Goal: Task Accomplishment & Management: Manage account settings

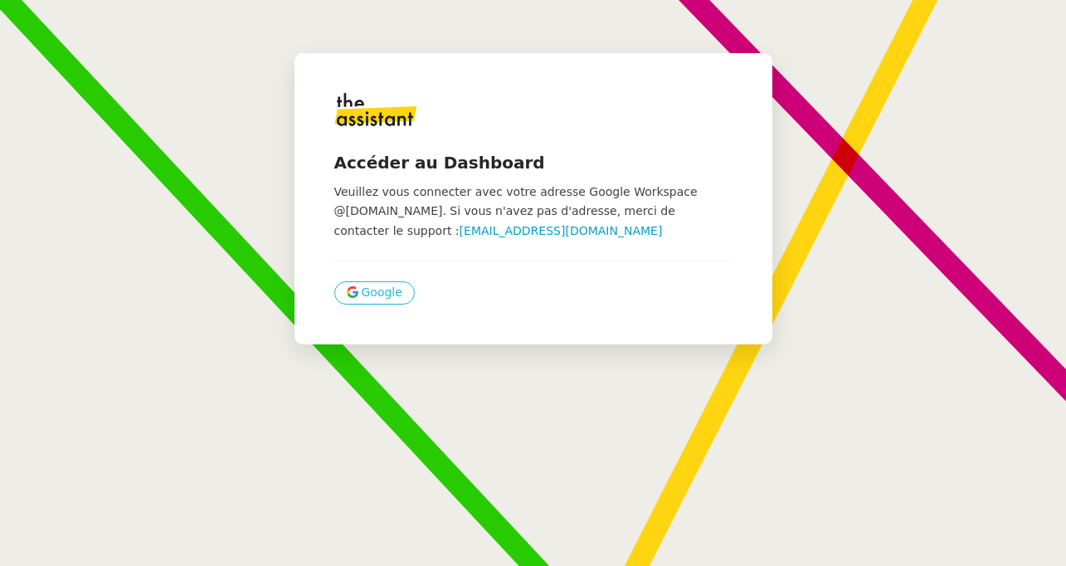
click at [378, 302] on span "Google" at bounding box center [382, 292] width 41 height 19
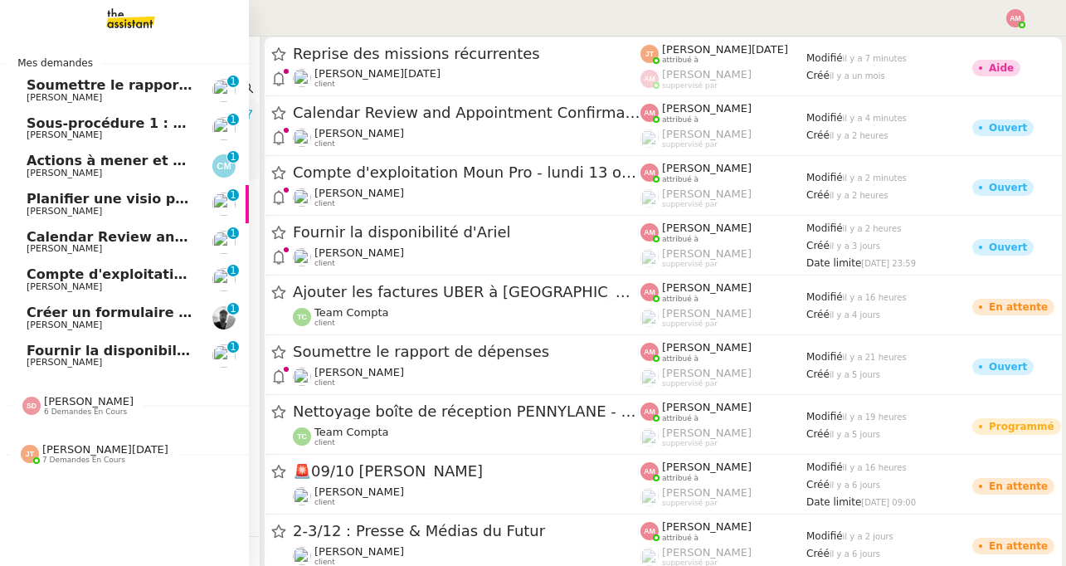
click at [78, 246] on span "[PERSON_NAME]" at bounding box center [65, 248] width 76 height 11
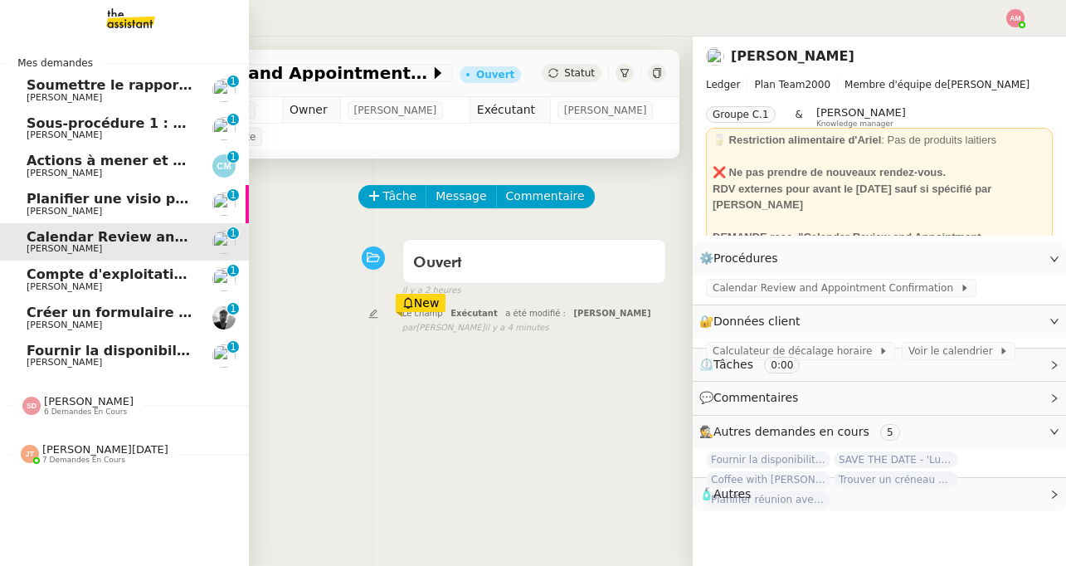
click at [78, 246] on span "[PERSON_NAME]" at bounding box center [65, 248] width 76 height 11
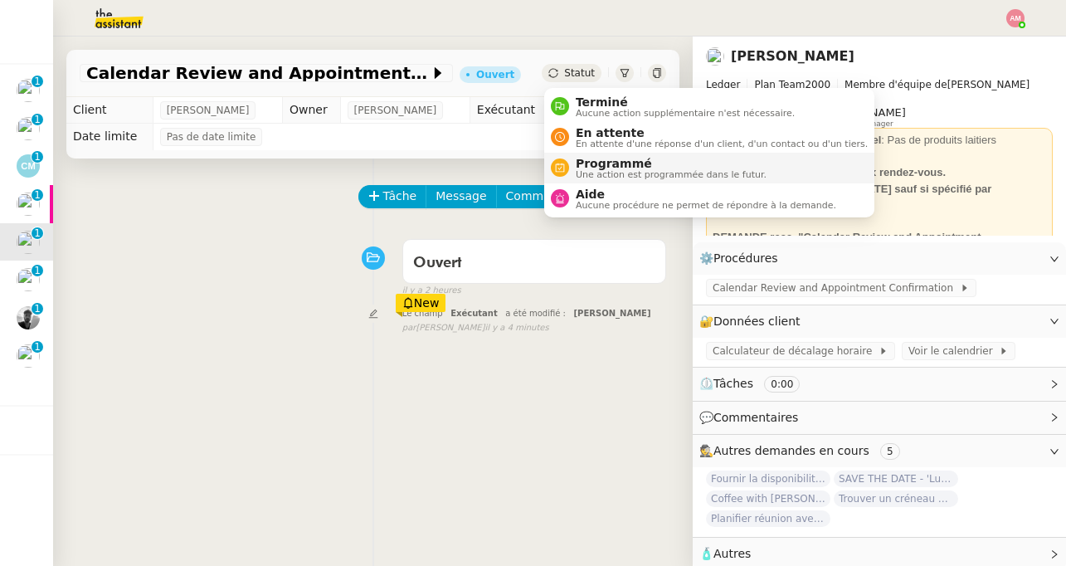
click at [614, 166] on span "Programmé" at bounding box center [671, 163] width 191 height 13
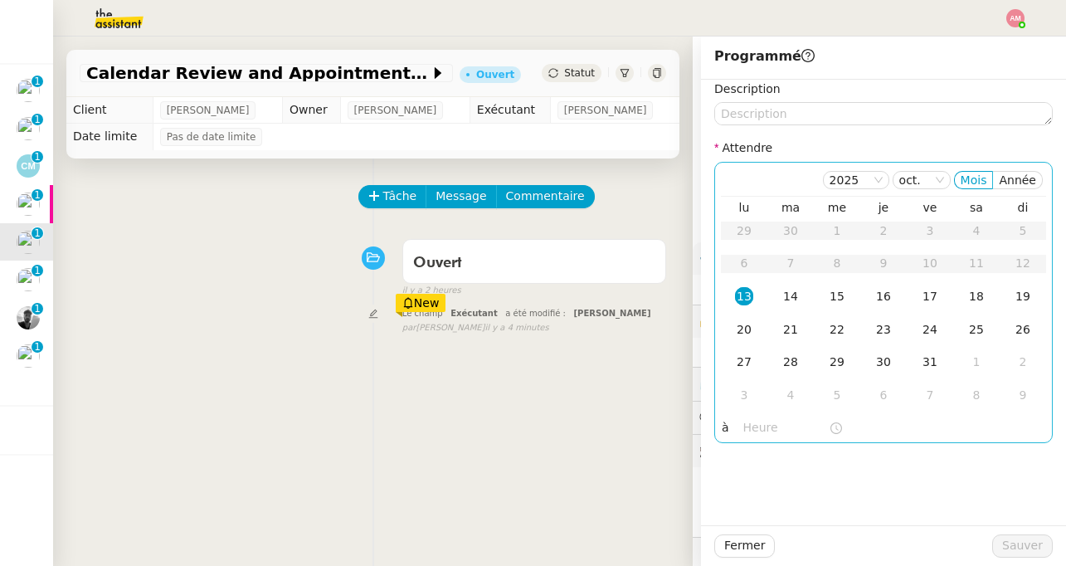
click at [737, 435] on nz-time-picker at bounding box center [793, 427] width 112 height 23
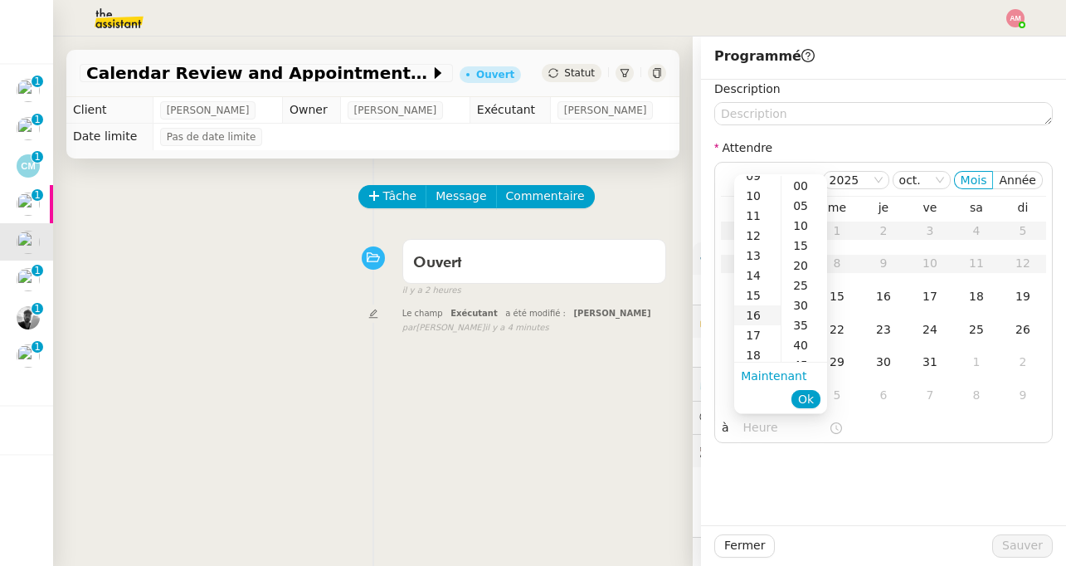
click at [751, 305] on div "16" at bounding box center [757, 315] width 46 height 20
click at [792, 188] on div "00" at bounding box center [805, 186] width 46 height 20
type input "16:00"
click at [806, 388] on li "Ok" at bounding box center [806, 398] width 29 height 23
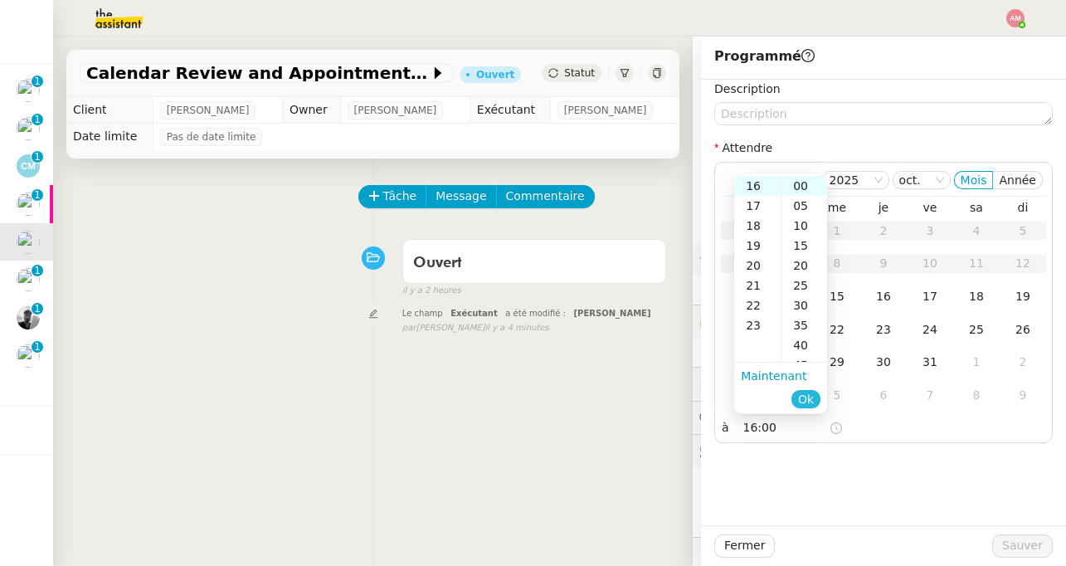
click at [806, 395] on span "Ok" at bounding box center [806, 399] width 16 height 17
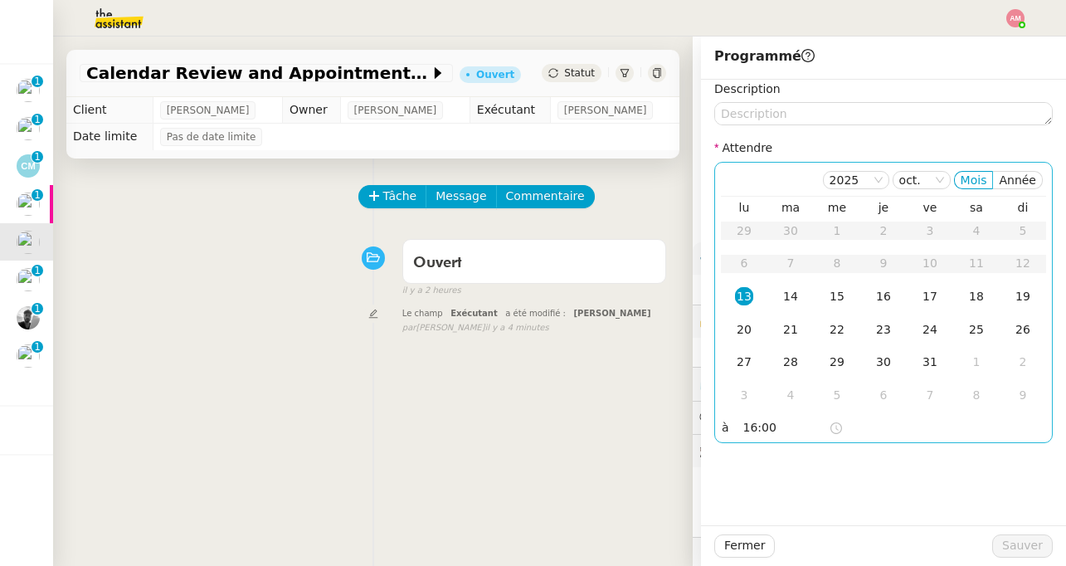
click at [744, 292] on div "13" at bounding box center [744, 296] width 18 height 18
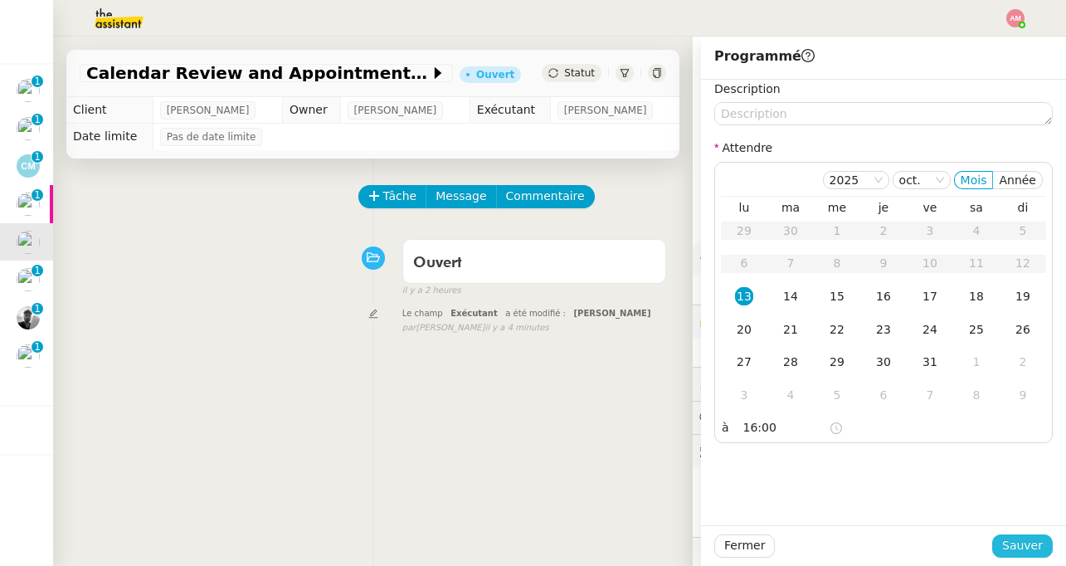
click at [1002, 536] on button "Sauver" at bounding box center [1022, 545] width 61 height 23
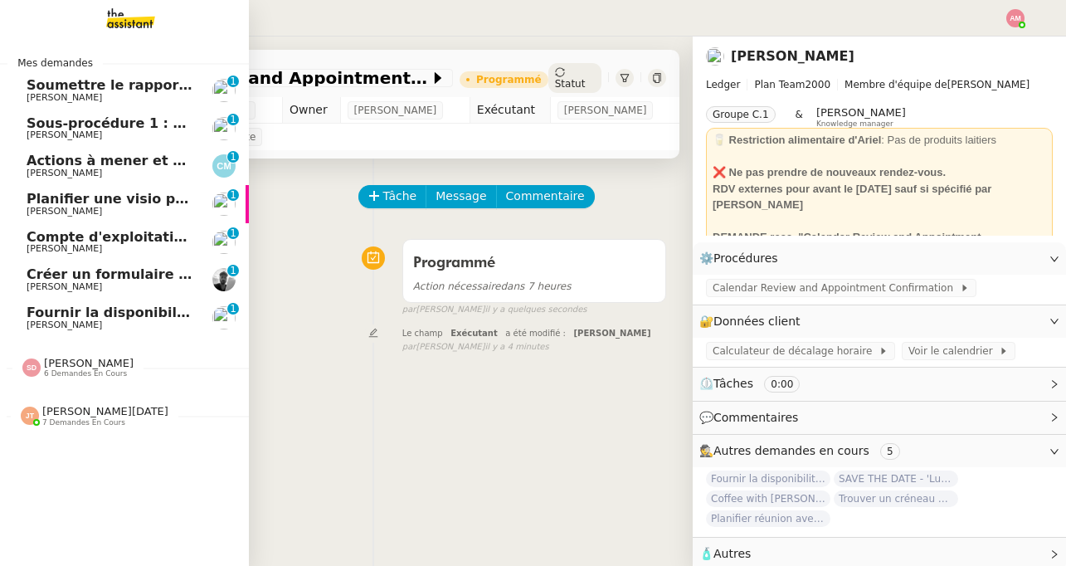
click at [62, 363] on span "[PERSON_NAME]" at bounding box center [89, 363] width 90 height 12
click at [134, 372] on span "Sheida Delpazir 7 demandes en cours" at bounding box center [77, 368] width 131 height 22
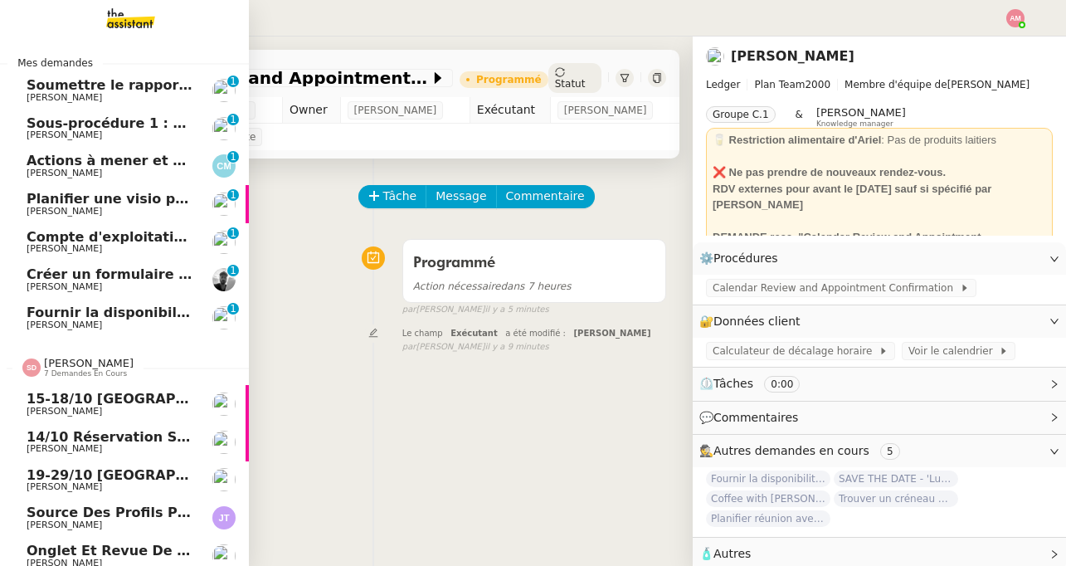
scroll to position [133, 0]
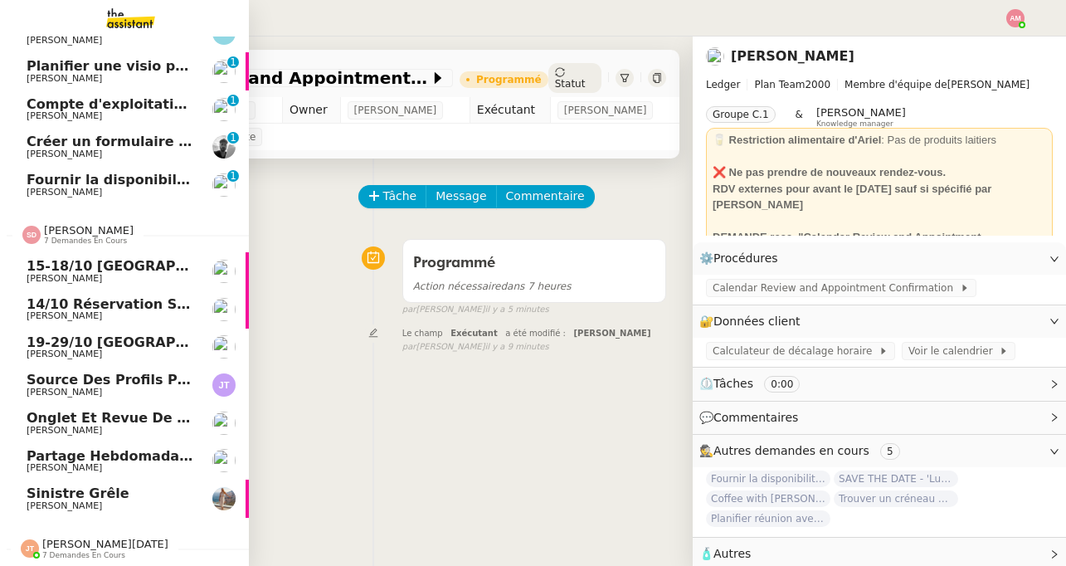
click at [129, 416] on span "Onglet et revue de littérature - 13 octobre 2025" at bounding box center [212, 418] width 371 height 16
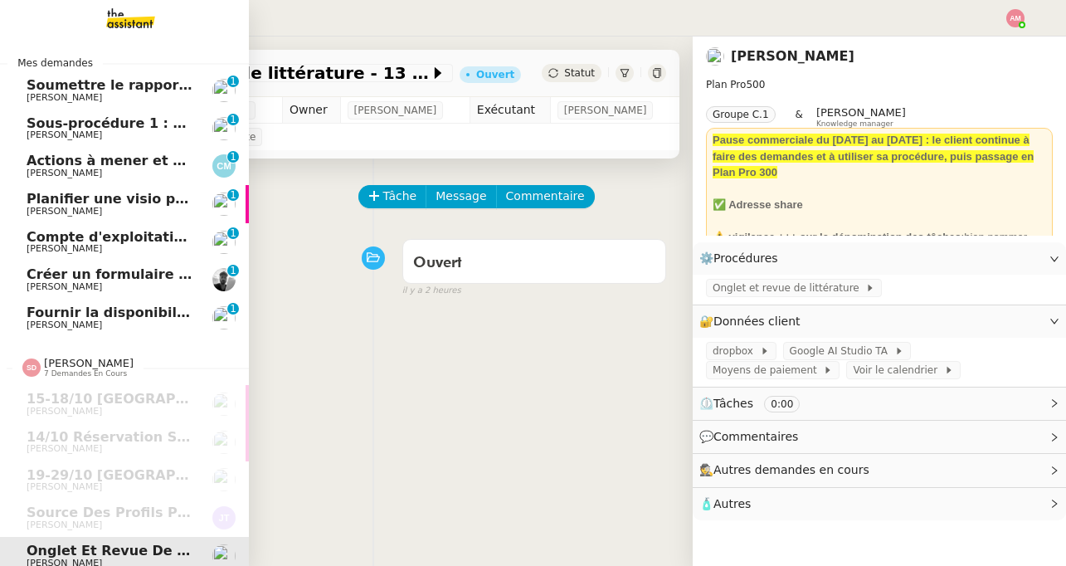
click at [164, 198] on span "Planifier une visio pour consulter les stats" at bounding box center [185, 199] width 317 height 16
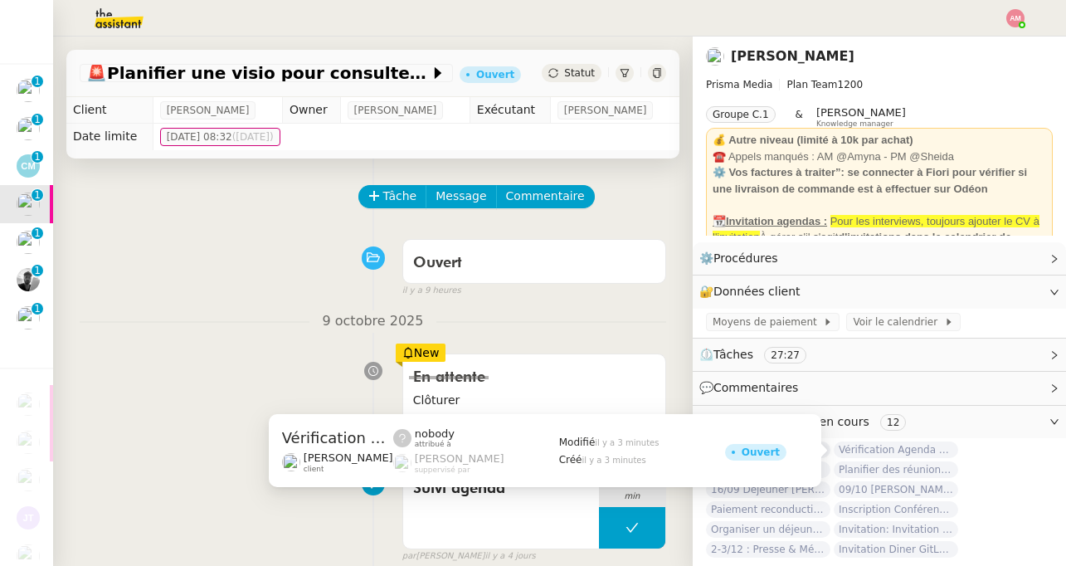
click at [868, 446] on span "Vérification Agenda + Chat + Wagram (9h et 14h)" at bounding box center [896, 449] width 124 height 17
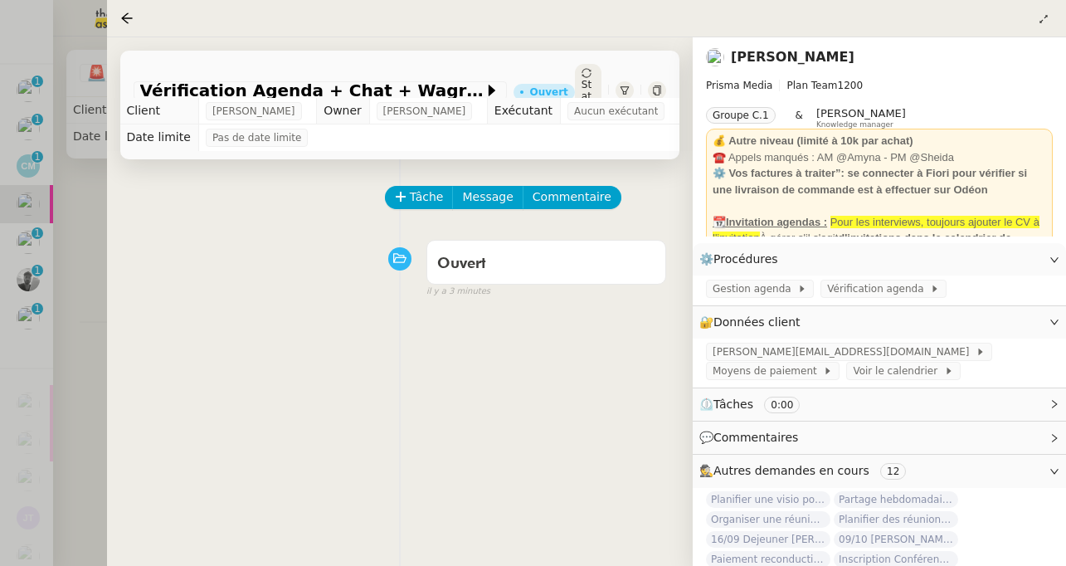
click at [56, 286] on div at bounding box center [533, 283] width 1066 height 566
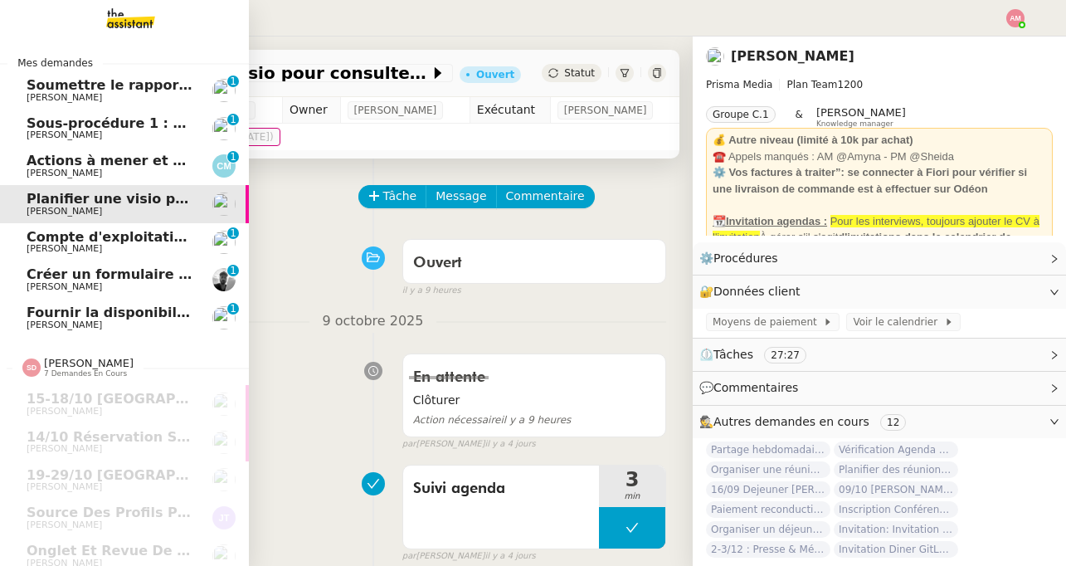
click at [69, 173] on span "[PERSON_NAME]" at bounding box center [65, 173] width 76 height 11
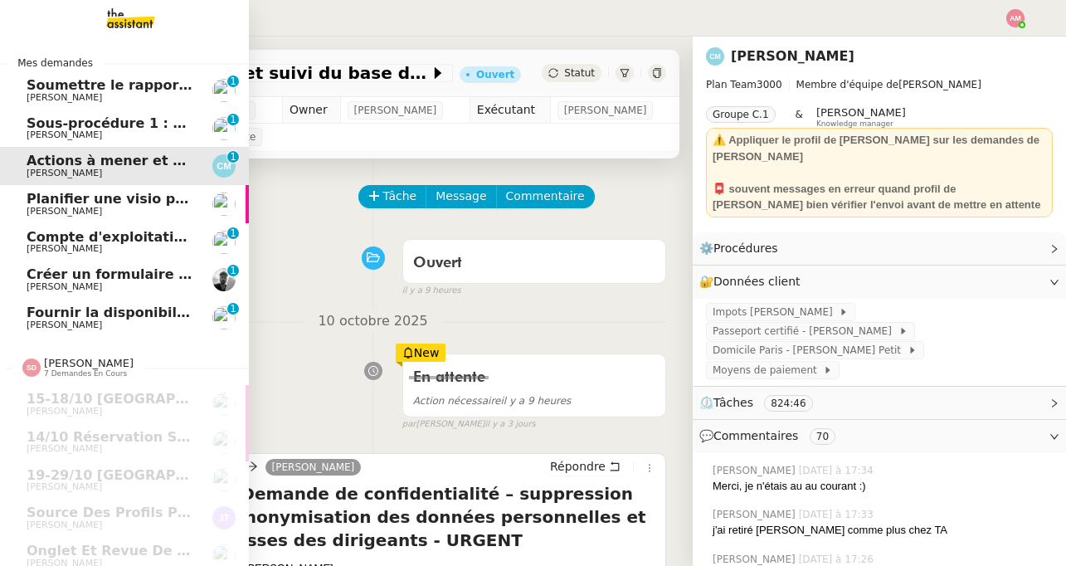
click at [117, 317] on span "Fournir la disponibilité d'Ariel" at bounding box center [138, 312] width 223 height 16
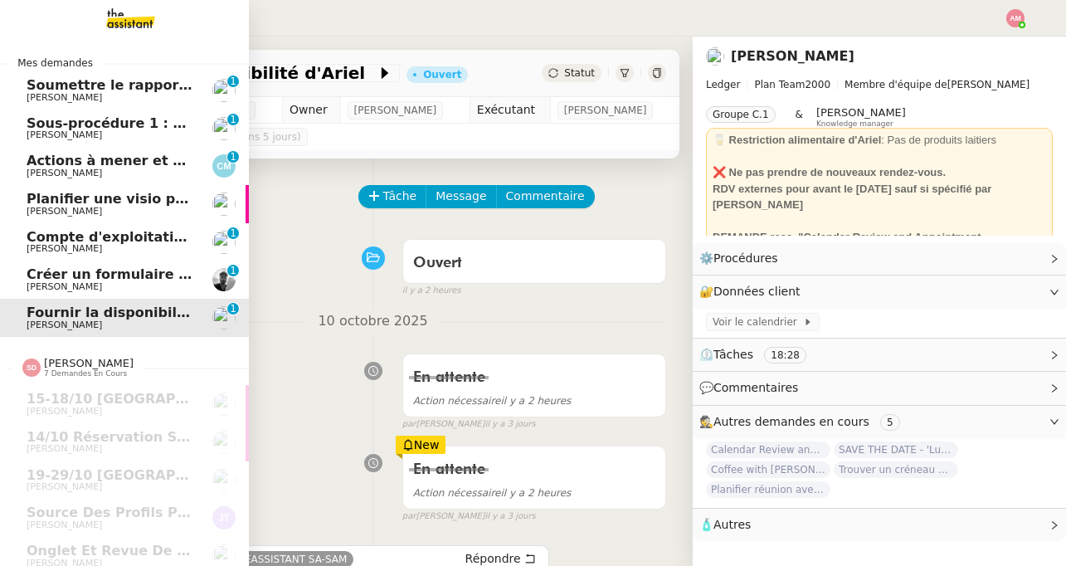
click at [120, 275] on span "Créer un formulaire en ligne esthétique" at bounding box center [175, 274] width 297 height 16
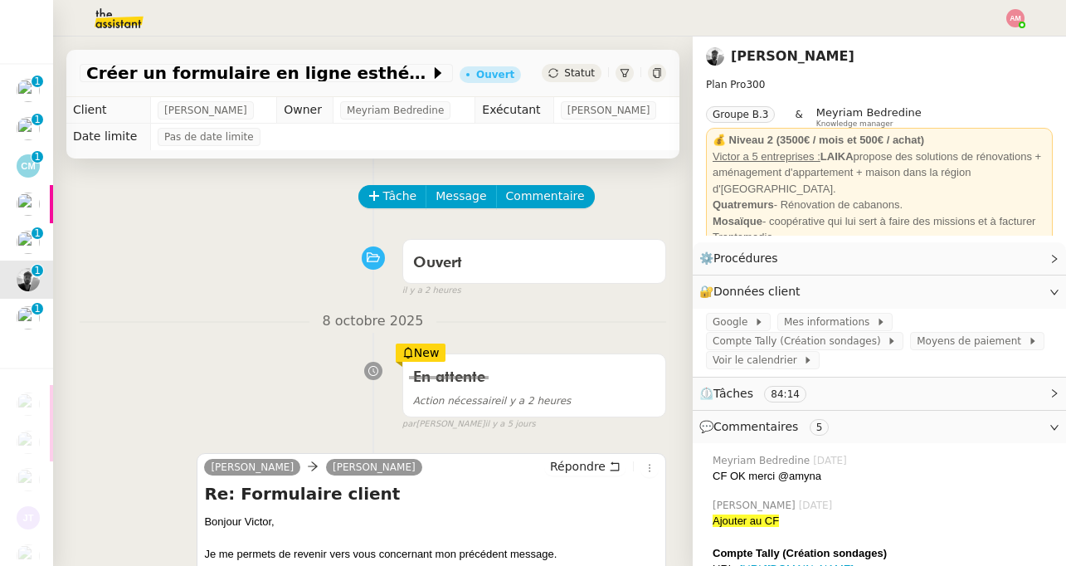
scroll to position [307, 0]
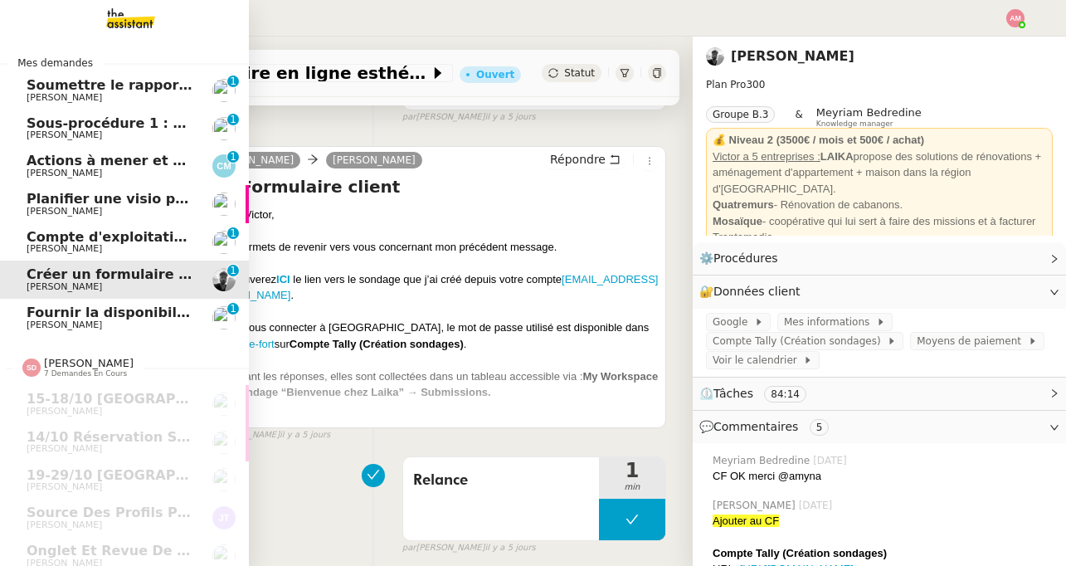
click at [34, 228] on link "Compte d'exploitation Moun Pro - lundi 13 octobre 2025 Guillaume Farina 0 1 2 3…" at bounding box center [124, 242] width 249 height 38
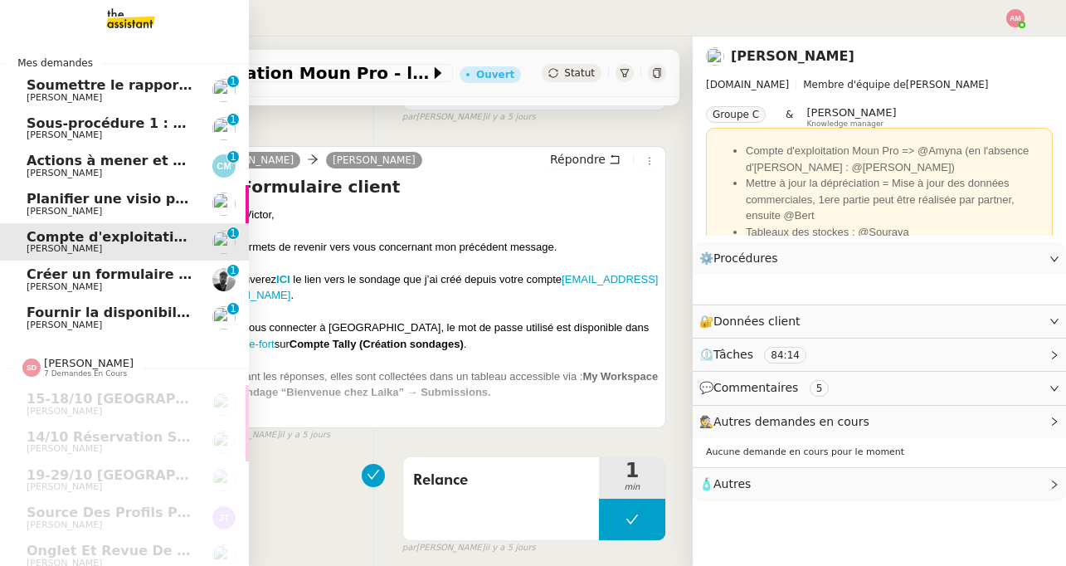
click at [32, 192] on span "Planifier une visio pour consulter les stats" at bounding box center [185, 199] width 317 height 16
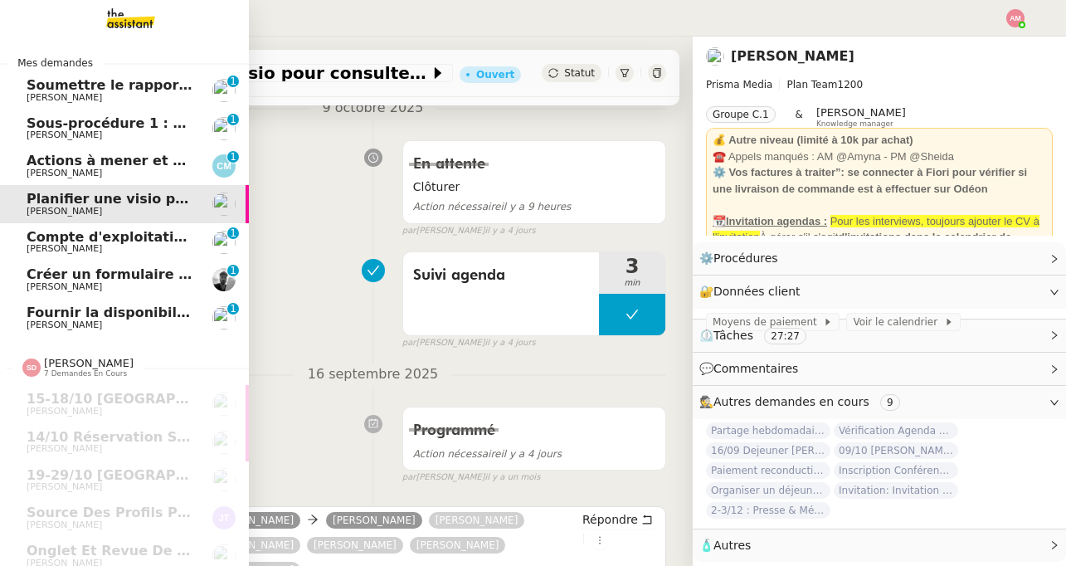
click at [57, 163] on span "Actions à mener et suivi du base du rapport" at bounding box center [191, 161] width 329 height 16
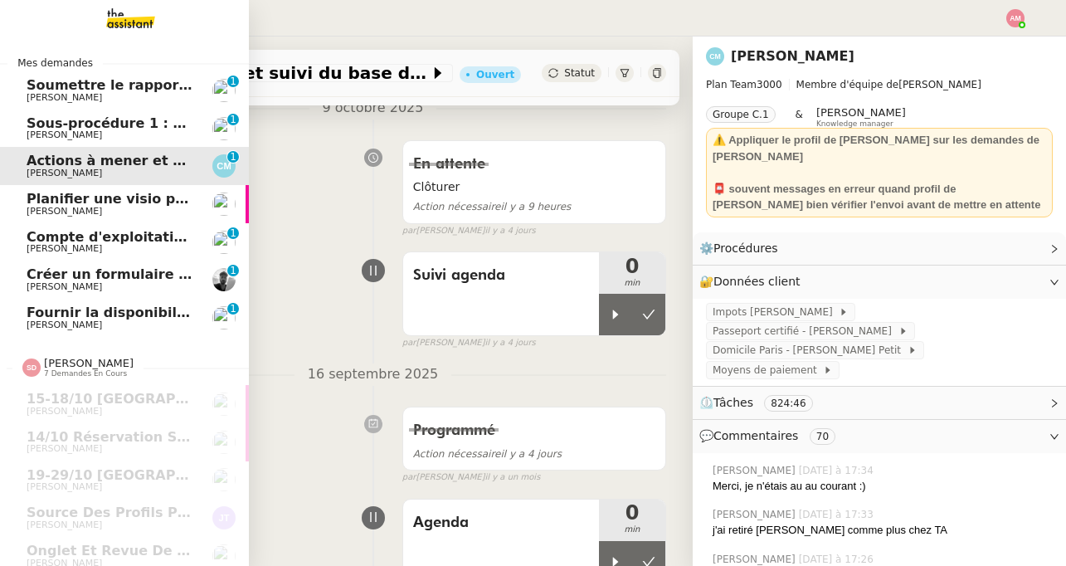
click at [66, 75] on link "Soumettre le rapport de dépenses Sébastien Badault 0 1 2 3 4 5 6 7 8 9" at bounding box center [124, 90] width 249 height 38
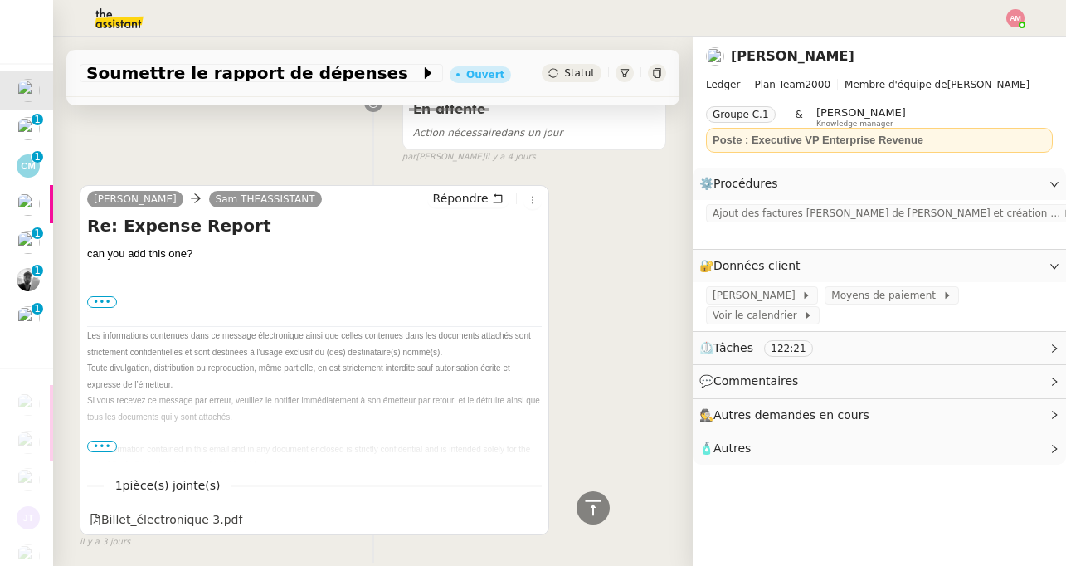
scroll to position [1385, 0]
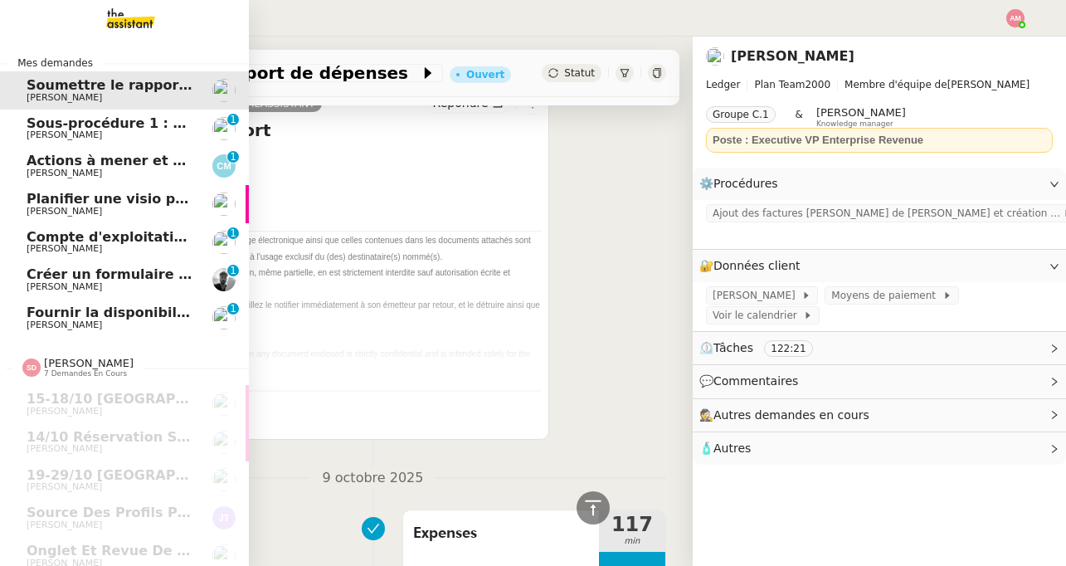
click at [37, 280] on span "Créer un formulaire en ligne esthétique" at bounding box center [175, 274] width 297 height 16
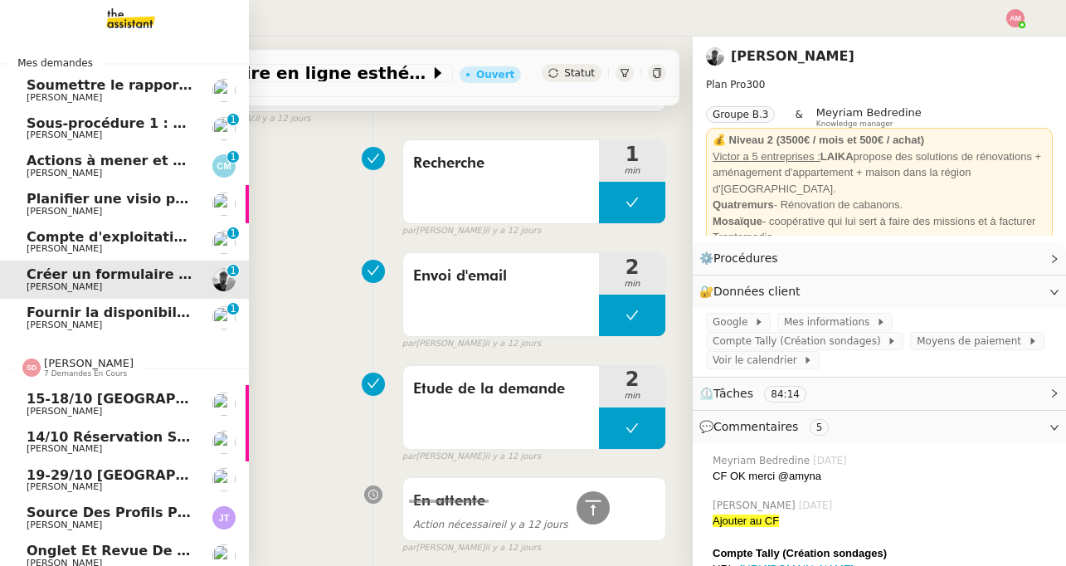
scroll to position [133, 0]
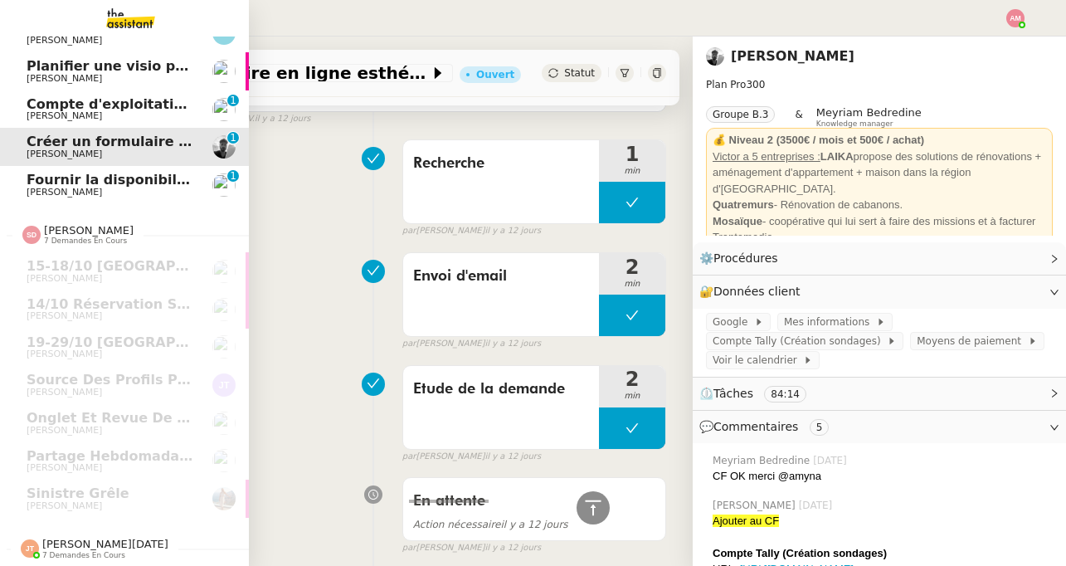
click at [45, 543] on span "[PERSON_NAME][DATE]" at bounding box center [105, 544] width 126 height 12
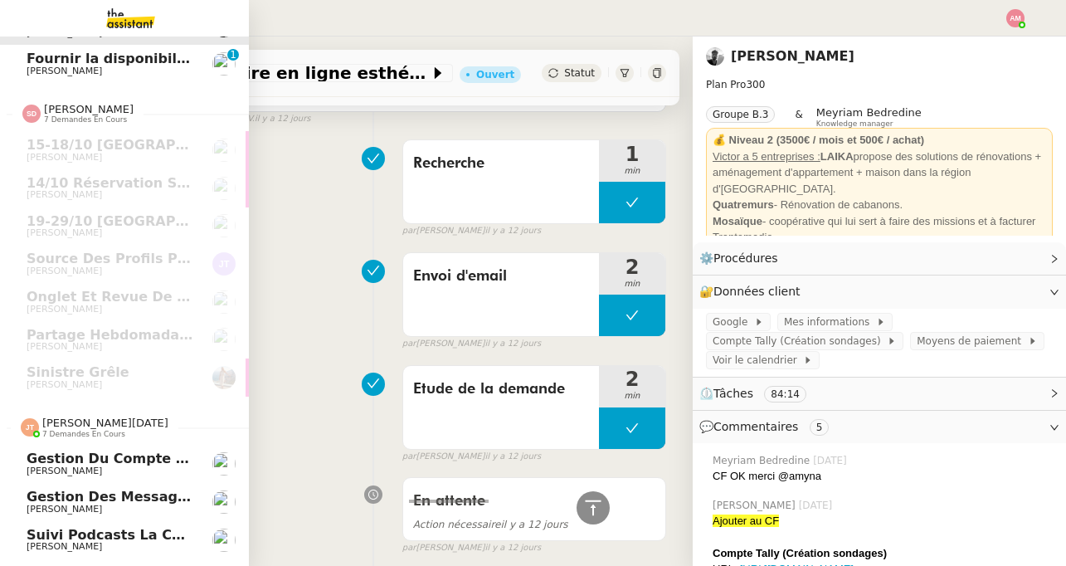
scroll to position [398, 0]
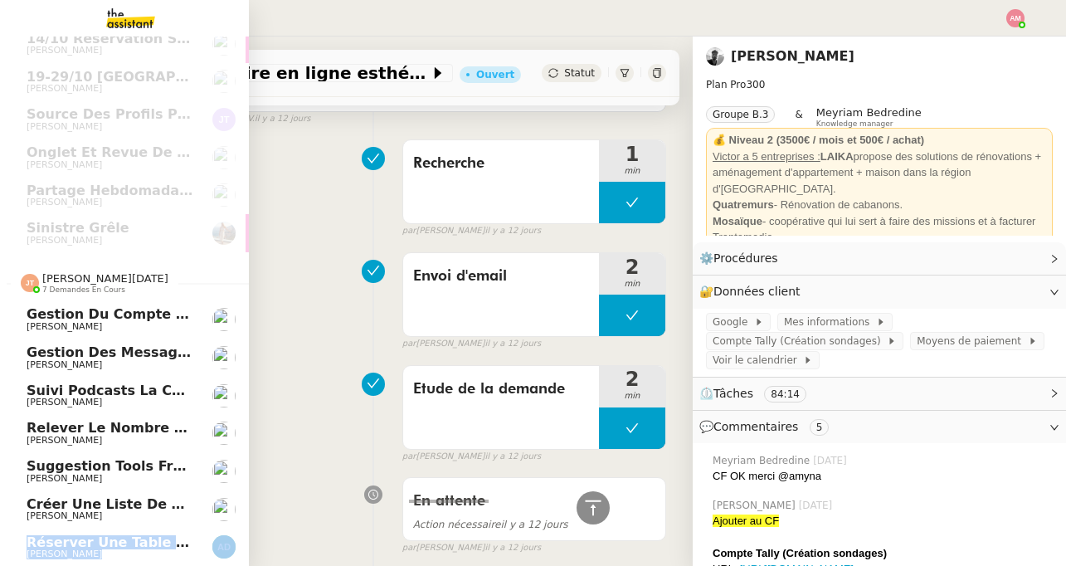
click at [87, 530] on link "Réserver une table à l'Orangerie des Près [PERSON_NAME]" at bounding box center [124, 548] width 249 height 38
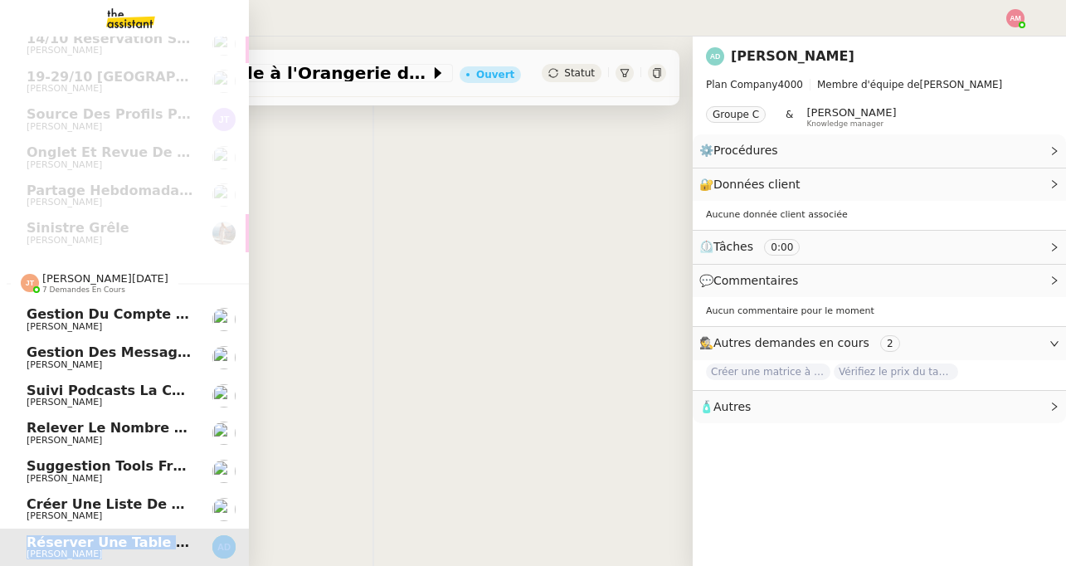
click at [134, 542] on span "Réserver une table à l'Orangerie des Près" at bounding box center [188, 542] width 322 height 16
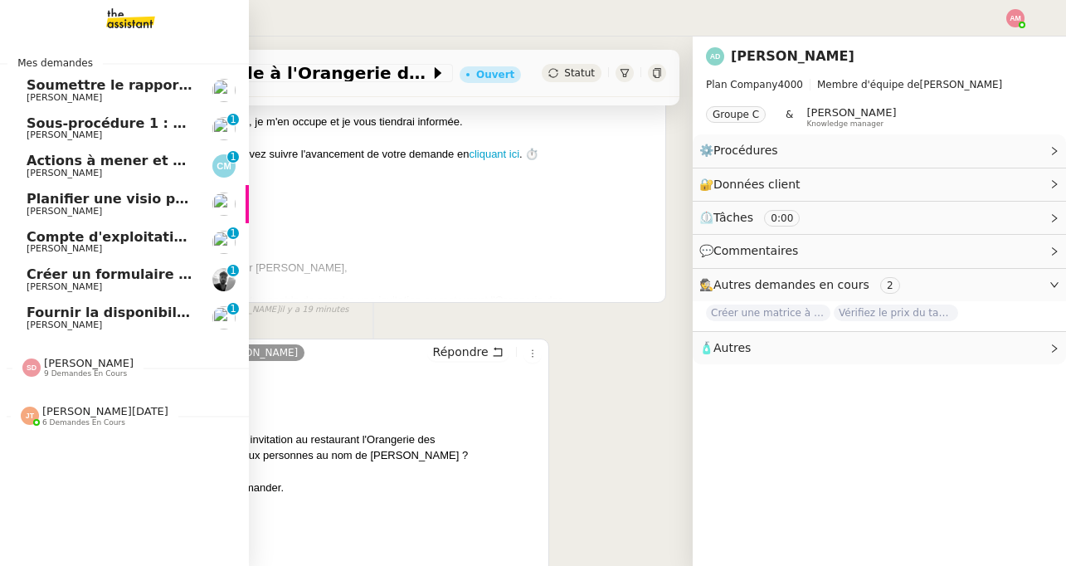
click at [51, 358] on span "[PERSON_NAME]" at bounding box center [89, 363] width 90 height 12
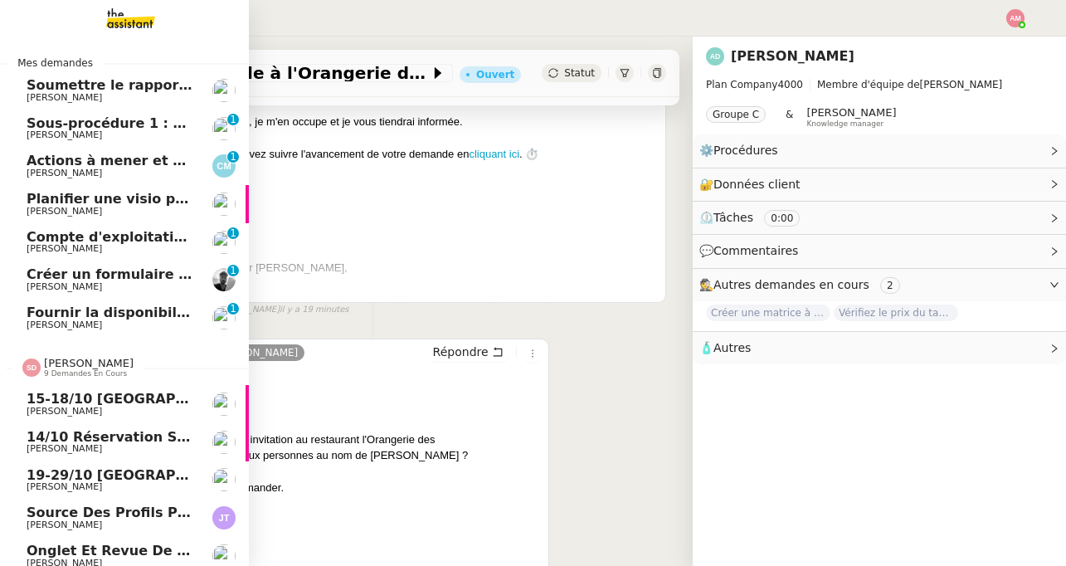
scroll to position [209, 0]
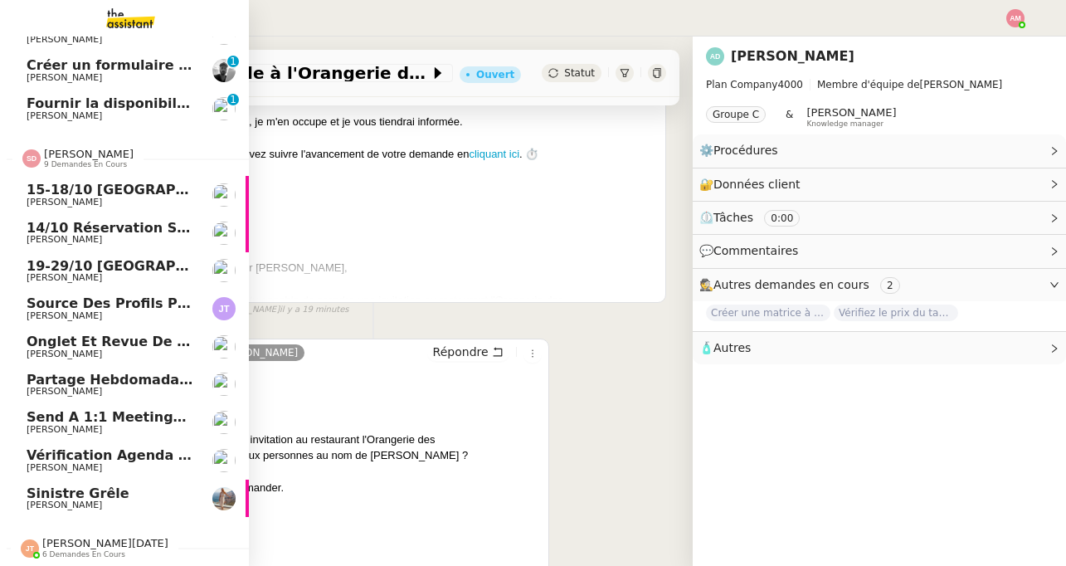
click at [97, 446] on link "Vérification Agenda + Chat + Wagram (9h et 14h) [PERSON_NAME]" at bounding box center [124, 460] width 249 height 38
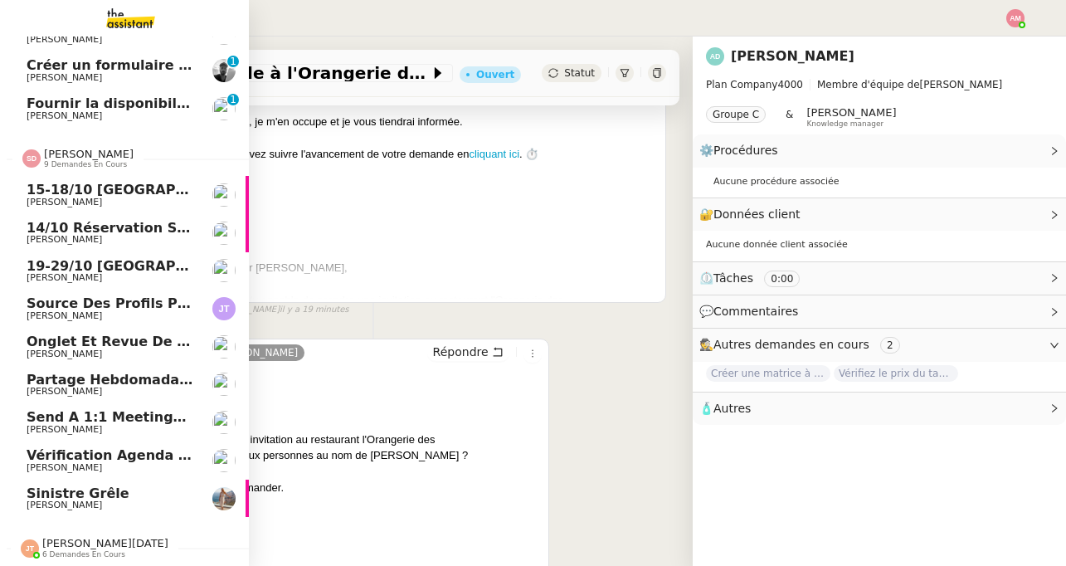
scroll to position [213, 0]
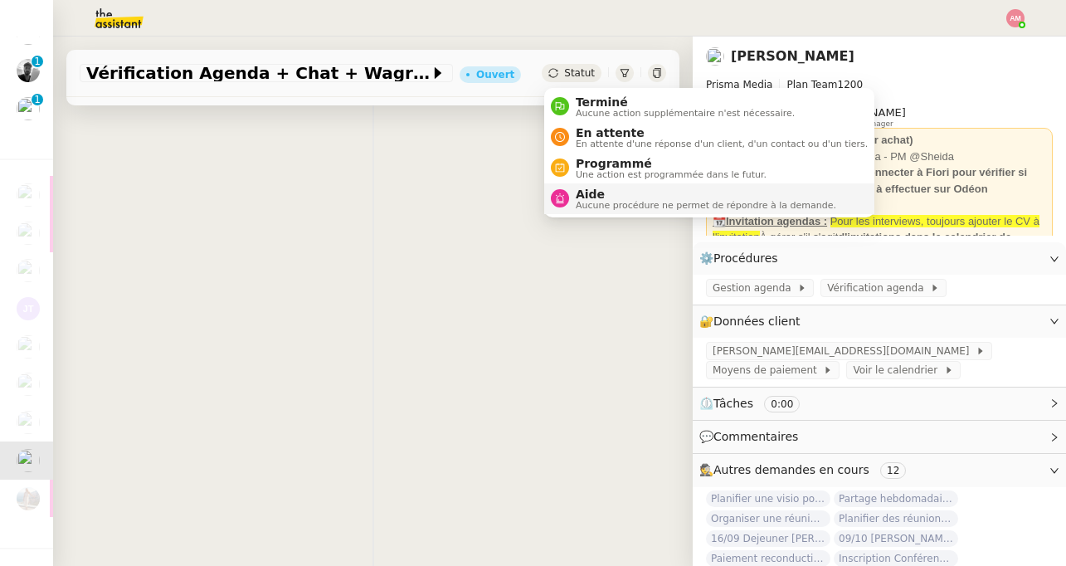
click at [632, 206] on span "Aucune procédure ne permet de répondre à la demande." at bounding box center [706, 205] width 261 height 9
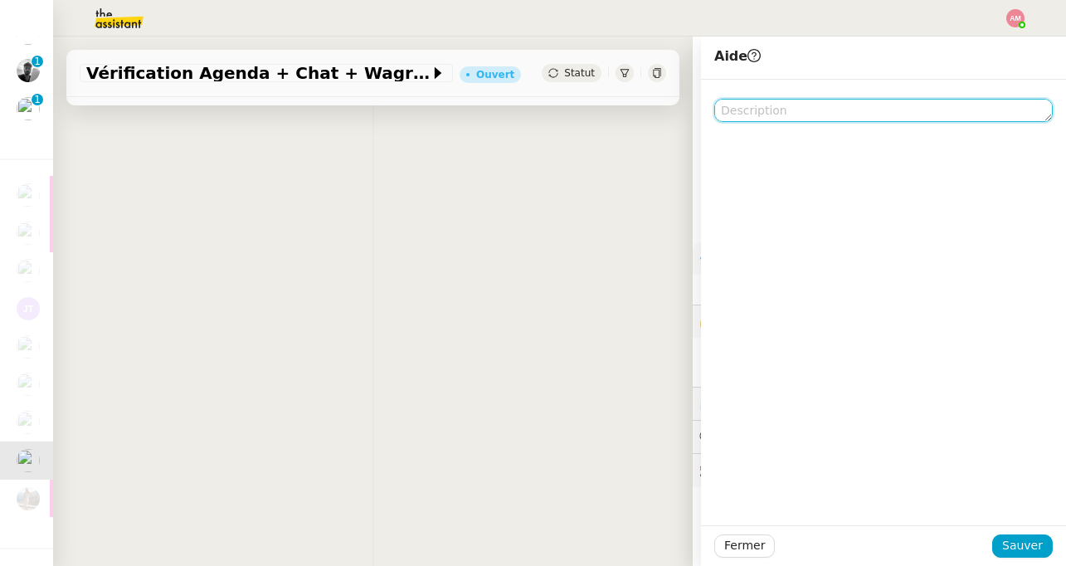
click at [909, 121] on textarea at bounding box center [883, 110] width 339 height 23
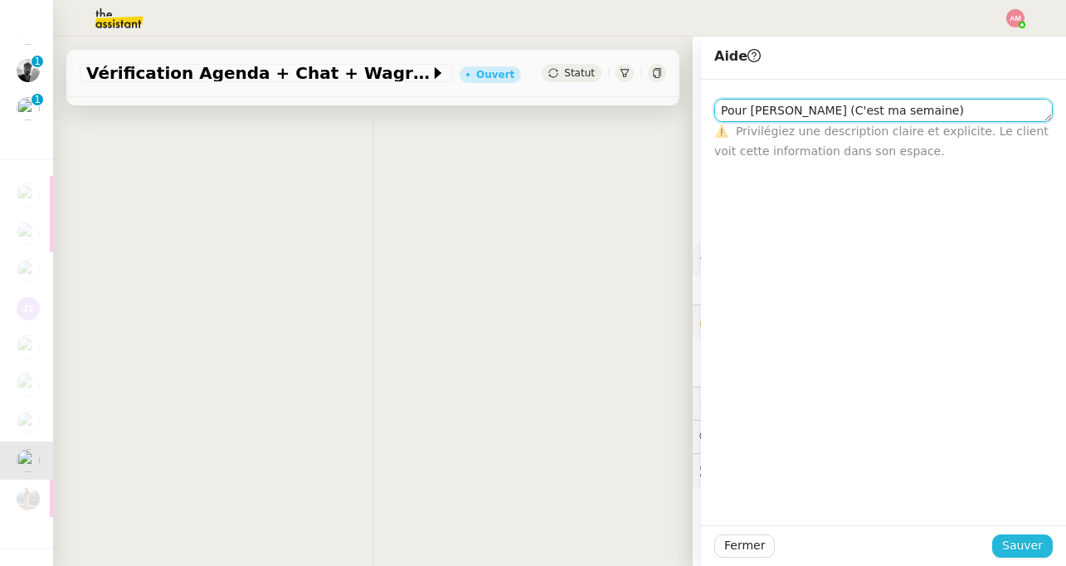
type textarea "Pour [PERSON_NAME] (C'est ma semaine)"
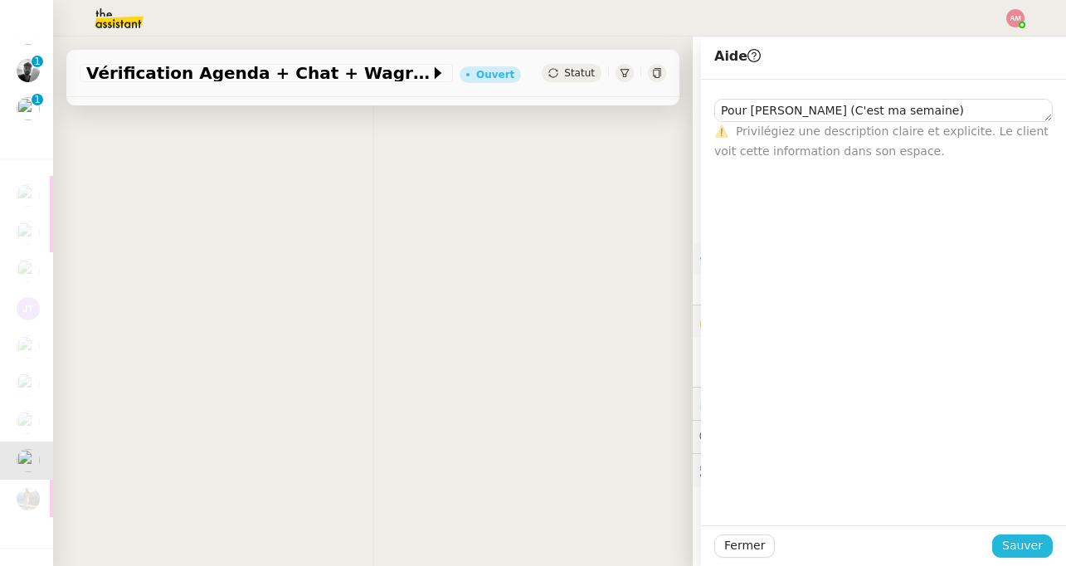
click at [1012, 552] on span "Sauver" at bounding box center [1022, 545] width 41 height 19
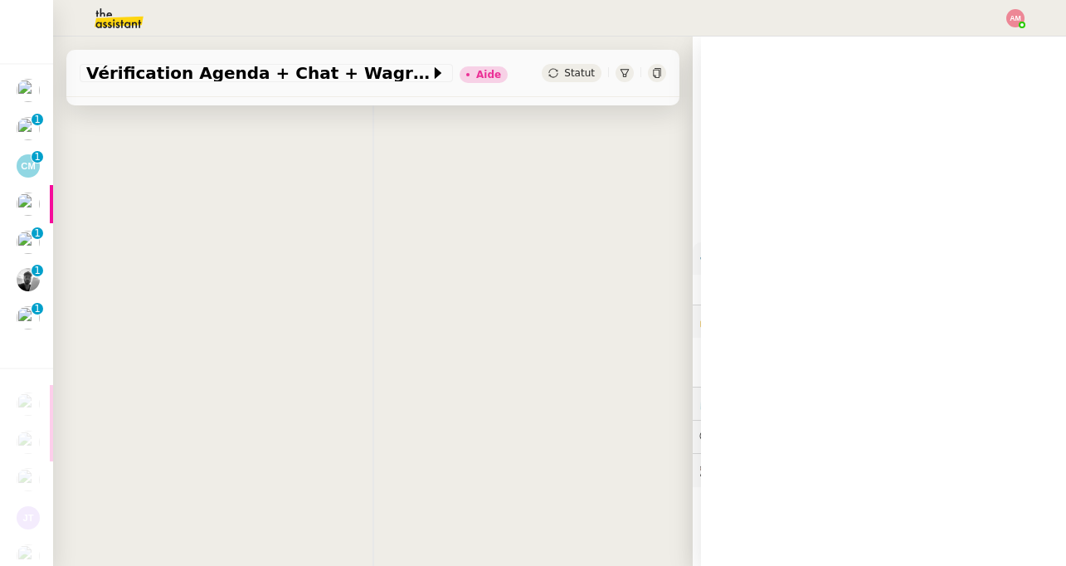
drag, startPoint x: 361, startPoint y: 517, endPoint x: 192, endPoint y: 514, distance: 168.5
click at [192, 514] on div "Vérification Agenda + Chat + Wagram (9h et 14h) Aide Statut Client David Berreb…" at bounding box center [373, 301] width 640 height 529
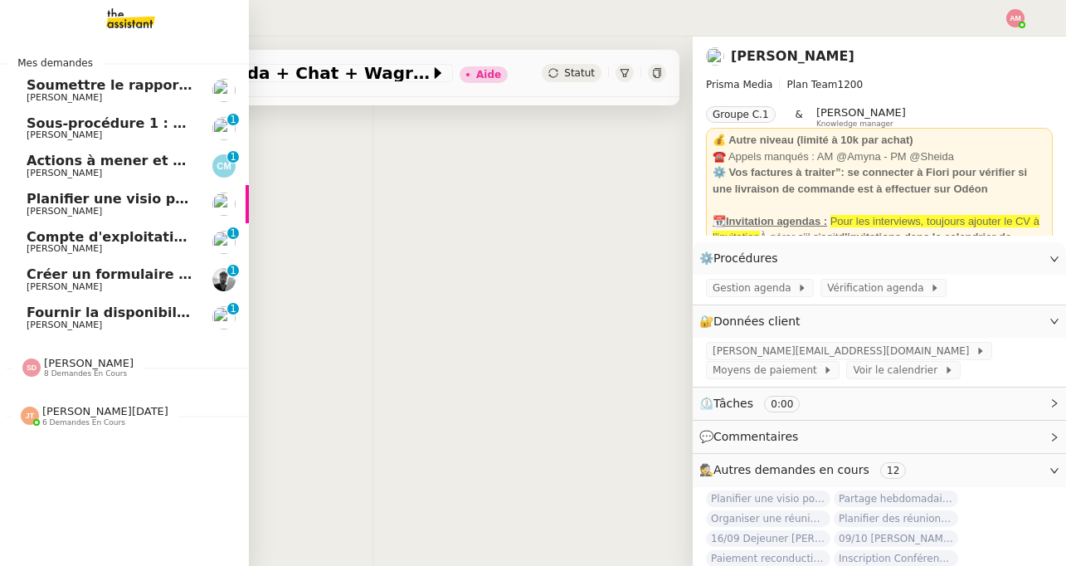
click at [56, 225] on link "Compte d'exploitation Moun Pro - lundi 13 octobre 2025 Guillaume Farina 0 1 2 3…" at bounding box center [124, 242] width 249 height 38
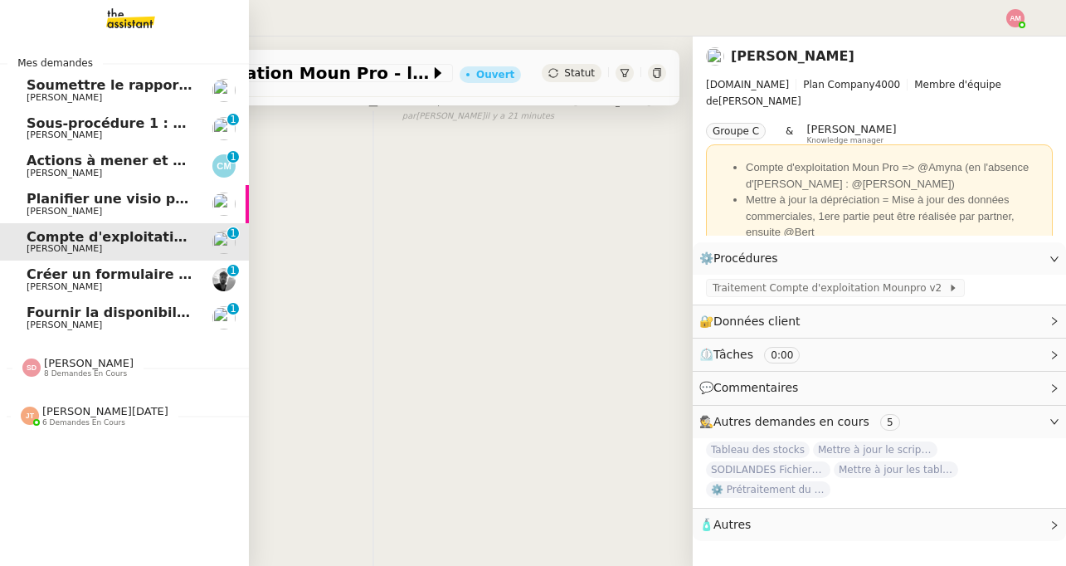
click at [51, 215] on span "[PERSON_NAME]" at bounding box center [65, 211] width 76 height 11
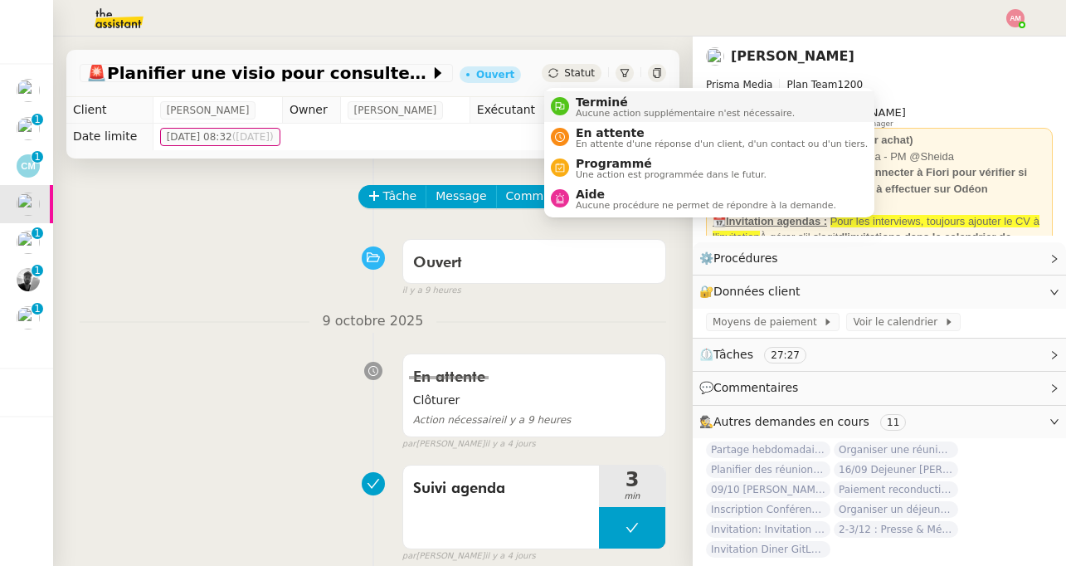
click at [592, 114] on span "Aucune action supplémentaire n'est nécessaire." at bounding box center [685, 113] width 219 height 9
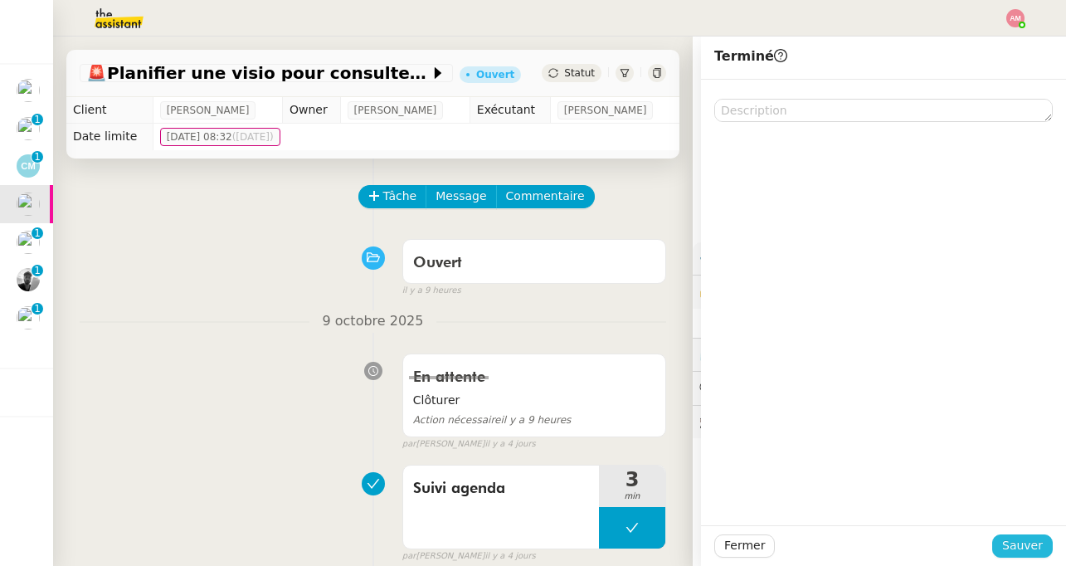
click at [1001, 548] on button "Sauver" at bounding box center [1022, 545] width 61 height 23
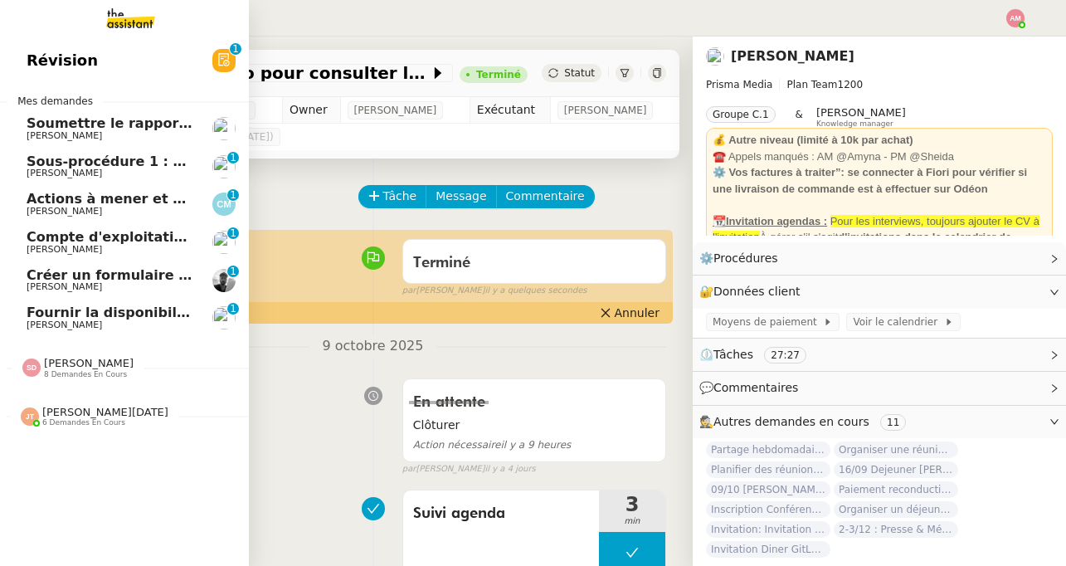
click at [56, 420] on span "6 demandes en cours" at bounding box center [83, 422] width 83 height 9
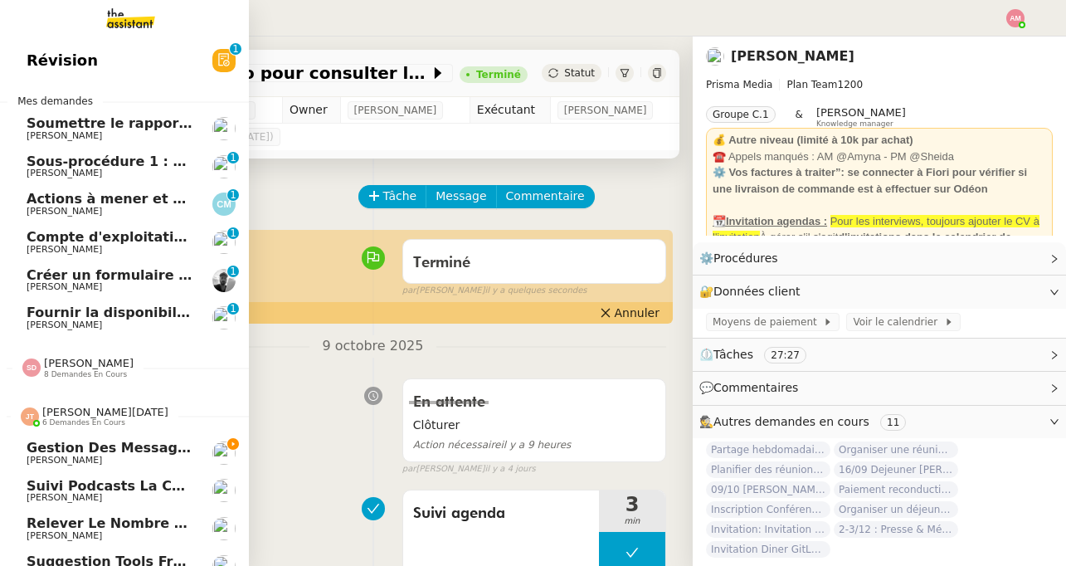
click at [56, 420] on span "6 demandes en cours" at bounding box center [83, 422] width 83 height 9
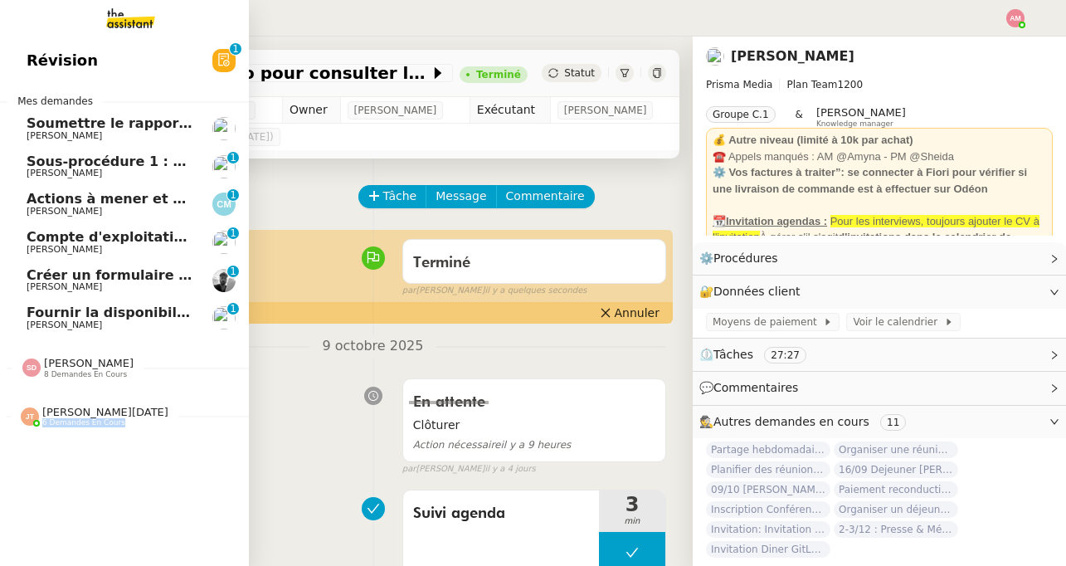
click at [56, 420] on span "6 demandes en cours" at bounding box center [83, 422] width 83 height 9
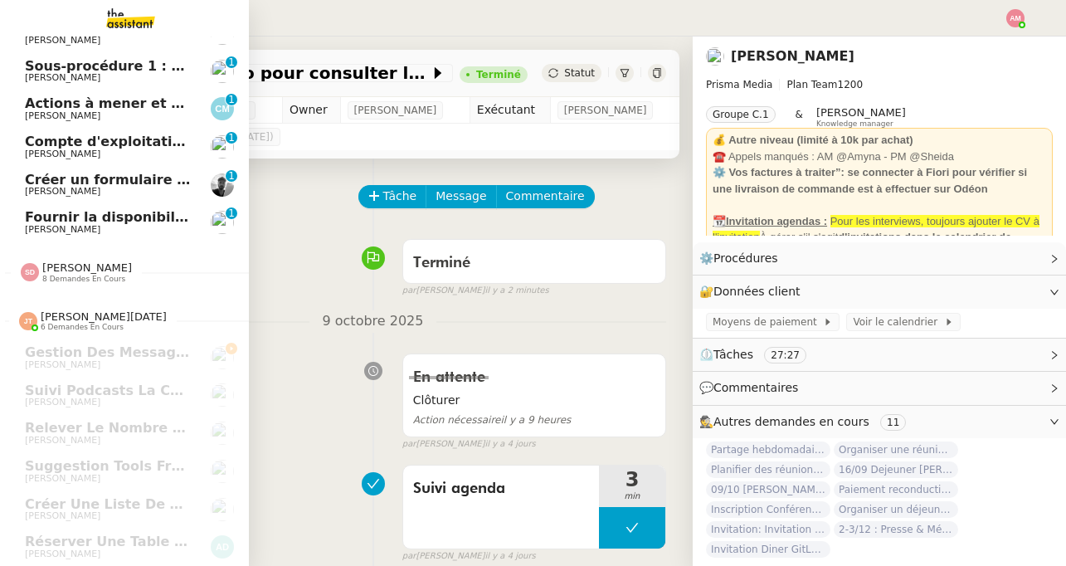
scroll to position [0, 2]
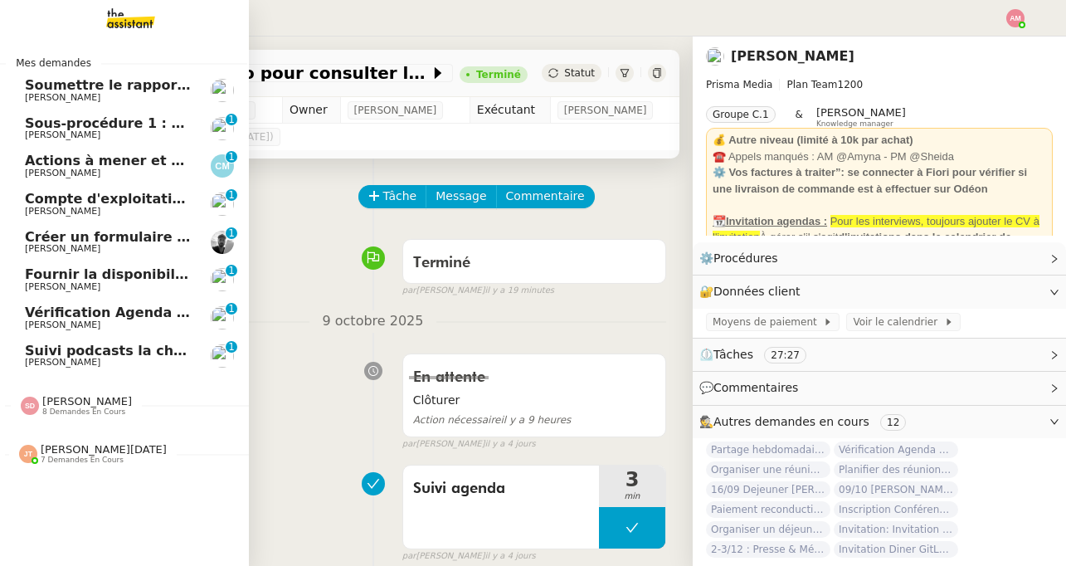
click at [29, 354] on span "Suivi podcasts la chapelle radio 13 octobre 2025" at bounding box center [207, 351] width 364 height 16
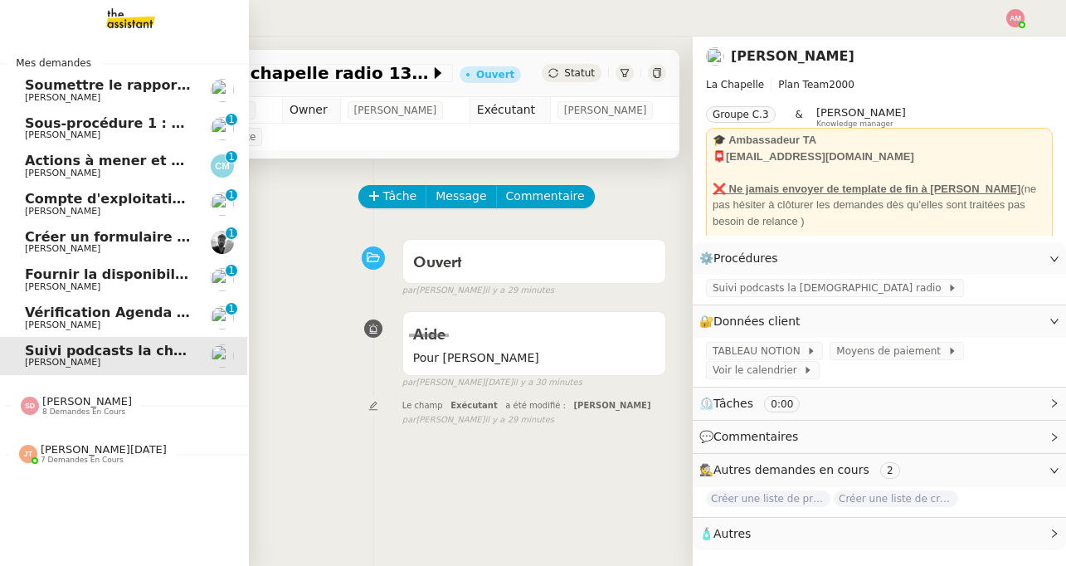
click at [49, 247] on span "[PERSON_NAME]" at bounding box center [63, 248] width 76 height 11
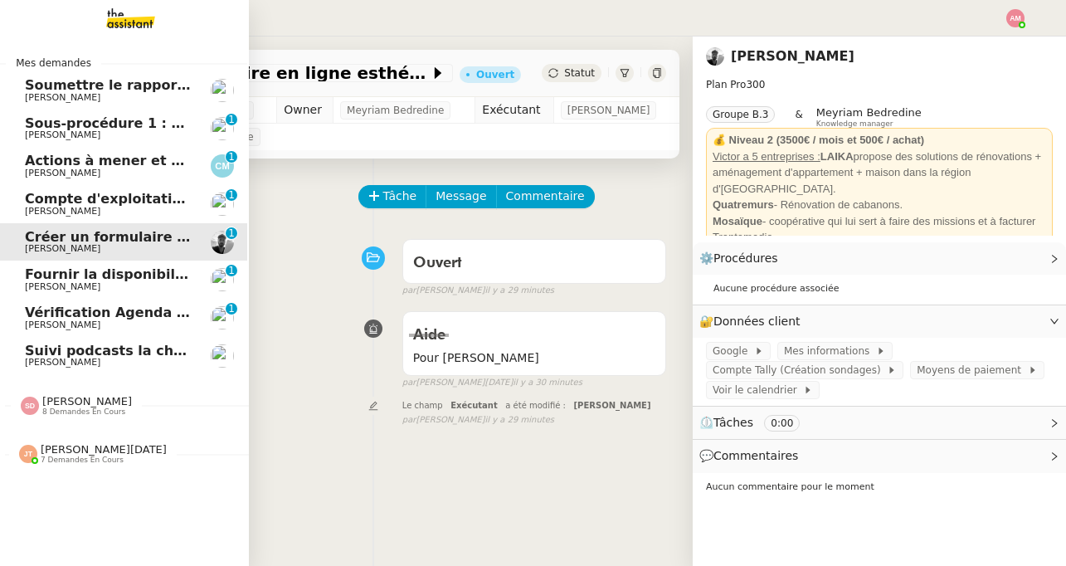
click at [57, 276] on span "Fournir la disponibilité d'Ariel" at bounding box center [136, 274] width 223 height 16
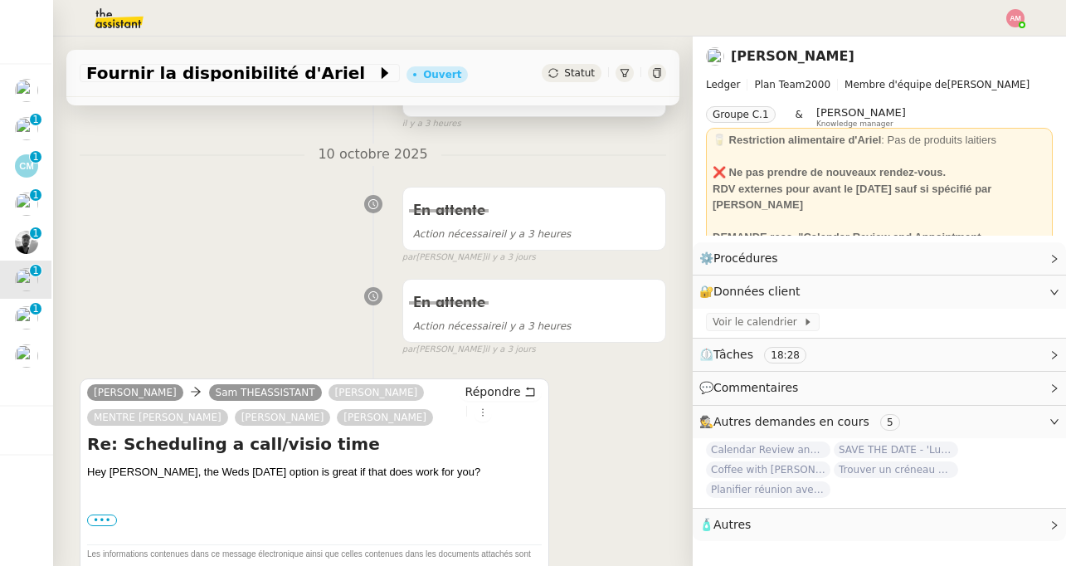
scroll to position [340, 0]
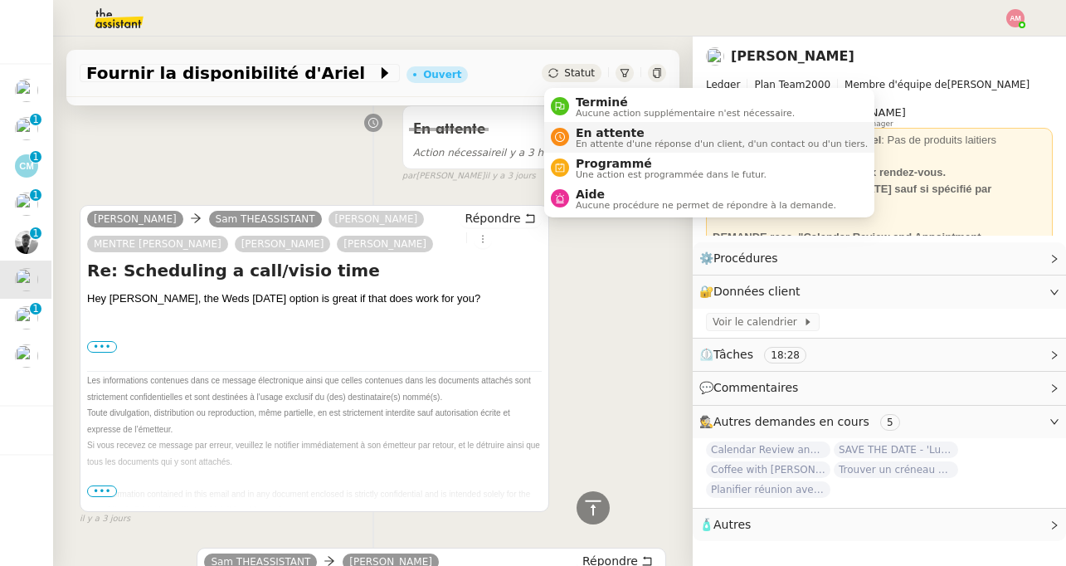
click at [585, 142] on span "En attente d'une réponse d'un client, d'un contact ou d'un tiers." at bounding box center [722, 143] width 292 height 9
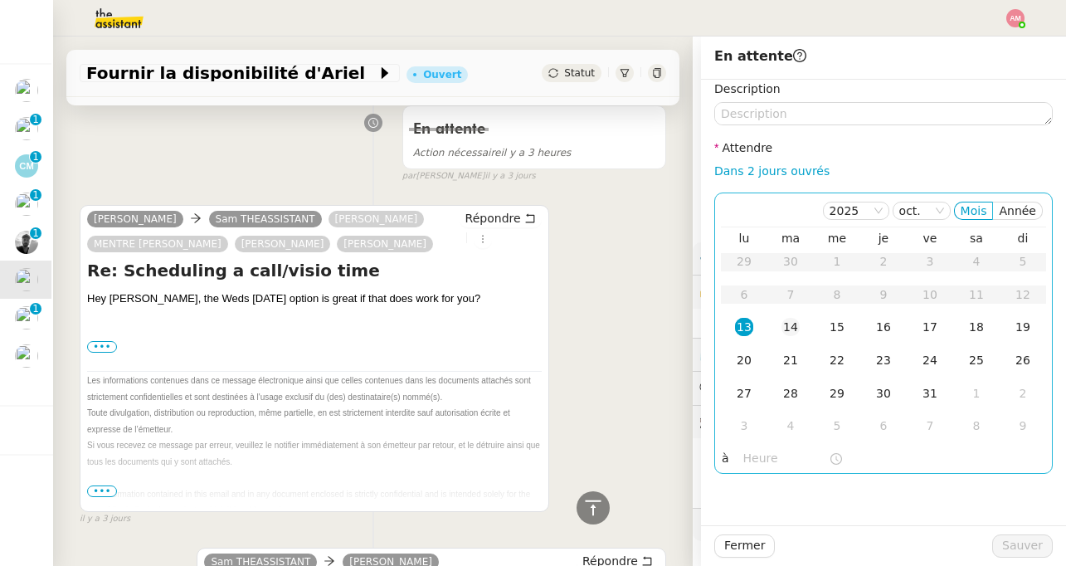
click at [790, 342] on td "14" at bounding box center [790, 327] width 46 height 33
click at [756, 329] on td "13" at bounding box center [744, 327] width 46 height 33
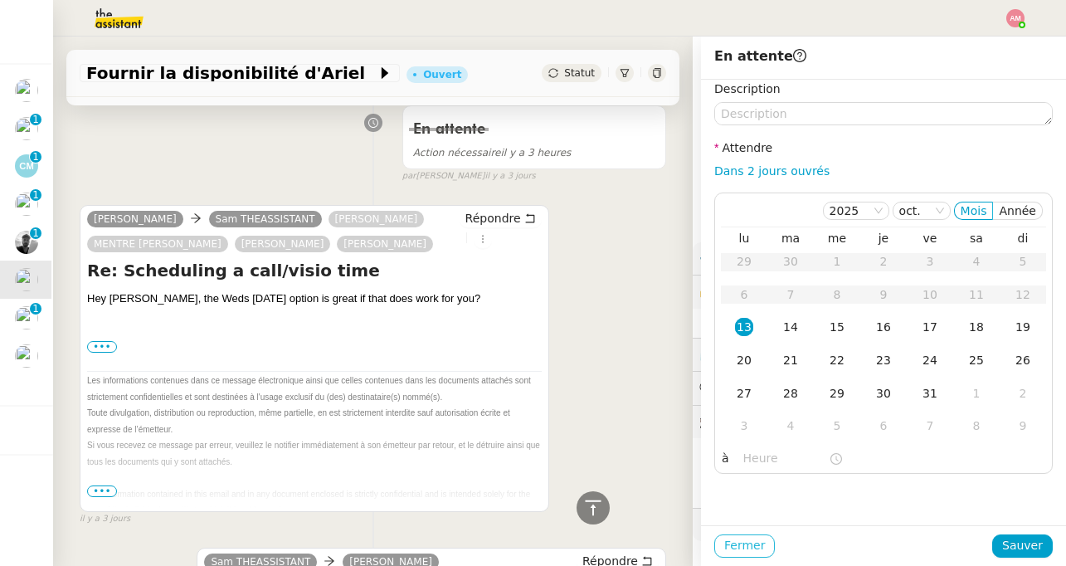
click at [731, 543] on span "Fermer" at bounding box center [744, 545] width 41 height 19
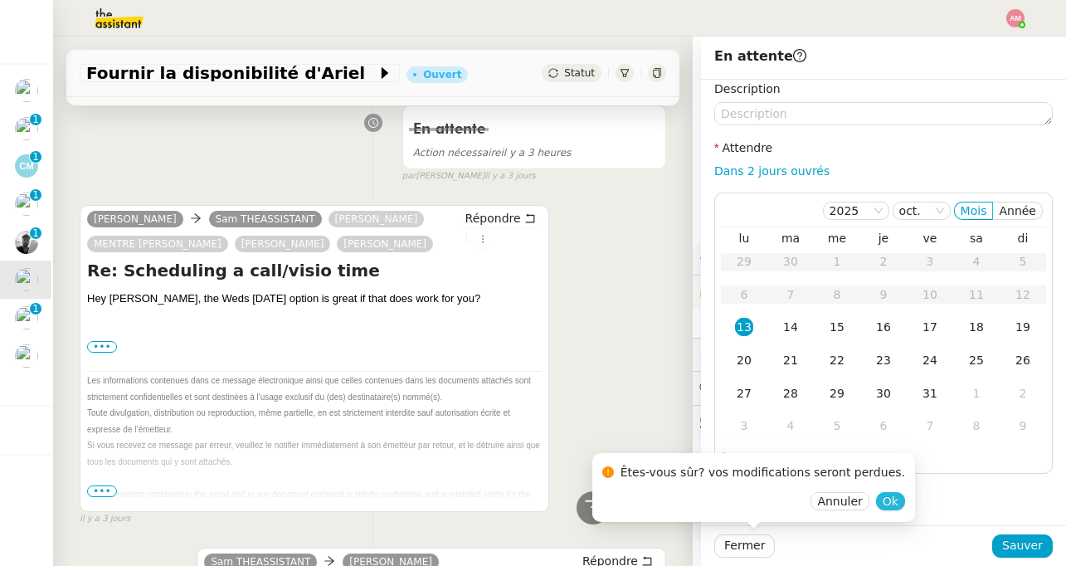
click at [883, 499] on span "Ok" at bounding box center [891, 501] width 16 height 17
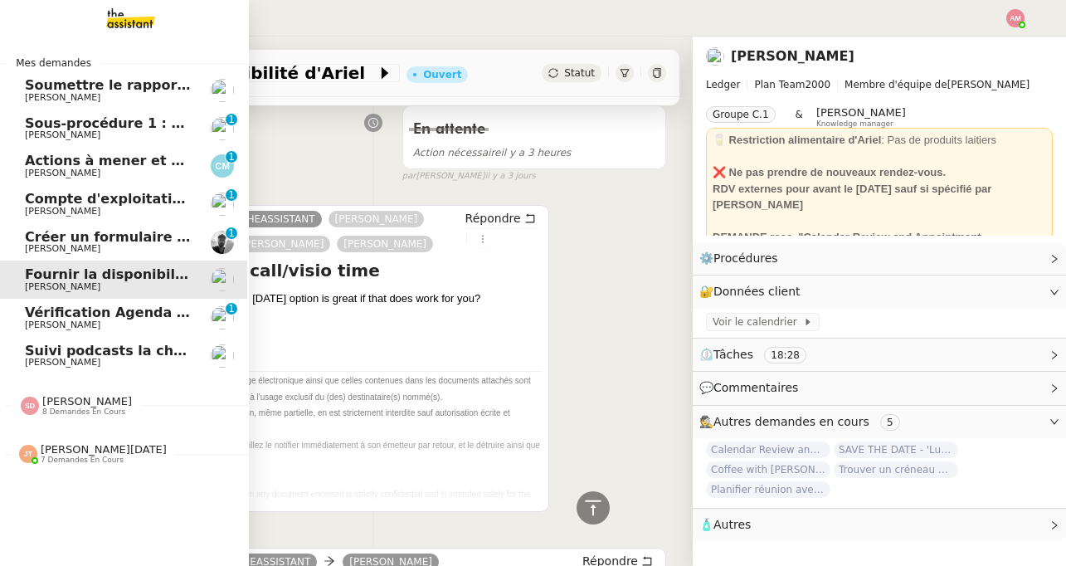
click at [74, 413] on span "8 demandes en cours" at bounding box center [83, 411] width 83 height 9
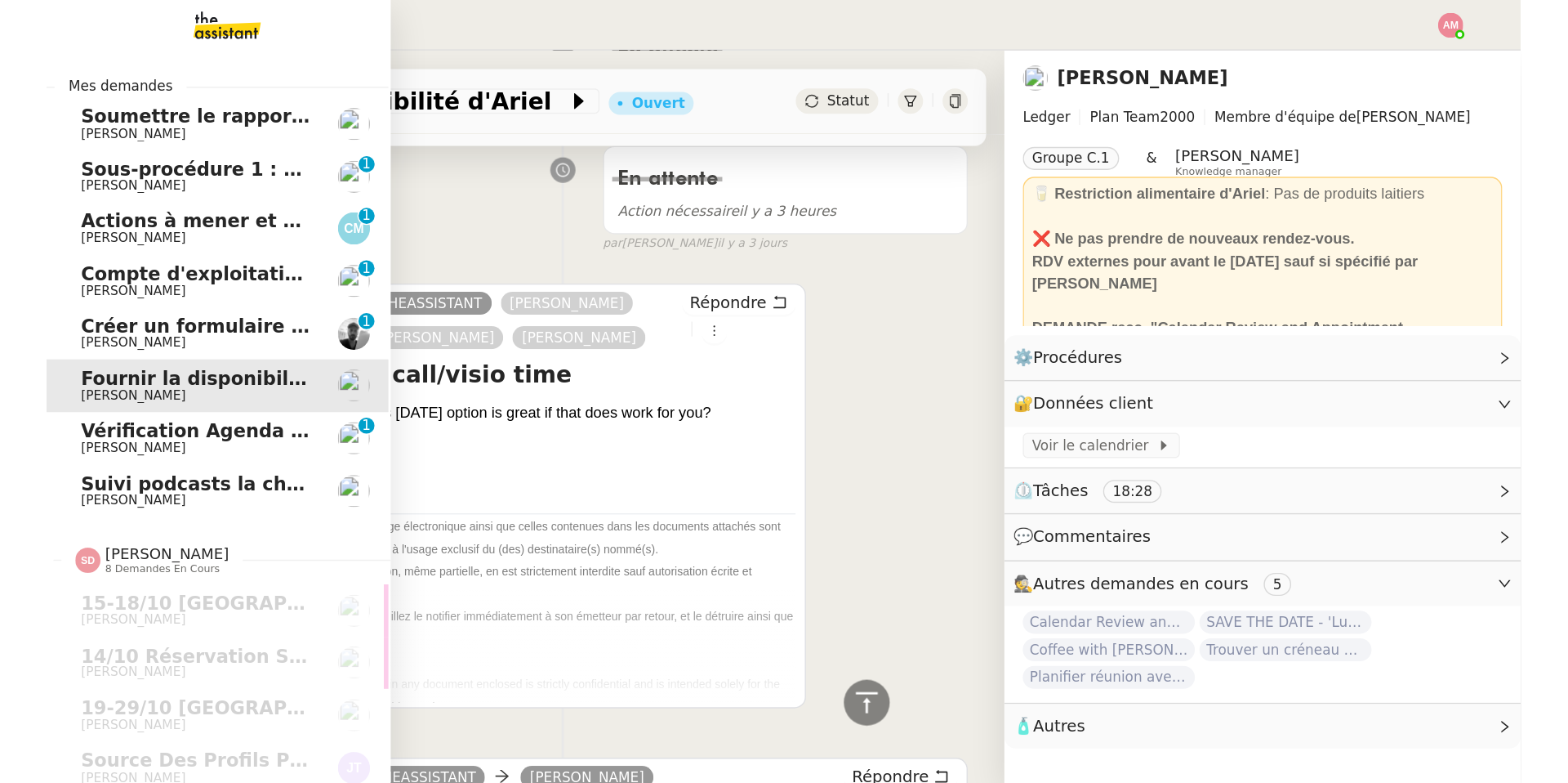
scroll to position [0, 2]
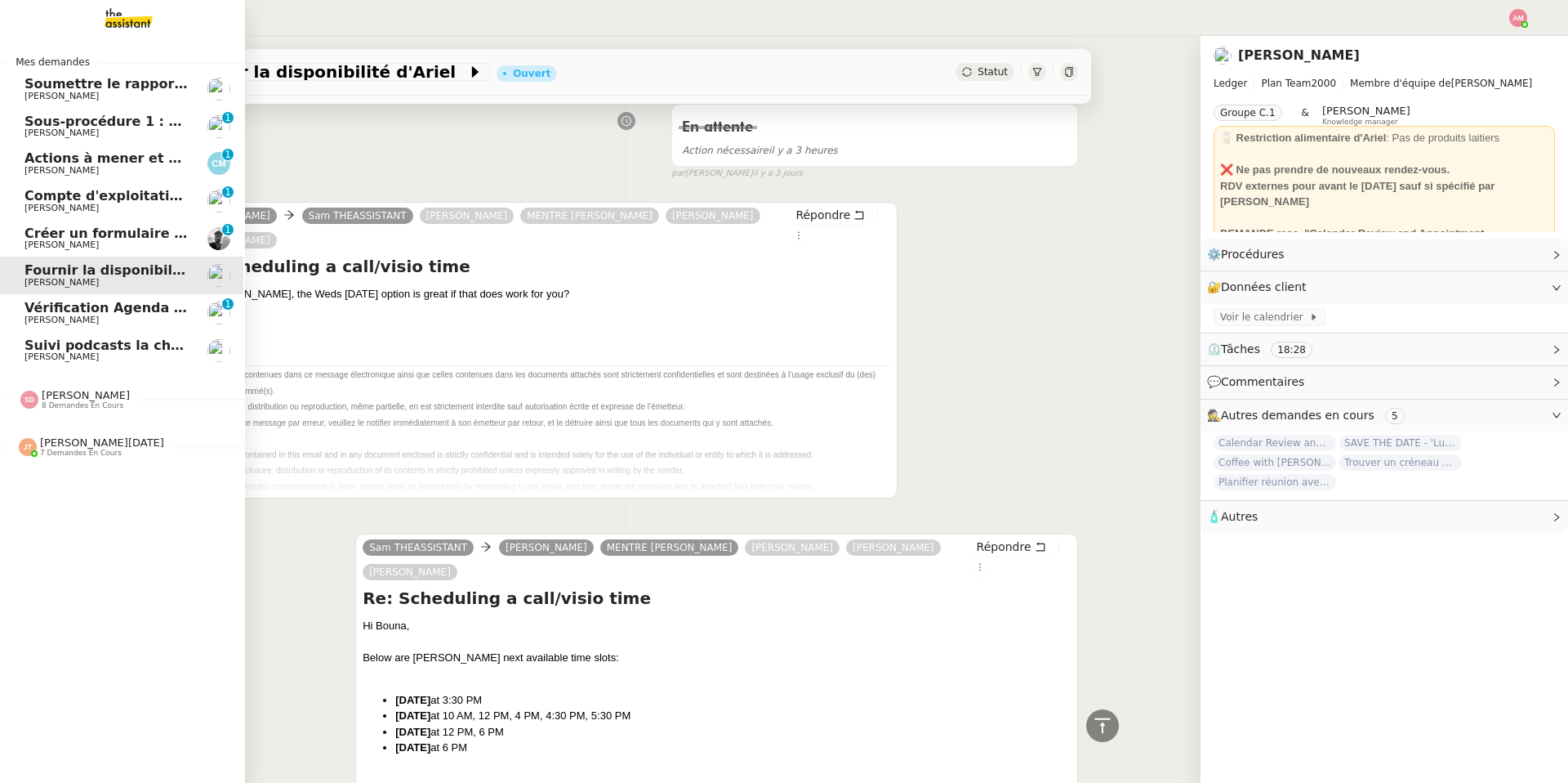
click at [120, 240] on span "[PERSON_NAME]" at bounding box center [107, 245] width 165 height 10
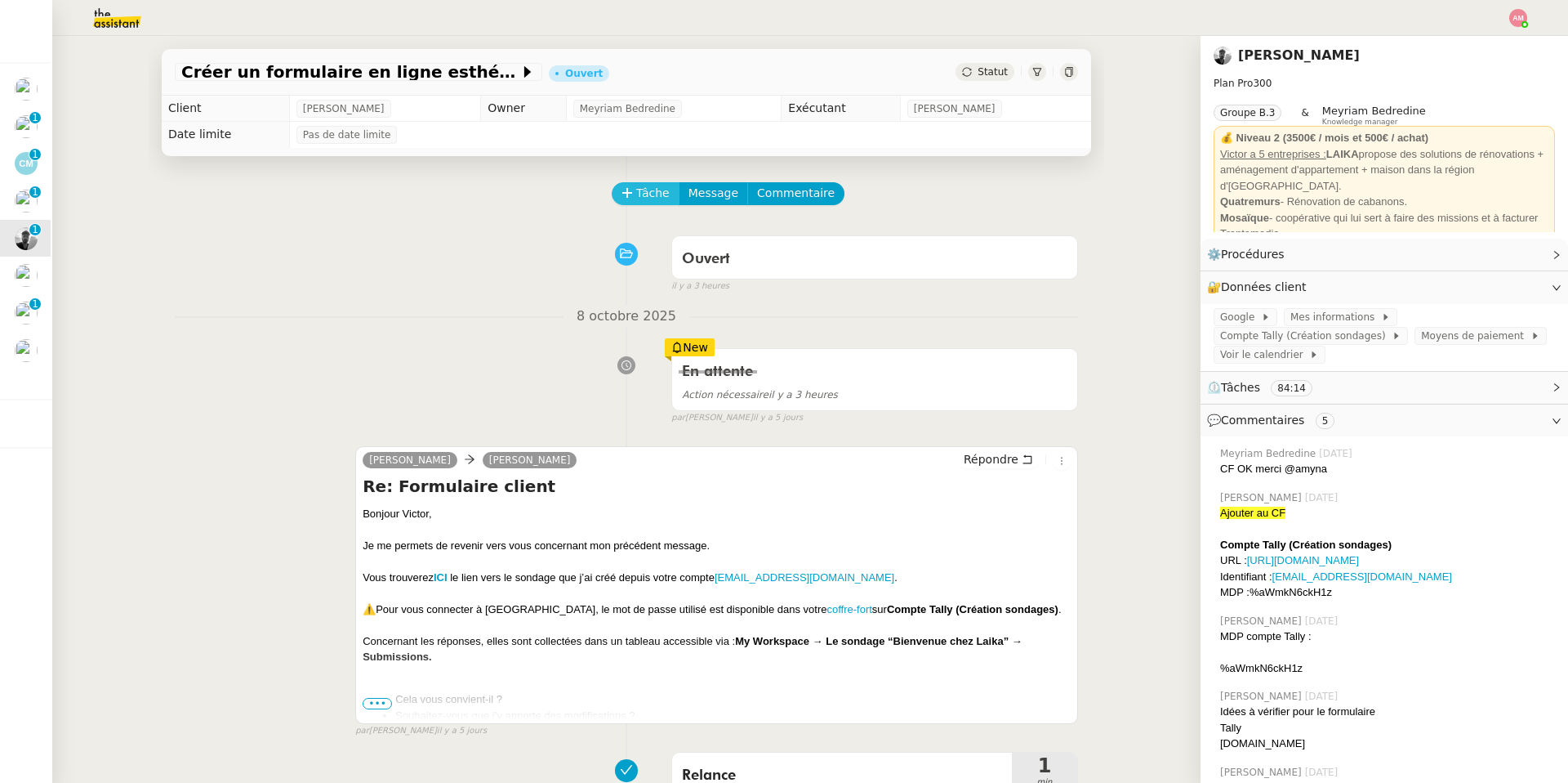
click at [639, 197] on span "Tâche" at bounding box center [653, 193] width 33 height 19
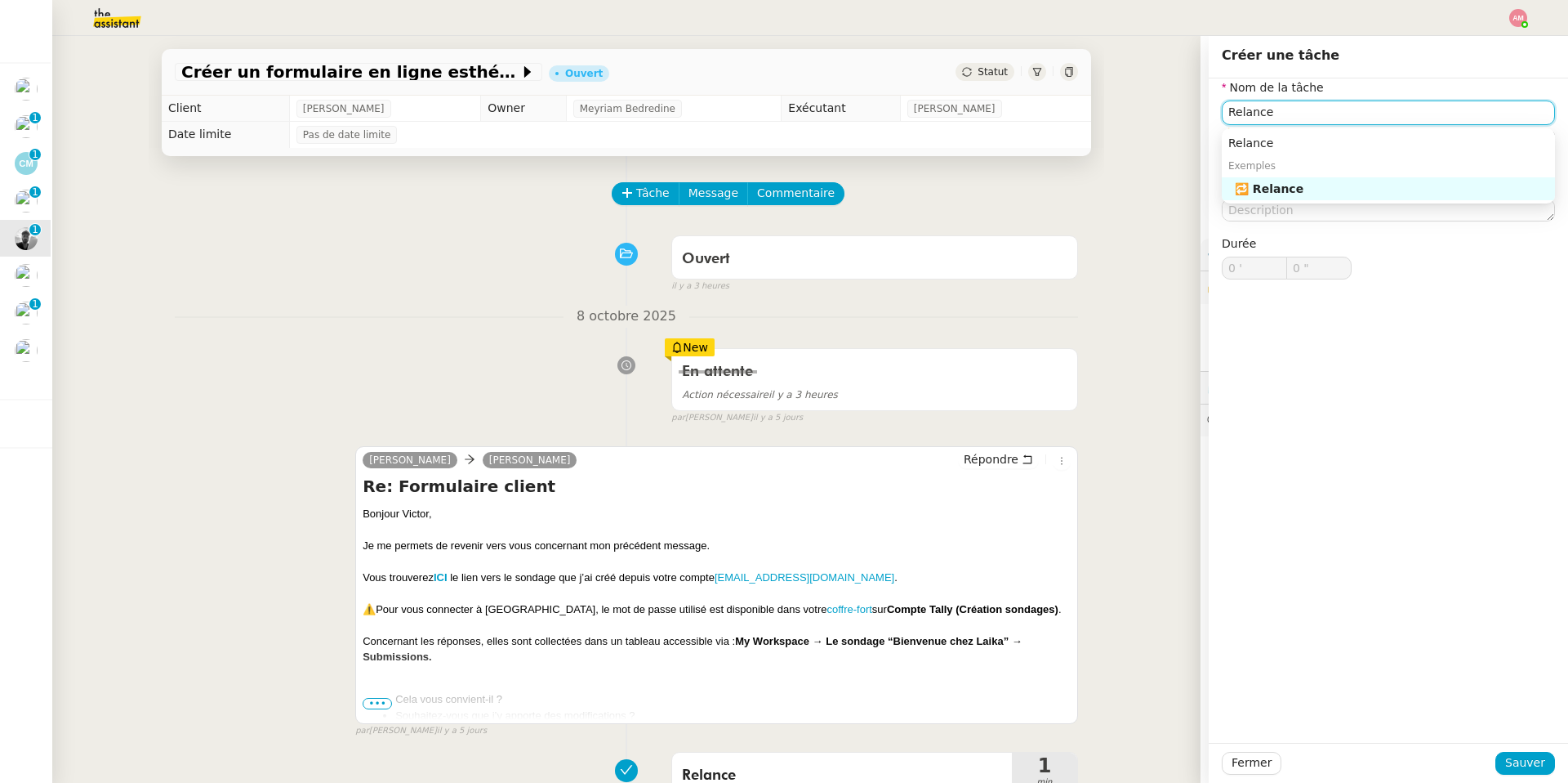
click at [1048, 199] on nz-auto-option "🔁 Relance" at bounding box center [1388, 188] width 334 height 23
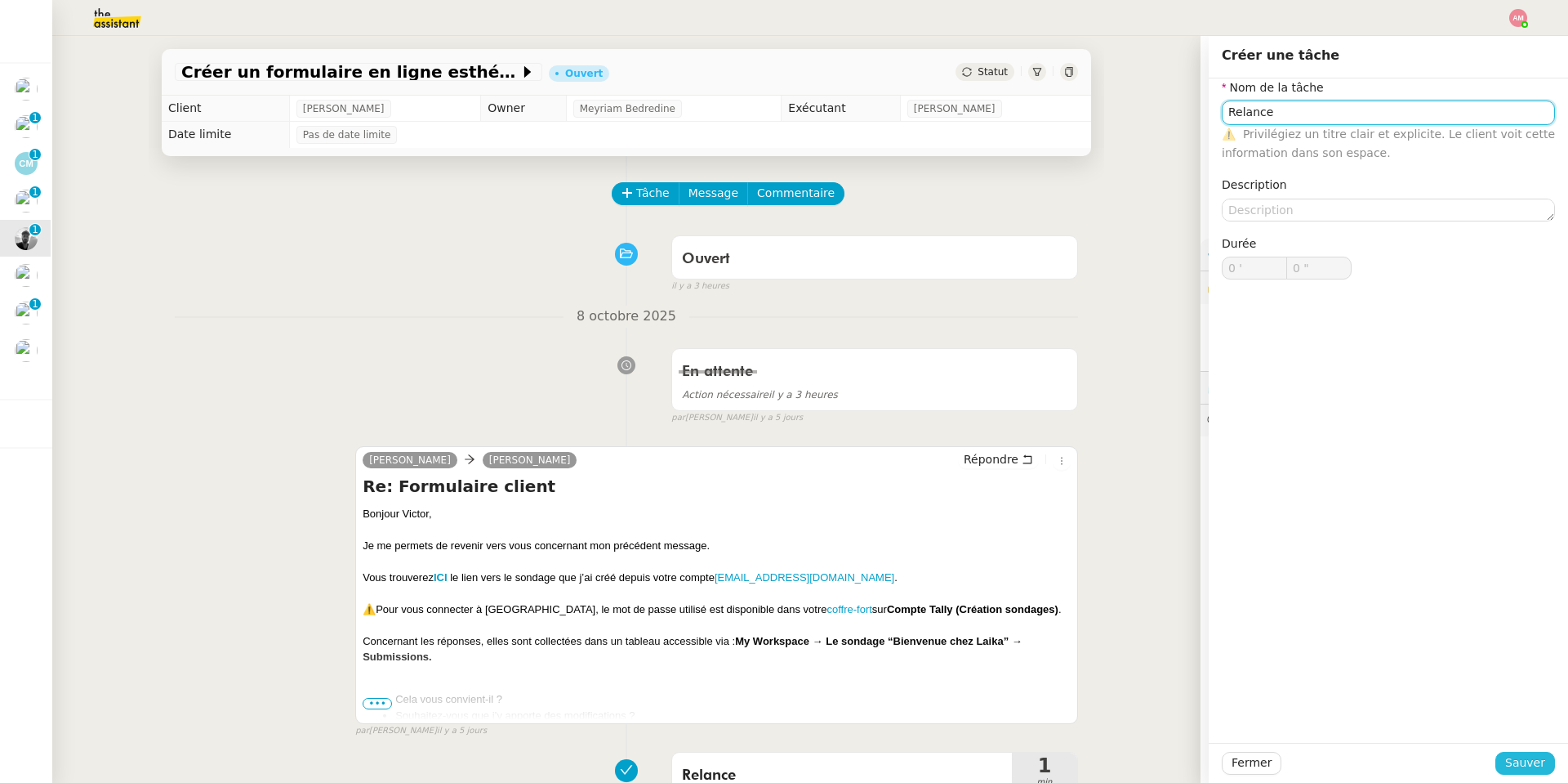
type input "Relance"
click at [1048, 556] on span "Sauver" at bounding box center [1525, 762] width 40 height 19
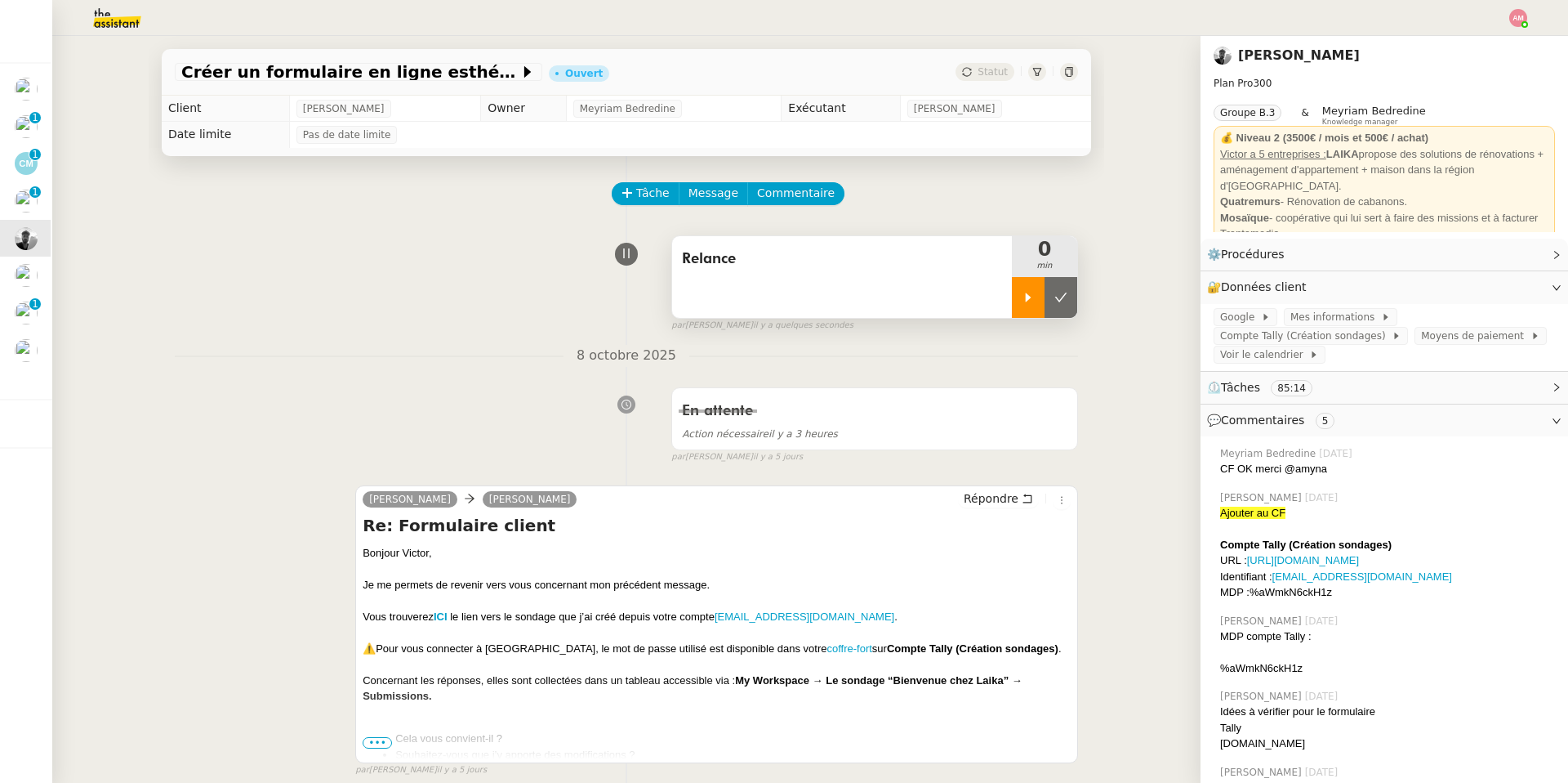
click at [1014, 286] on div at bounding box center [1028, 296] width 32 height 40
click at [396, 556] on li "Souhaitez-vous que j’y apporte des modifications ?" at bounding box center [733, 754] width 675 height 17
click at [381, 556] on div "Re: Formulaire client Bonjour Victor﻿, Je me permets de revenir vers vous conce…" at bounding box center [716, 636] width 708 height 245
click at [381, 556] on span "•••" at bounding box center [377, 743] width 30 height 12
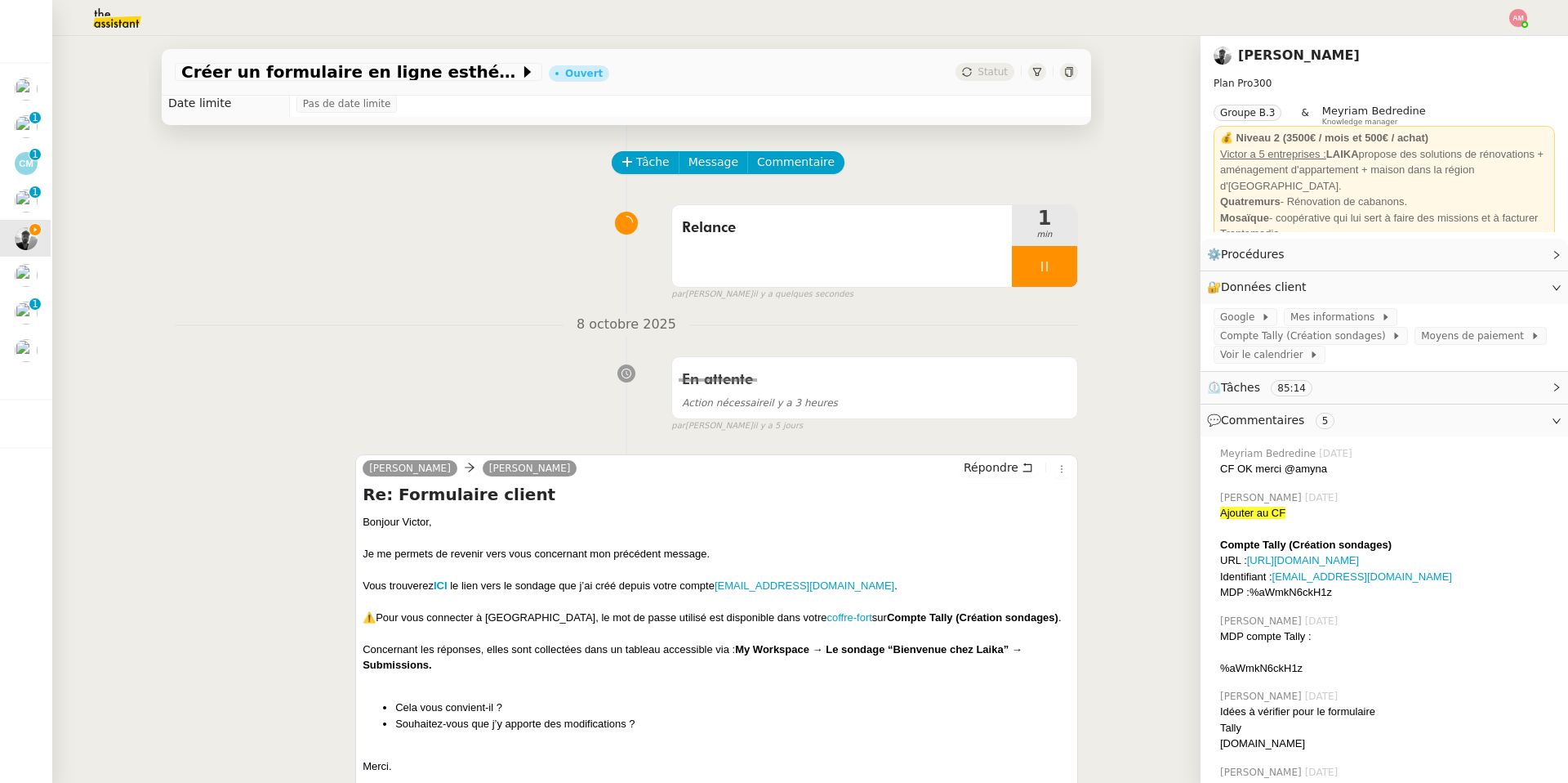
scroll to position [39, 0]
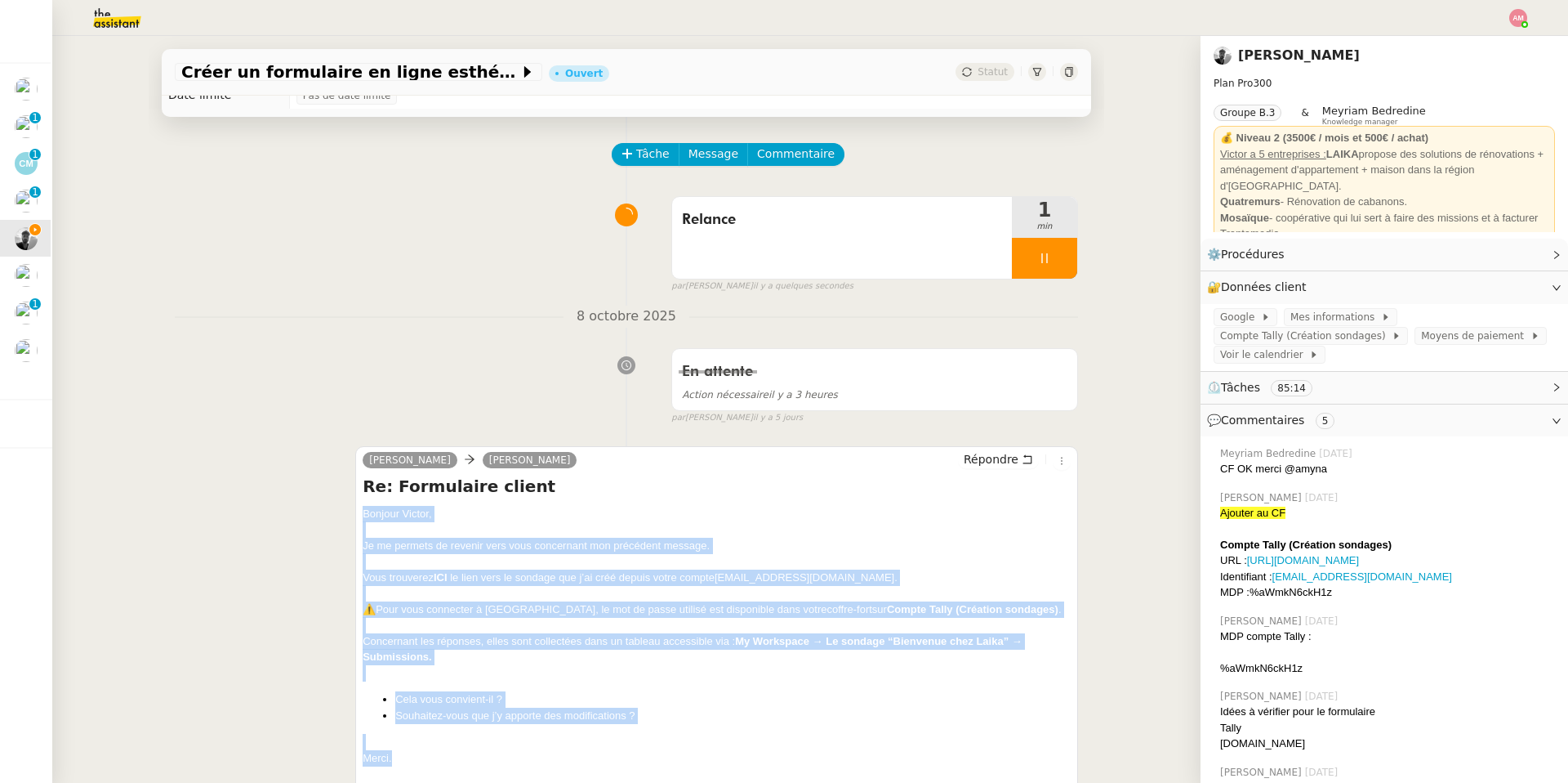
drag, startPoint x: 400, startPoint y: 758, endPoint x: 358, endPoint y: 518, distance: 243.6
copy div "Bonjour Victor﻿, Je me permets de revenir vers vous concernant mon précédent me…"
click at [998, 460] on span "Répondre" at bounding box center [991, 459] width 55 height 17
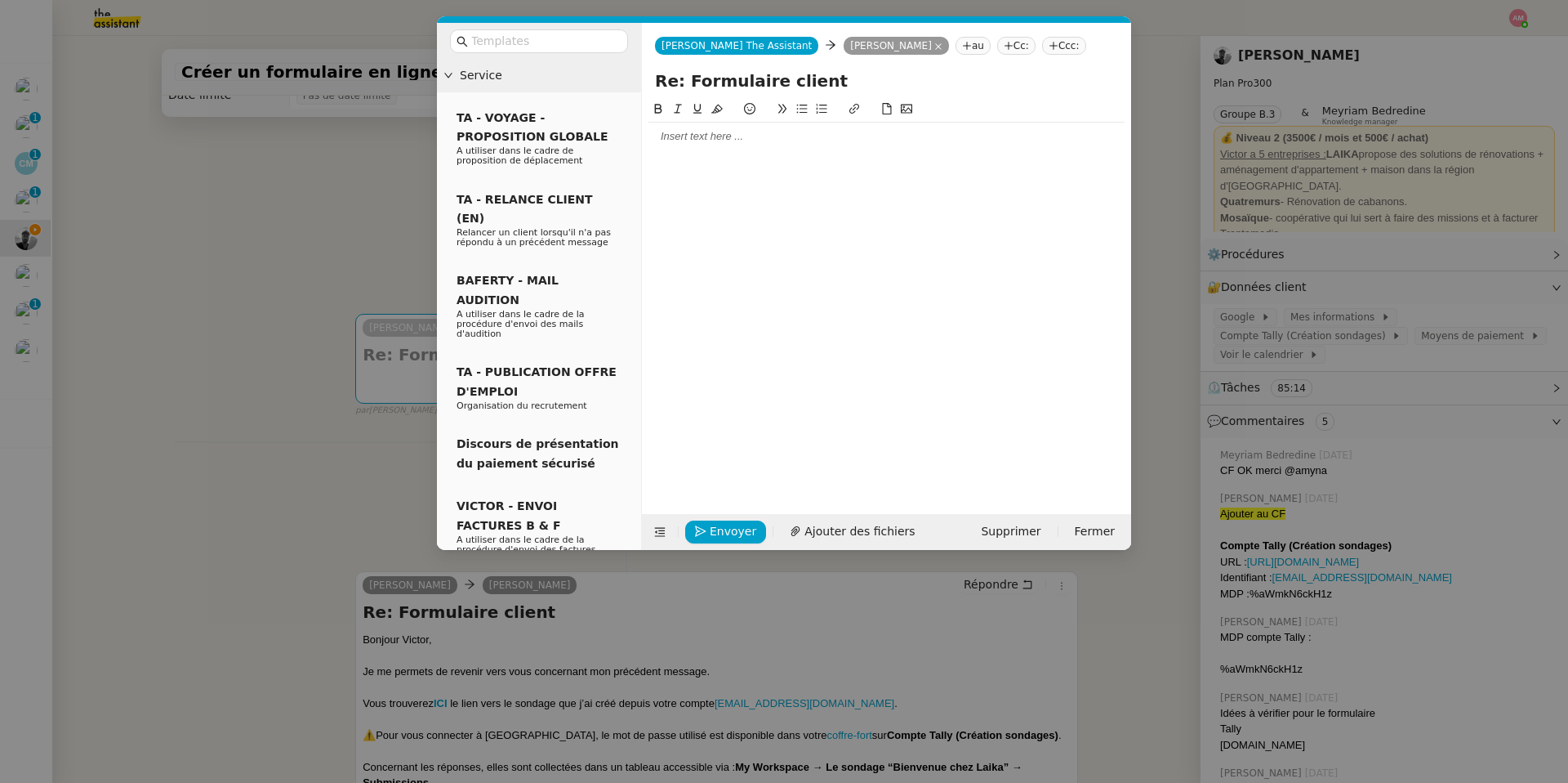
click at [859, 137] on div at bounding box center [887, 136] width 476 height 15
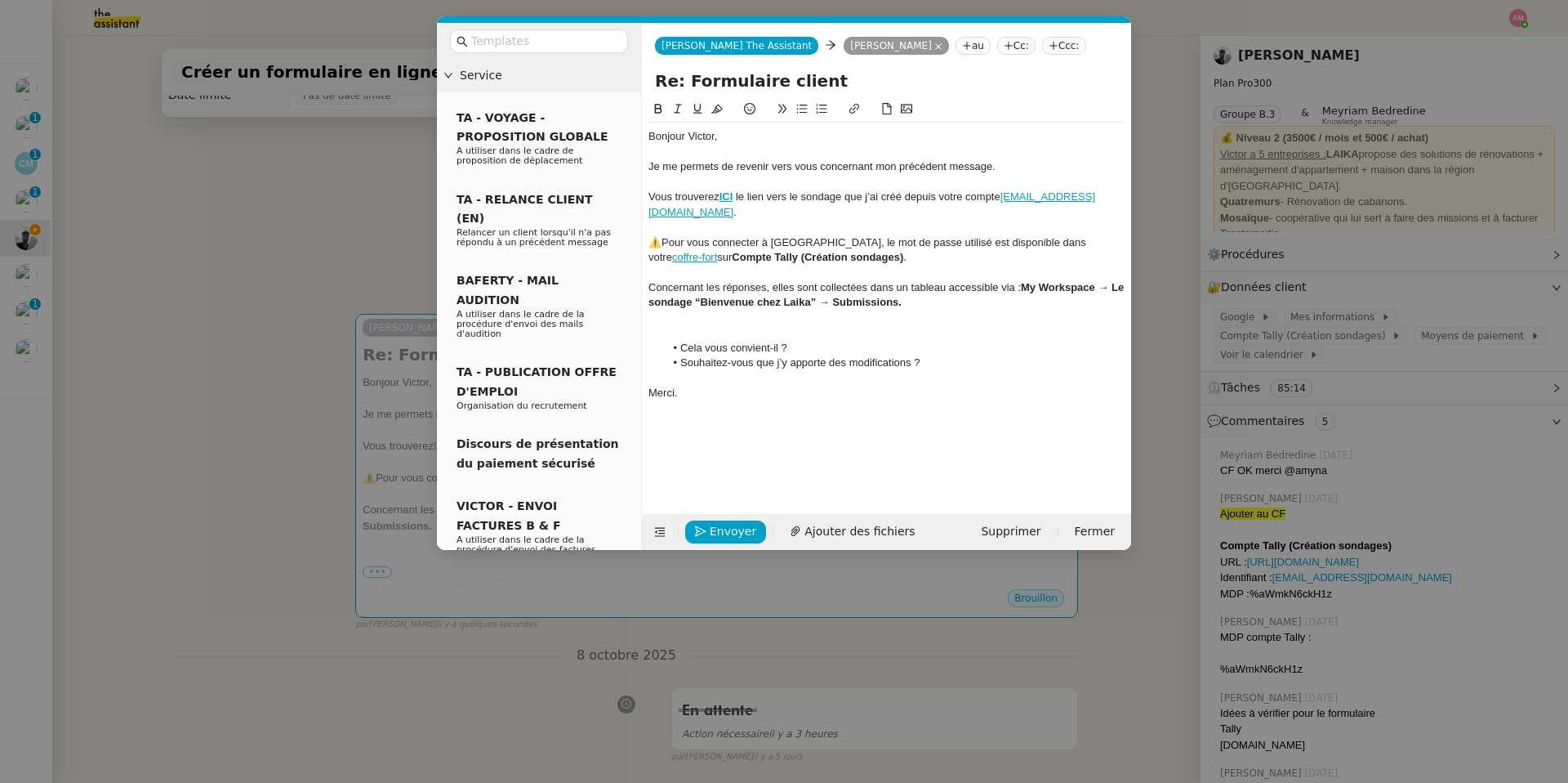
click at [823, 325] on div at bounding box center [887, 332] width 476 height 15
click at [716, 190] on span "Vous trouverez" at bounding box center [684, 196] width 71 height 12
click at [711, 179] on div at bounding box center [887, 182] width 476 height 15
click at [717, 531] on span "Envoyer" at bounding box center [732, 531] width 46 height 19
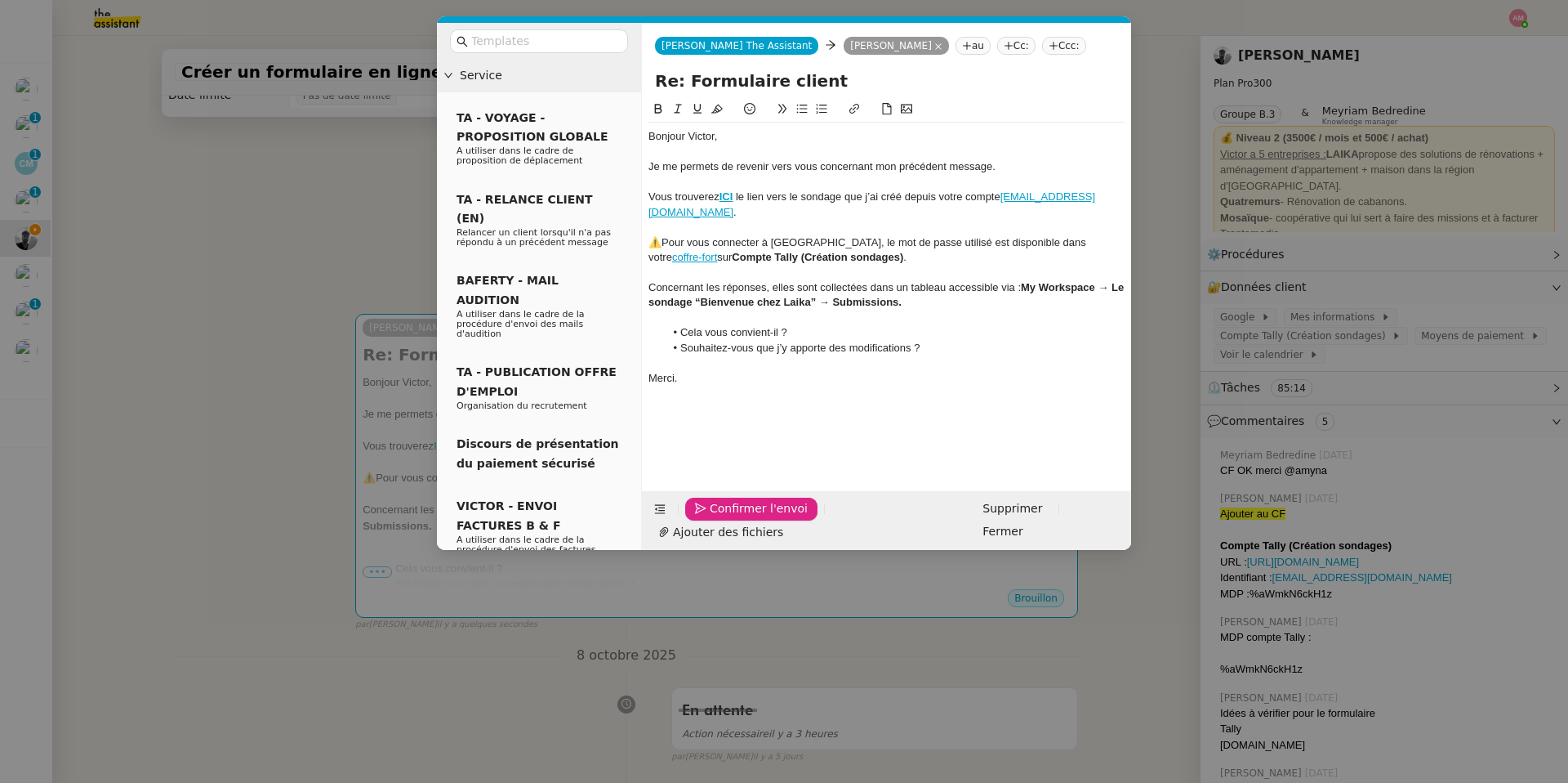
click at [717, 518] on span "Confirmer l'envoi" at bounding box center [759, 508] width 98 height 19
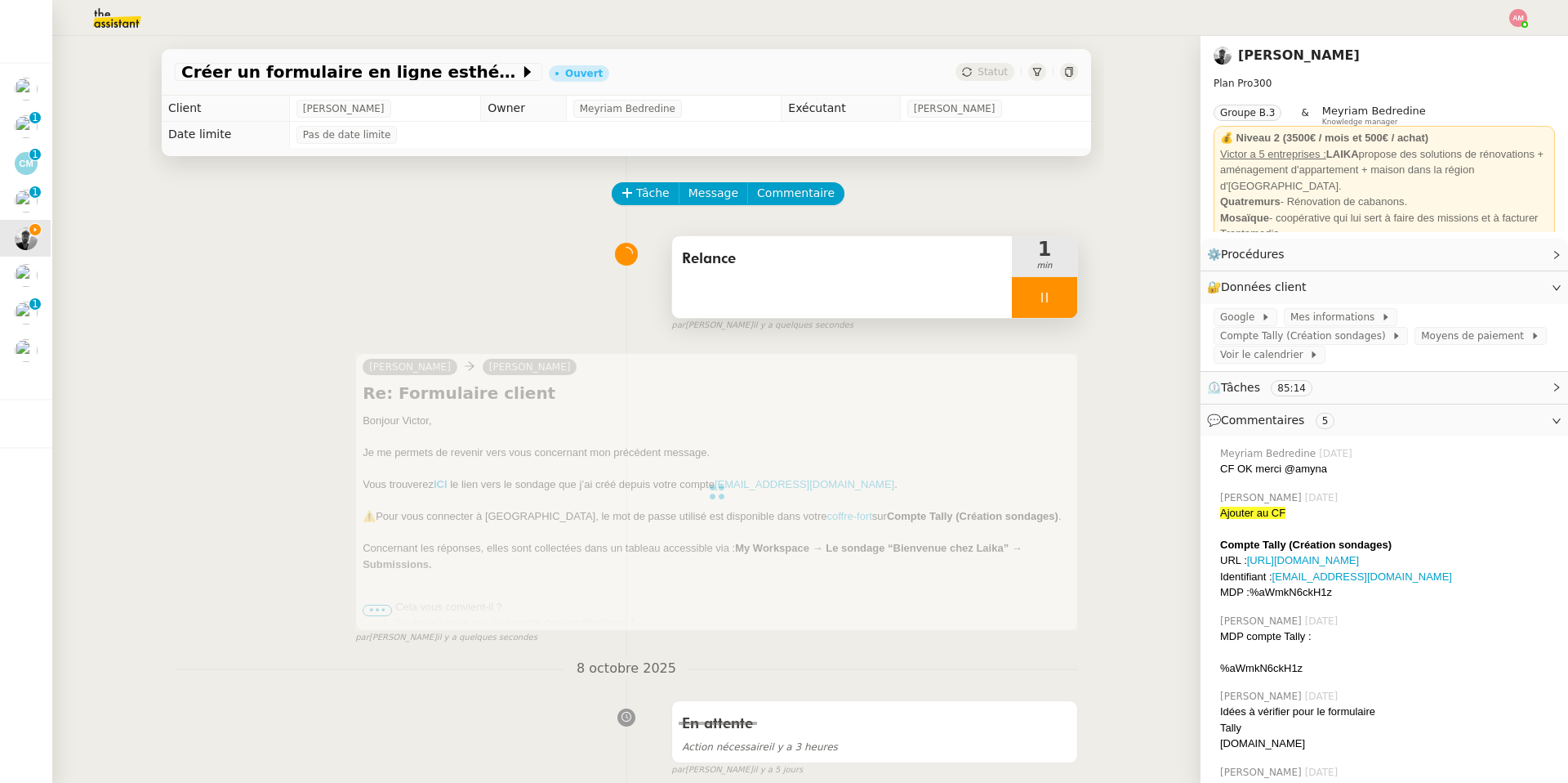
click at [1042, 298] on icon at bounding box center [1044, 296] width 13 height 13
click at [1048, 298] on icon at bounding box center [1060, 296] width 13 height 13
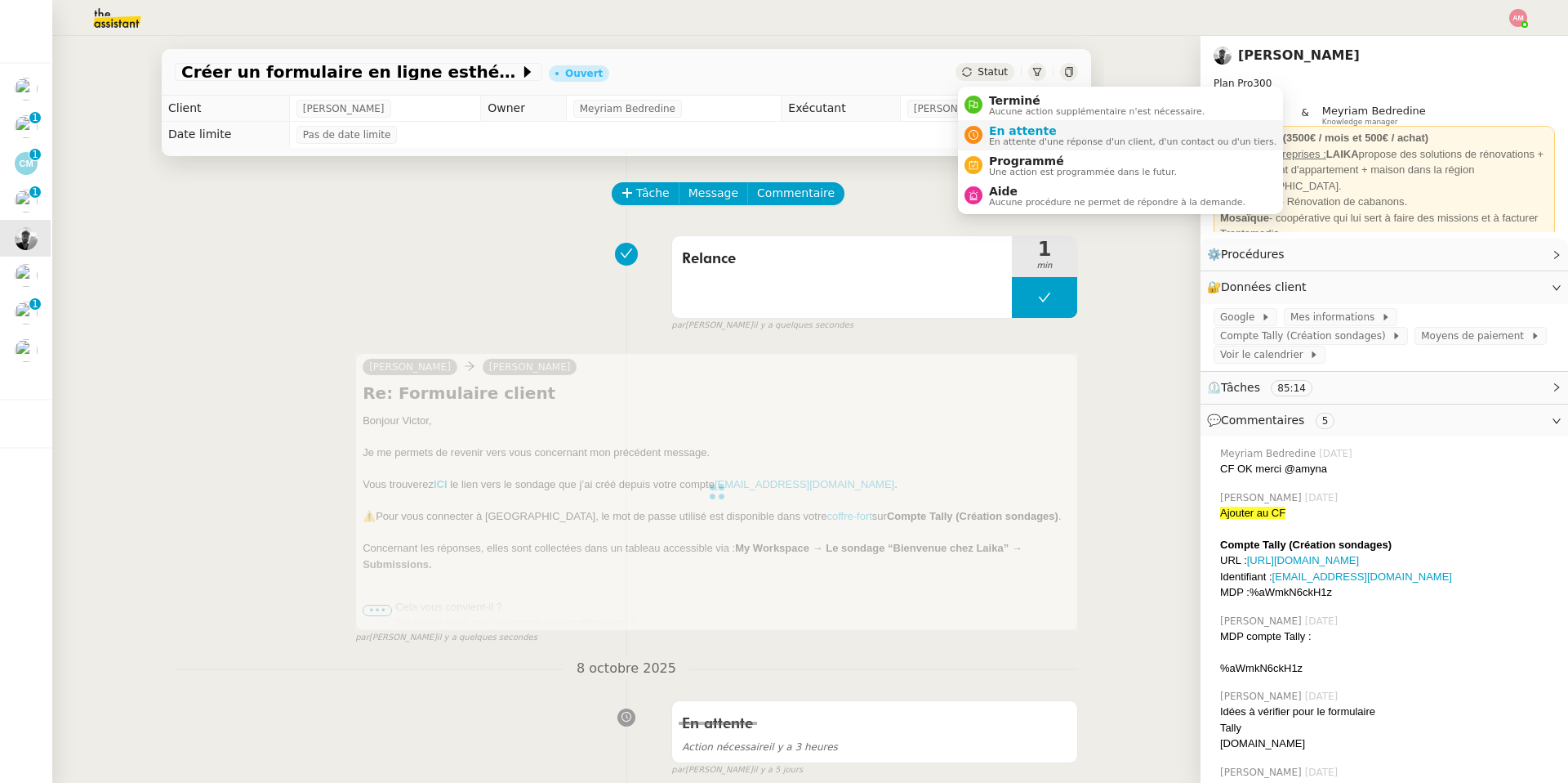
click at [987, 137] on div "En attente En attente d'une réponse d'un client, d'un contact ou d'un tiers." at bounding box center [1129, 135] width 294 height 22
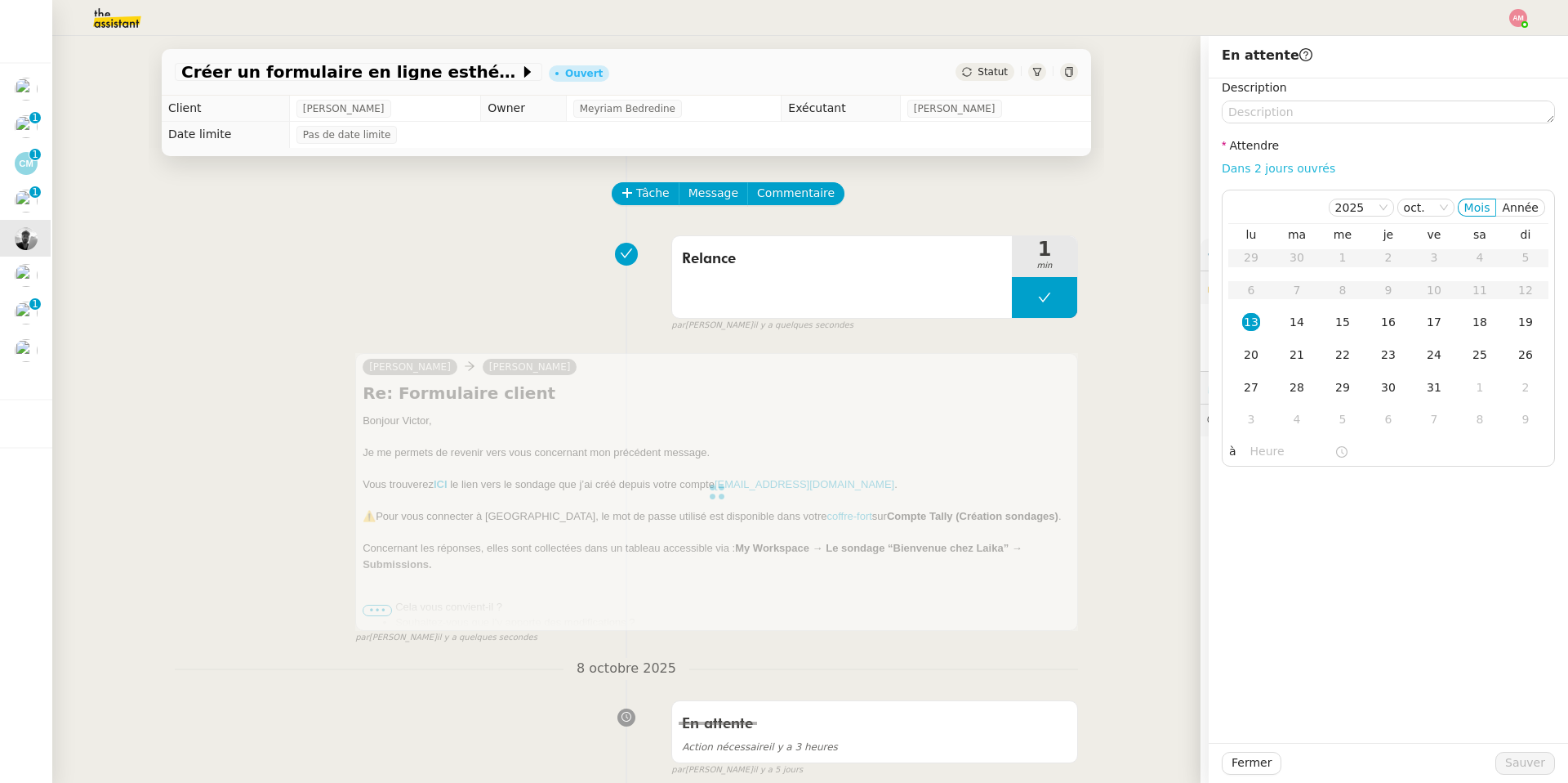
click at [1048, 164] on link "Dans 2 jours ouvrés" at bounding box center [1278, 167] width 113 height 13
type input "07:00"
click at [1048, 319] on div "16" at bounding box center [1388, 322] width 18 height 18
click at [1048, 319] on td "17" at bounding box center [1434, 322] width 45 height 33
click at [1048, 556] on span "Sauver" at bounding box center [1525, 762] width 40 height 19
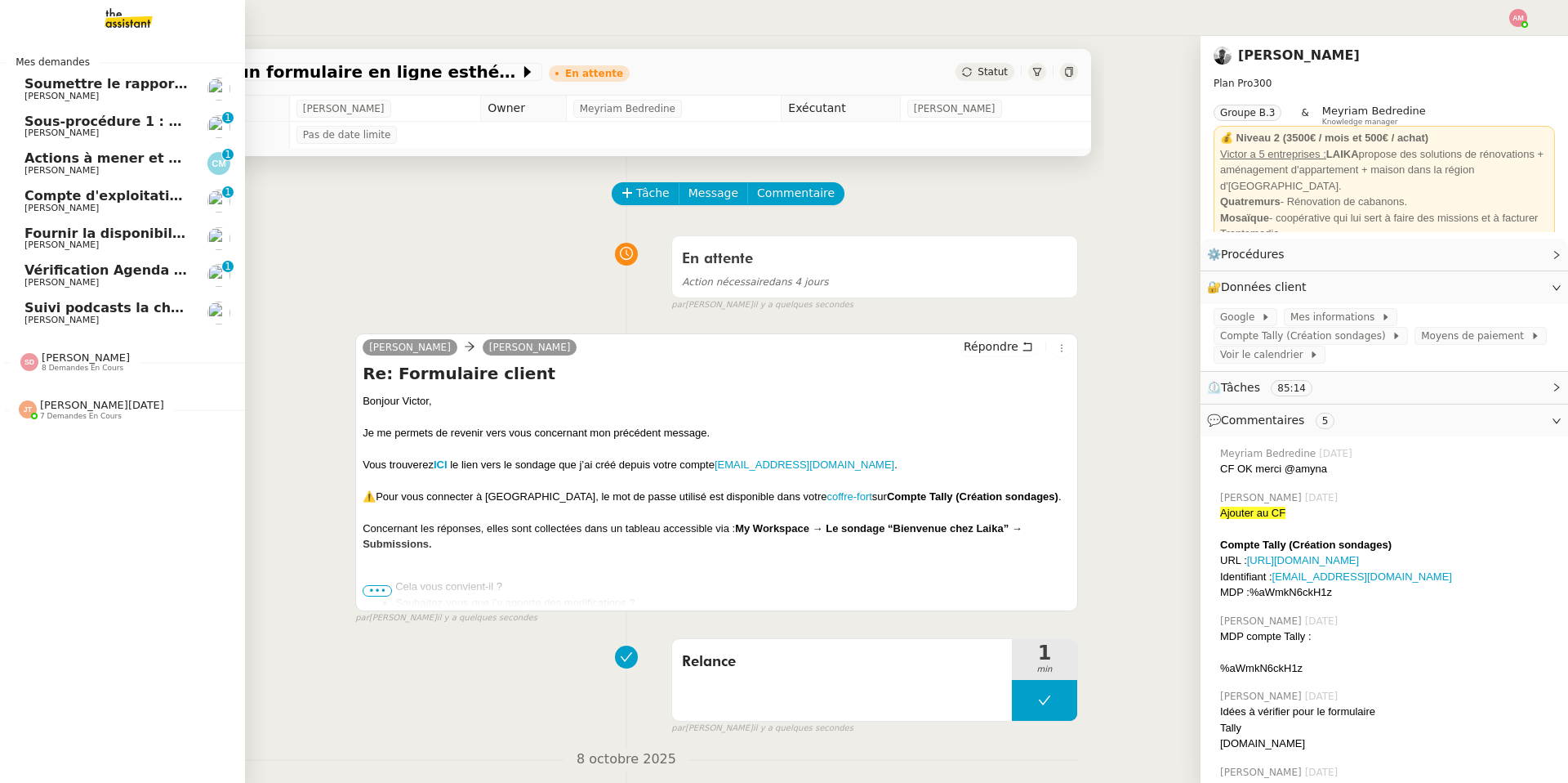
click at [151, 228] on span "Fournir la disponibilité d'Ariel" at bounding box center [134, 233] width 220 height 16
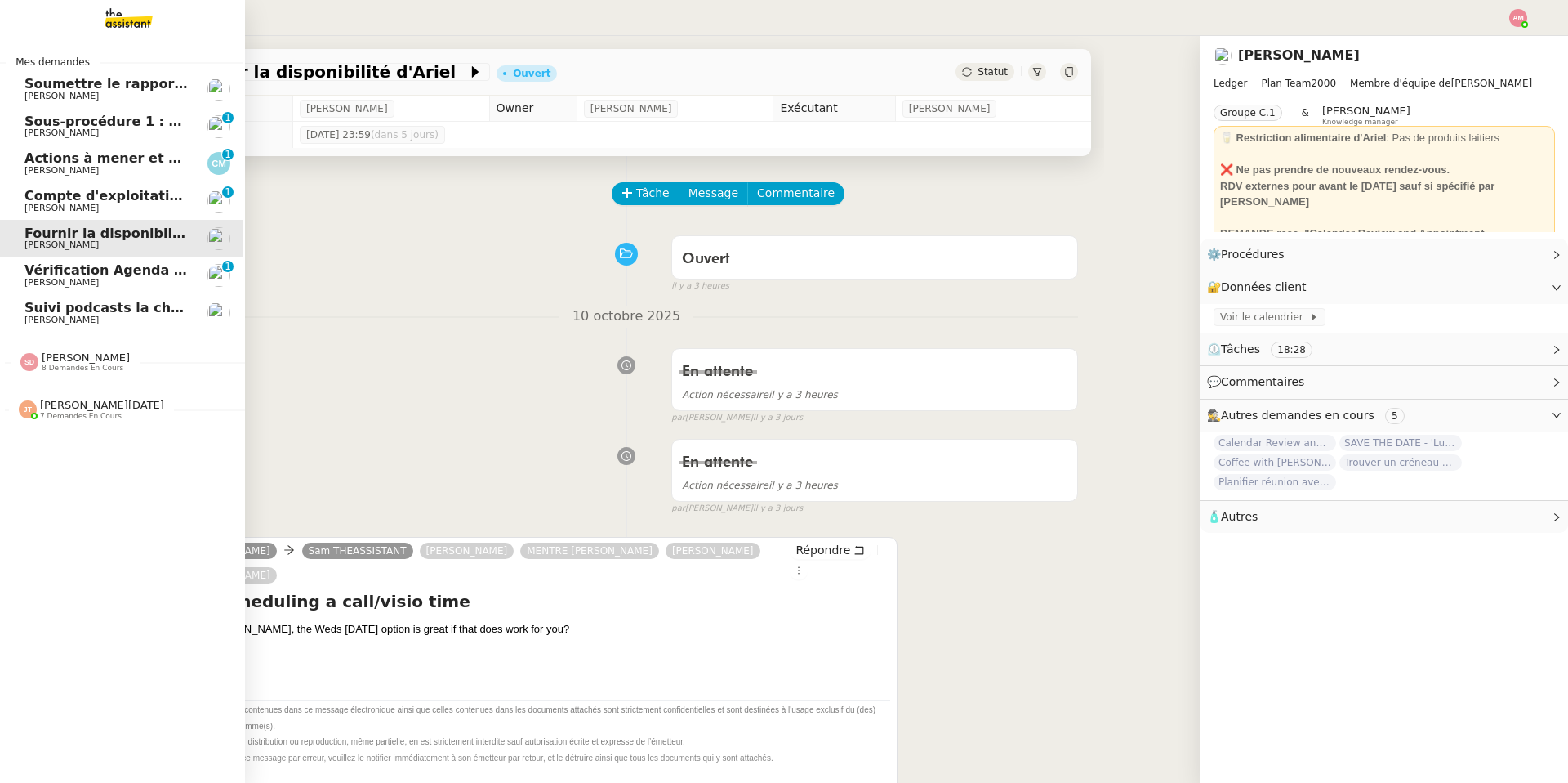
click at [136, 193] on span "Compte d'exploitation Moun Pro - lundi 13 octobre 2025" at bounding box center [231, 196] width 414 height 16
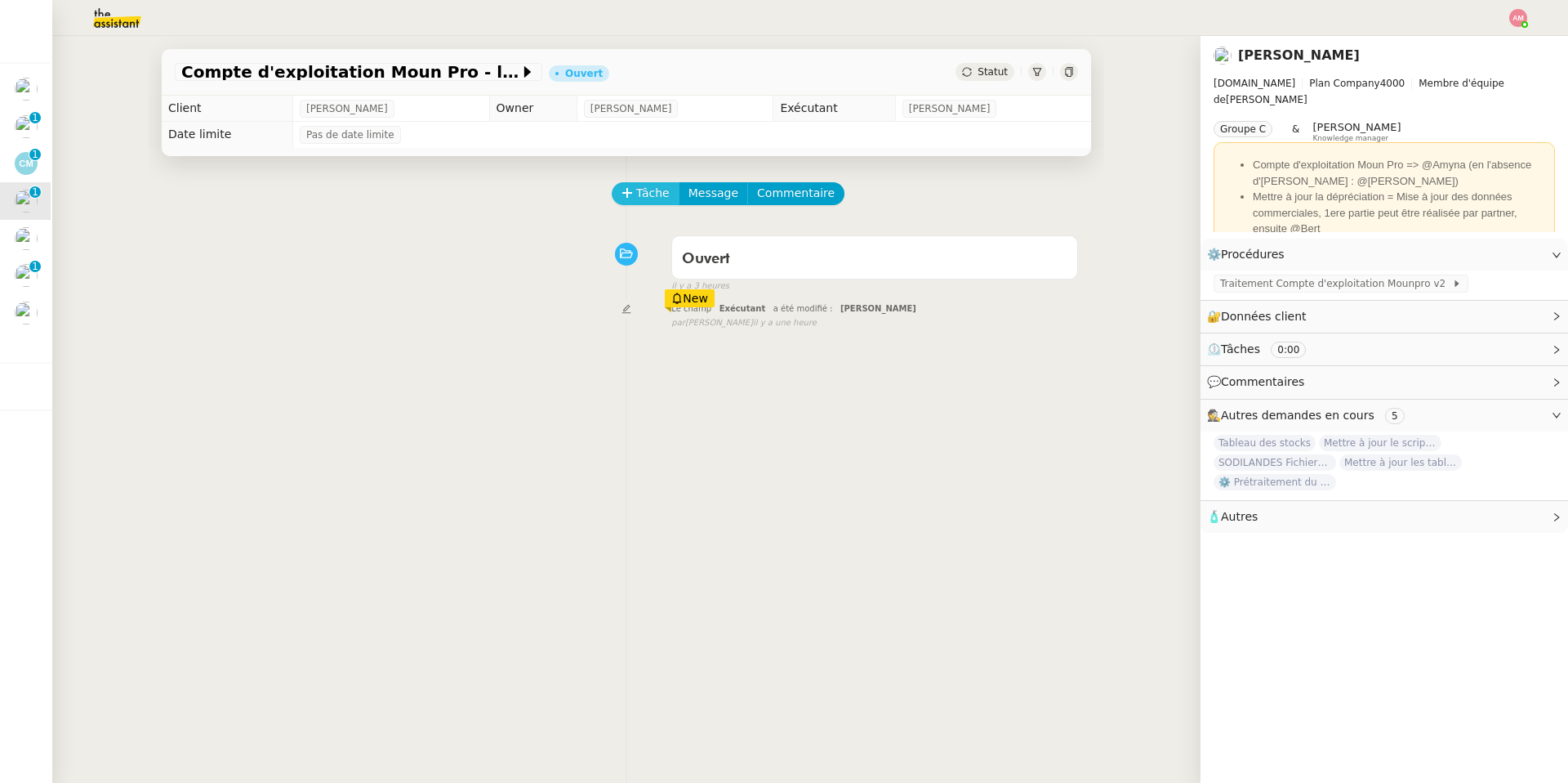
click at [636, 196] on span "Tâche" at bounding box center [653, 193] width 33 height 19
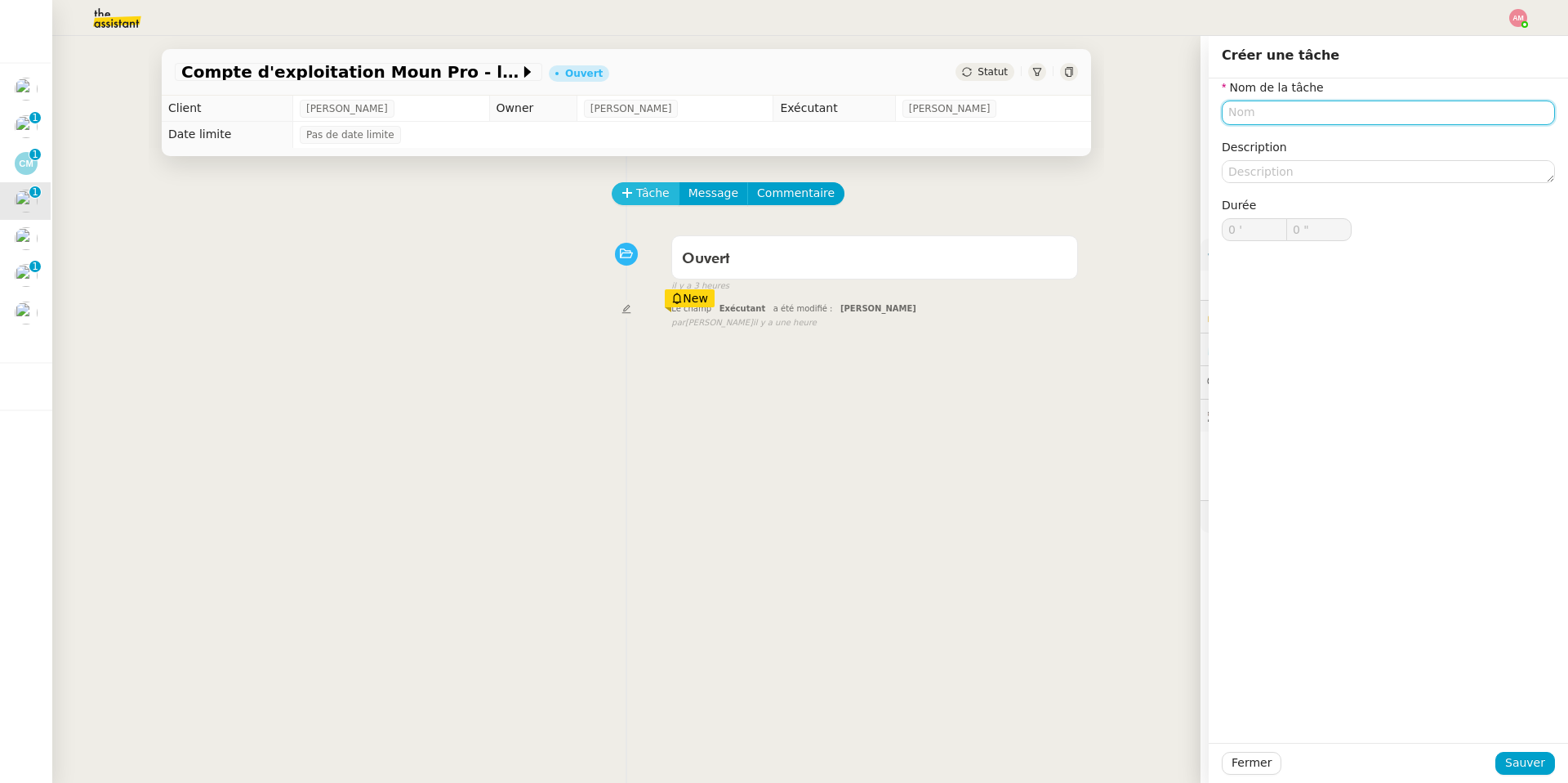
type input "p"
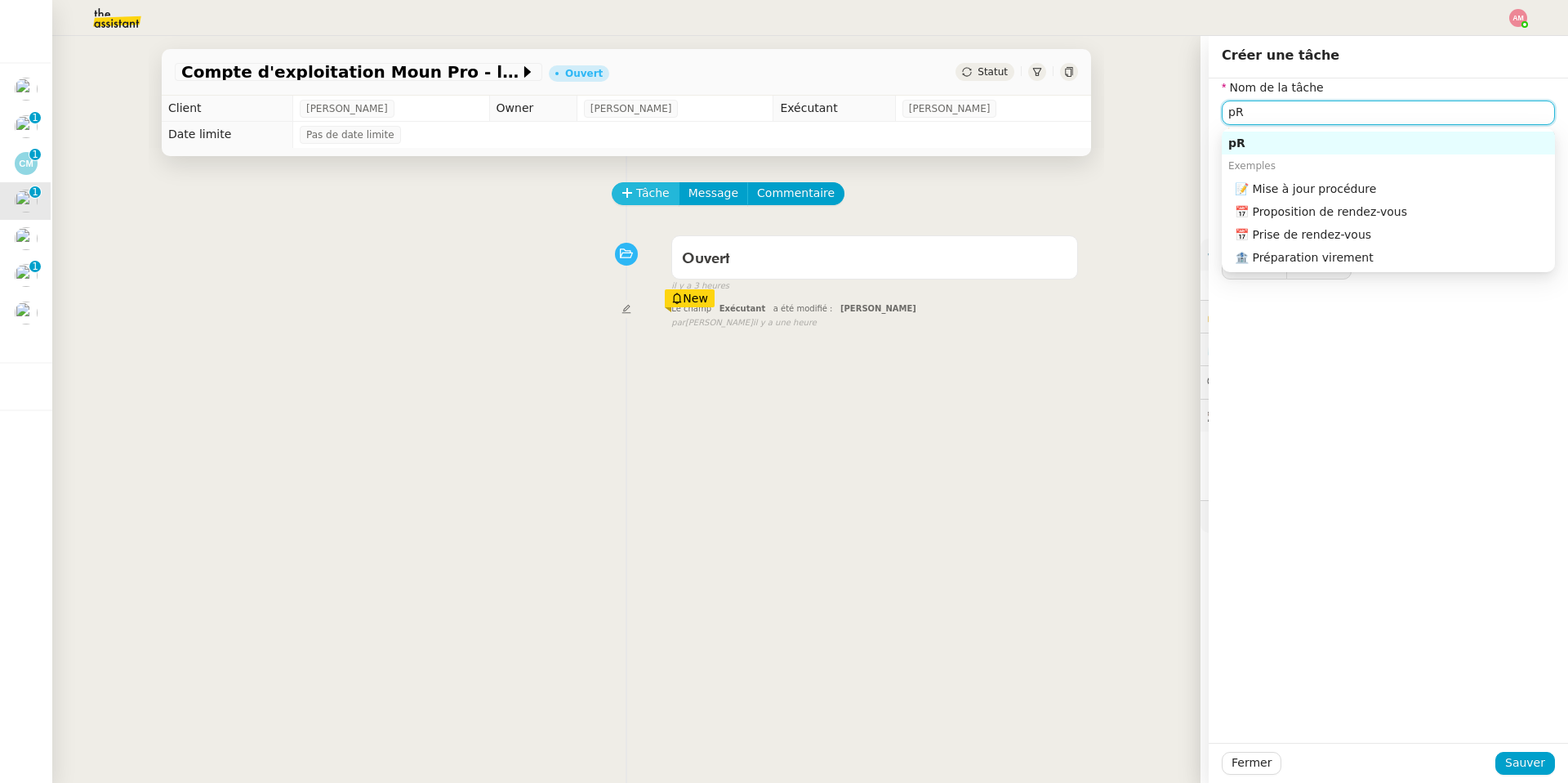
type input "p"
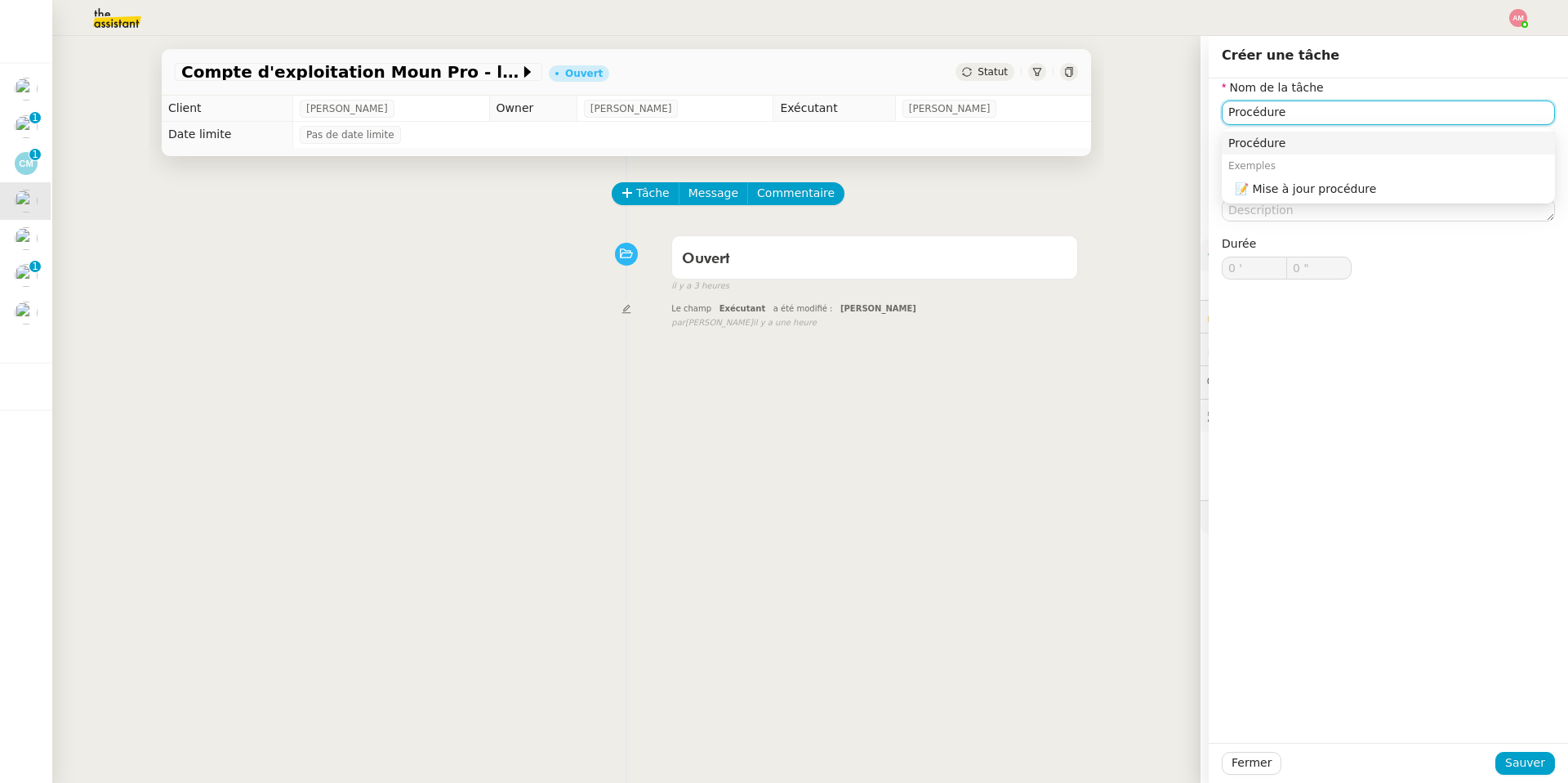
type input "Procédure"
click at [1048, 556] on div "Fermer Sauver" at bounding box center [1388, 762] width 359 height 40
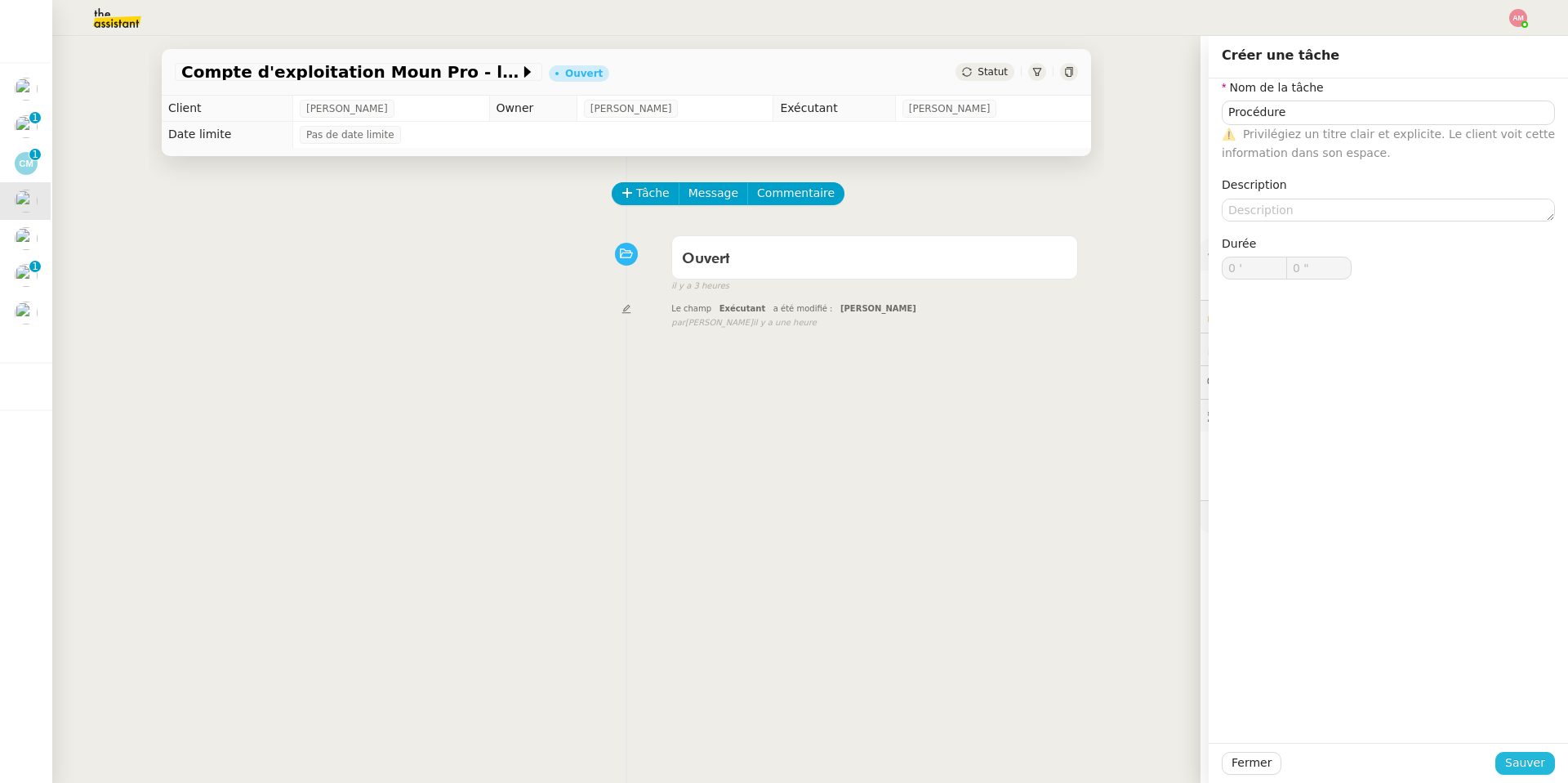
click at [1048, 556] on span "Sauver" at bounding box center [1525, 762] width 40 height 19
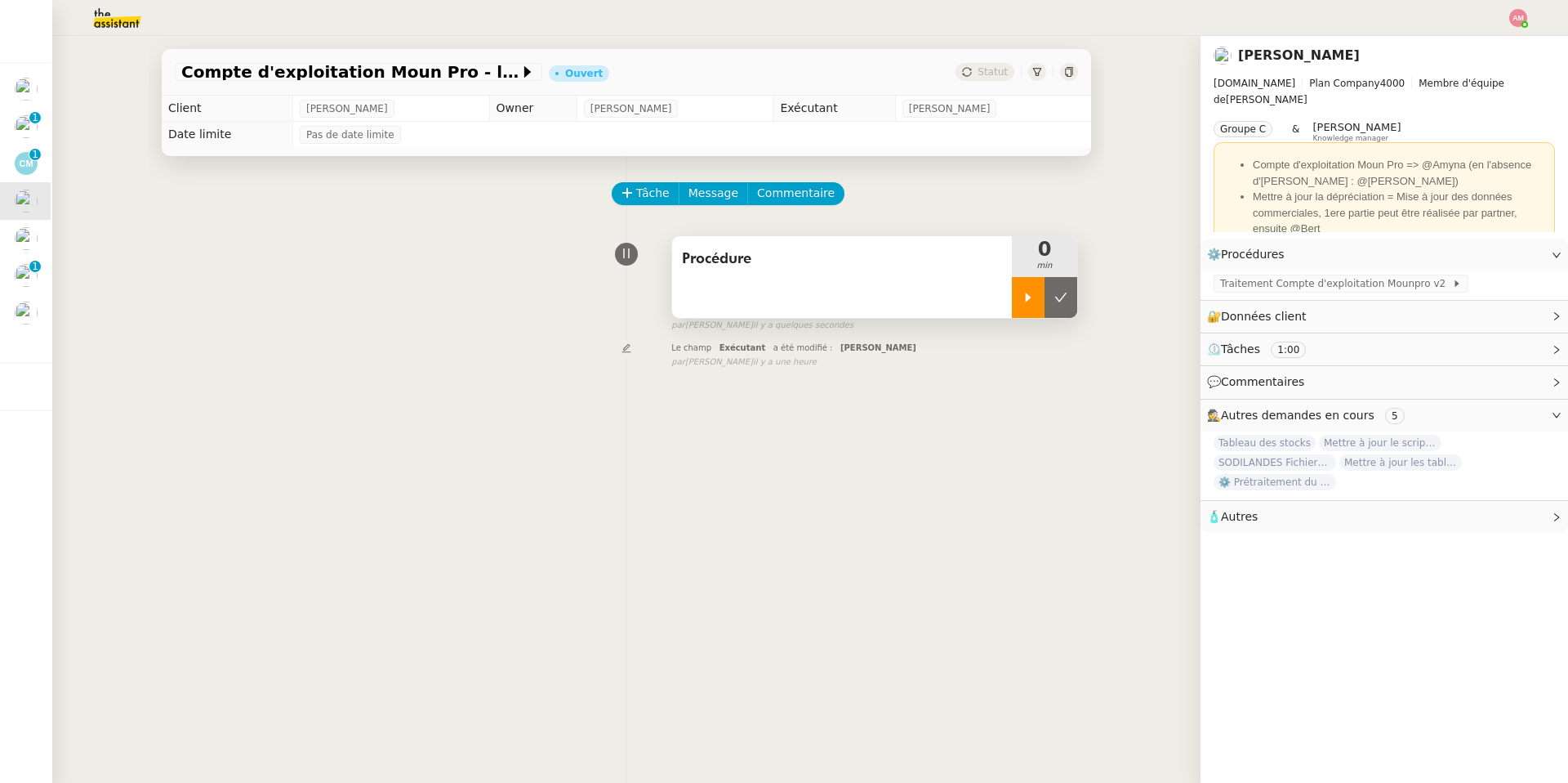
click at [1018, 287] on div at bounding box center [1028, 296] width 32 height 40
click at [1048, 277] on span "Traitement Compte d'exploitation Mounpro v2" at bounding box center [1337, 284] width 232 height 17
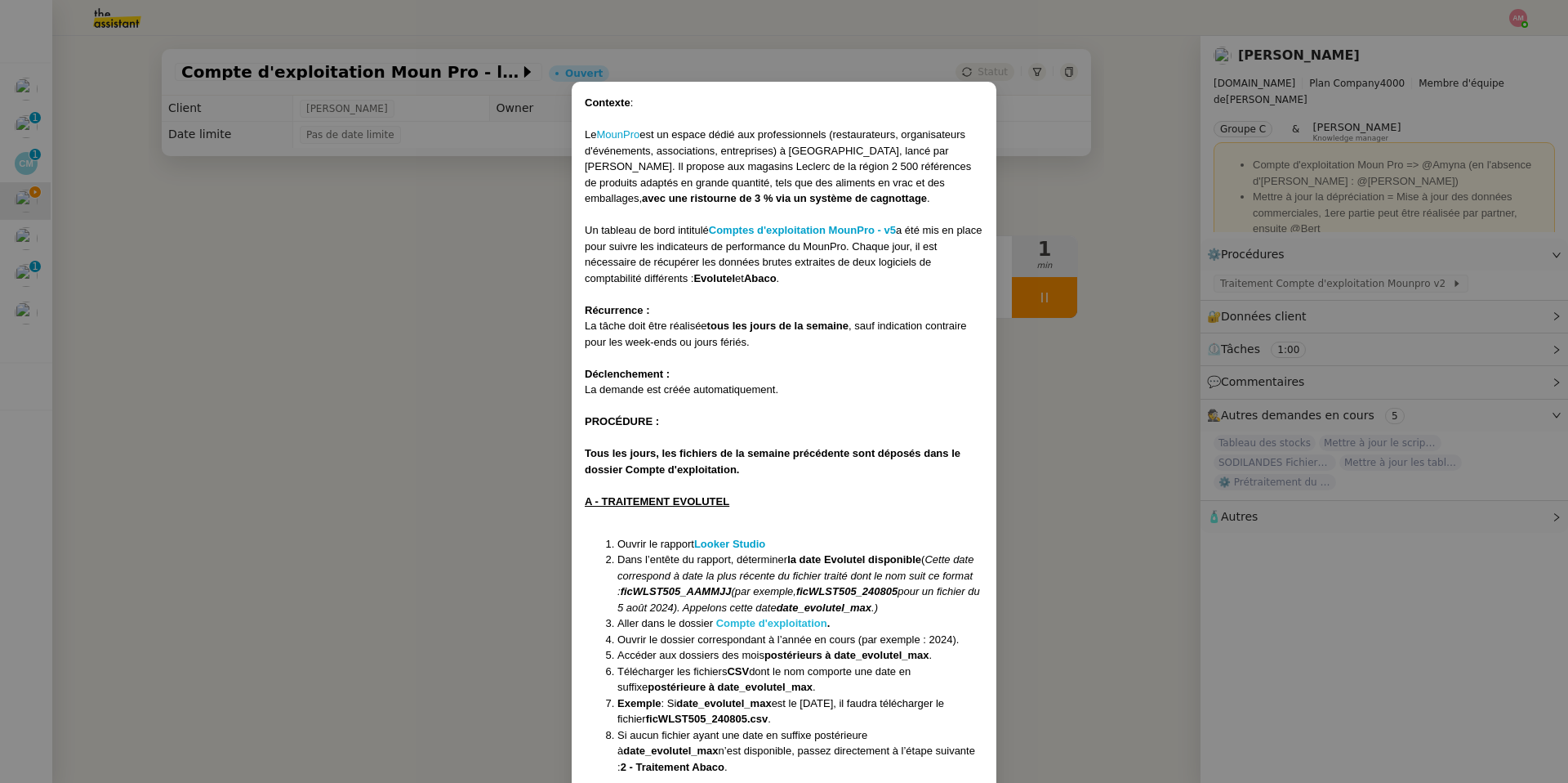
click at [741, 556] on strong "Compte d'exploitation" at bounding box center [772, 622] width 111 height 12
click at [129, 329] on nz-modal-container "Contexte : Le MounPro est un espace dédié aux professionnels (restaurateurs, or…" at bounding box center [784, 391] width 1568 height 783
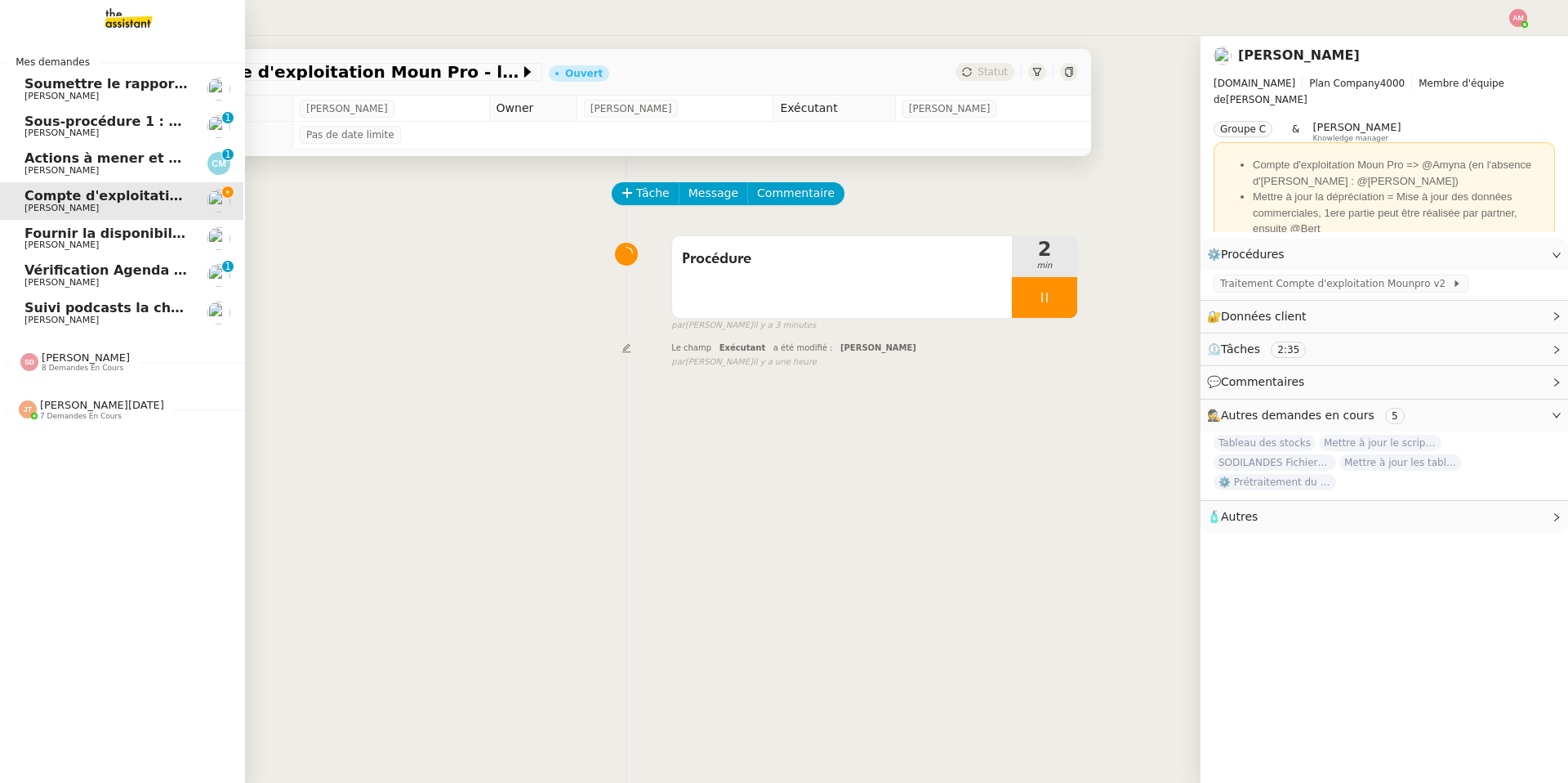
click at [48, 402] on span "[PERSON_NAME][DATE]" at bounding box center [102, 405] width 124 height 12
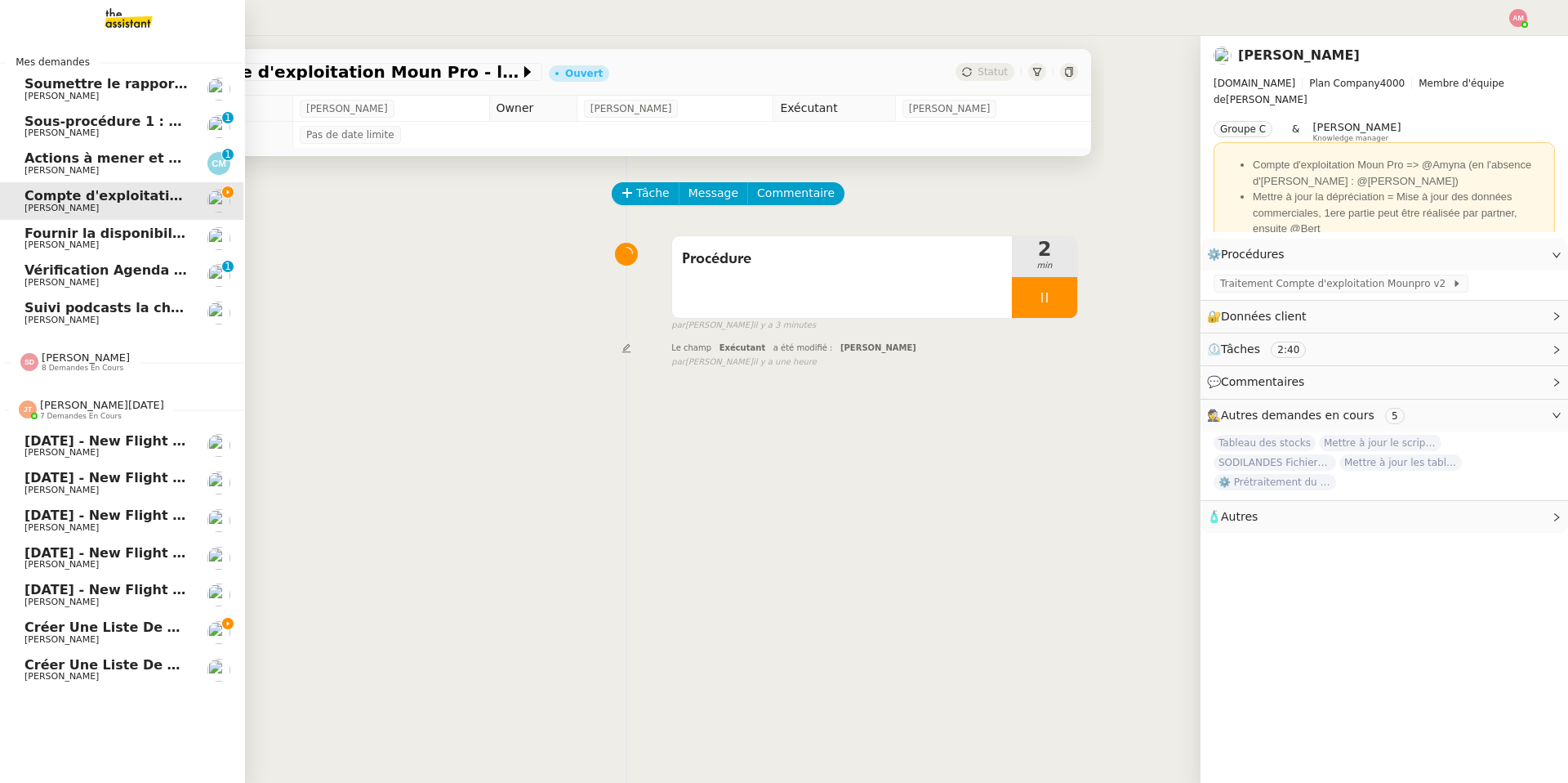
click at [74, 448] on span "[PERSON_NAME]" at bounding box center [107, 453] width 165 height 10
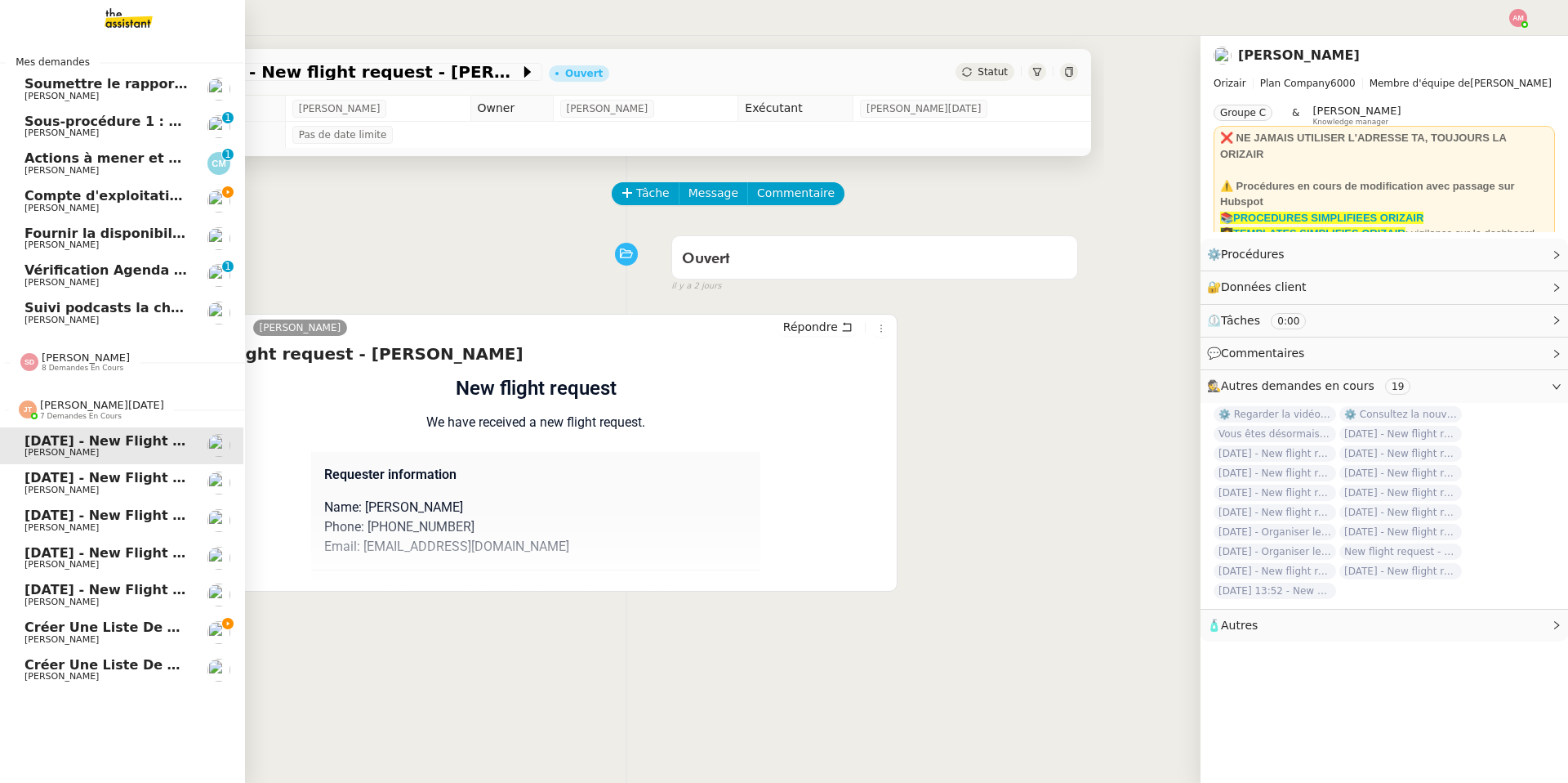
click at [77, 479] on span "[DATE] - New flight request - [PERSON_NAME]" at bounding box center [197, 478] width 345 height 16
click at [78, 510] on span "[DATE] - New flight request - [PERSON_NAME]" at bounding box center [197, 515] width 345 height 16
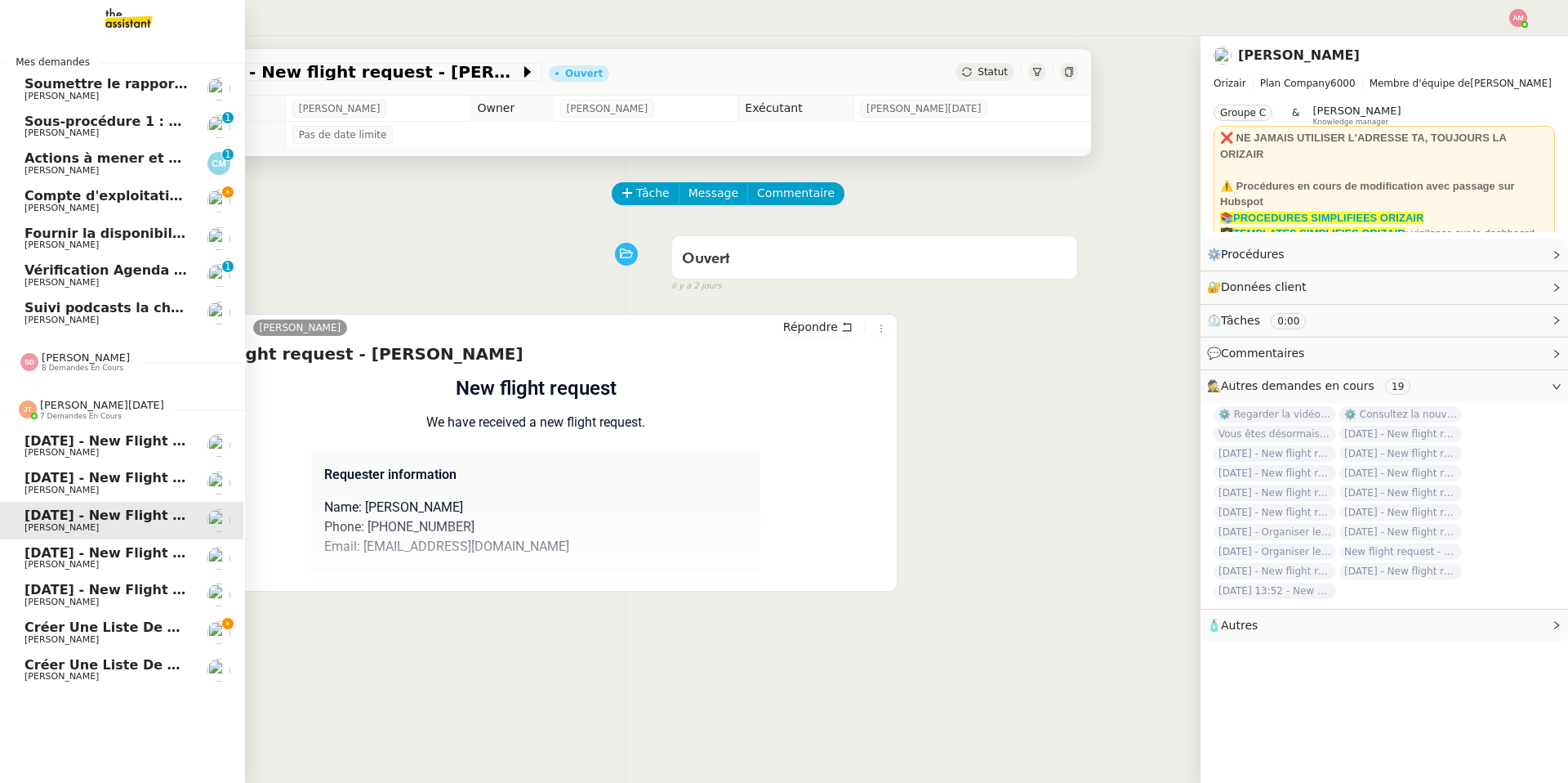
click at [85, 551] on span "[DATE] - New flight request - [PERSON_NAME]" at bounding box center [197, 553] width 345 height 16
click at [91, 556] on span "[DATE] - New flight request - [PERSON_NAME]" at bounding box center [197, 590] width 345 height 16
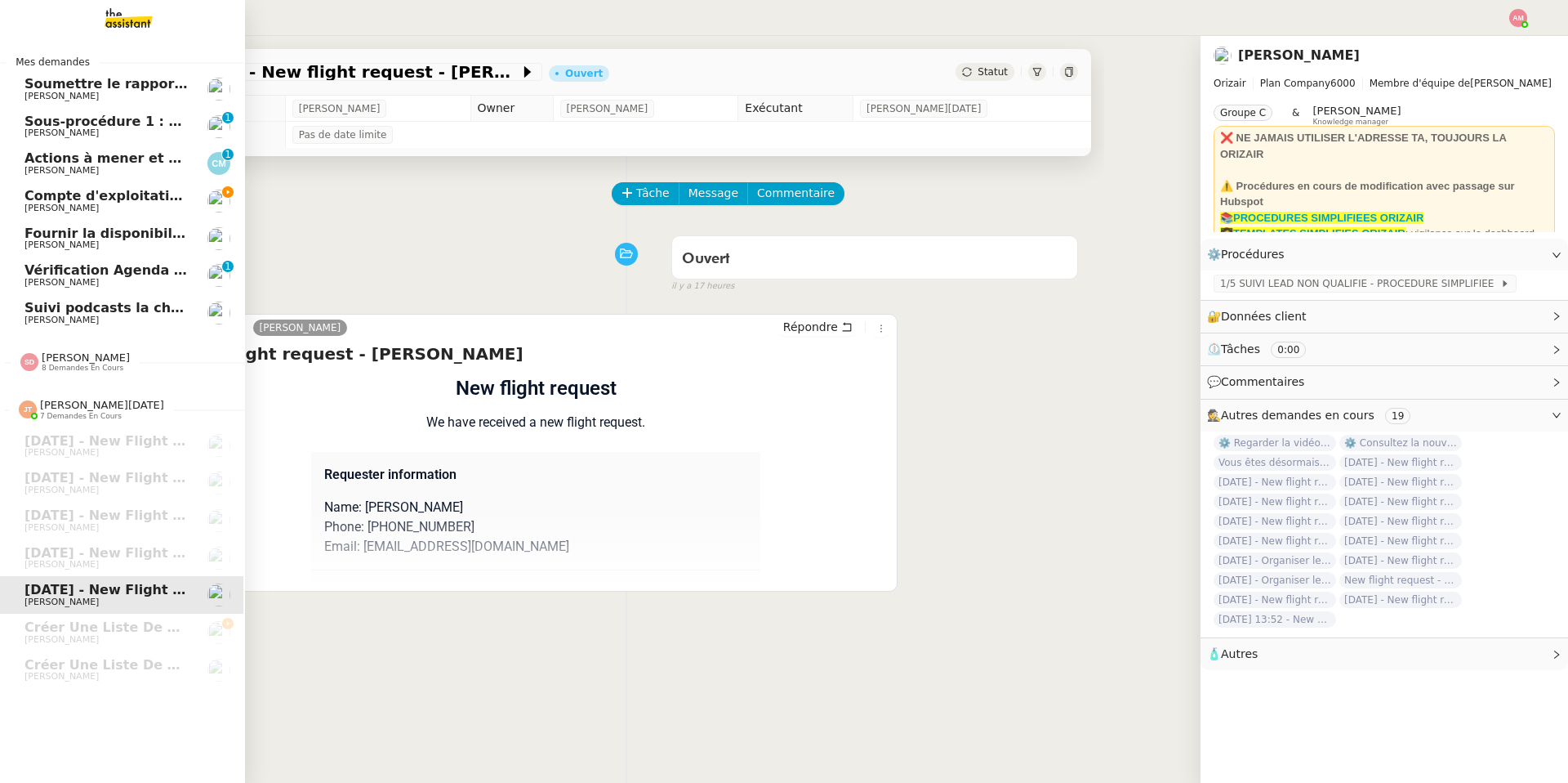
click at [135, 202] on span "Compte d'exploitation Moun Pro - lundi 13 octobre 2025" at bounding box center [231, 196] width 414 height 16
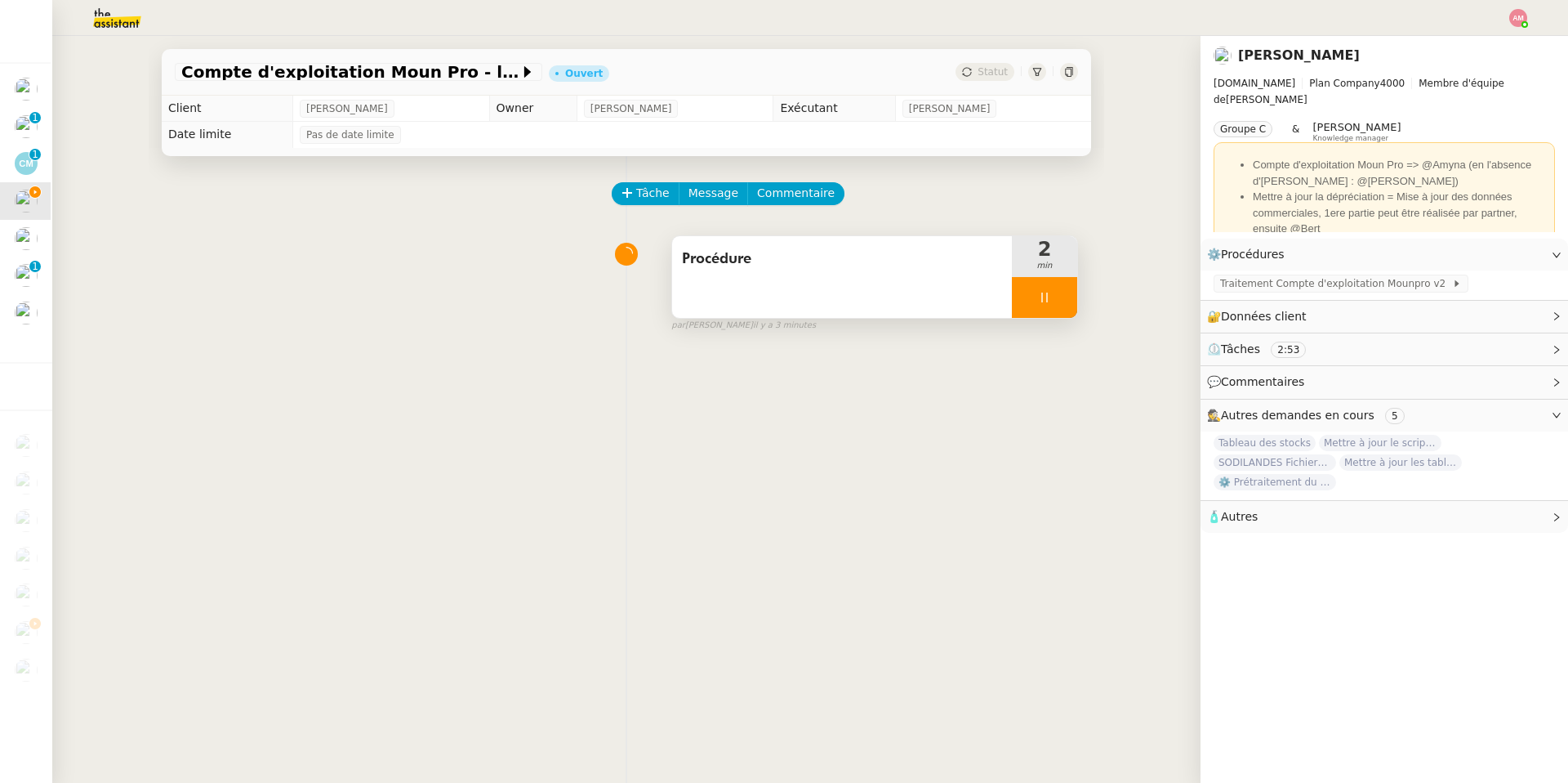
click at [949, 260] on span "Procédure" at bounding box center [842, 259] width 320 height 25
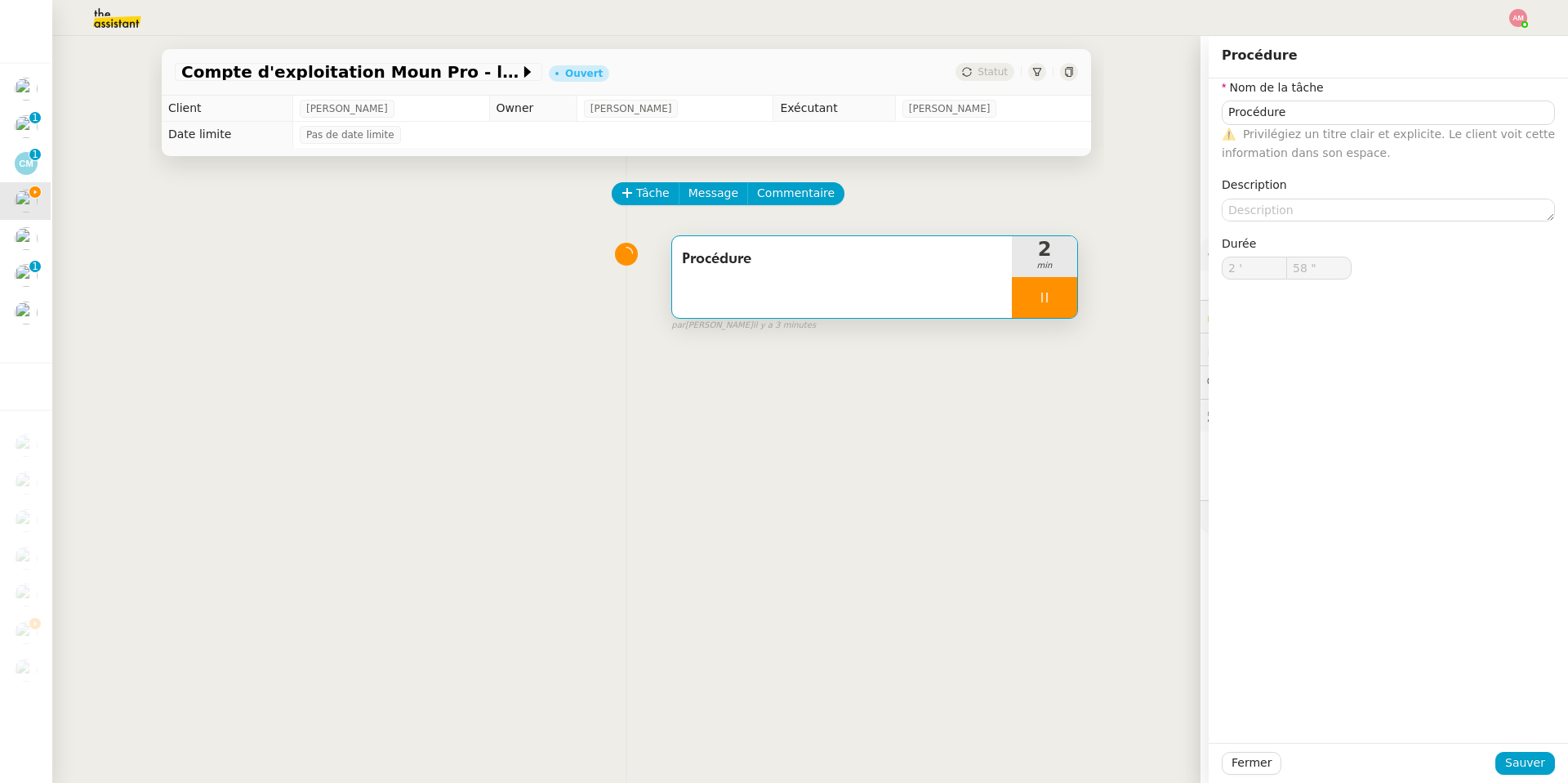
type input "59 ""
click at [1036, 293] on div at bounding box center [1044, 296] width 65 height 40
type input "Procédure"
type input "2 '"
type input "59 ""
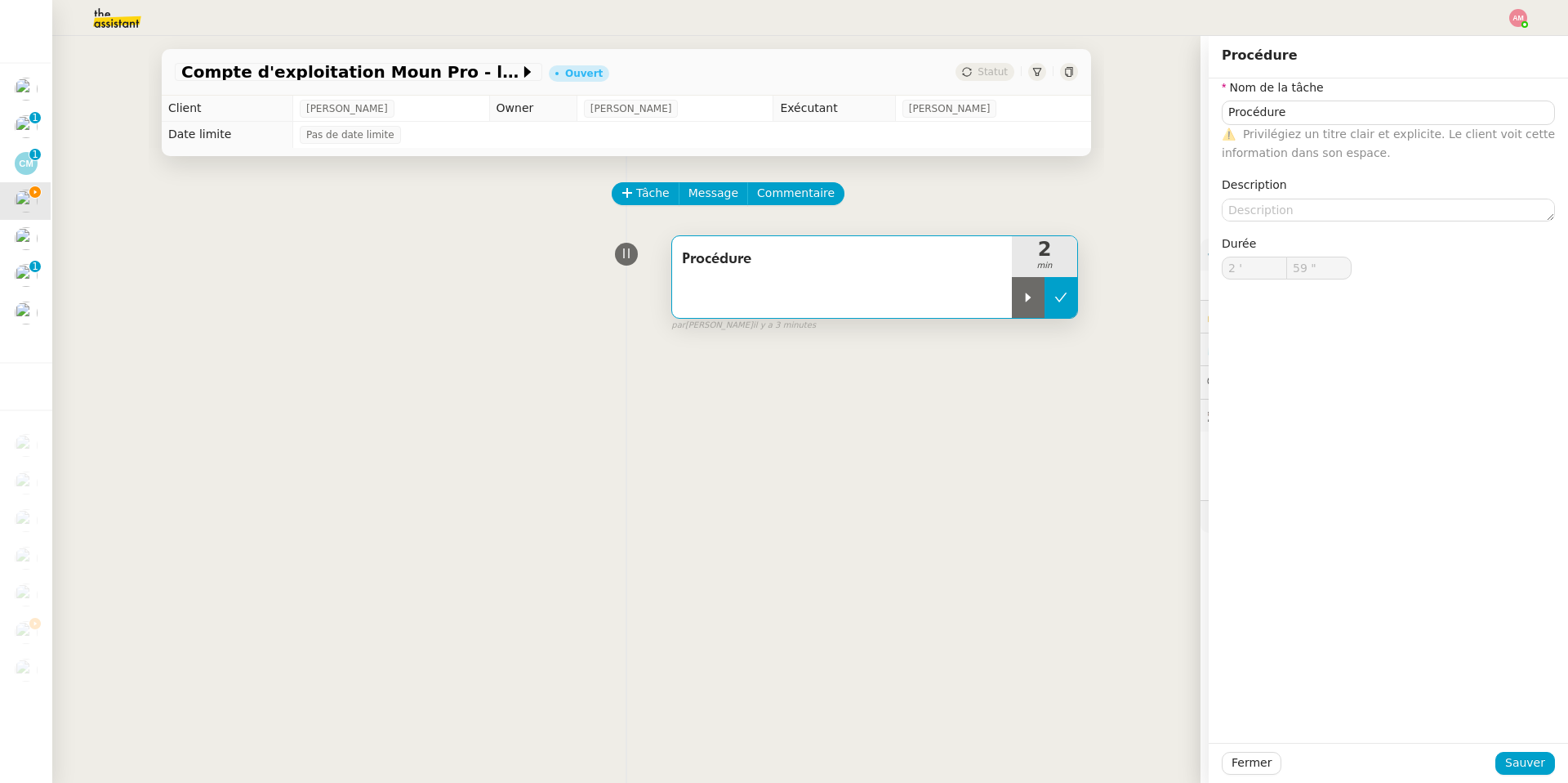
click at [1048, 299] on icon at bounding box center [1060, 296] width 13 height 13
type input "Procédure"
type input "2 '"
type input "59 ""
type input "Procédure"
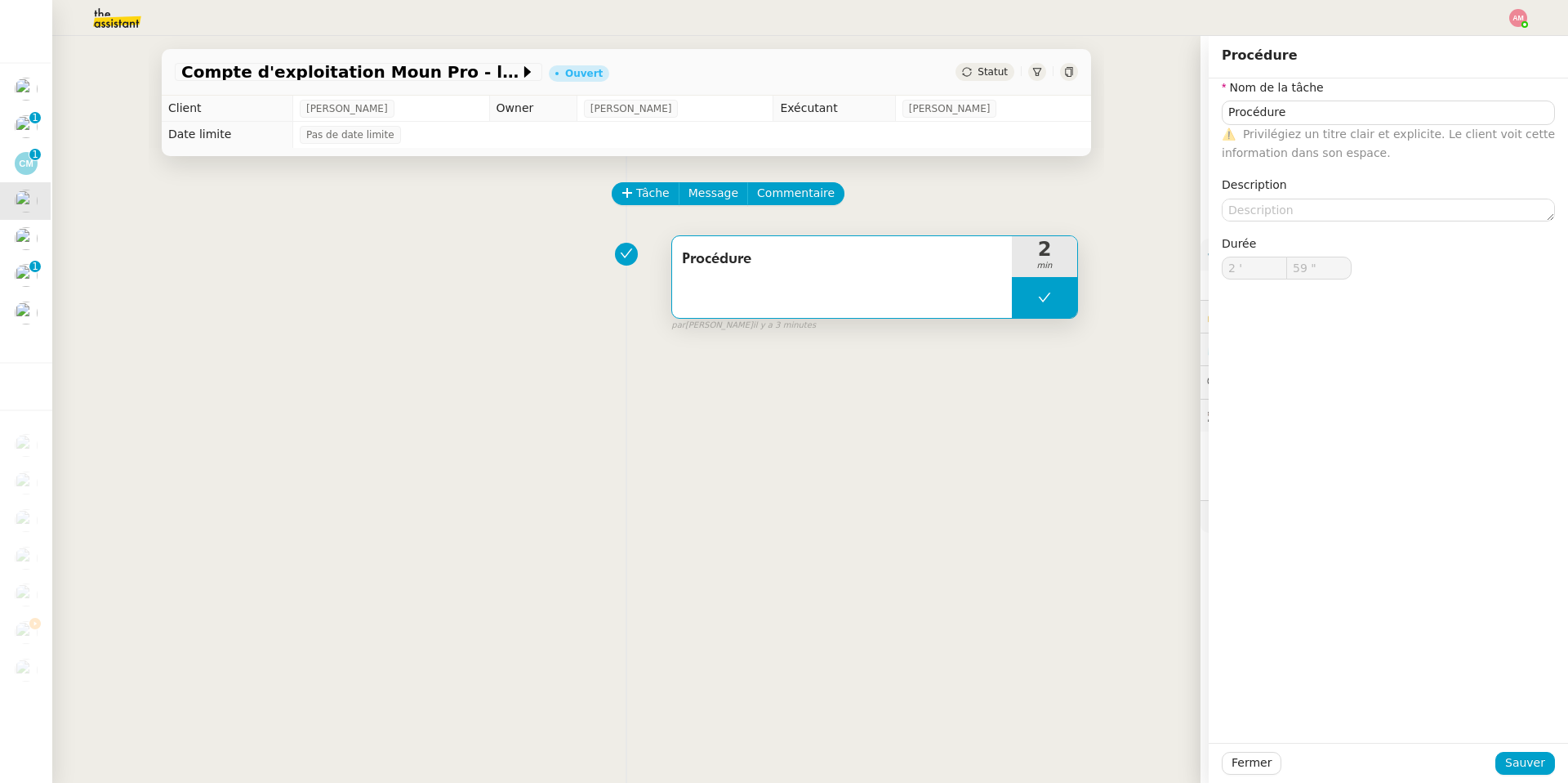
type input "2 '"
type input "59 ""
type input "Procédure"
type input "2 '"
type input "59 ""
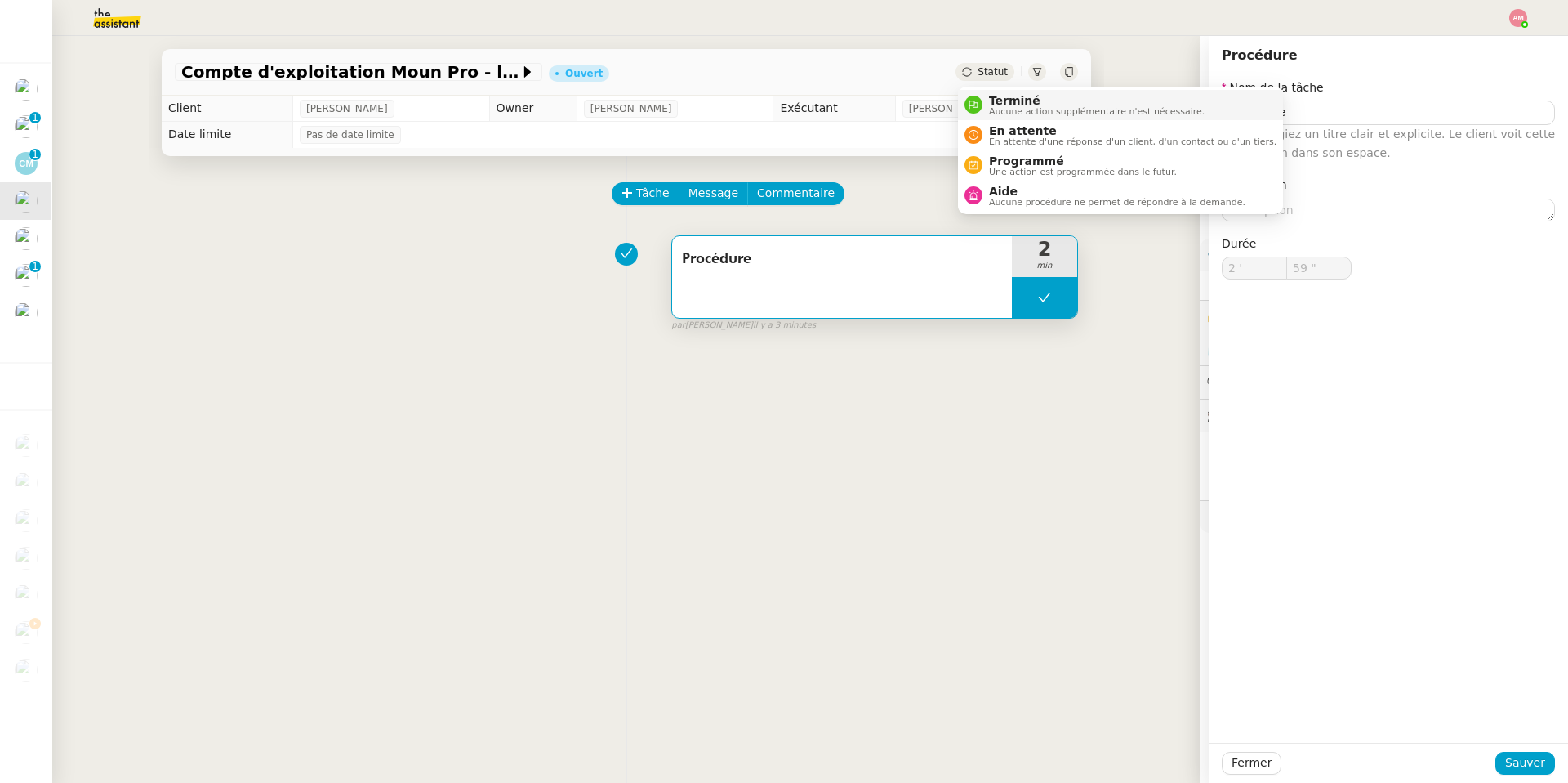
click at [1018, 110] on span "Aucune action supplémentaire n'est nécessaire." at bounding box center [1097, 111] width 216 height 9
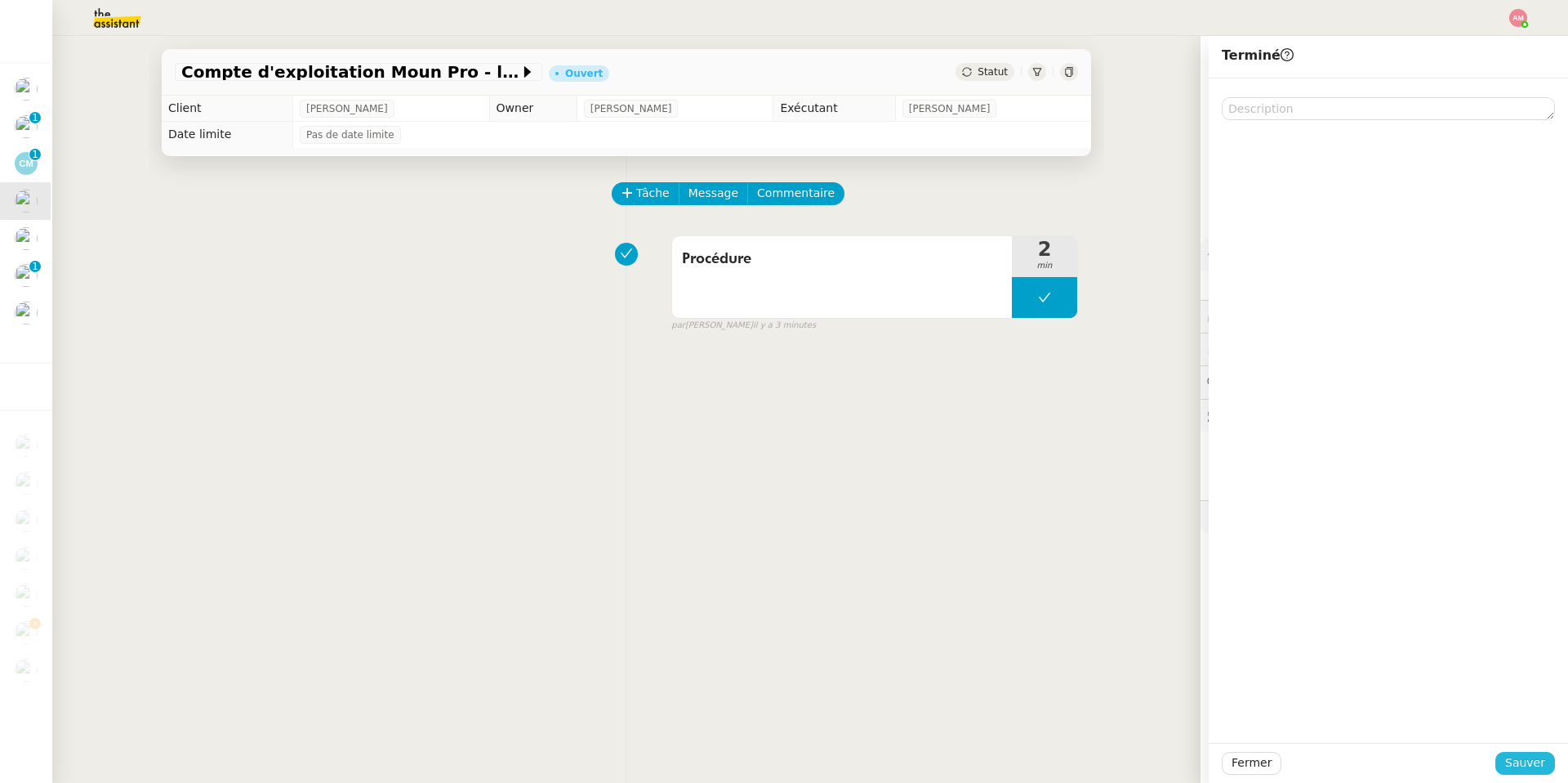
click at [1048, 556] on span "Sauver" at bounding box center [1525, 762] width 40 height 19
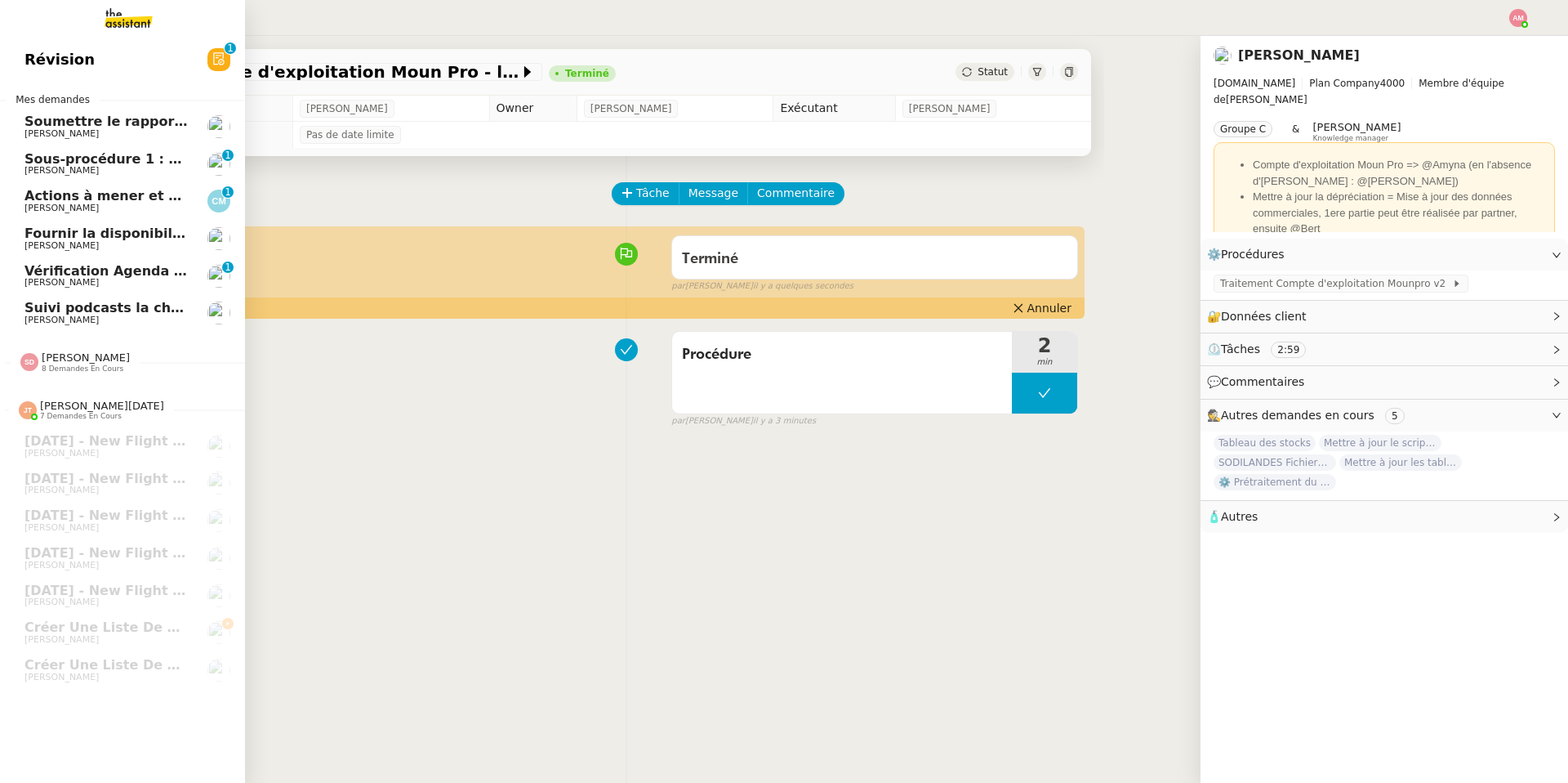
click at [85, 312] on span "Suivi podcasts la chapelle radio 13 octobre 2025" at bounding box center [204, 307] width 358 height 16
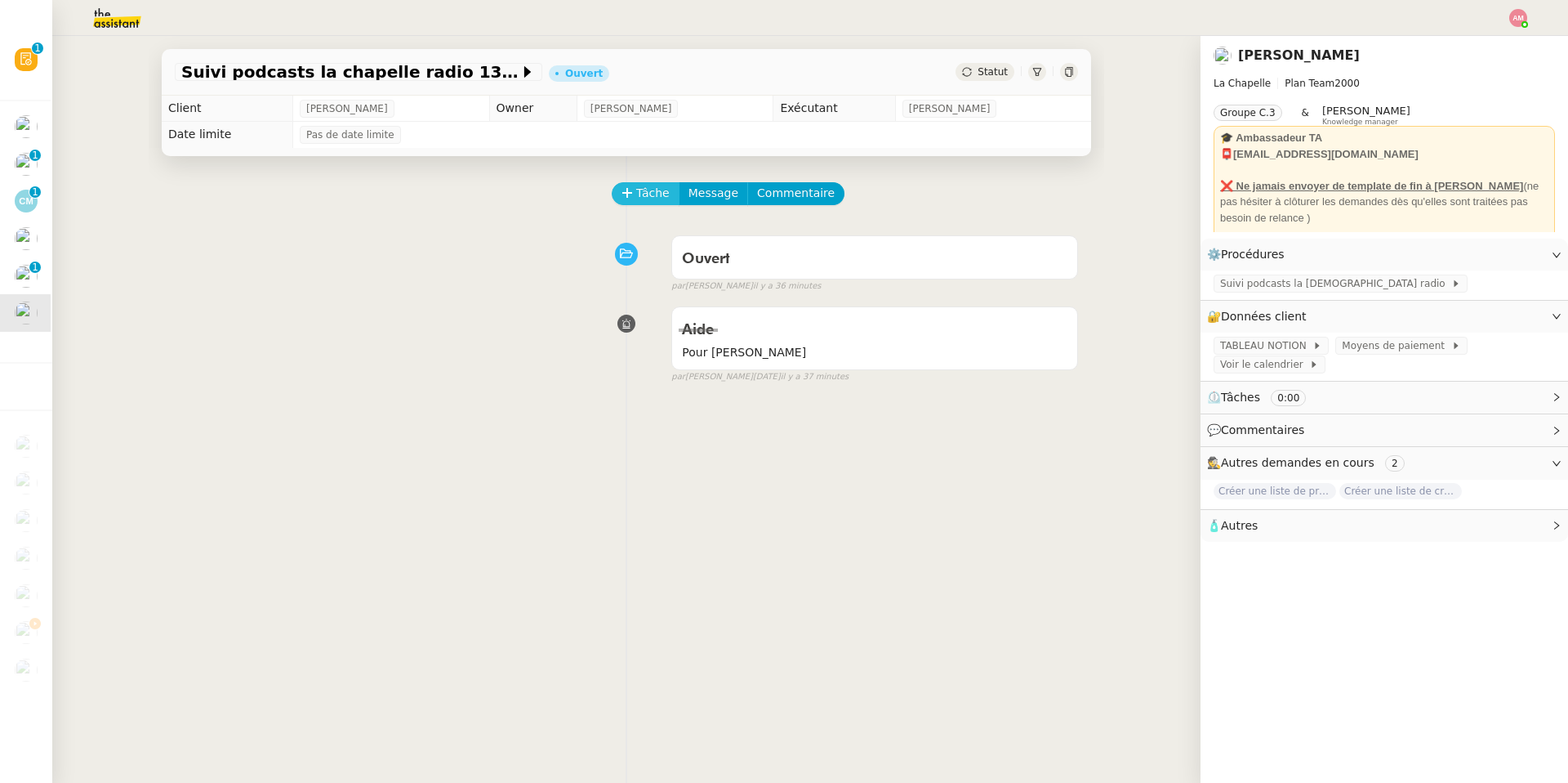
click at [624, 189] on icon at bounding box center [627, 193] width 12 height 12
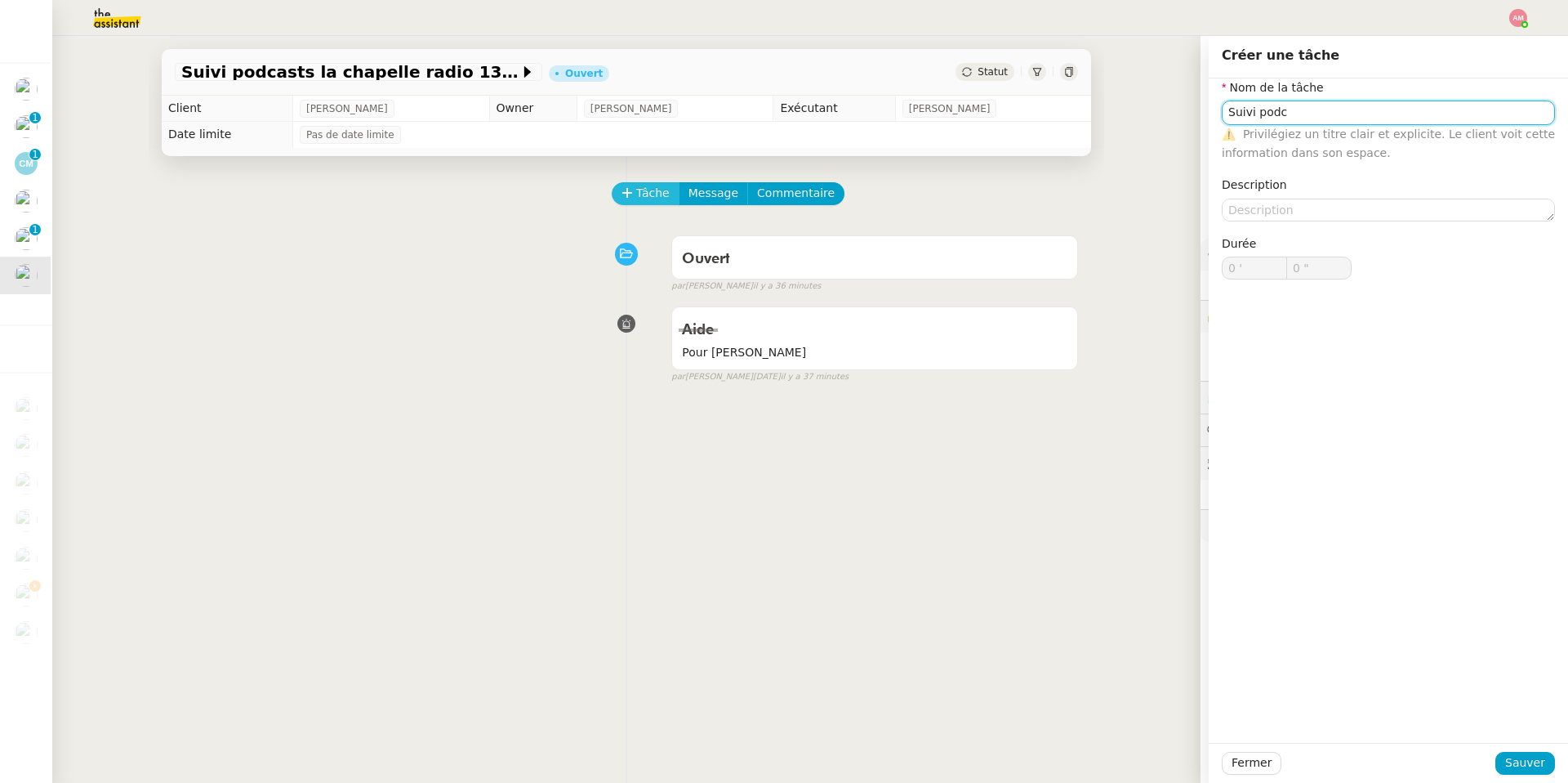
type input "Suivi podc"
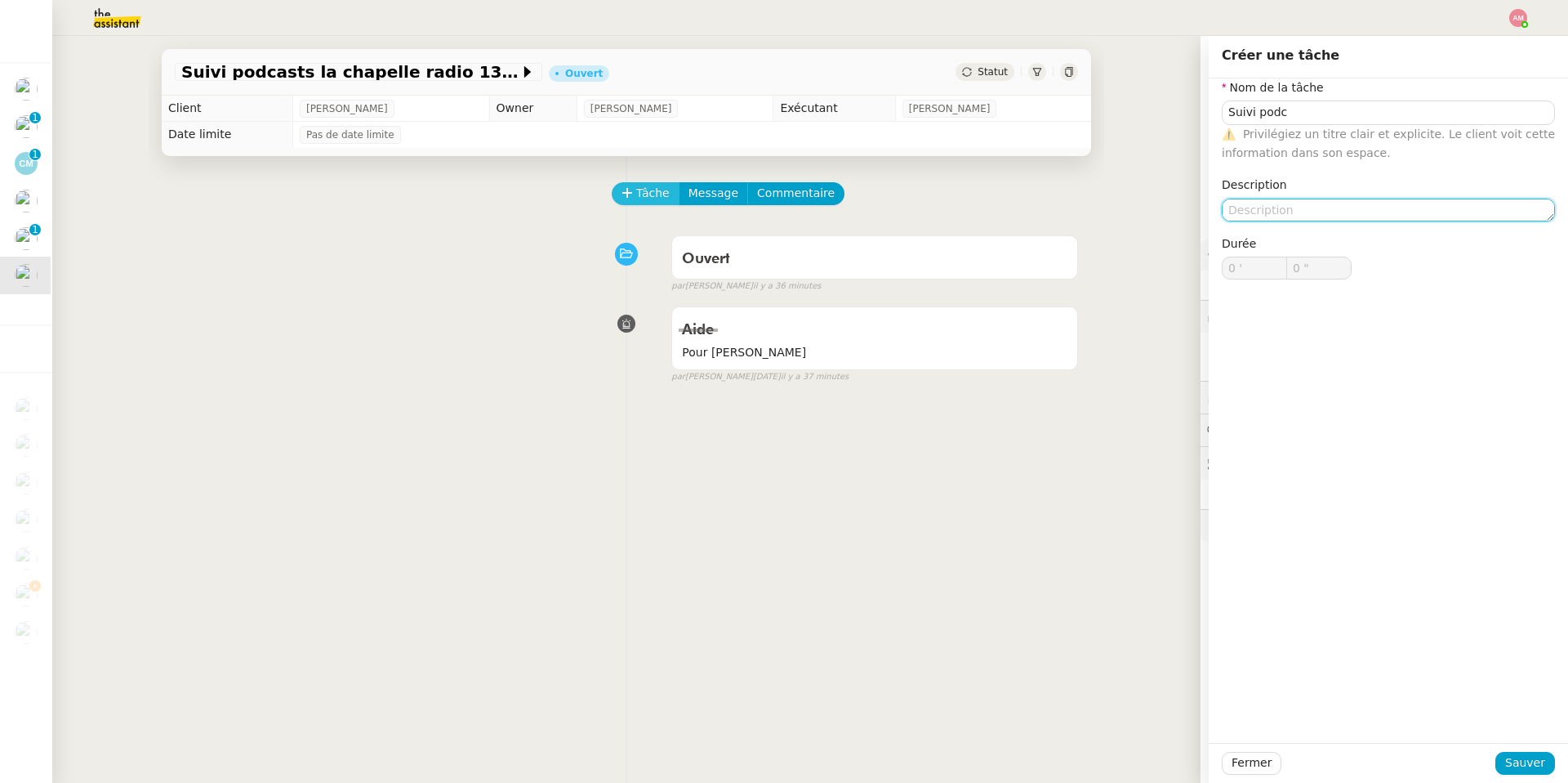
type textarea "s"
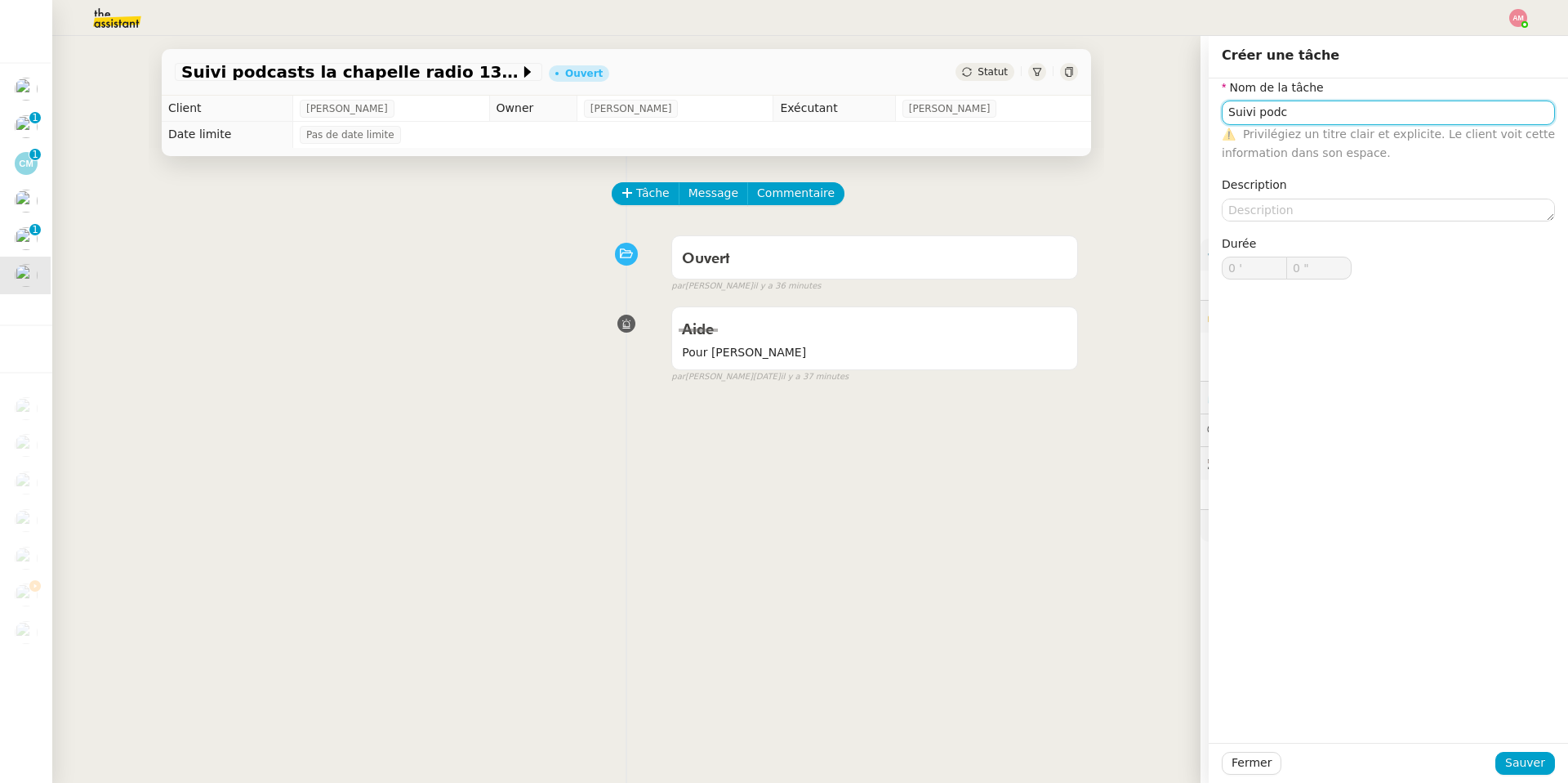
click at [1048, 110] on input "Suivi podc" at bounding box center [1388, 112] width 334 height 24
type input "Suivi podcast"
click at [1048, 556] on span "Sauver" at bounding box center [1525, 762] width 40 height 19
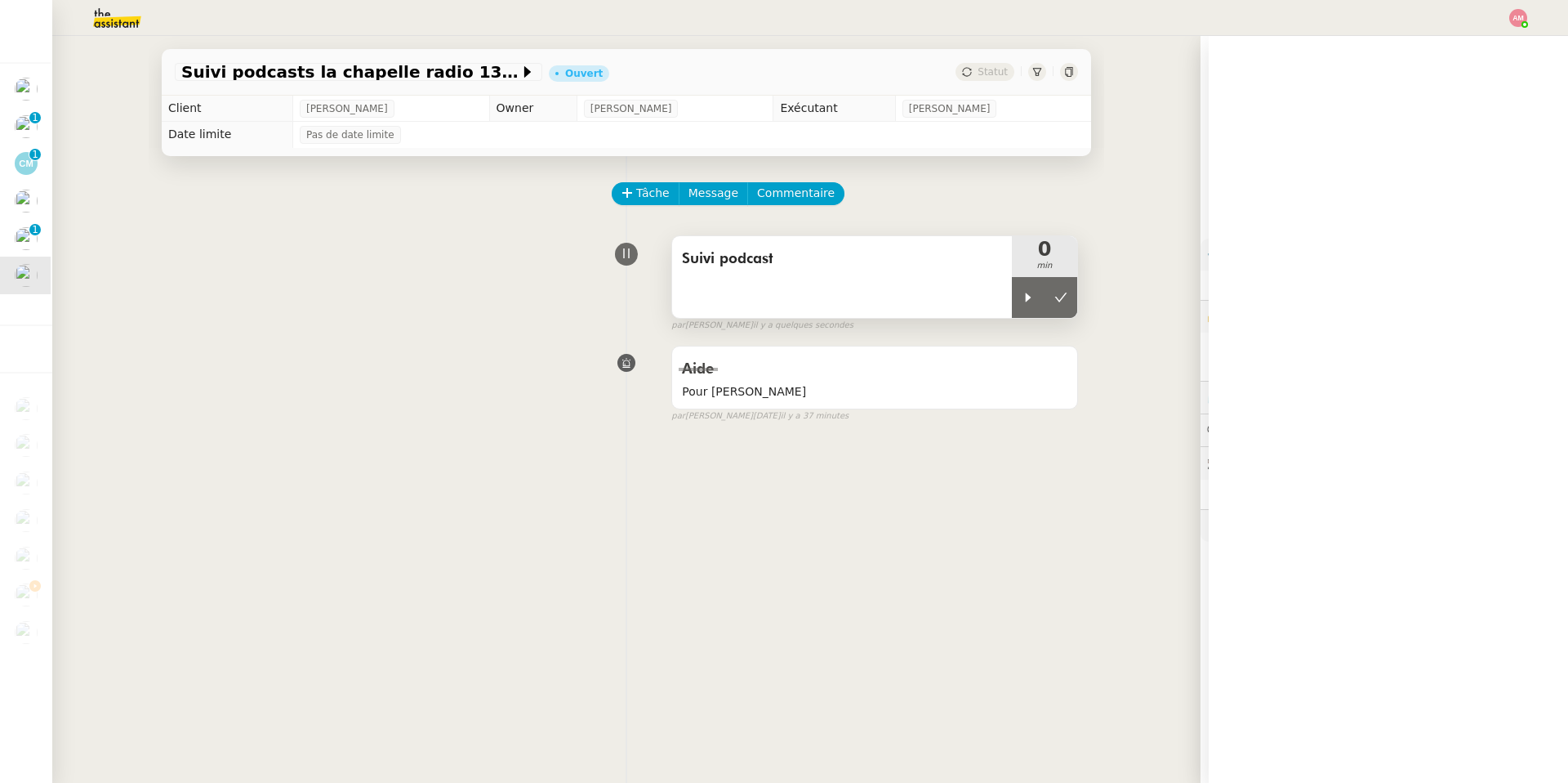
click at [1004, 303] on div "Suivi podcast" at bounding box center [842, 277] width 340 height 82
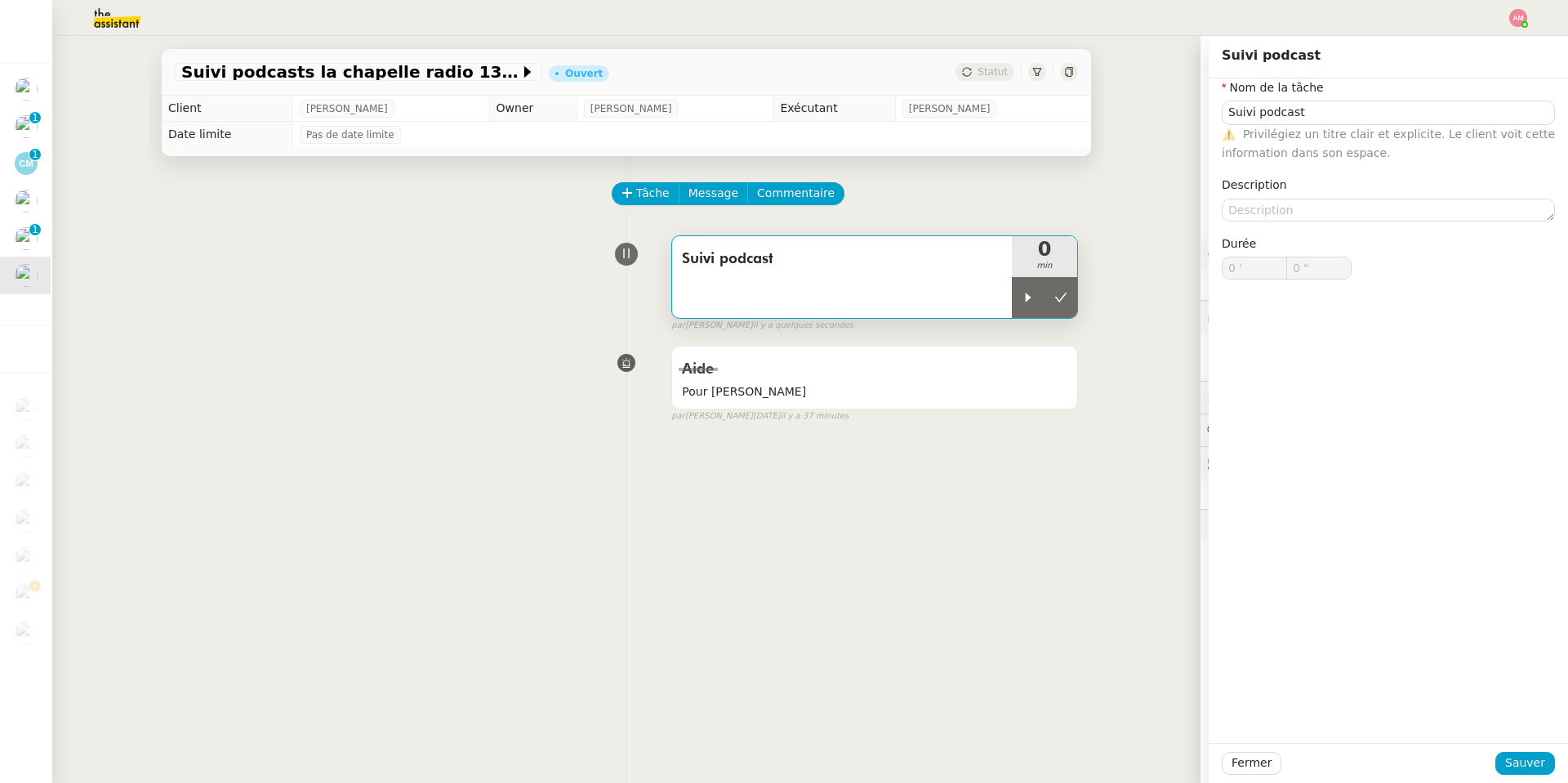
type input "Suivi podcast"
type input "0 '"
type input "0 ""
click at [1025, 293] on icon at bounding box center [1028, 296] width 13 height 13
type input "Suivi podcast"
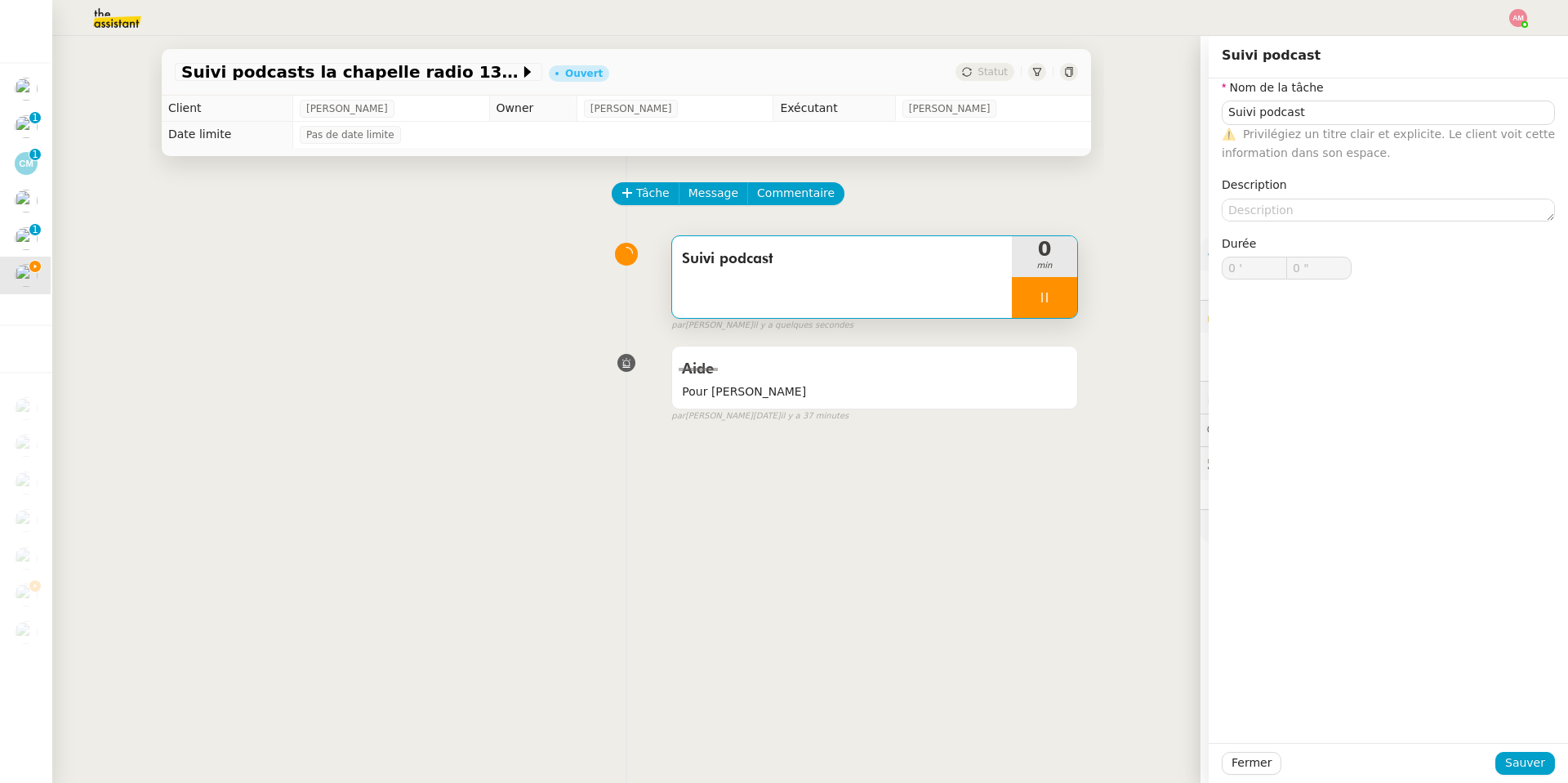
type input "0 '"
type input "0 ""
type input "Suivi podcast"
type input "0 '"
click at [704, 199] on span "Message" at bounding box center [713, 193] width 50 height 19
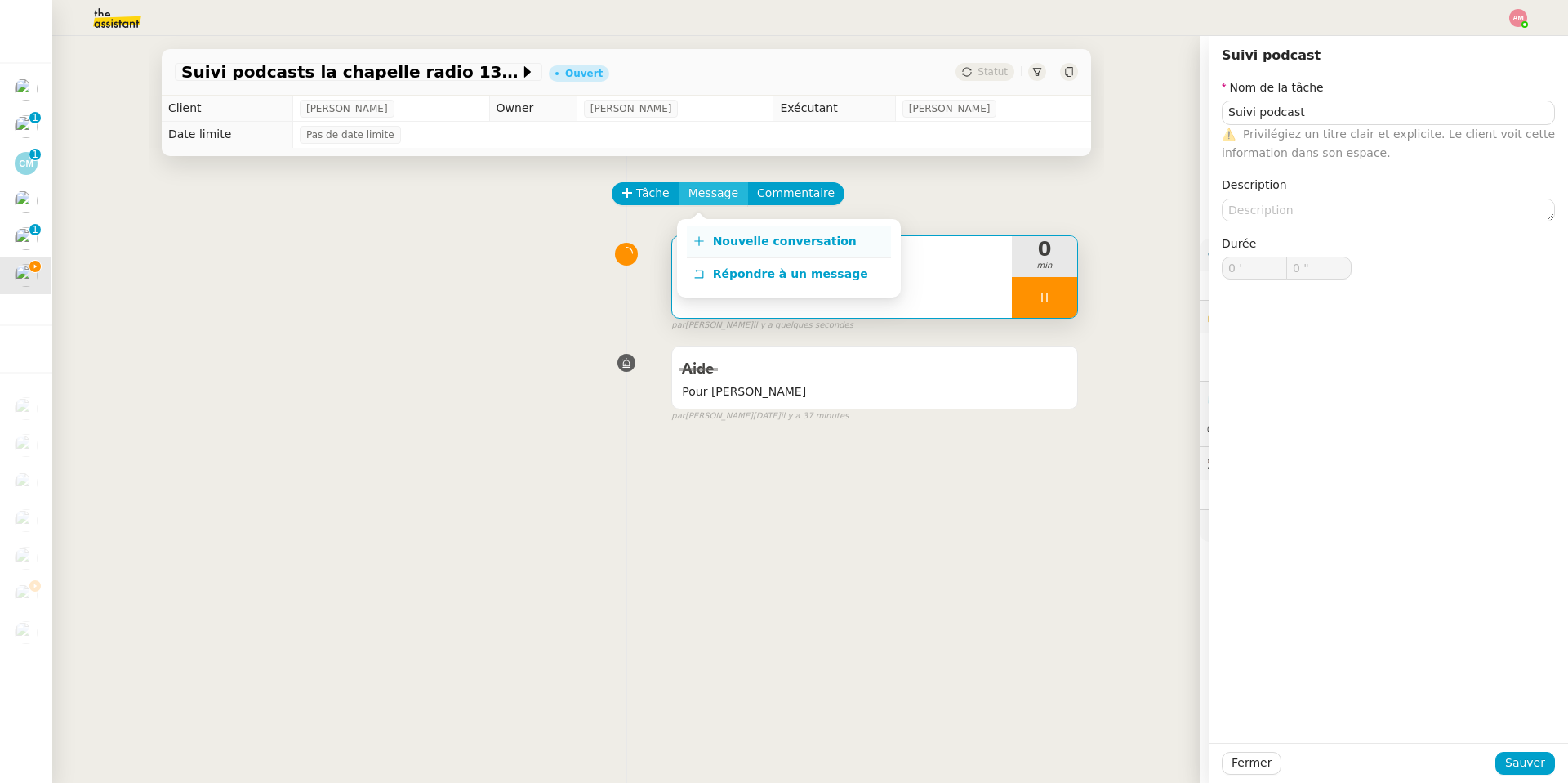
type input "1 ""
click at [724, 242] on span "Nouvelle conversation" at bounding box center [784, 240] width 144 height 13
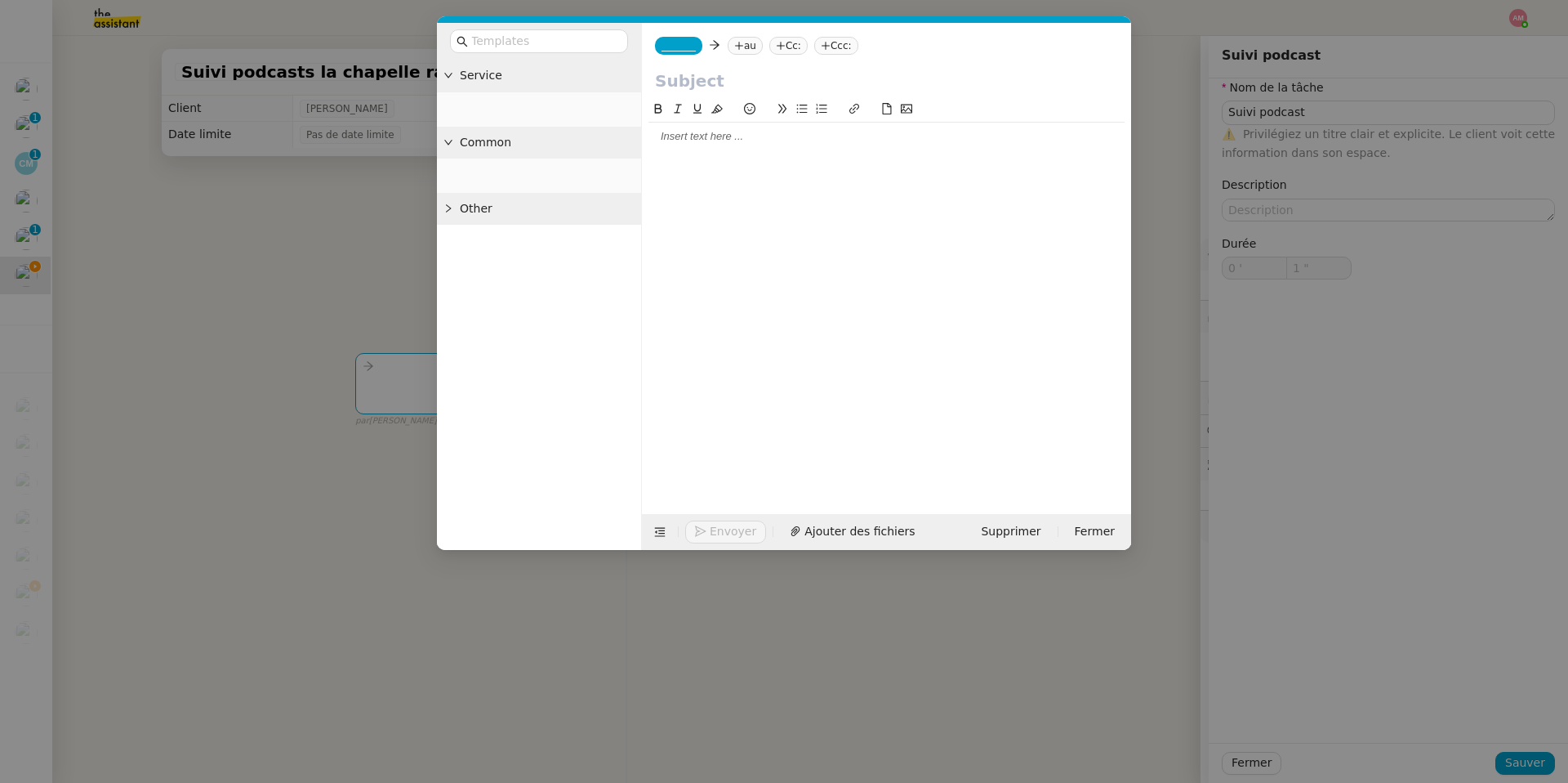
type input "Suivi podcast"
type input "0 '"
type input "2 ""
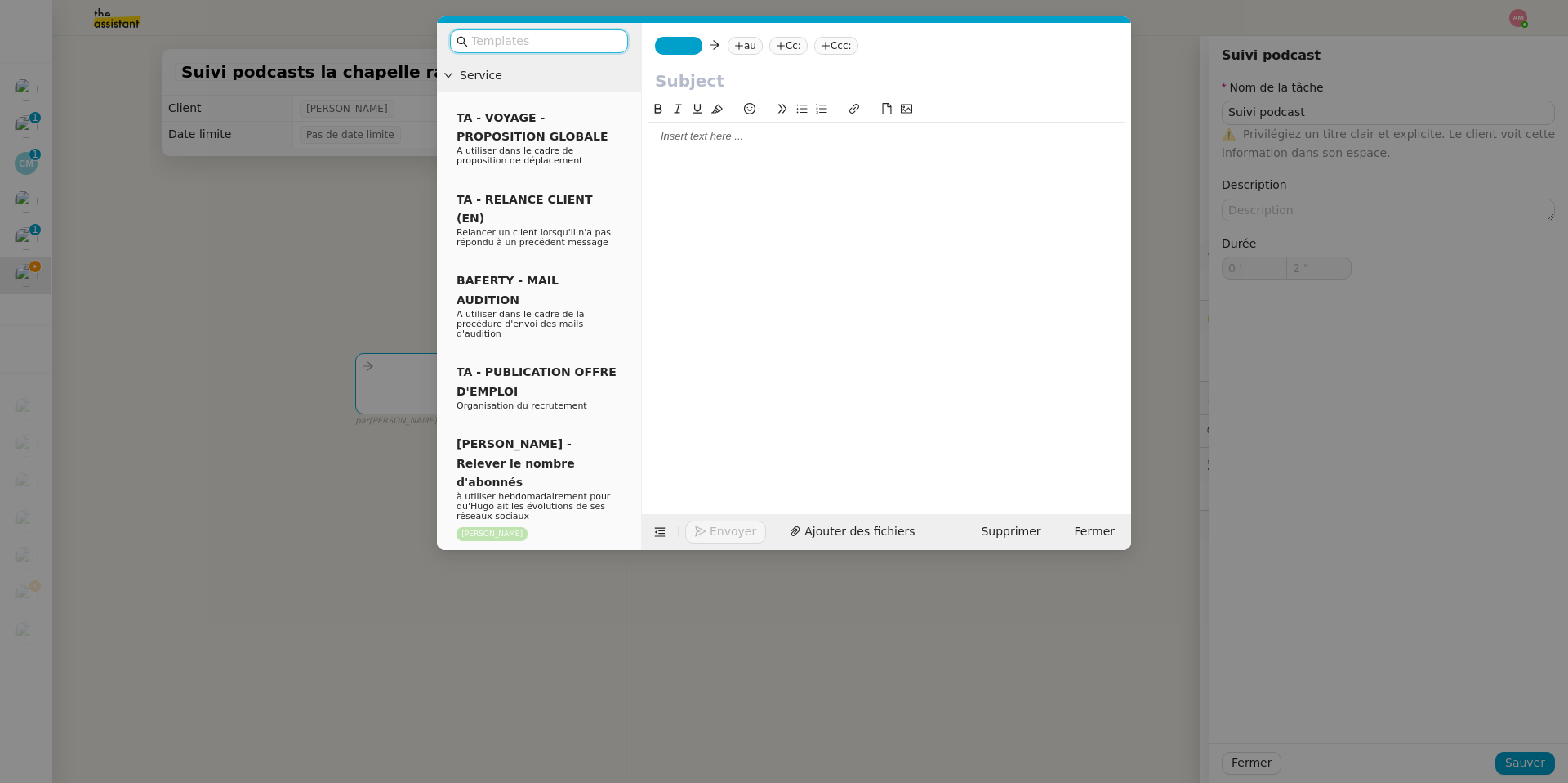
type input "Suivi podcast"
type input "0 '"
type input "2 ""
type input "Suivi podcast"
type input "0 '"
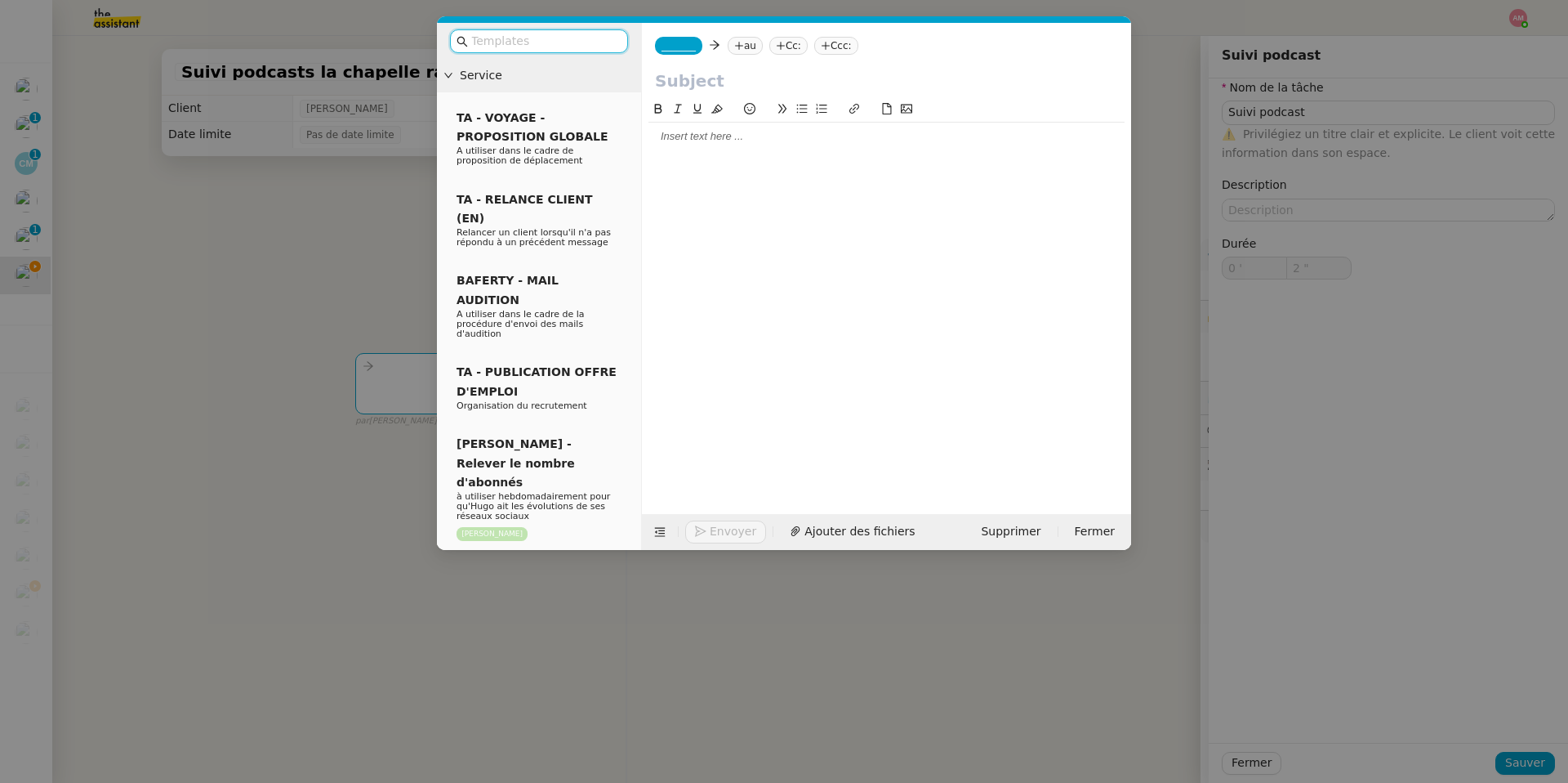
type input "2 ""
type input "Suivi podcast"
type input "0 '"
type input "2 ""
click at [538, 42] on input "text" at bounding box center [544, 40] width 147 height 19
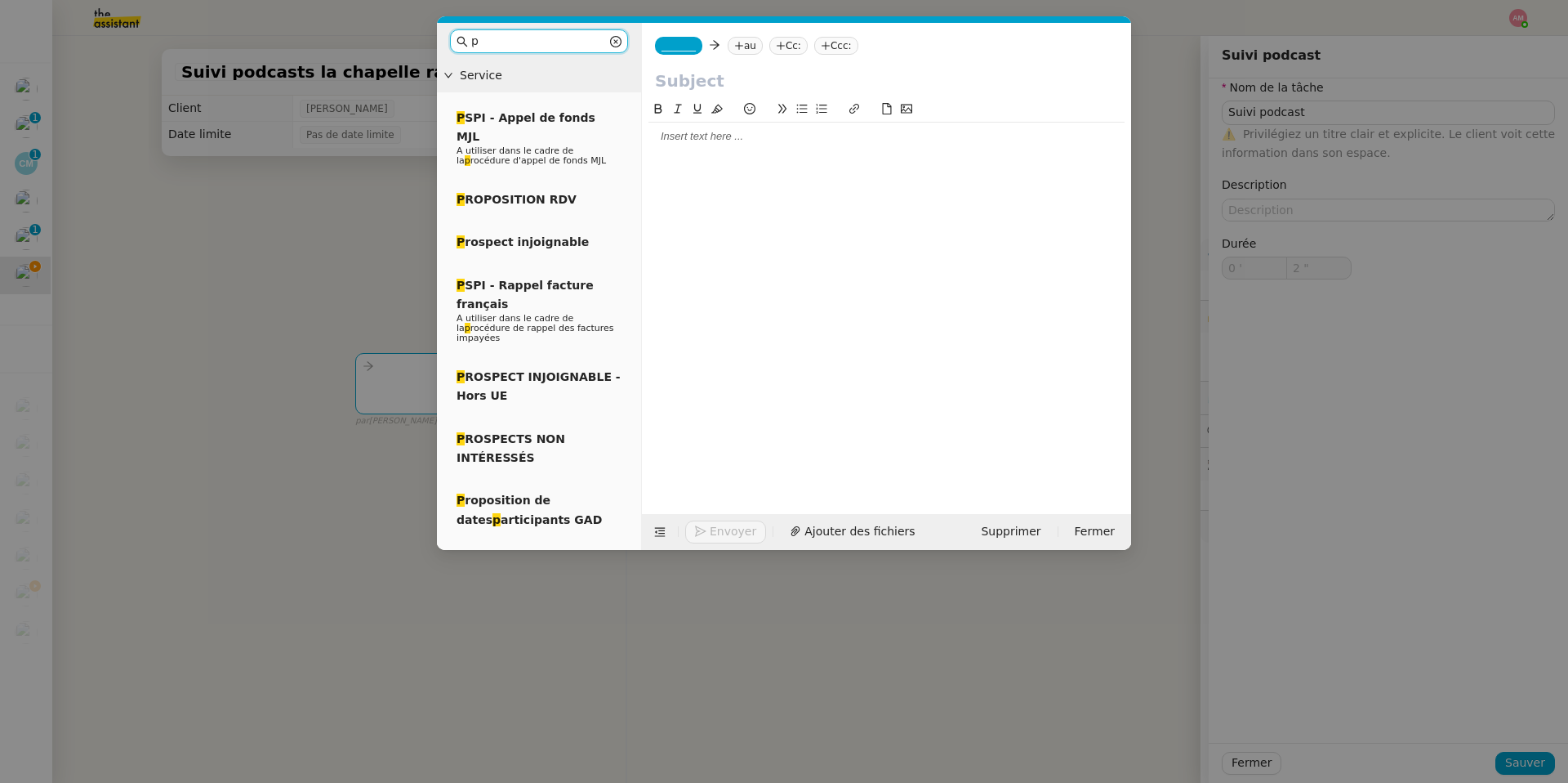
type input "po"
type input "3 ""
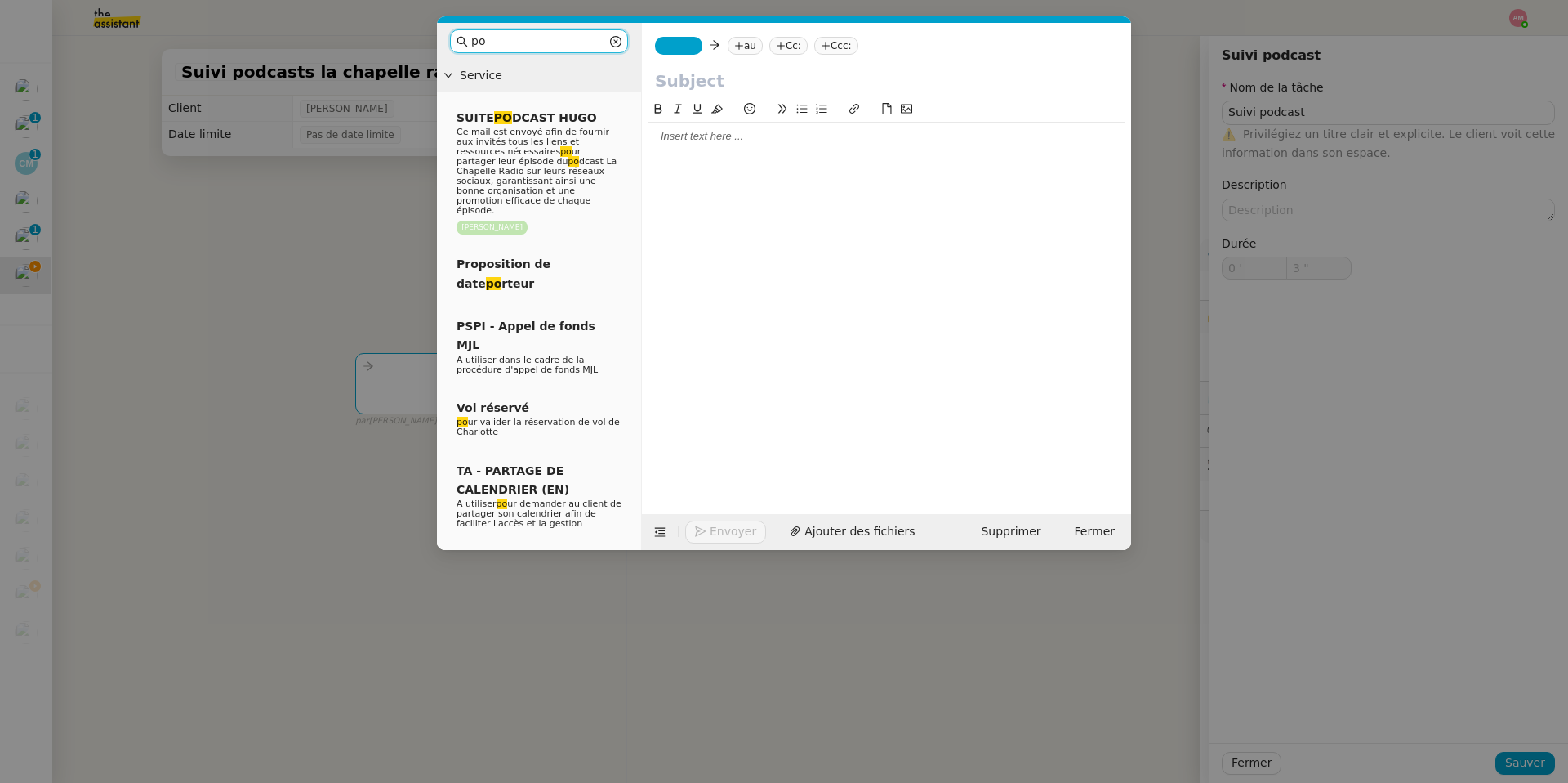
type input "pod"
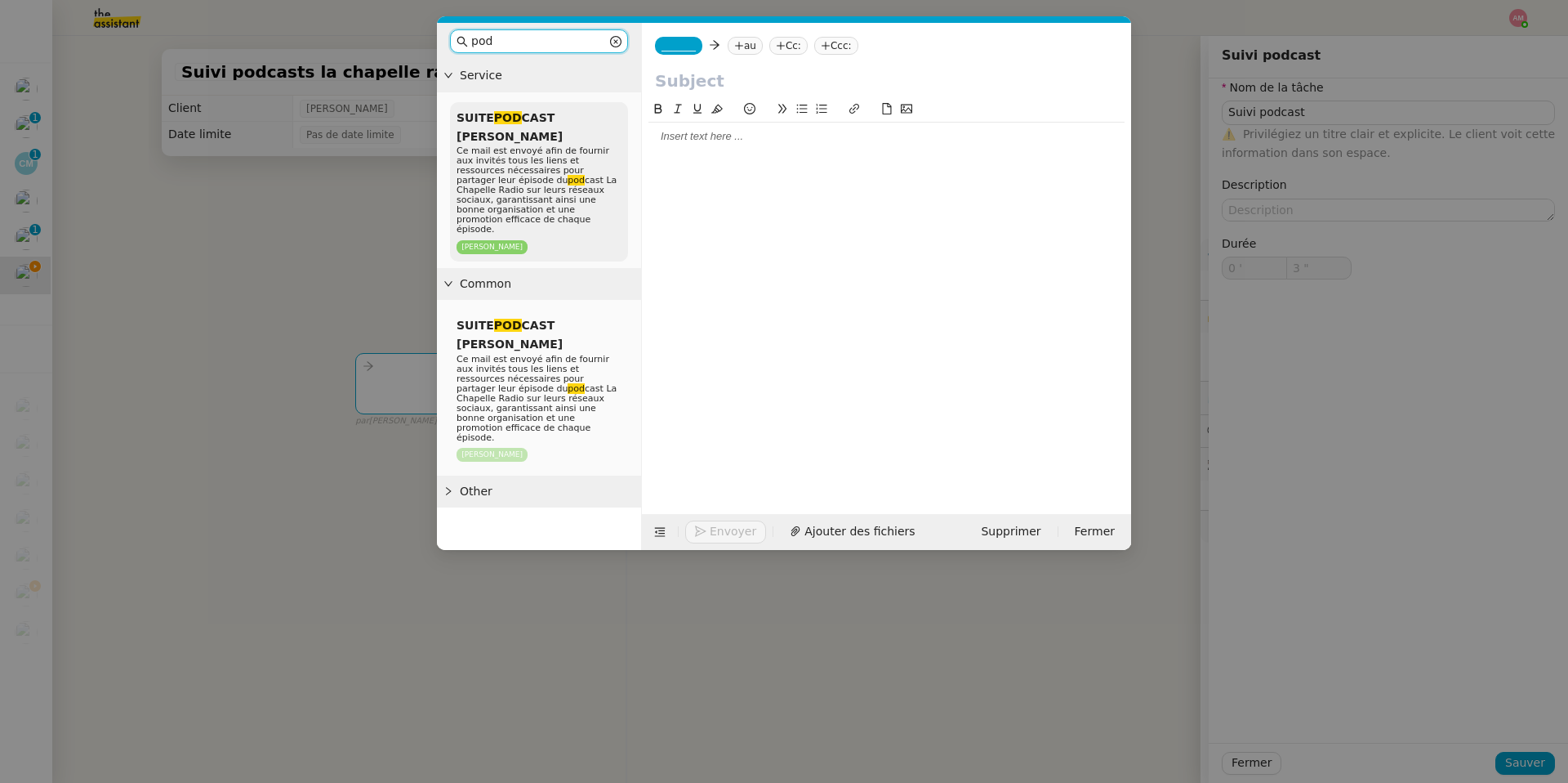
type input "4 ""
type input "pod"
click at [517, 146] on span "Ce mail est envoyé afin de fournir aux invités tous les liens et ressources néc…" at bounding box center [536, 190] width 160 height 89
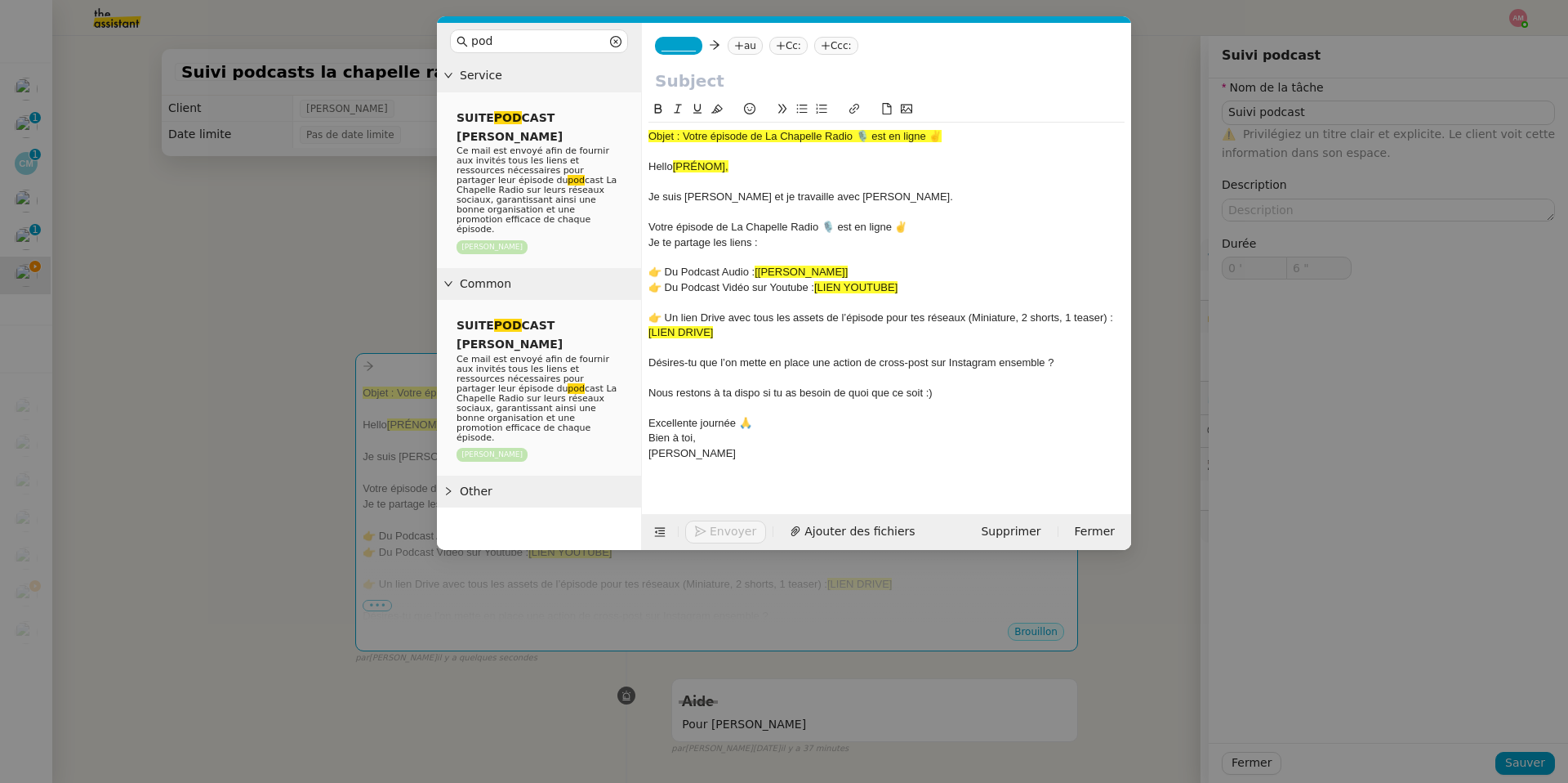
drag, startPoint x: 683, startPoint y: 137, endPoint x: 983, endPoint y: 142, distance: 300.0
click at [983, 142] on div "Objet : Votre épisode de La Chapelle Radio 🎙️ est en ligne ✌️" at bounding box center [887, 136] width 476 height 15
type input "7 ""
click at [858, 86] on input "text" at bounding box center [886, 81] width 463 height 25
type input "9 ""
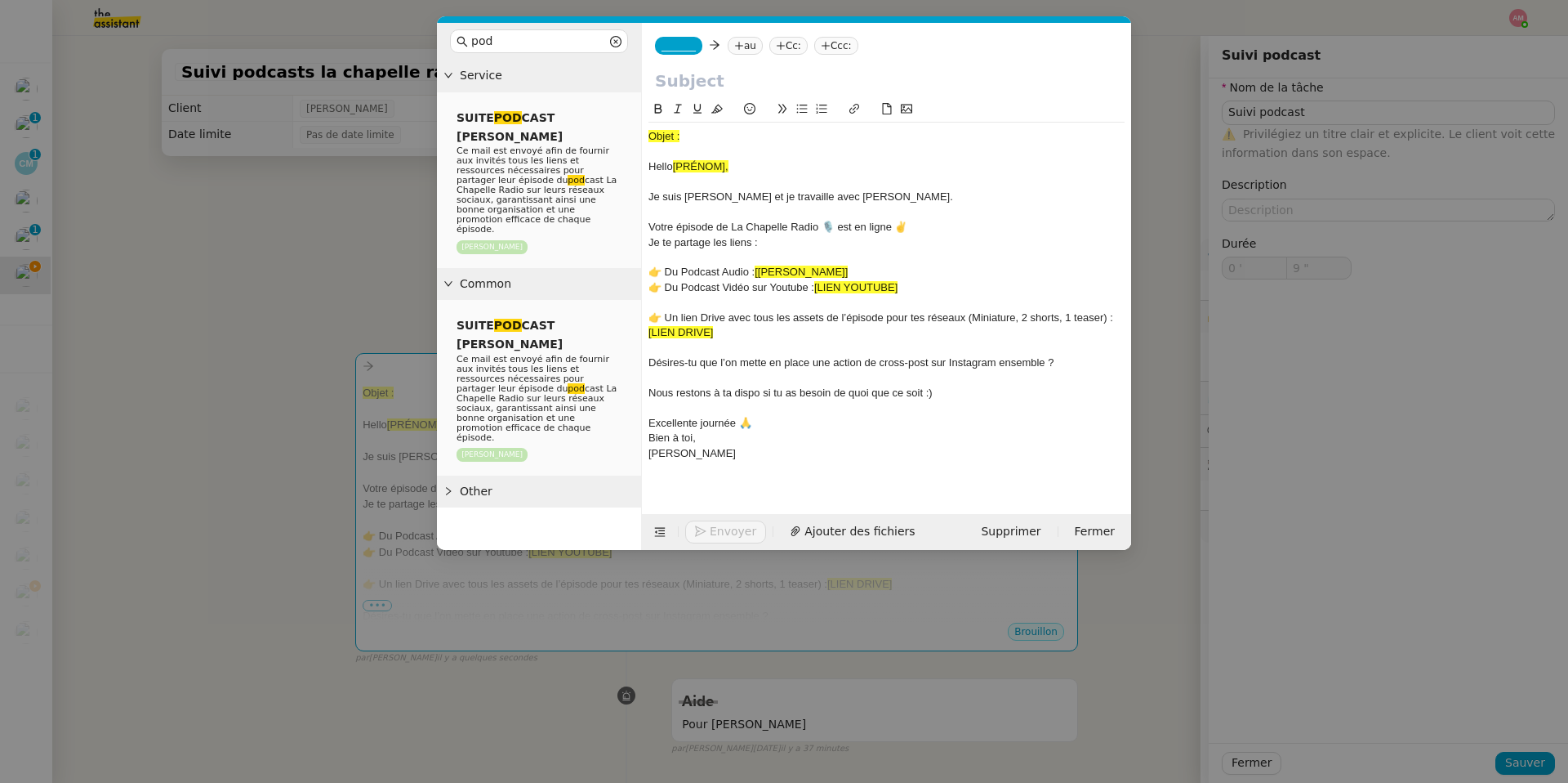
paste input "Votre épisode de La Chapelle Radio 🎙️ est en ligne ✌️"
type input "Votre épisode de La Chapelle Radio 🎙️ est en ligne ✌️"
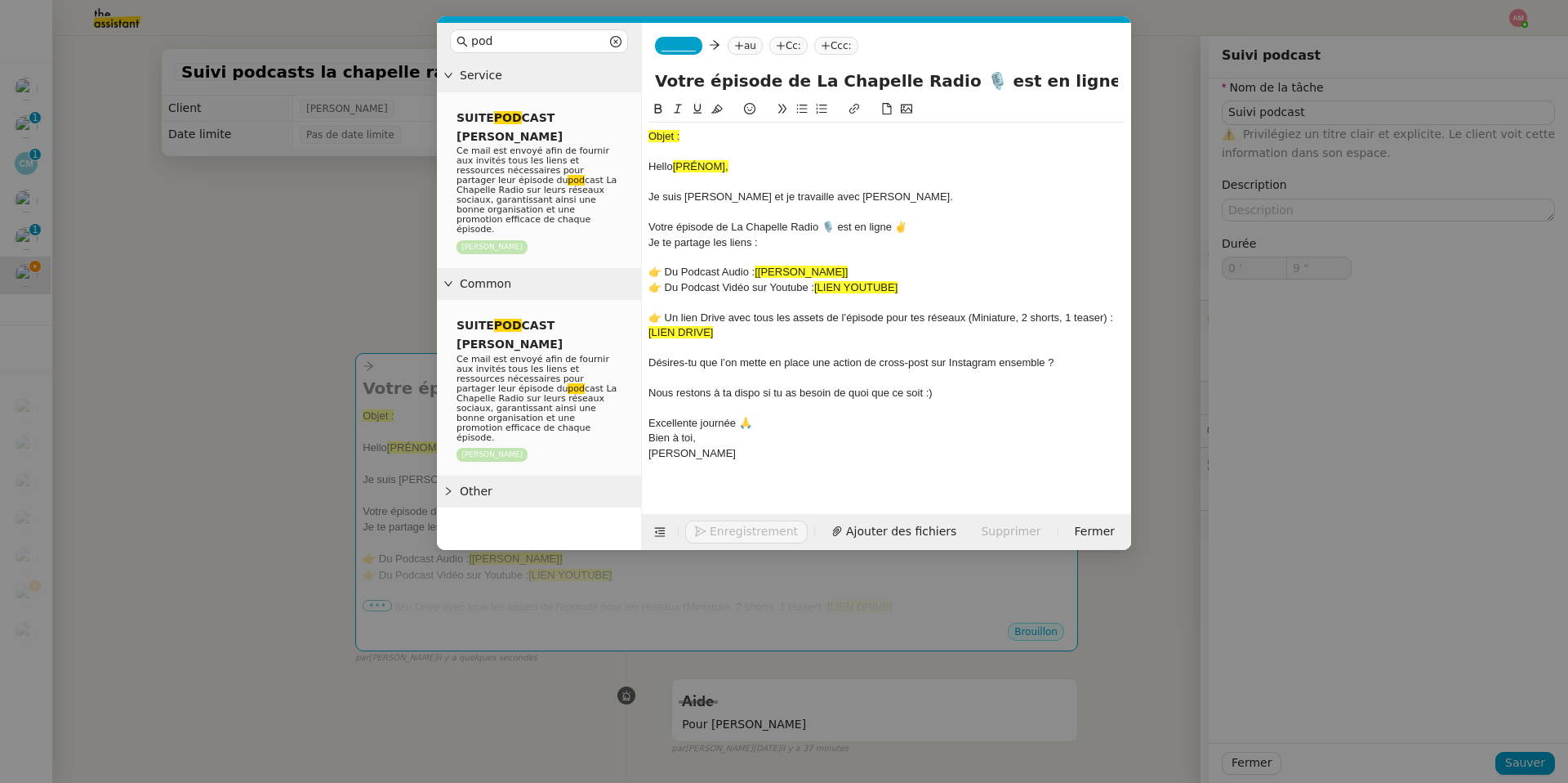
type input "10 ""
type input "Votre épisode de La Chapelle Radio 🎙️ est en ligne ✌️"
click at [692, 40] on span "_______" at bounding box center [678, 46] width 34 height 12
click at [687, 79] on span "[PERSON_NAME][EMAIL_ADDRESS][DOMAIN_NAME]" at bounding box center [778, 83] width 232 height 9
click at [812, 36] on div "Camille Camille au Cc: Ccc:" at bounding box center [886, 45] width 489 height 45
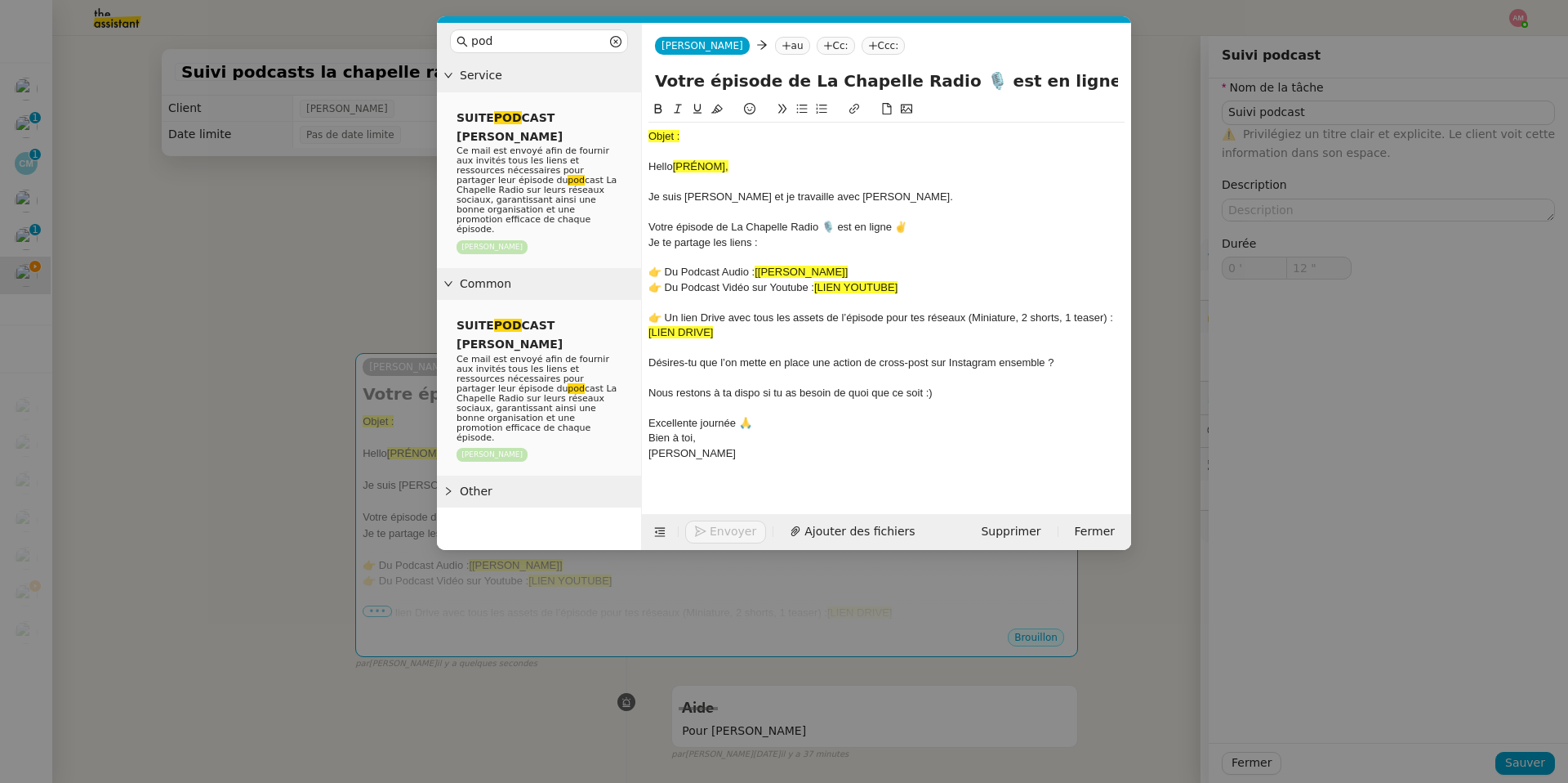
click at [817, 45] on nz-tag "Cc:" at bounding box center [836, 45] width 38 height 18
type input "15 ""
type input "ca"
type input "16 ""
type input "capuc"
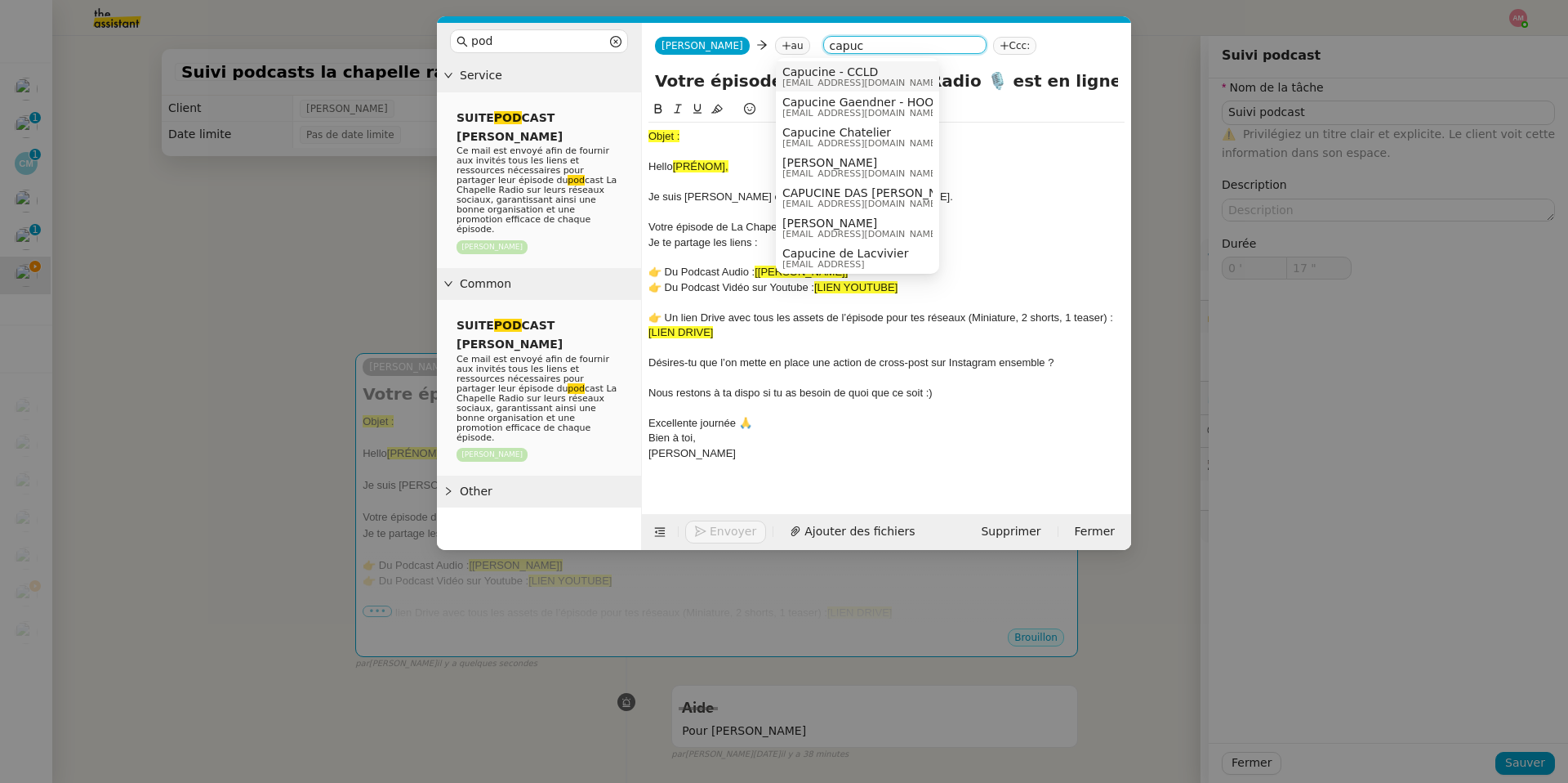
type input "18 ""
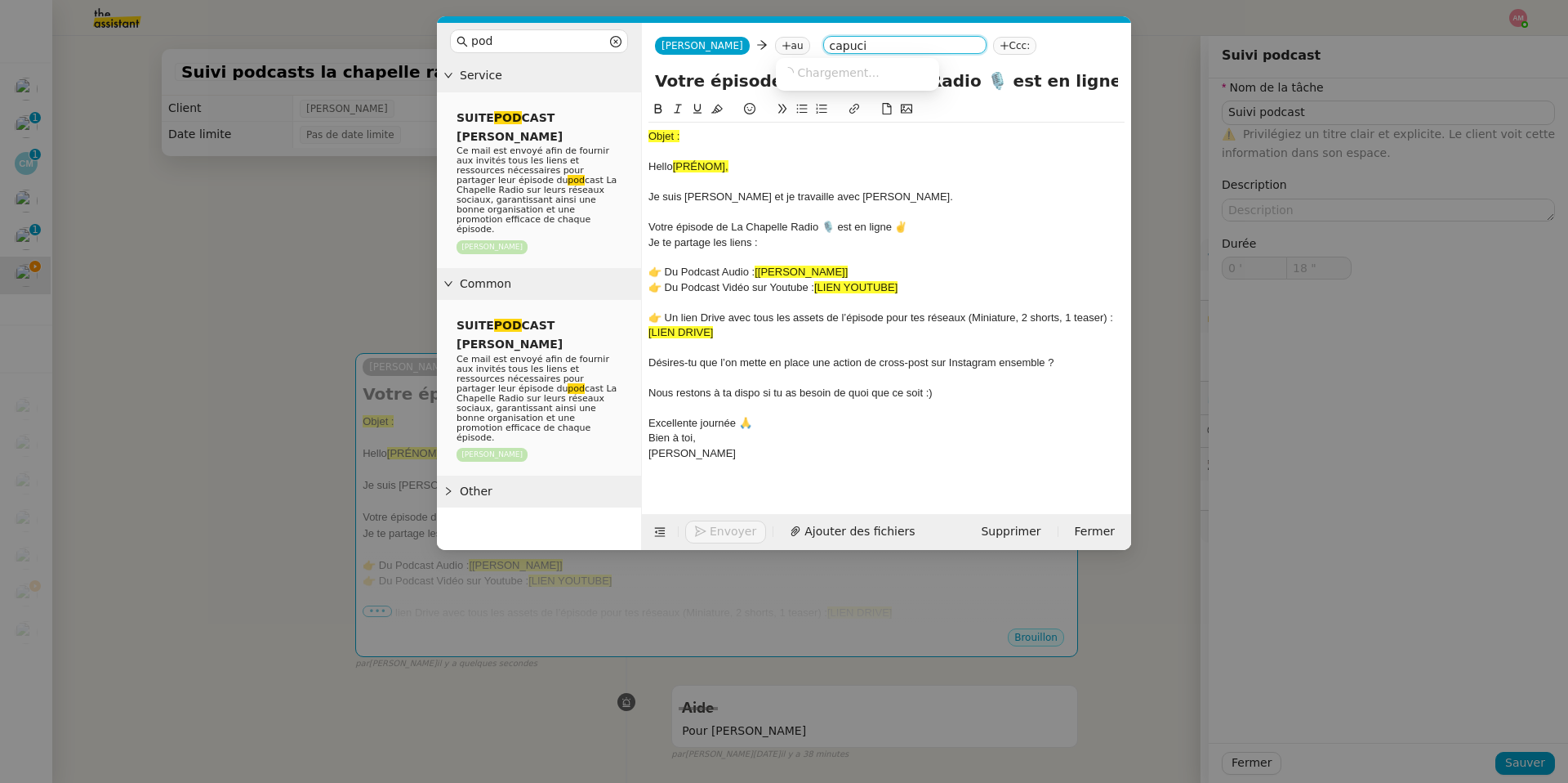
type input "capucin"
type input "19 ""
type input "capucine ho"
type input "20 ""
type input "capucine hou"
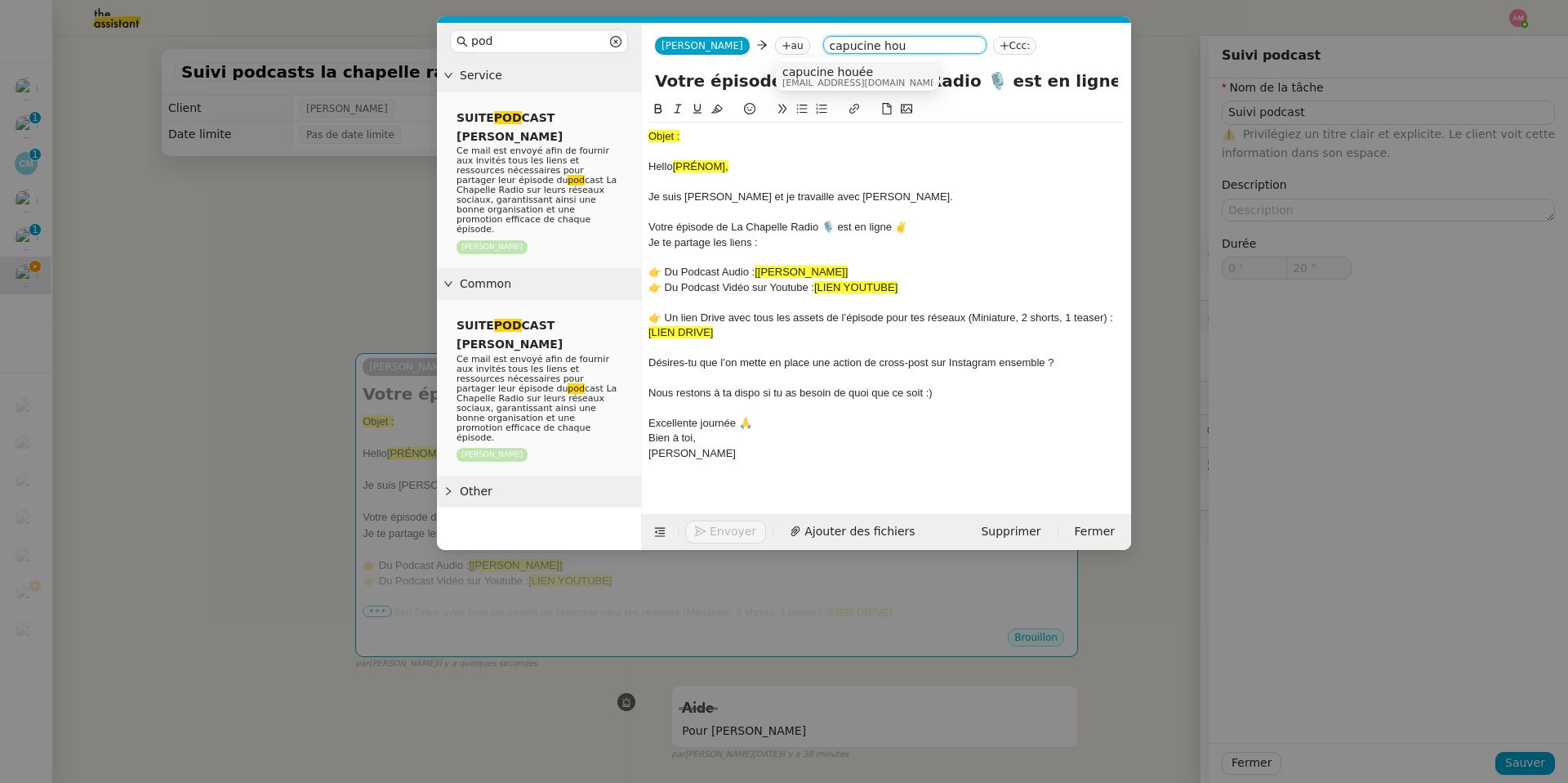
type input "21 ""
type input "capucine hou"
click at [857, 75] on span "capucine houée" at bounding box center [860, 71] width 157 height 13
click at [944, 48] on nz-tag "Cc:" at bounding box center [963, 45] width 38 height 18
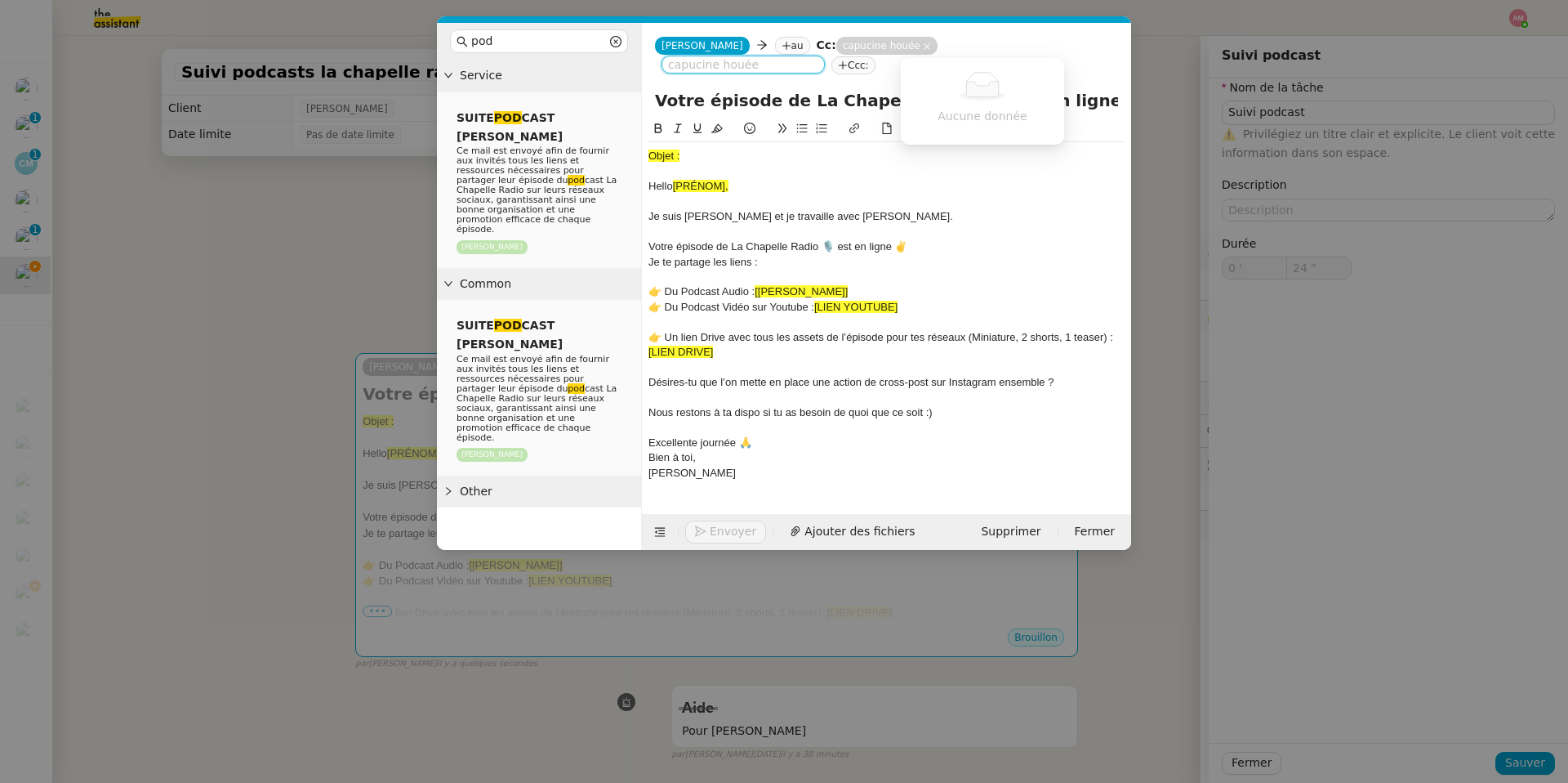
type input "25 ""
type input "hug"
type input "26 ""
type input "hugo"
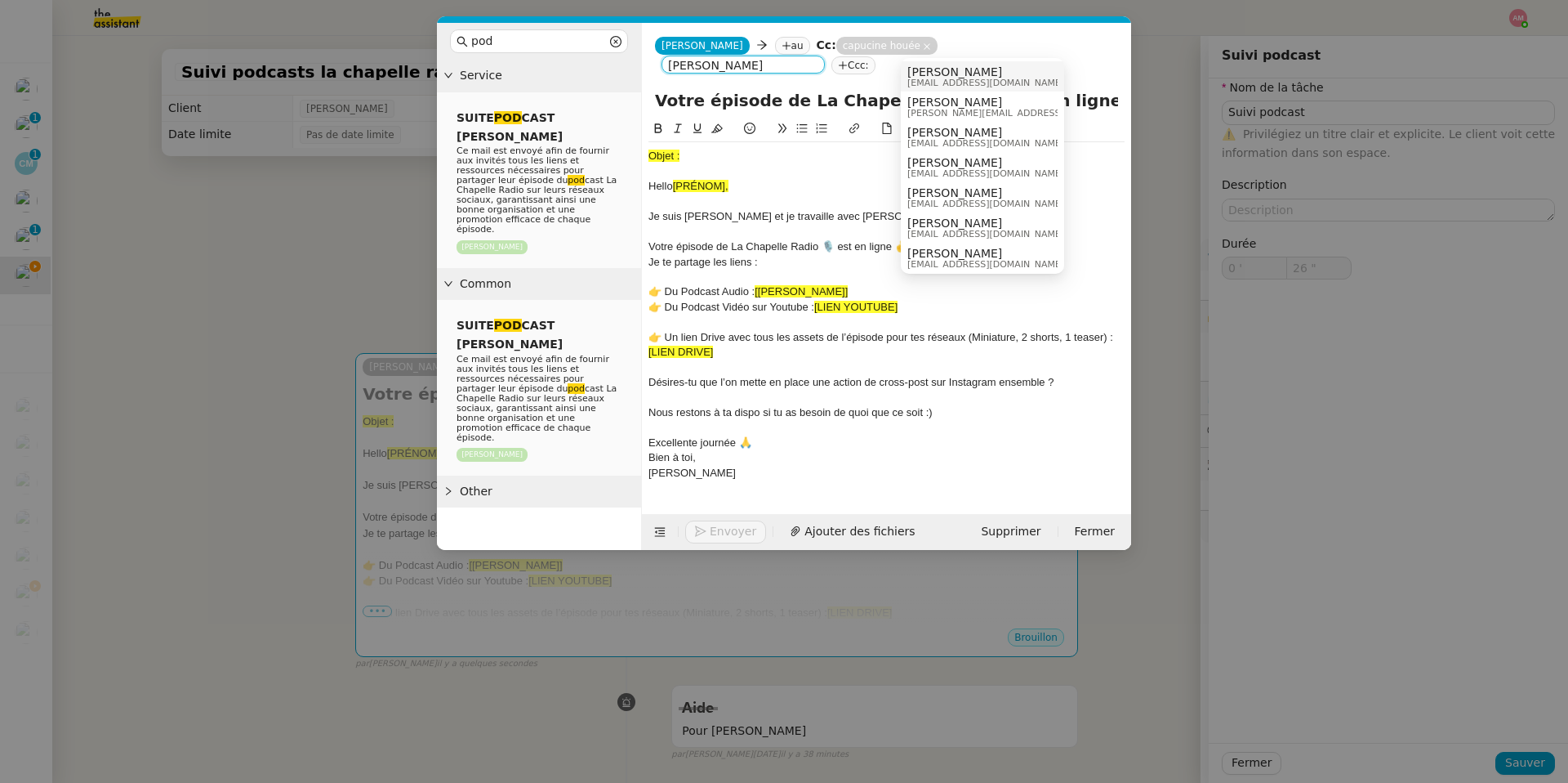
type input "27 ""
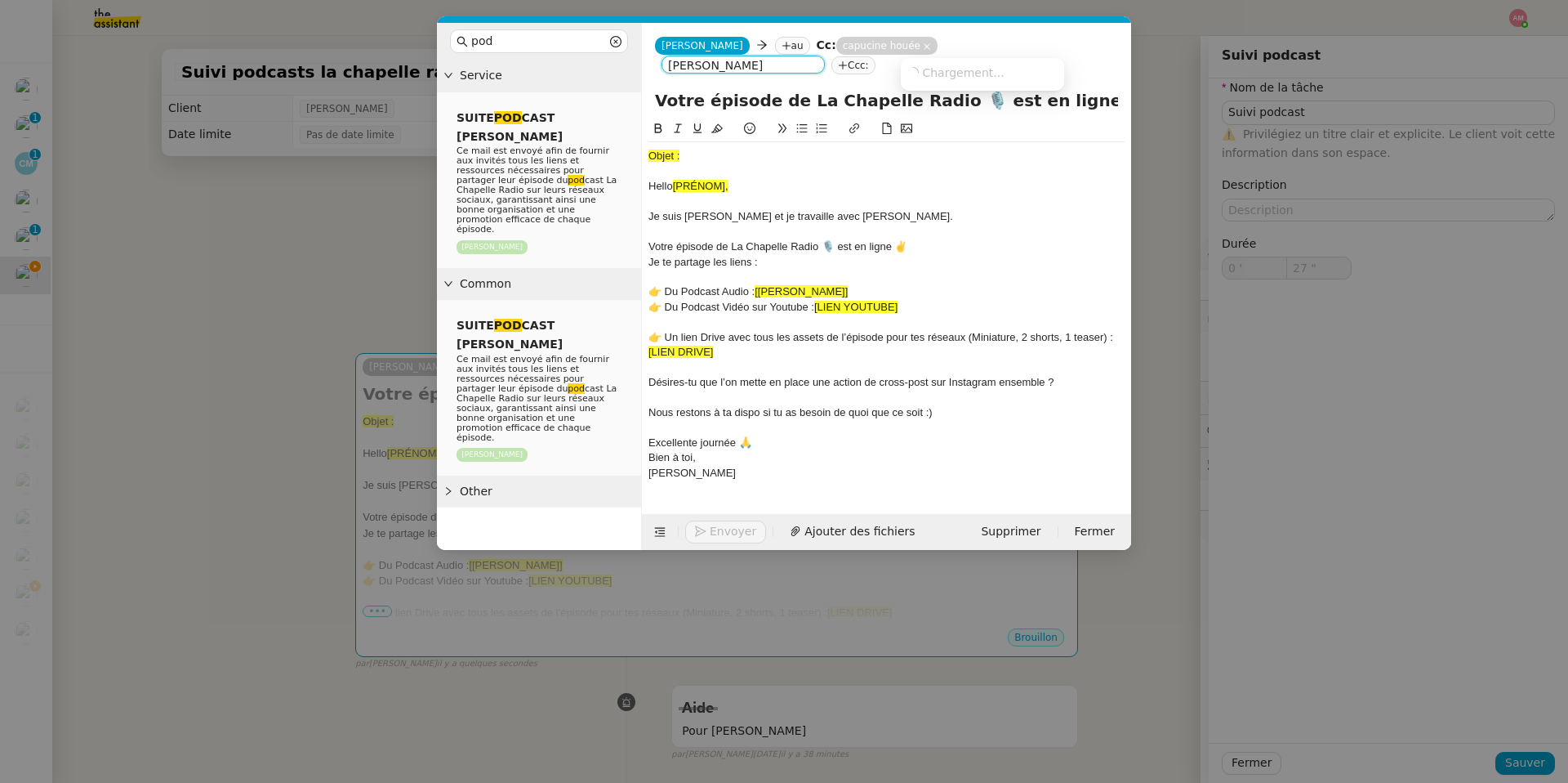
type input "hugo be"
type input "28 ""
type input "hugo ben"
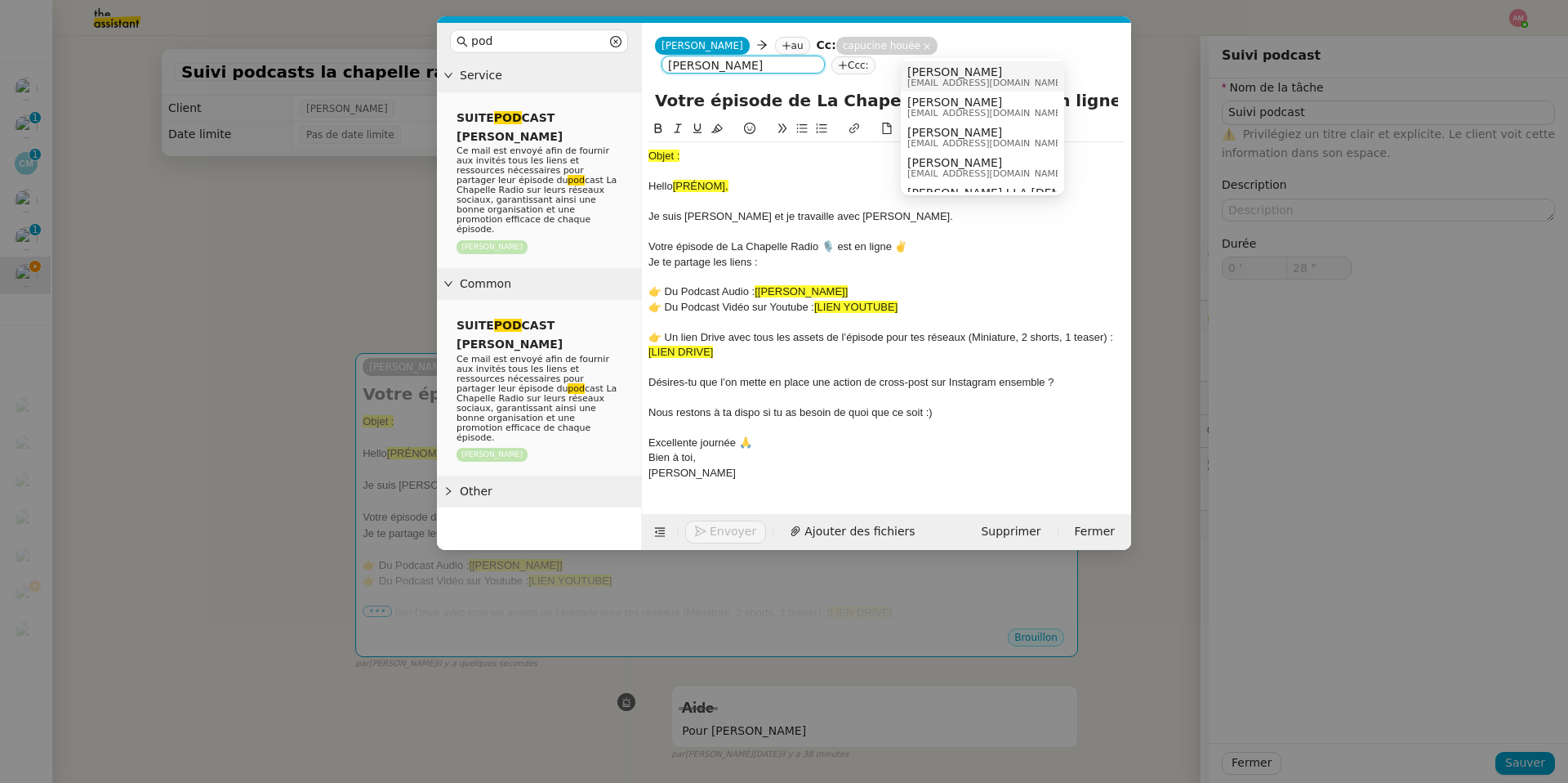
type input "29 ""
type input "hugo ben"
click at [921, 86] on span "hugo@lachapelle.club" at bounding box center [985, 83] width 157 height 9
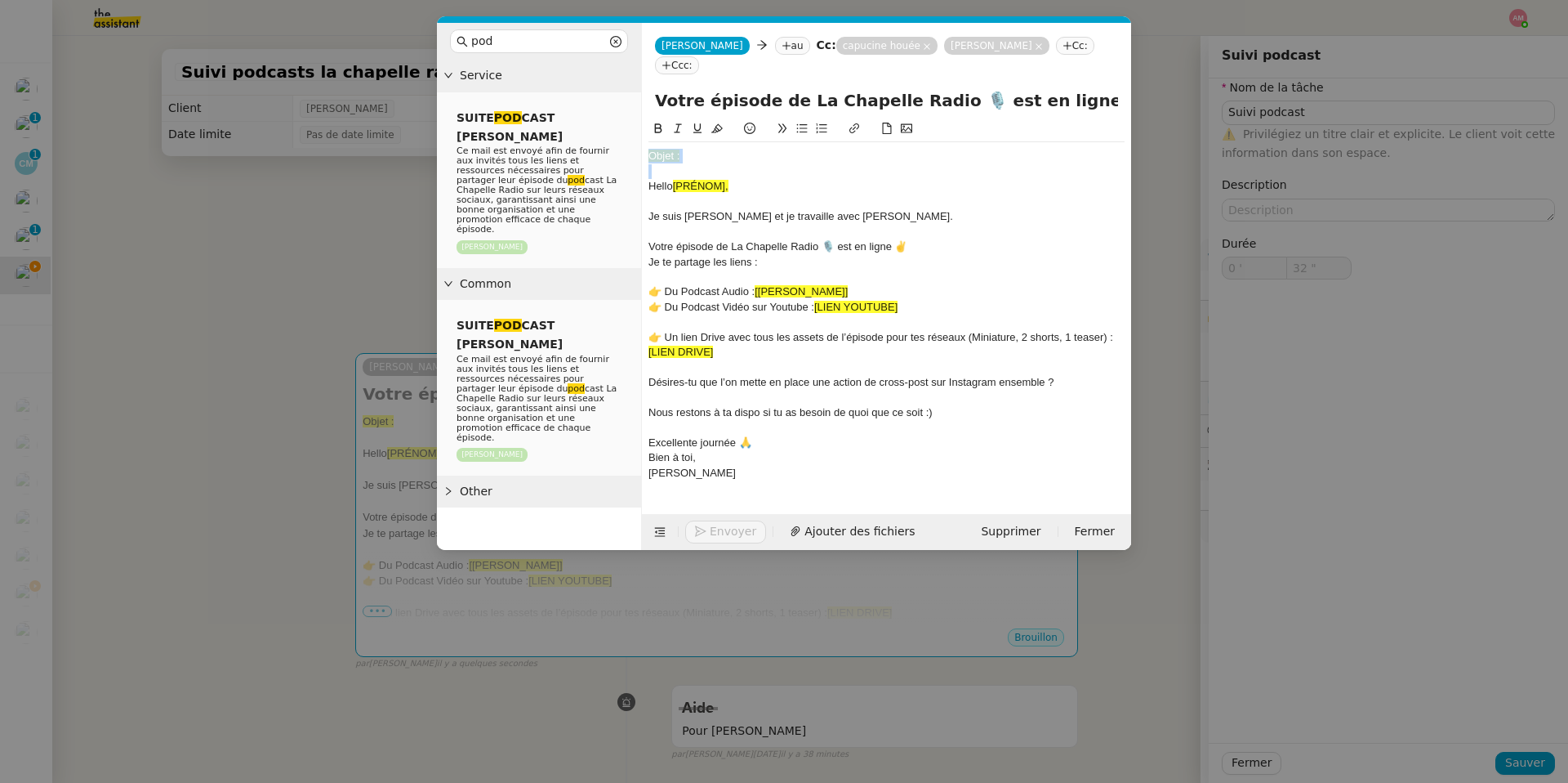
drag, startPoint x: 650, startPoint y: 163, endPoint x: 656, endPoint y: 91, distance: 72.2
click at [654, 98] on form "Camille Camille au Cc: capucine houée Hugo Bentz Hugo Bentz Cc: Ccc: Votre épis…" at bounding box center [886, 286] width 490 height 527
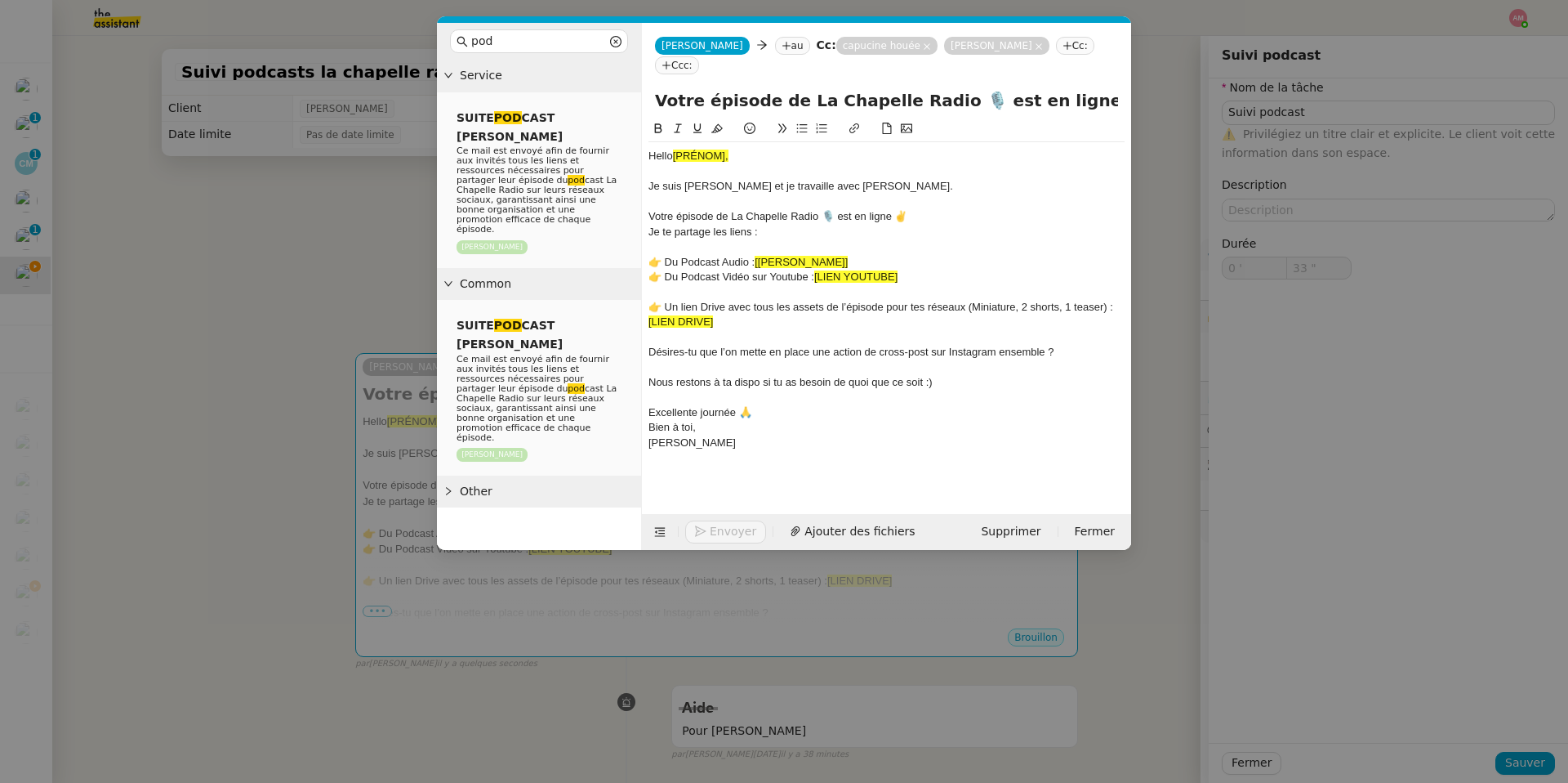
click at [422, 204] on nz-modal-container "pod Service SUITE POD CAST HUGO Ce mail est envoyé afin de fournir aux invités …" at bounding box center [784, 391] width 1568 height 783
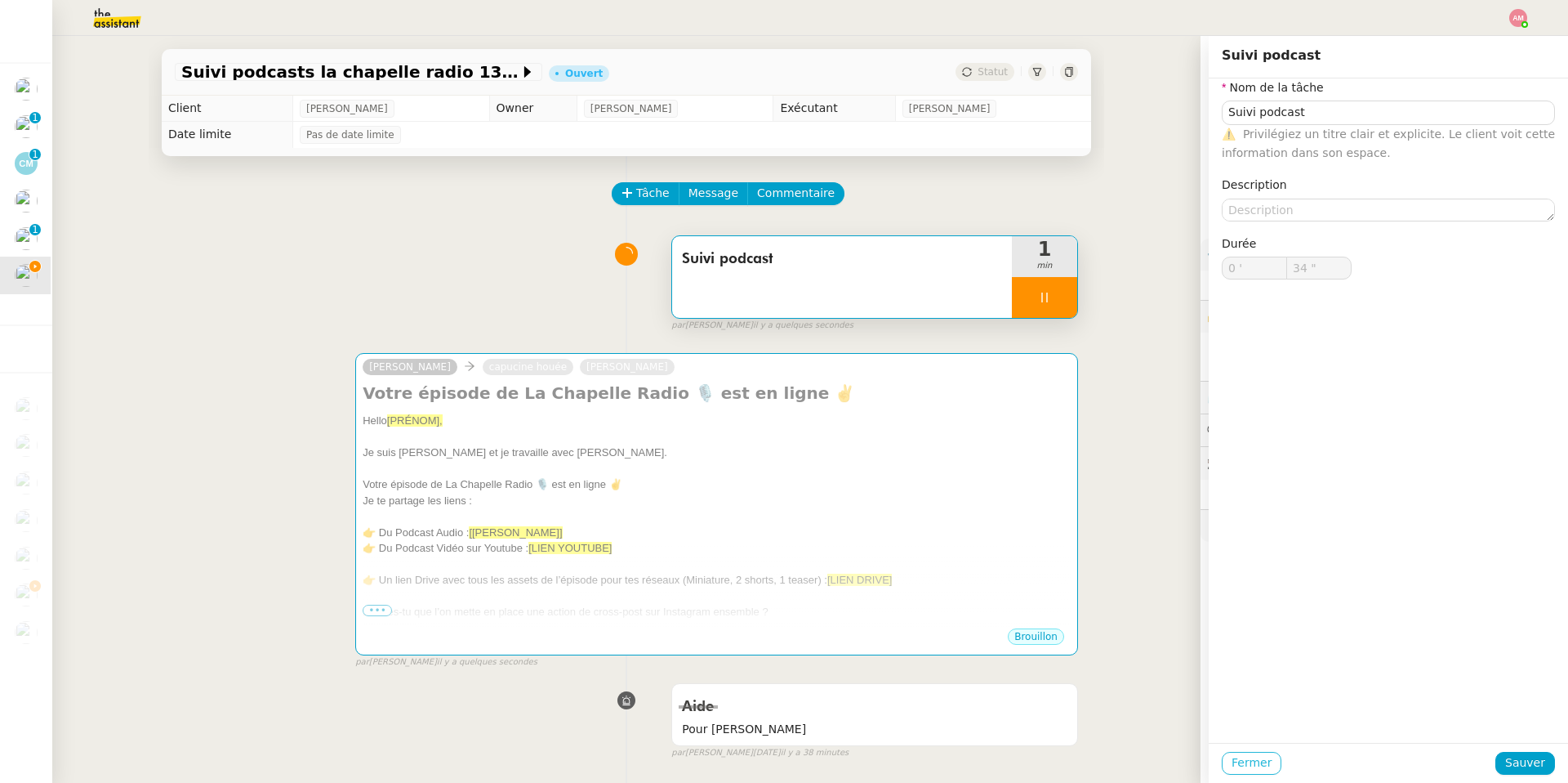
type input "35 ""
click at [1048, 556] on span "Fermer" at bounding box center [1251, 762] width 40 height 19
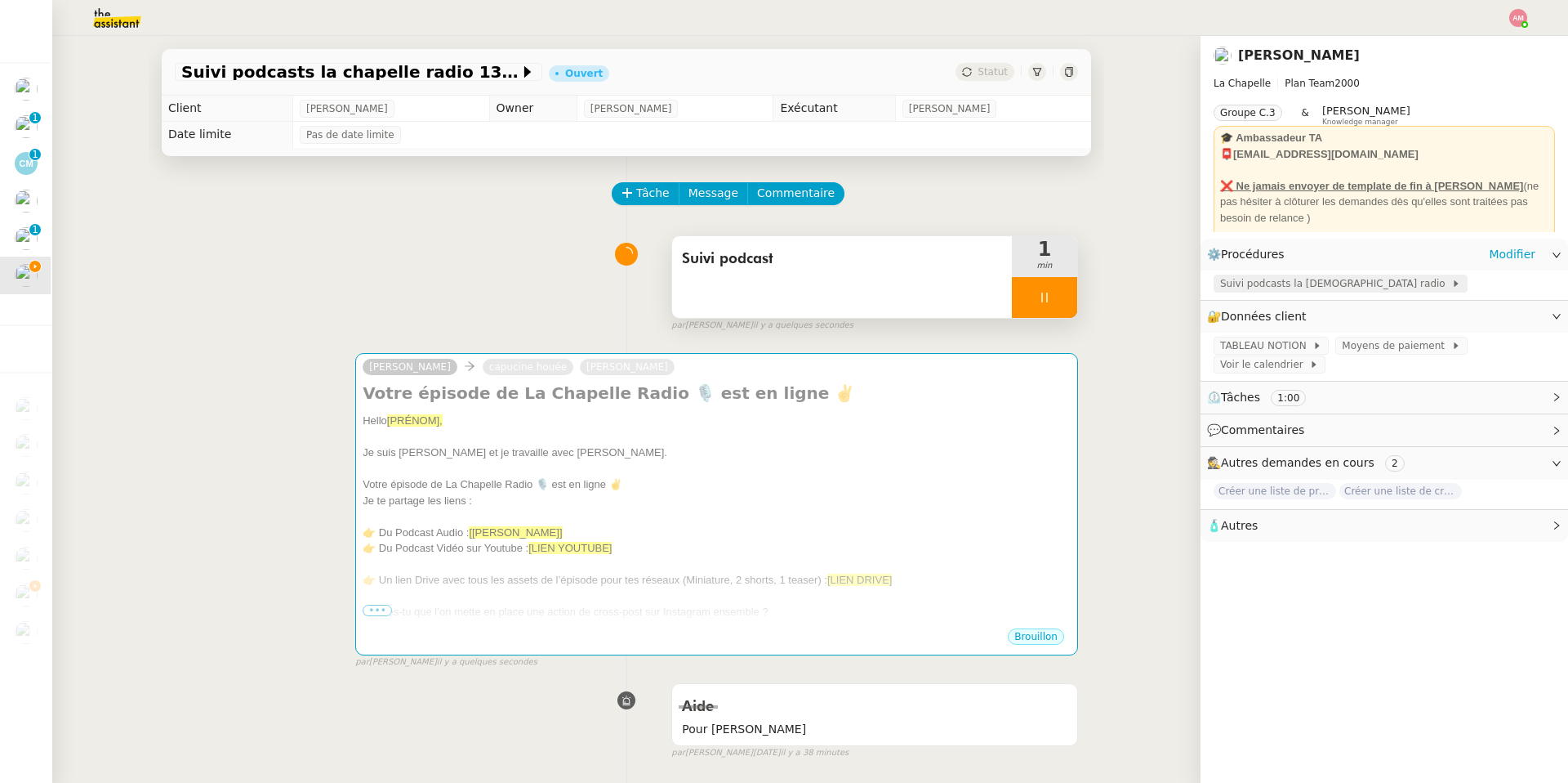
click at [1048, 287] on span "Suivi podcasts la chapelle radio" at bounding box center [1336, 284] width 231 height 17
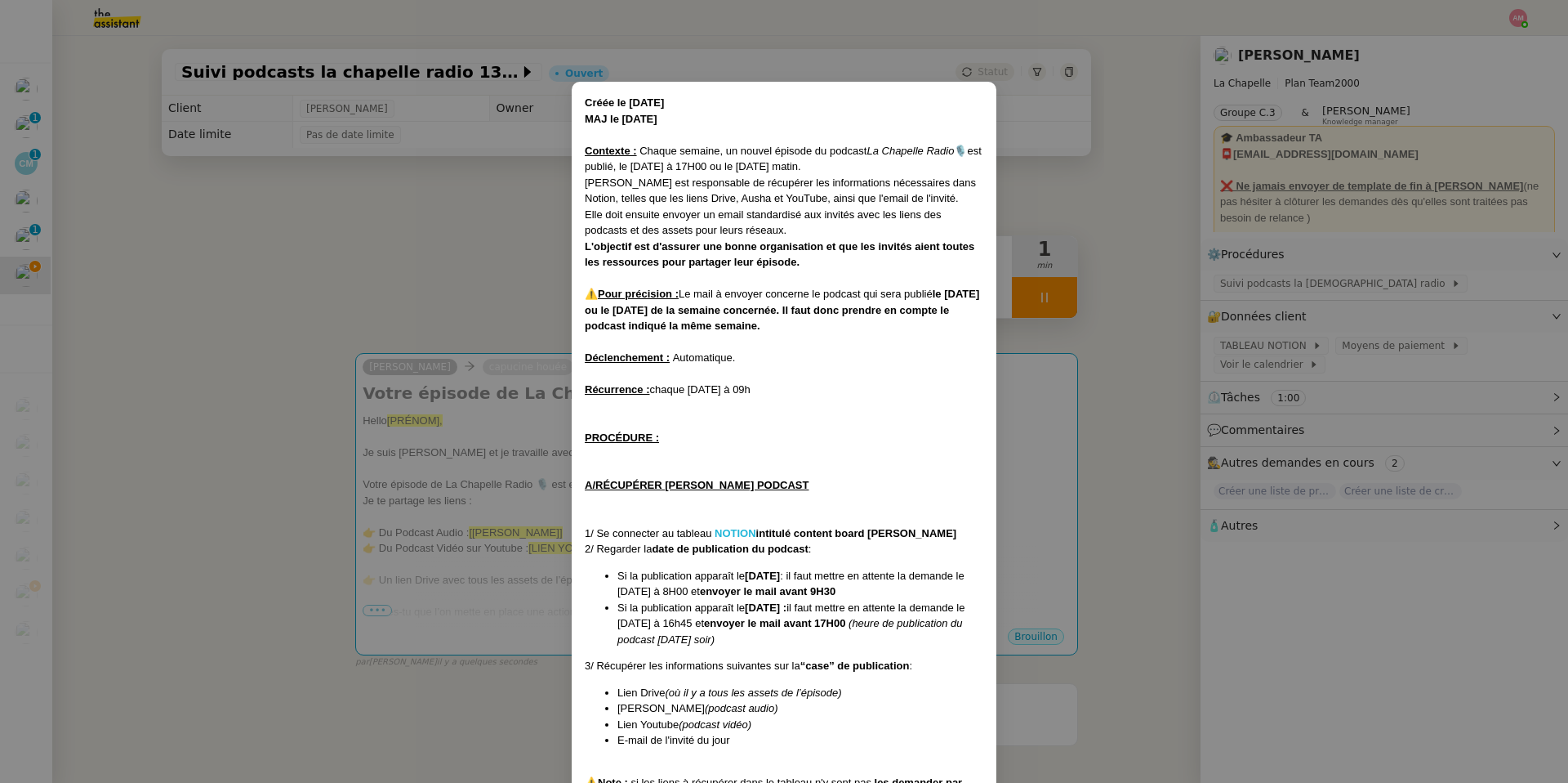
click at [736, 534] on strong "NOTION" at bounding box center [735, 533] width 41 height 12
click at [447, 396] on nz-modal-container "Créée le 16/01/2024 MAJ le 15/05/2025 Contexte : Chaque semaine, un nouvel épis…" at bounding box center [784, 391] width 1568 height 783
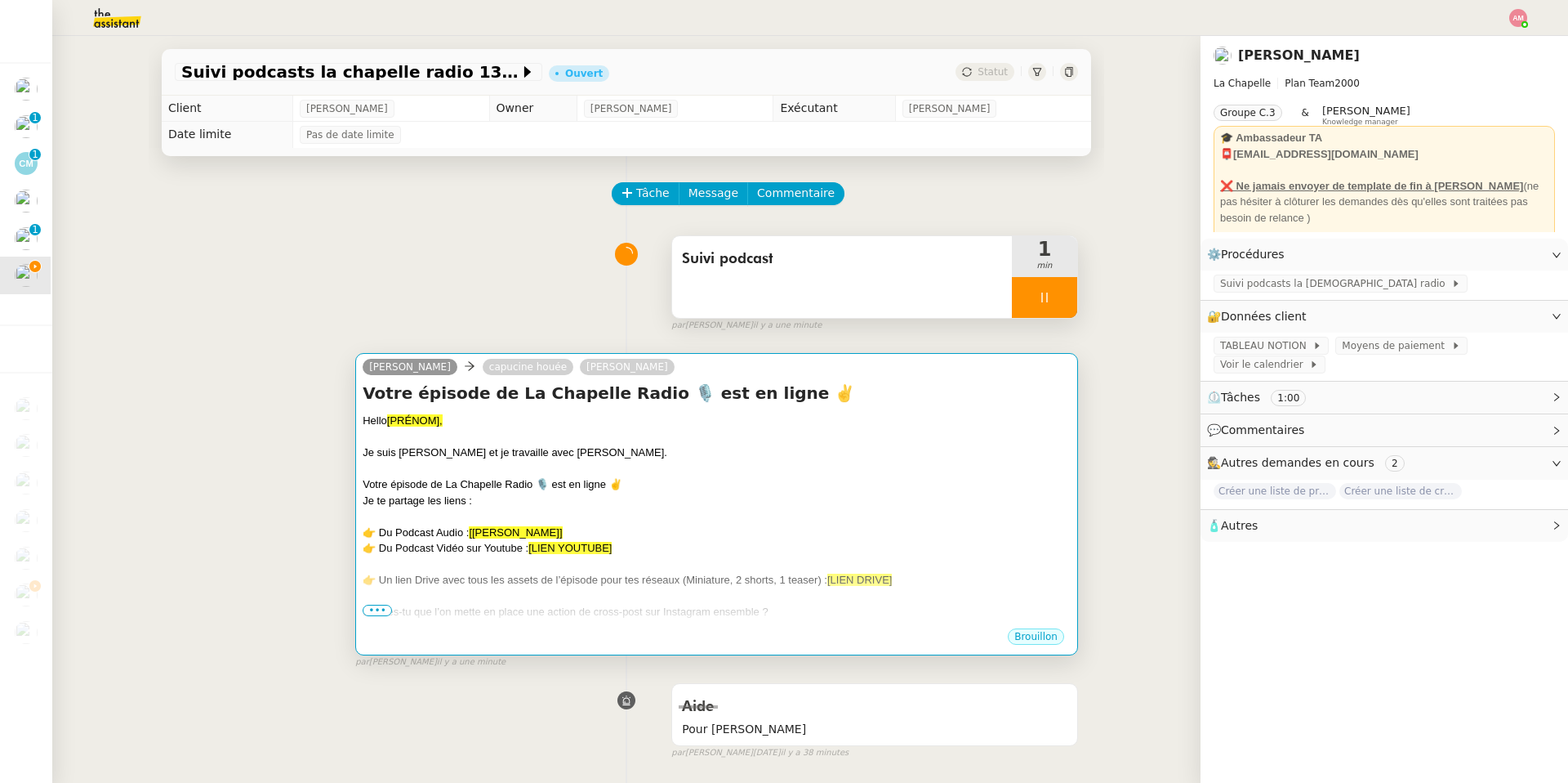
click at [446, 391] on h4 "Votre épisode de La Chapelle Radio 🎙️ est en ligne ✌️" at bounding box center [716, 392] width 708 height 23
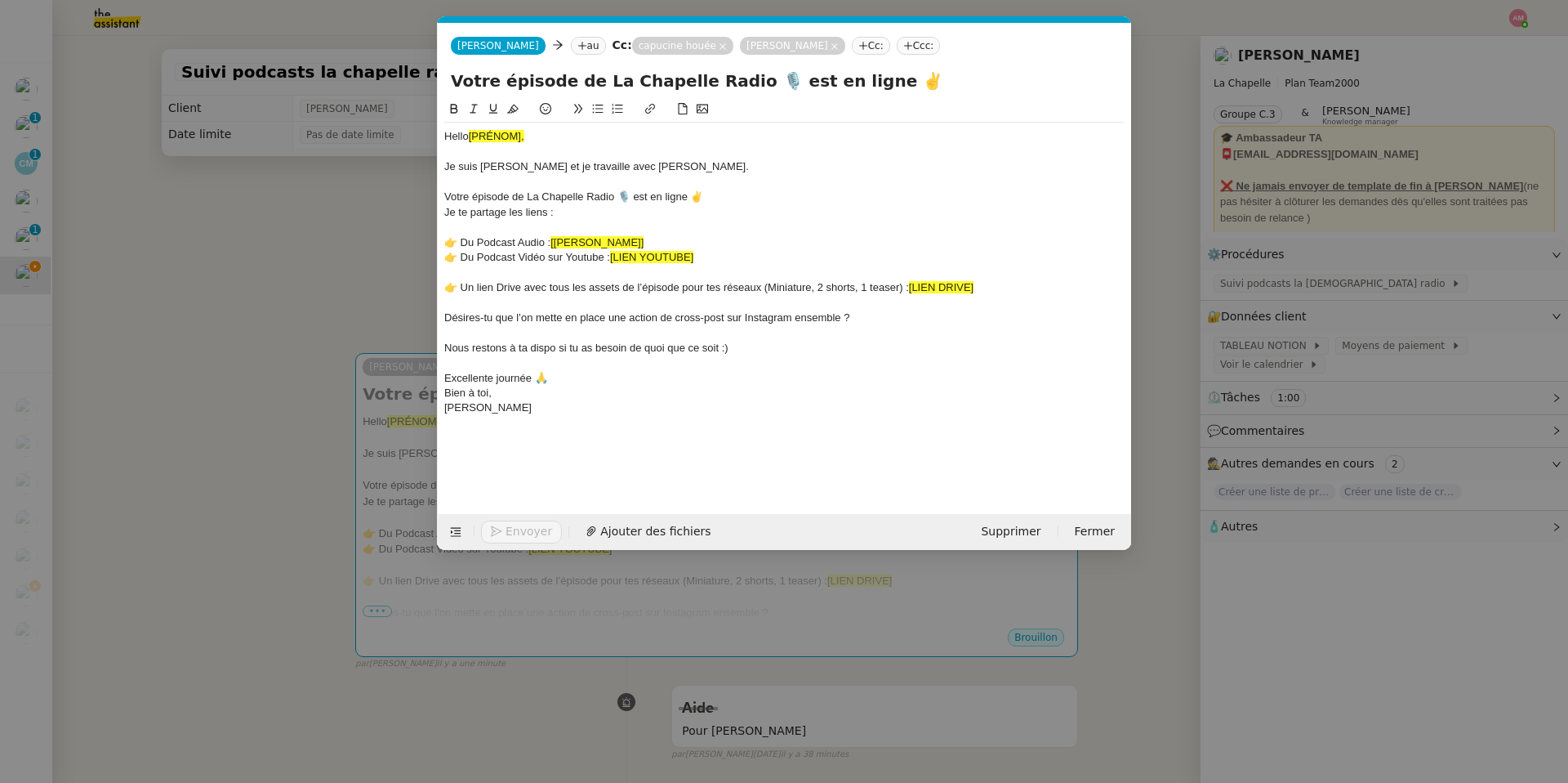
scroll to position [0, 54]
click at [571, 45] on nz-tag "au" at bounding box center [589, 45] width 35 height 18
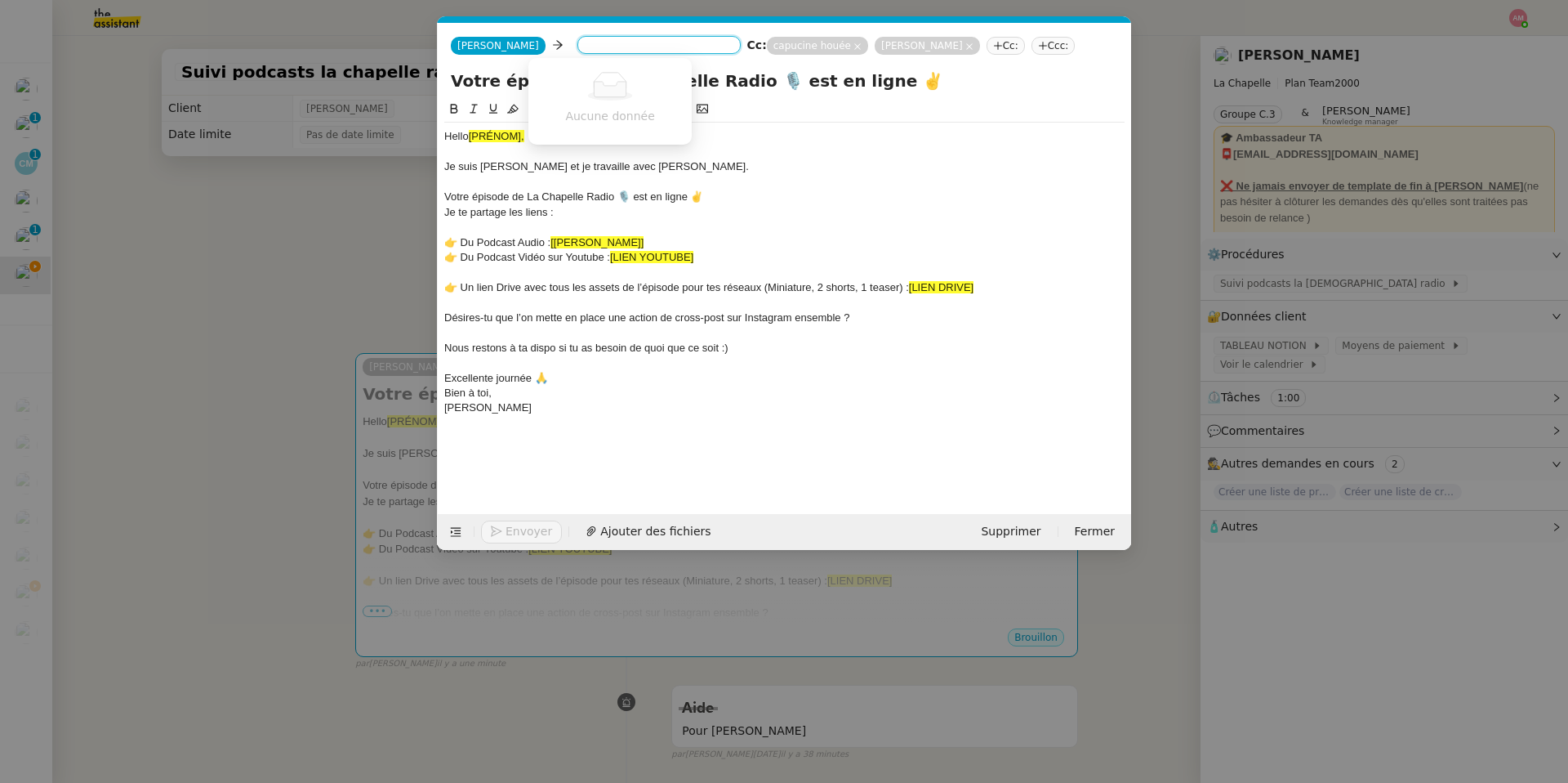
paste input "lauren@kapi.club"
type input "lauren@kapi.club"
click at [550, 77] on span "lauren@kapi.club" at bounding box center [634, 71] width 200 height 13
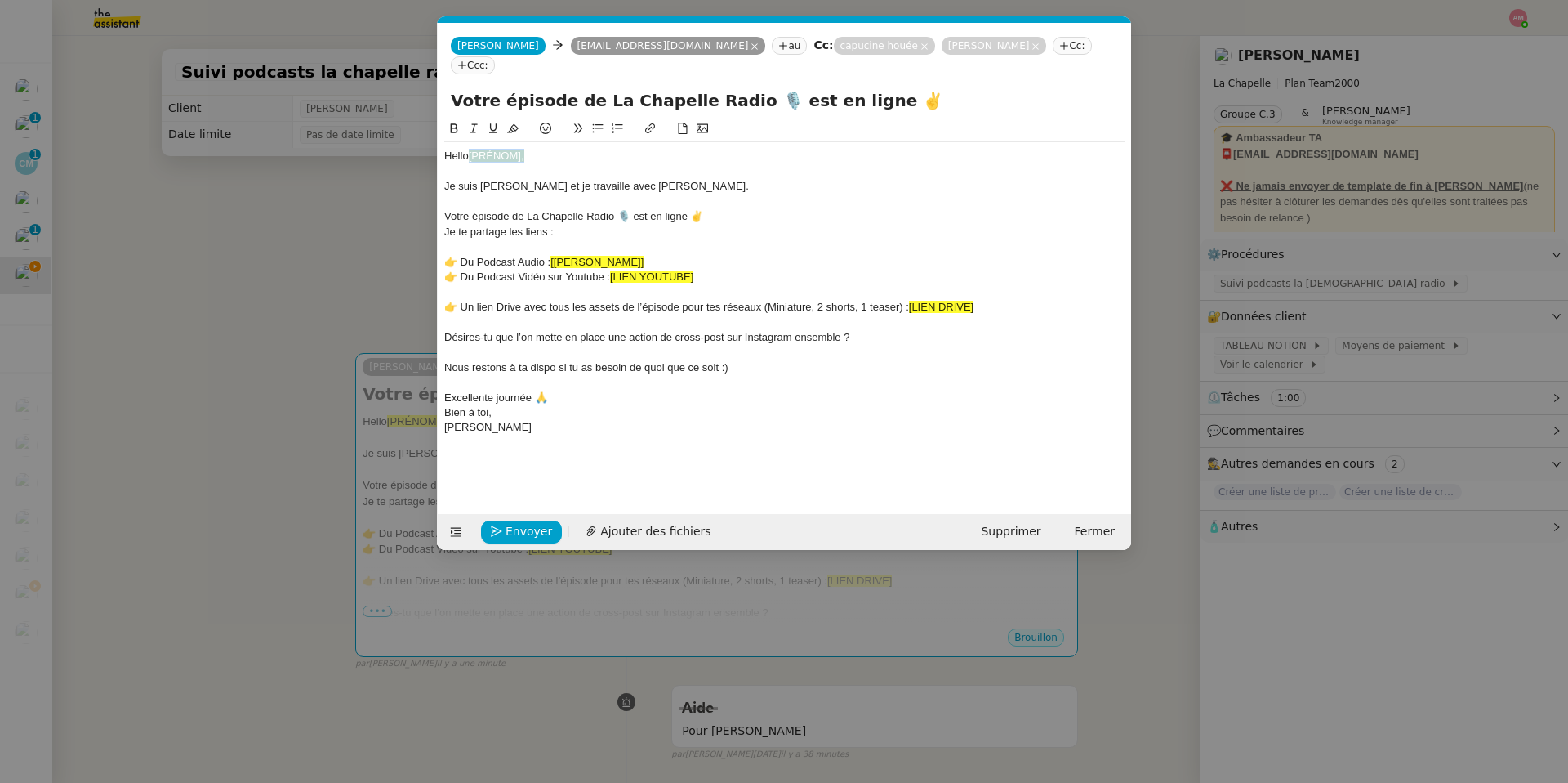
drag, startPoint x: 469, startPoint y: 139, endPoint x: 527, endPoint y: 138, distance: 58.0
click at [527, 149] on div "Hello [PRÉNOM]," at bounding box center [784, 156] width 680 height 15
click at [473, 149] on div "Hello laurène," at bounding box center [784, 156] width 680 height 15
drag, startPoint x: 916, startPoint y: 286, endPoint x: 1029, endPoint y: 286, distance: 113.0
click at [1029, 299] on div "👉 Un lien Drive avec tous les assets de l’épisode pour tes réseaux (Miniature, …" at bounding box center [784, 306] width 680 height 15
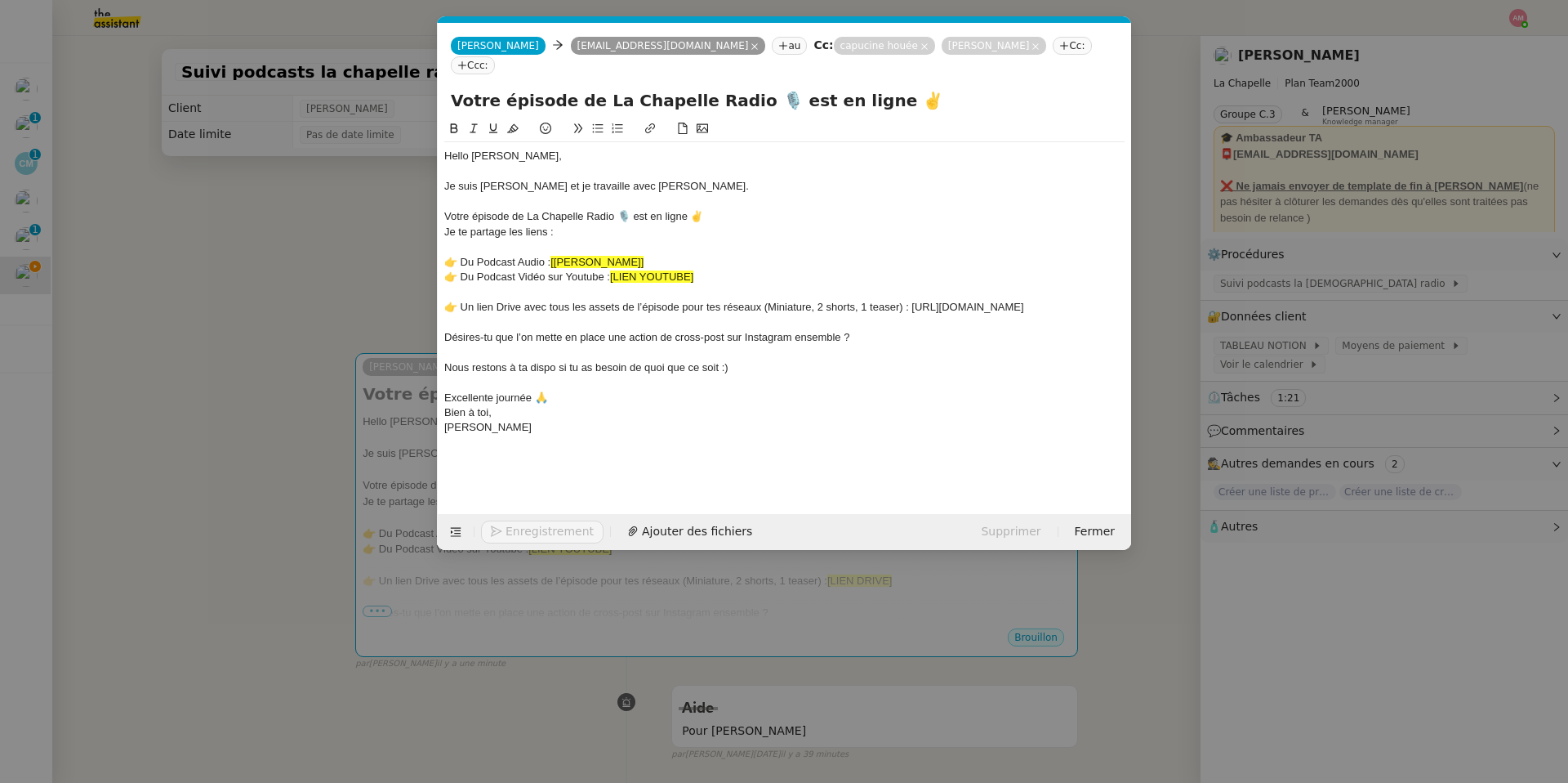
scroll to position [0, 0]
drag, startPoint x: 917, startPoint y: 316, endPoint x: 429, endPoint y: 309, distance: 488.1
click at [429, 309] on nz-modal-container "pod Service SUITE POD CAST HUGO Ce mail est envoyé afin de fournir aux invités …" at bounding box center [784, 391] width 1568 height 783
click at [645, 122] on icon at bounding box center [651, 128] width 12 height 12
type input "https://drive.google.com/drive/folders/1H5GemJmnU4ZvUUYZJB_-0DzRd6ayjjof"
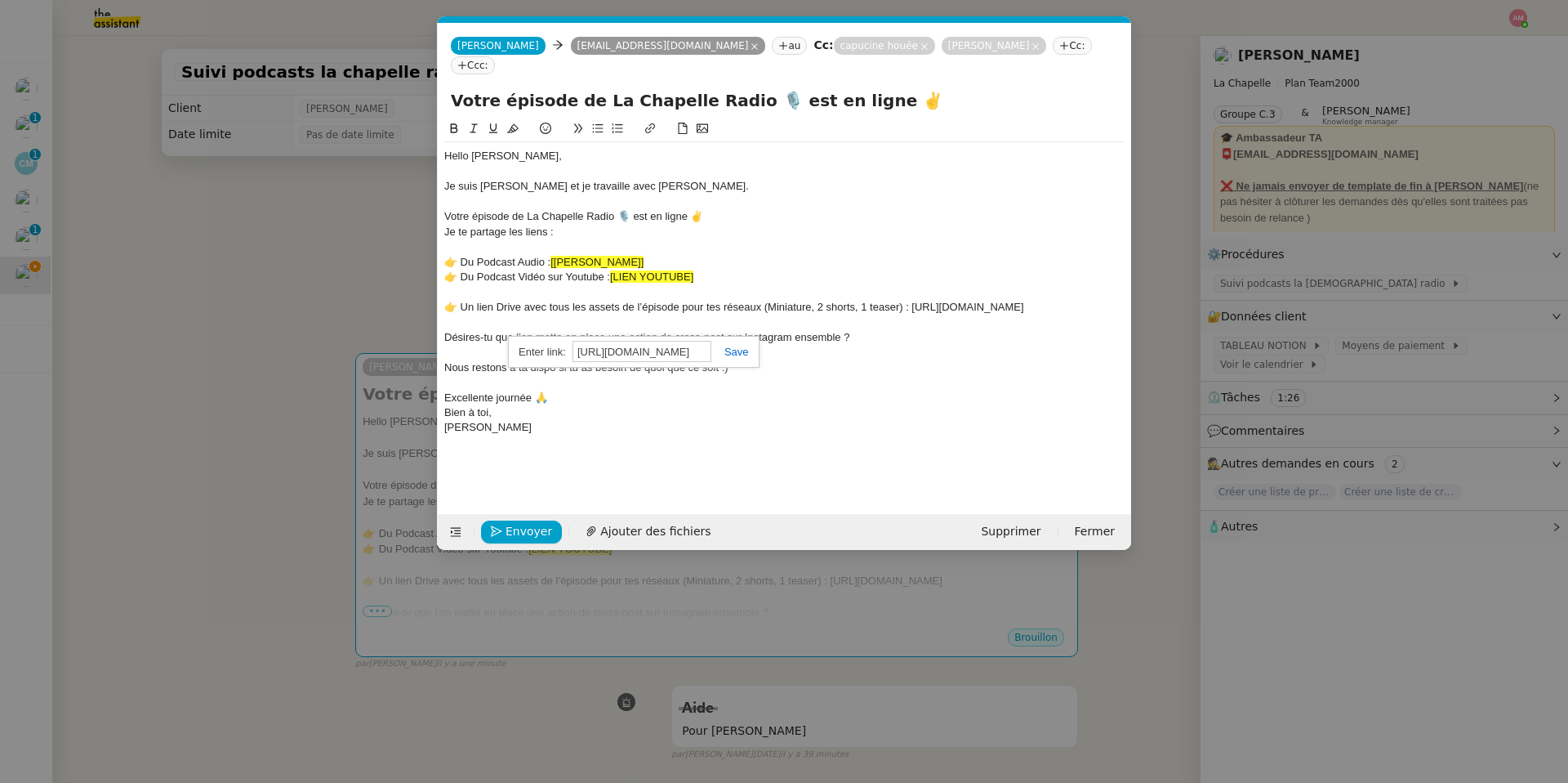
click at [726, 346] on link at bounding box center [730, 352] width 37 height 12
click at [274, 190] on nz-modal-container "pod Service SUITE POD CAST HUGO Ce mail est envoyé afin de fournir aux invités …" at bounding box center [784, 391] width 1568 height 783
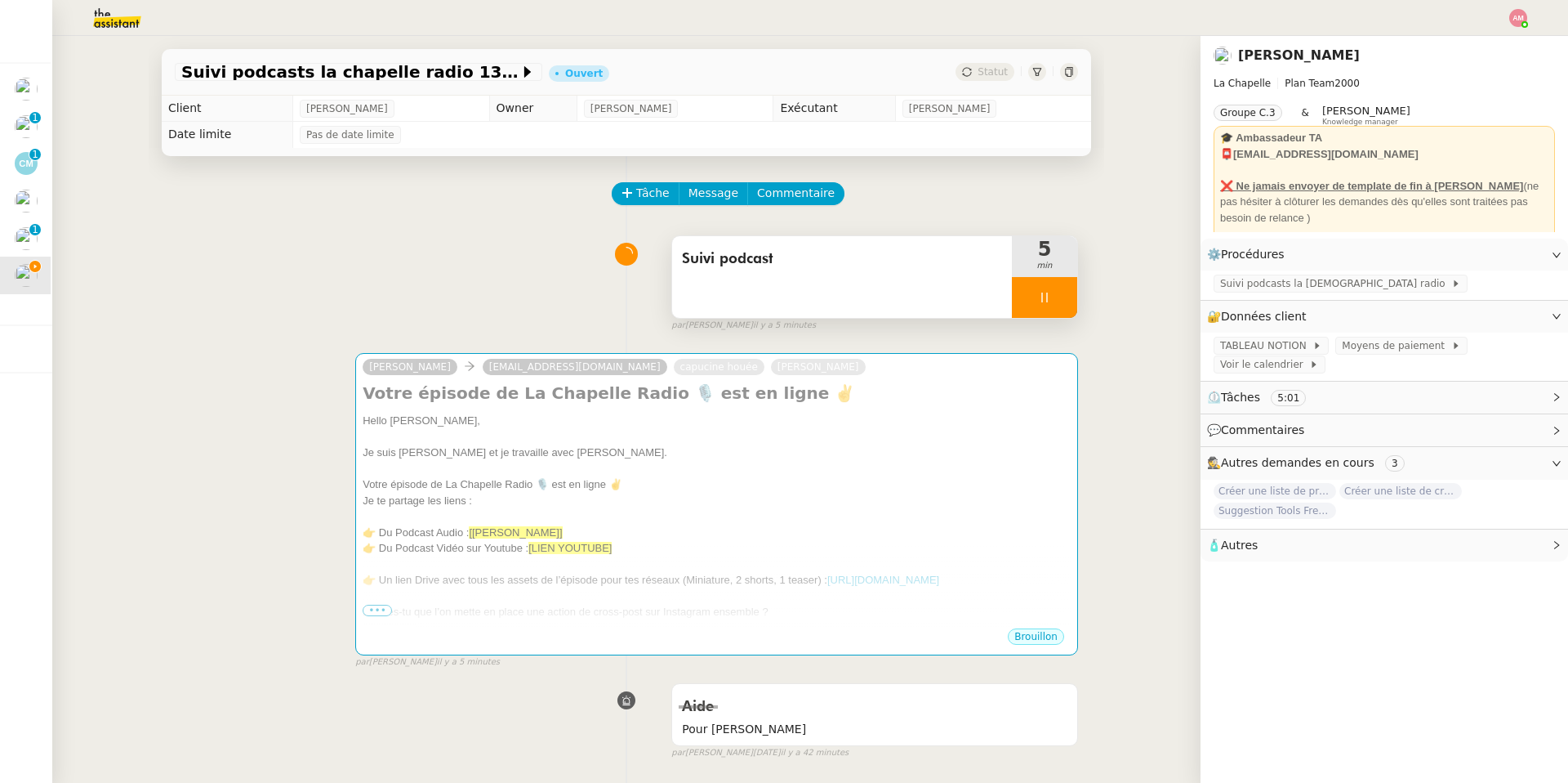
click at [1048, 300] on div at bounding box center [1044, 296] width 65 height 40
click at [1048, 300] on icon at bounding box center [1061, 296] width 12 height 9
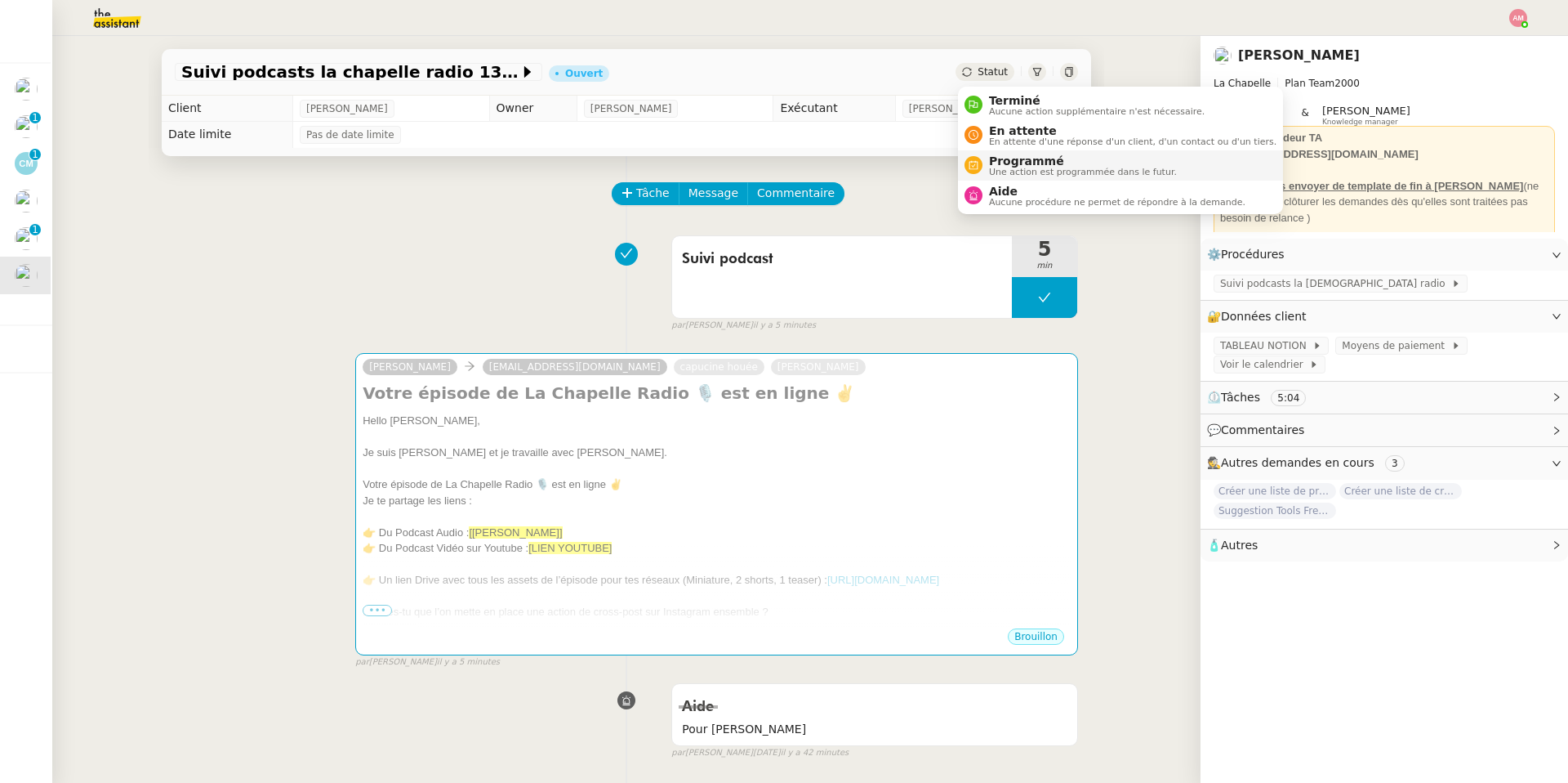
click at [1015, 175] on span "Une action est programmée dans le futur." at bounding box center [1083, 171] width 188 height 9
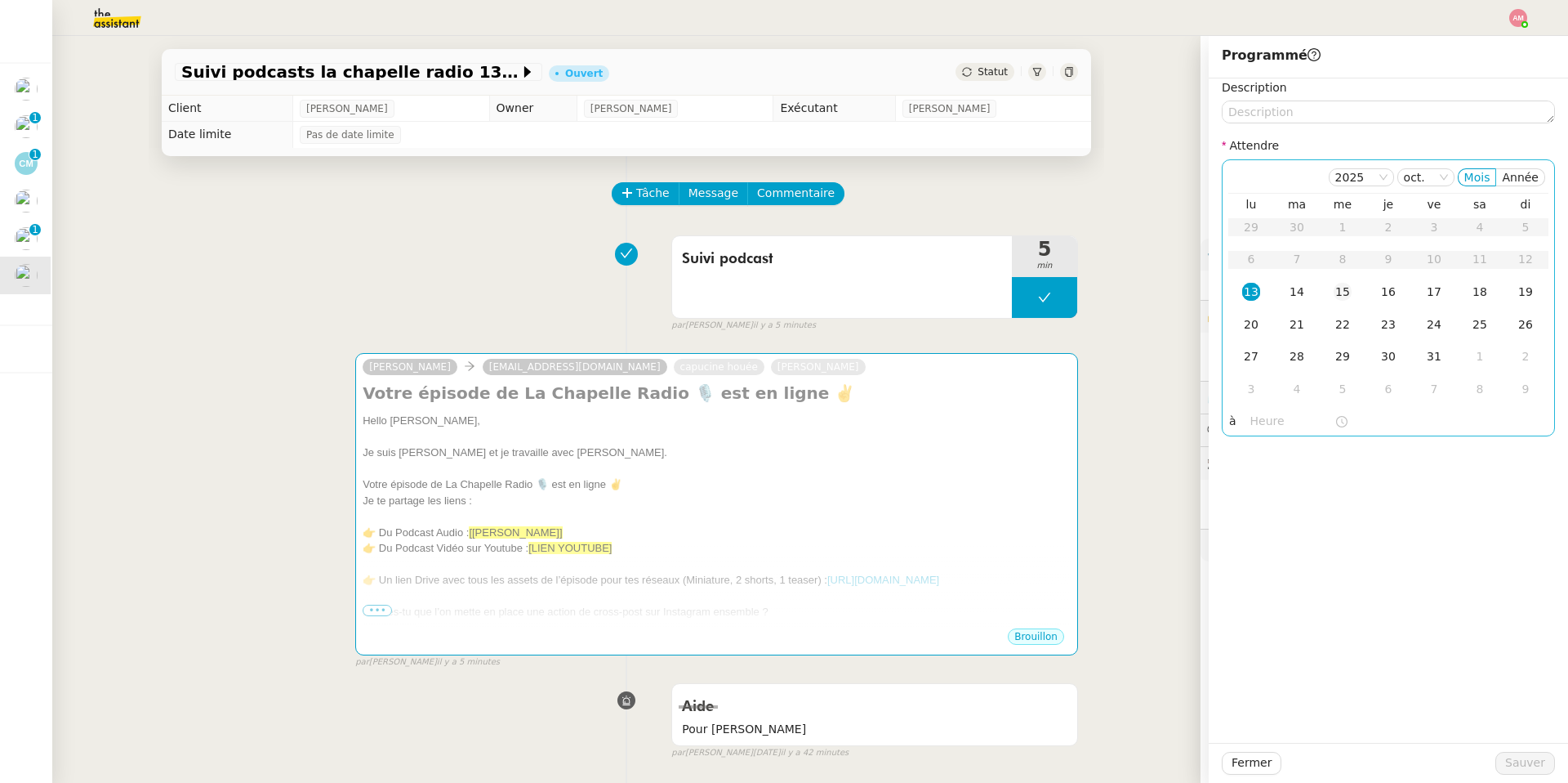
click at [1048, 290] on td "15" at bounding box center [1343, 292] width 45 height 33
click at [1048, 406] on div "lu ma me je ve sa di 29 30 1 2 3 4 5 6 7 8 9 10 11 12 13 14 15 16 17 18 19 20 2…" at bounding box center [1388, 301] width 320 height 216
click at [1048, 433] on div "2025 oct. Mois Année lu ma me je ve sa di 29 30 1 2 3 4 5 6 7 8 9 10 11 12 13 1…" at bounding box center [1388, 297] width 334 height 277
click at [1048, 424] on input "text" at bounding box center [1291, 421] width 84 height 19
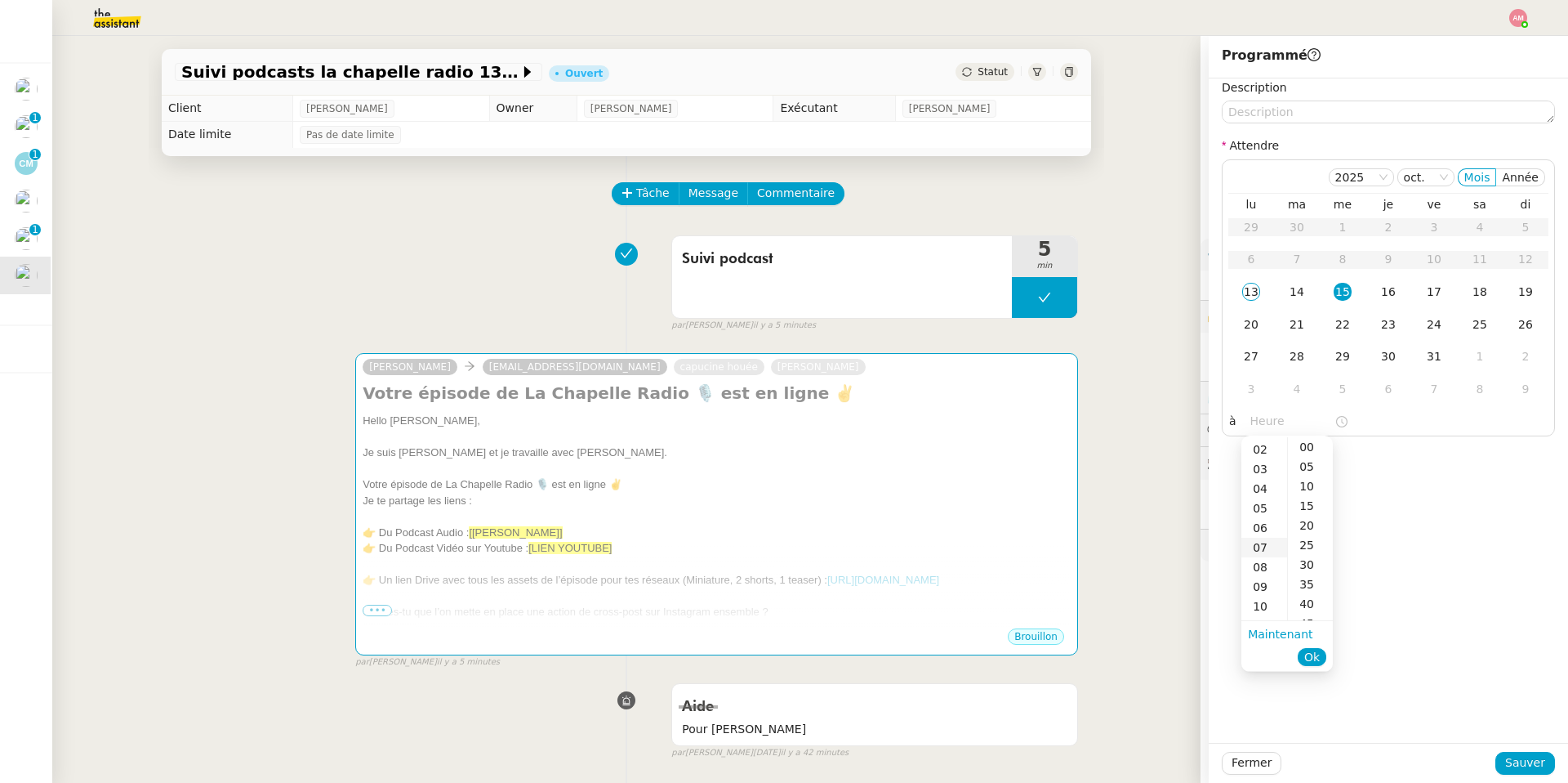
click at [1048, 546] on div "07" at bounding box center [1264, 548] width 45 height 20
click at [1048, 450] on div "00" at bounding box center [1310, 447] width 45 height 20
type input "07:00"
click at [1048, 556] on button "Ok" at bounding box center [1311, 657] width 29 height 18
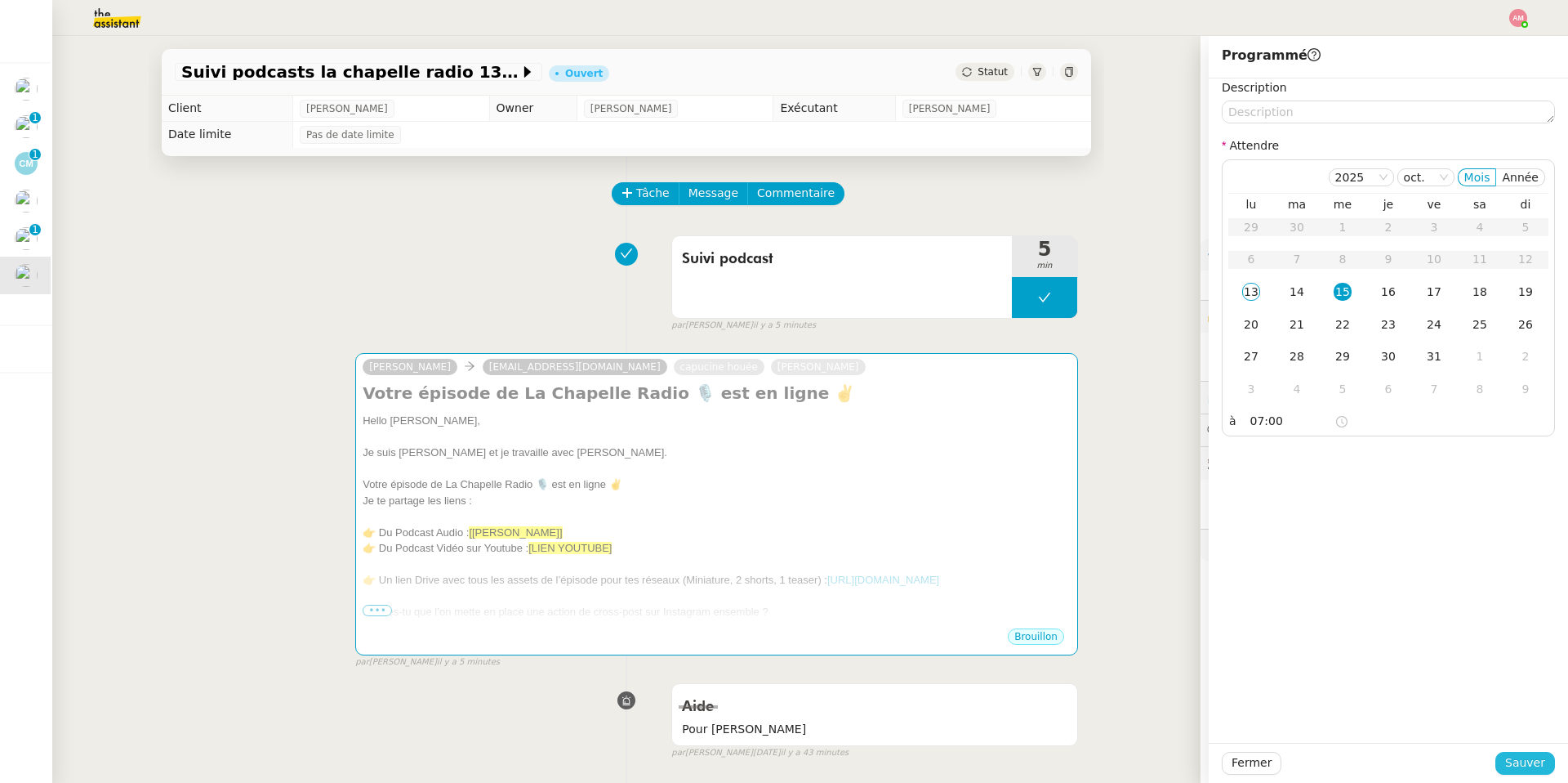
click at [1048, 556] on button "Sauver" at bounding box center [1525, 762] width 60 height 23
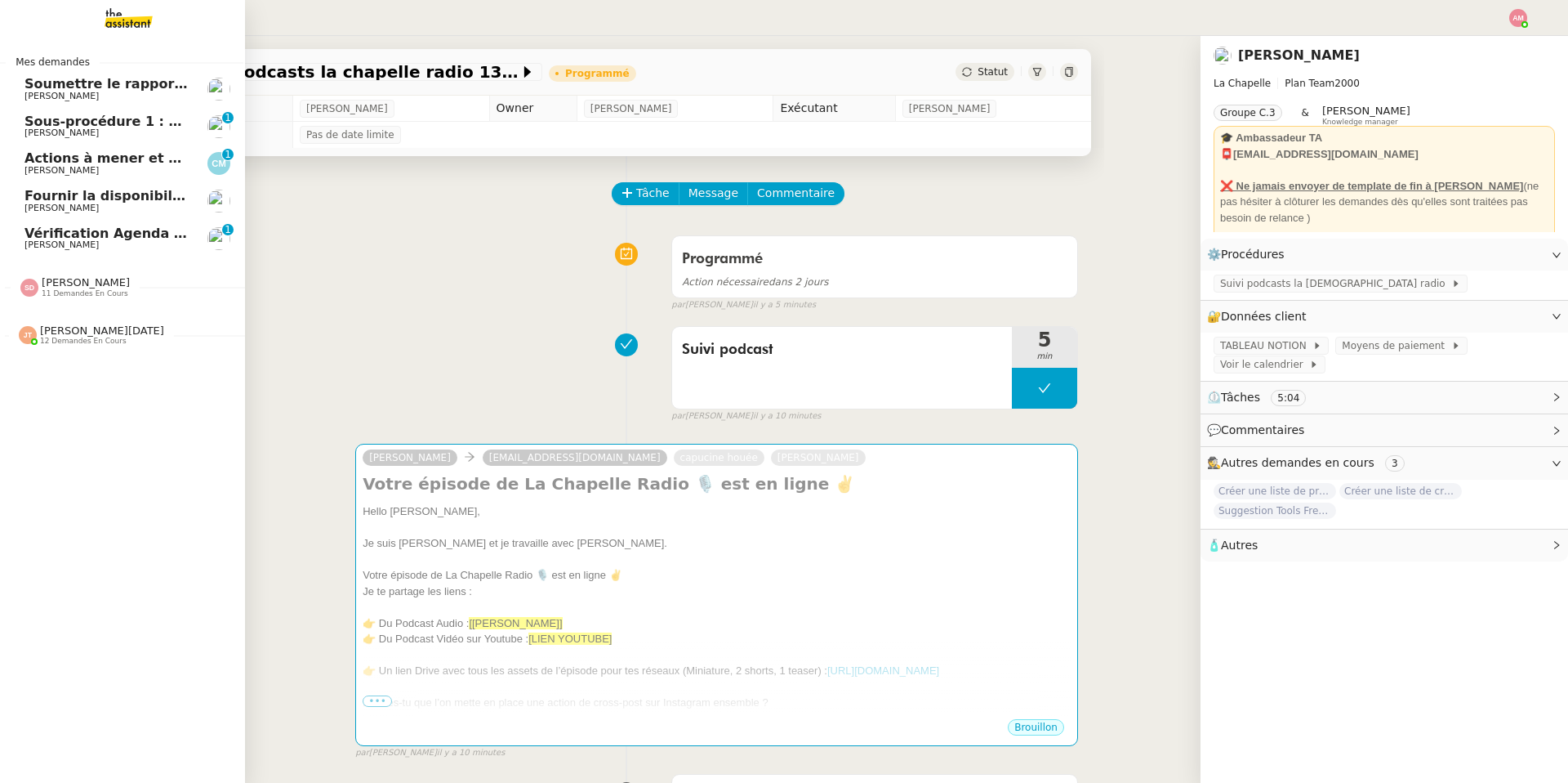
click at [62, 233] on span "Vérification Agenda + Chat + Wagram (9h et 14h)" at bounding box center [208, 233] width 367 height 16
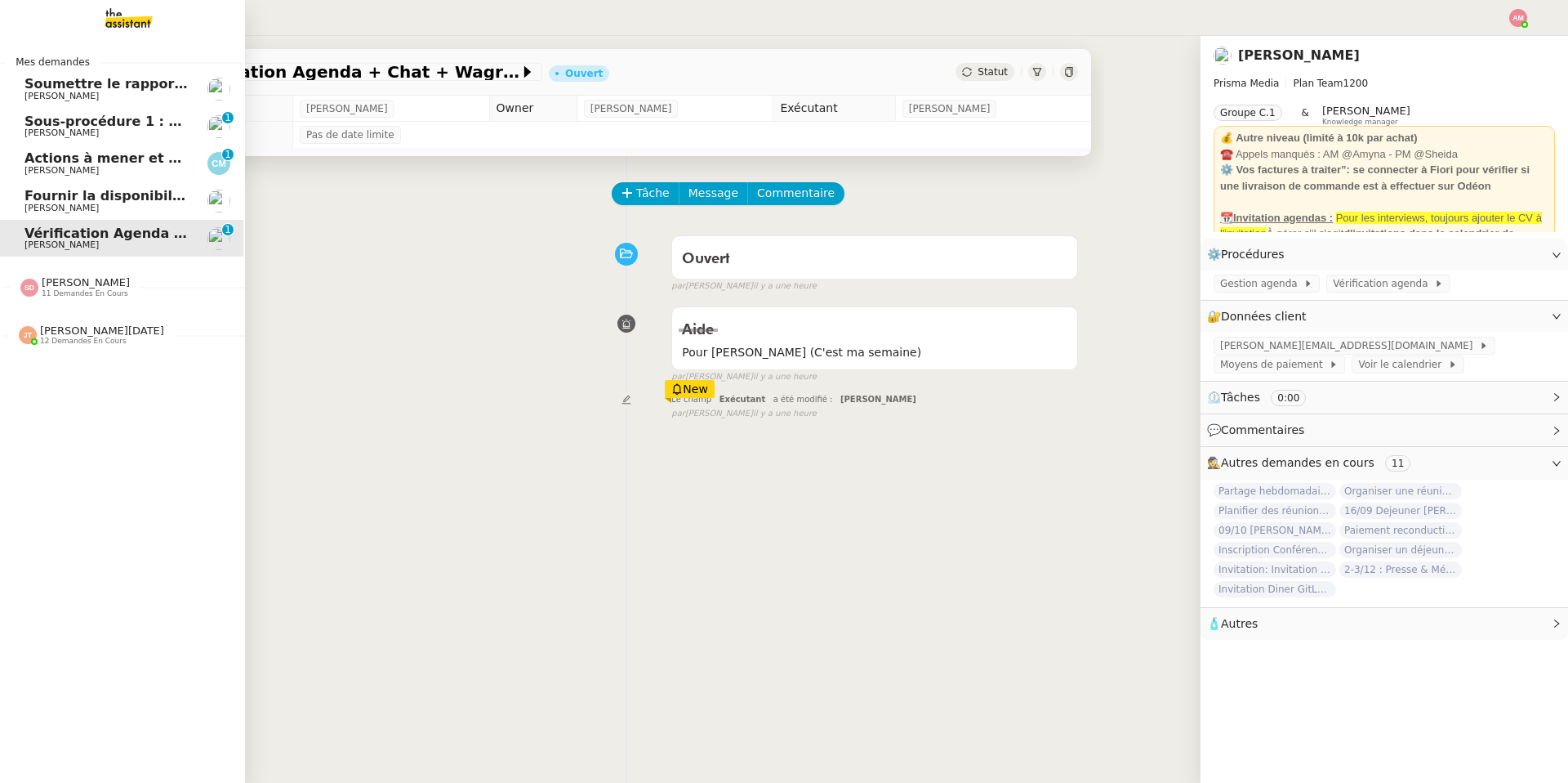
click at [92, 194] on span "Fournir la disponibilité d'Ariel" at bounding box center [134, 196] width 220 height 16
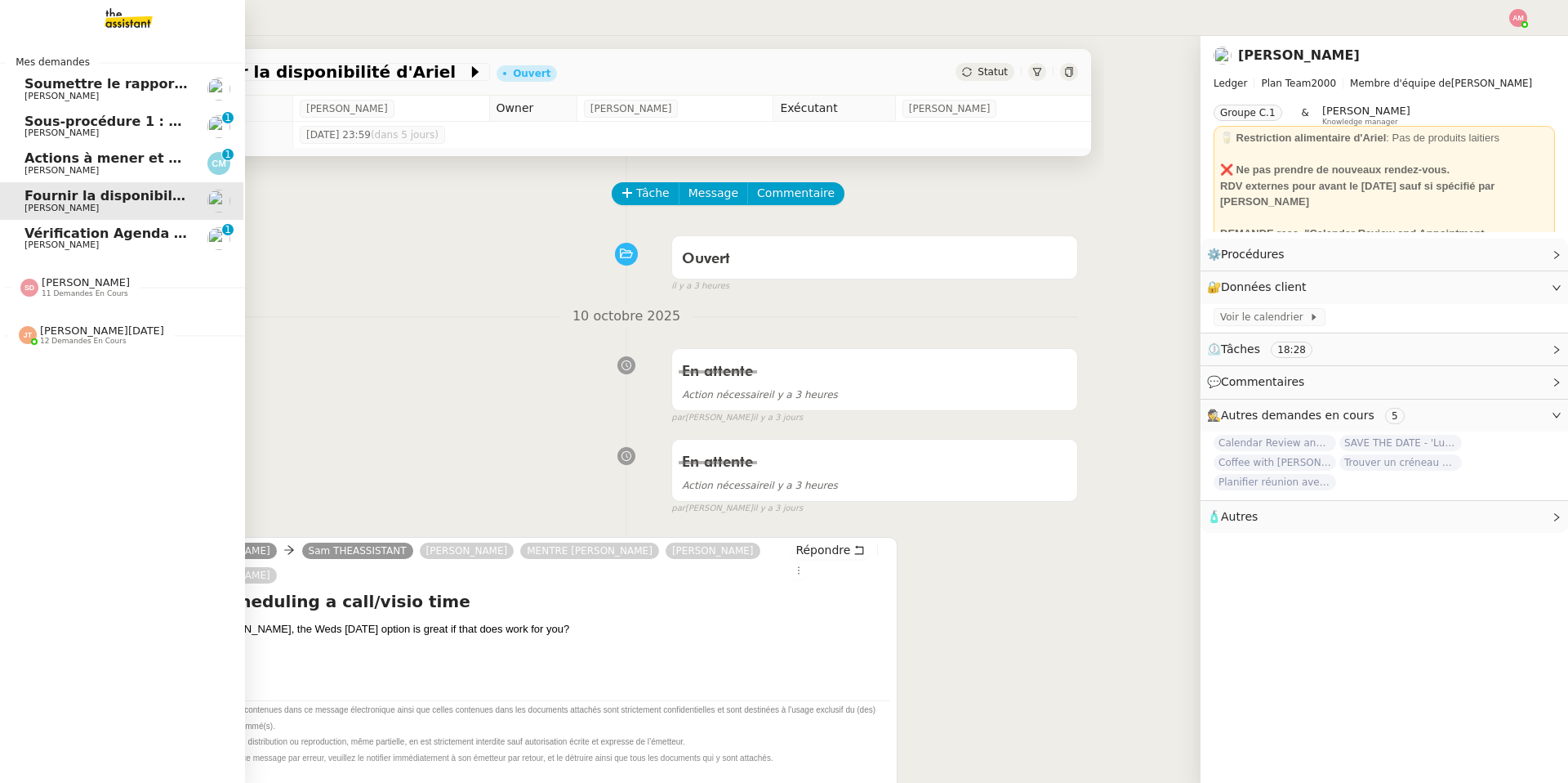
click at [109, 161] on span "Actions à mener et suivi du base du rapport" at bounding box center [186, 159] width 324 height 16
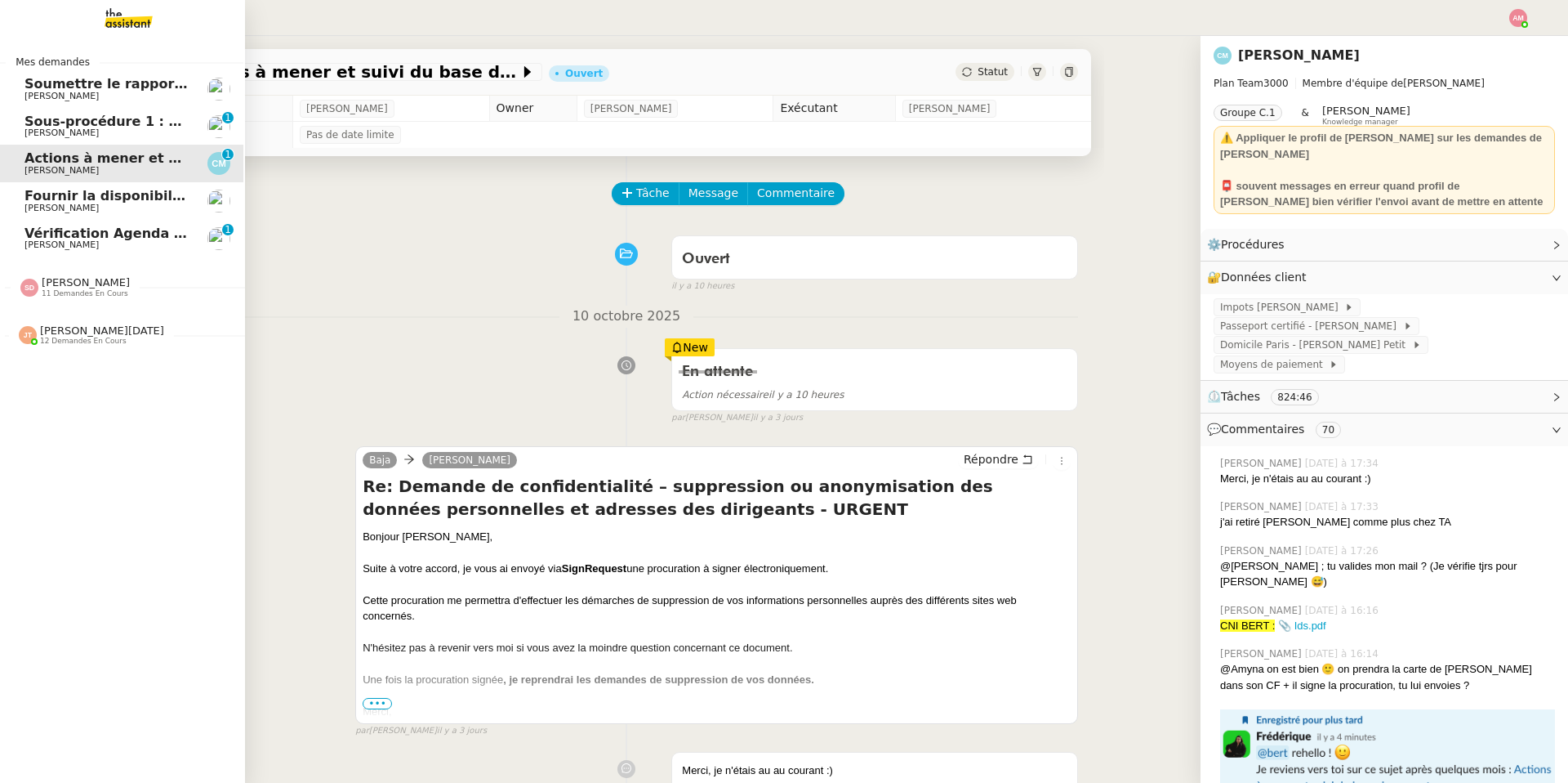
click at [122, 122] on span "Sous-procédure 1 : Actualisation du fichier de suivi - octobre 2025" at bounding box center [269, 121] width 489 height 16
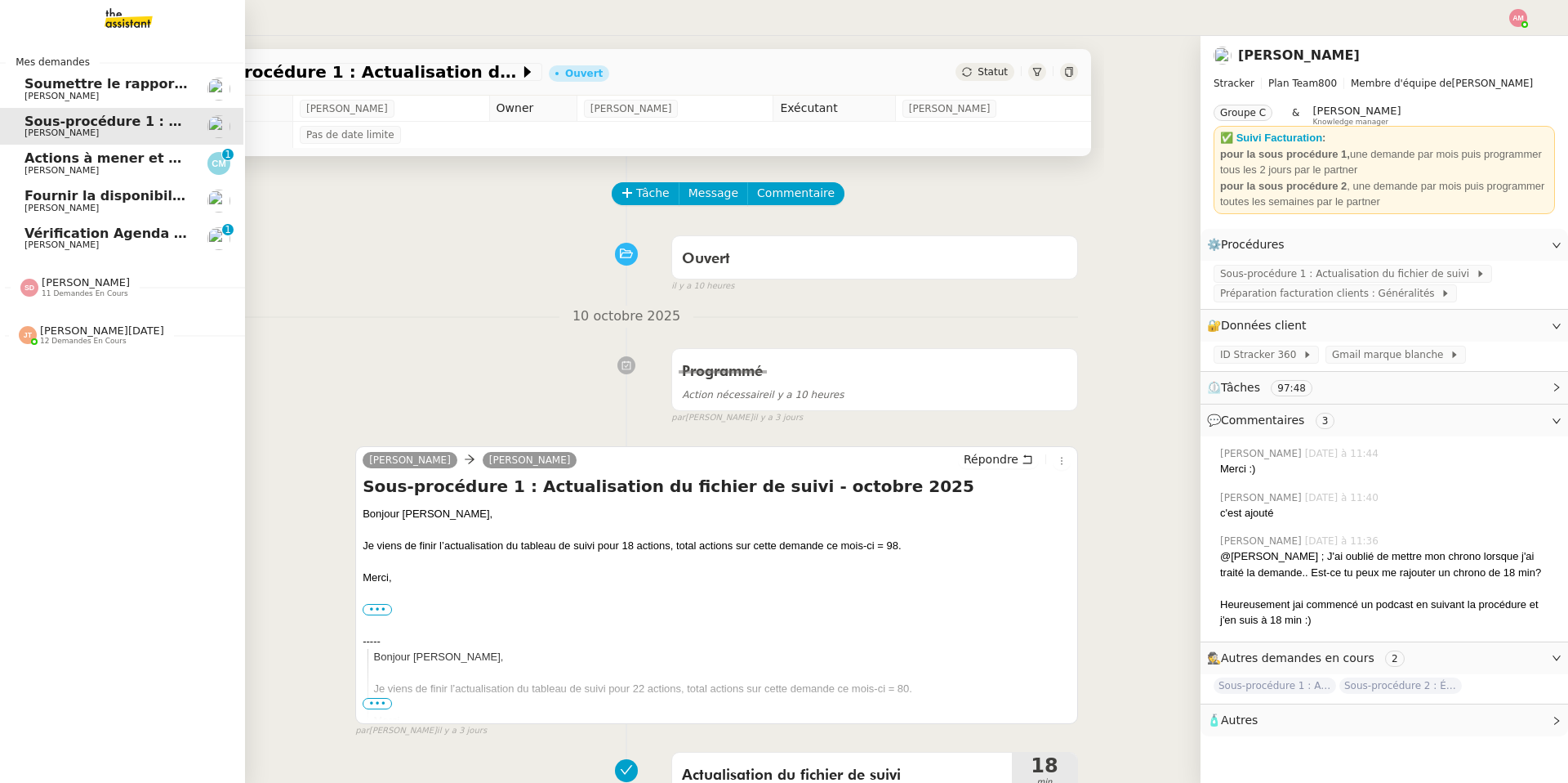
click at [82, 356] on div "Mes demandes Soumettre le rapport de dépenses Sébastien Badault Sous-procédure …" at bounding box center [122, 410] width 245 height 747
click at [79, 350] on div "Jean-Noël De Tinguy 12 demandes en cours" at bounding box center [120, 328] width 245 height 47
click at [56, 335] on span "[PERSON_NAME][DATE]" at bounding box center [103, 330] width 124 height 12
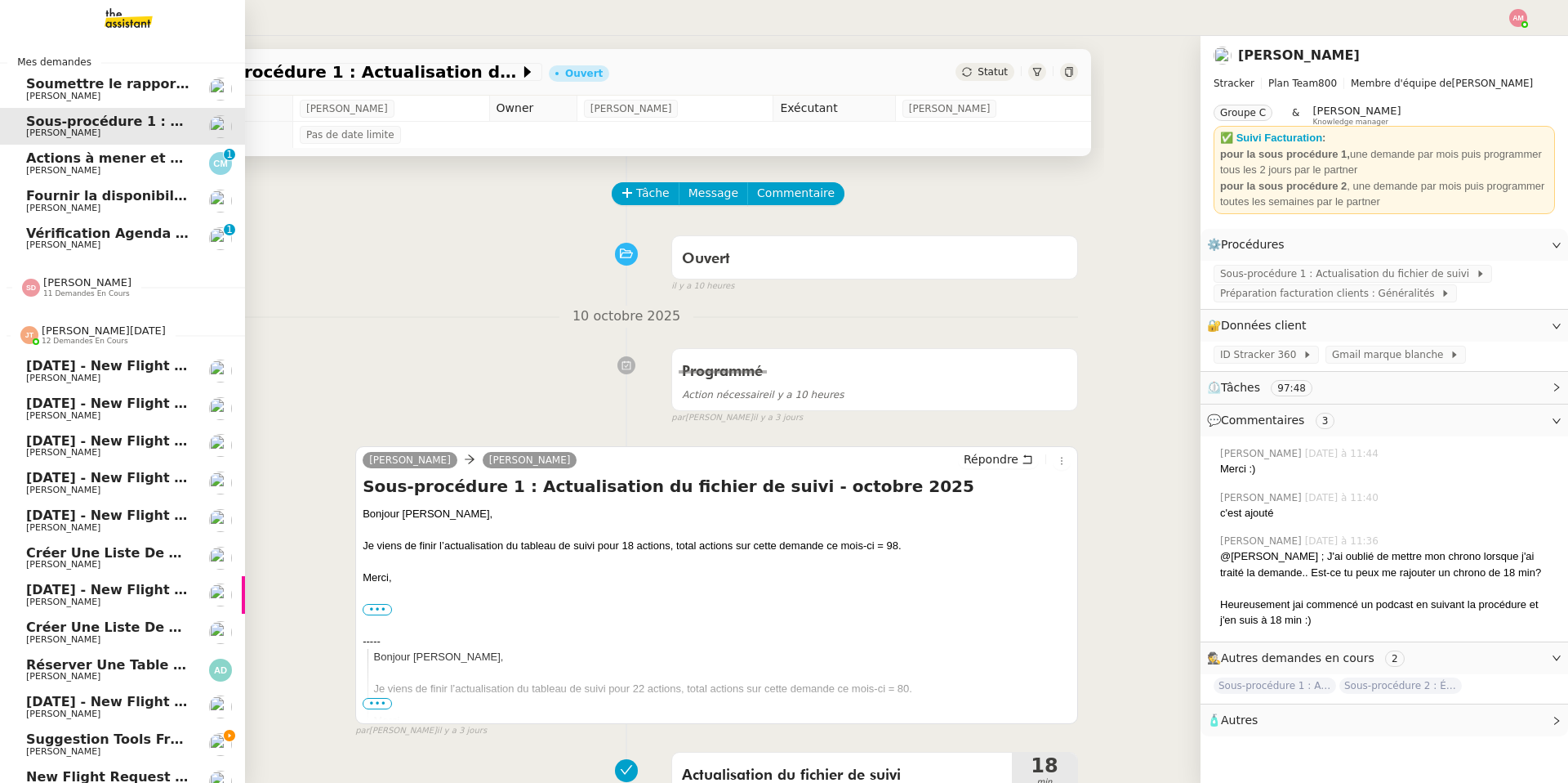
scroll to position [17, 0]
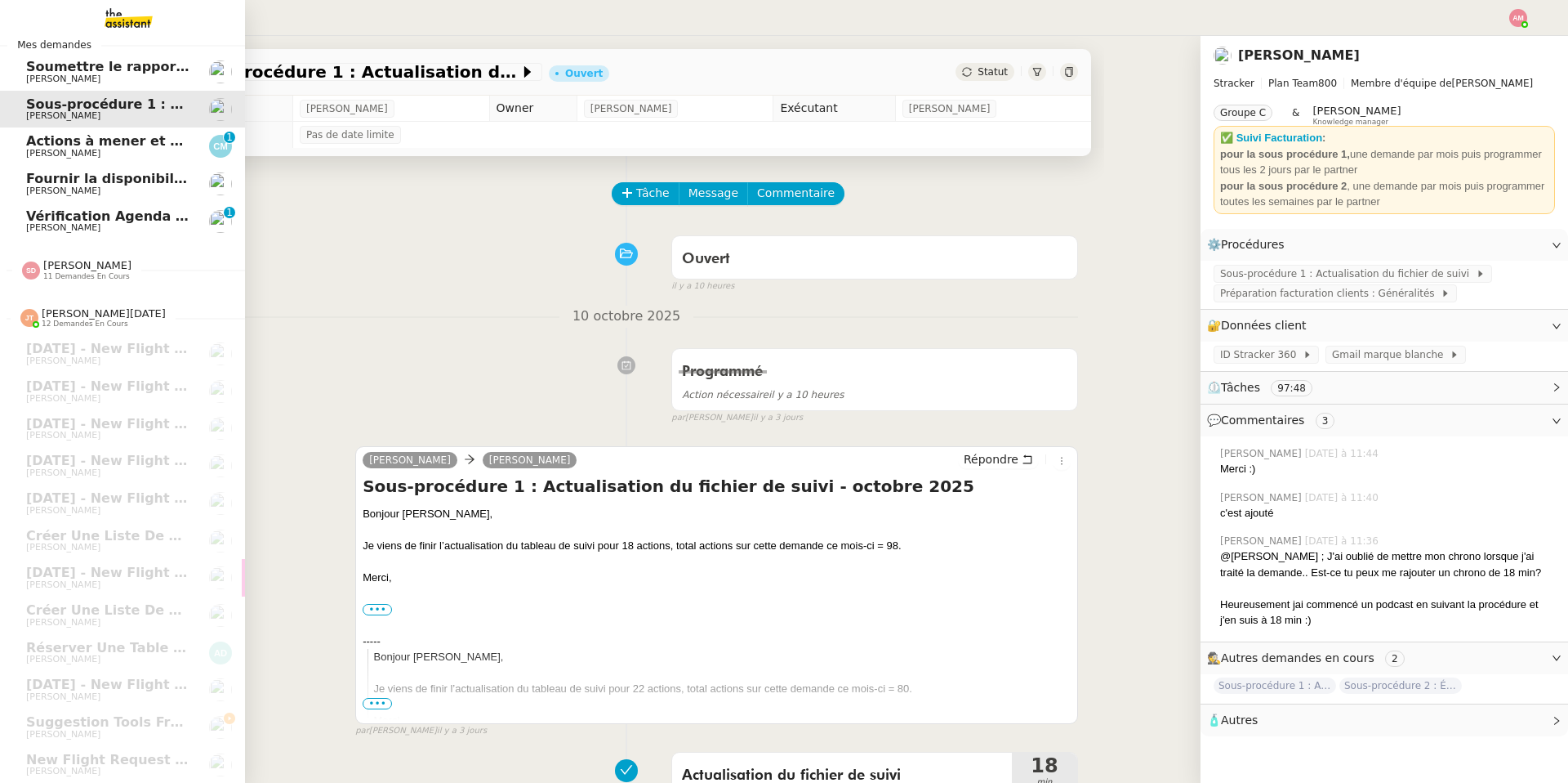
click at [51, 255] on span "Sheida Delpazir 11 demandes en cours" at bounding box center [129, 263] width 245 height 34
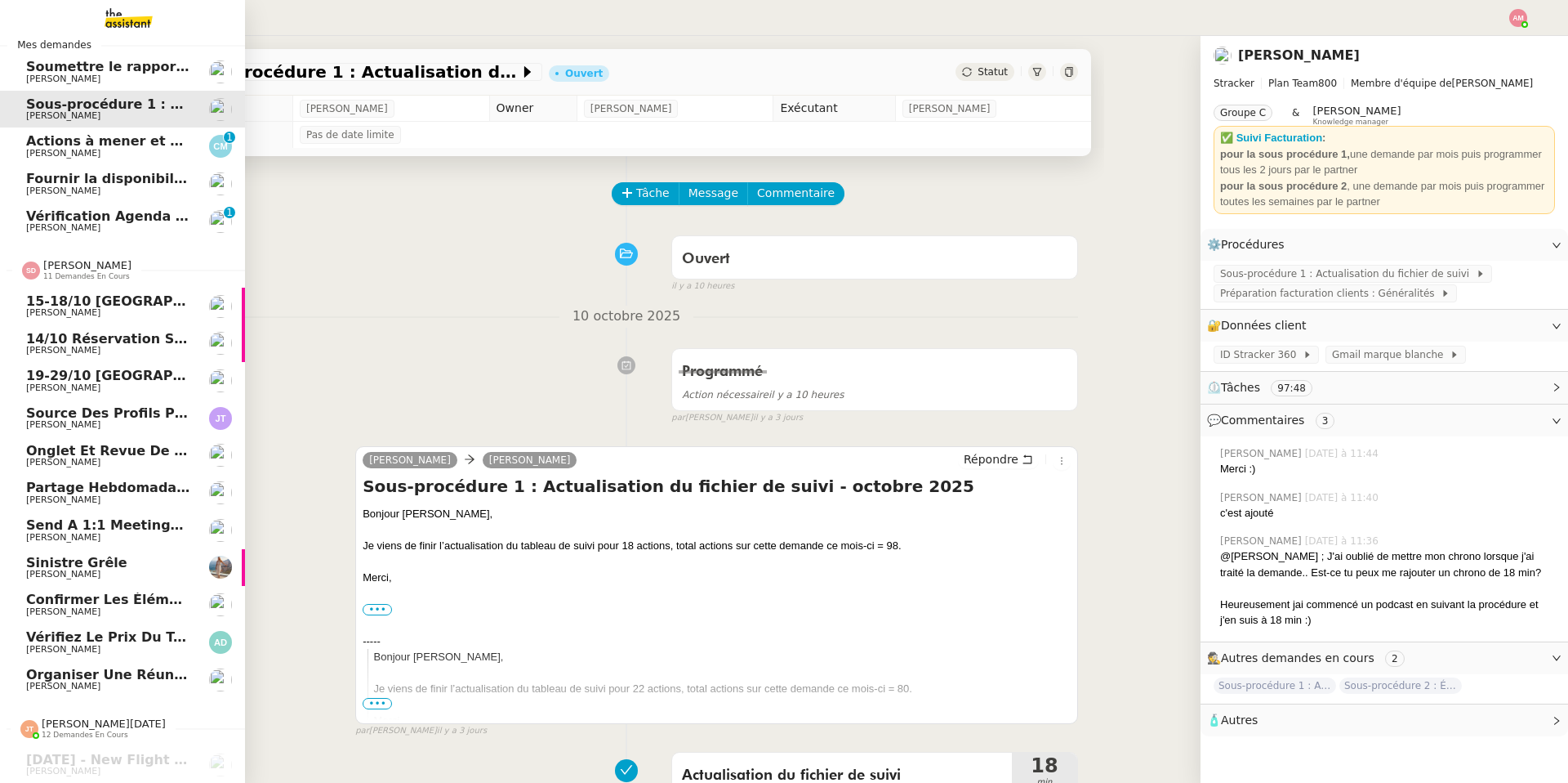
click at [51, 255] on span "Sheida Delpazir 11 demandes en cours" at bounding box center [129, 263] width 245 height 34
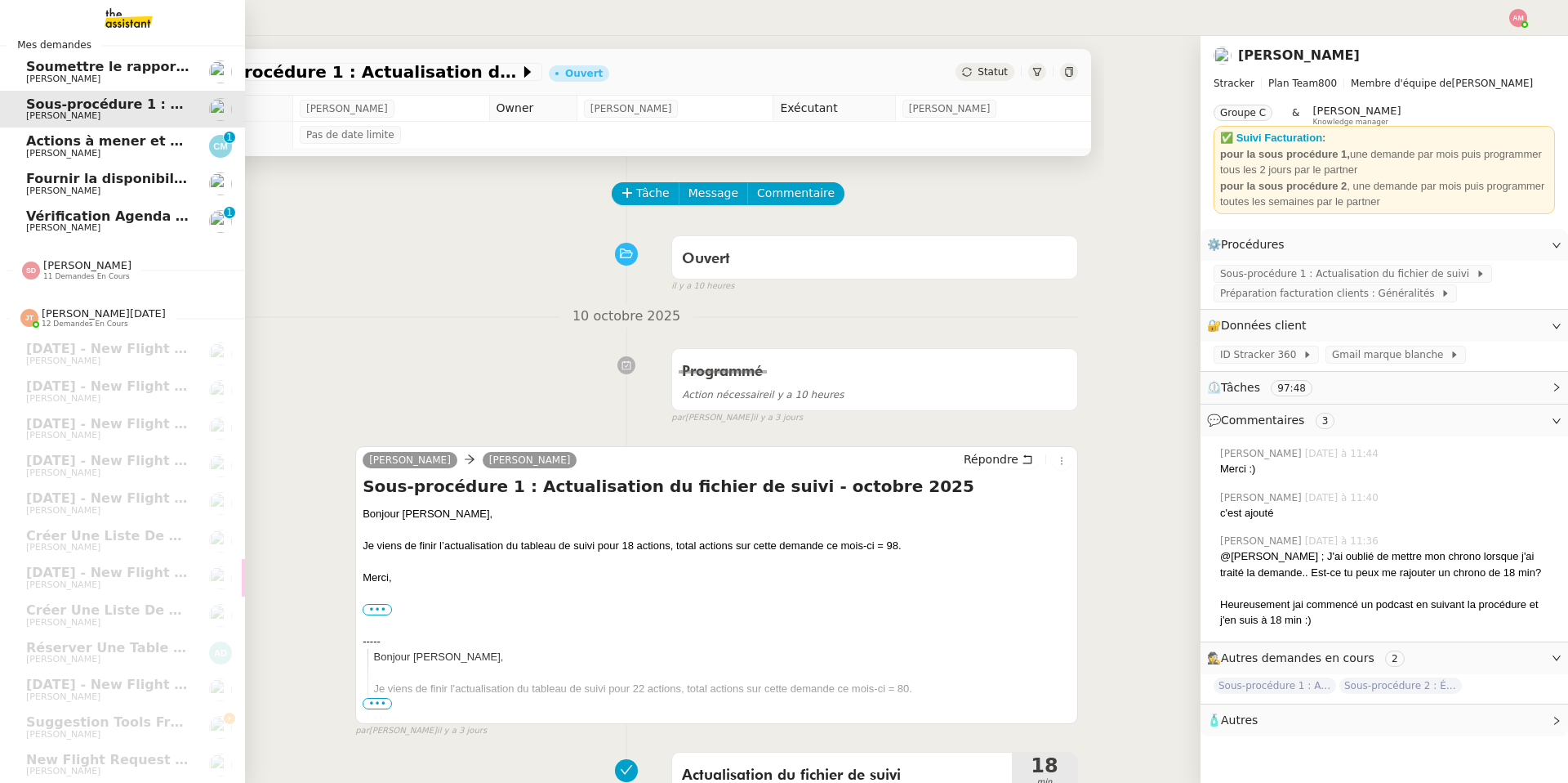
click at [105, 147] on span "Actions à mener et suivi du base du rapport" at bounding box center [188, 141] width 324 height 16
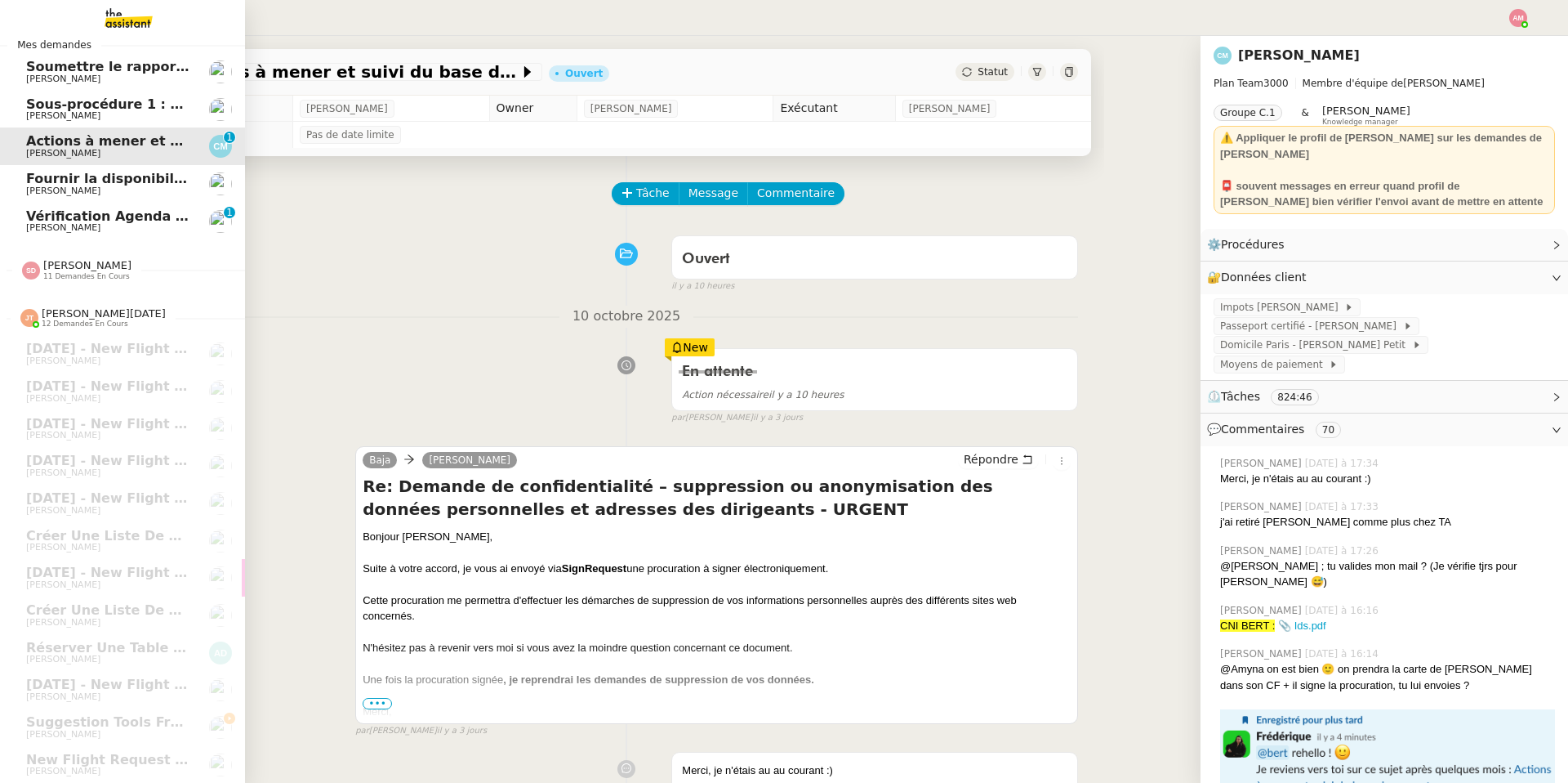
click at [87, 106] on span "Sous-procédure 1 : Actualisation du fichier de suivi - octobre 2025" at bounding box center [271, 104] width 489 height 16
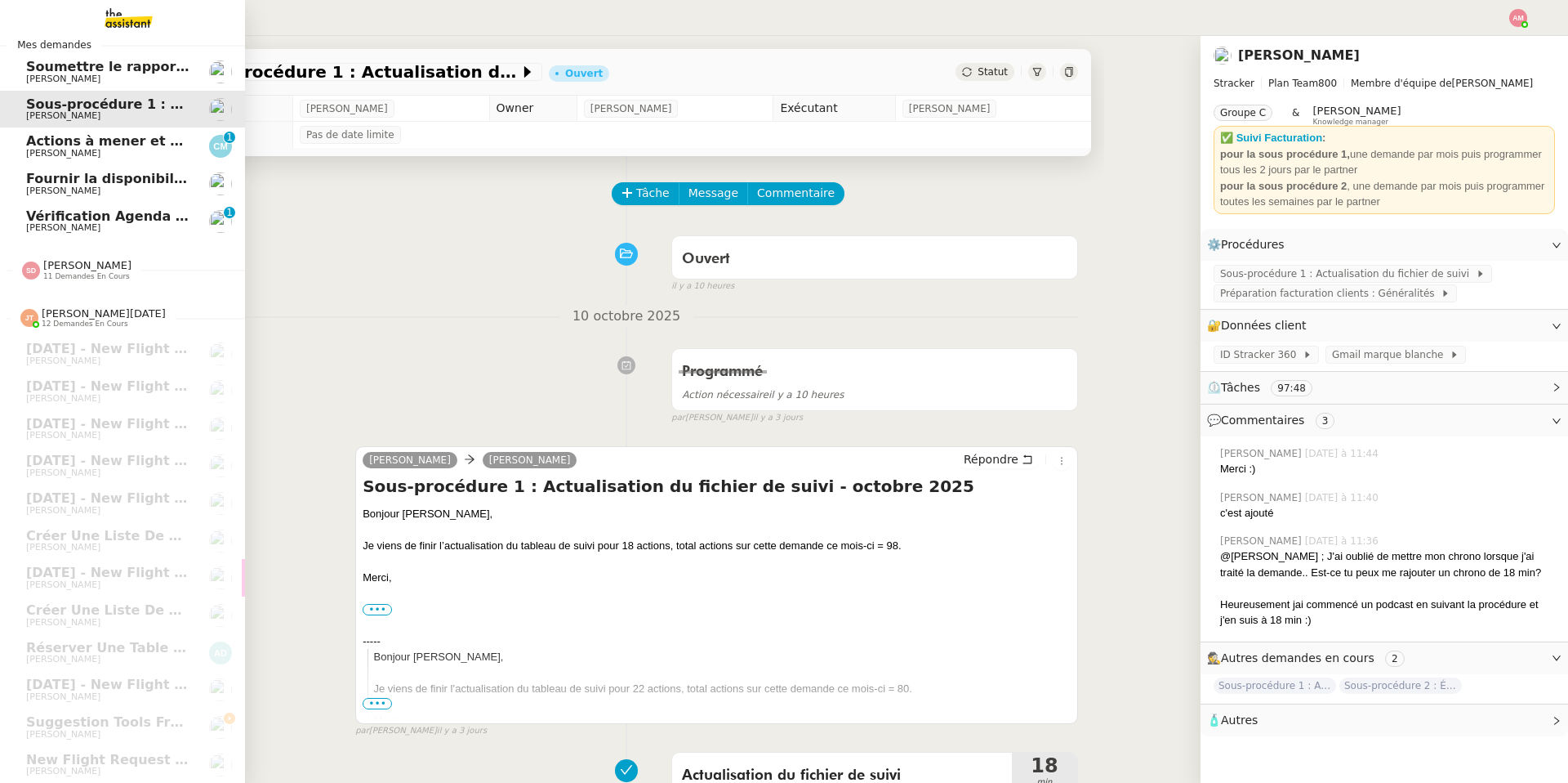
click at [95, 209] on span "Vérification Agenda + Chat + Wagram (9h et 14h)" at bounding box center [210, 217] width 367 height 16
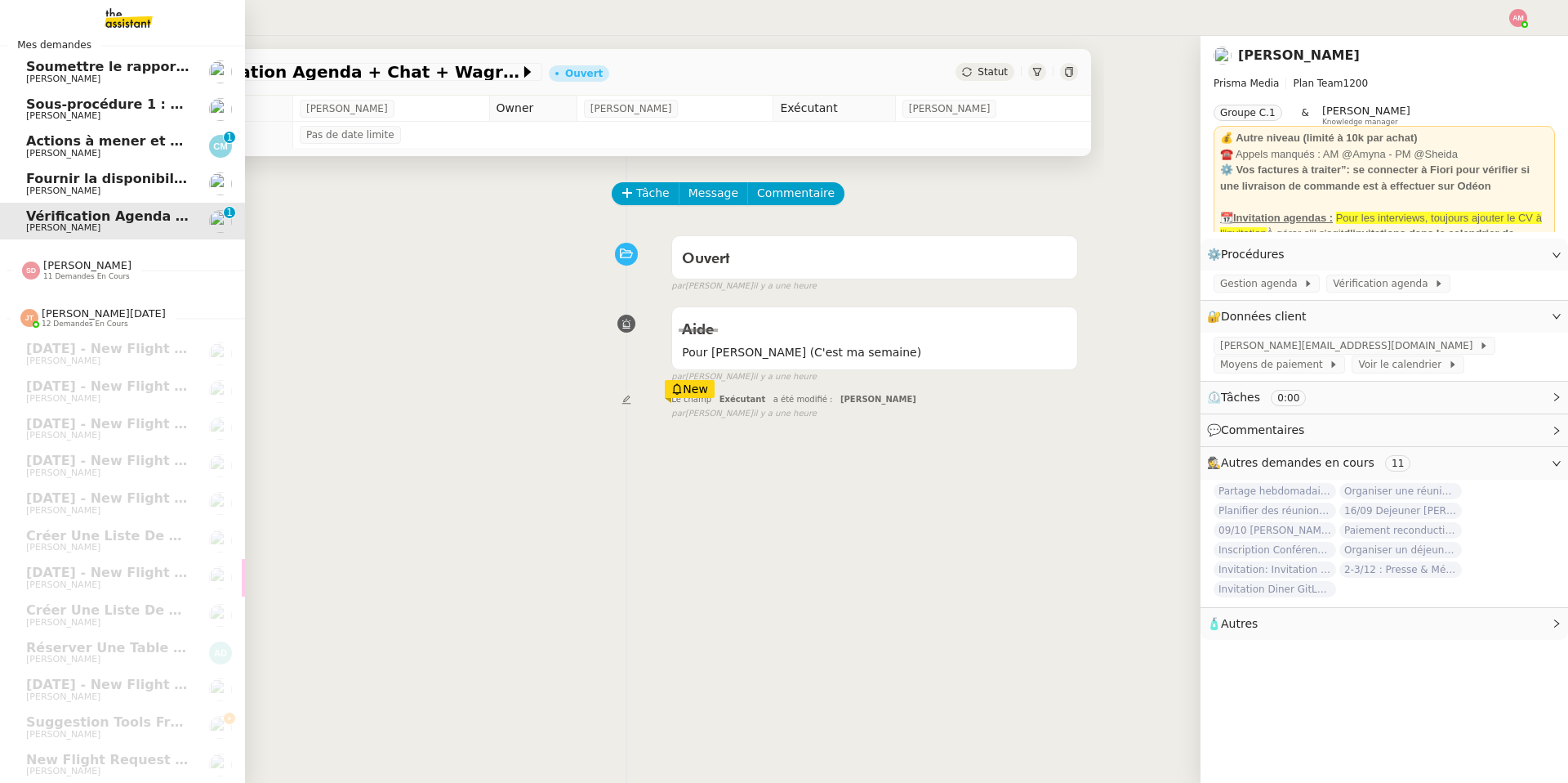
click at [94, 184] on span "Fournir la disponibilité d'Ariel" at bounding box center [136, 178] width 220 height 16
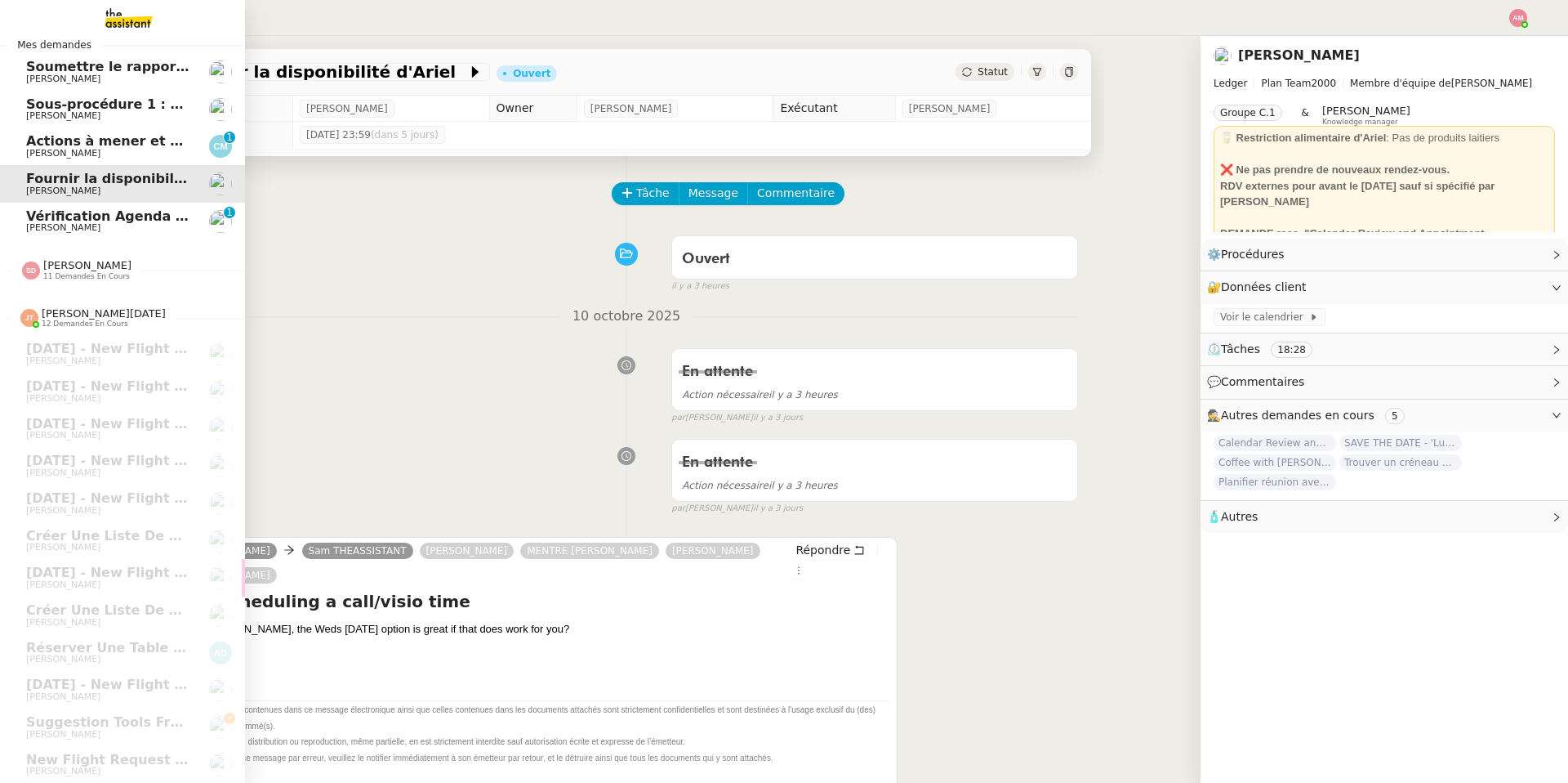
click at [27, 134] on span "Actions à mener et suivi du base du rapport" at bounding box center [188, 141] width 324 height 16
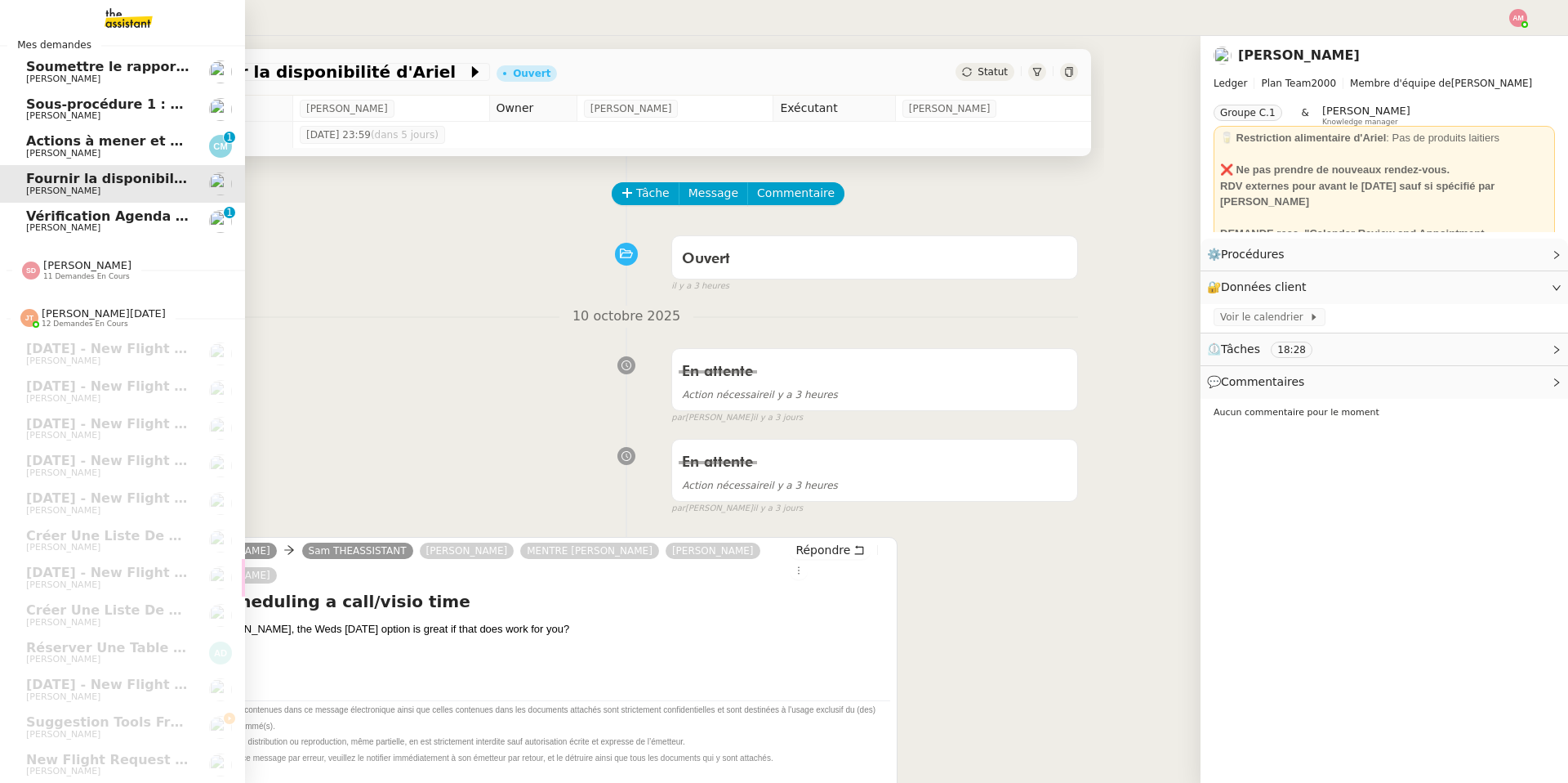
click at [43, 113] on span "[PERSON_NAME]" at bounding box center [64, 115] width 75 height 11
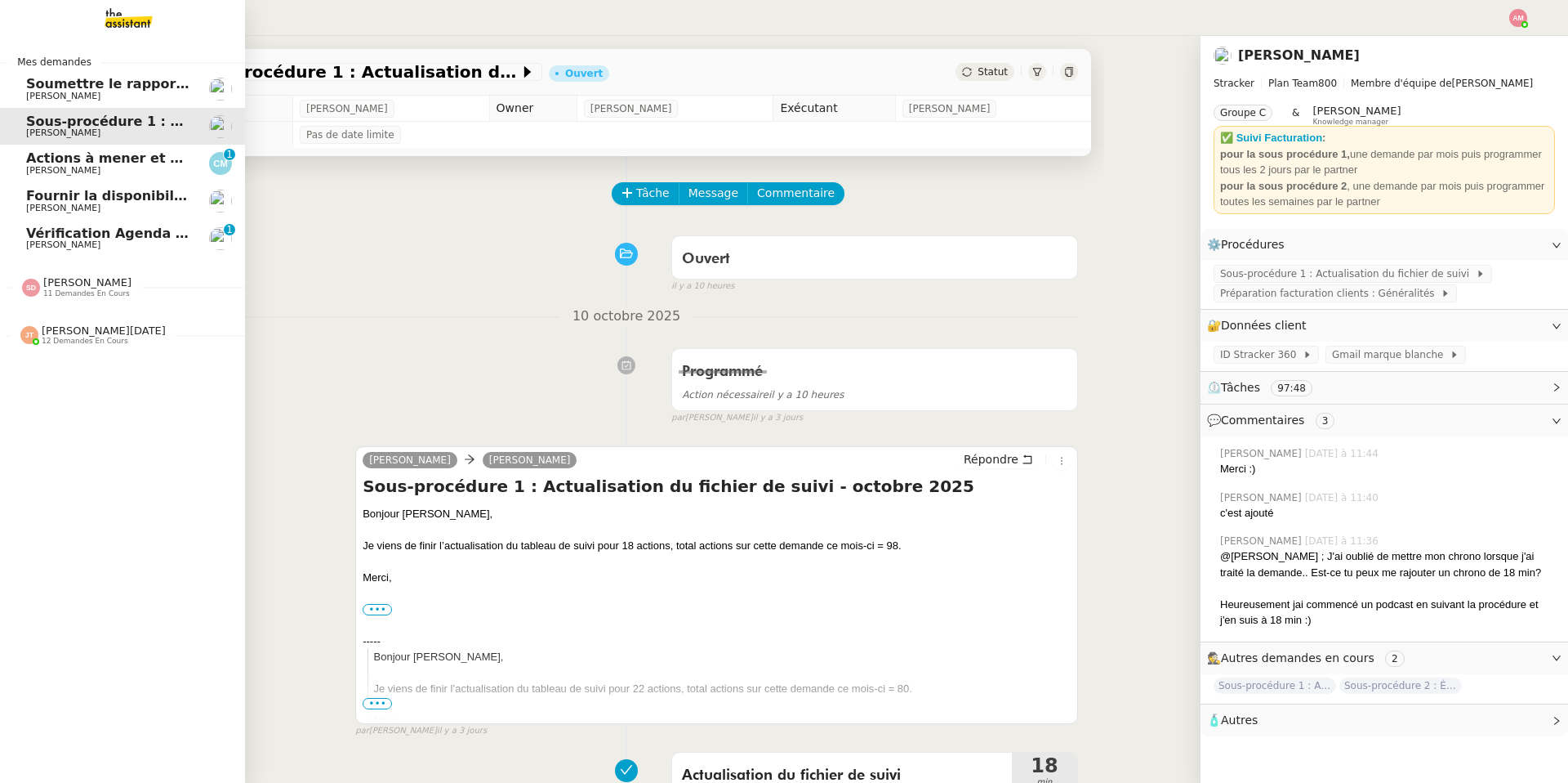
drag, startPoint x: 48, startPoint y: 82, endPoint x: 55, endPoint y: 114, distance: 32.8
click at [55, 114] on span "Sous-procédure 1 : Actualisation du fichier de suivi - octobre 2025" at bounding box center [271, 121] width 489 height 16
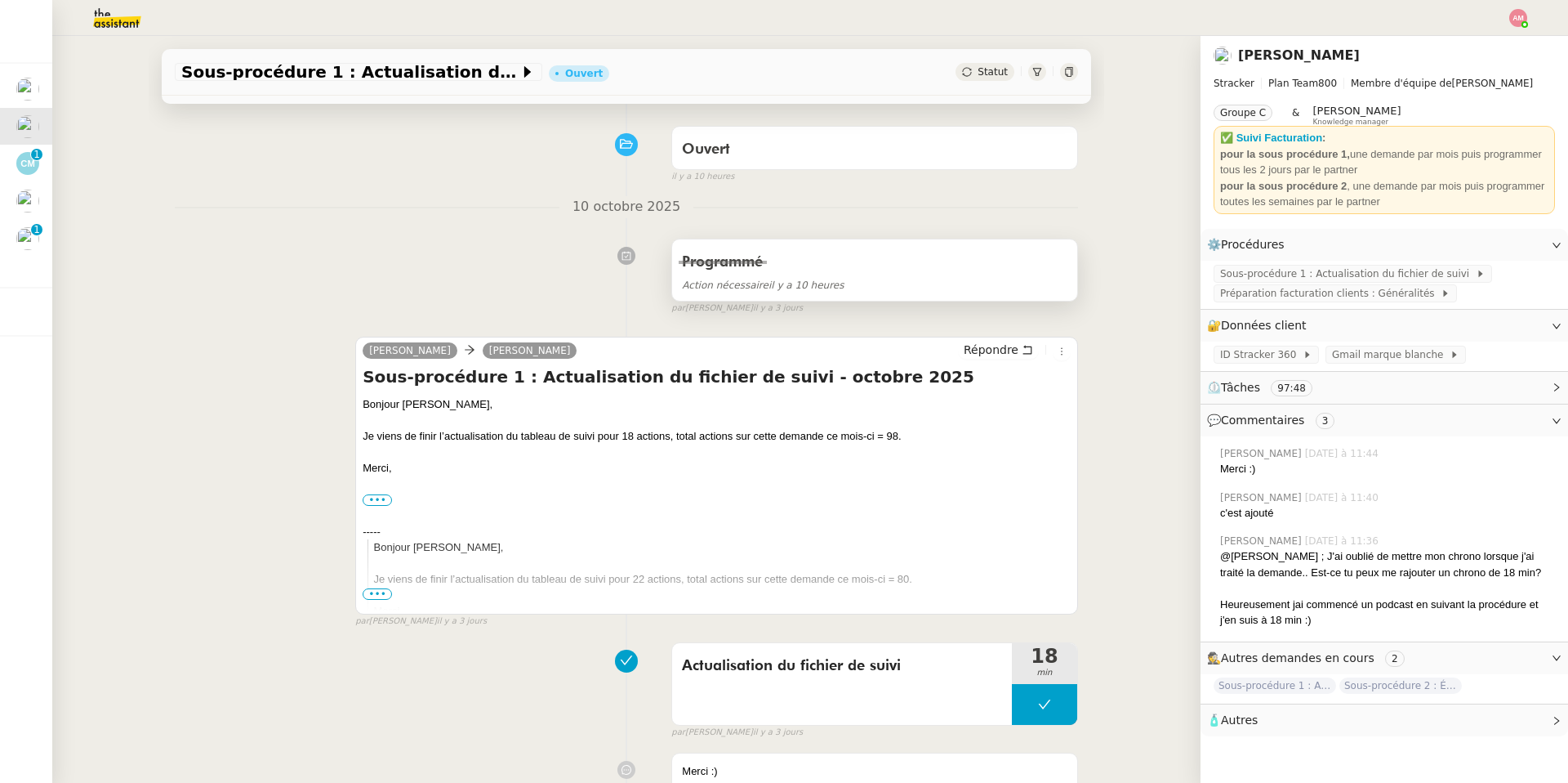
scroll to position [115, 0]
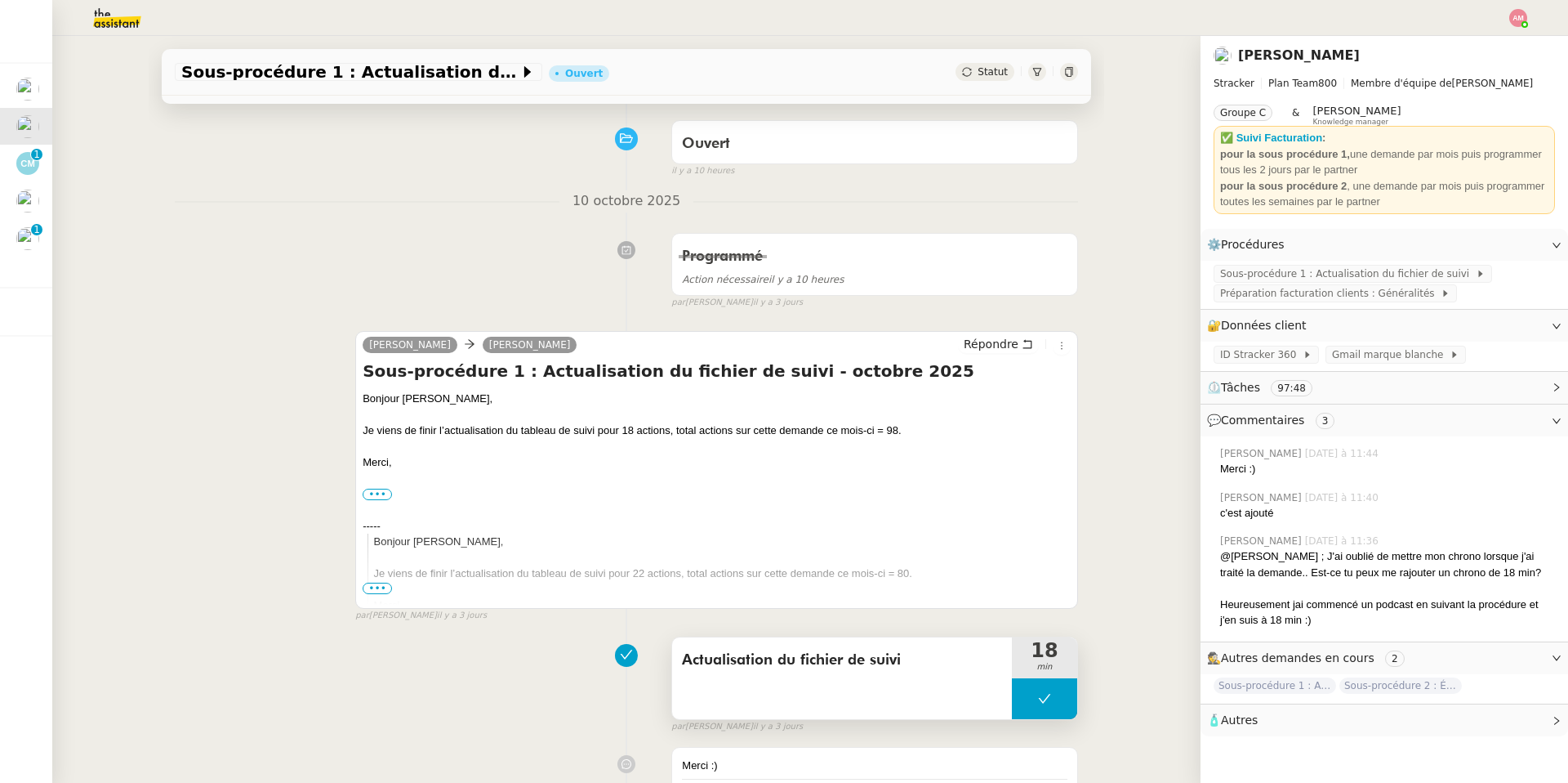
drag, startPoint x: 671, startPoint y: 646, endPoint x: 919, endPoint y: 655, distance: 248.2
click at [919, 556] on div "Actualisation du fichier de suivi" at bounding box center [842, 678] width 340 height 82
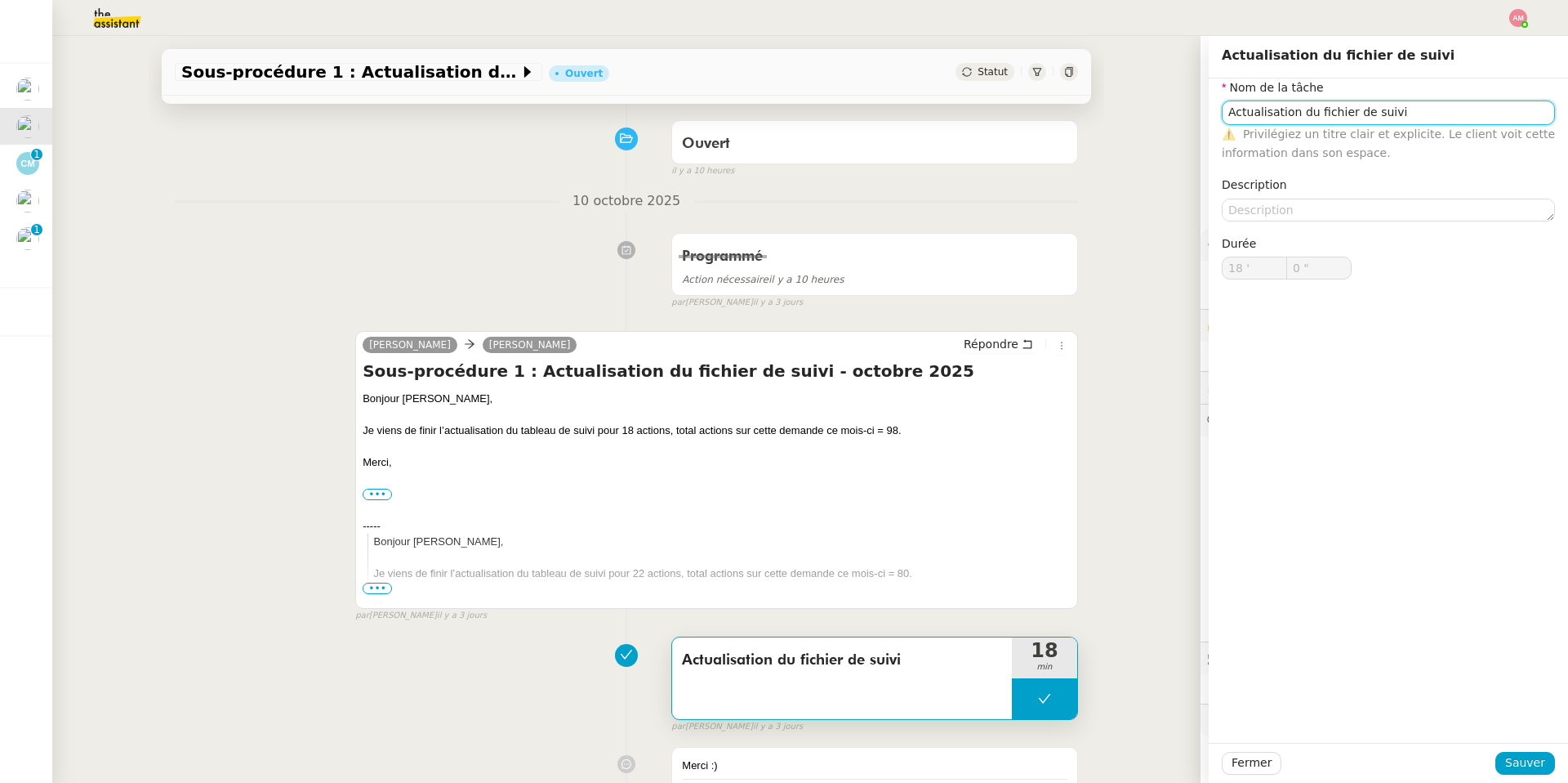
click at [1048, 103] on input "Actualisation du fichier de suivi" at bounding box center [1388, 112] width 334 height 24
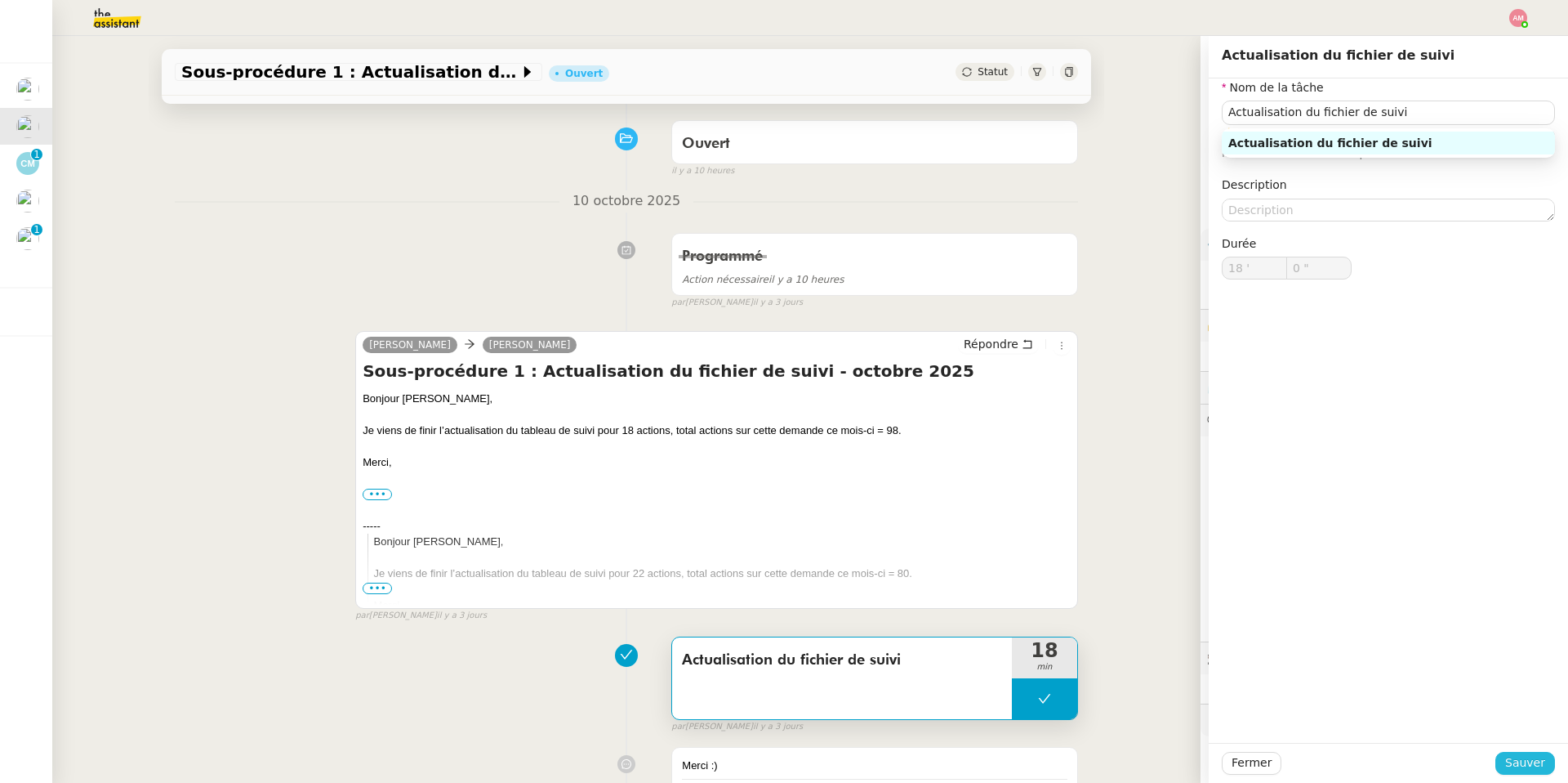
click at [1048, 556] on span "Sauver" at bounding box center [1525, 762] width 40 height 19
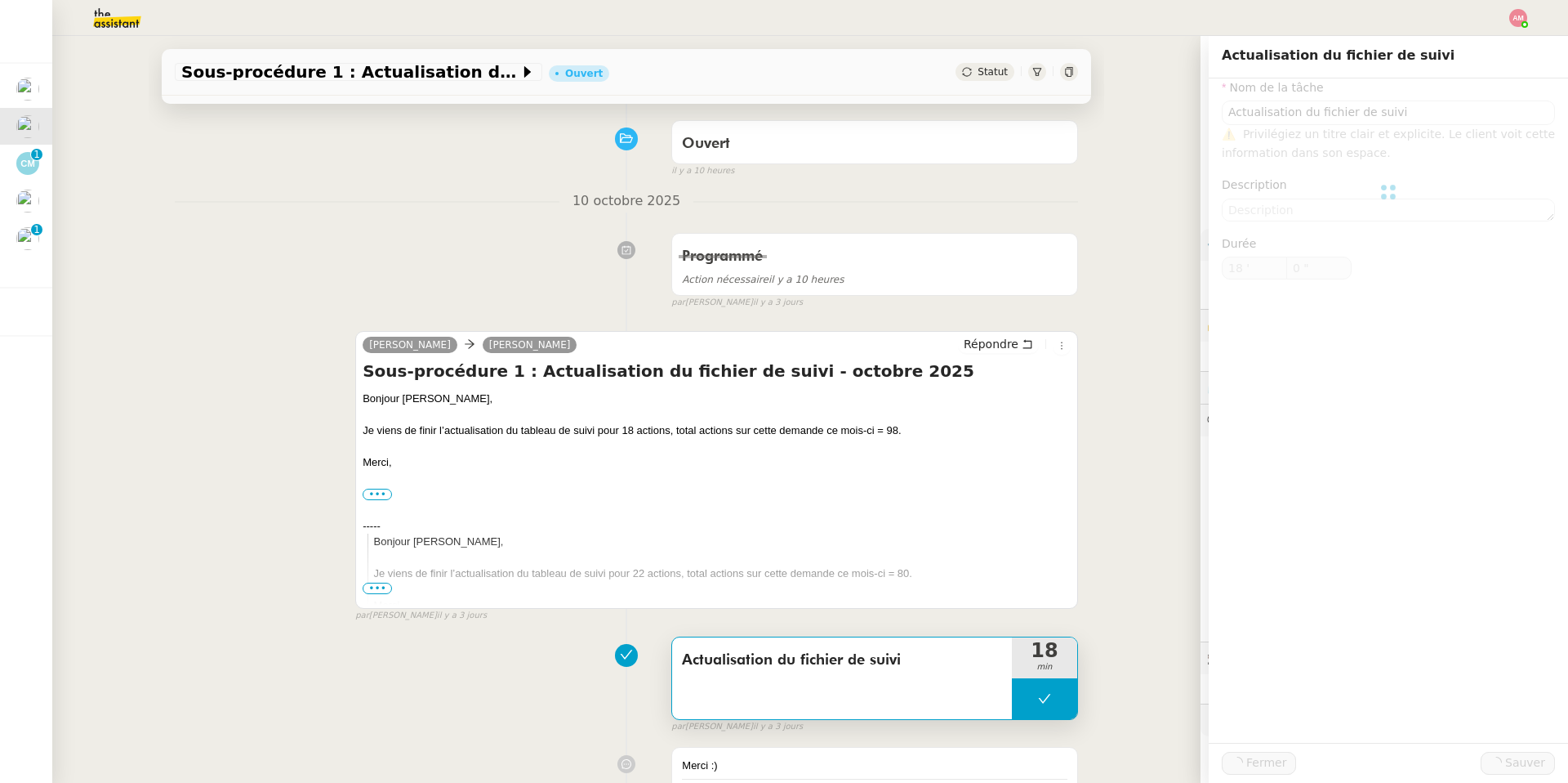
type input "Actualisation du fichier de suivi"
type input "18 '"
type input "0 ""
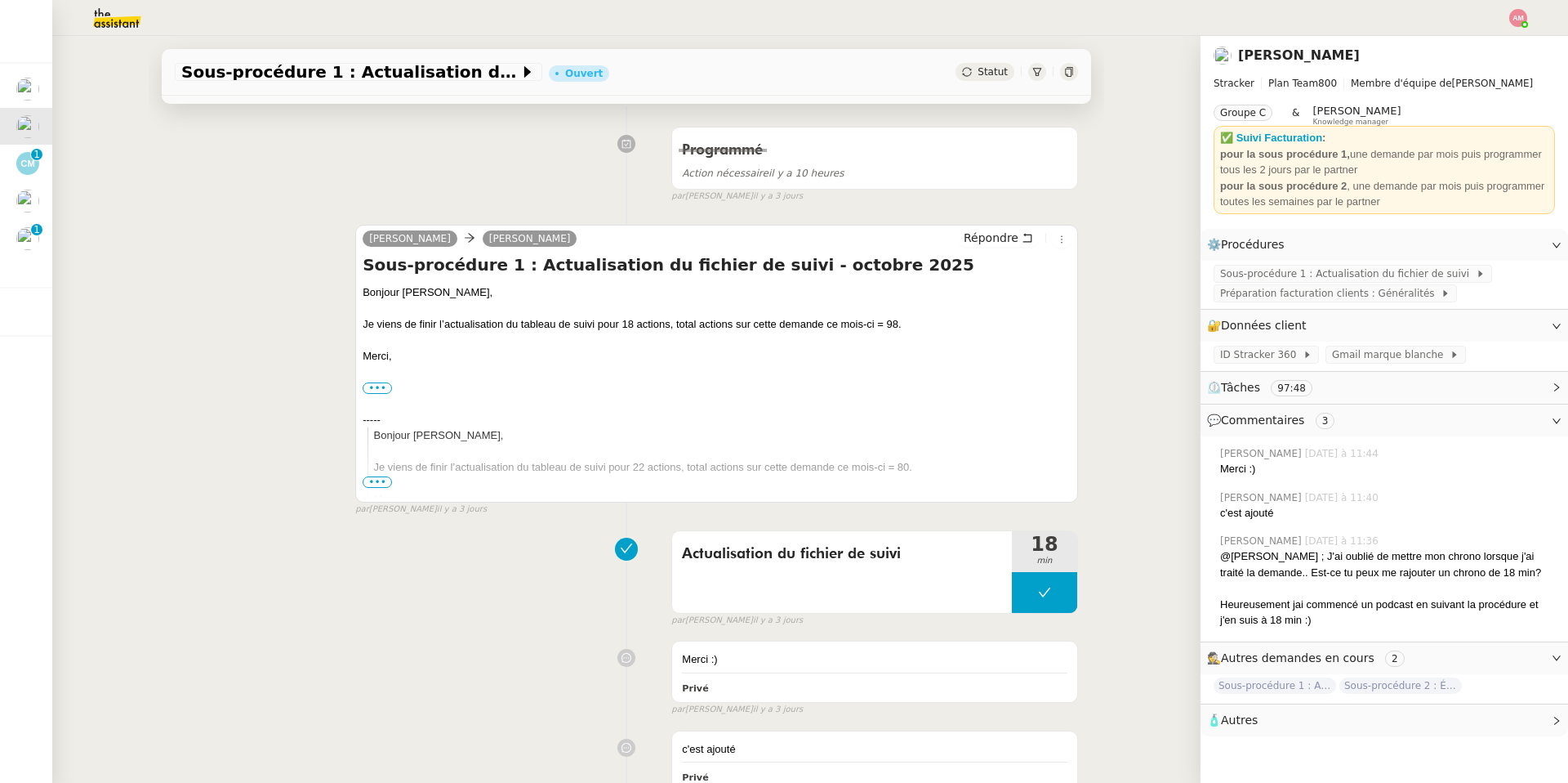
scroll to position [225, 0]
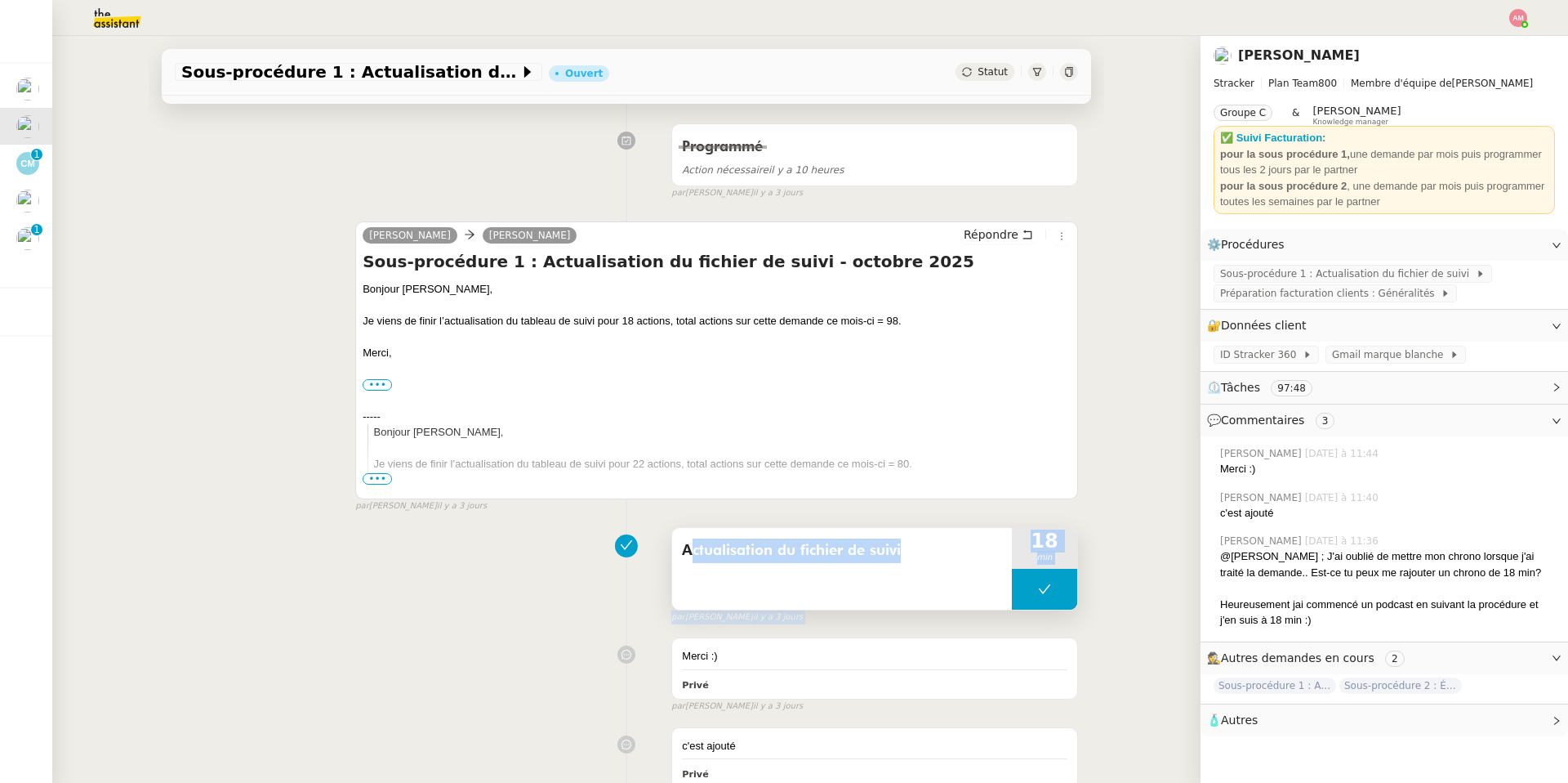
drag, startPoint x: 670, startPoint y: 542, endPoint x: 913, endPoint y: 532, distance: 243.2
click at [913, 532] on div "Actualisation du fichier de suivi 18 min false par Amyna M. il y a 3 jours" at bounding box center [627, 572] width 904 height 104
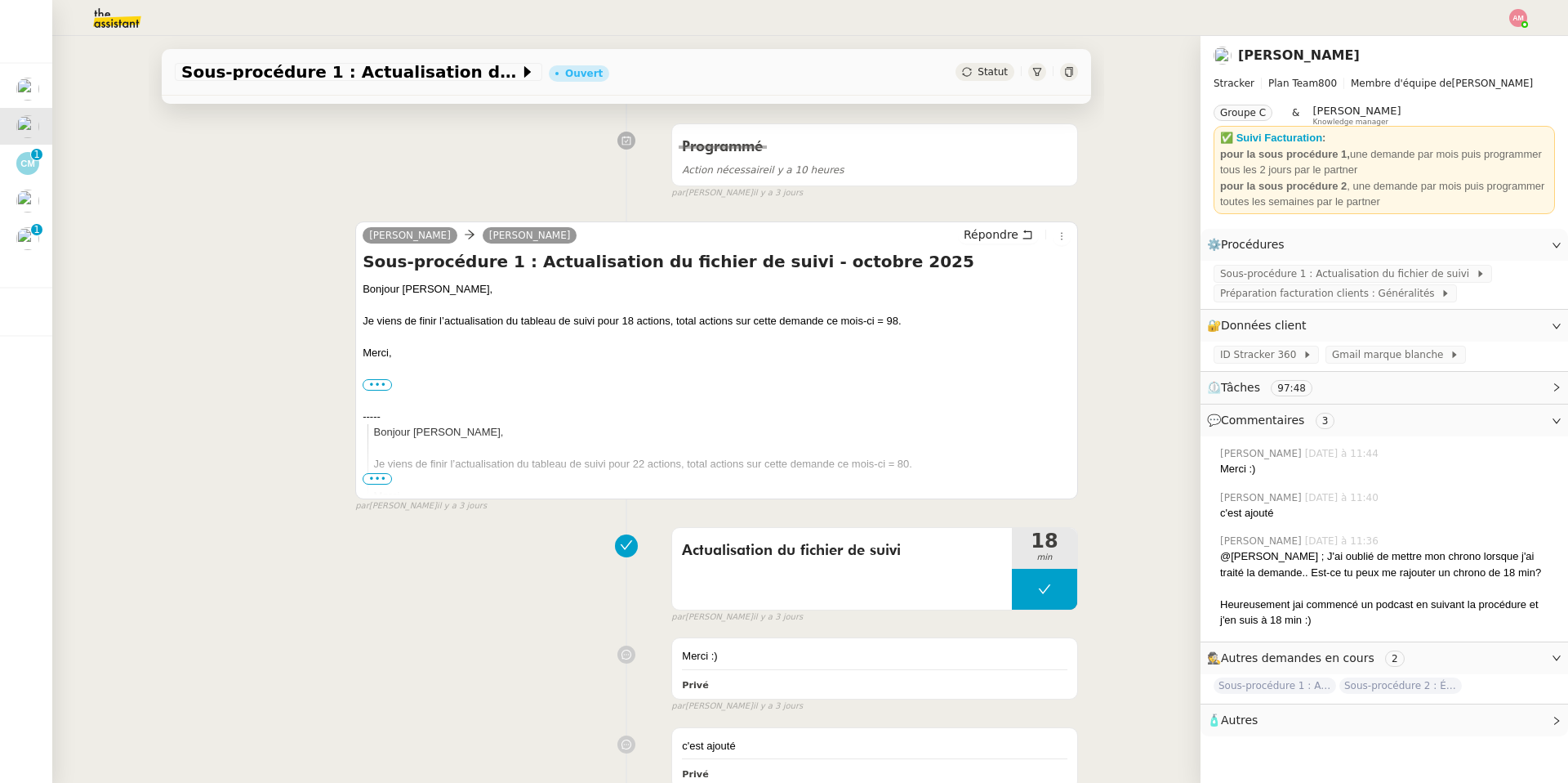
click at [890, 508] on div "par Amyna M. il y a 3 jours" at bounding box center [717, 506] width 722 height 14
copy span "Actualisation du fichier de suivi"
drag, startPoint x: 932, startPoint y: 557, endPoint x: 684, endPoint y: 548, distance: 248.2
click at [684, 548] on span "Actualisation du fichier de suivi" at bounding box center [842, 551] width 320 height 25
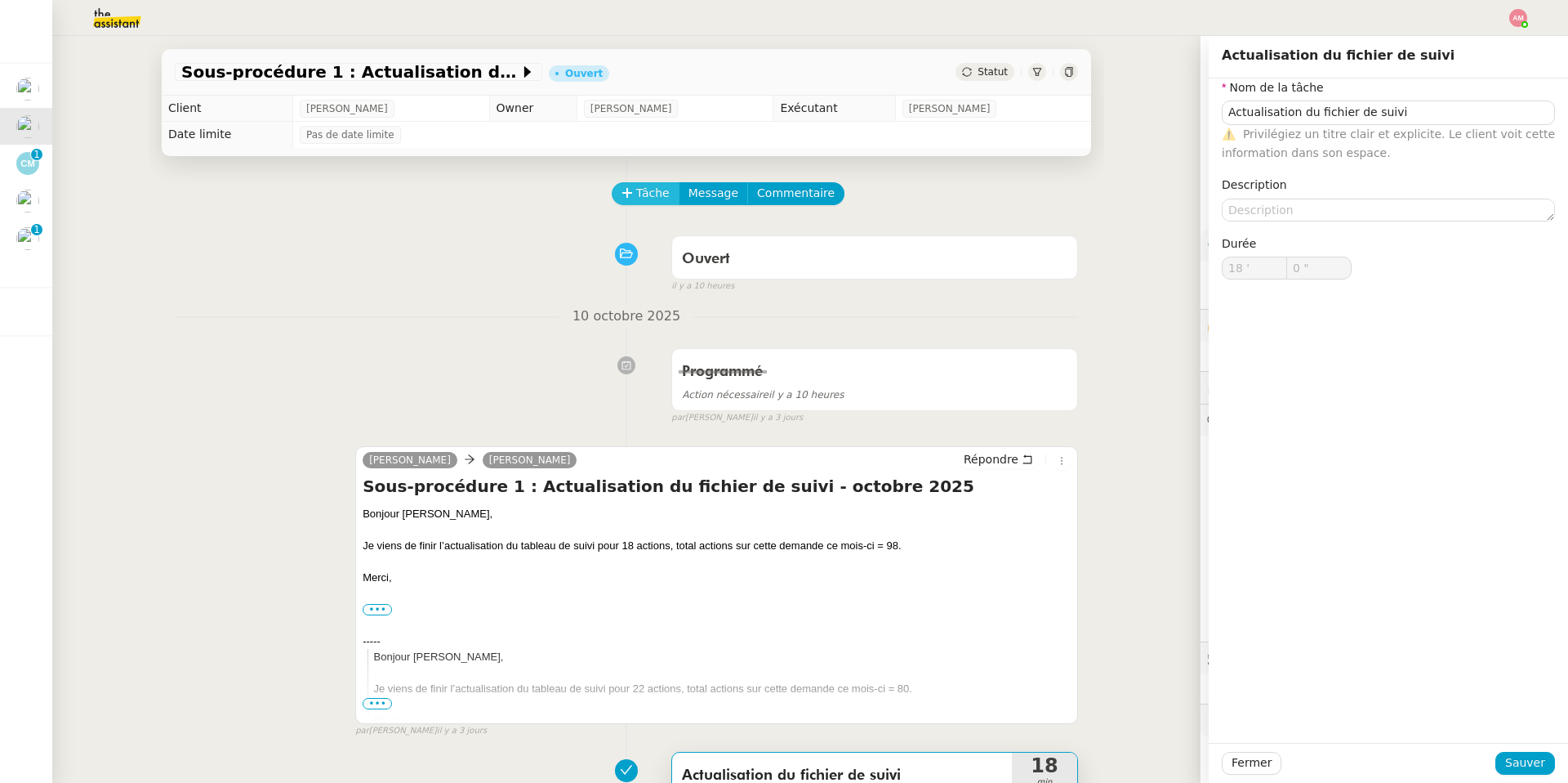
click at [655, 194] on span "Tâche" at bounding box center [653, 193] width 33 height 19
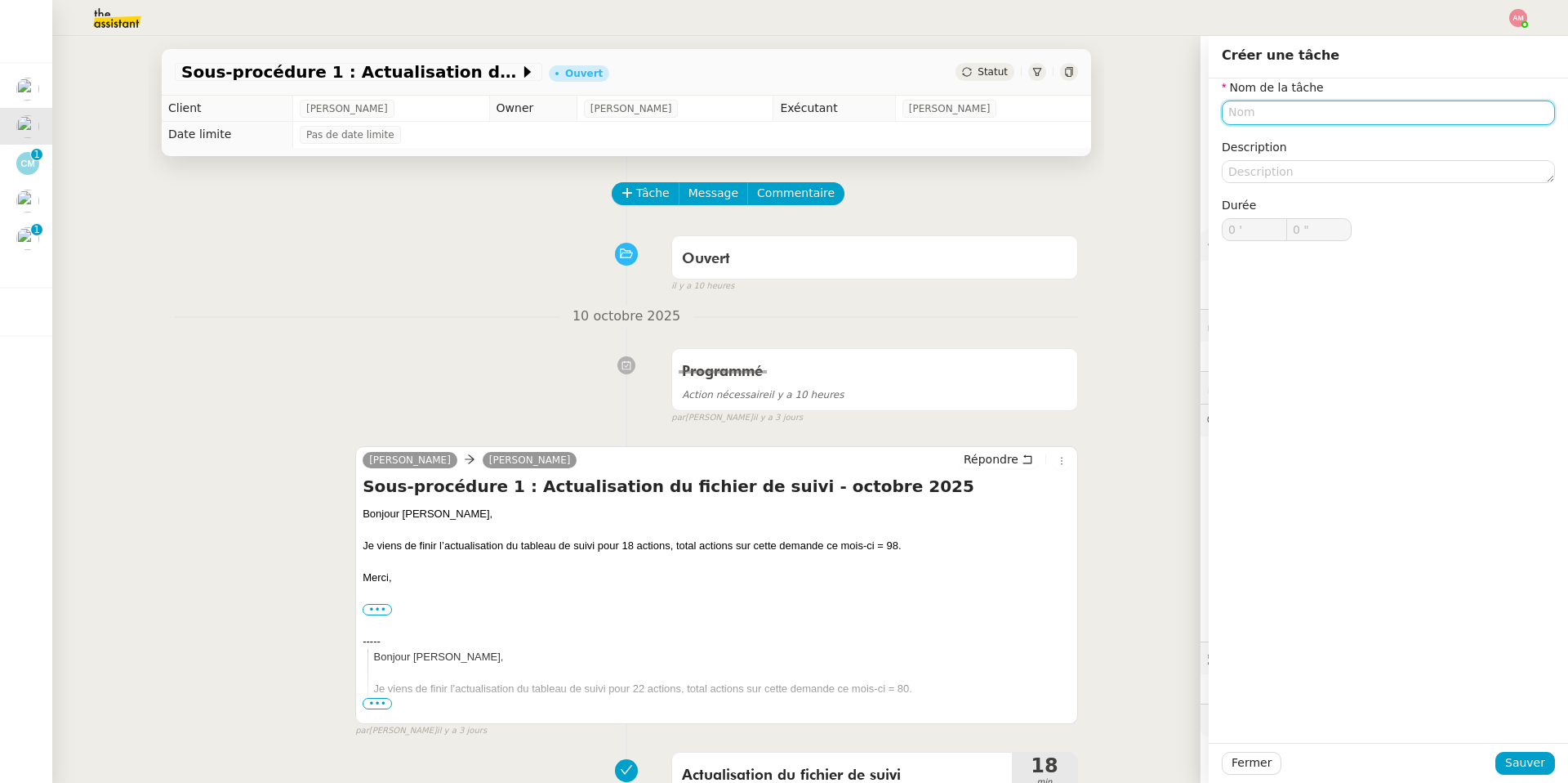
click at [1048, 122] on input "text" at bounding box center [1388, 112] width 334 height 24
paste input "Actualisation du fichier de suivi"
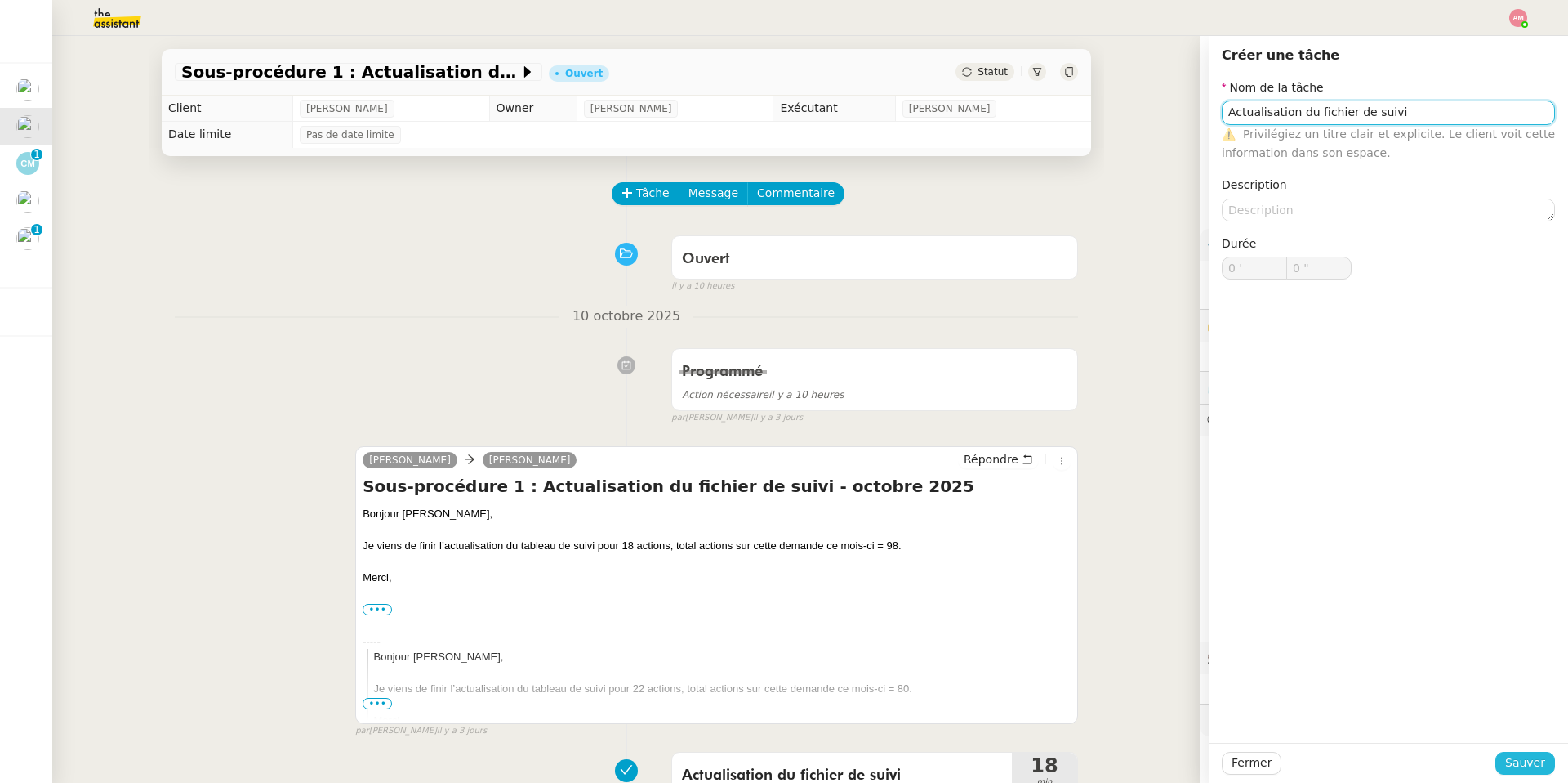
type input "Actualisation du fichier de suivi"
click at [1048, 556] on span "Sauver" at bounding box center [1525, 762] width 40 height 19
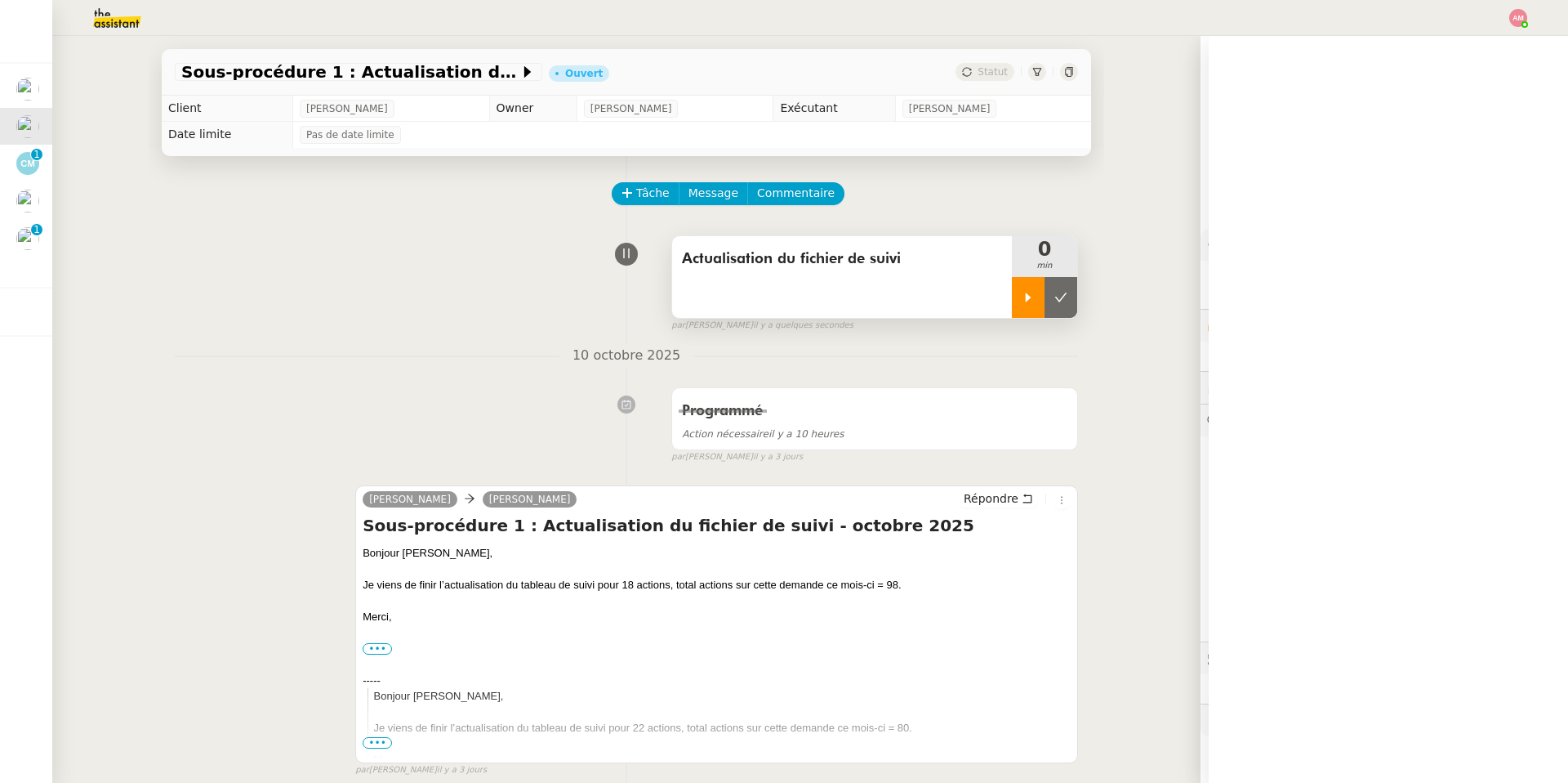
click at [1037, 308] on div at bounding box center [1028, 296] width 32 height 40
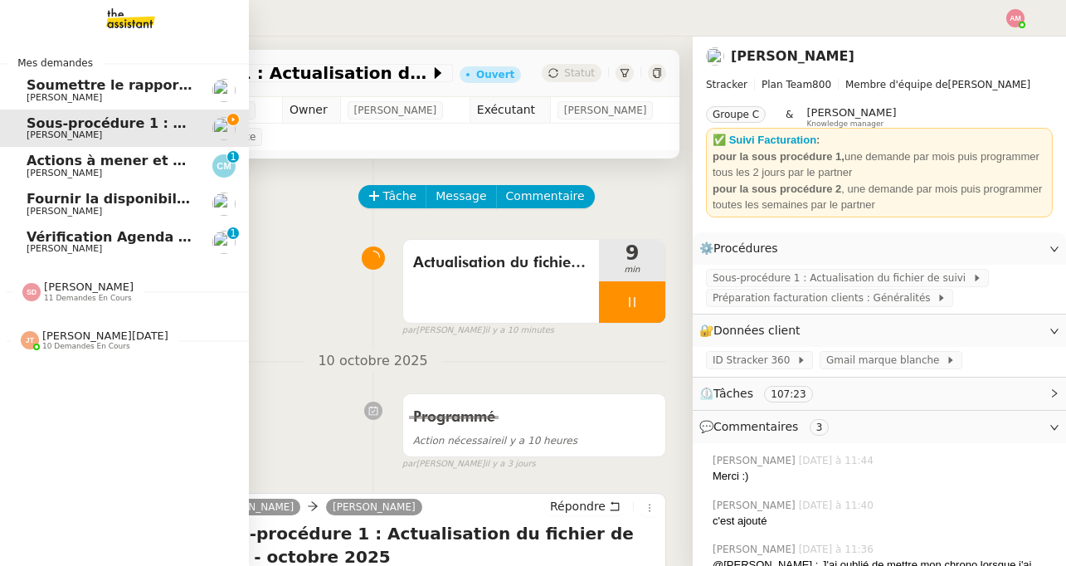
click at [41, 354] on div "Jean-Noël De Tinguy 10 demandes en cours" at bounding box center [124, 333] width 249 height 48
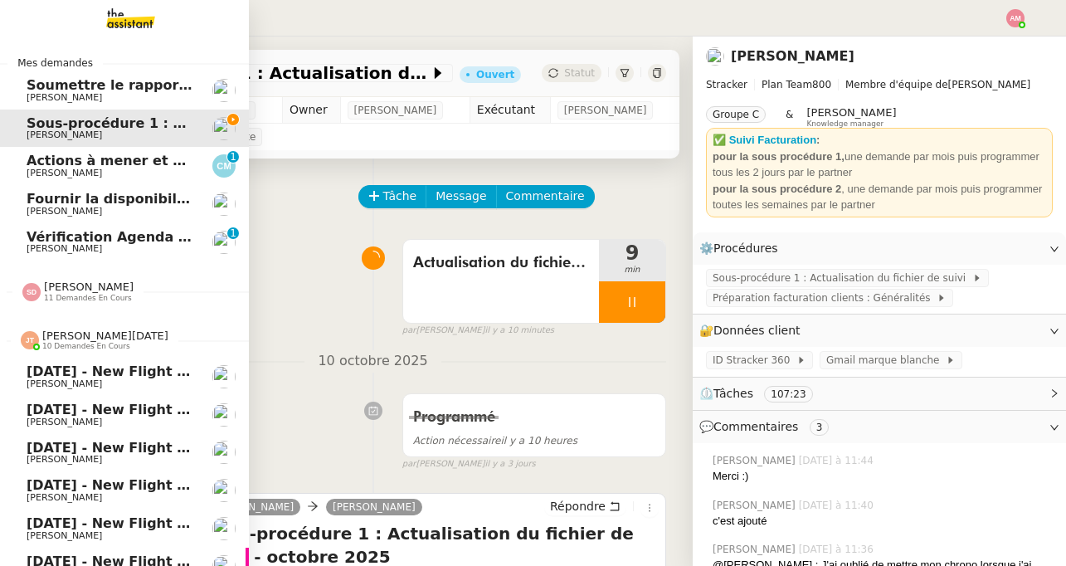
scroll to position [171, 0]
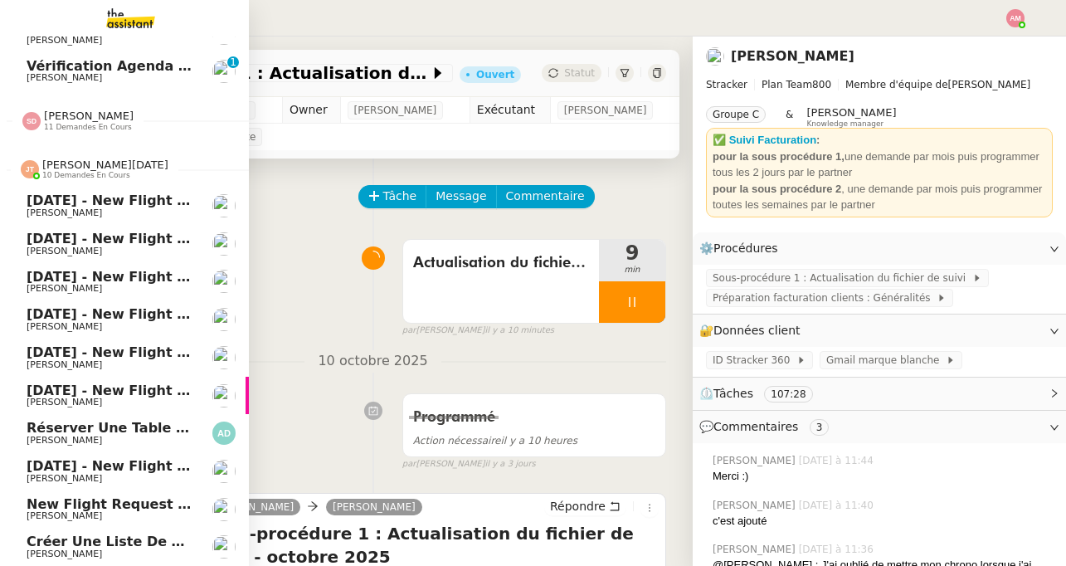
click at [71, 474] on span "[PERSON_NAME]" at bounding box center [111, 479] width 168 height 10
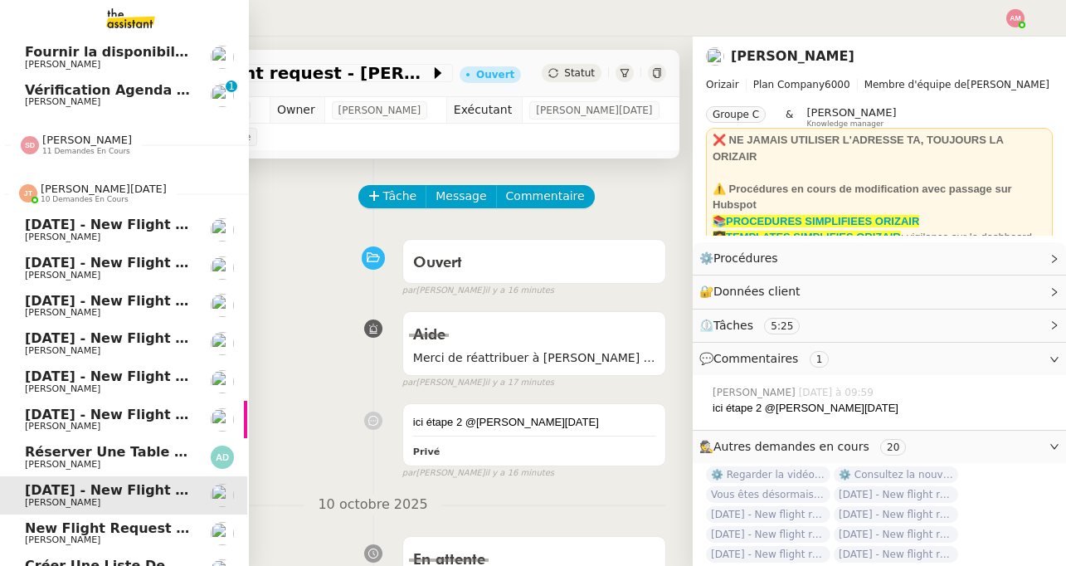
scroll to position [171, 2]
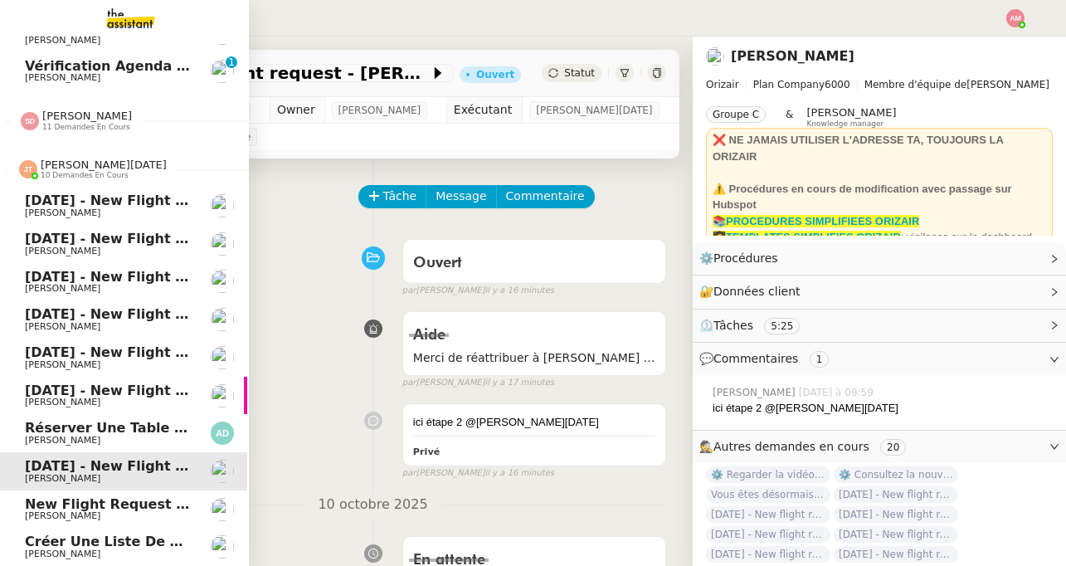
click at [41, 548] on div "Créer une liste de créateurs LinkedIn Hugo Bentz" at bounding box center [109, 546] width 168 height 25
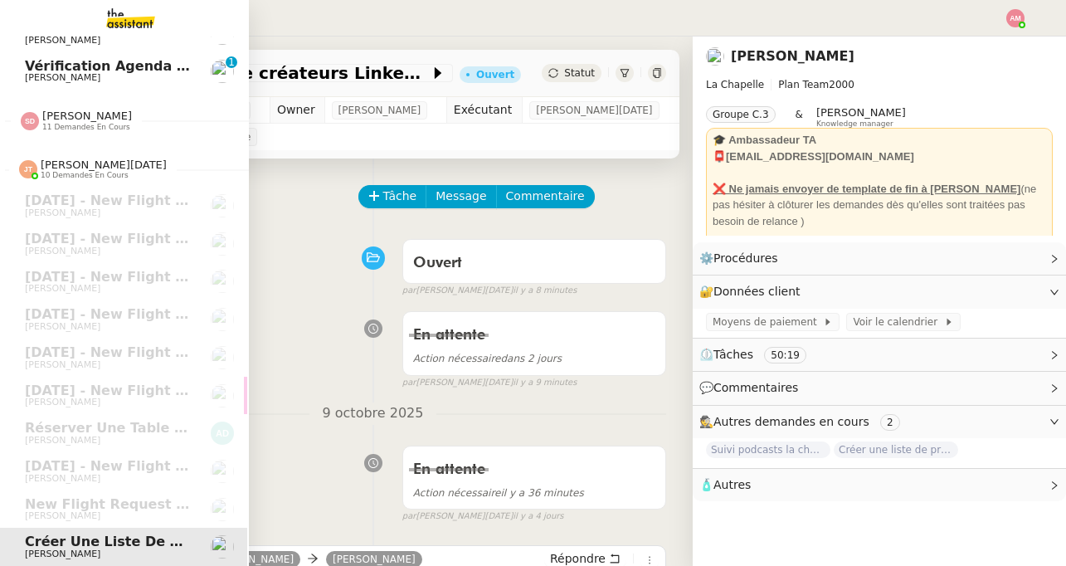
scroll to position [0, 2]
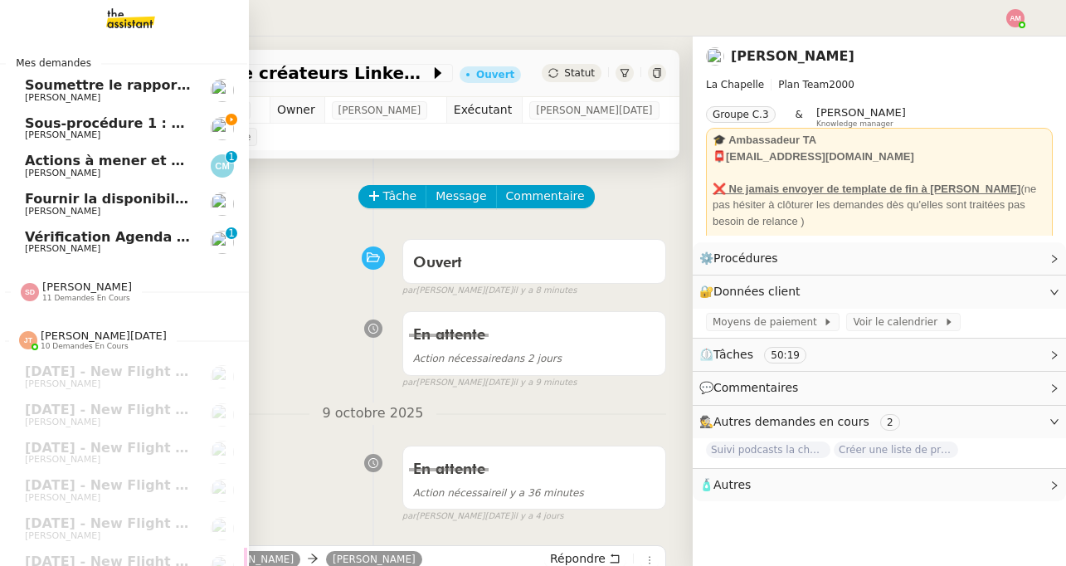
click at [62, 120] on span "Sous-procédure 1 : Actualisation du fichier de suivi - octobre 2025" at bounding box center [273, 123] width 497 height 16
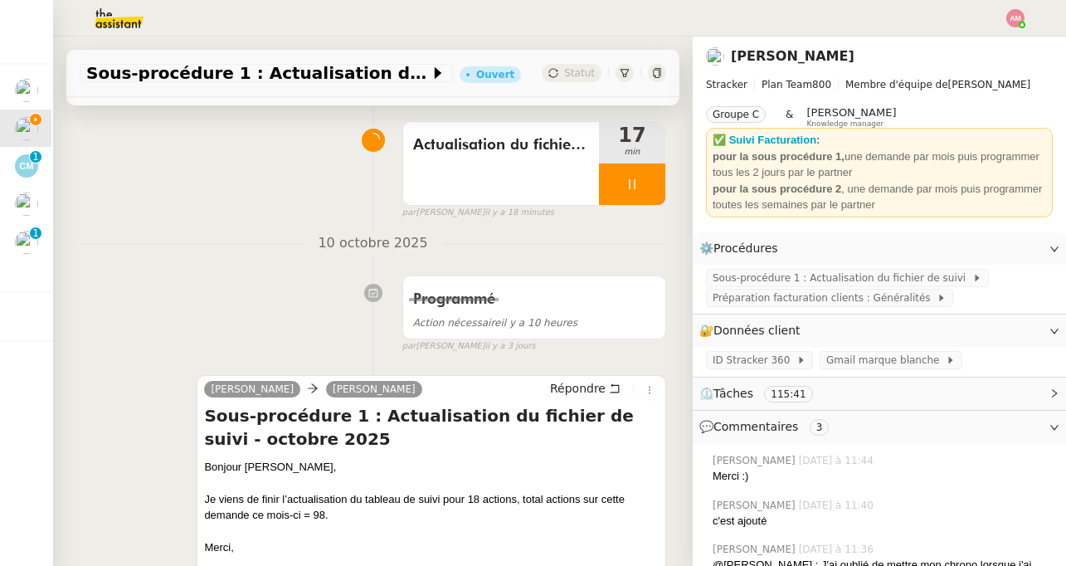
scroll to position [121, 0]
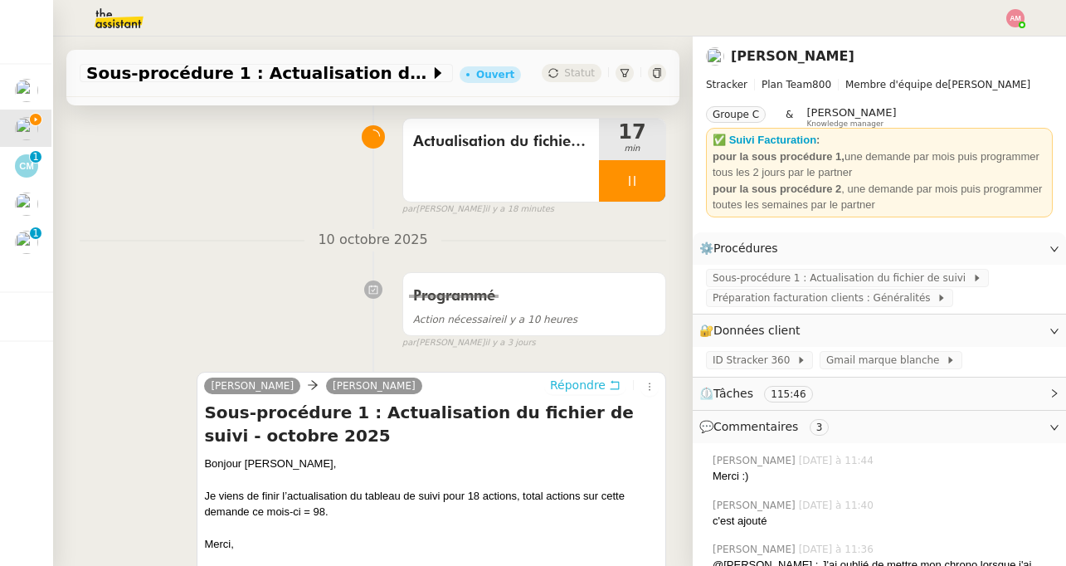
click at [590, 380] on span "Répondre" at bounding box center [578, 385] width 56 height 17
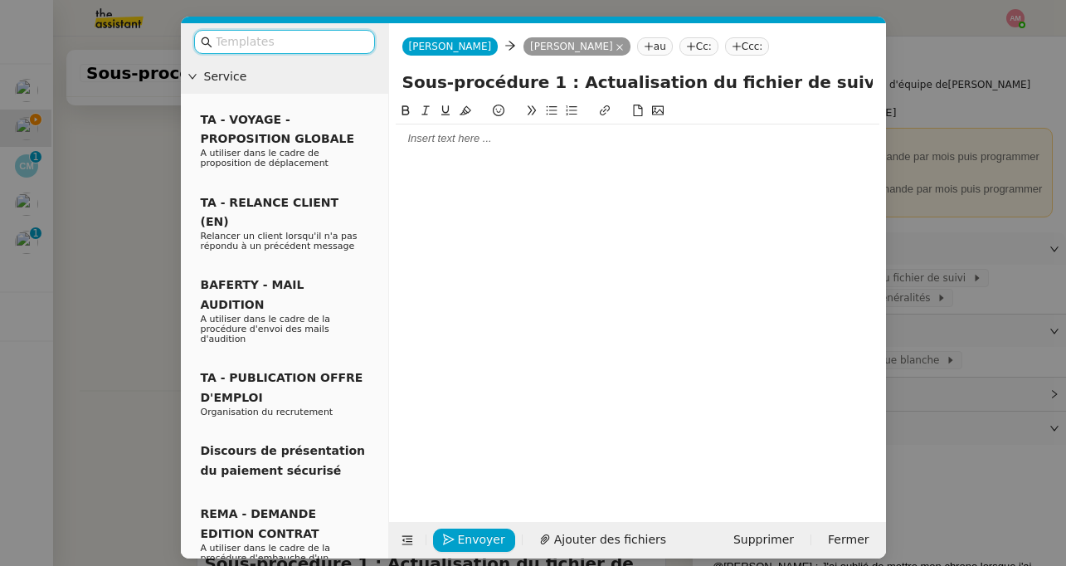
click at [113, 307] on nz-modal-container "Service TA - VOYAGE - PROPOSITION GLOBALE A utiliser dans le cadre de propositi…" at bounding box center [533, 283] width 1066 height 566
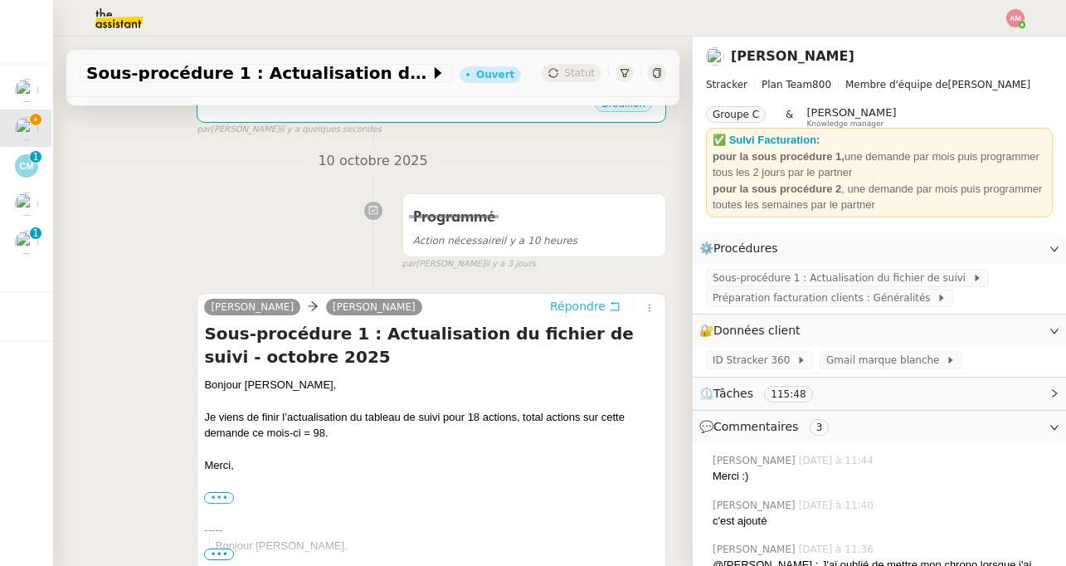
scroll to position [349, 0]
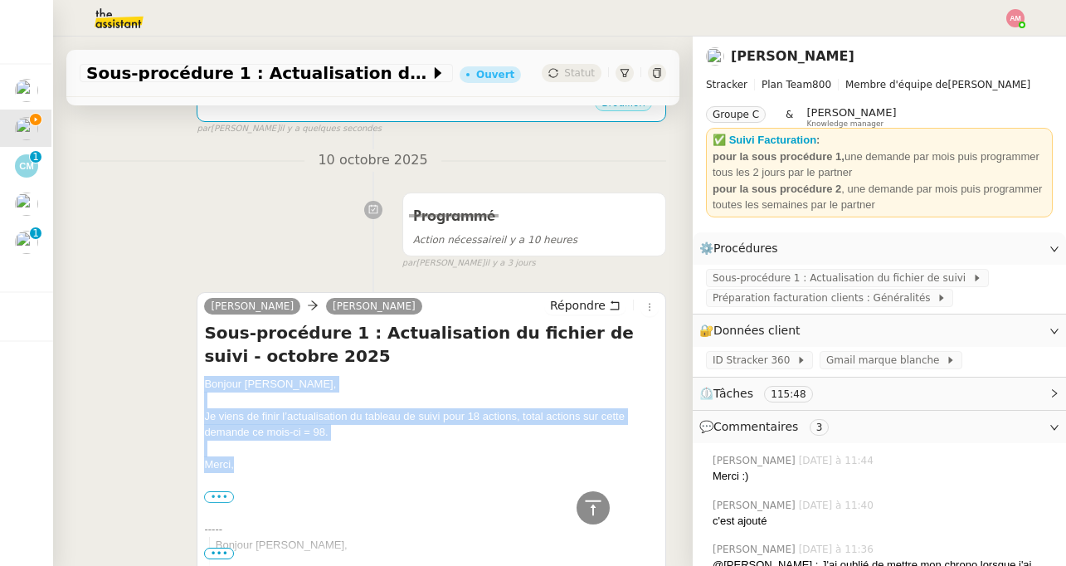
drag, startPoint x: 235, startPoint y: 470, endPoint x: 196, endPoint y: 376, distance: 102.3
click at [196, 376] on div "Charlie Mathias Hombourger Répondre Sous-procédure 1 : Actualisation du fichier…" at bounding box center [373, 432] width 587 height 311
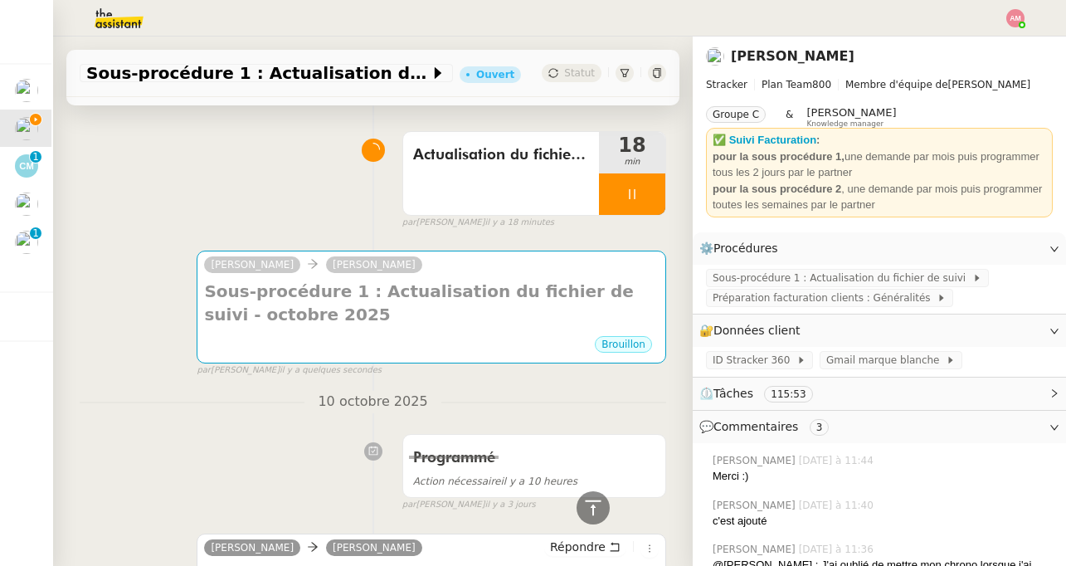
scroll to position [0, 0]
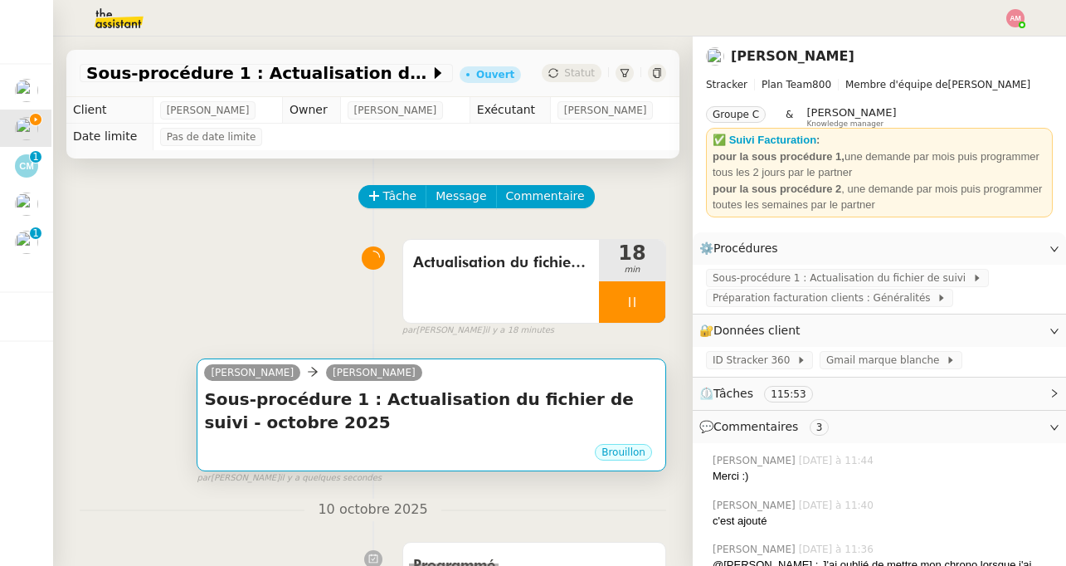
click at [316, 450] on div "Brouillon" at bounding box center [431, 454] width 455 height 25
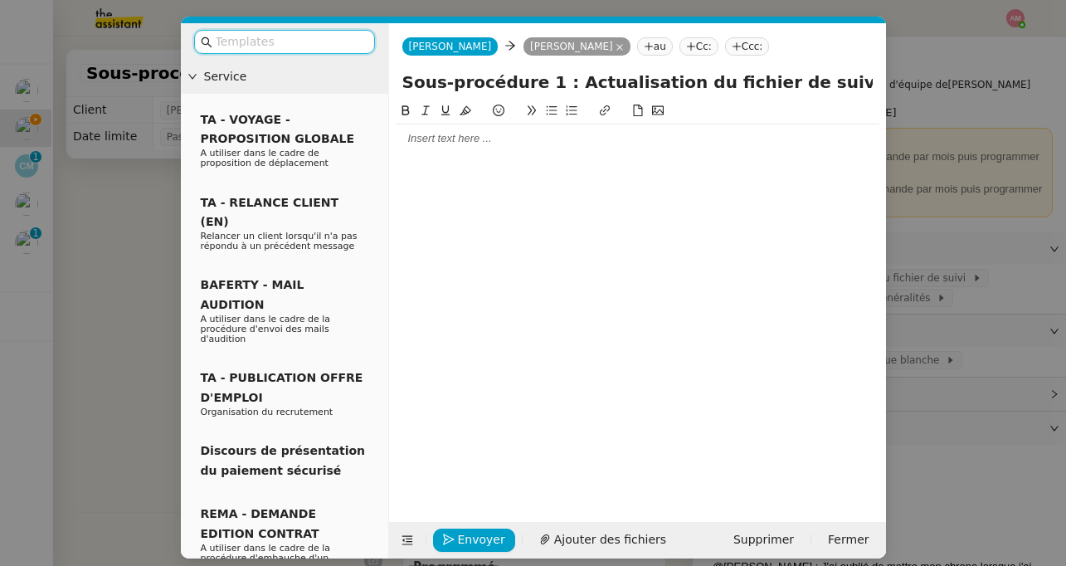
click at [402, 129] on div at bounding box center [638, 138] width 484 height 28
click at [76, 174] on nz-modal-container "Service TA - VOYAGE - PROPOSITION GLOBALE A utiliser dans le cadre de propositi…" at bounding box center [533, 283] width 1066 height 566
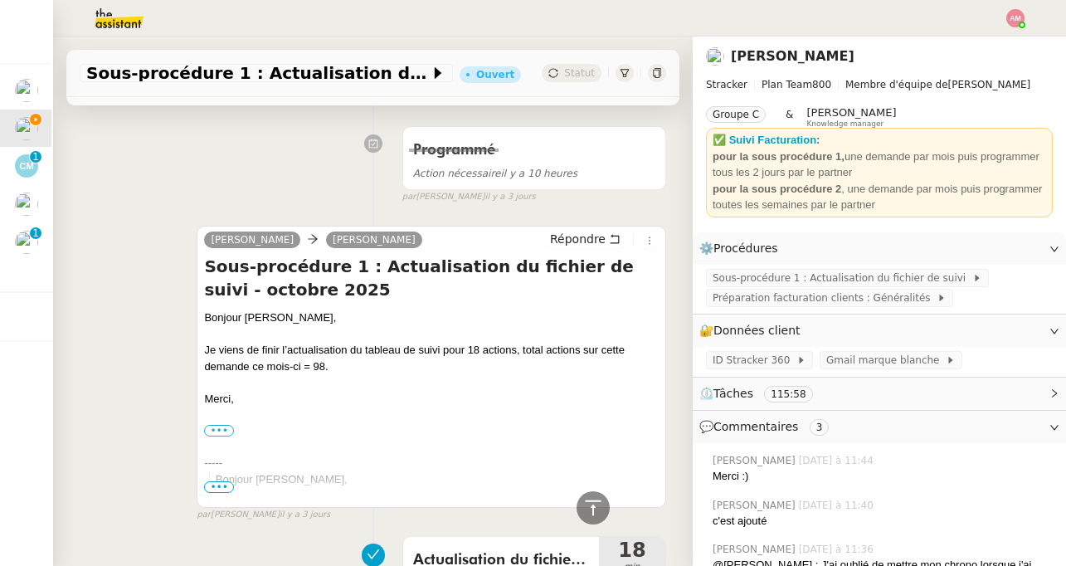
scroll to position [436, 0]
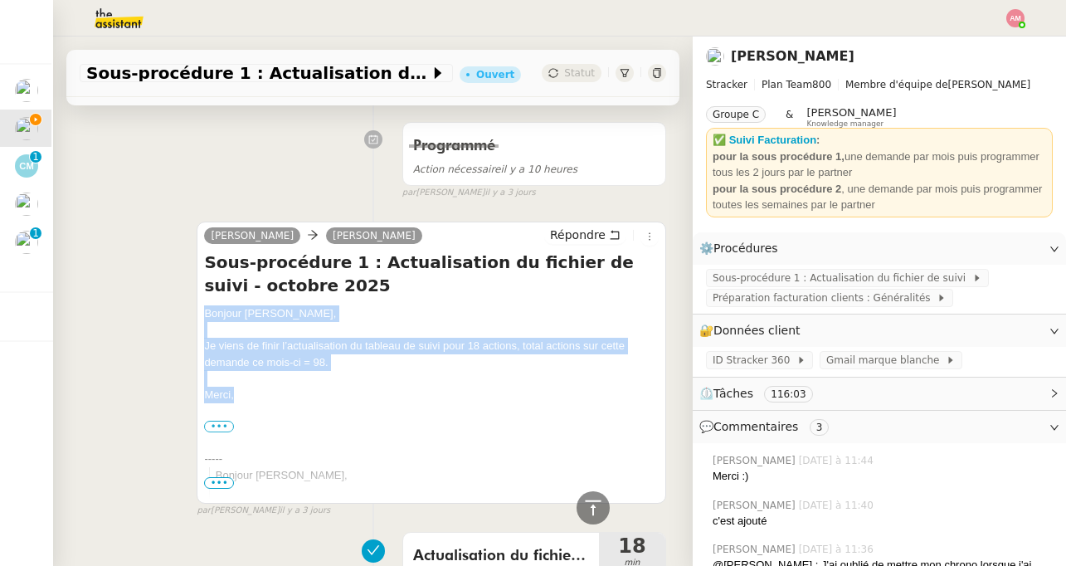
drag, startPoint x: 242, startPoint y: 397, endPoint x: 195, endPoint y: 309, distance: 99.1
click at [195, 309] on div "Charlie Mathias Hombourger Répondre Sous-procédure 1 : Actualisation du fichier…" at bounding box center [373, 362] width 587 height 311
copy div "Bonjour Mathias, Je viens de finir l’actualisation du tableau de suivi pour 18 …"
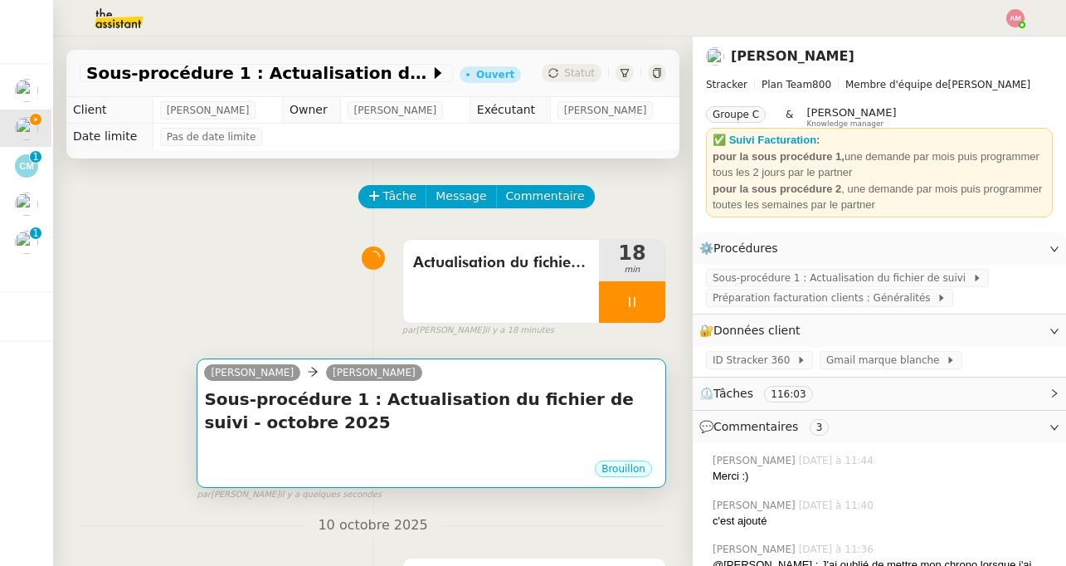
click at [339, 416] on h4 "Sous-procédure 1 : Actualisation du fichier de suivi - octobre 2025" at bounding box center [431, 410] width 455 height 46
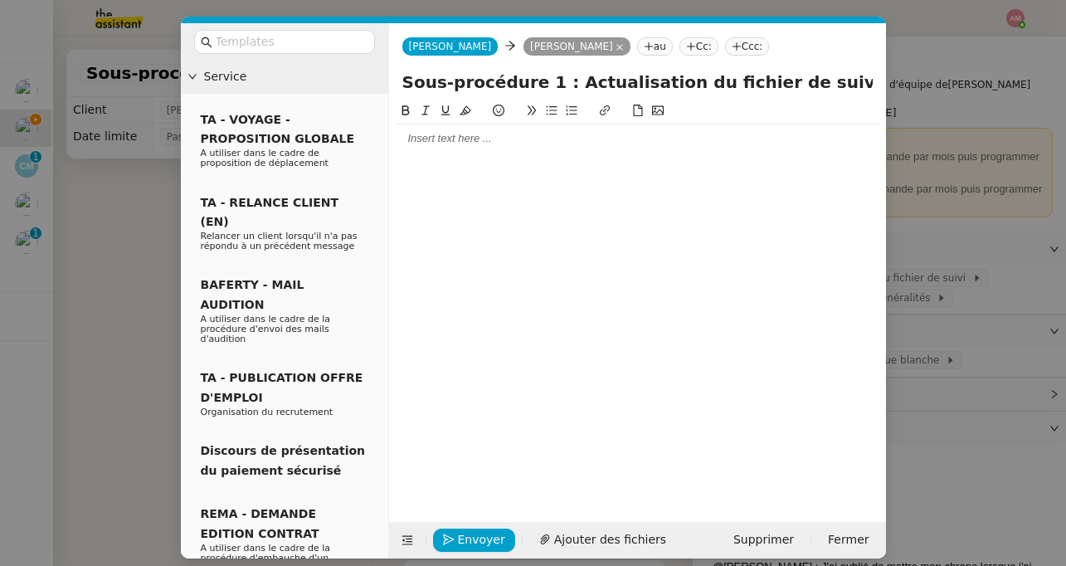
click at [410, 145] on div at bounding box center [638, 138] width 484 height 15
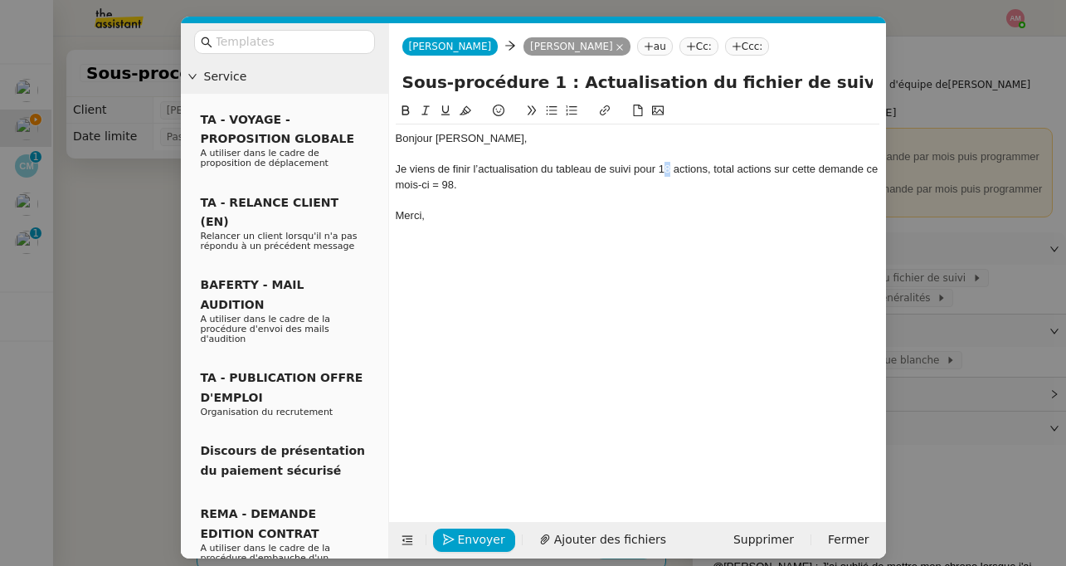
click at [668, 172] on div "Je viens de finir l’actualisation du tableau de suivi pour 18 actions, total ac…" at bounding box center [638, 177] width 484 height 31
click at [904, 411] on nz-modal-container "Service TA - VOYAGE - PROPOSITION GLOBALE A utiliser dans le cadre de propositi…" at bounding box center [533, 283] width 1066 height 566
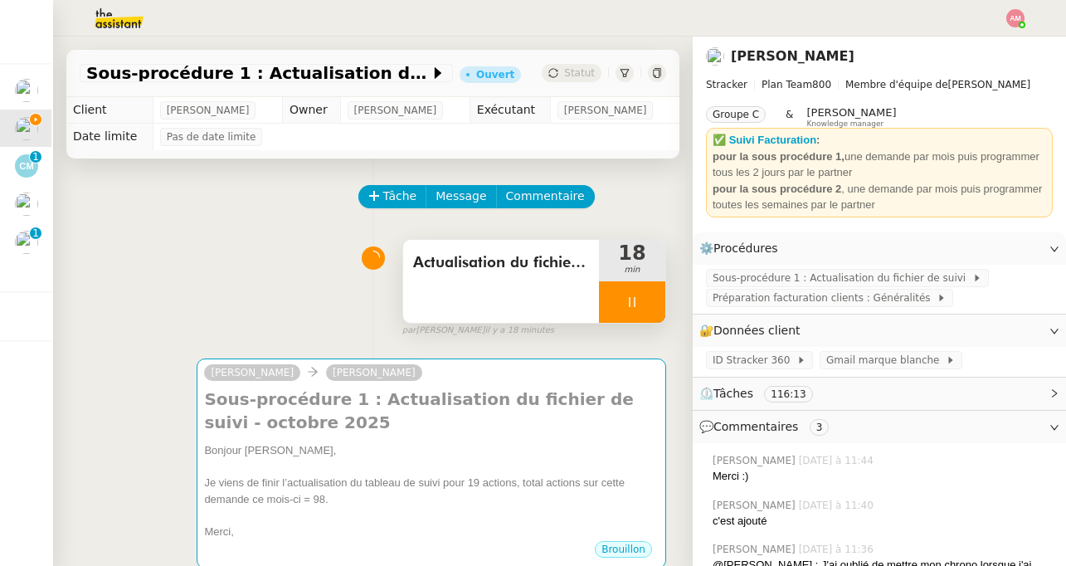
click at [531, 290] on div "Actualisation du fichier de suivi" at bounding box center [501, 281] width 196 height 83
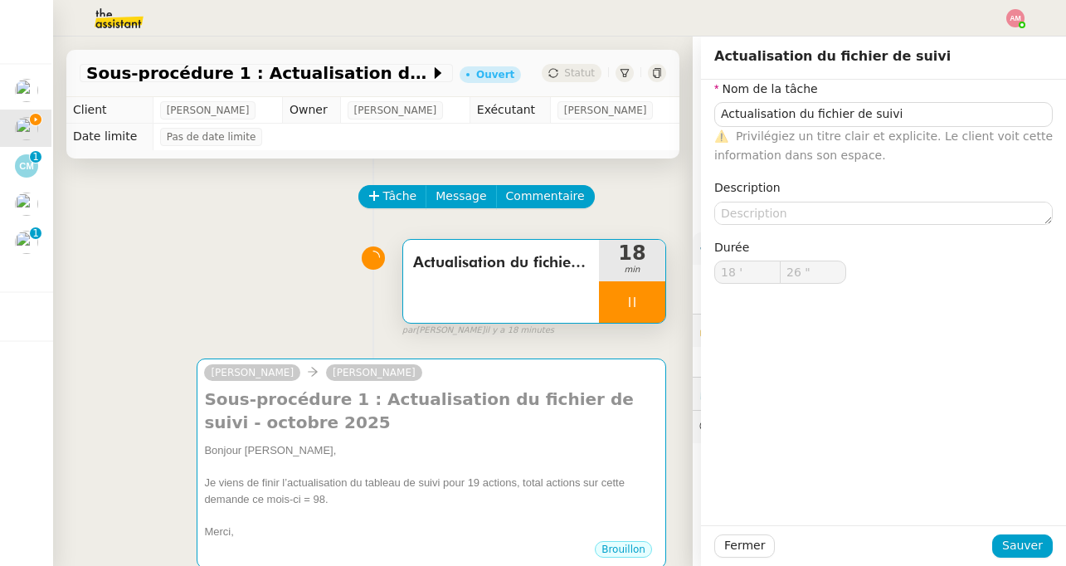
type input "27 ""
click at [241, 273] on div "Actualisation du fichier de suivi 18 min false par Amyna M. il y a 18 minutes" at bounding box center [373, 284] width 587 height 106
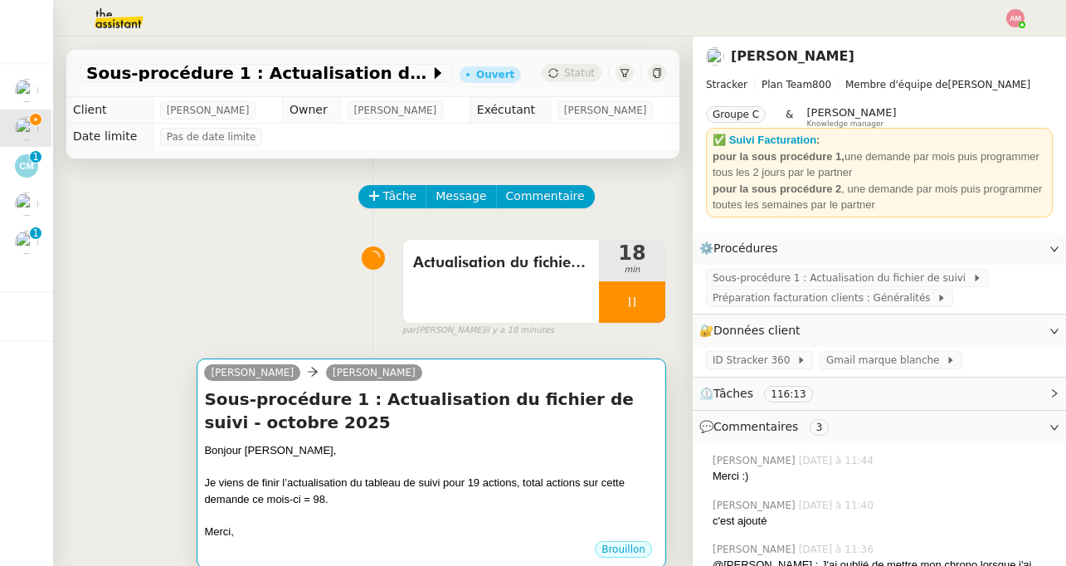
click at [453, 532] on div "Merci," at bounding box center [431, 532] width 455 height 17
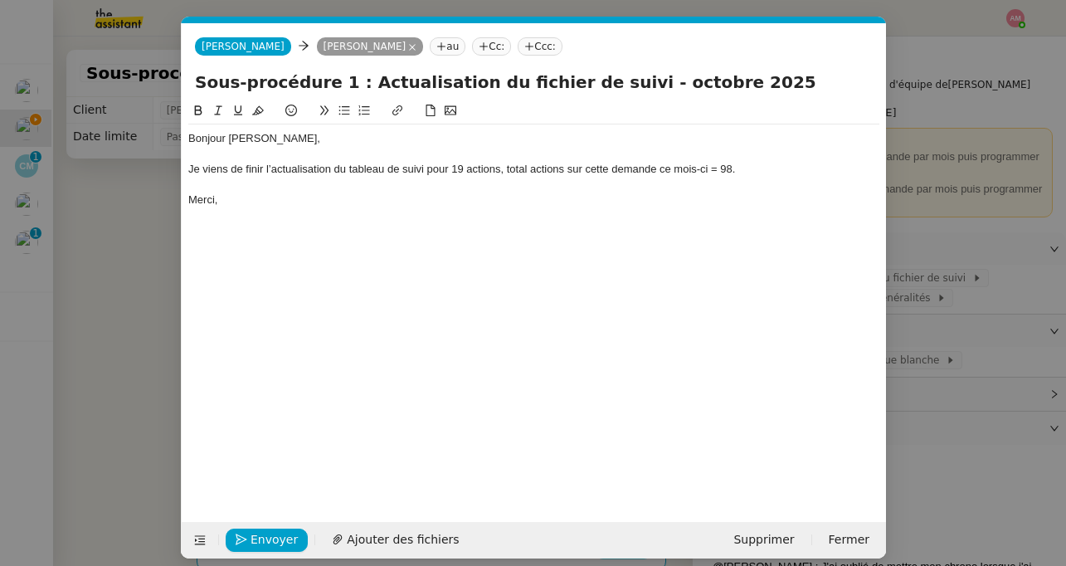
scroll to position [0, 36]
click at [733, 163] on div "Je viens de finir l’actualisation du tableau de suivi pour 19 actions, total ac…" at bounding box center [533, 169] width 691 height 15
click at [110, 247] on nz-modal-container "Service TA - VOYAGE - PROPOSITION GLOBALE A utiliser dans le cadre de propositi…" at bounding box center [533, 283] width 1066 height 566
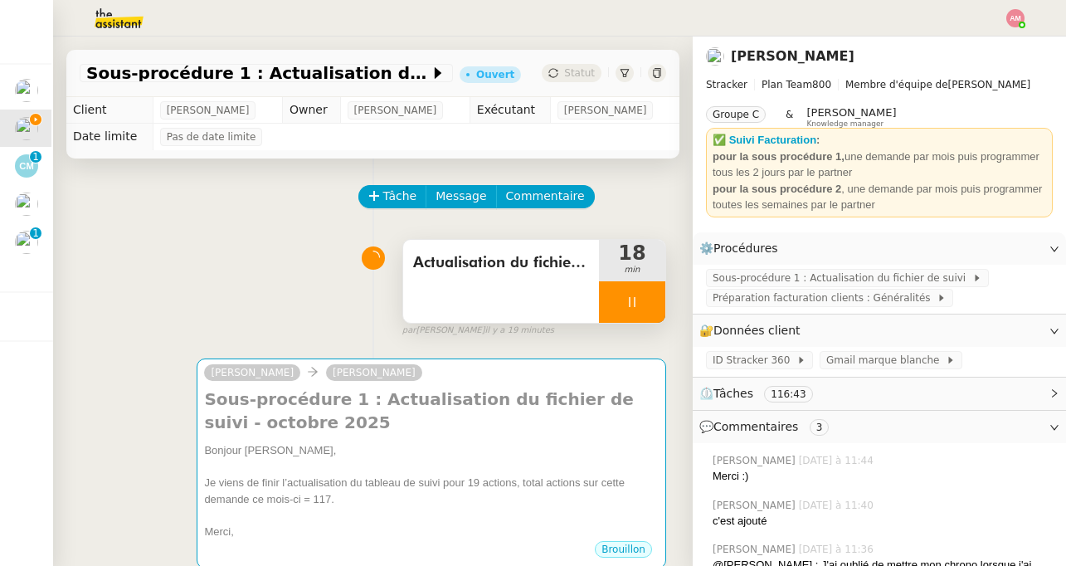
click at [501, 292] on div "Actualisation du fichier de suivi" at bounding box center [501, 281] width 196 height 83
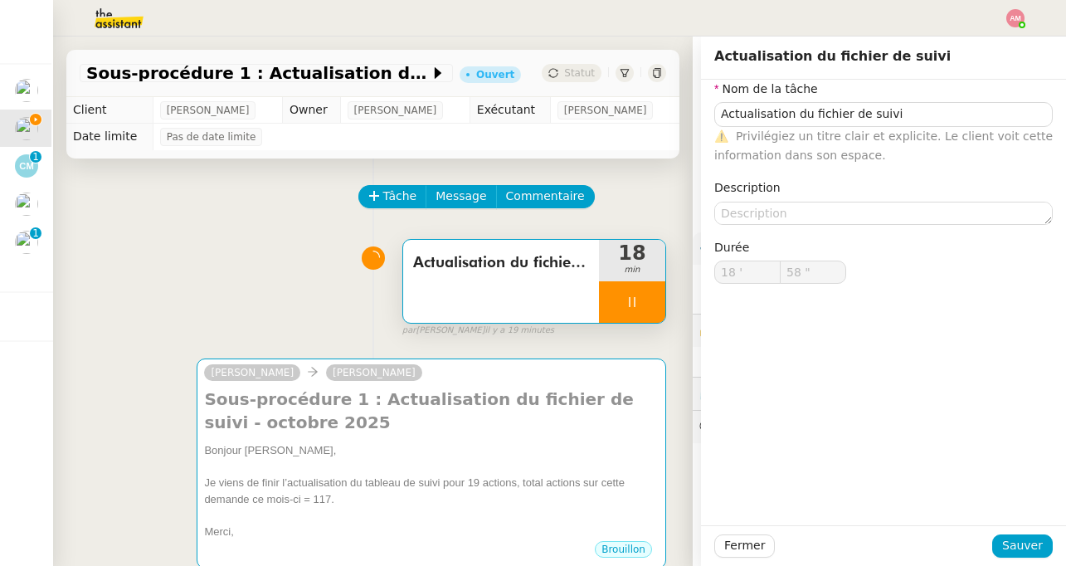
type input "59 ""
type input "19 '"
type input "18 ""
click at [622, 295] on div at bounding box center [632, 301] width 66 height 41
type input "Actualisation du fichier de suivi"
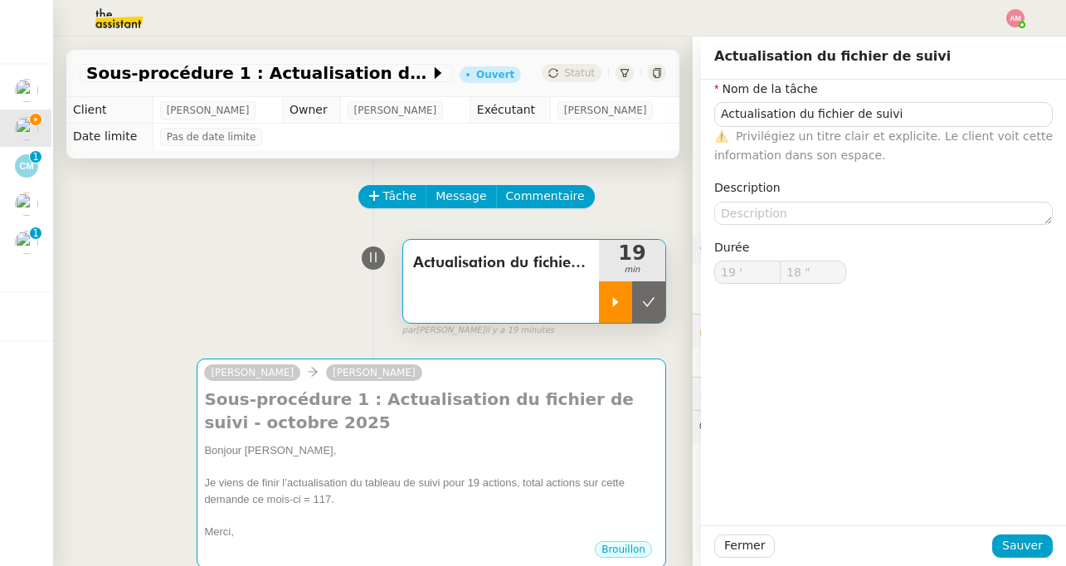
type input "19 '"
type input "18 ""
type input "Actualisation du fichier de suivi"
type input "19 '"
type input "18 ""
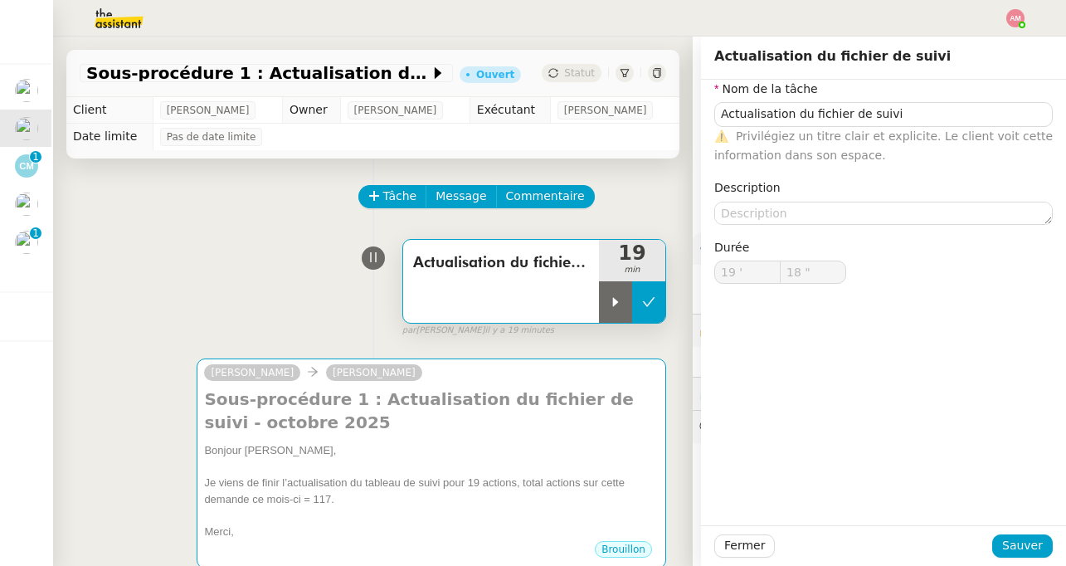
click at [645, 298] on icon at bounding box center [648, 301] width 13 height 13
type input "Actualisation du fichier de suivi"
type input "19 '"
type input "18 ""
type input "Actualisation du fichier de suivi"
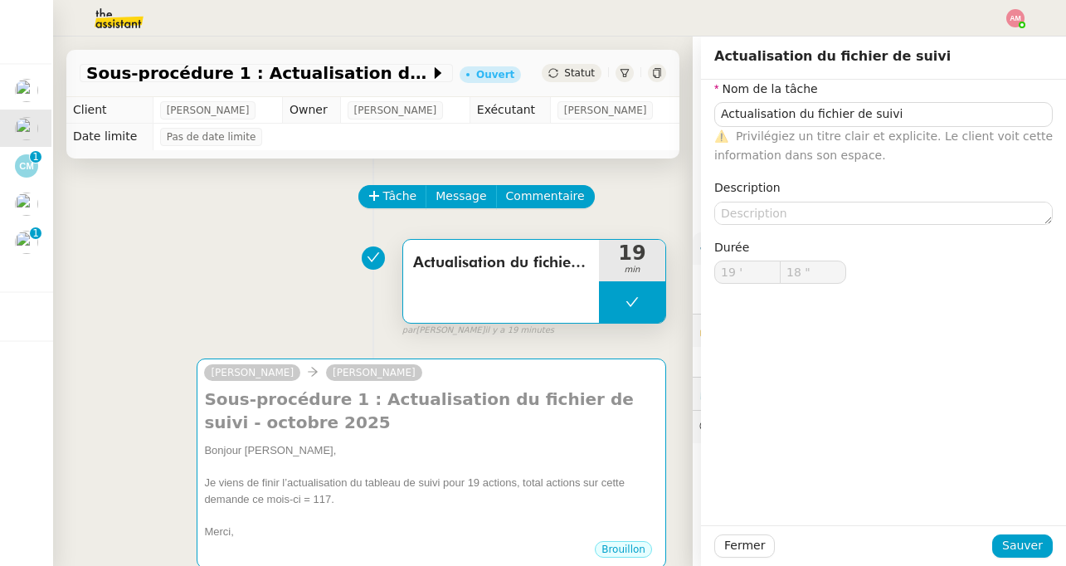
type input "19 '"
type input "18 ""
click at [699, 480] on div "Amyna Mehrez vendredi dernier à 11:44 Merci :) Frédérique Albert vendredi derni…" at bounding box center [879, 547] width 373 height 208
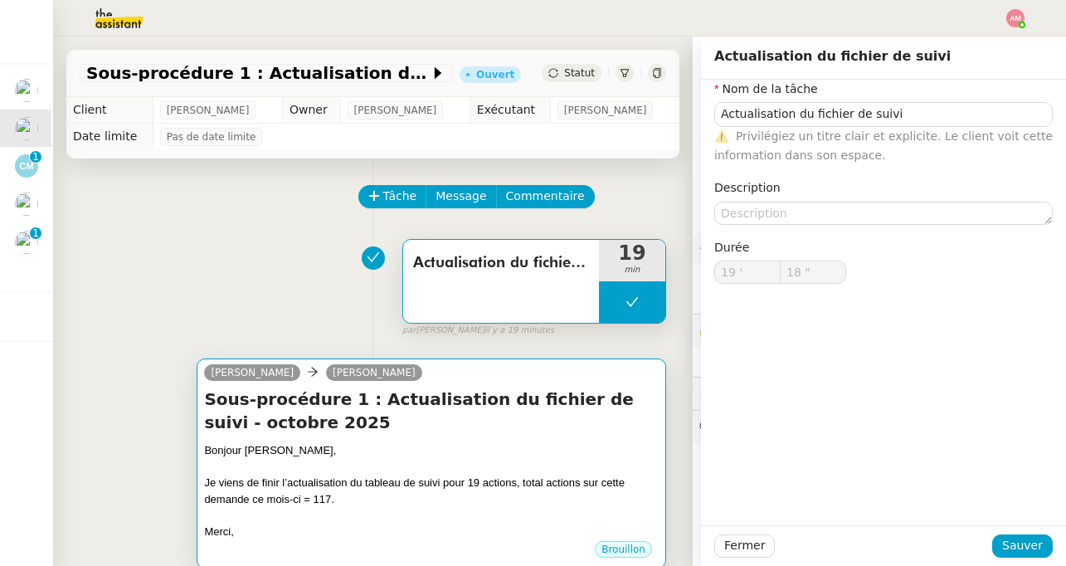
click at [586, 470] on div at bounding box center [431, 467] width 455 height 17
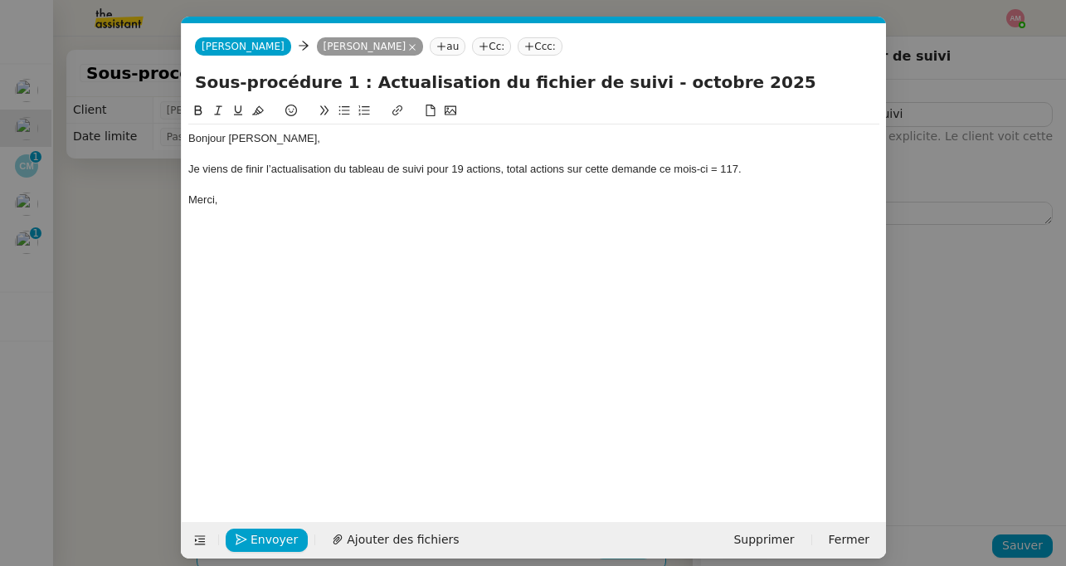
scroll to position [0, 36]
click at [262, 541] on span "Envoyer" at bounding box center [274, 539] width 47 height 19
click at [262, 541] on span "Confirmer l'envoi" at bounding box center [301, 539] width 100 height 19
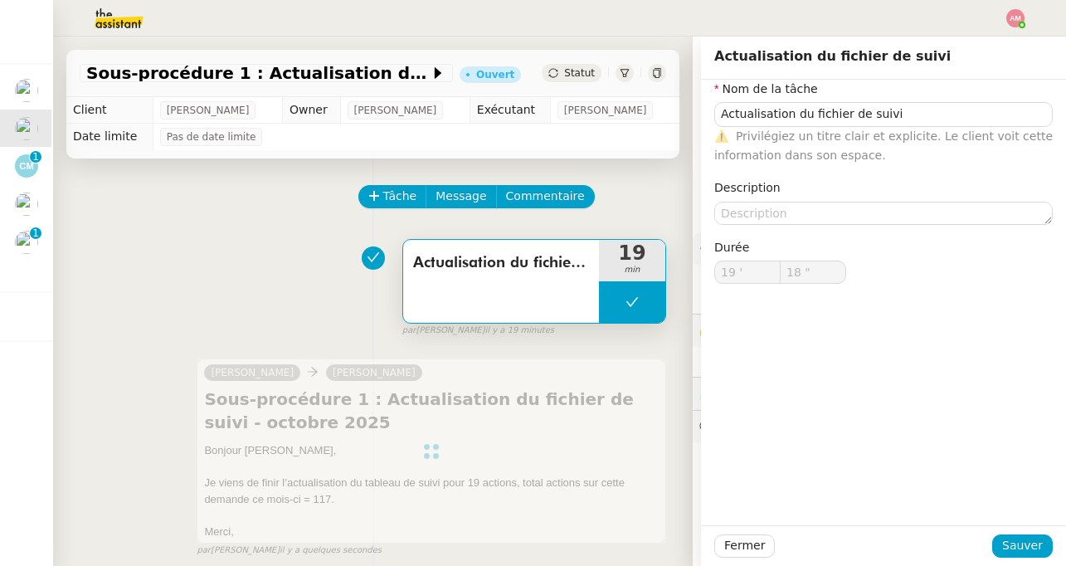
type input "Actualisation du fichier de suivi"
type input "19 '"
type input "18 ""
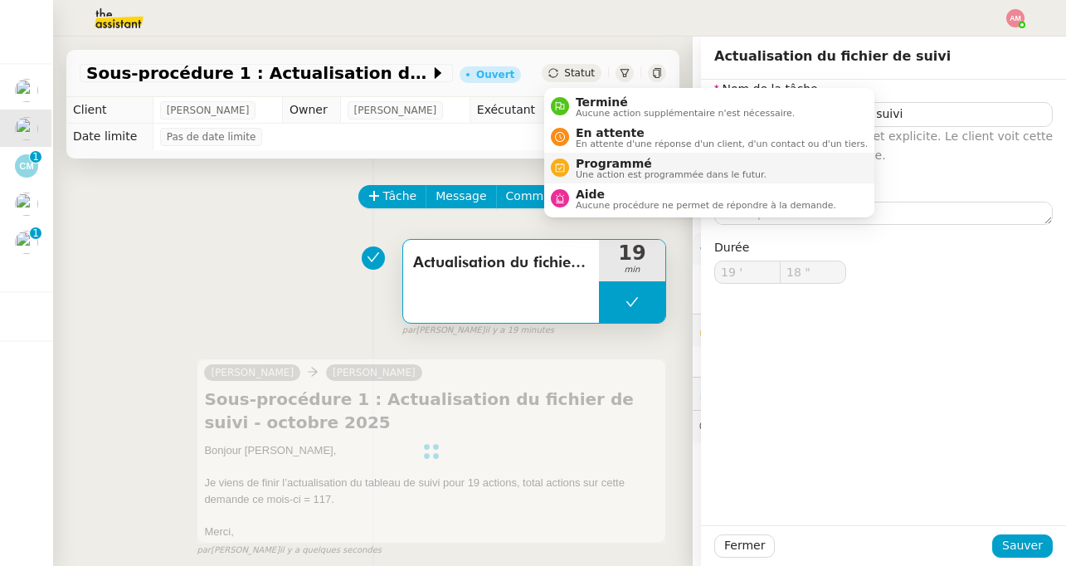
click at [605, 170] on span "Une action est programmée dans le futur." at bounding box center [671, 174] width 191 height 9
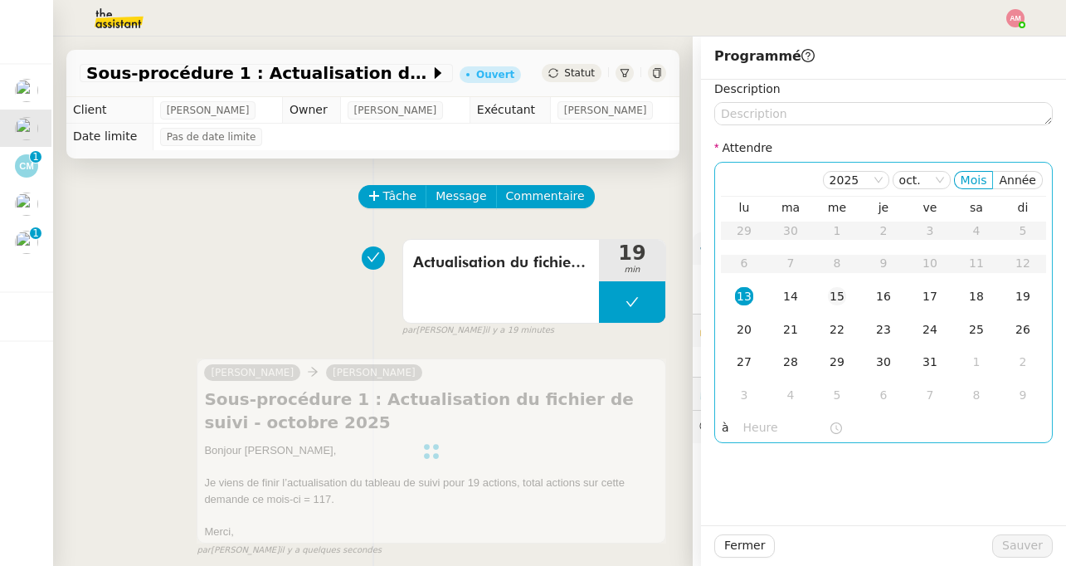
click at [854, 281] on td "15" at bounding box center [837, 296] width 46 height 33
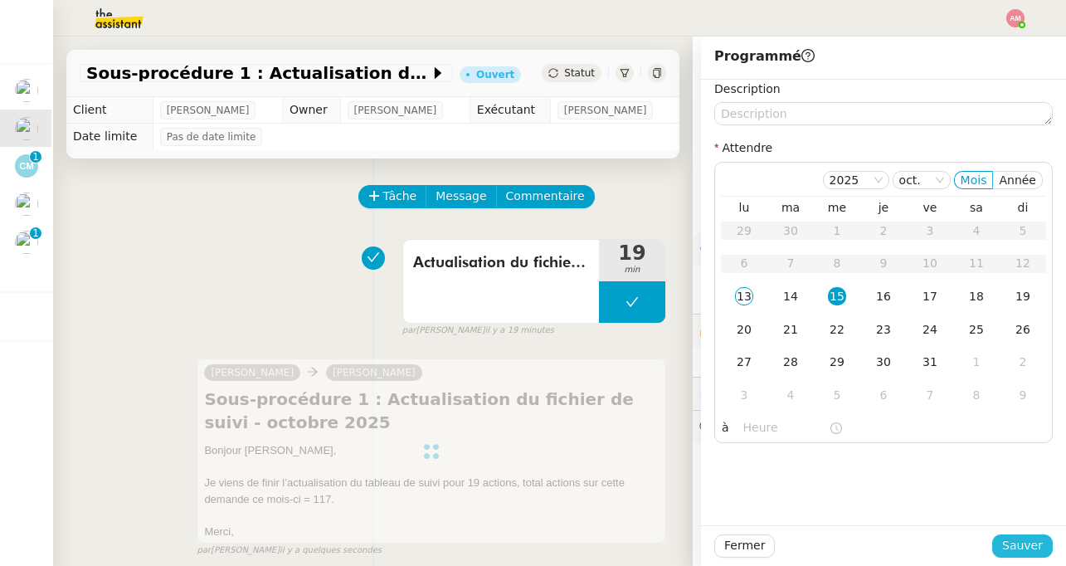
drag, startPoint x: 1009, startPoint y: 550, endPoint x: 1008, endPoint y: 538, distance: 12.5
click at [1008, 549] on span "Sauver" at bounding box center [1022, 545] width 41 height 19
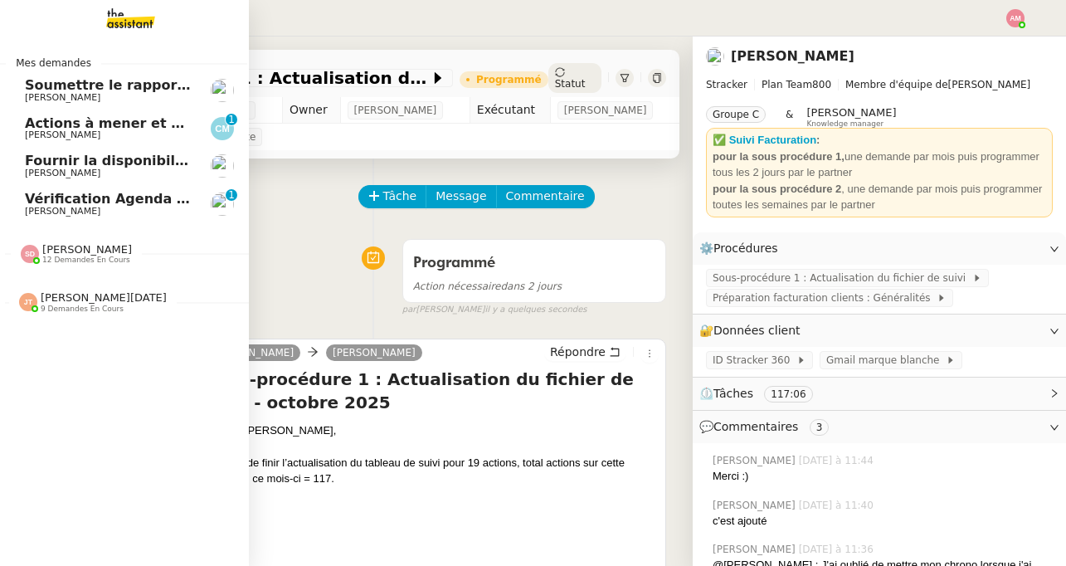
click at [50, 93] on span "[PERSON_NAME]" at bounding box center [63, 97] width 76 height 11
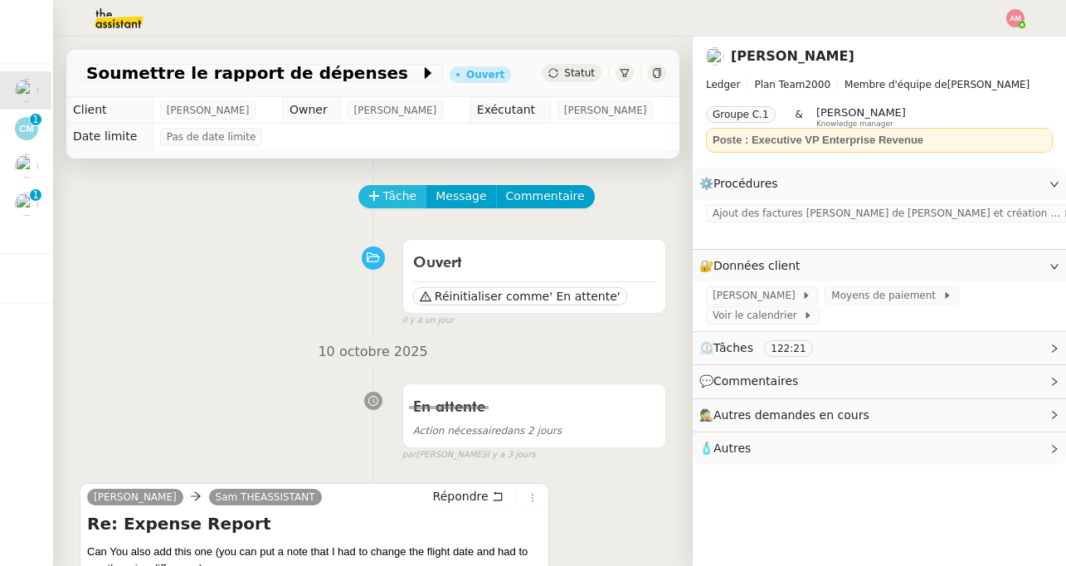
click at [384, 203] on span "Tâche" at bounding box center [400, 196] width 34 height 19
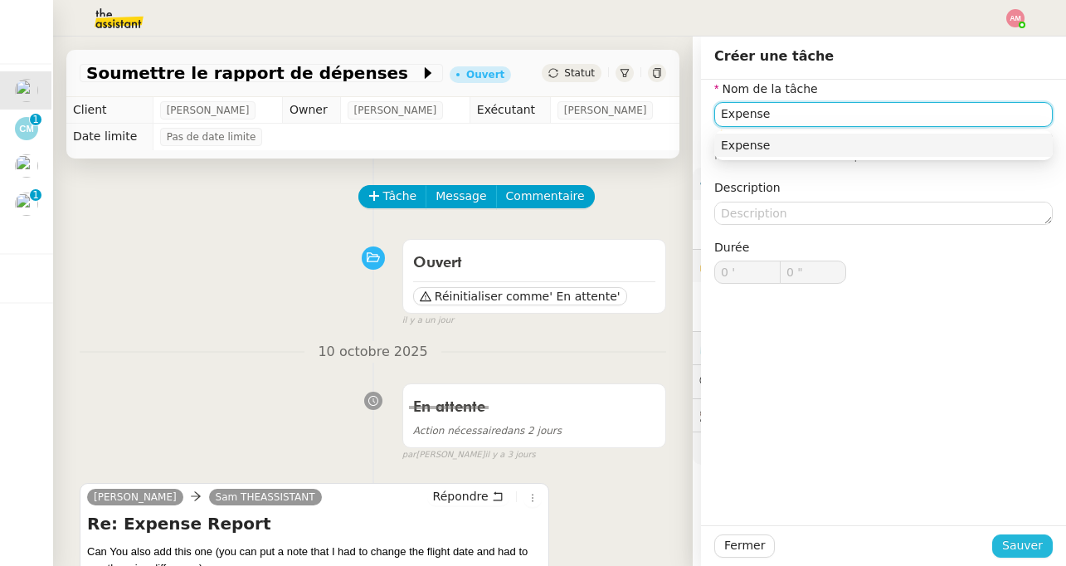
type input "Expense"
click at [1020, 553] on span "Sauver" at bounding box center [1022, 545] width 41 height 19
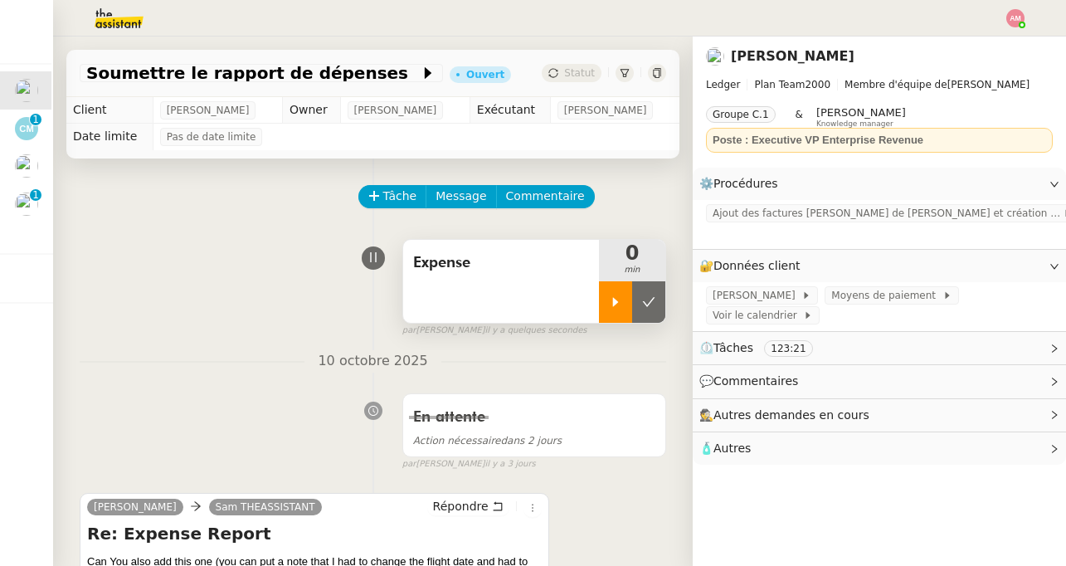
click at [613, 300] on icon at bounding box center [616, 301] width 6 height 9
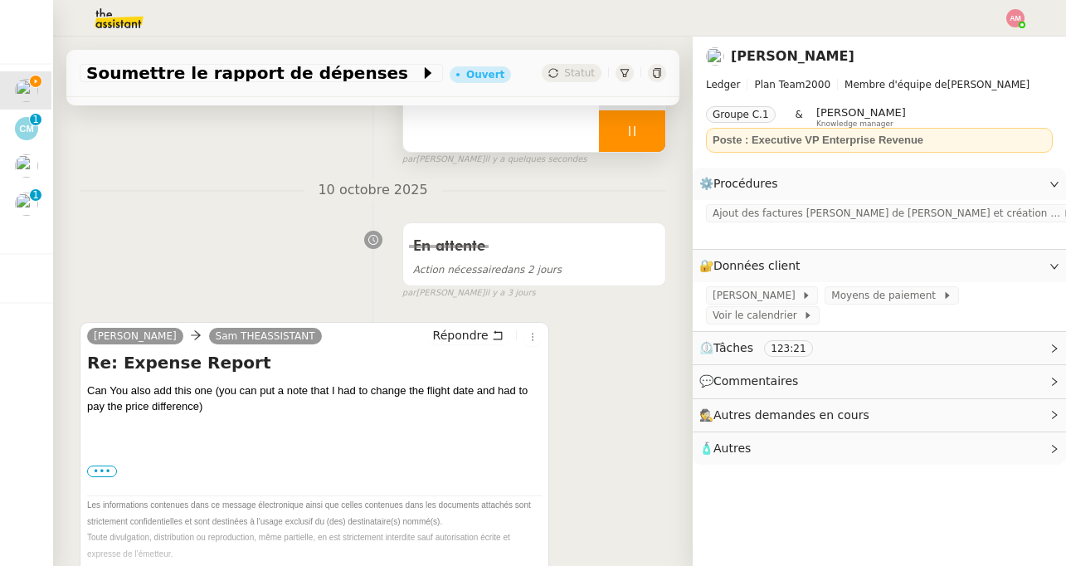
scroll to position [172, 0]
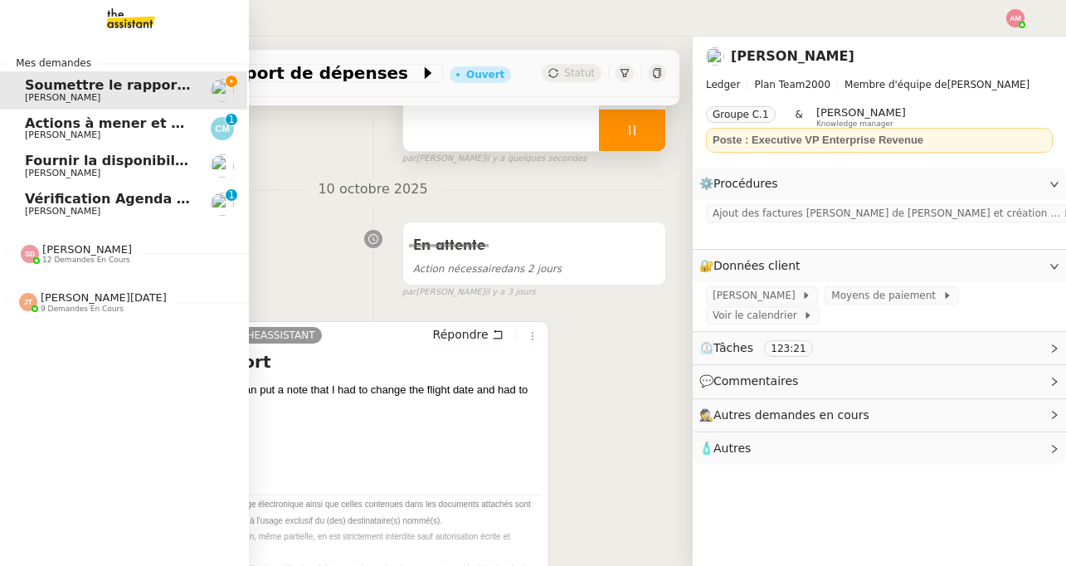
click at [32, 312] on div "Jean-Noël De Tinguy 9 demandes en cours" at bounding box center [93, 302] width 148 height 22
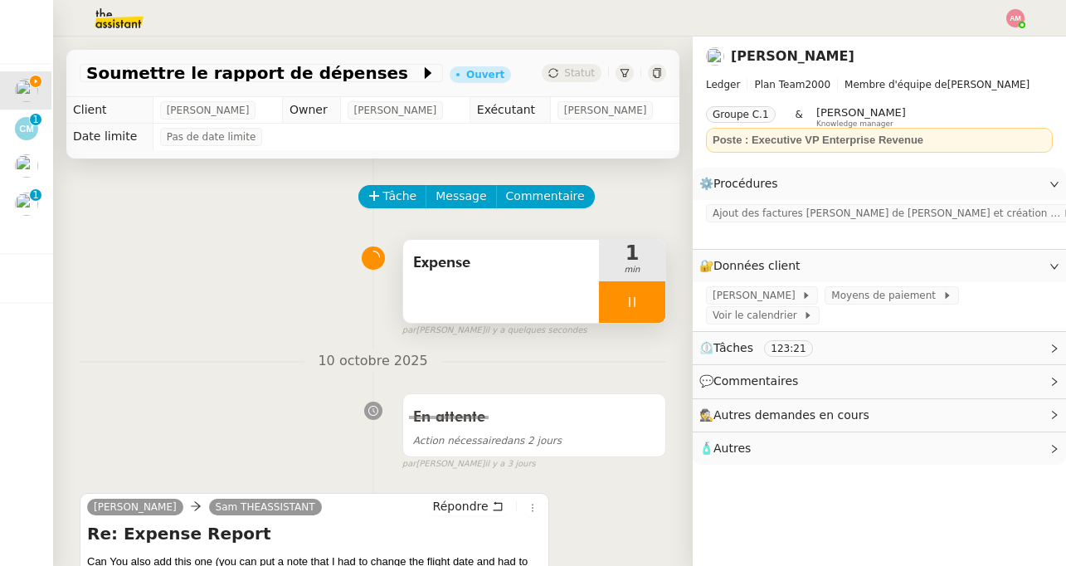
scroll to position [460, 0]
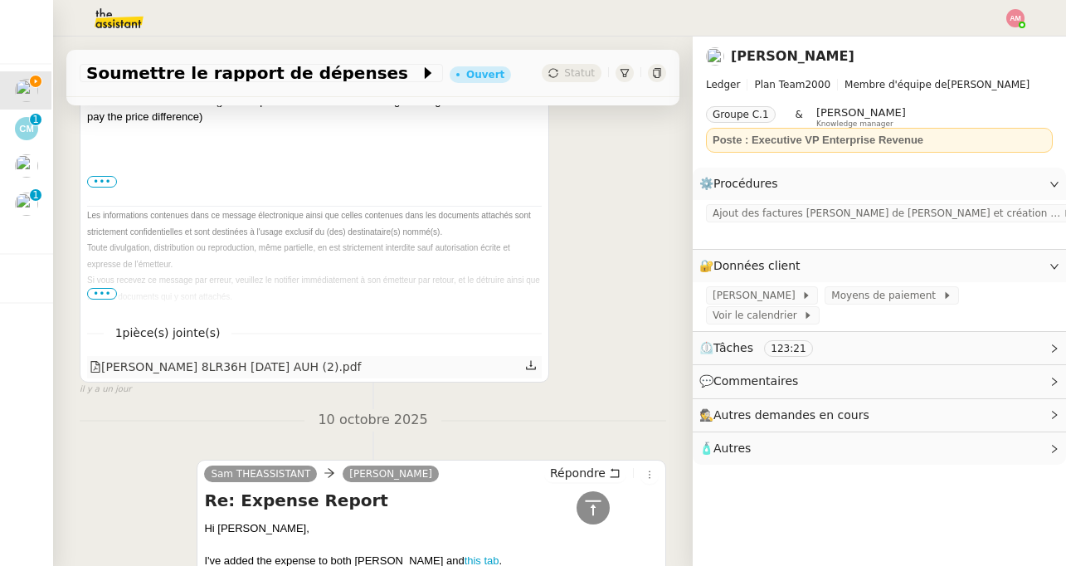
click at [527, 366] on icon at bounding box center [531, 365] width 12 height 12
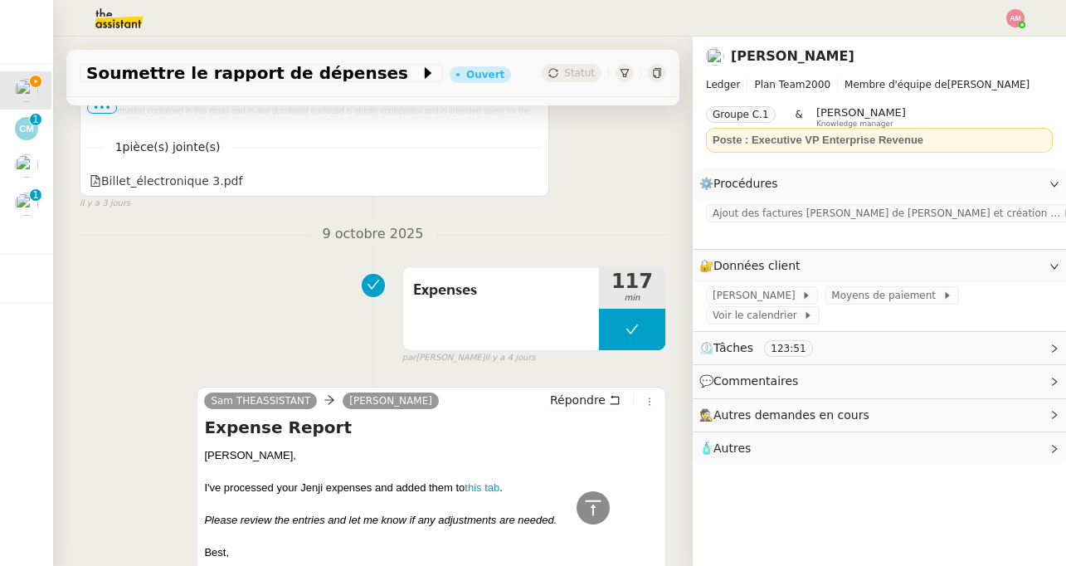
scroll to position [1813, 0]
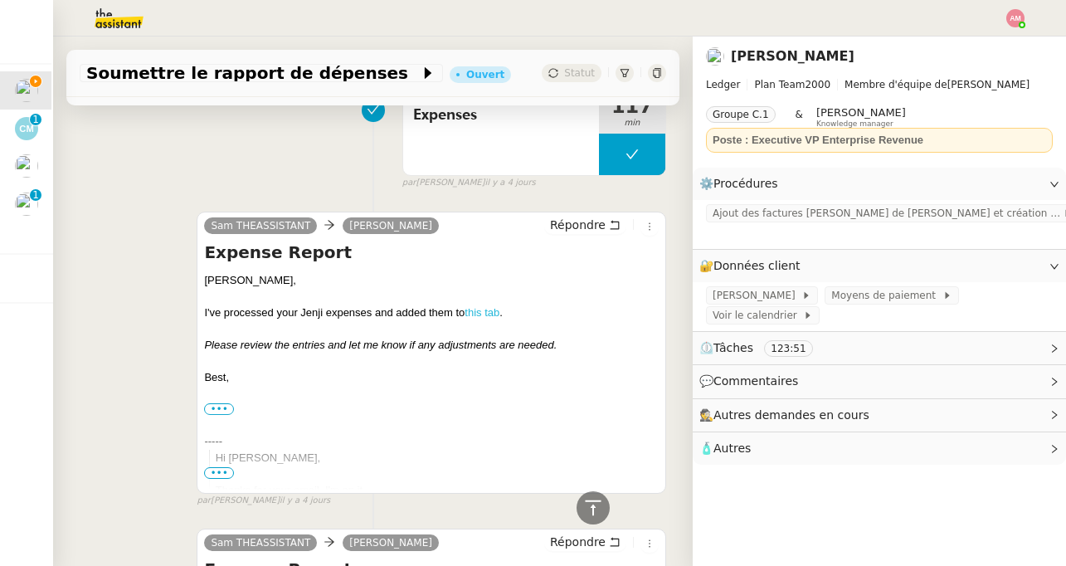
click at [492, 314] on link "this tab" at bounding box center [482, 312] width 35 height 12
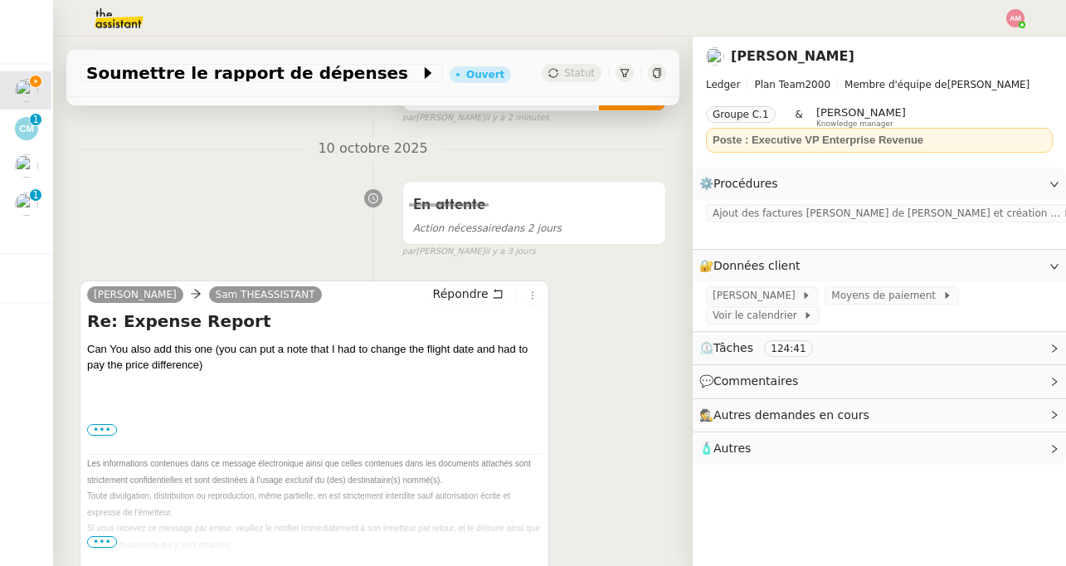
scroll to position [224, 0]
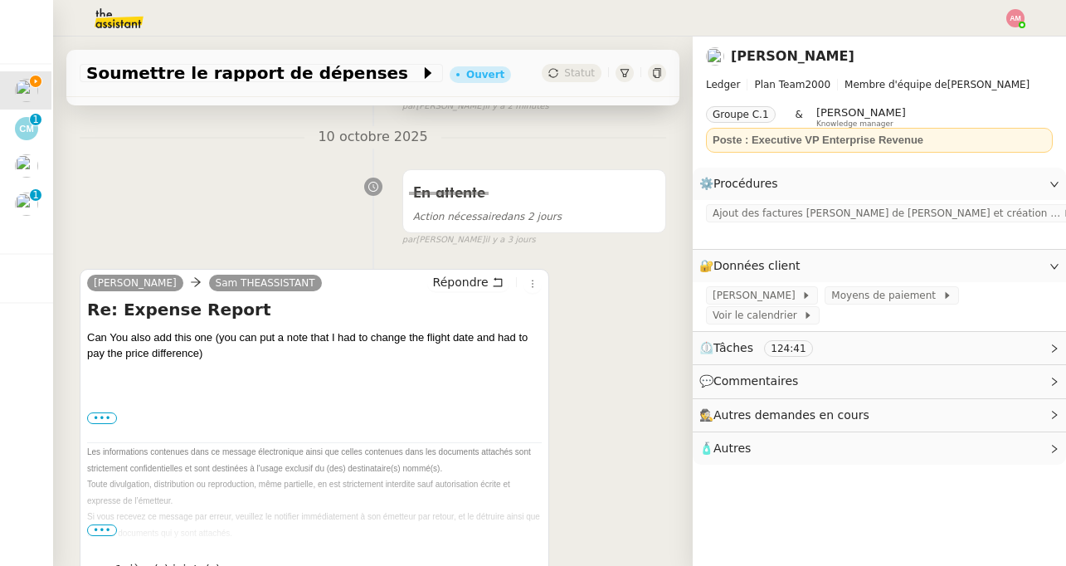
click at [338, 337] on div "Can You also add this one (you can put a note that I had to change the flight d…" at bounding box center [314, 353] width 455 height 49
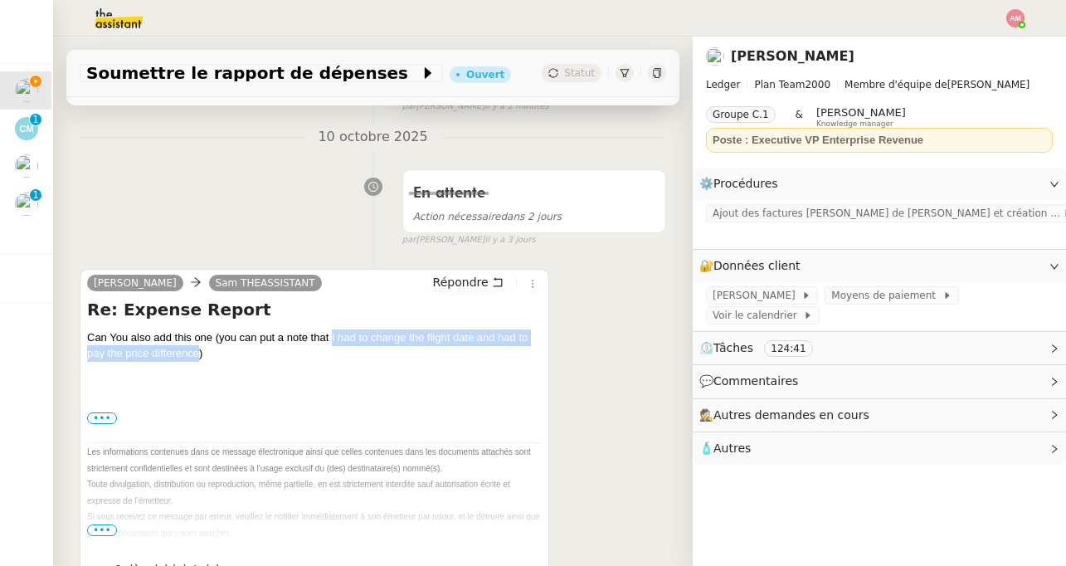
drag, startPoint x: 367, startPoint y: 335, endPoint x: 278, endPoint y: 355, distance: 91.0
click at [278, 355] on div "Can You also add this one (you can put a note that I had to change the flight d…" at bounding box center [314, 353] width 455 height 49
copy div "I had to change the flight date and had to pay the price difference"
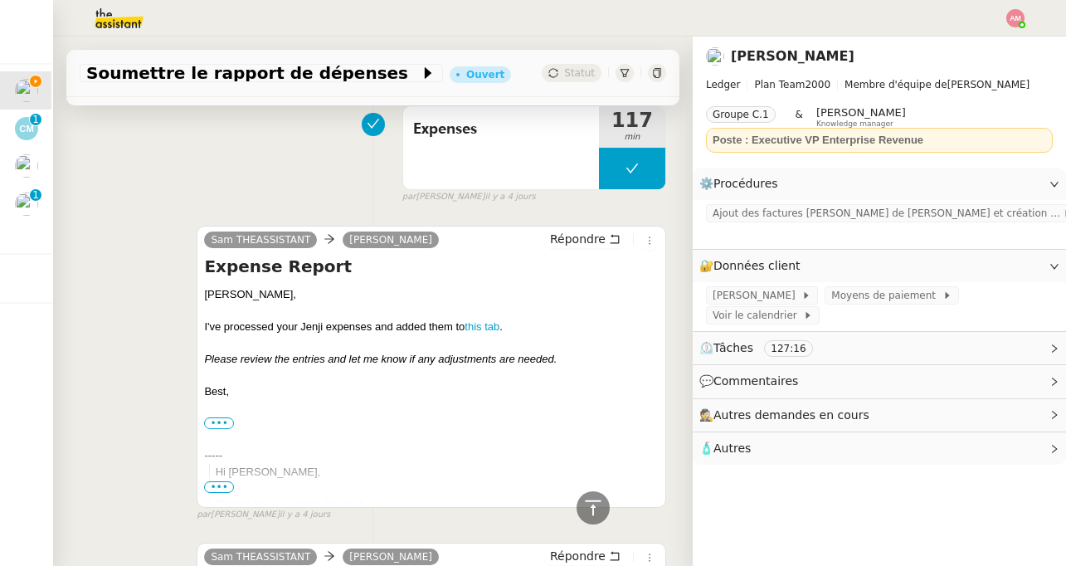
scroll to position [1765, 0]
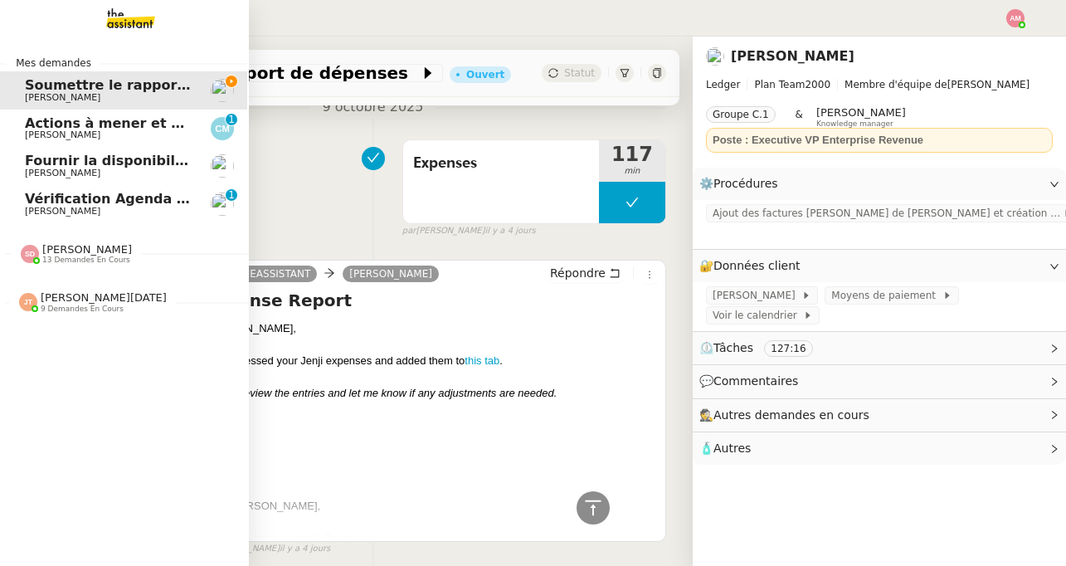
click at [46, 251] on span "[PERSON_NAME]" at bounding box center [87, 249] width 90 height 12
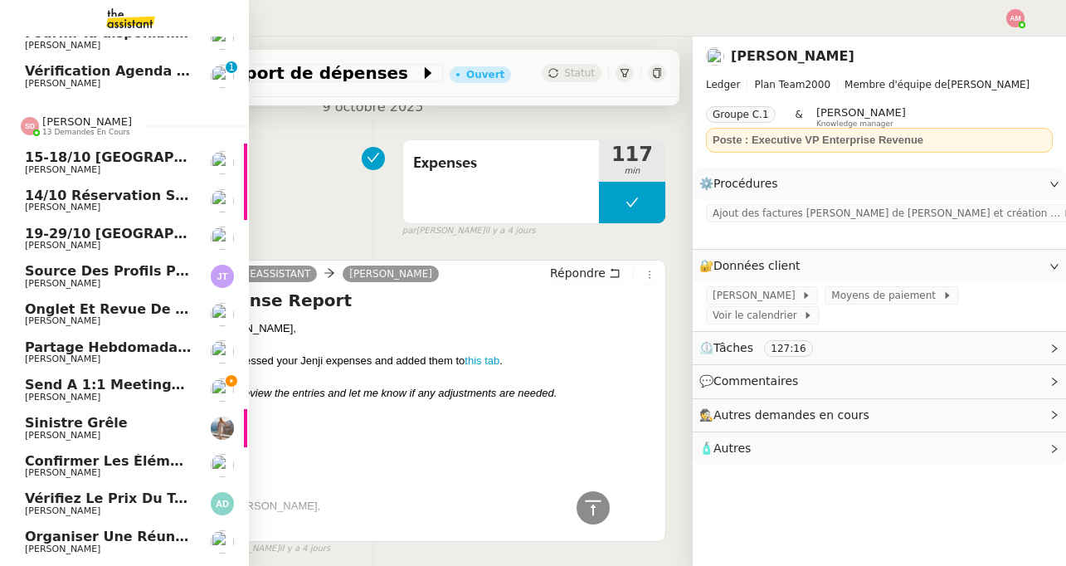
scroll to position [246, 2]
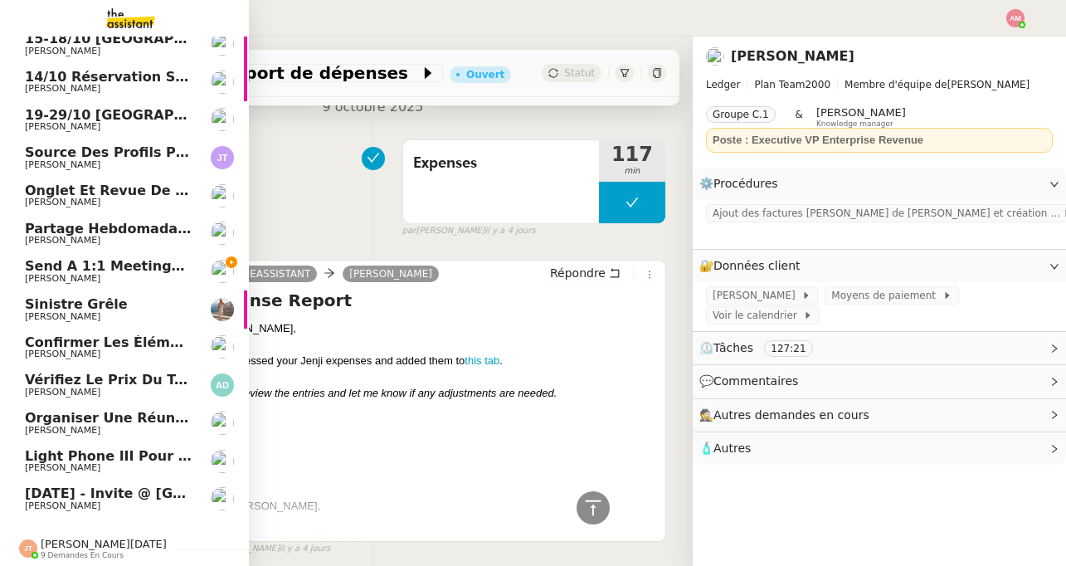
click at [85, 465] on span "[PERSON_NAME]" at bounding box center [63, 467] width 76 height 11
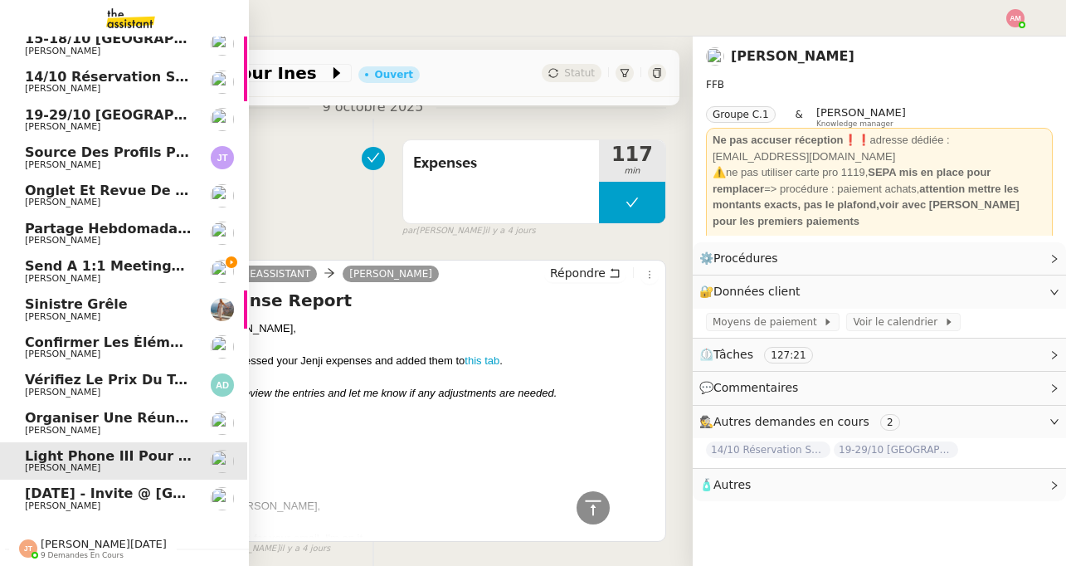
click at [74, 431] on span "[PERSON_NAME]" at bounding box center [63, 430] width 76 height 11
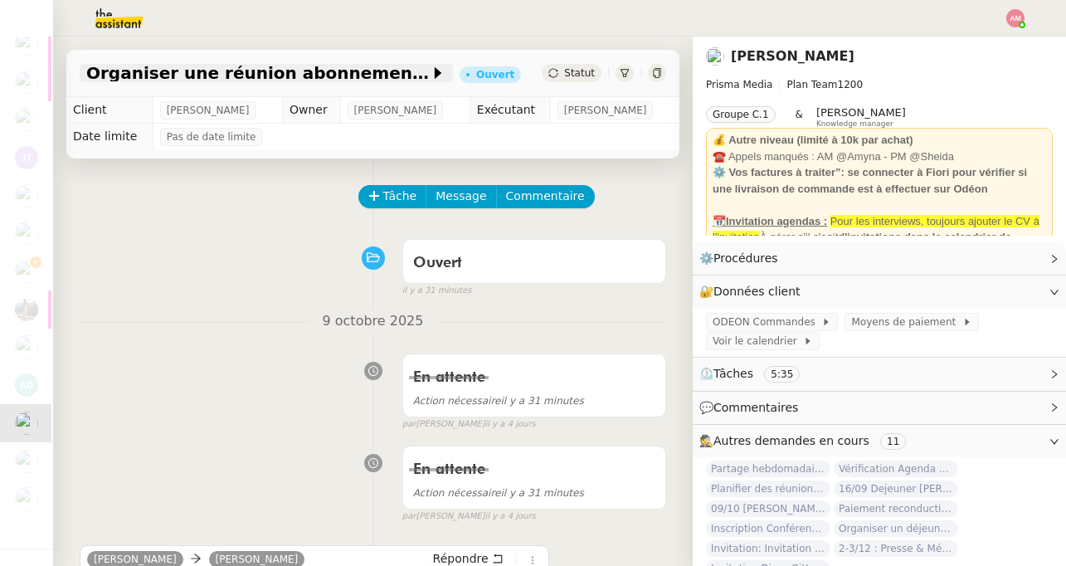
click at [388, 76] on span "Organiser une réunion abonnement avec [PERSON_NAME]" at bounding box center [257, 73] width 343 height 17
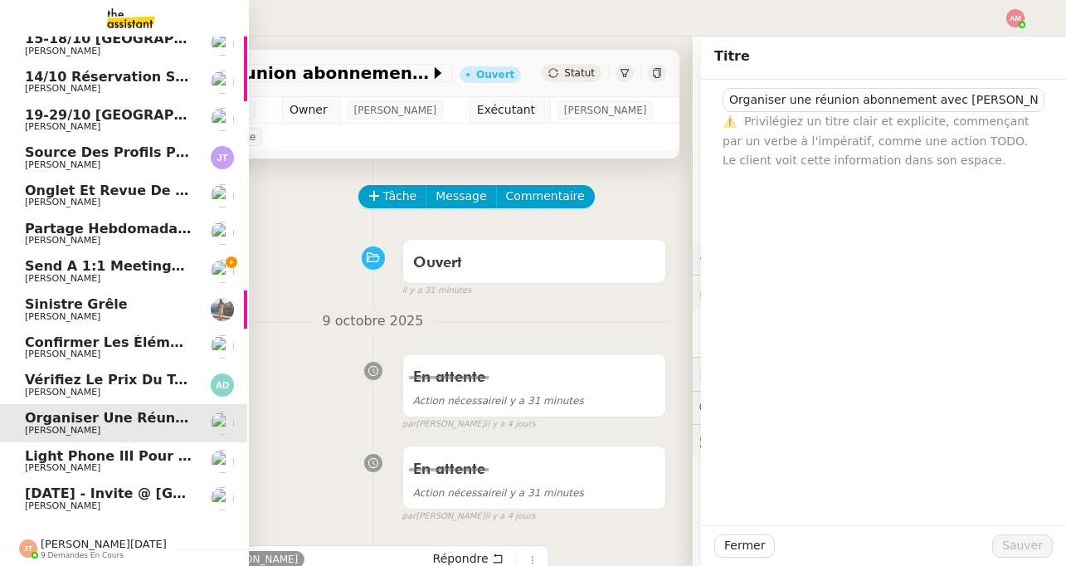
click at [41, 295] on link "Sinistre grêle Laura Gauthier" at bounding box center [122, 309] width 249 height 38
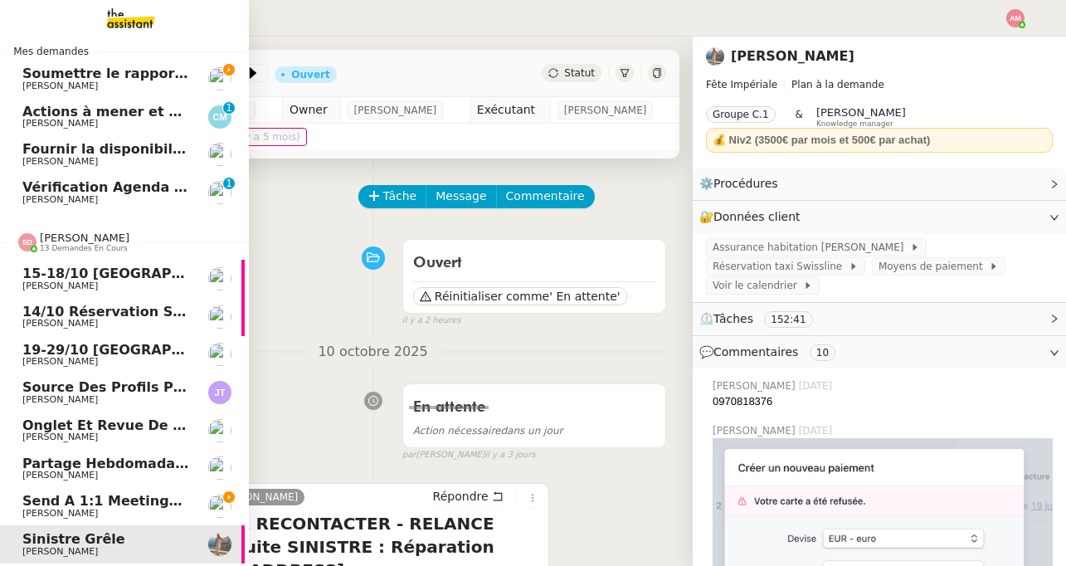
scroll to position [0, 4]
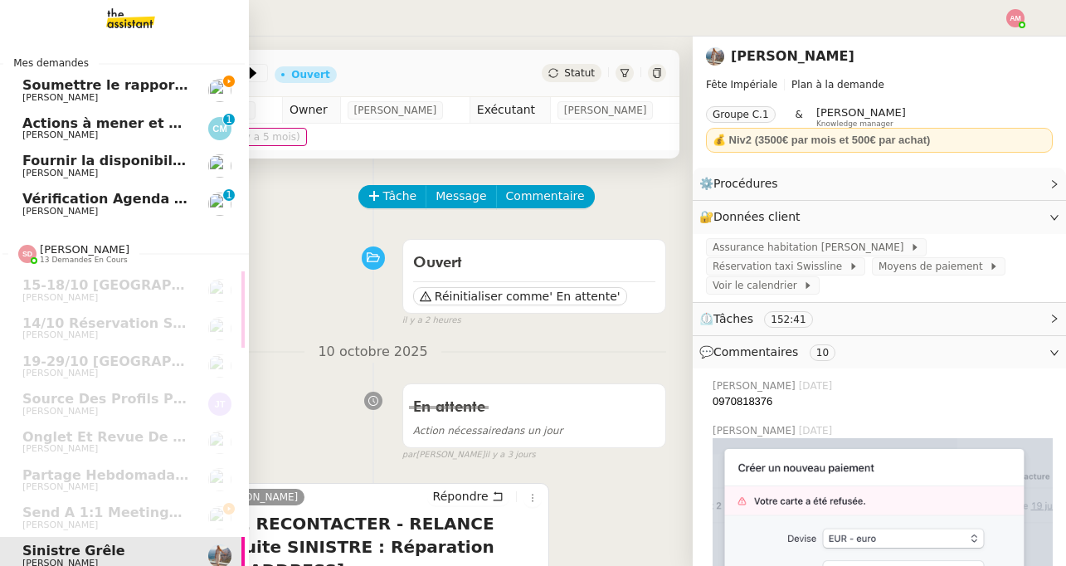
click at [100, 66] on nz-divider "Mes demandes" at bounding box center [120, 63] width 249 height 17
click at [105, 83] on span "Soumettre le rapport de dépenses" at bounding box center [150, 85] width 257 height 16
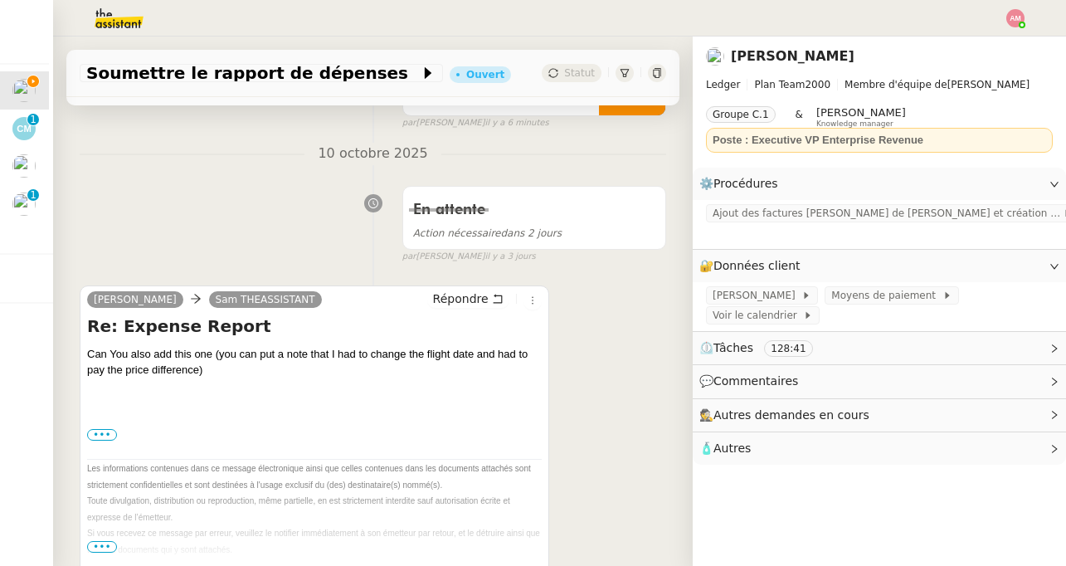
scroll to position [212, 0]
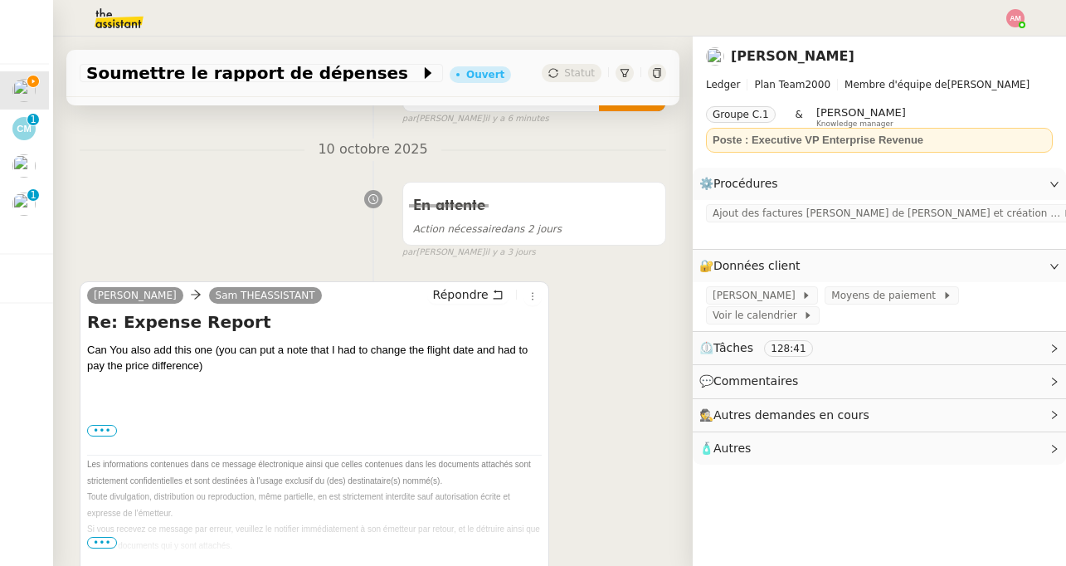
click at [478, 309] on div "Sébastien Badault Sam THEASSISTANT Répondre" at bounding box center [314, 297] width 455 height 25
click at [466, 302] on span "Répondre" at bounding box center [461, 294] width 56 height 17
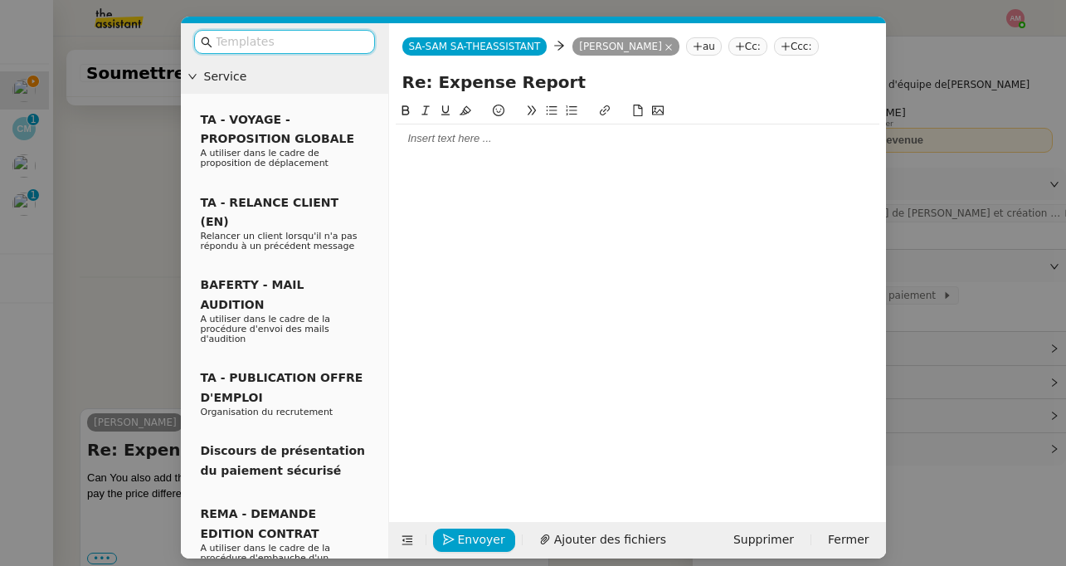
scroll to position [5, 0]
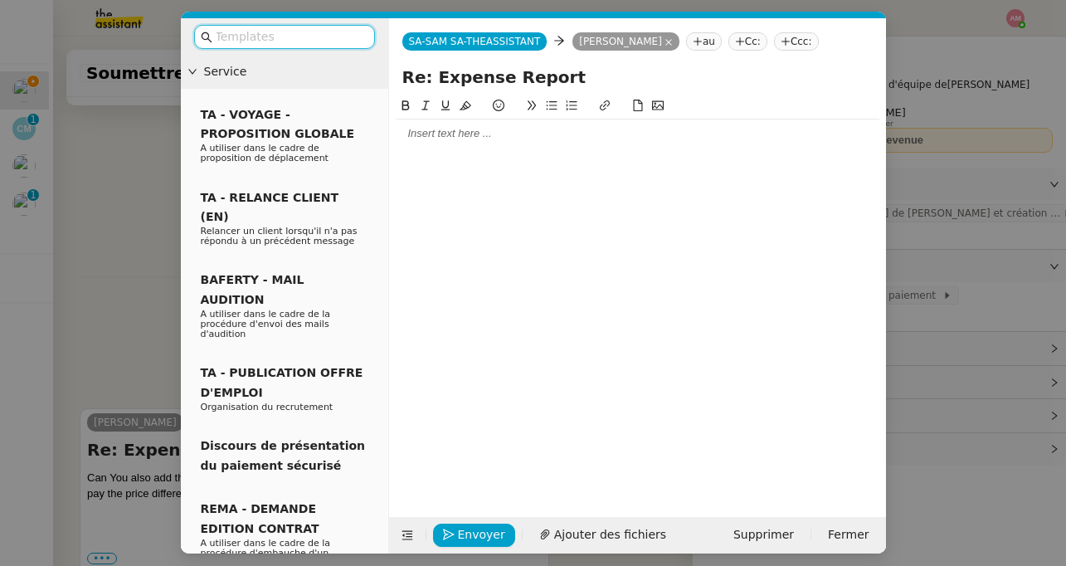
click at [125, 278] on nz-modal-container "Service TA - VOYAGE - PROPOSITION GLOBALE A utiliser dans le cadre de propositi…" at bounding box center [533, 283] width 1066 height 566
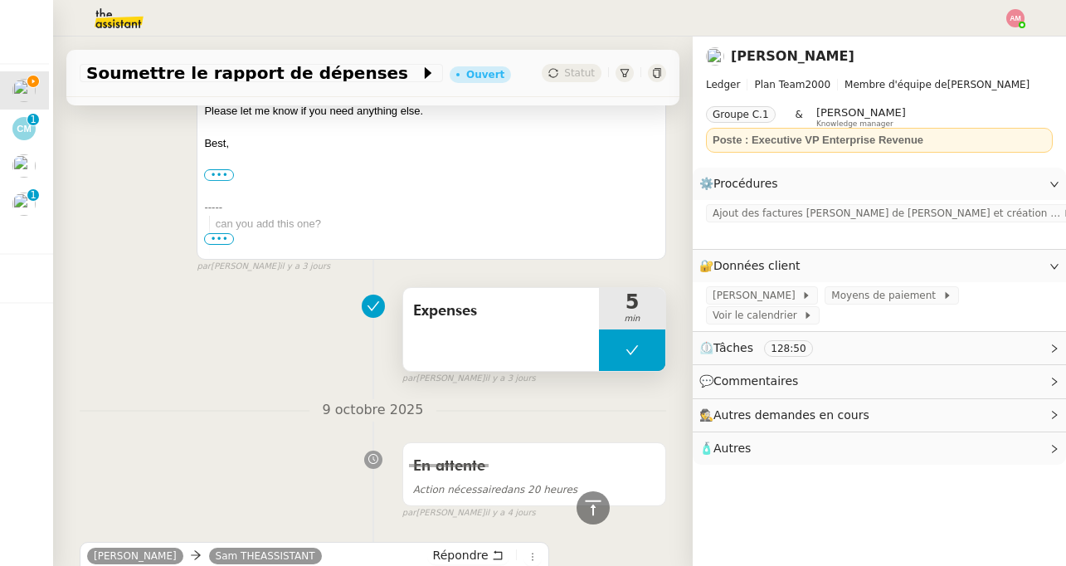
scroll to position [931, 0]
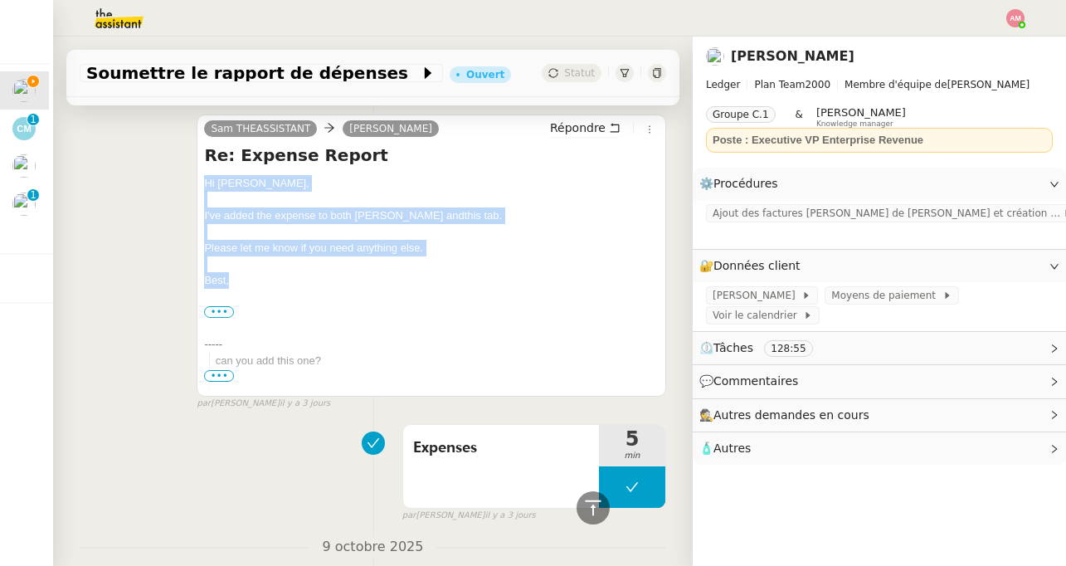
drag, startPoint x: 229, startPoint y: 280, endPoint x: 207, endPoint y: 179, distance: 103.5
click at [207, 179] on div "Hi Sébastien, I've added the expense to both Jenji and this tab . Please let me…" at bounding box center [431, 410] width 455 height 470
copy div "Hi Sébastien, I've added the expense to both Jenji and this tab . Please let me…"
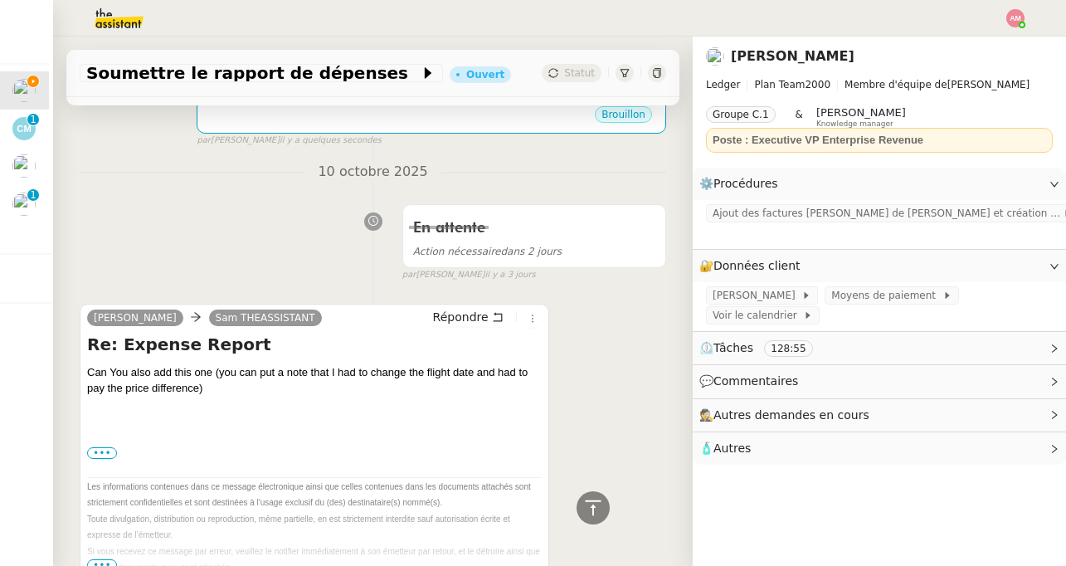
scroll to position [0, 0]
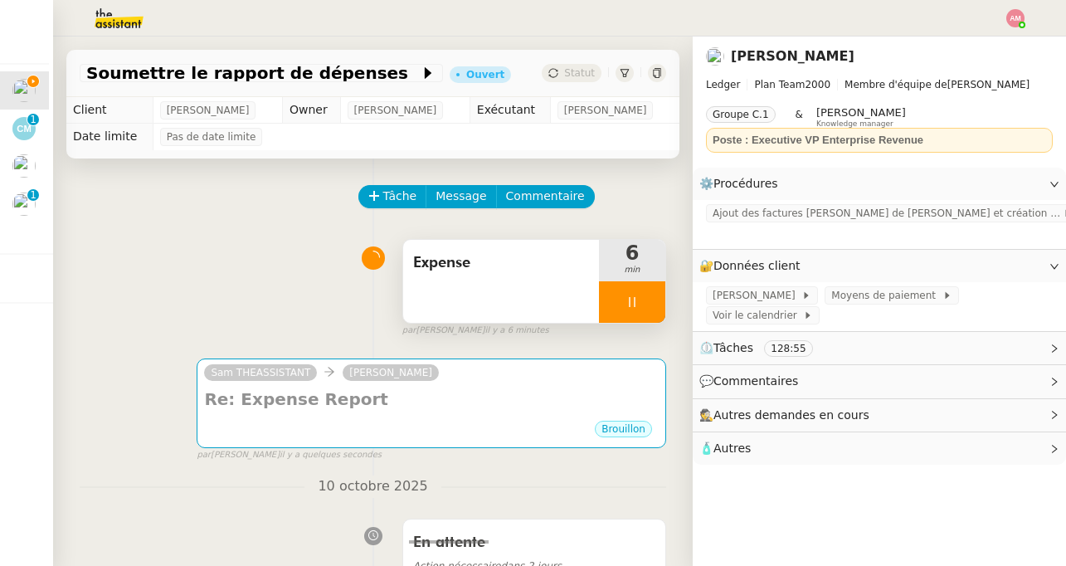
click at [525, 319] on div "Expense" at bounding box center [501, 281] width 196 height 83
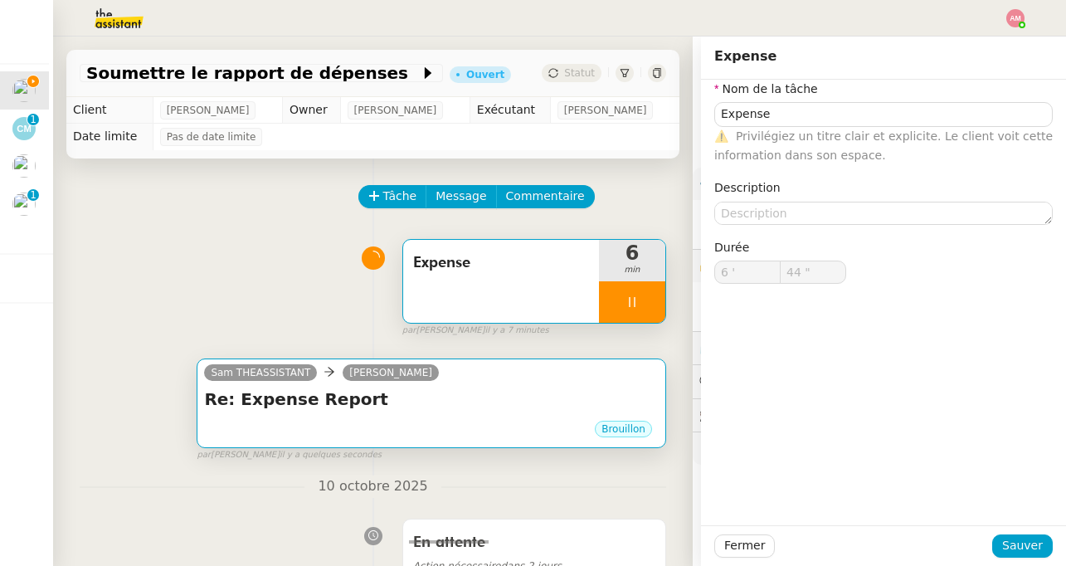
click at [534, 405] on h4 "Re: Expense Report" at bounding box center [431, 398] width 455 height 23
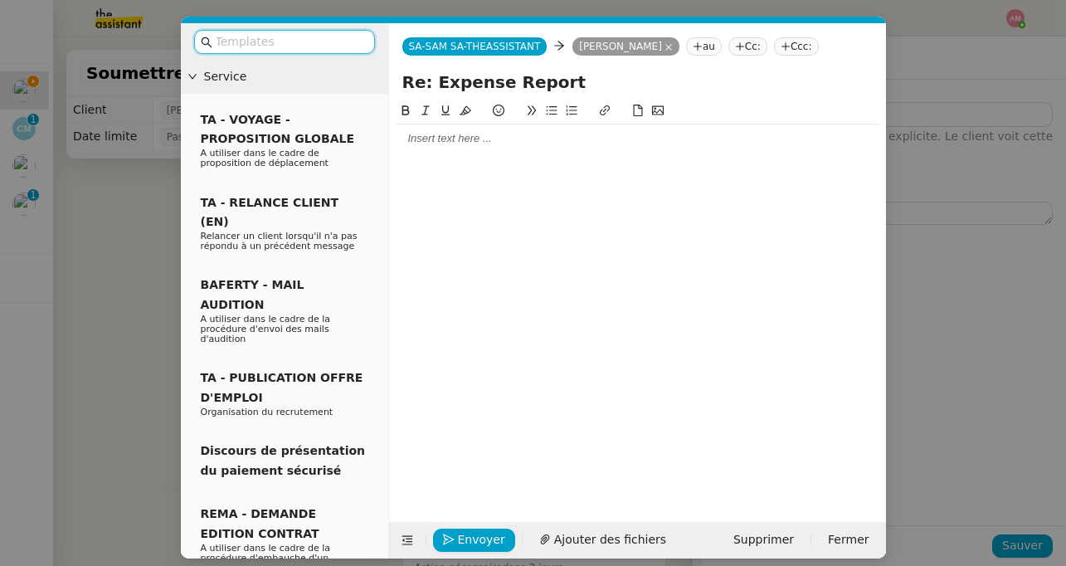
click at [506, 149] on div at bounding box center [638, 138] width 484 height 28
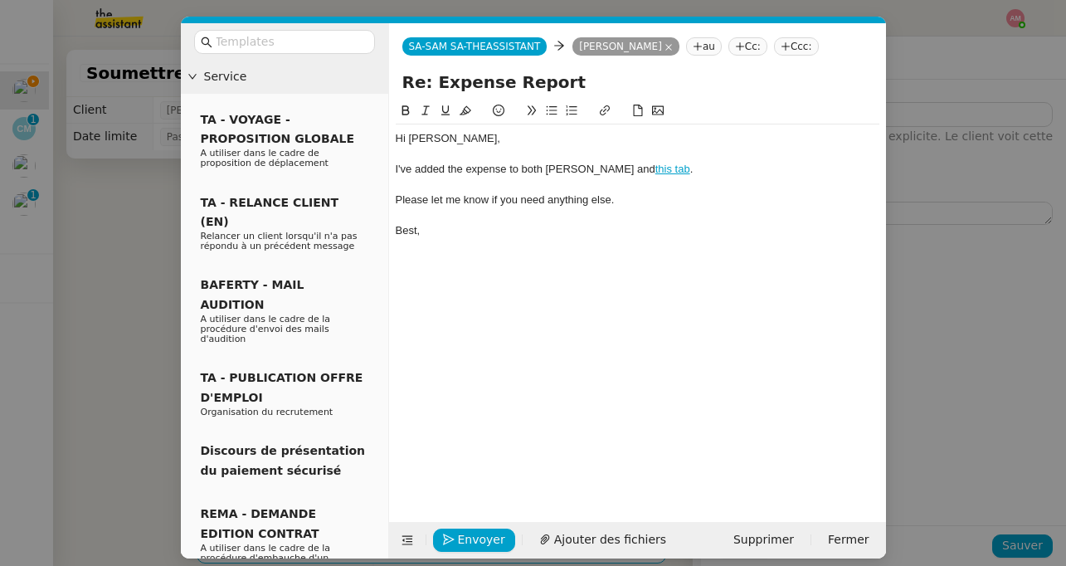
click at [90, 225] on nz-modal-container "Service TA - VOYAGE - PROPOSITION GLOBALE A utiliser dans le cadre de propositi…" at bounding box center [533, 283] width 1066 height 566
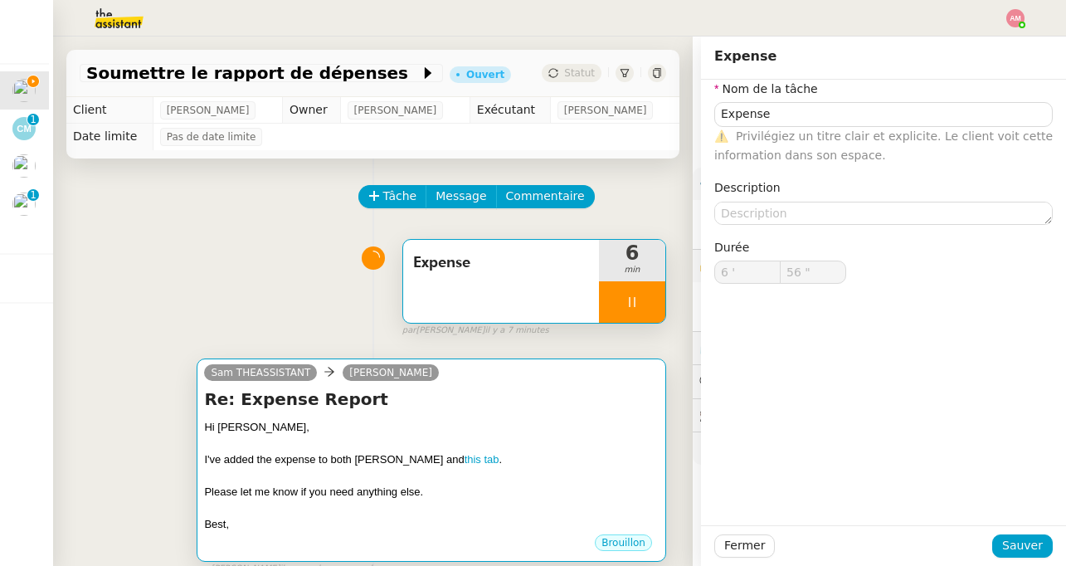
click at [441, 496] on div "Please let me know if you need anything else." at bounding box center [431, 492] width 455 height 17
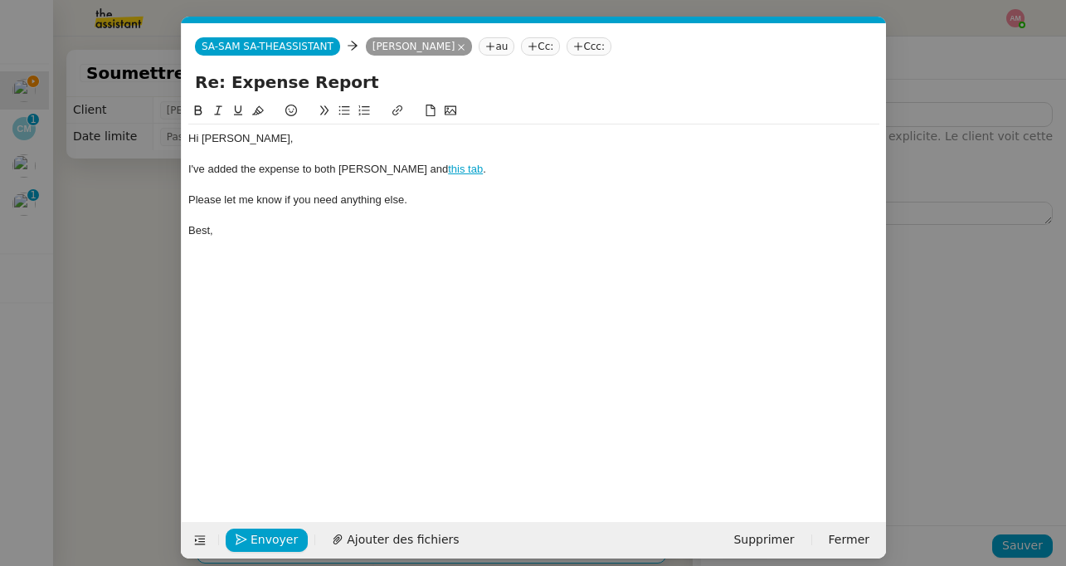
scroll to position [0, 36]
type input "59 ""
click at [255, 541] on span "Envoyer" at bounding box center [274, 539] width 47 height 19
type input "7 '"
click at [256, 543] on span "Confirmer l'envoi" at bounding box center [301, 539] width 100 height 19
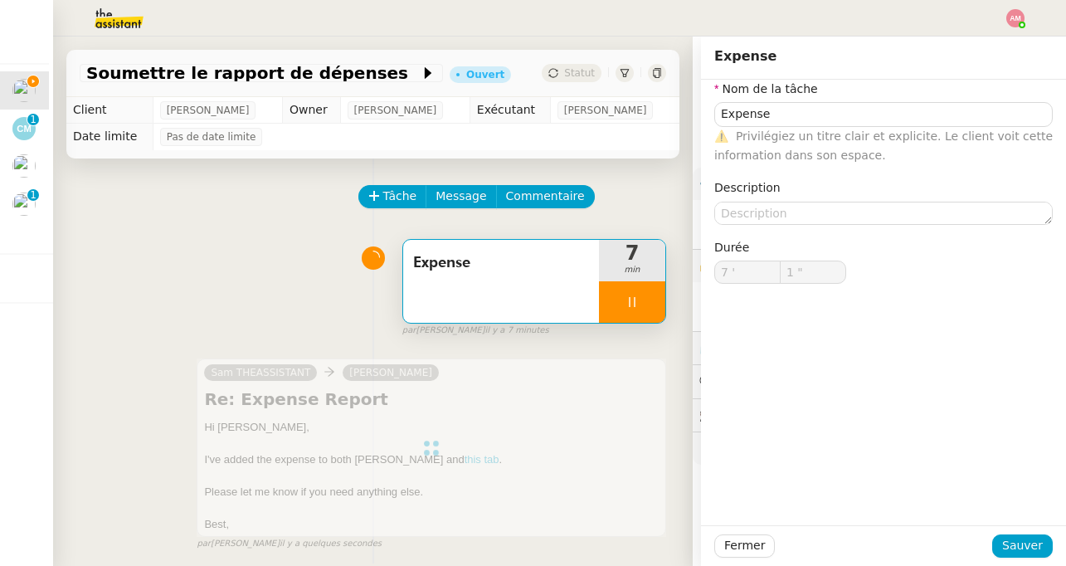
type input "2 ""
type input "Expense"
type input "7 '"
type input "10 ""
type input "Expense"
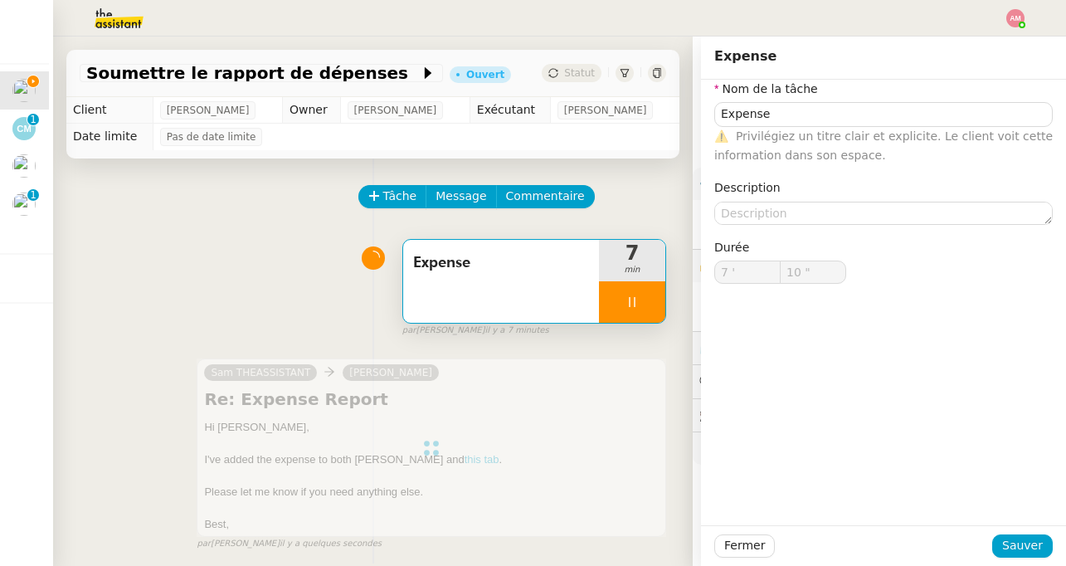
type input "7 '"
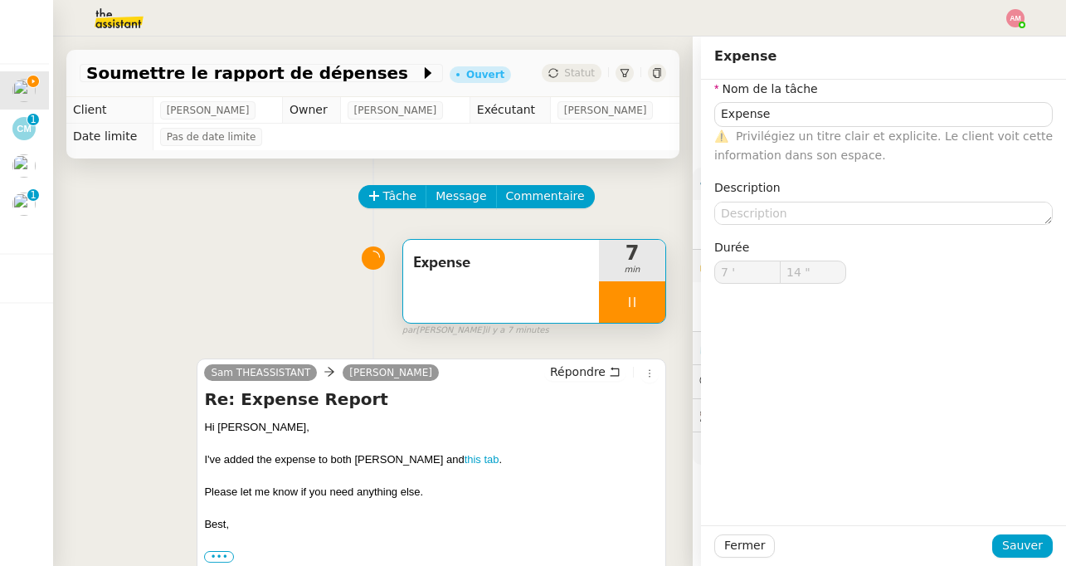
type input "15 ""
type input "Expense"
type input "7 '"
type input "16 ""
type input "Expense"
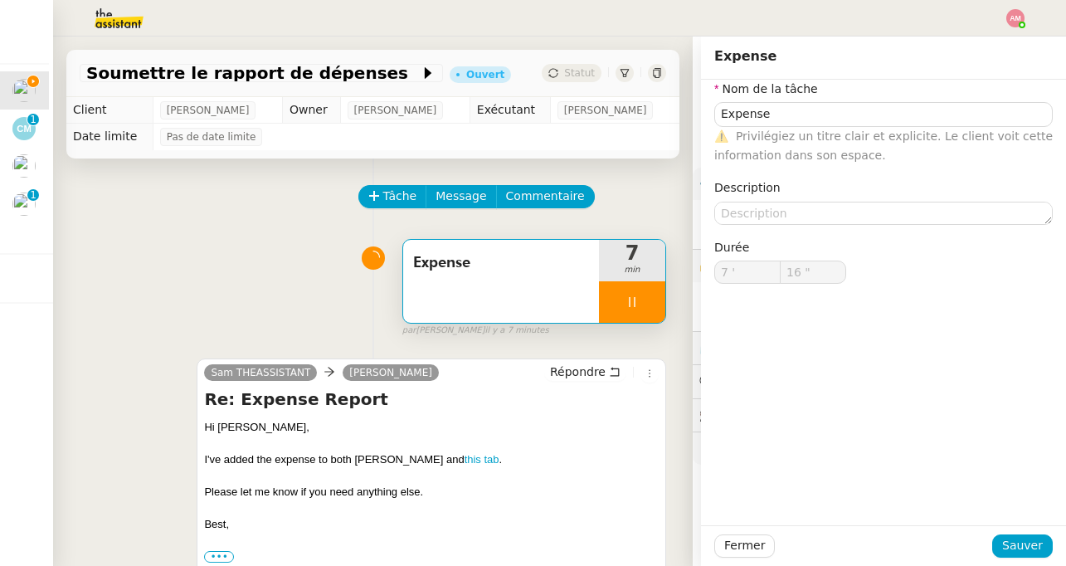
type input "7 '"
type input "16 ""
type input "Expense"
type input "7 '"
type input "30 ""
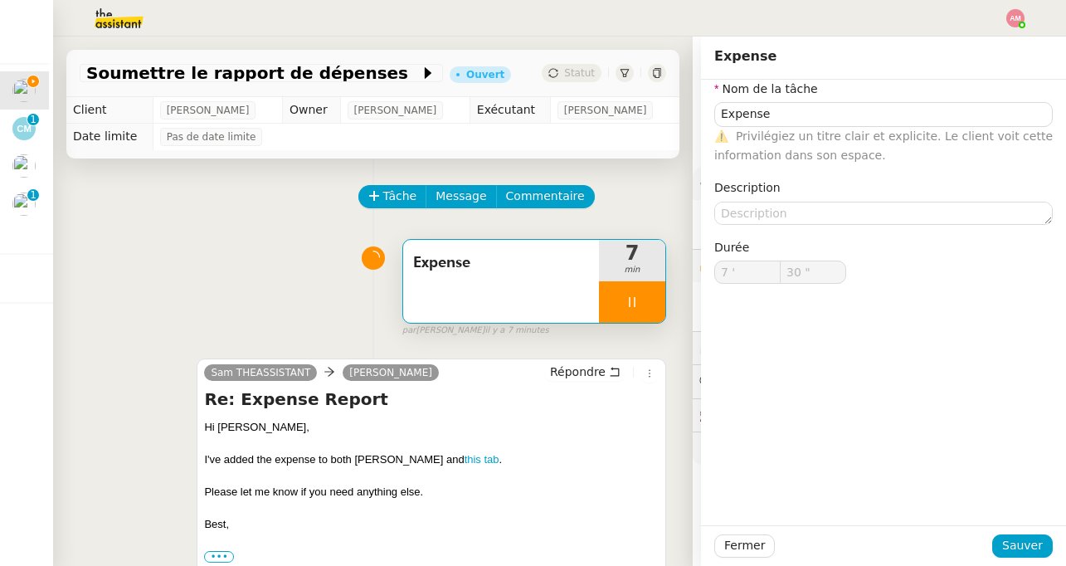
click at [638, 300] on icon at bounding box center [632, 301] width 13 height 13
type input "Expense"
type input "7 '"
type input "30 ""
click at [661, 302] on button at bounding box center [648, 301] width 33 height 41
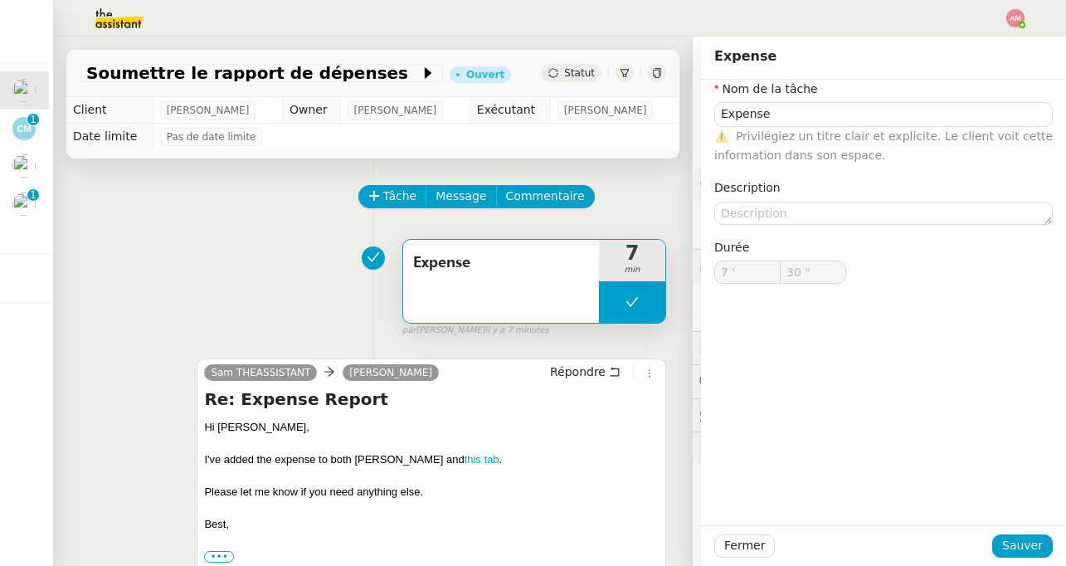
type input "Expense"
type input "7 '"
type input "30 ""
type input "Expense"
type input "7 '"
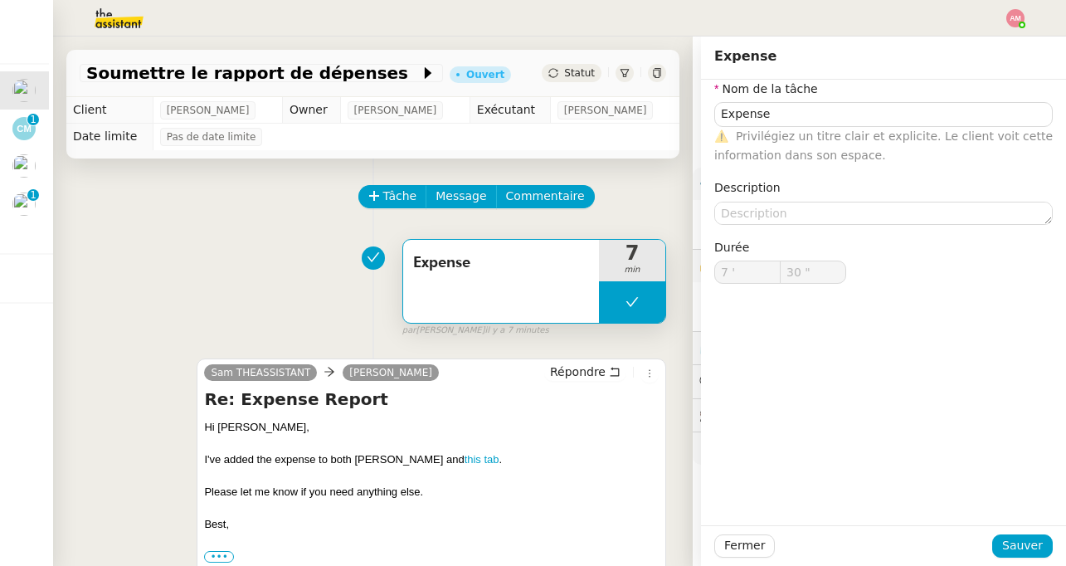
type input "30 ""
type input "Expense"
type input "7 '"
type input "30 ""
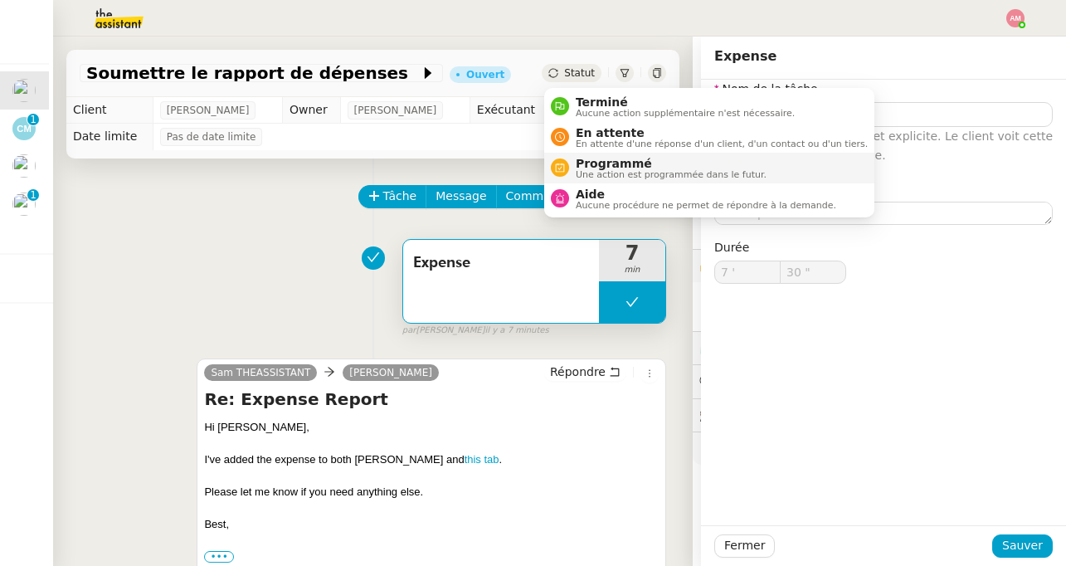
click at [617, 173] on span "Une action est programmée dans le futur." at bounding box center [671, 174] width 191 height 9
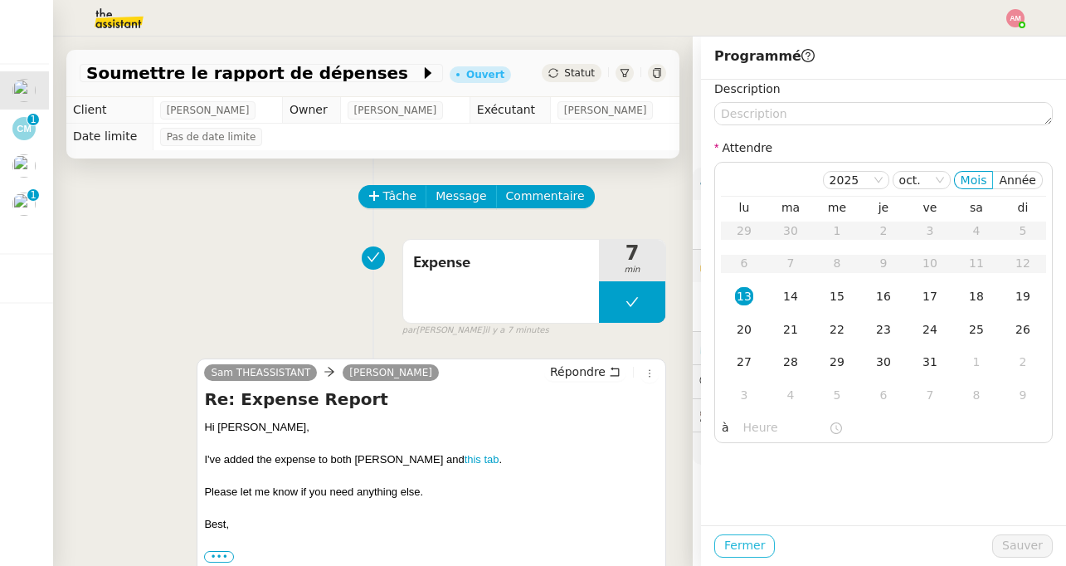
click at [761, 534] on button "Fermer" at bounding box center [744, 545] width 61 height 23
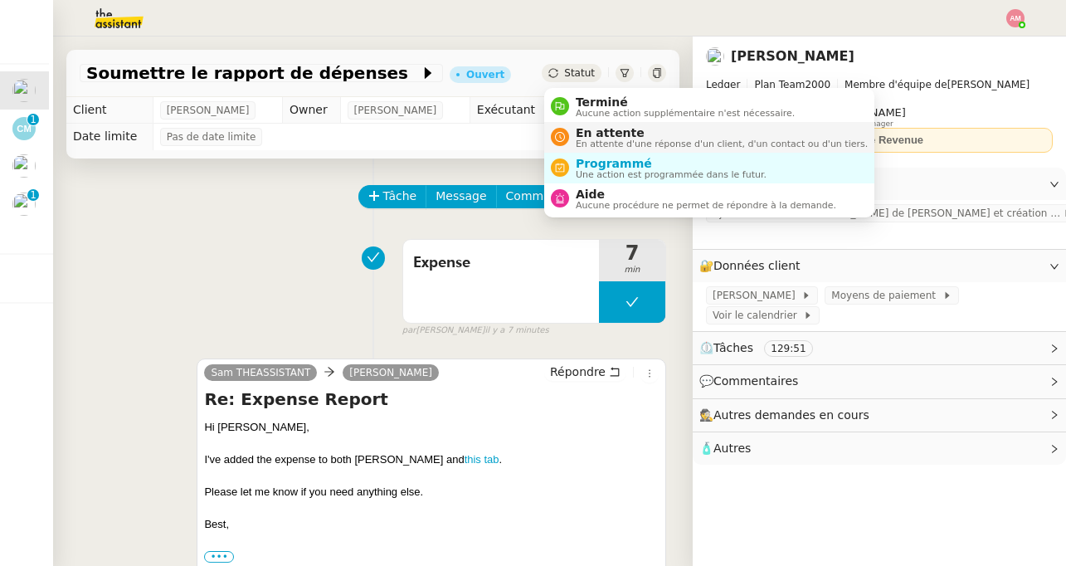
click at [610, 144] on span "En attente d'une réponse d'un client, d'un contact ou d'un tiers." at bounding box center [722, 143] width 292 height 9
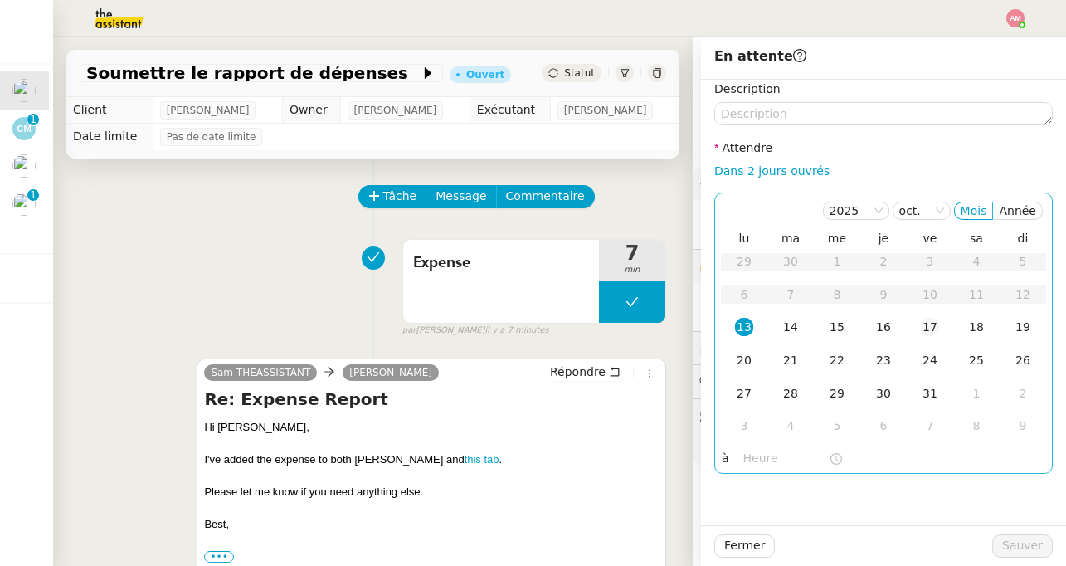
click at [918, 332] on td "17" at bounding box center [930, 327] width 46 height 33
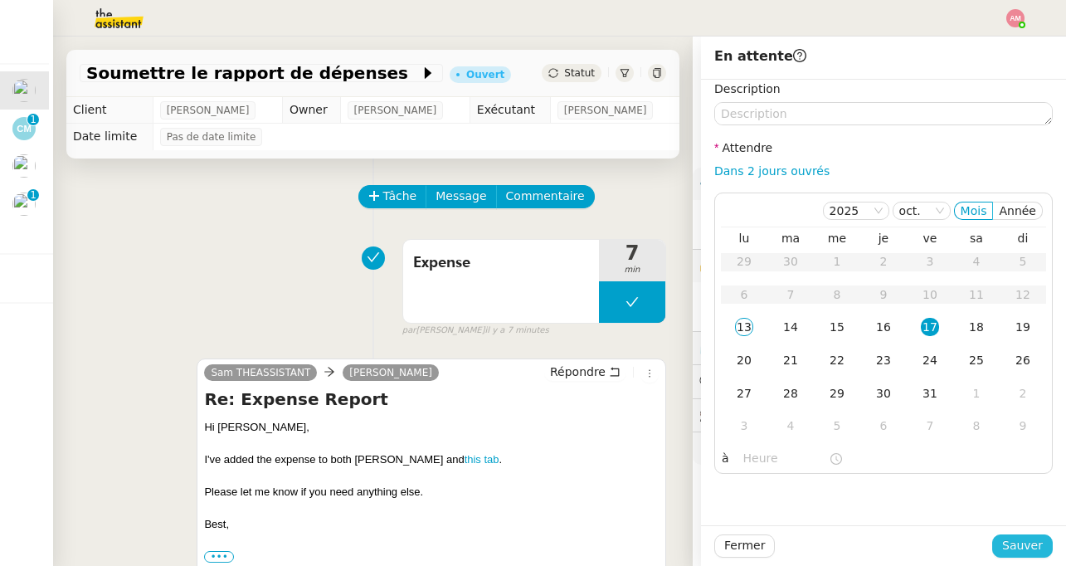
click at [1011, 541] on span "Sauver" at bounding box center [1022, 545] width 41 height 19
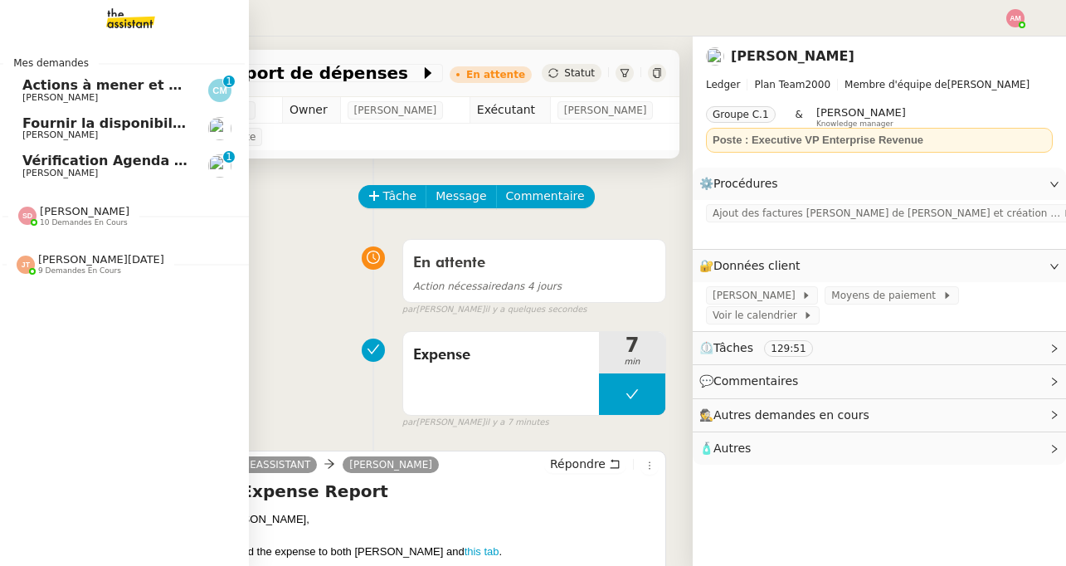
click at [10, 149] on link "Vérification Agenda + Chat + Wagram (9h et 14h) [PERSON_NAME] 0 1 2 3 4 5 6 7 8…" at bounding box center [120, 166] width 249 height 38
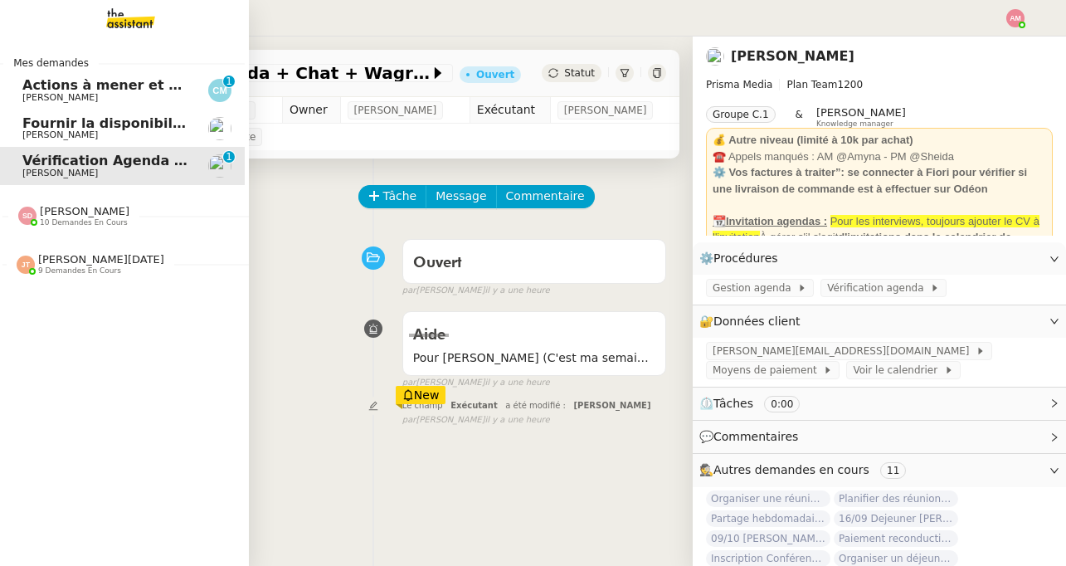
click at [71, 123] on span "Fournir la disponibilité d'Ariel" at bounding box center [133, 123] width 223 height 16
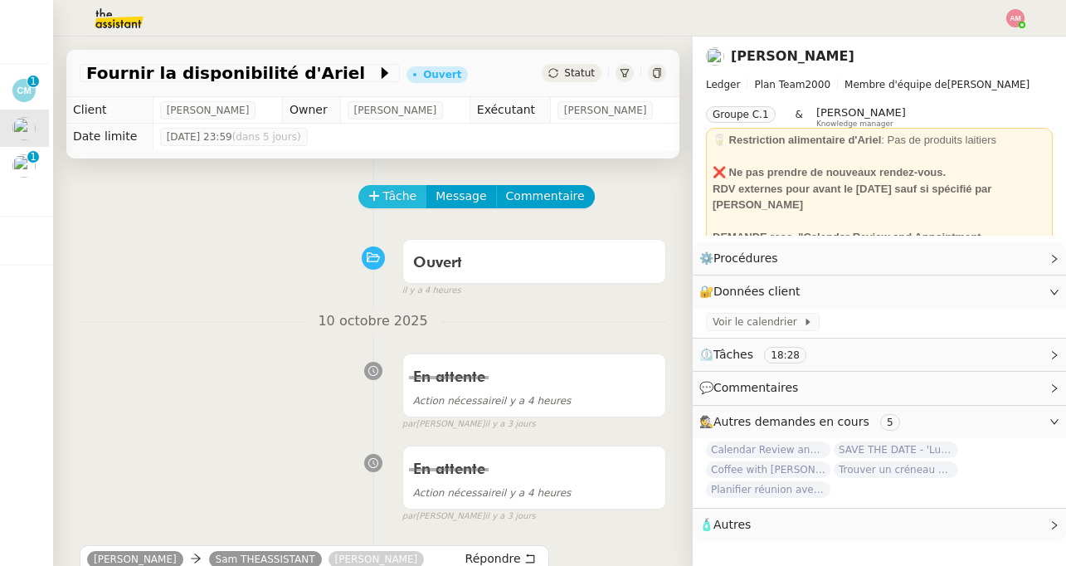
click at [383, 203] on span "Tâche" at bounding box center [400, 196] width 34 height 19
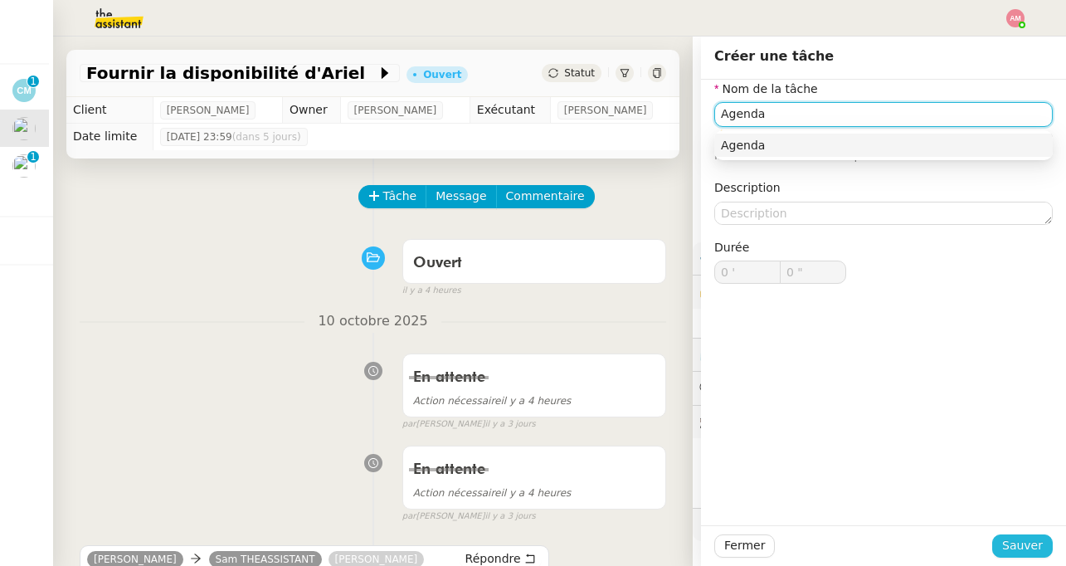
type input "Agenda"
click at [1016, 534] on button "Sauver" at bounding box center [1022, 545] width 61 height 23
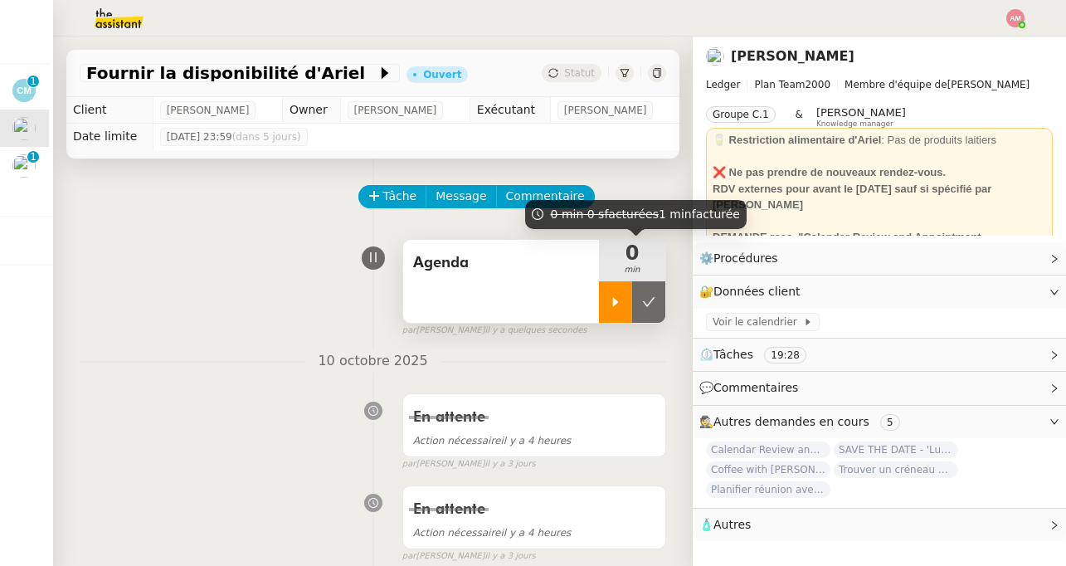
click at [612, 285] on div at bounding box center [615, 301] width 33 height 41
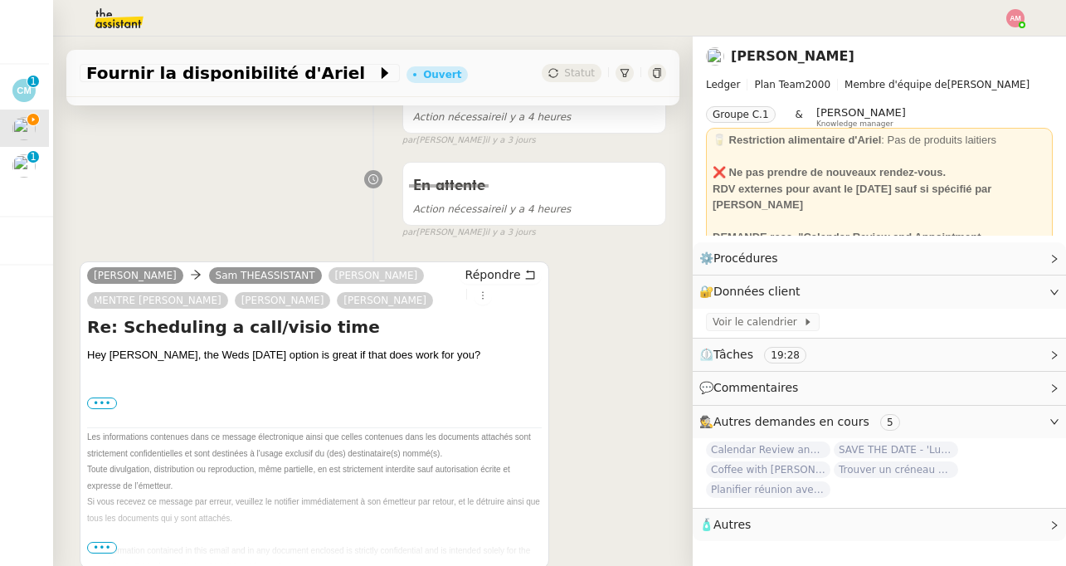
scroll to position [325, 0]
click at [749, 343] on div "⏲️ Tâches 19:28" at bounding box center [879, 355] width 373 height 32
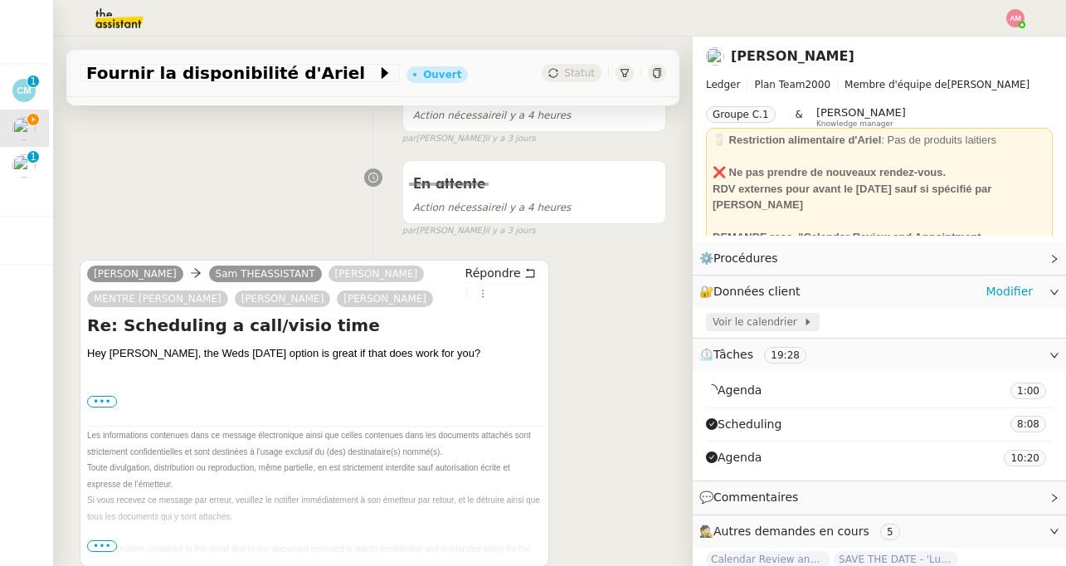
click at [743, 331] on div "Voir le calendrier" at bounding box center [763, 322] width 114 height 18
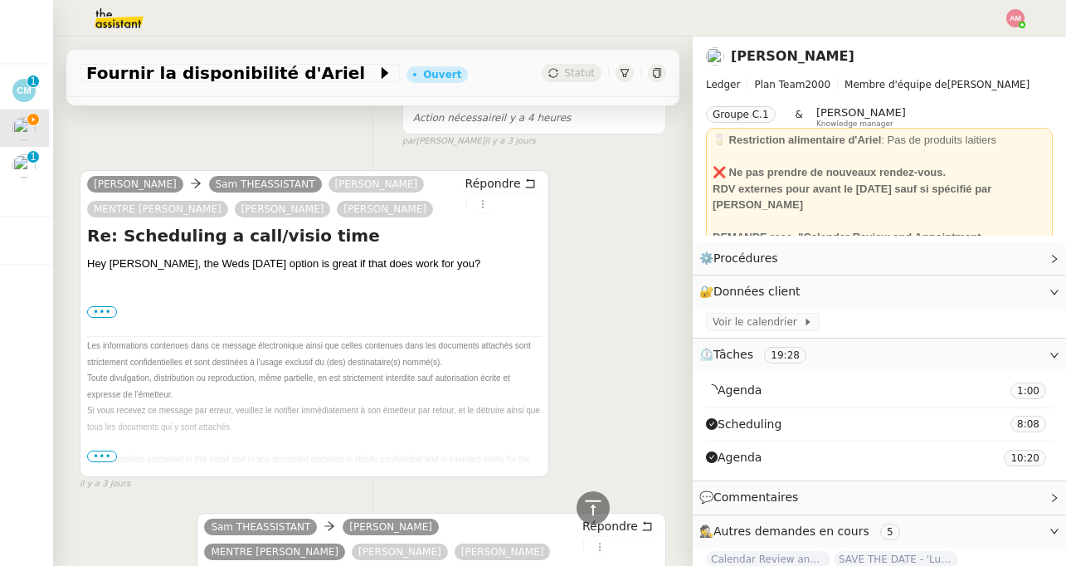
scroll to position [382, 0]
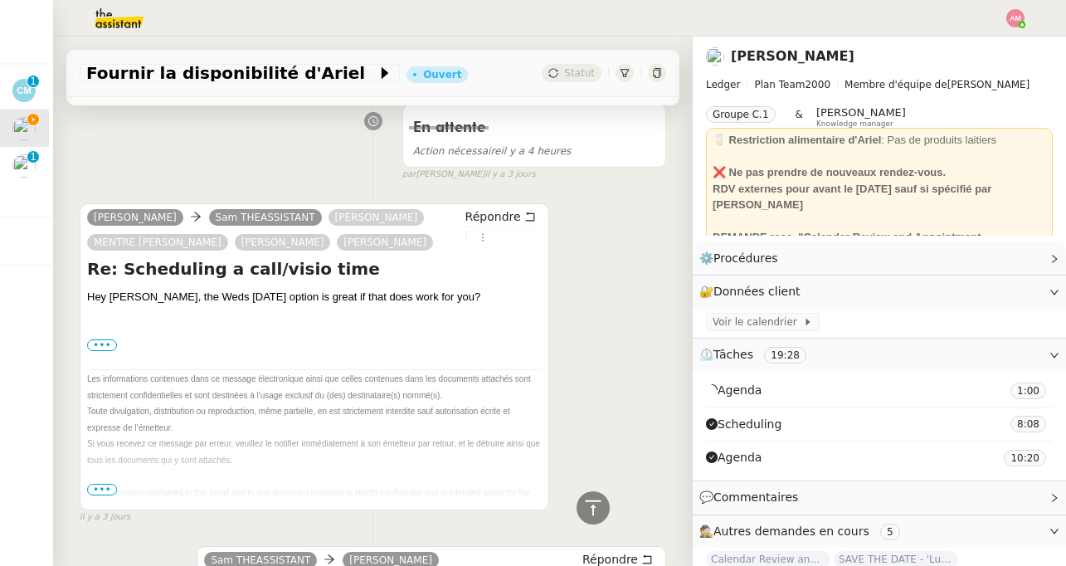
click at [91, 339] on div "••• On Fri, Oct 10, 2025 at 2:32 PM SA-THEASSISTANT SA-SAM < sam@ledger.fr > wr…" at bounding box center [314, 345] width 455 height 17
click at [96, 347] on label "•••" at bounding box center [102, 345] width 30 height 12
click at [0, 0] on input "•••" at bounding box center [0, 0] width 0 height 0
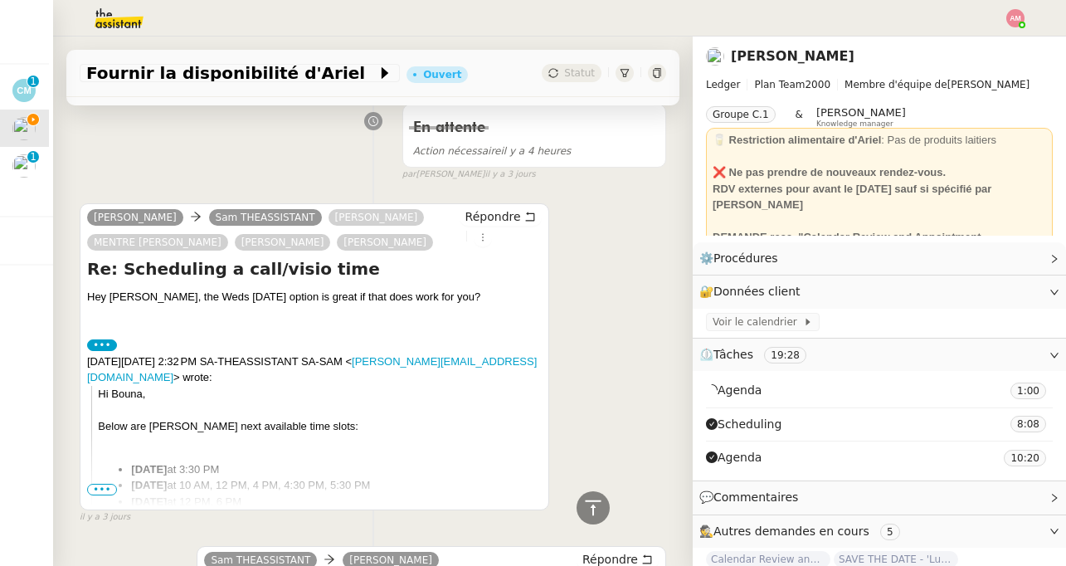
click at [100, 481] on ul "Wednesday, October 15th at 3:30 PM Friday, October 17th at 10 AM, 12 PM, 4 PM, …" at bounding box center [319, 493] width 443 height 65
click at [100, 491] on span "•••" at bounding box center [102, 490] width 30 height 12
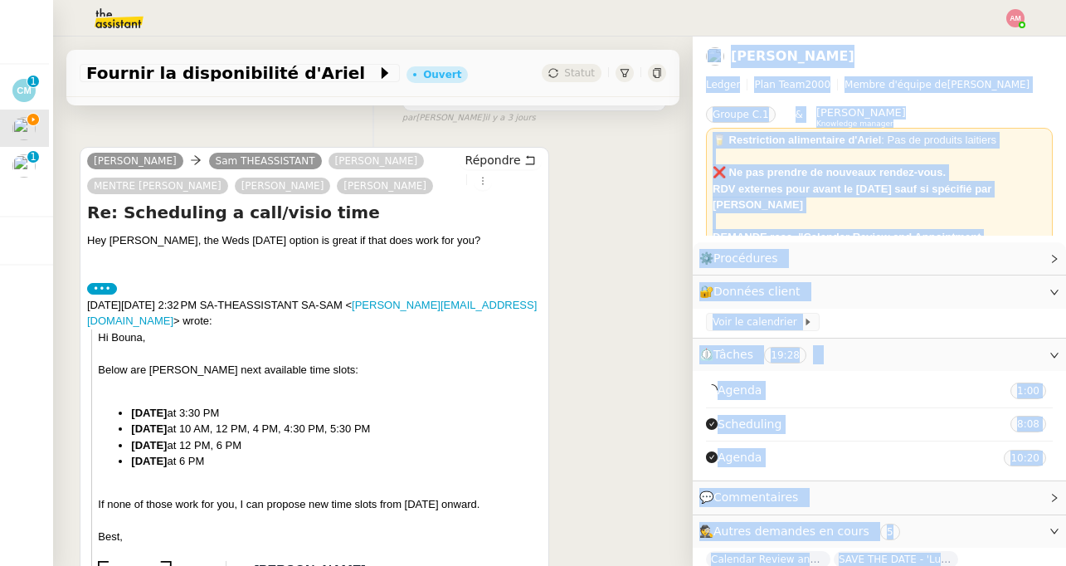
scroll to position [449, 0]
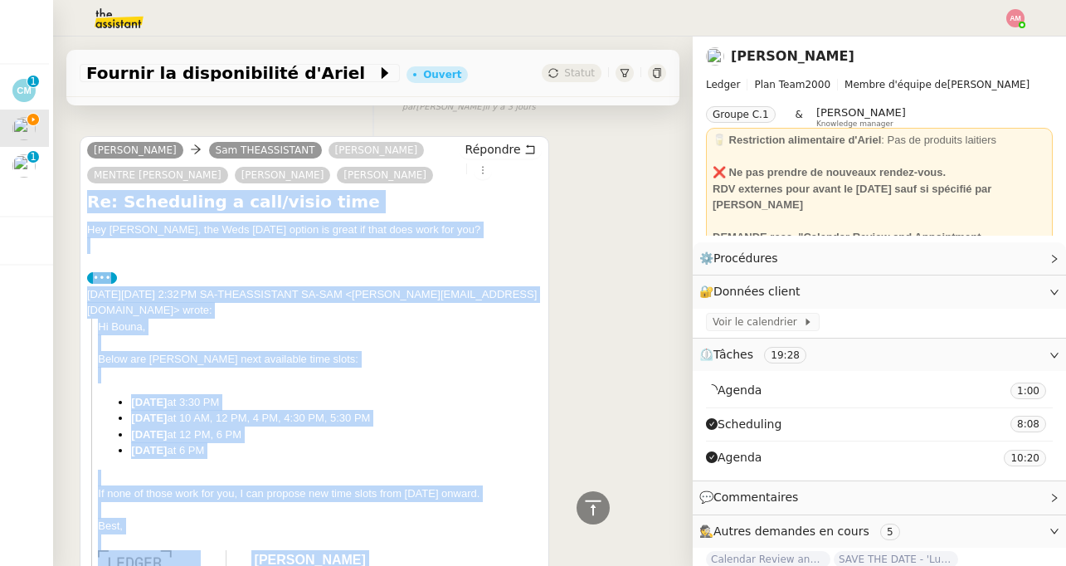
drag, startPoint x: 182, startPoint y: 332, endPoint x: 81, endPoint y: 205, distance: 161.8
copy div "Re: Scheduling a call/visio time Hey Bouna, the Weds Oct 15th option is great i…"
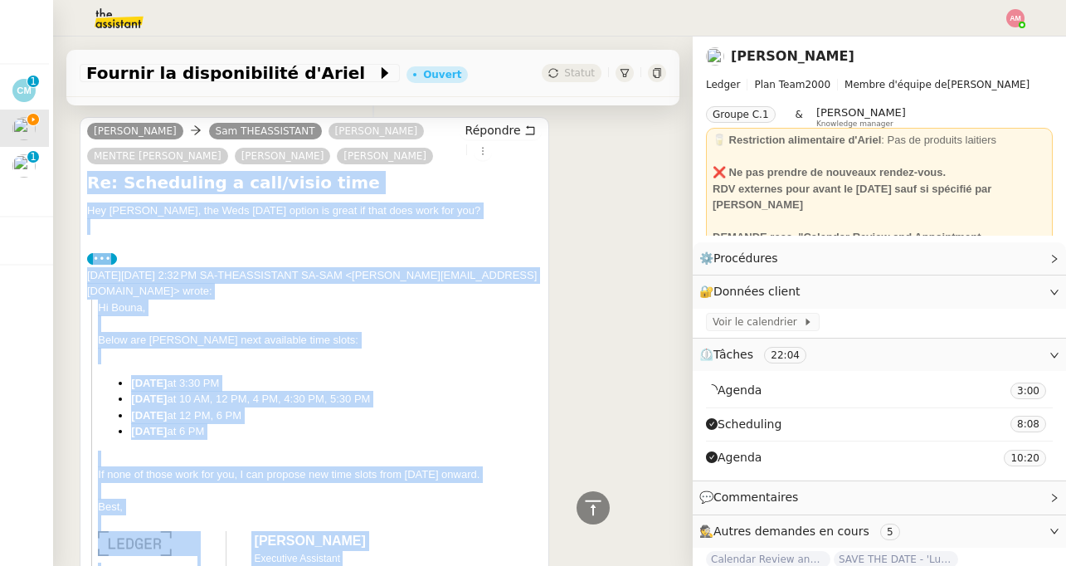
scroll to position [297, 0]
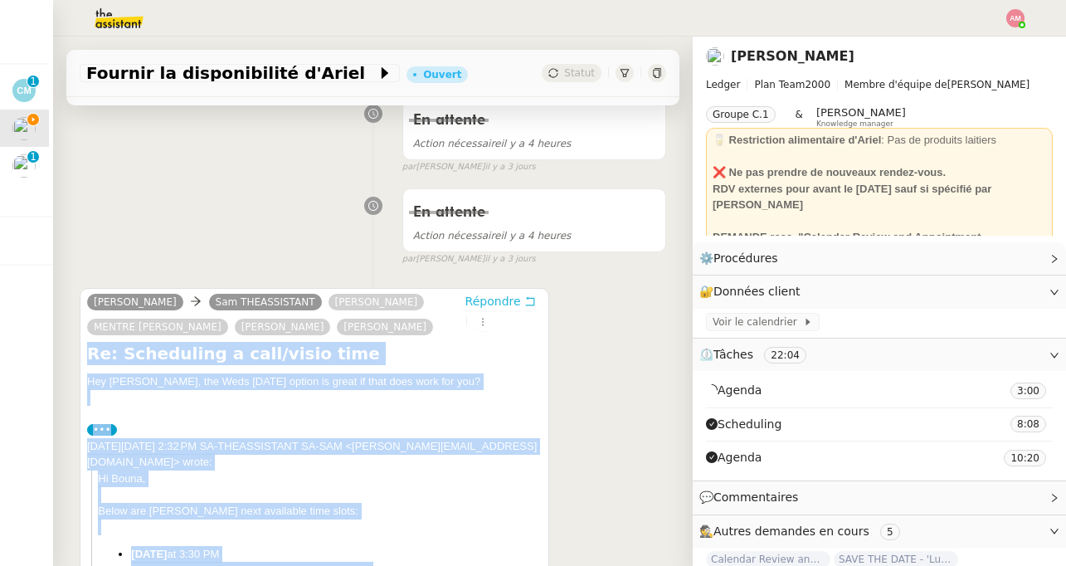
click at [476, 304] on span "Répondre" at bounding box center [493, 301] width 56 height 17
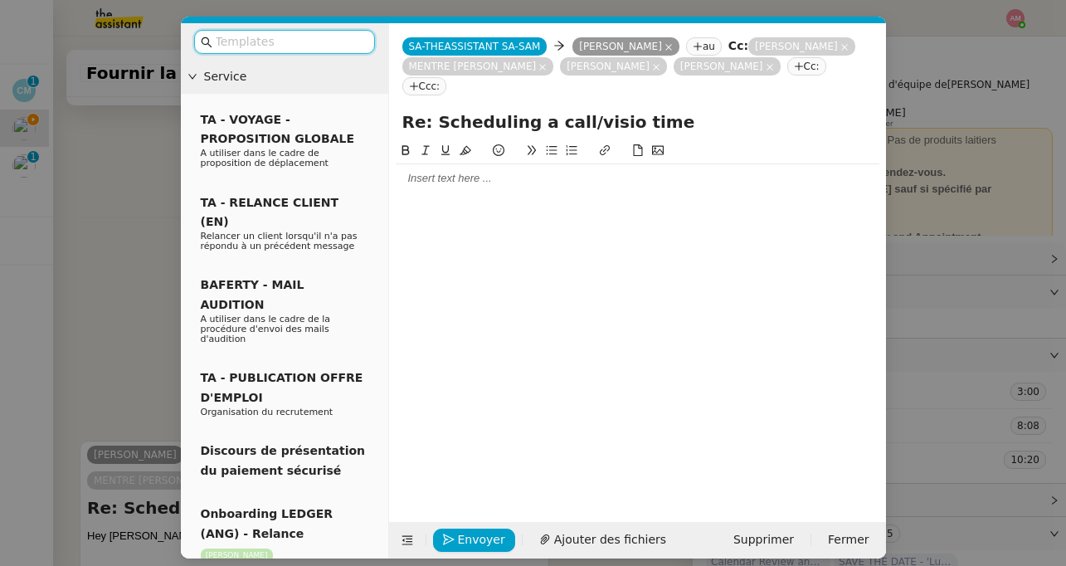
click at [458, 171] on div at bounding box center [638, 178] width 484 height 15
click at [127, 105] on nz-modal-container "Service TA - VOYAGE - PROPOSITION GLOBALE A utiliser dans le cadre de propositi…" at bounding box center [533, 283] width 1066 height 566
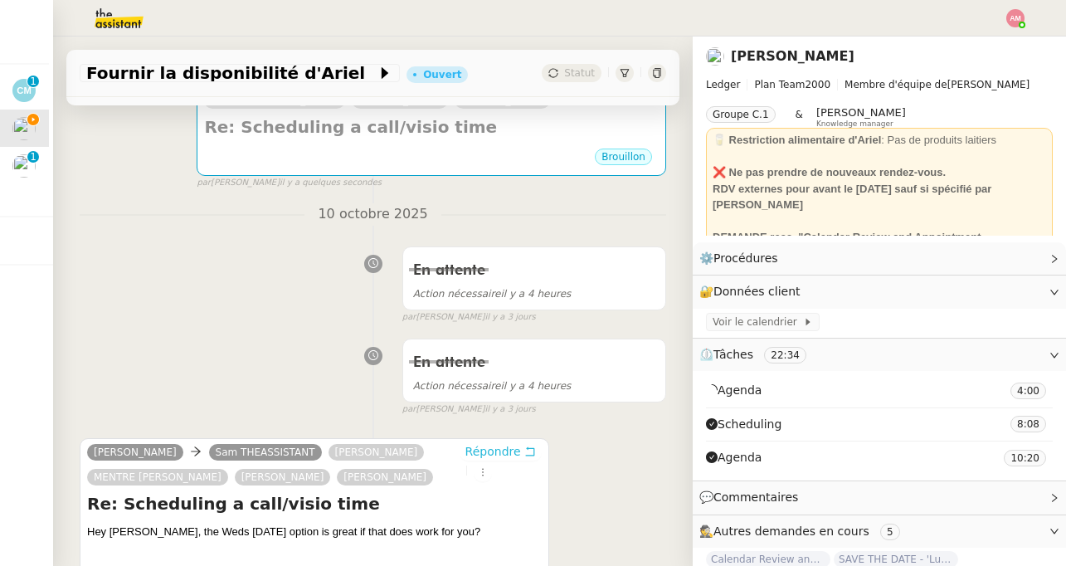
scroll to position [0, 0]
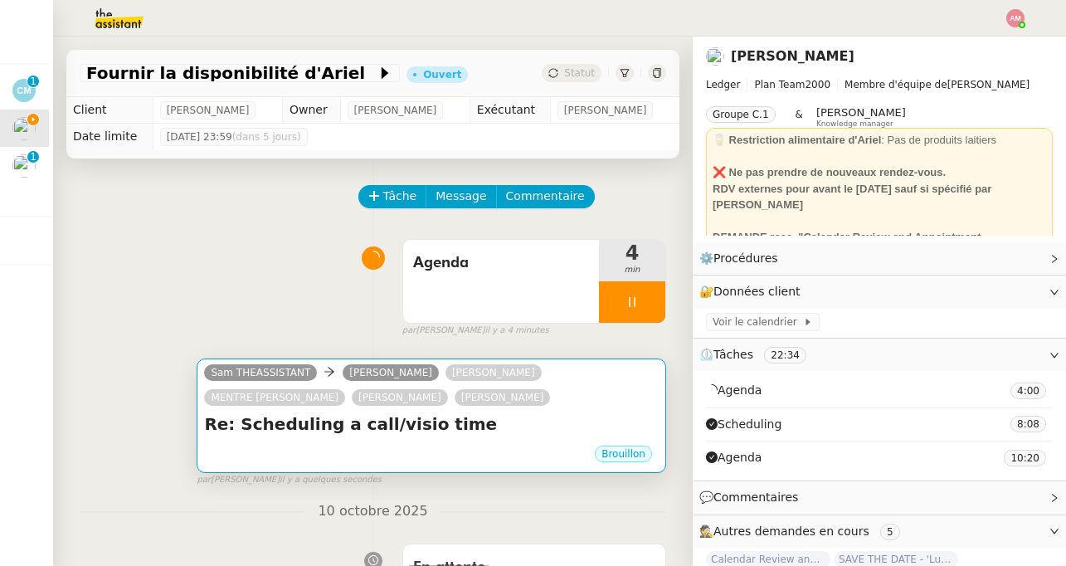
click at [444, 444] on div "Re: Scheduling a call/visio time •••" at bounding box center [431, 428] width 455 height 32
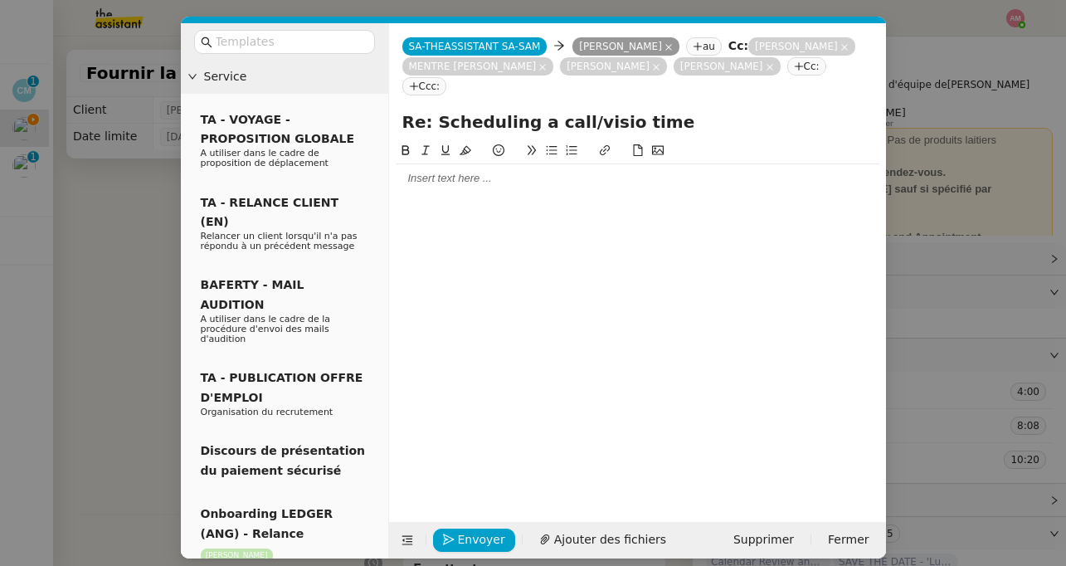
click at [436, 164] on div at bounding box center [638, 178] width 484 height 28
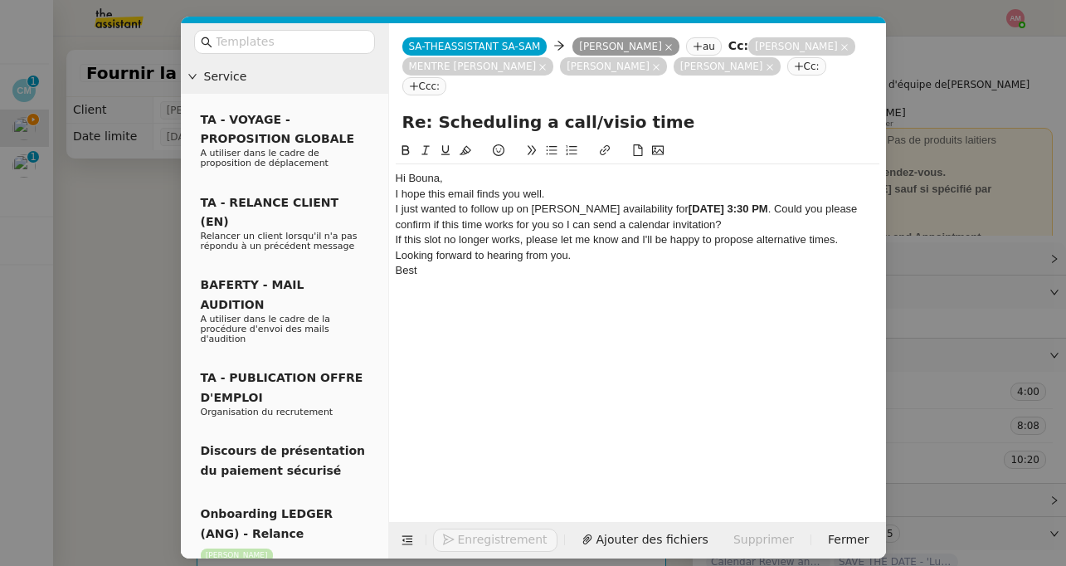
click at [447, 171] on div "Hi Bouna," at bounding box center [638, 178] width 484 height 15
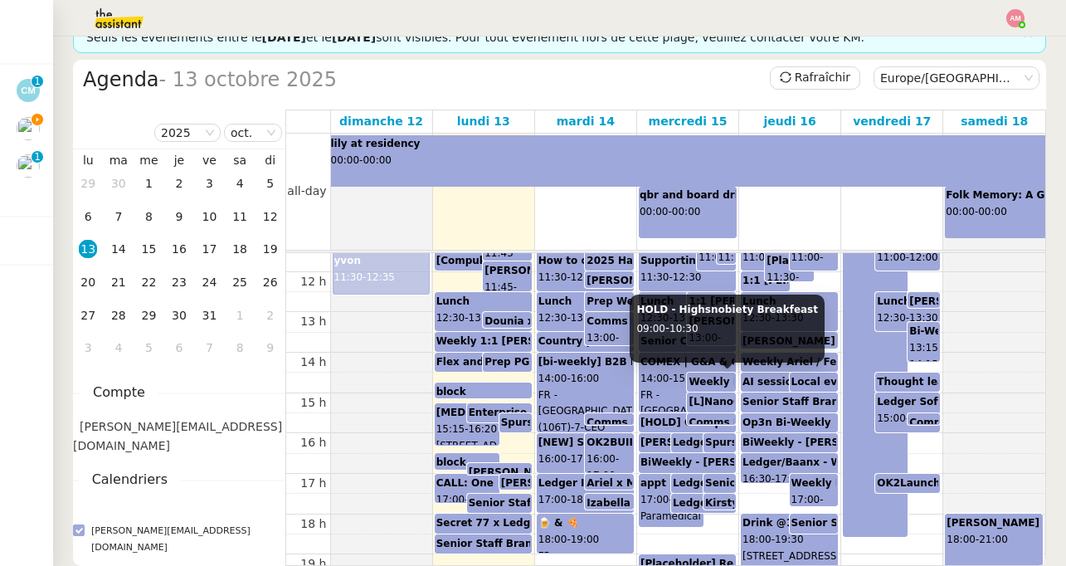
scroll to position [467, 0]
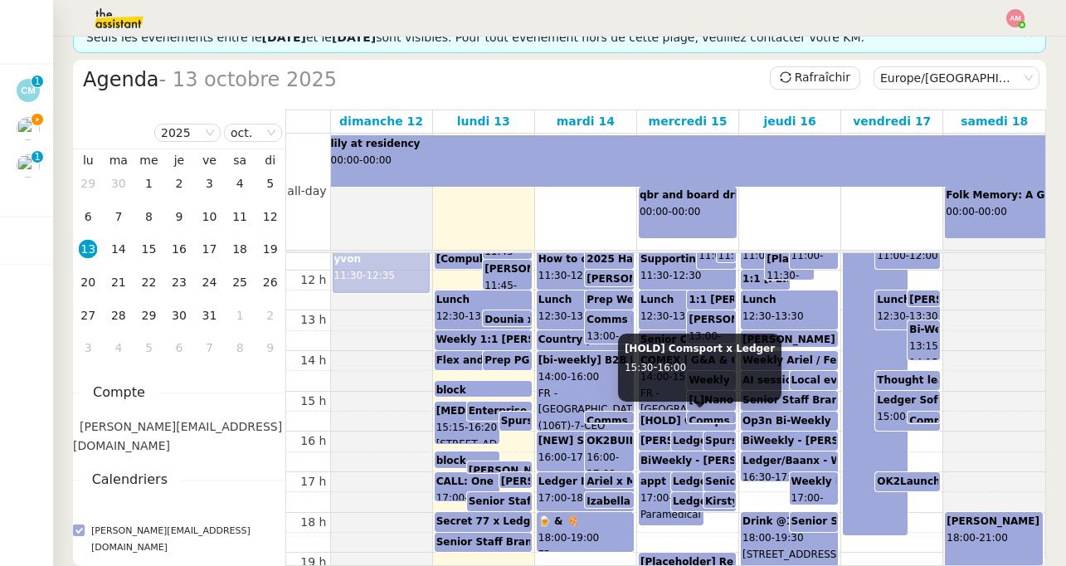
click at [670, 424] on b "[HOLD] Comsport x Ledger" at bounding box center [716, 421] width 150 height 12
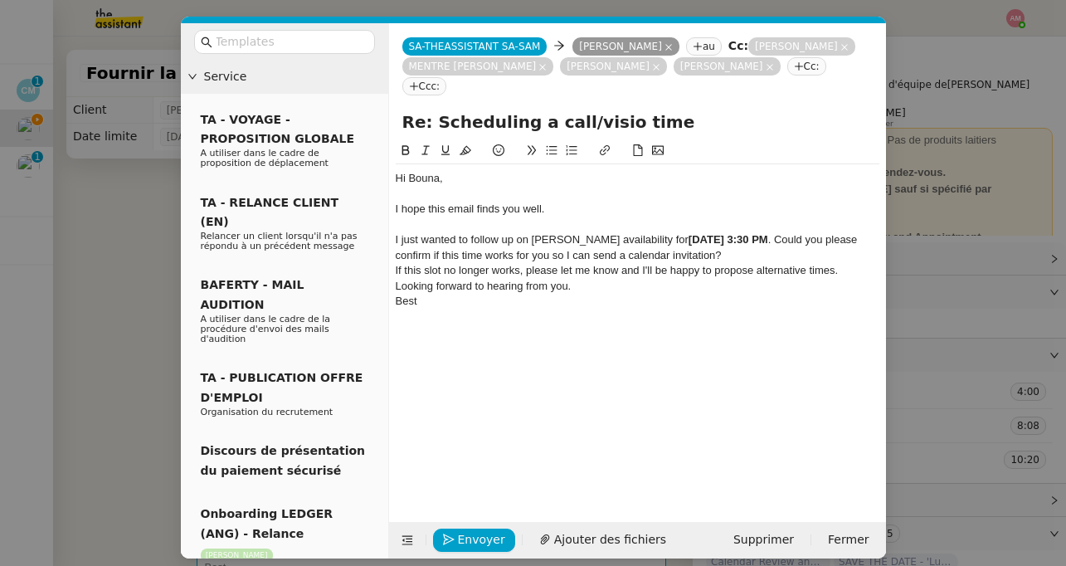
scroll to position [0, 4]
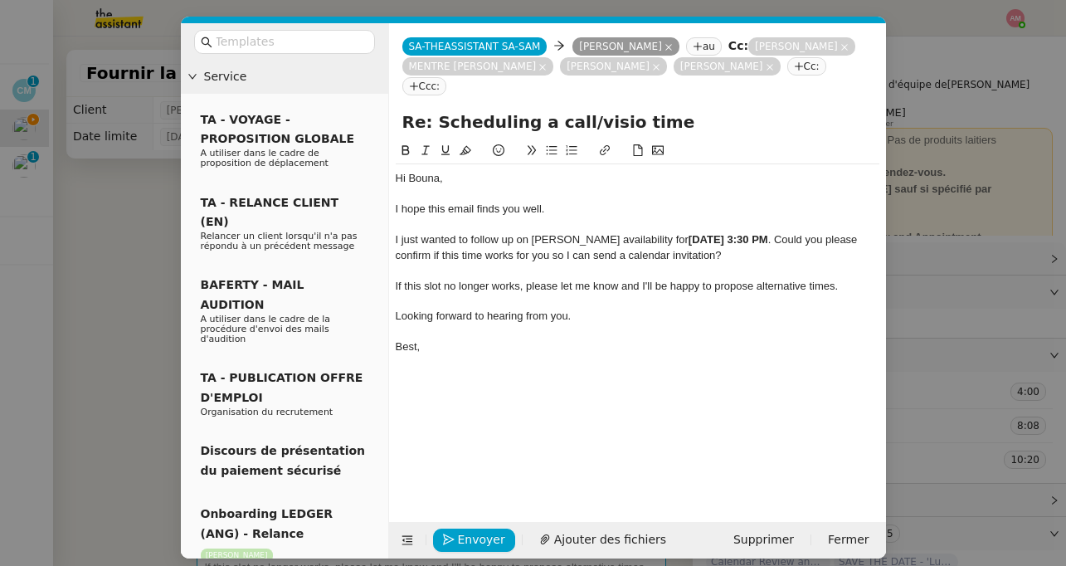
click at [109, 178] on nz-modal-container "Service TA - VOYAGE - PROPOSITION GLOBALE A utiliser dans le cadre de propositi…" at bounding box center [533, 283] width 1066 height 566
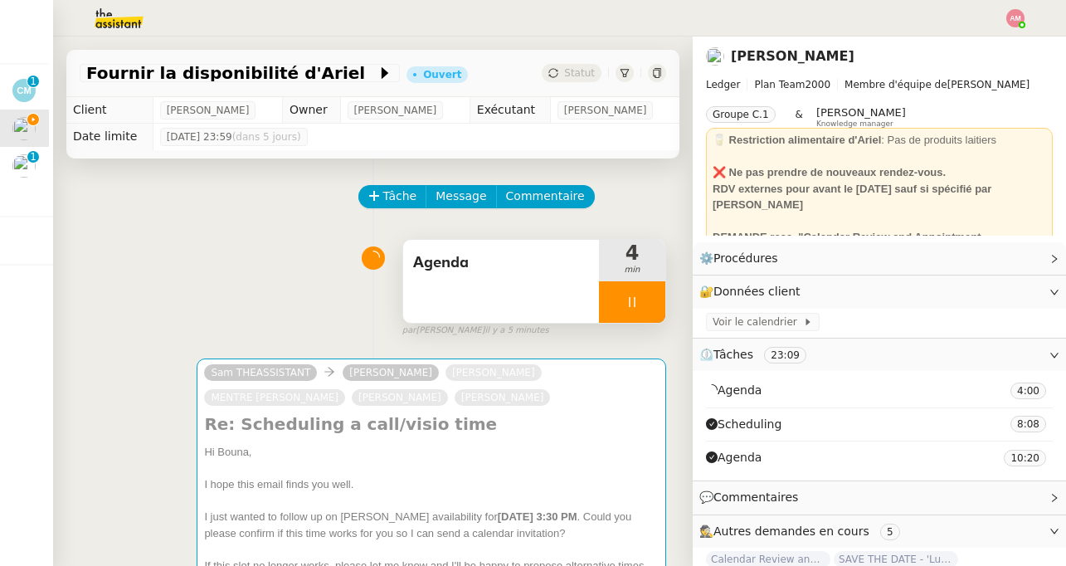
click at [499, 292] on div "Agenda" at bounding box center [501, 281] width 196 height 83
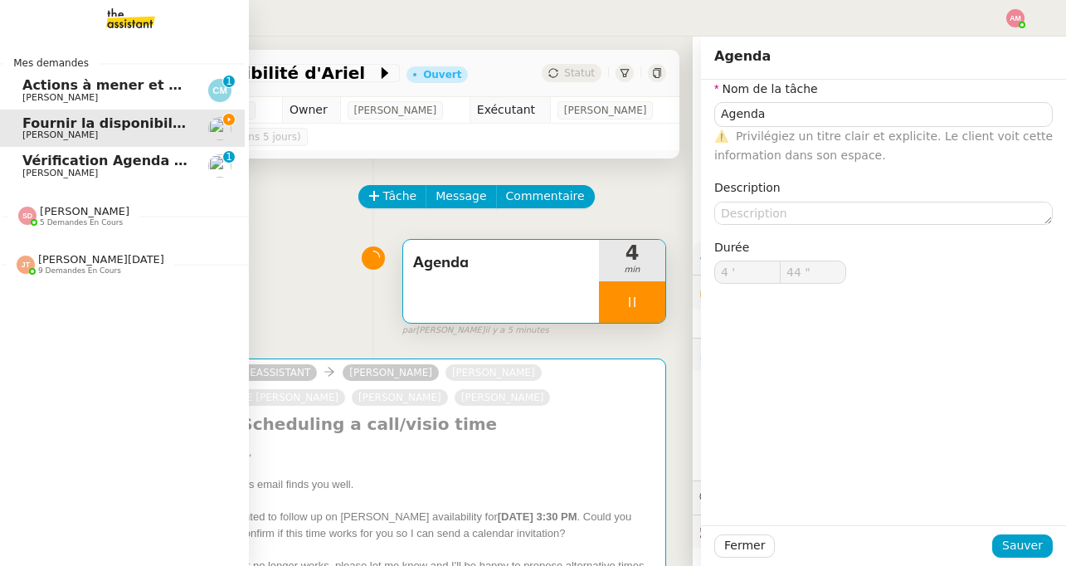
click at [61, 270] on span "9 demandes en cours" at bounding box center [79, 270] width 83 height 9
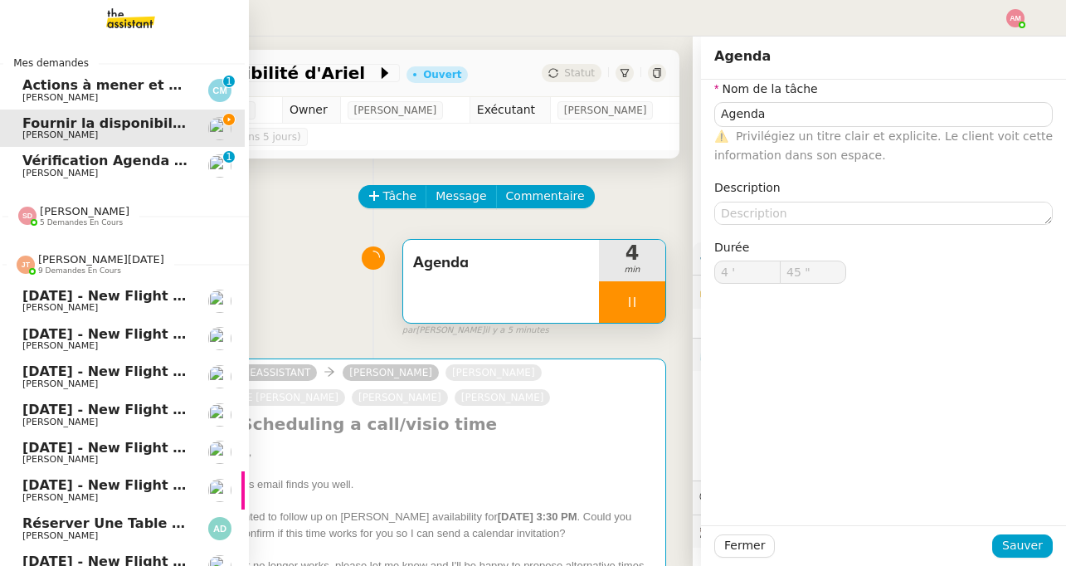
type input "46 ""
click at [87, 495] on span "[PERSON_NAME]" at bounding box center [106, 498] width 168 height 10
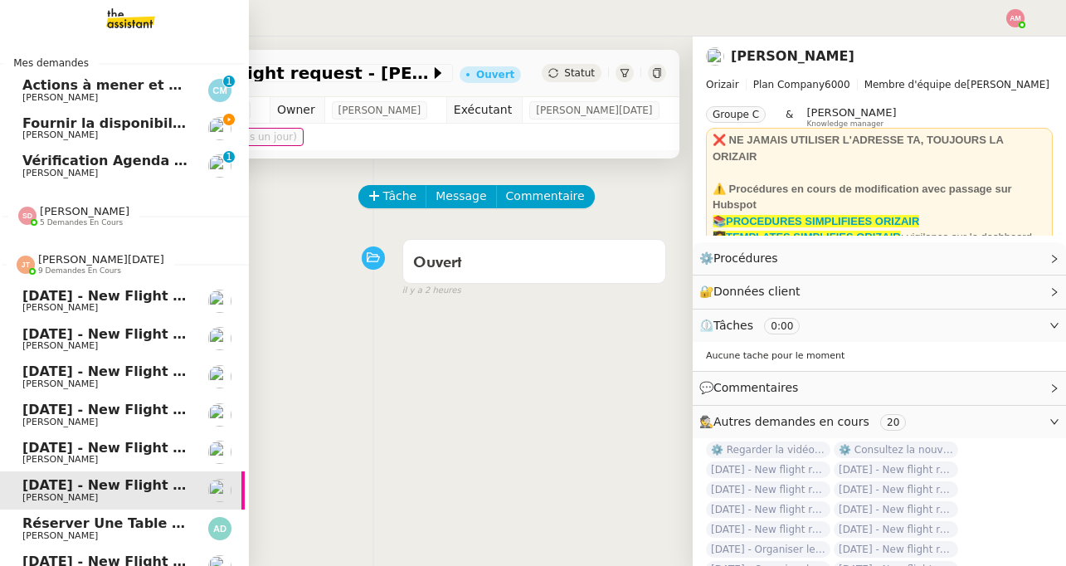
click at [87, 448] on span "[DATE] - New flight request - [PERSON_NAME]" at bounding box center [197, 448] width 350 height 16
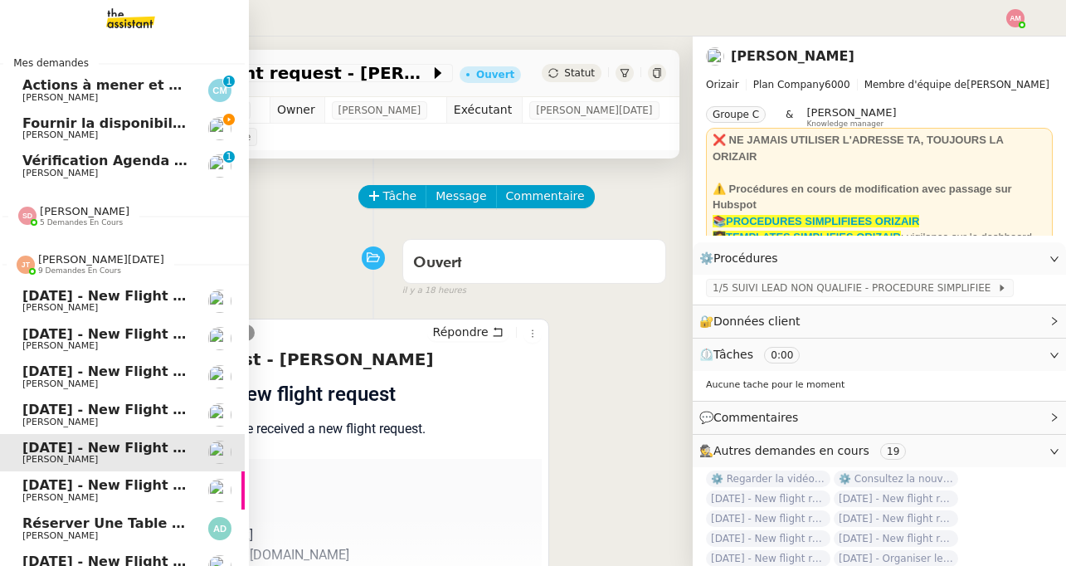
click at [107, 396] on link "[DATE] - New flight request - [PERSON_NAME]" at bounding box center [120, 415] width 249 height 38
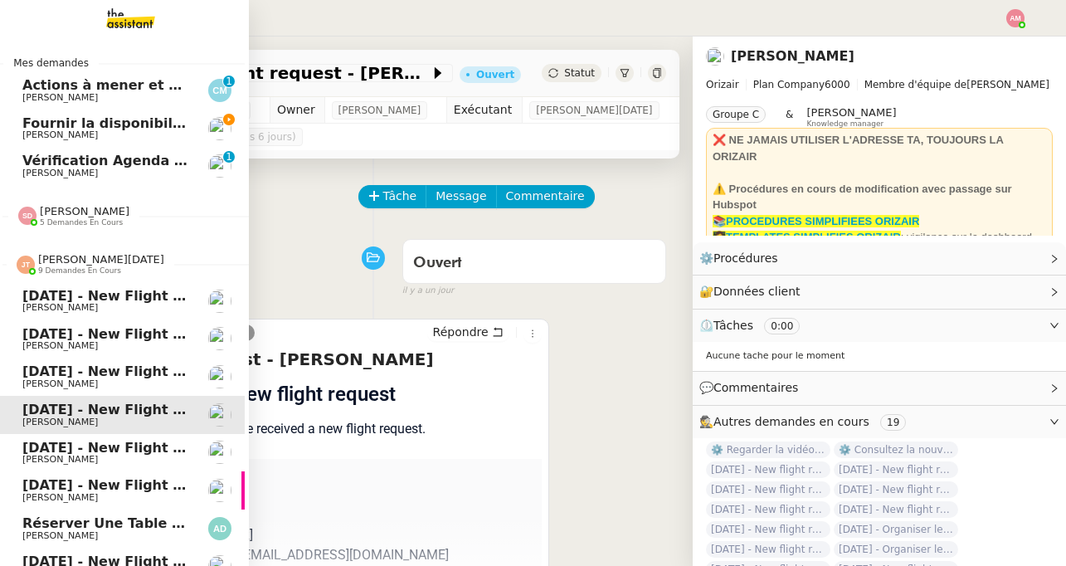
click at [114, 346] on span "[PERSON_NAME]" at bounding box center [106, 346] width 168 height 10
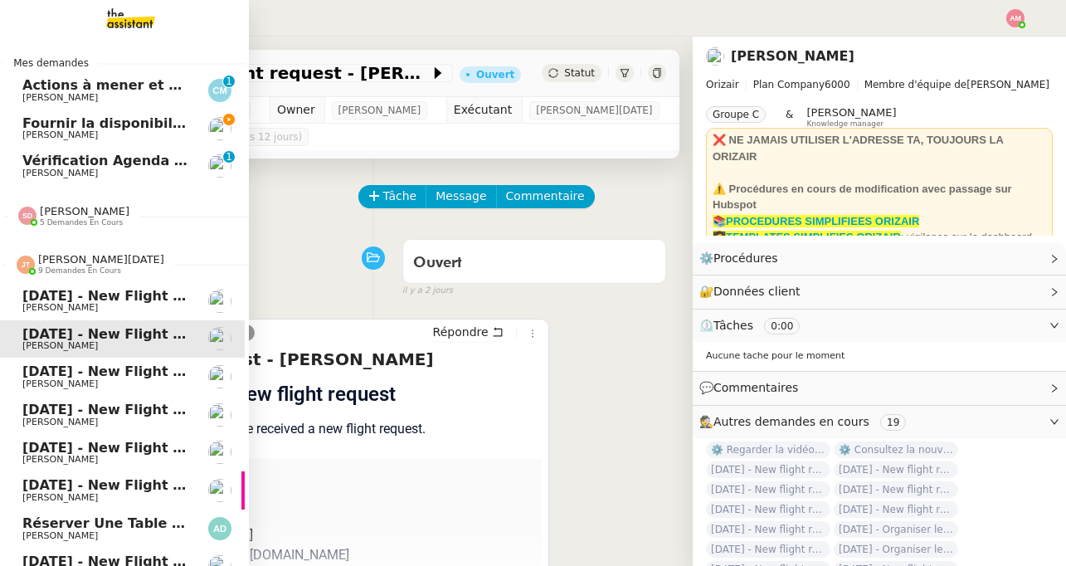
click at [112, 295] on span "[DATE] - New flight request - [PERSON_NAME]" at bounding box center [197, 296] width 350 height 16
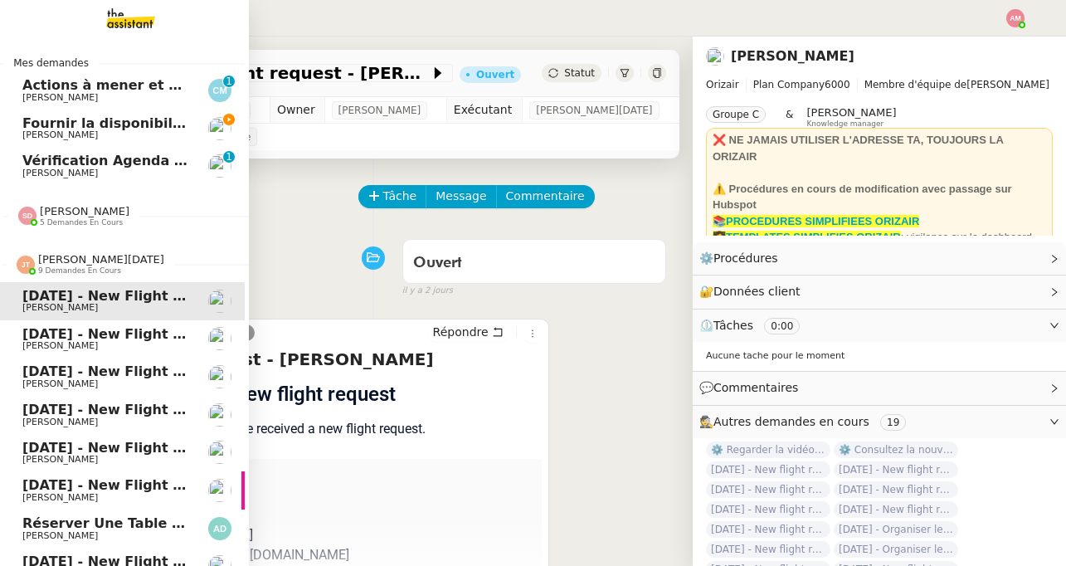
click at [109, 349] on span "[PERSON_NAME]" at bounding box center [106, 346] width 168 height 10
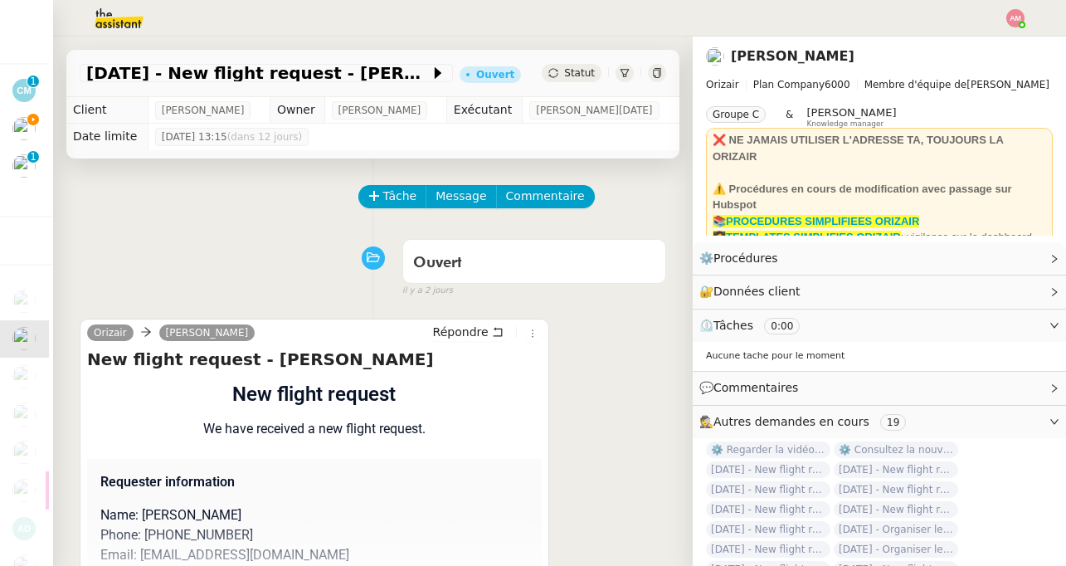
scroll to position [213, 0]
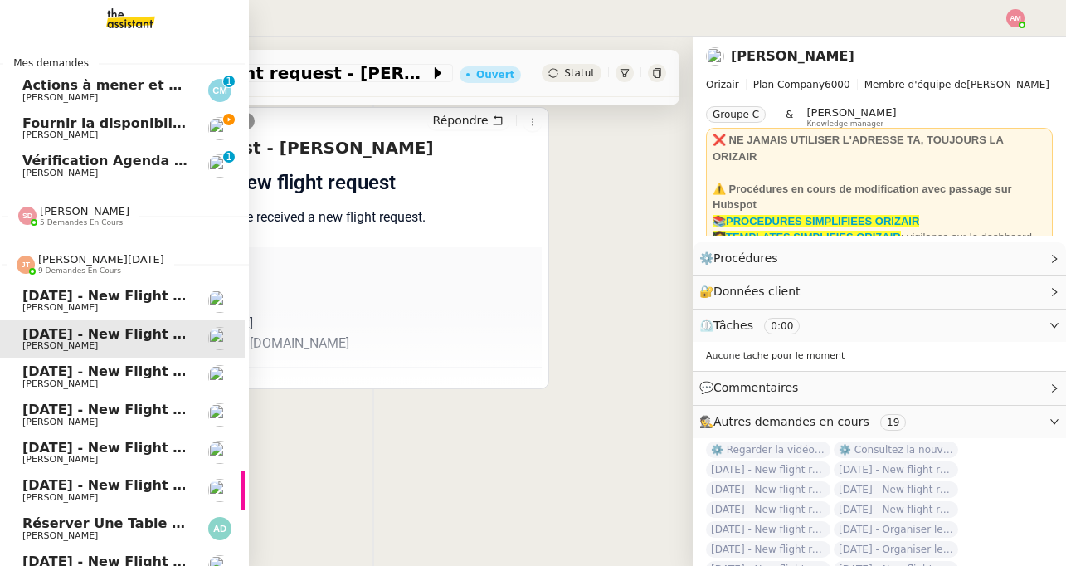
click at [29, 378] on span "[PERSON_NAME]" at bounding box center [60, 383] width 76 height 11
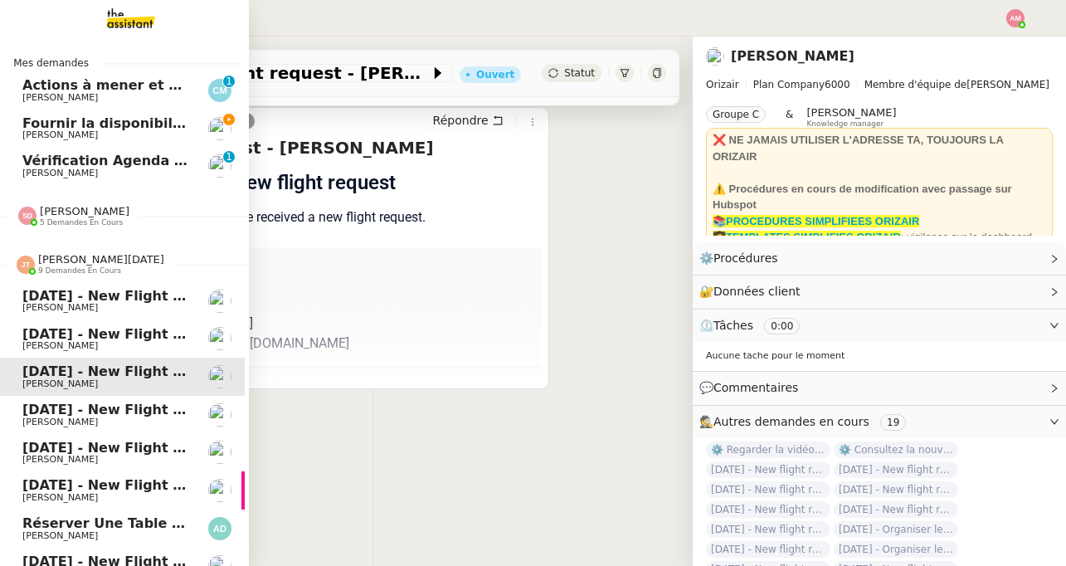
click at [53, 445] on span "[DATE] - New flight request - [PERSON_NAME]" at bounding box center [197, 448] width 350 height 16
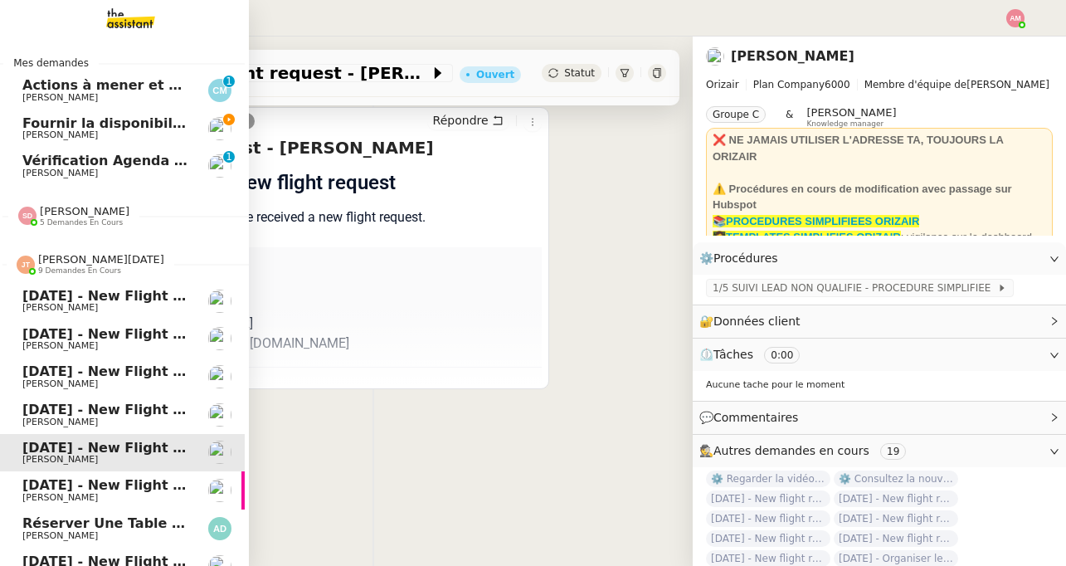
click at [53, 486] on span "[DATE] - New flight request - [PERSON_NAME]" at bounding box center [197, 485] width 350 height 16
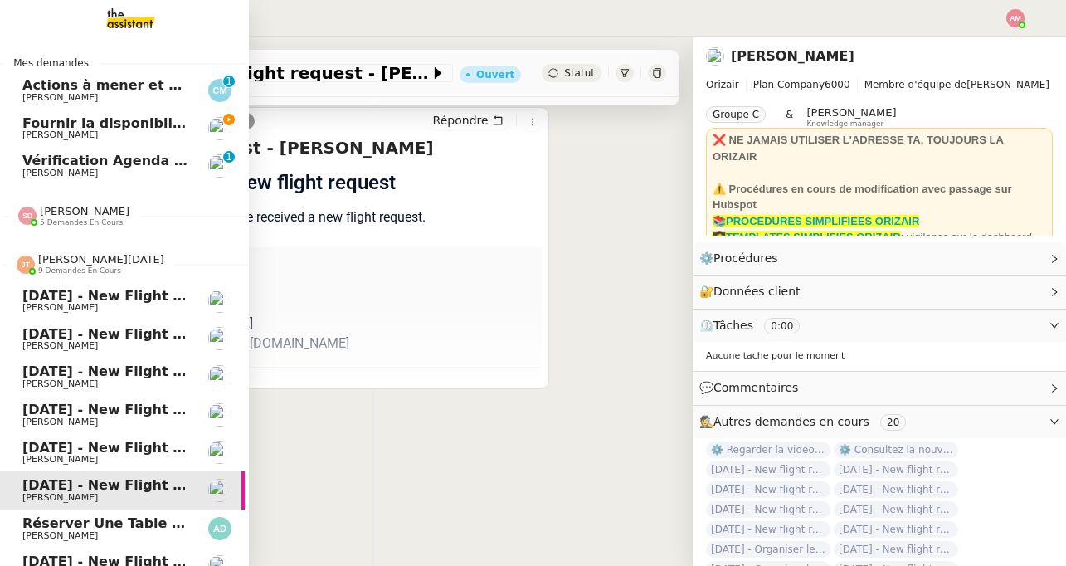
click at [63, 533] on span "[PERSON_NAME]" at bounding box center [60, 535] width 76 height 11
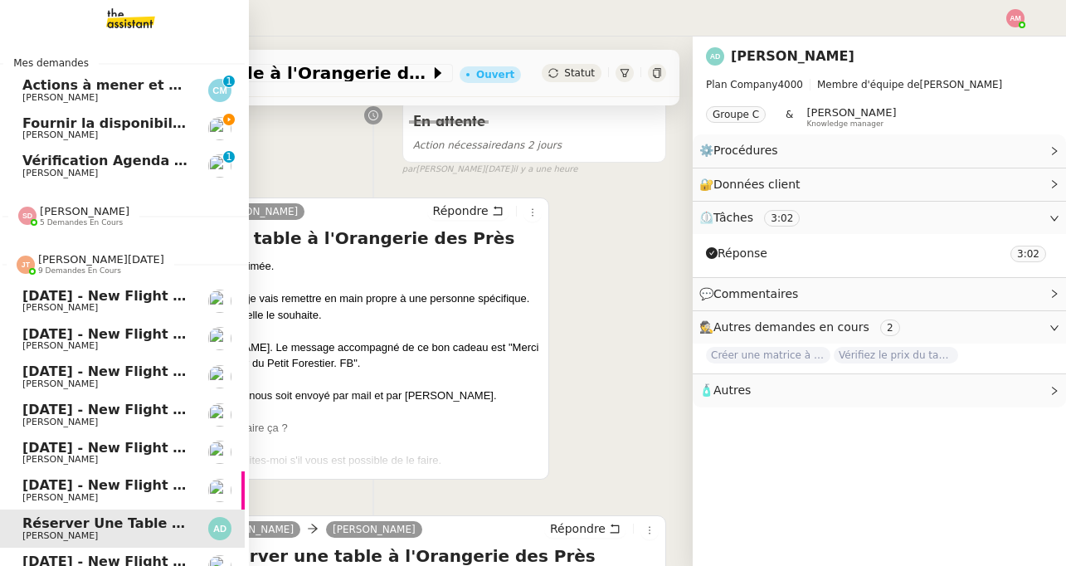
click at [59, 502] on span "[PERSON_NAME]" at bounding box center [60, 497] width 76 height 11
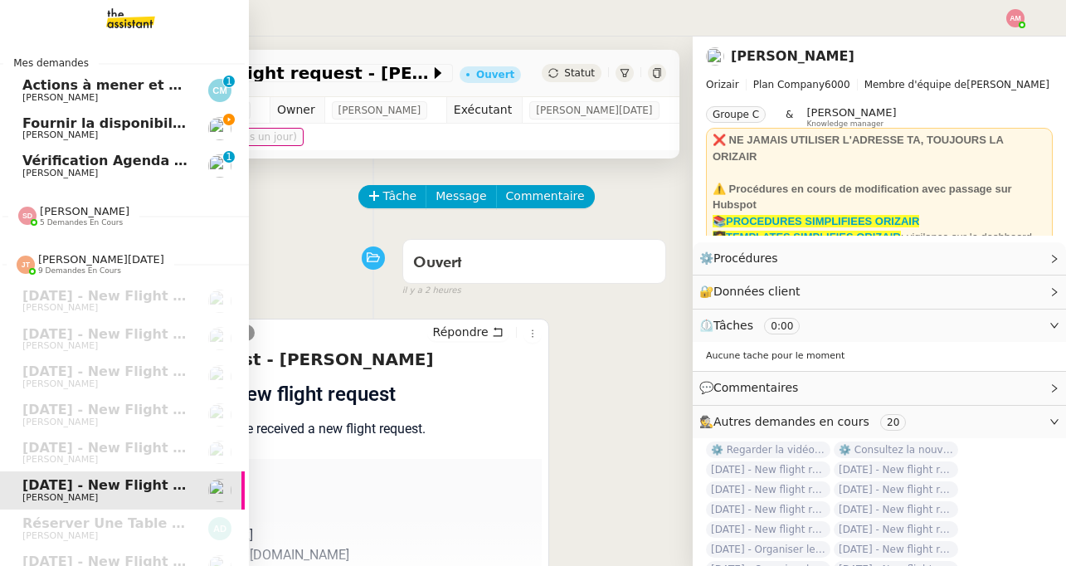
click at [69, 138] on span "[PERSON_NAME]" at bounding box center [60, 134] width 76 height 11
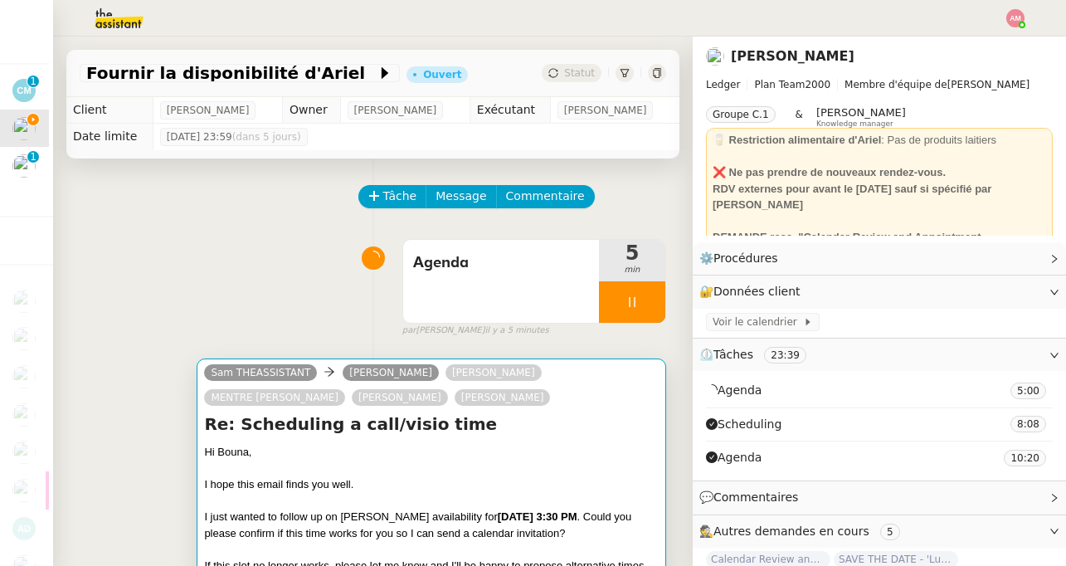
click at [527, 445] on div "Re: Scheduling a call/visio time Hi [PERSON_NAME], I hope this email finds you …" at bounding box center [431, 533] width 455 height 242
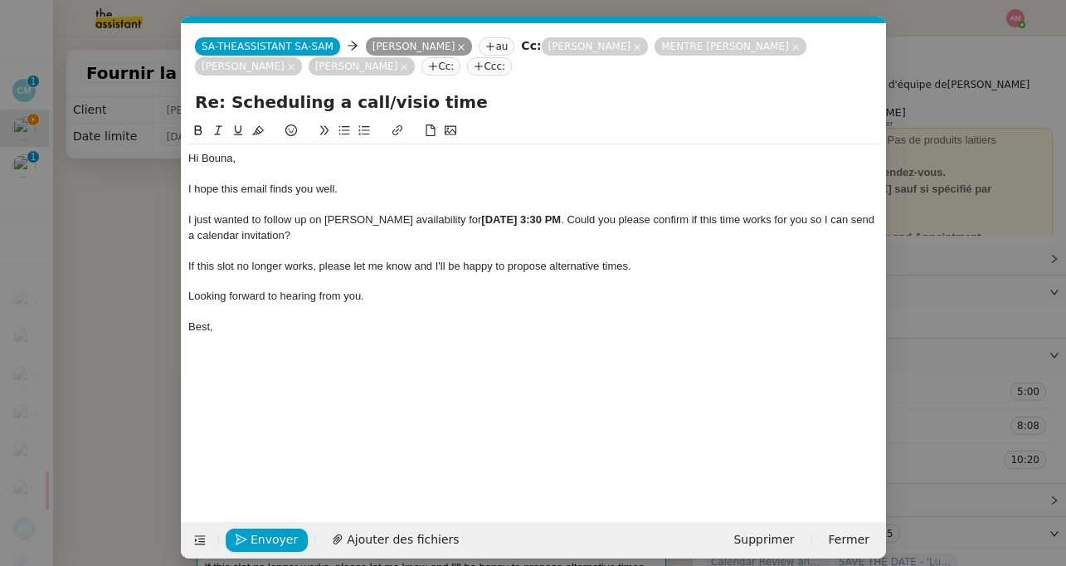
scroll to position [0, 36]
click at [252, 535] on span "Envoyer" at bounding box center [274, 539] width 47 height 19
click at [252, 535] on span "Confirmer l'envoi" at bounding box center [301, 539] width 100 height 19
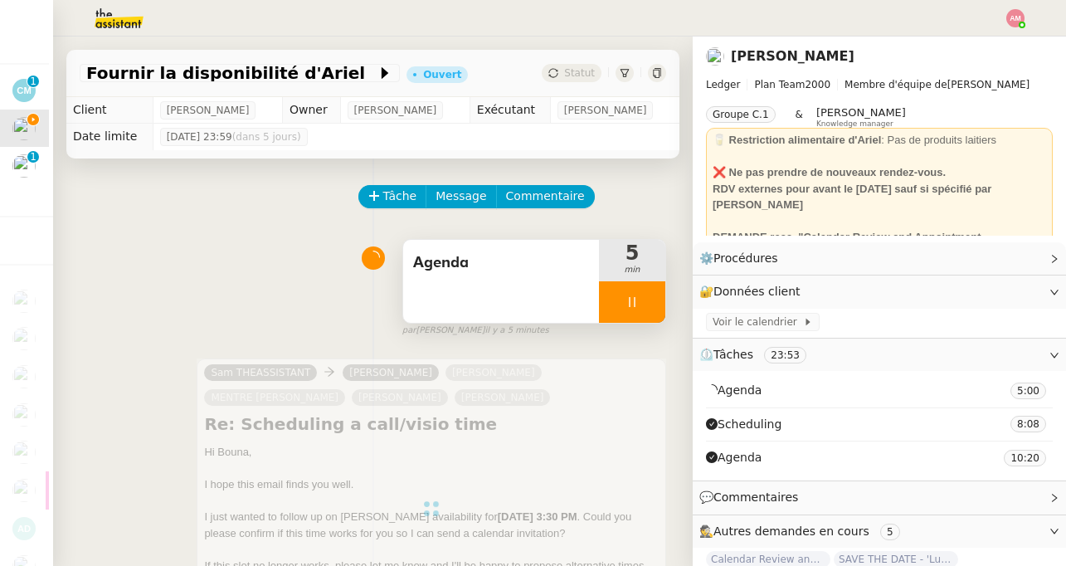
click at [569, 273] on span "Agenda" at bounding box center [501, 263] width 176 height 25
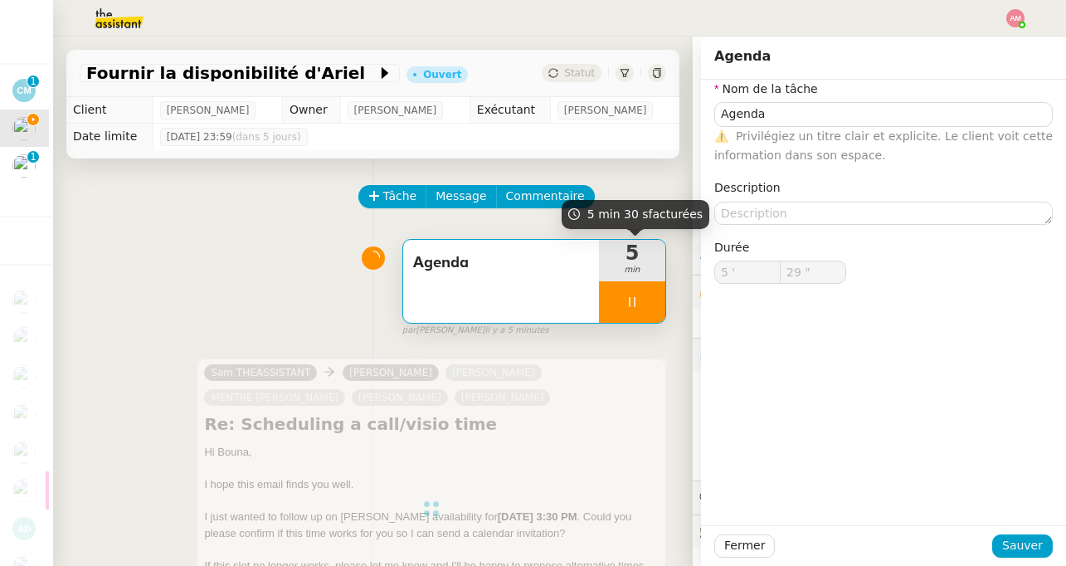
type input "31 ""
type input "Agenda"
type input "5 '"
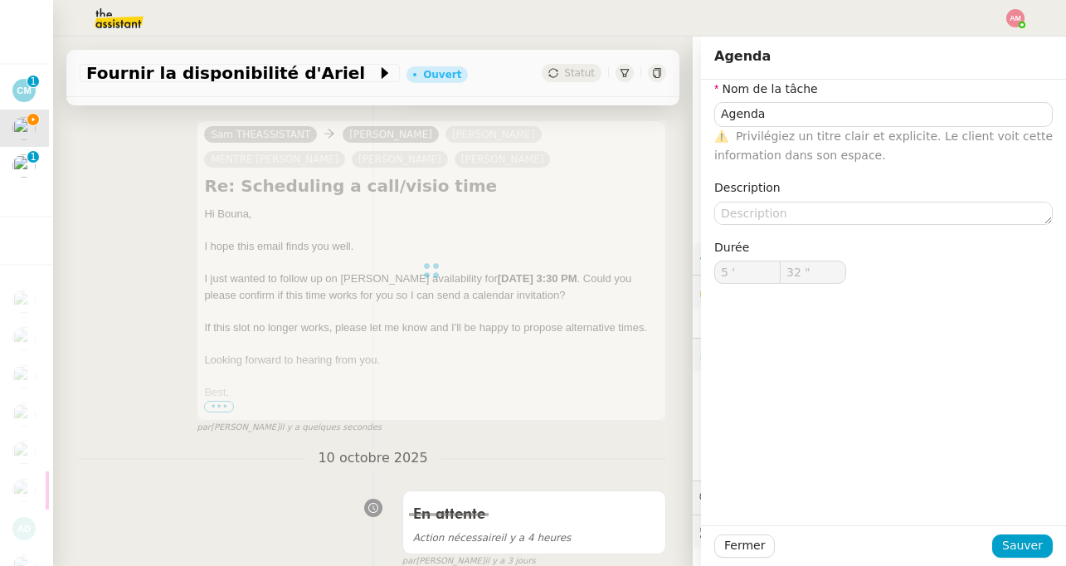
scroll to position [242, 0]
click at [585, 405] on div at bounding box center [432, 266] width 470 height 300
click at [586, 405] on div at bounding box center [432, 266] width 470 height 300
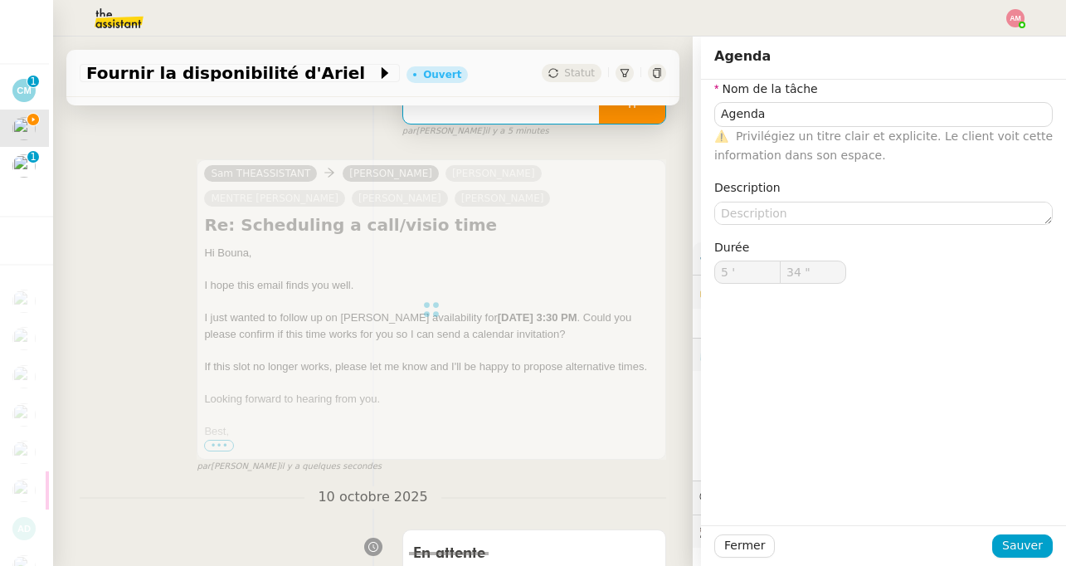
scroll to position [0, 0]
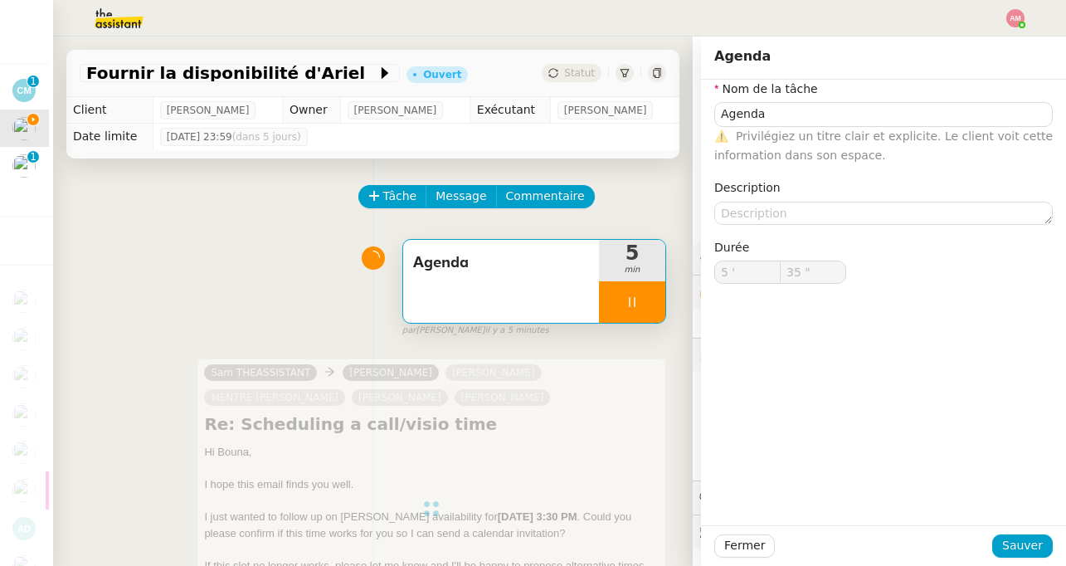
type input "36 ""
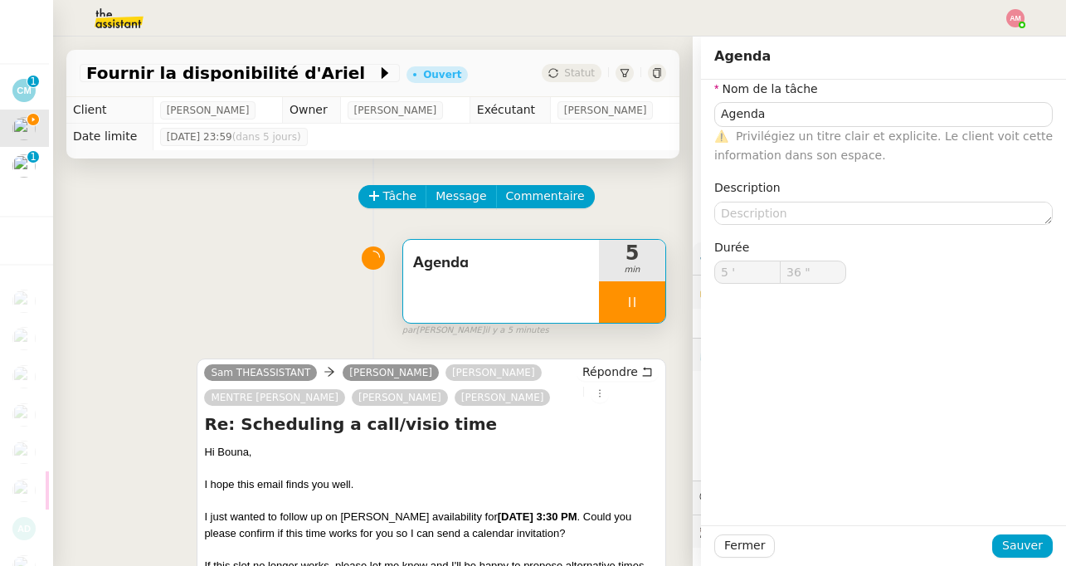
type input "Agenda"
type input "5 '"
type input "37 ""
type input "Agenda"
type input "5 '"
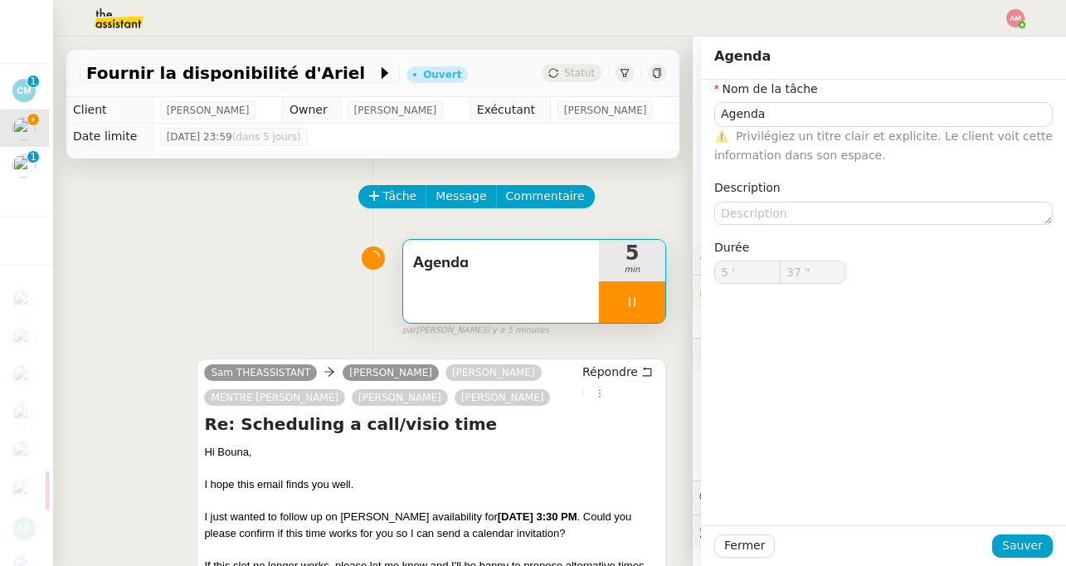
type input "37 ""
type input "Agenda"
type input "5 '"
type input "59 ""
type input "6 '"
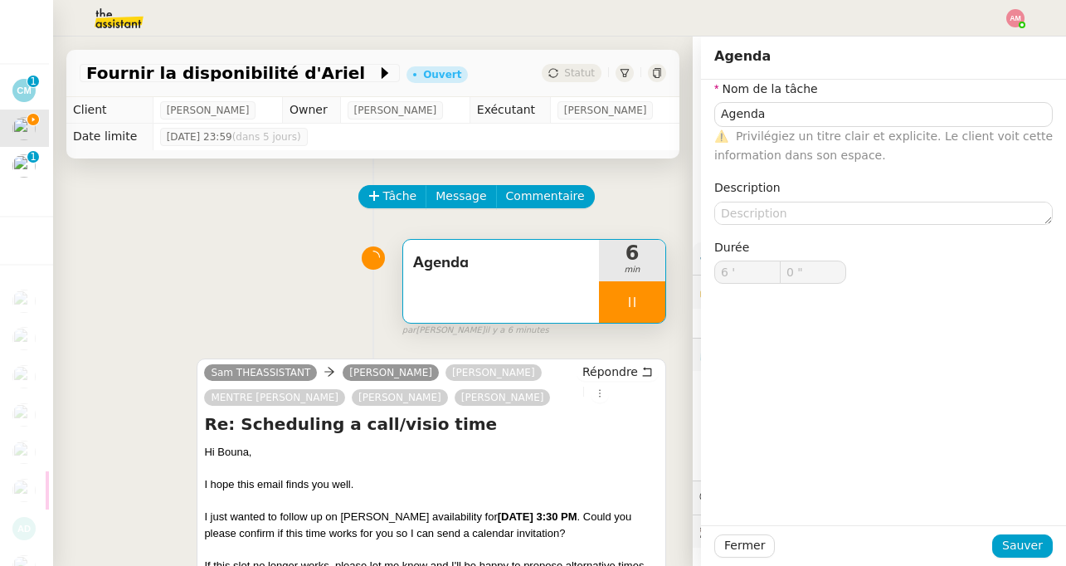
type input "1 ""
click at [638, 298] on icon at bounding box center [632, 301] width 13 height 13
type input "Agenda"
type input "6 '"
type input "1 ""
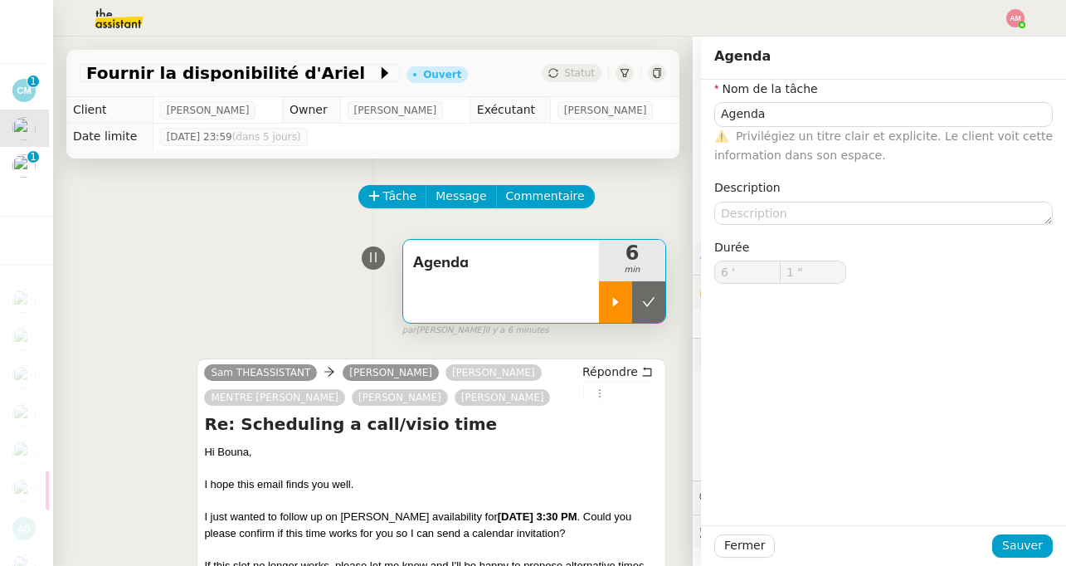
type input "Agenda"
type input "6 '"
type input "1 ""
click at [643, 314] on button at bounding box center [648, 301] width 33 height 41
type input "Agenda"
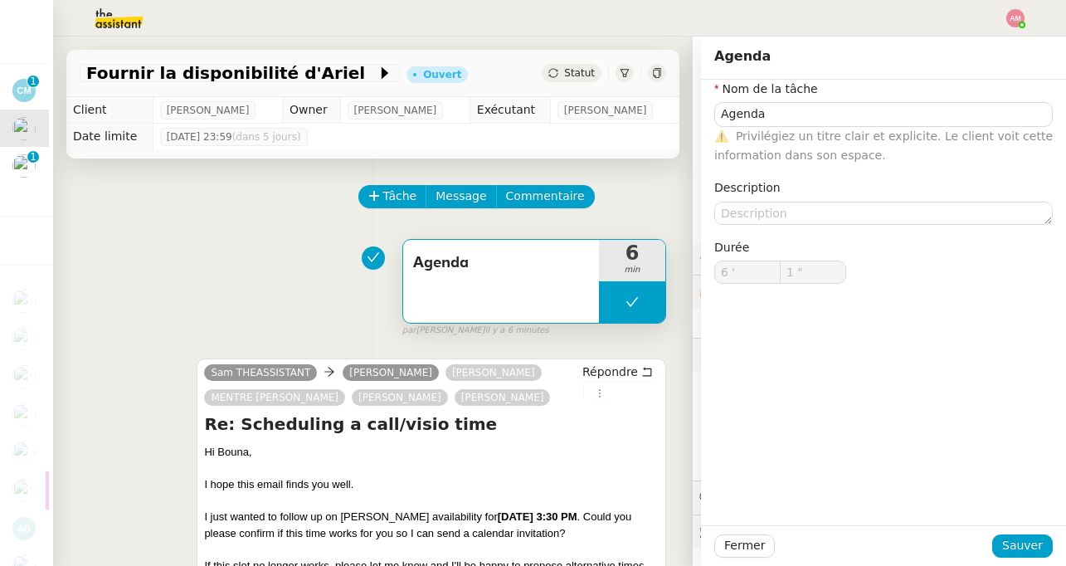
type input "6 '"
type input "1 ""
type input "Agenda"
type input "6 '"
type input "1 ""
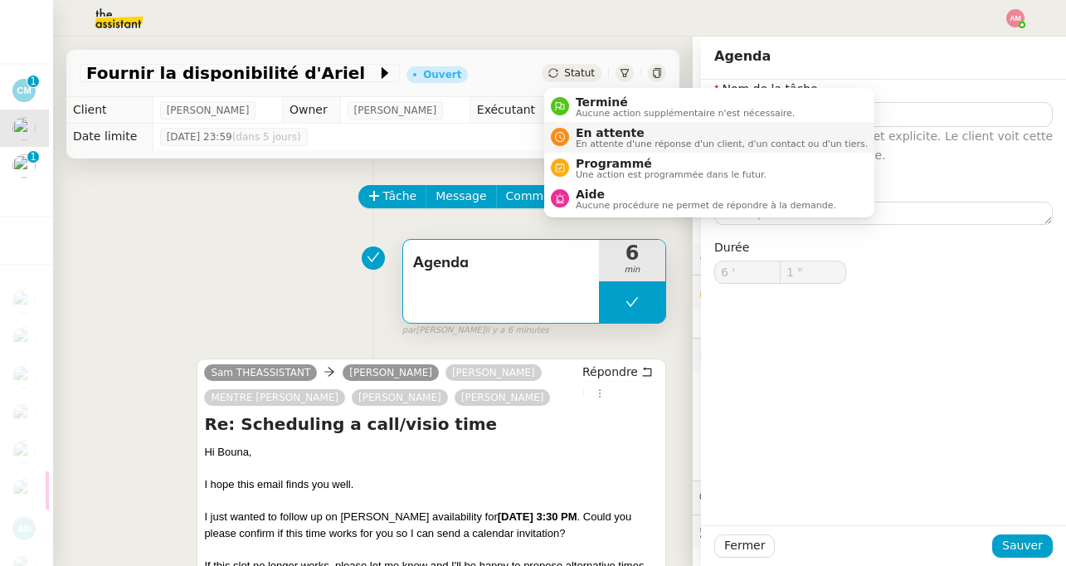
click at [594, 130] on span "En attente" at bounding box center [722, 132] width 292 height 13
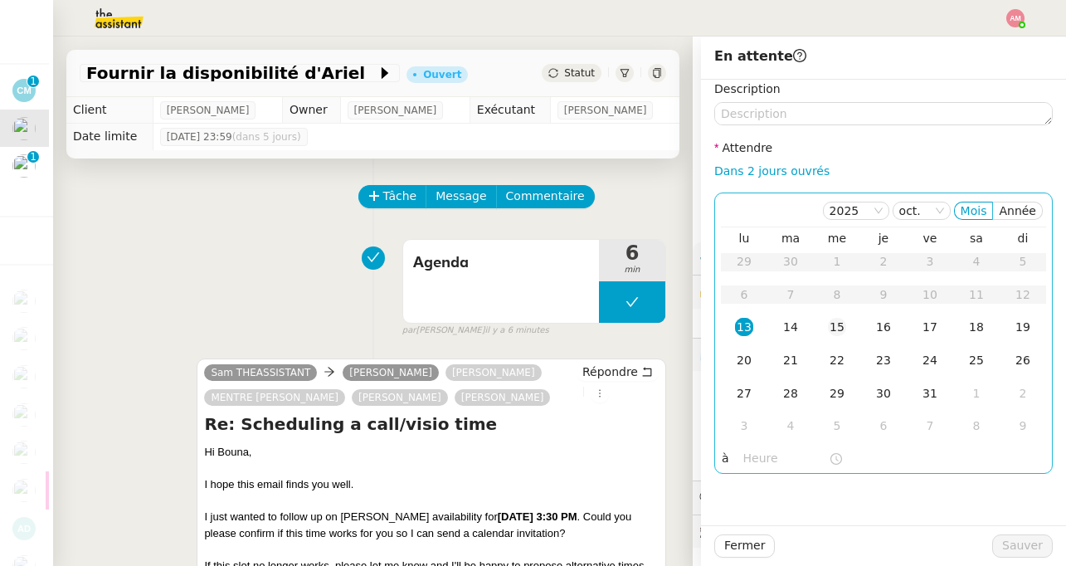
click at [833, 321] on div "15" at bounding box center [837, 327] width 18 height 18
click at [739, 321] on div "13" at bounding box center [744, 327] width 18 height 18
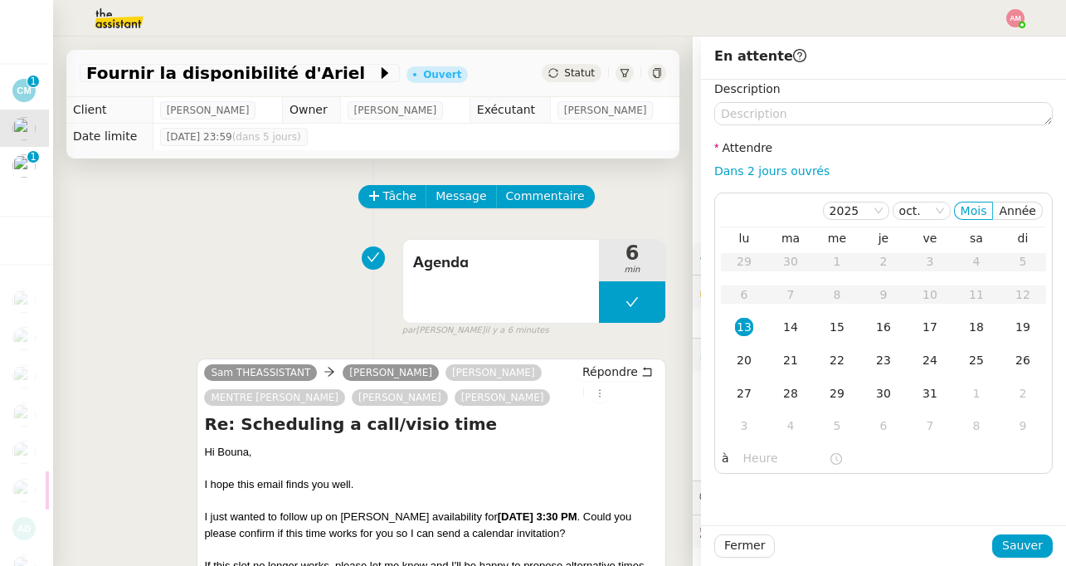
click at [755, 153] on label "Attendre" at bounding box center [743, 147] width 58 height 13
click at [759, 161] on nz-form-label "Attendre" at bounding box center [743, 150] width 58 height 22
click at [759, 165] on link "Dans 2 jours ouvrés" at bounding box center [771, 170] width 115 height 13
type input "07:00"
click at [1019, 548] on span "Sauver" at bounding box center [1022, 545] width 41 height 19
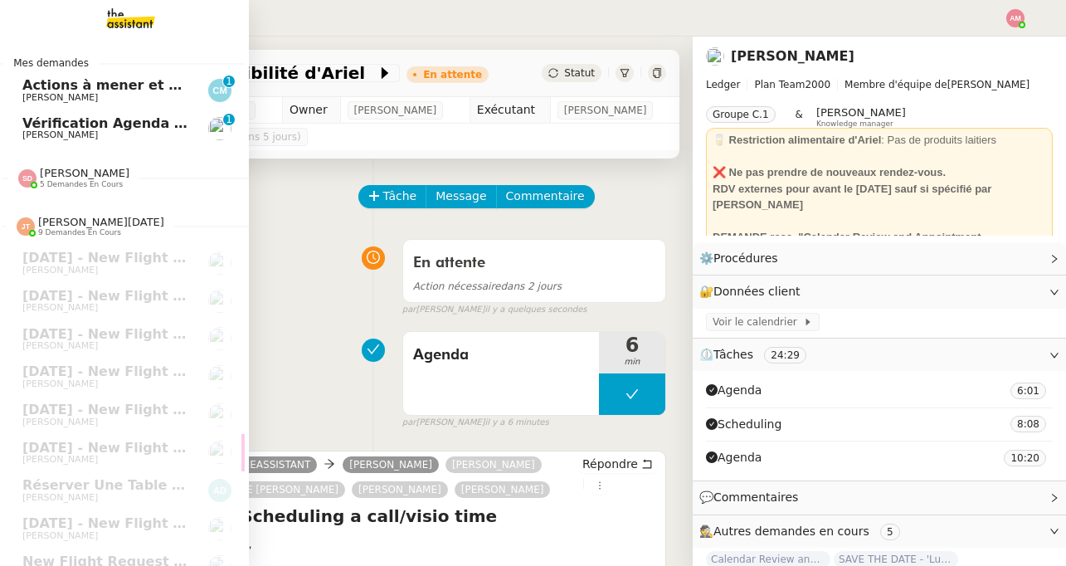
click at [85, 140] on link "Vérification Agenda + Chat + Wagram (9h et 14h) [PERSON_NAME] 0 1 2 3 4 5 6 7 8…" at bounding box center [120, 129] width 249 height 38
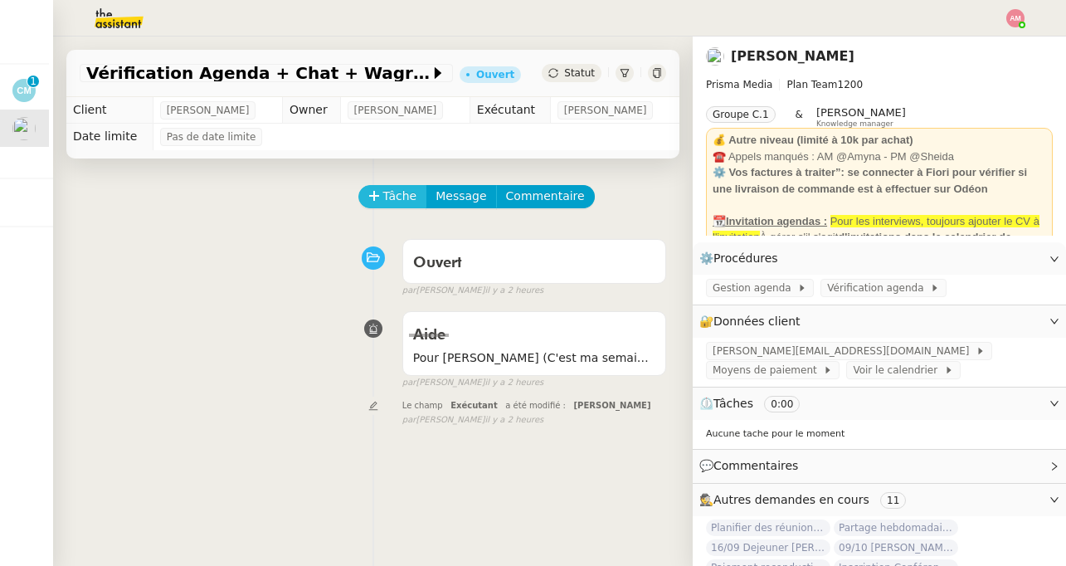
click at [391, 203] on span "Tâche" at bounding box center [400, 196] width 34 height 19
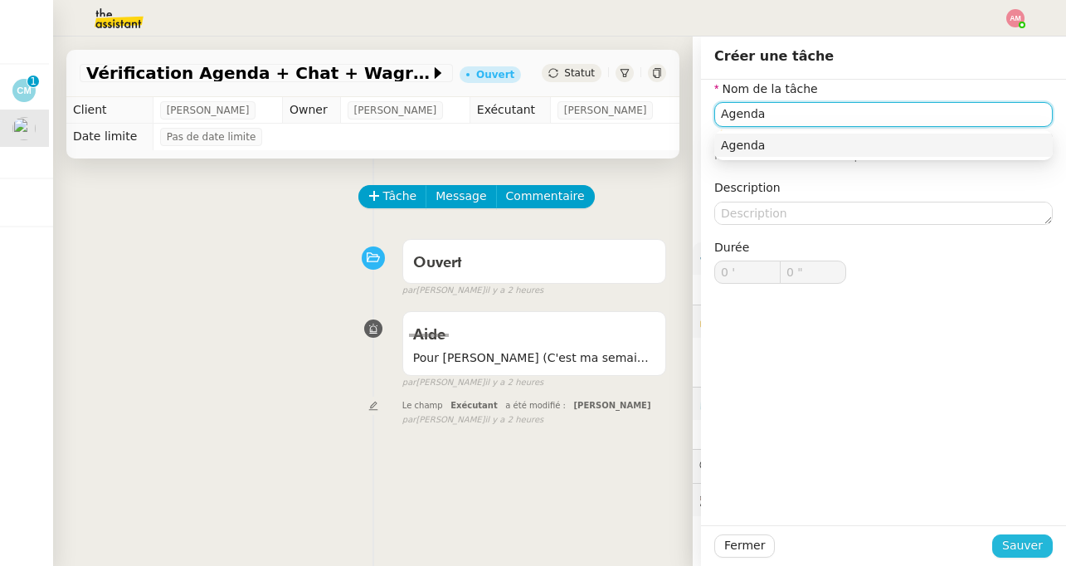
type input "Agenda"
click at [1017, 543] on span "Sauver" at bounding box center [1022, 545] width 41 height 19
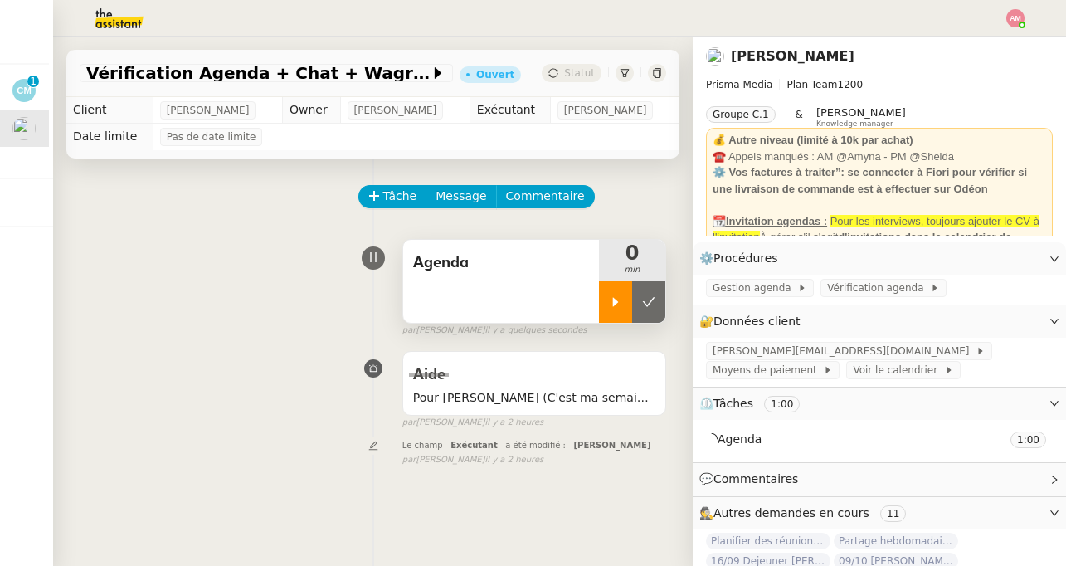
click at [609, 300] on icon at bounding box center [615, 301] width 13 height 13
click at [526, 185] on nz-button-group "Tâche Message Commentaire" at bounding box center [476, 196] width 236 height 23
click at [551, 193] on span "Commentaire" at bounding box center [545, 196] width 79 height 19
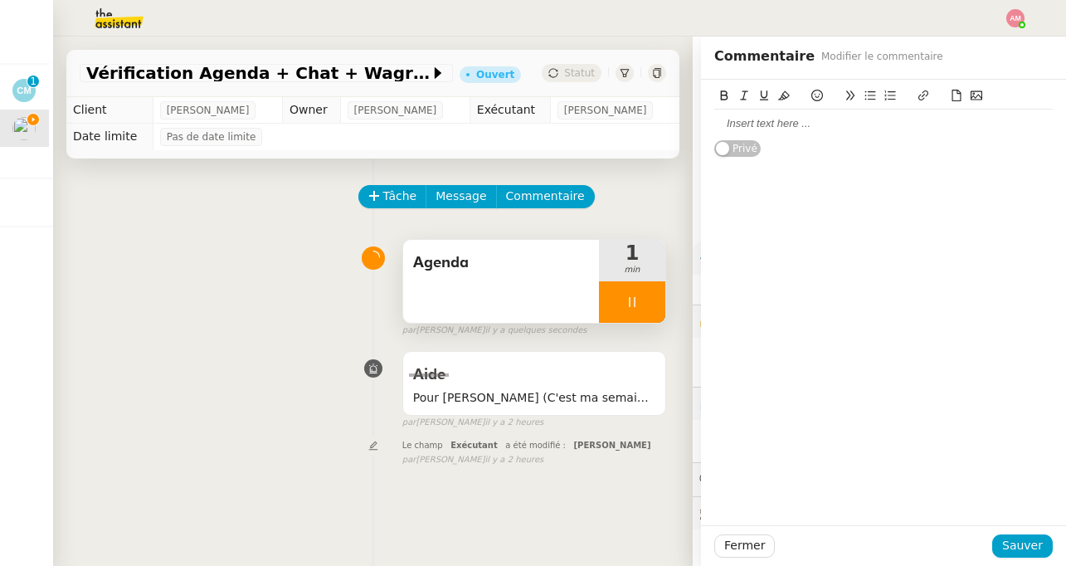
click at [950, 114] on div at bounding box center [883, 124] width 339 height 28
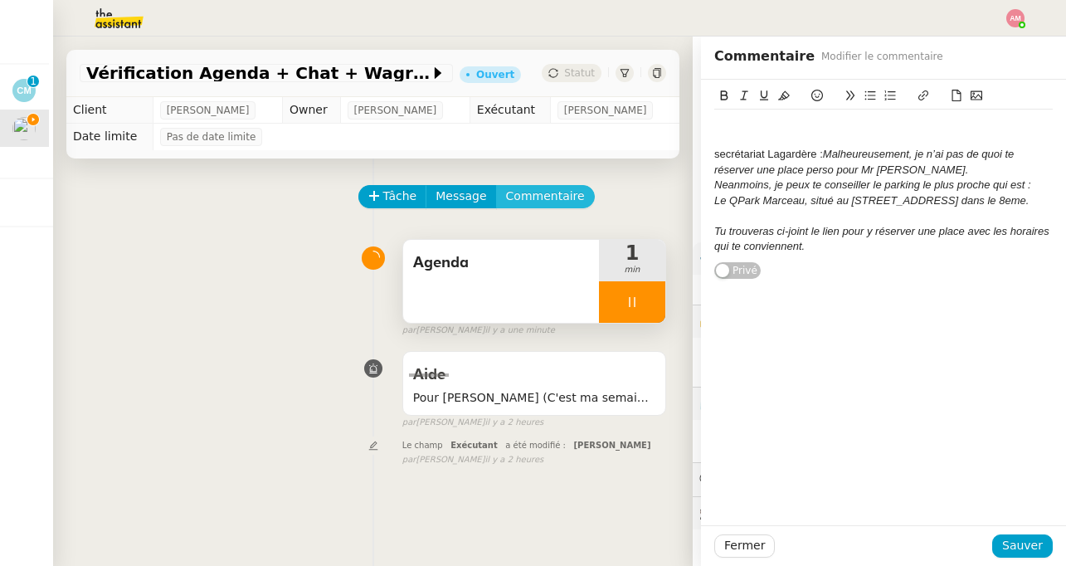
click at [514, 187] on button "Commentaire" at bounding box center [545, 196] width 99 height 23
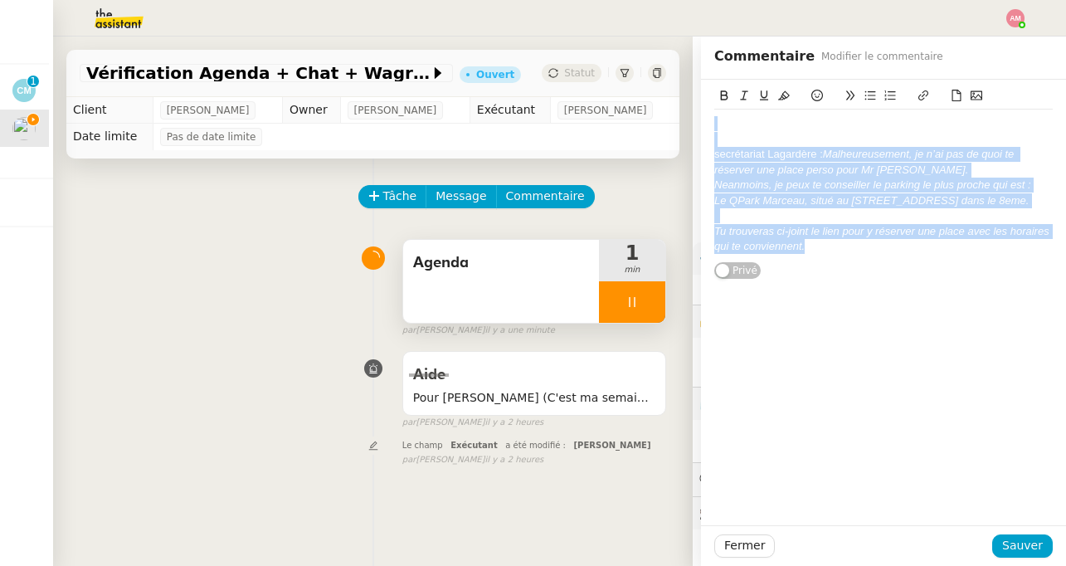
drag, startPoint x: 837, startPoint y: 251, endPoint x: 869, endPoint y: 107, distance: 147.9
click at [869, 107] on div "secrétariat Lagardère : Malheureusement, je n’ai pas de quoi te réserver une pl…" at bounding box center [883, 173] width 339 height 174
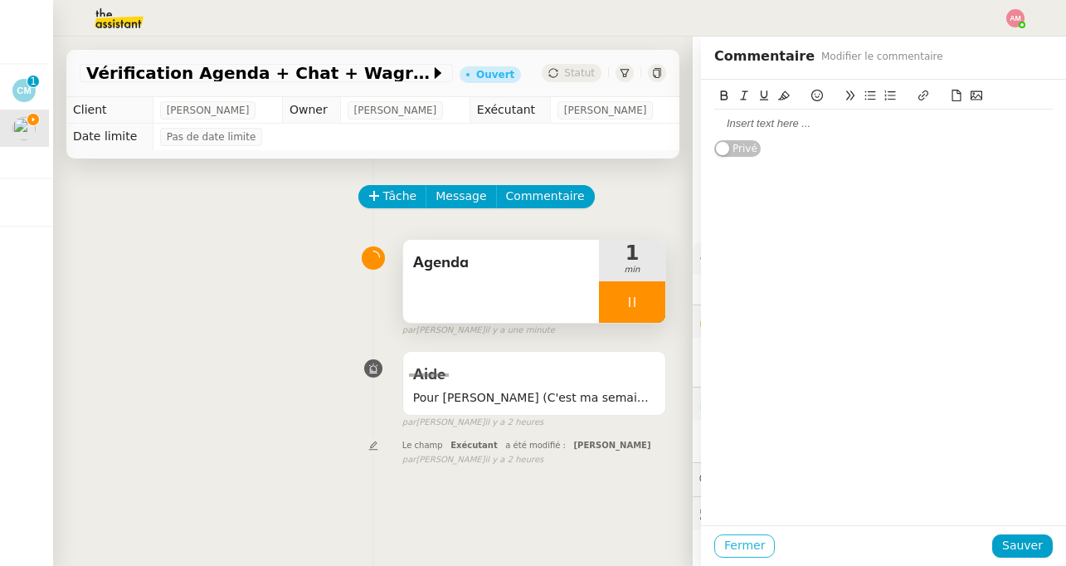
click at [741, 542] on span "Fermer" at bounding box center [744, 545] width 41 height 19
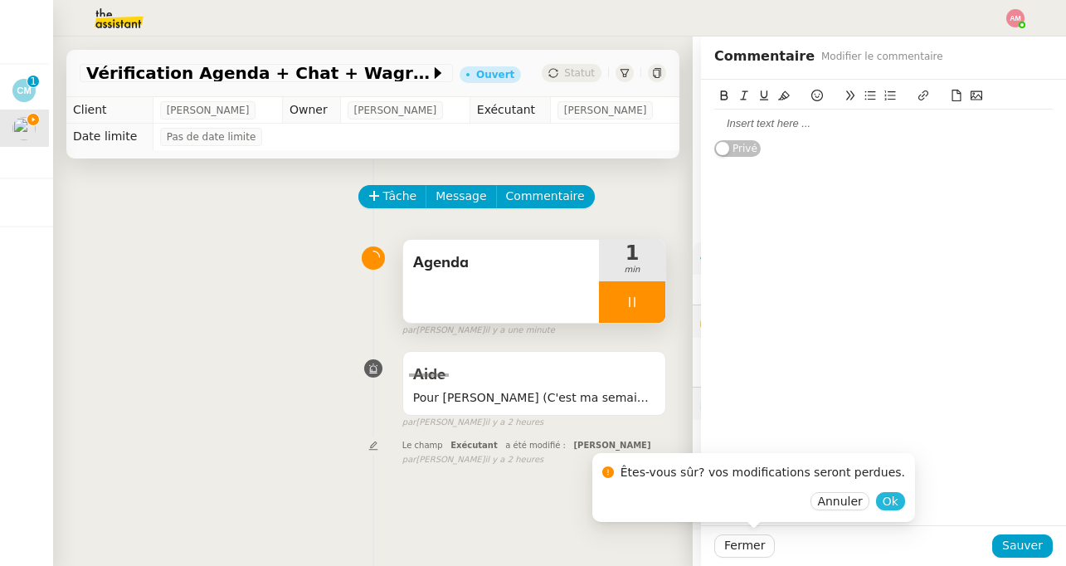
click at [878, 505] on button "Ok" at bounding box center [890, 501] width 29 height 18
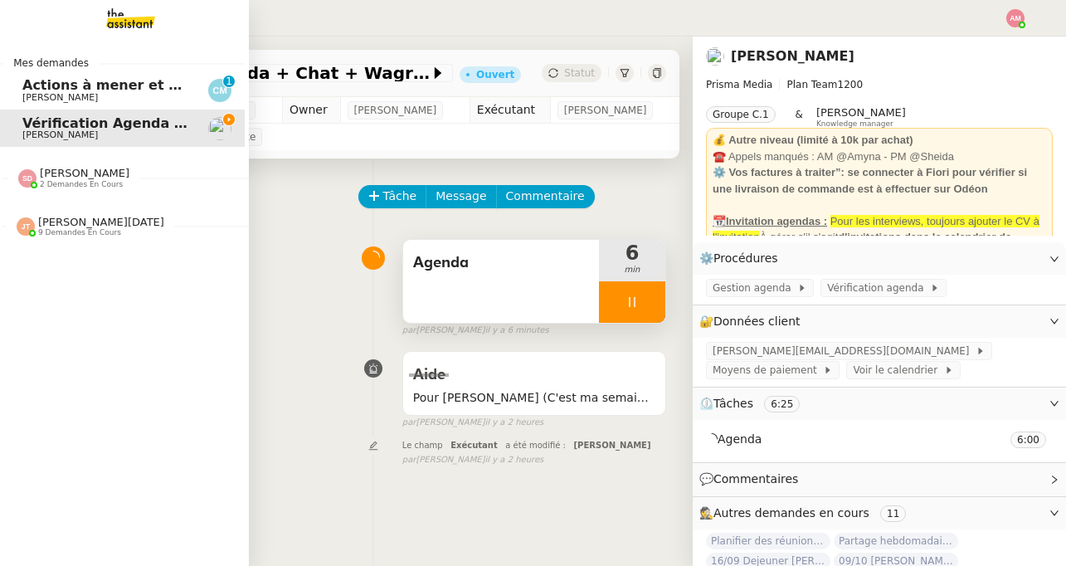
click at [153, 19] on img at bounding box center [117, 18] width 129 height 37
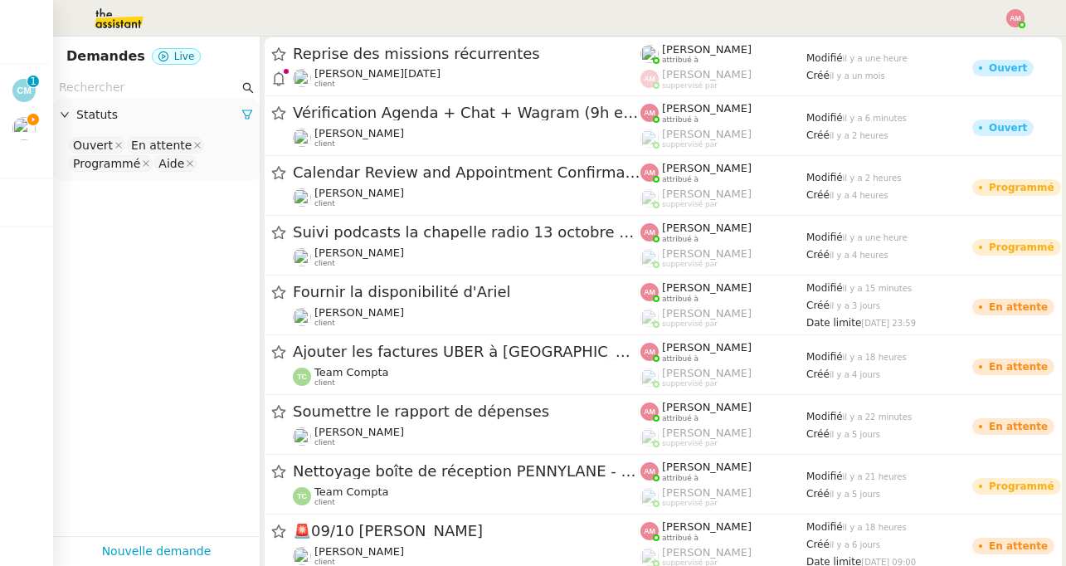
click at [212, 80] on input "text" at bounding box center [149, 87] width 180 height 19
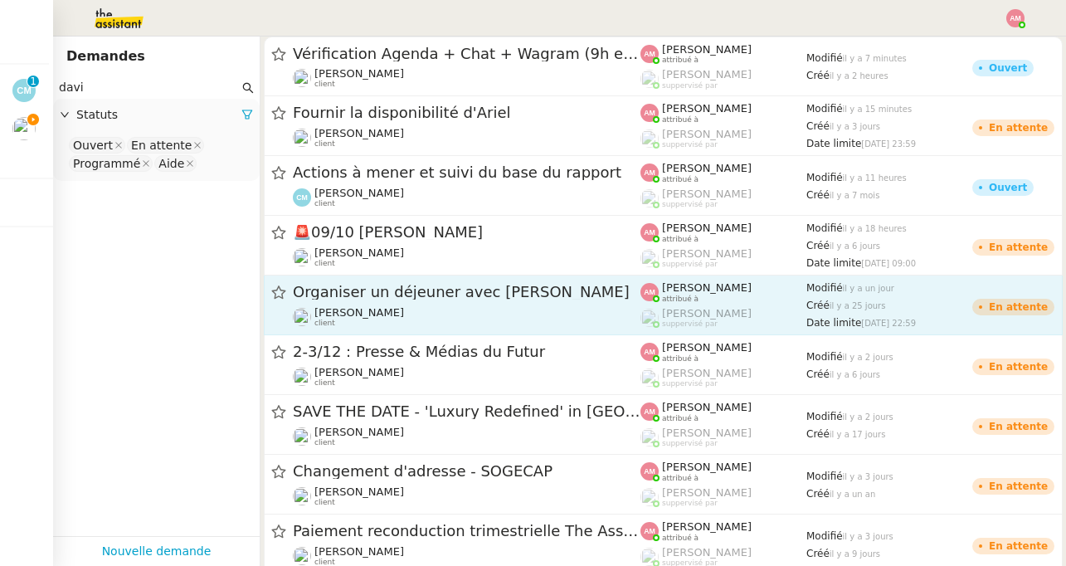
type input "davi"
click at [411, 297] on span "Organiser un déjeuner avec [PERSON_NAME]" at bounding box center [467, 292] width 348 height 15
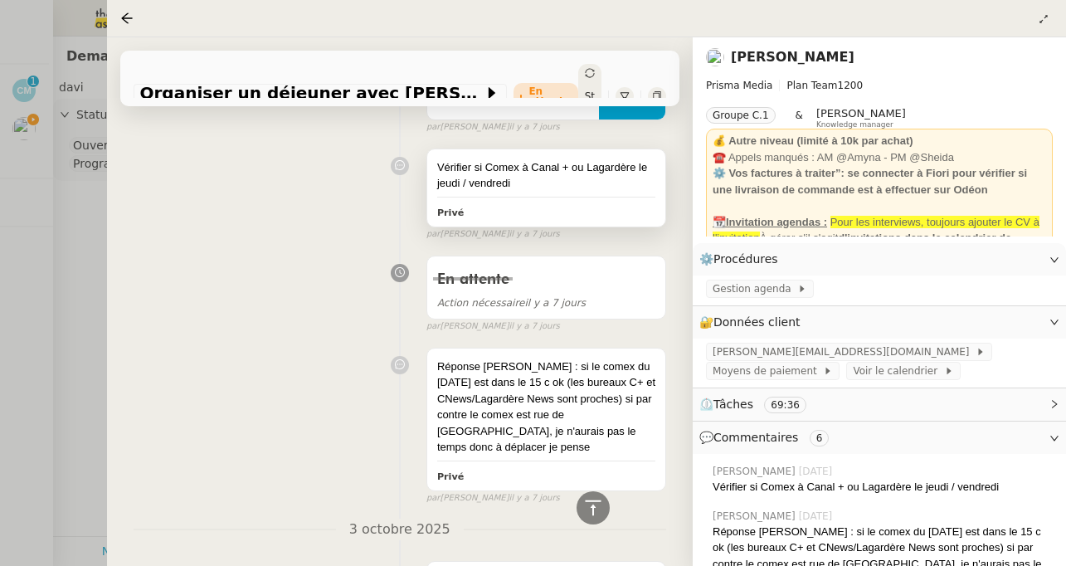
scroll to position [546, 0]
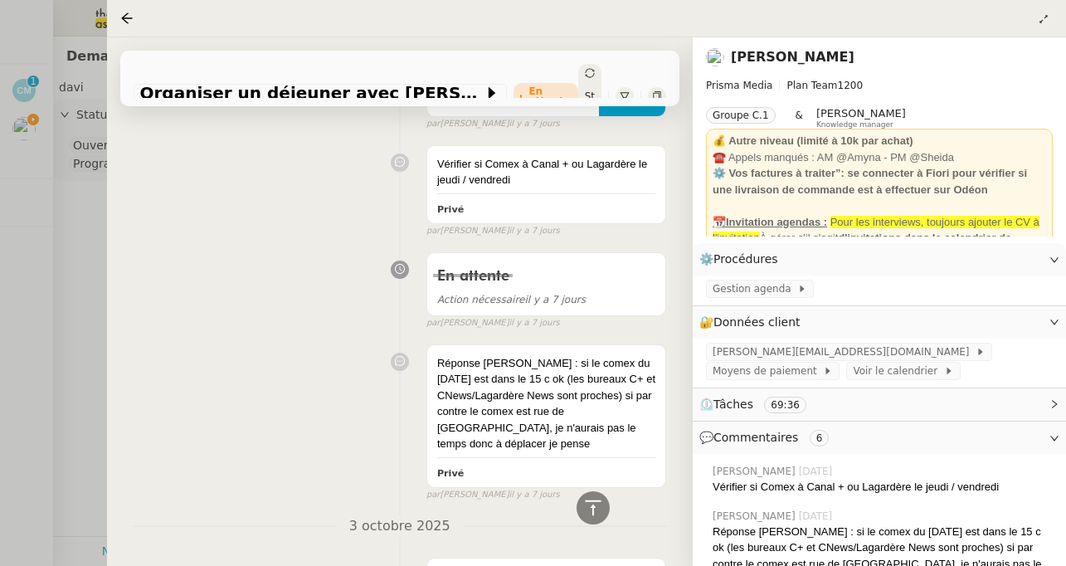
click at [32, 229] on div at bounding box center [533, 283] width 1066 height 566
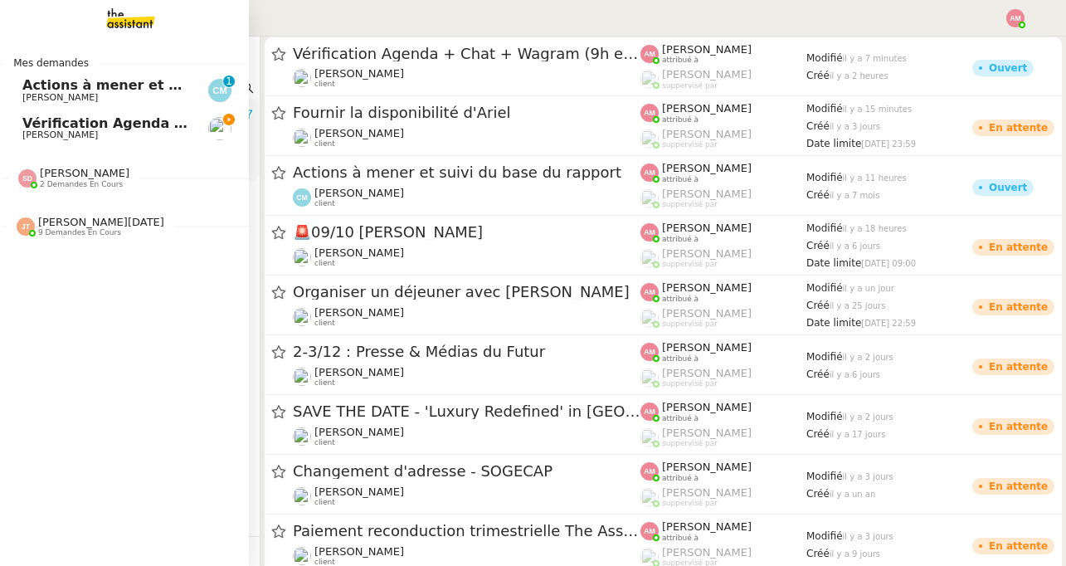
click at [30, 139] on span "[PERSON_NAME]" at bounding box center [60, 134] width 76 height 11
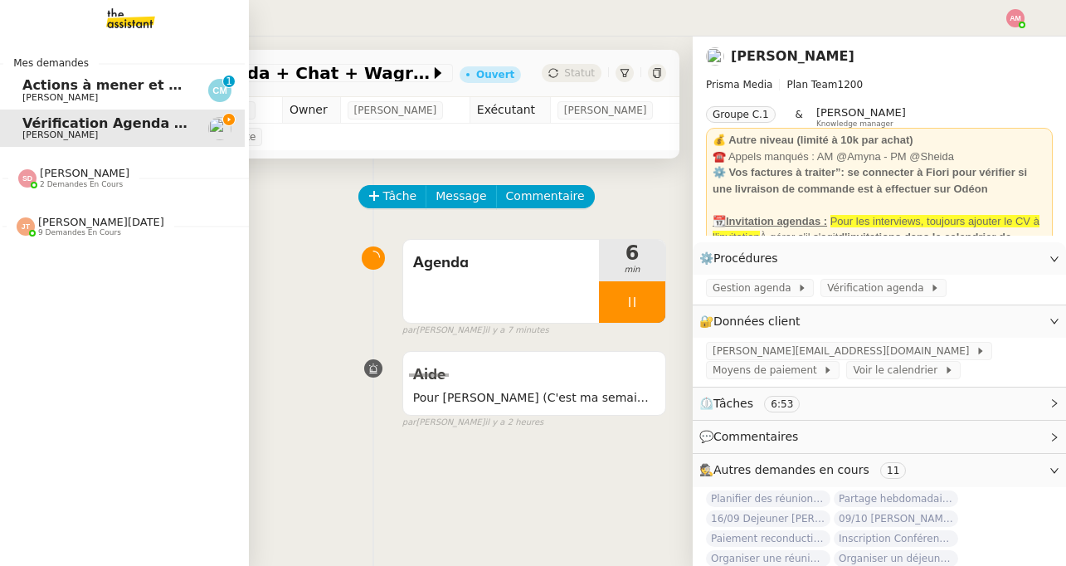
click at [61, 216] on span "[PERSON_NAME][DATE]" at bounding box center [101, 222] width 126 height 12
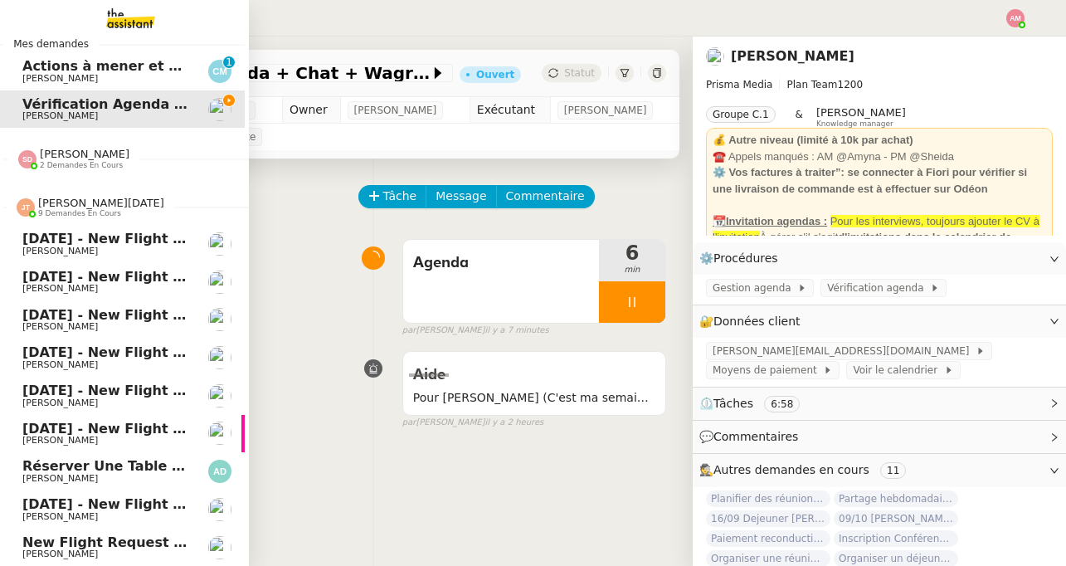
scroll to position [0, 4]
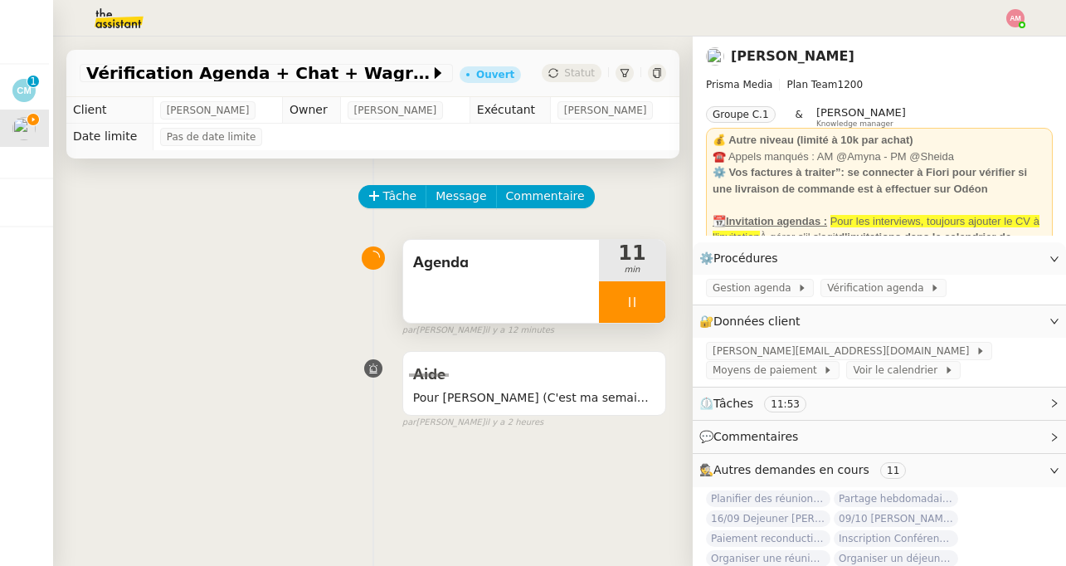
click at [655, 310] on div at bounding box center [632, 301] width 66 height 41
click at [655, 310] on button at bounding box center [648, 301] width 33 height 41
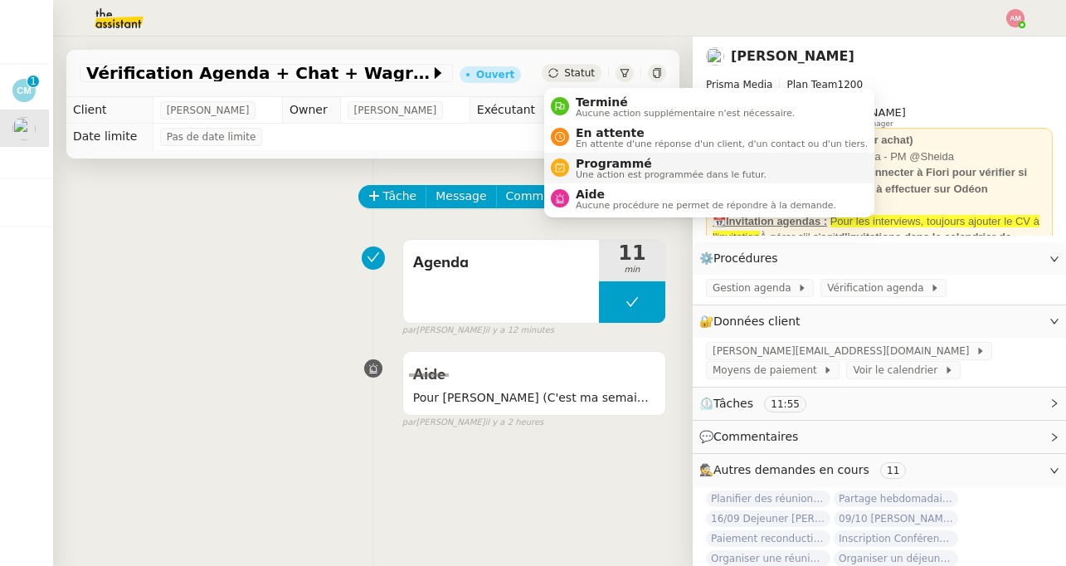
click at [603, 163] on span "Programmé" at bounding box center [671, 163] width 191 height 13
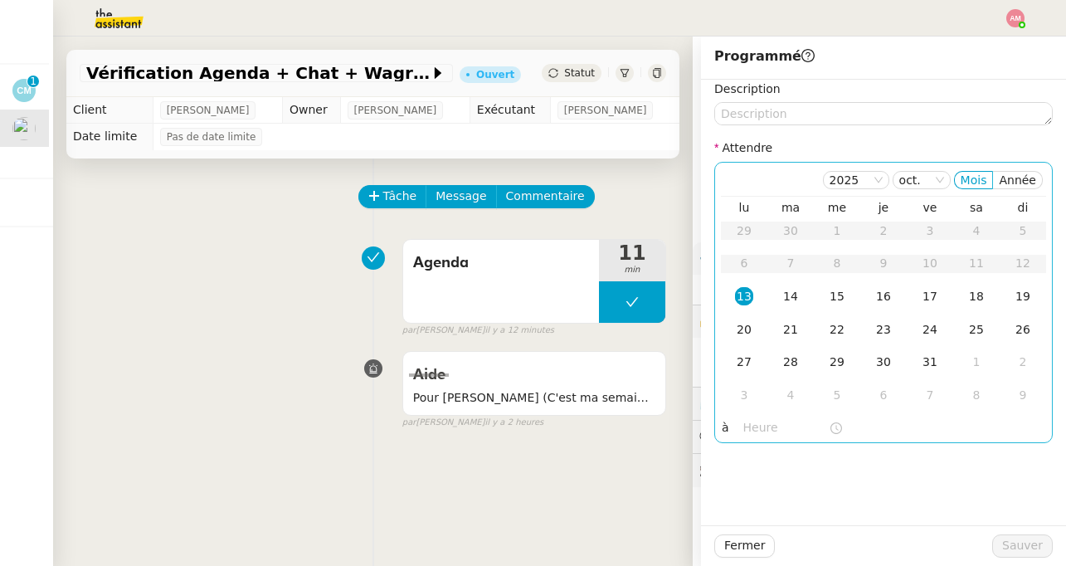
click at [752, 416] on nz-time-picker at bounding box center [793, 427] width 112 height 23
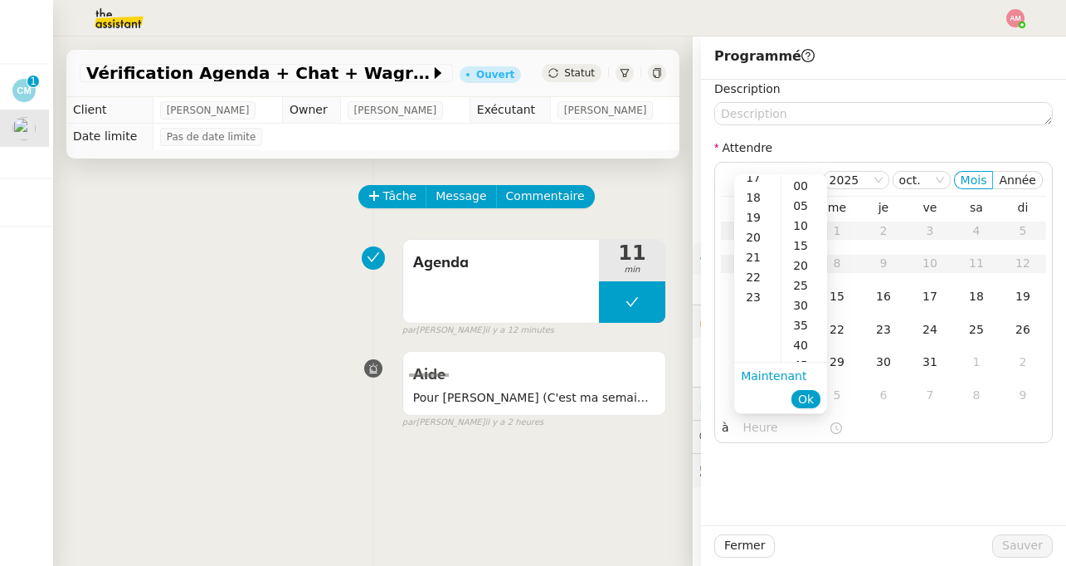
scroll to position [358, 0]
click at [758, 267] on div "16" at bounding box center [757, 272] width 46 height 20
click at [799, 187] on div "00" at bounding box center [805, 186] width 46 height 20
type input "16:00"
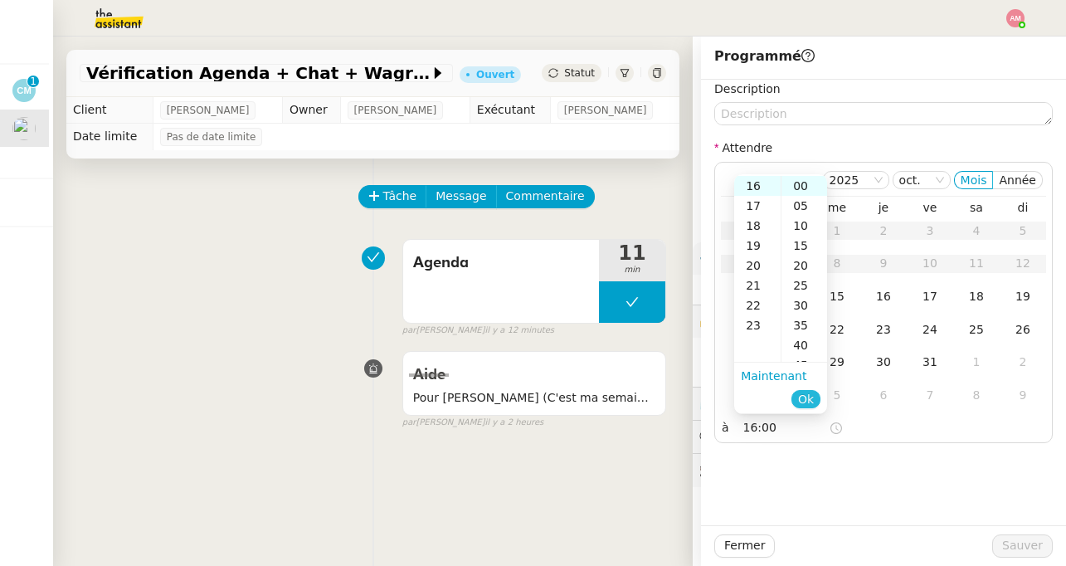
click at [802, 405] on span "Ok" at bounding box center [806, 399] width 16 height 17
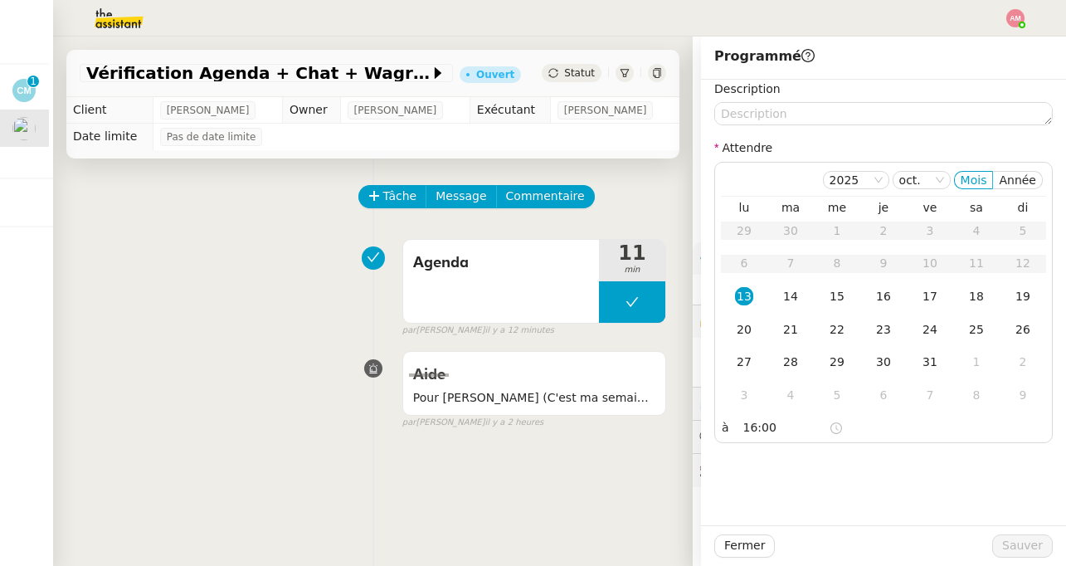
click at [743, 503] on div "Description Attendre [DATE] Mois Année lu ma me je ve sa di 29 30 1 2 3 4 5 6 7…" at bounding box center [883, 303] width 365 height 446
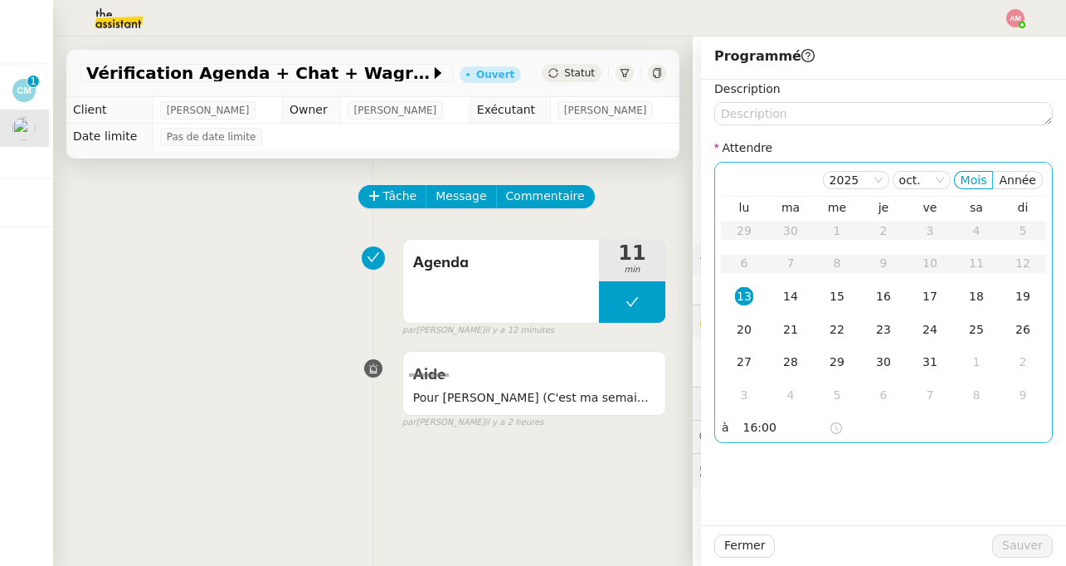
click at [735, 301] on div "13" at bounding box center [744, 296] width 18 height 18
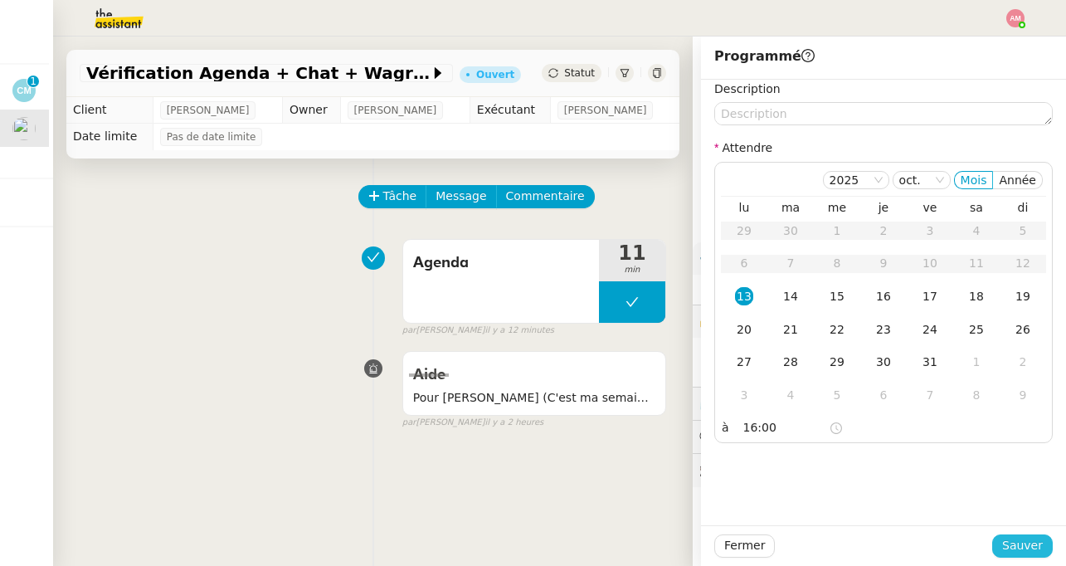
click at [1013, 543] on span "Sauver" at bounding box center [1022, 545] width 41 height 19
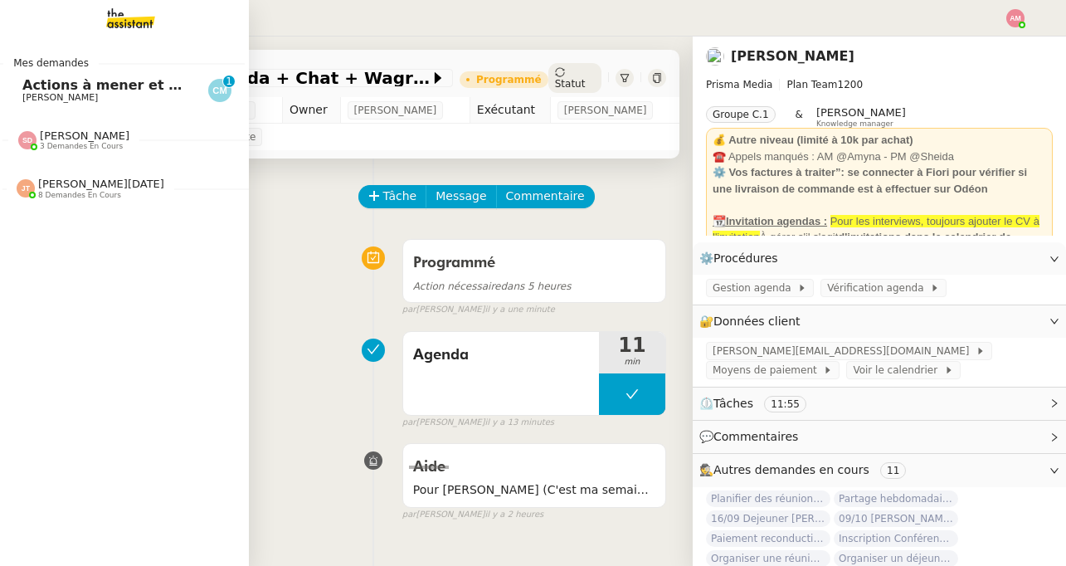
click at [22, 99] on span "[PERSON_NAME]" at bounding box center [60, 97] width 76 height 11
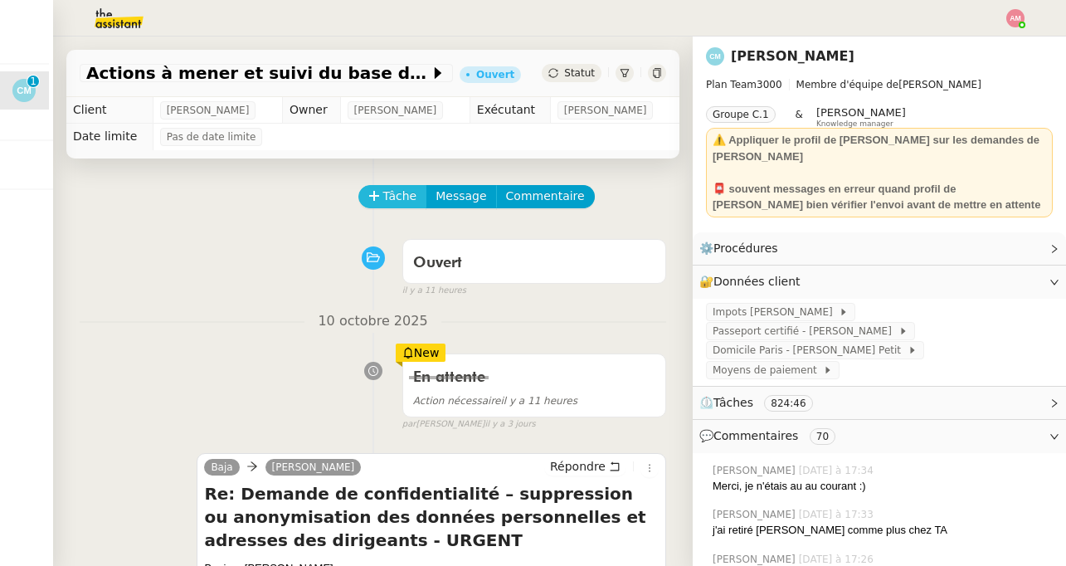
click at [388, 202] on span "Tâche" at bounding box center [400, 196] width 34 height 19
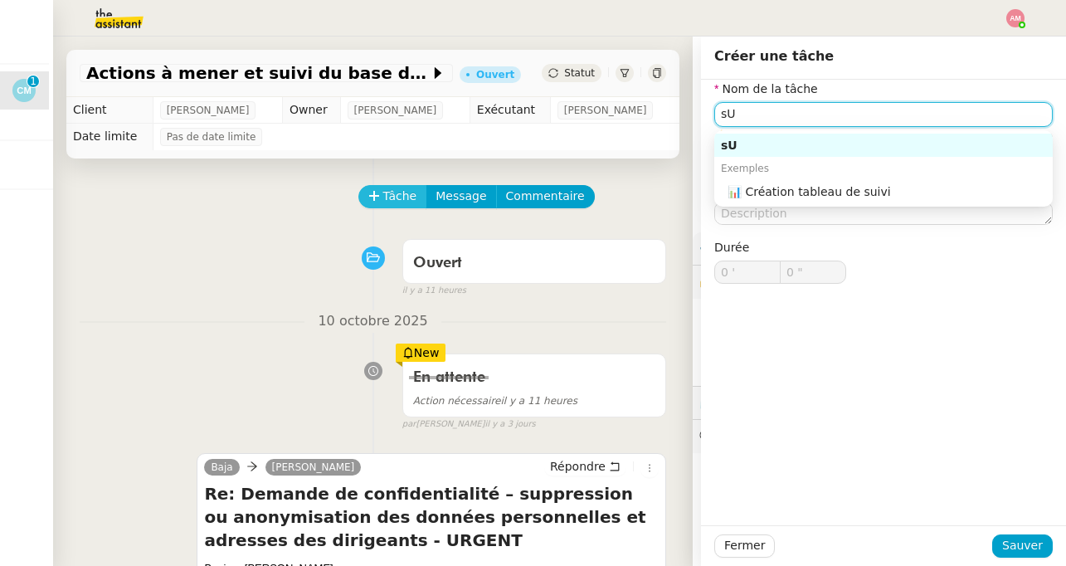
type input "s"
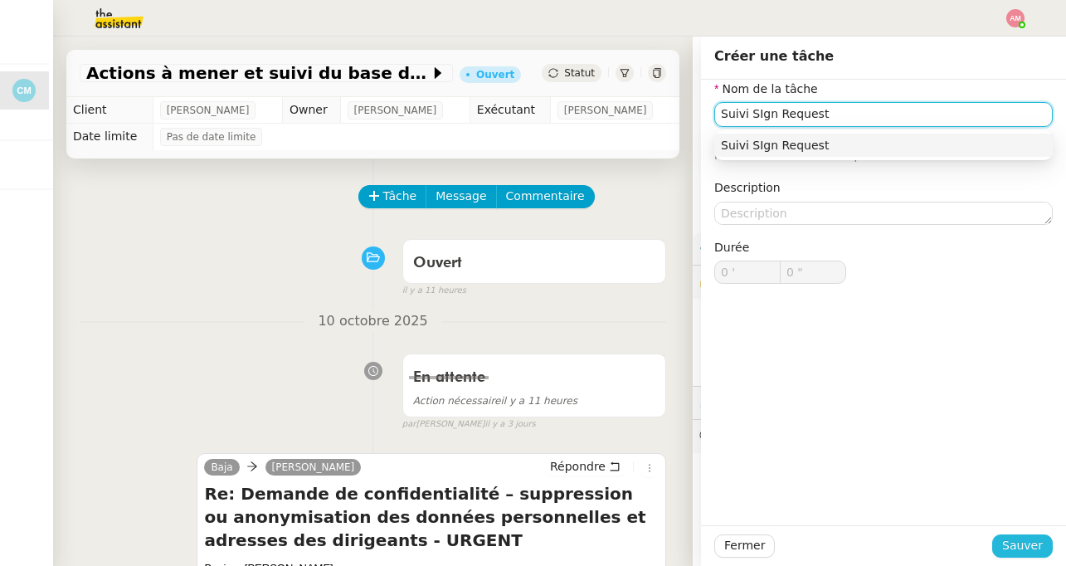
type input "Suivi SIgn Request"
click at [1035, 537] on span "Sauver" at bounding box center [1022, 545] width 41 height 19
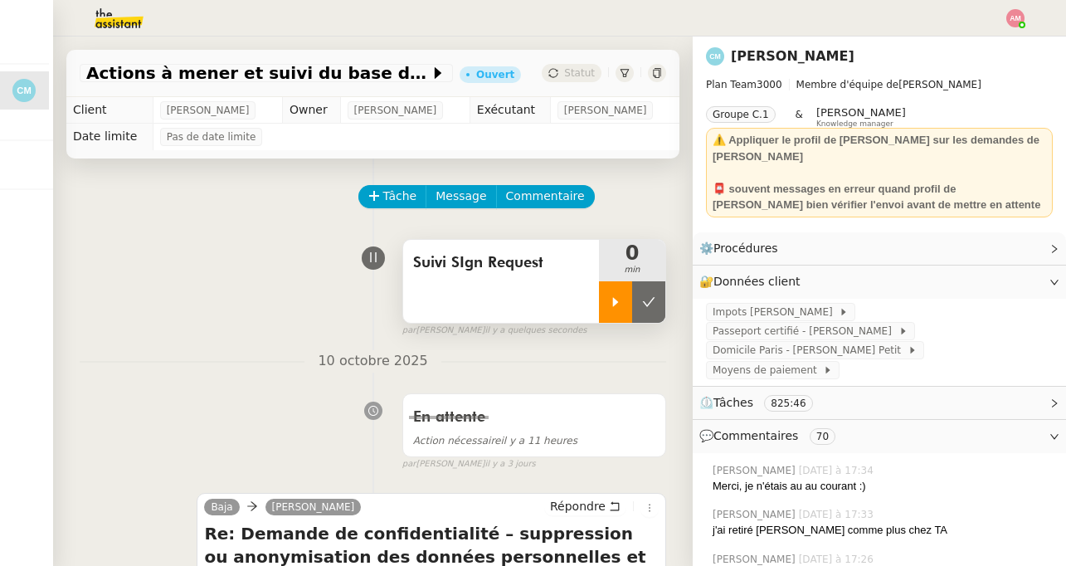
click at [608, 312] on div at bounding box center [615, 301] width 33 height 41
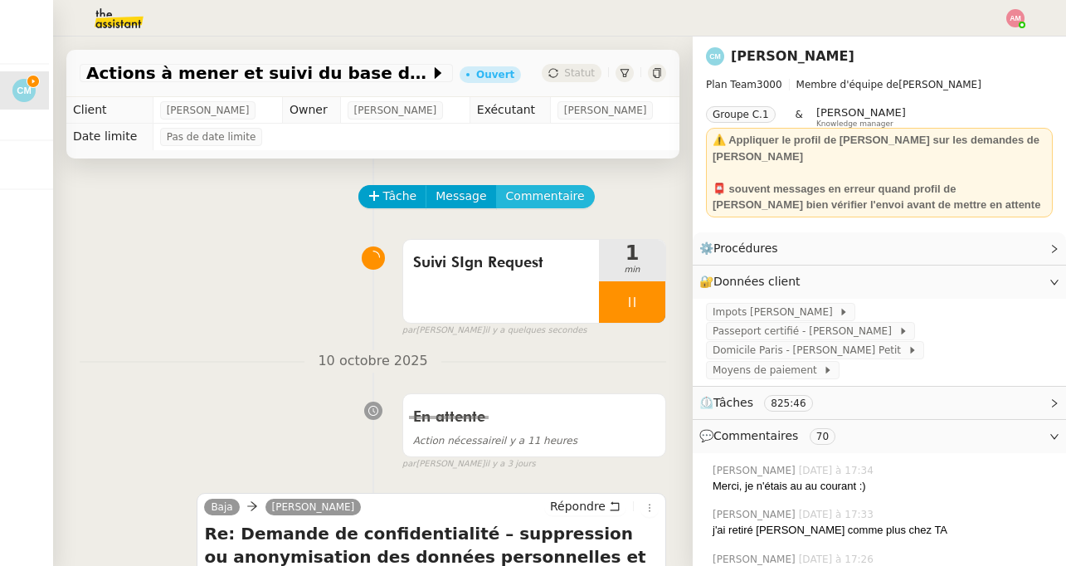
click at [553, 197] on span "Commentaire" at bounding box center [545, 196] width 79 height 19
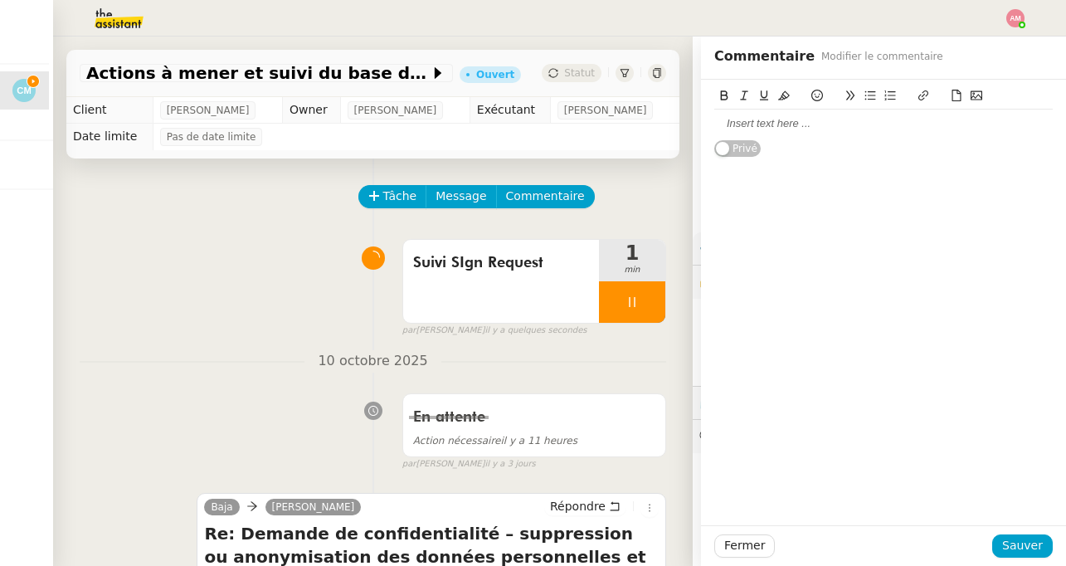
click at [953, 95] on icon at bounding box center [957, 96] width 12 height 12
click at [951, 96] on icon at bounding box center [957, 96] width 12 height 12
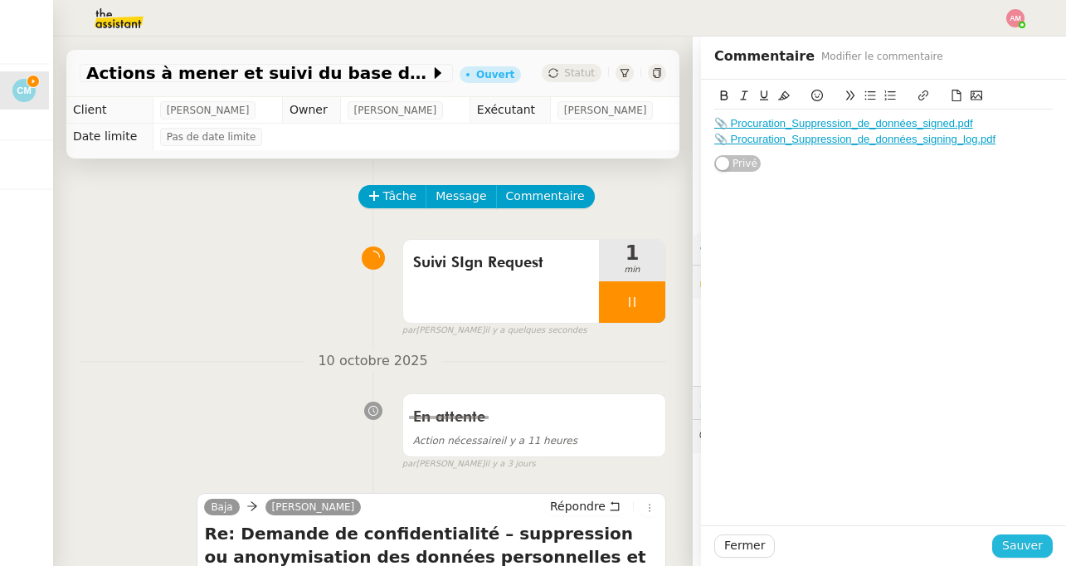
click at [1016, 541] on span "Sauver" at bounding box center [1022, 545] width 41 height 19
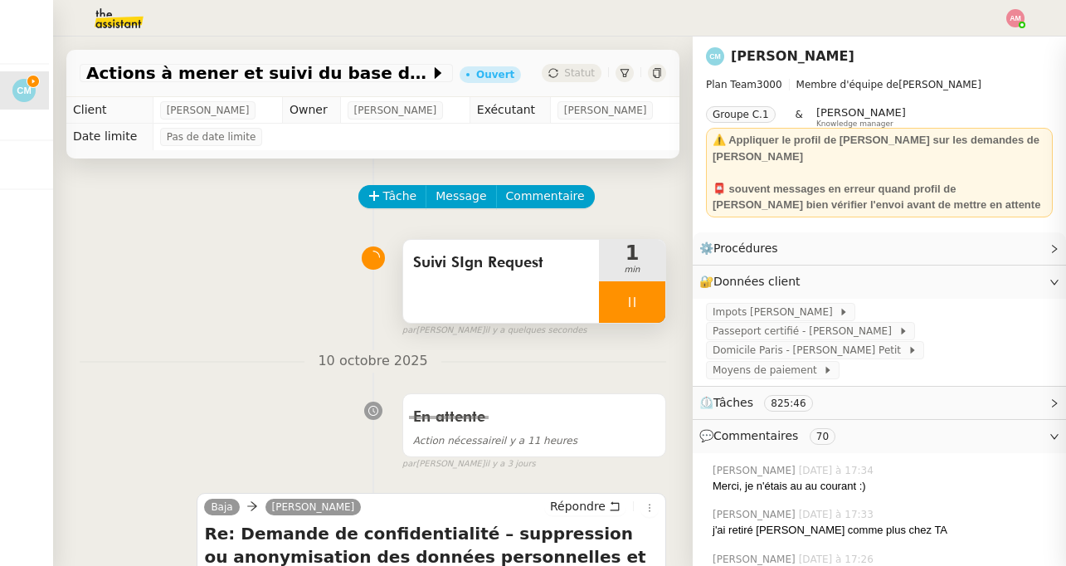
click at [519, 274] on span "Suivi SIgn Request" at bounding box center [501, 263] width 176 height 25
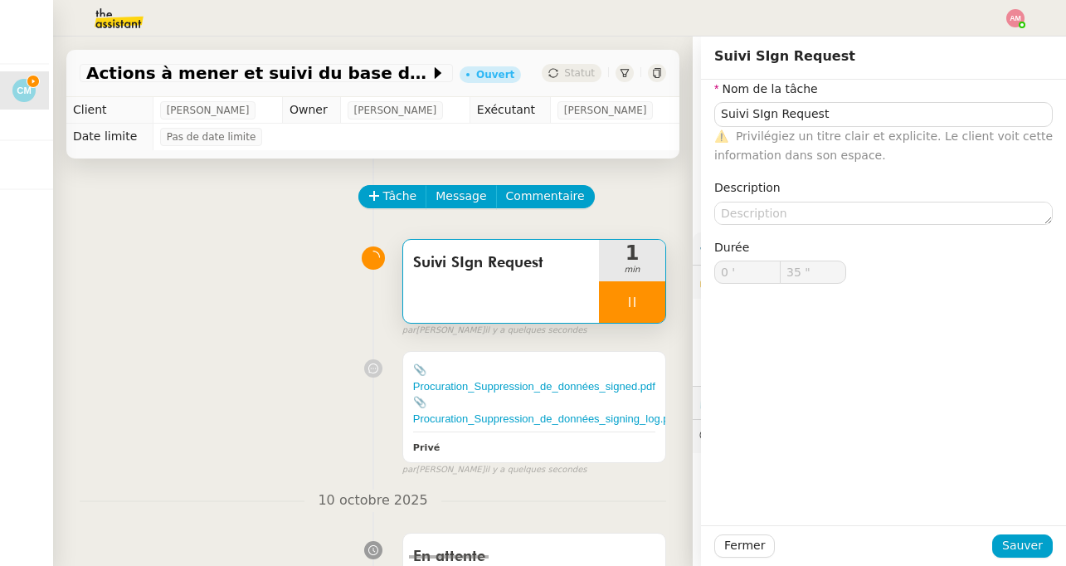
type input "Suivi SIgn Request"
type input "0 '"
type input "36 ""
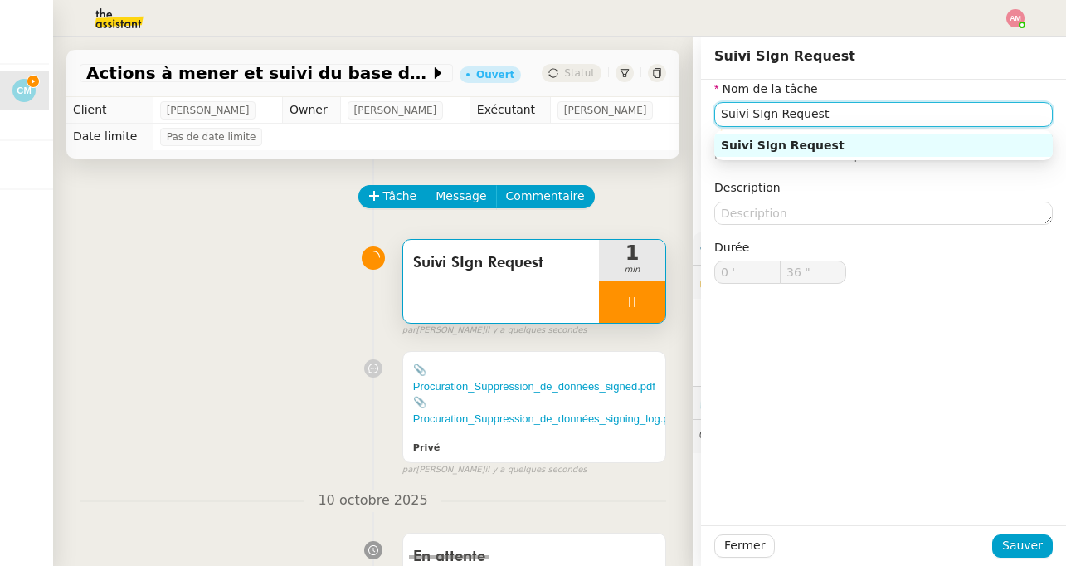
click at [759, 107] on input "Suivi SIgn Request" at bounding box center [883, 114] width 339 height 24
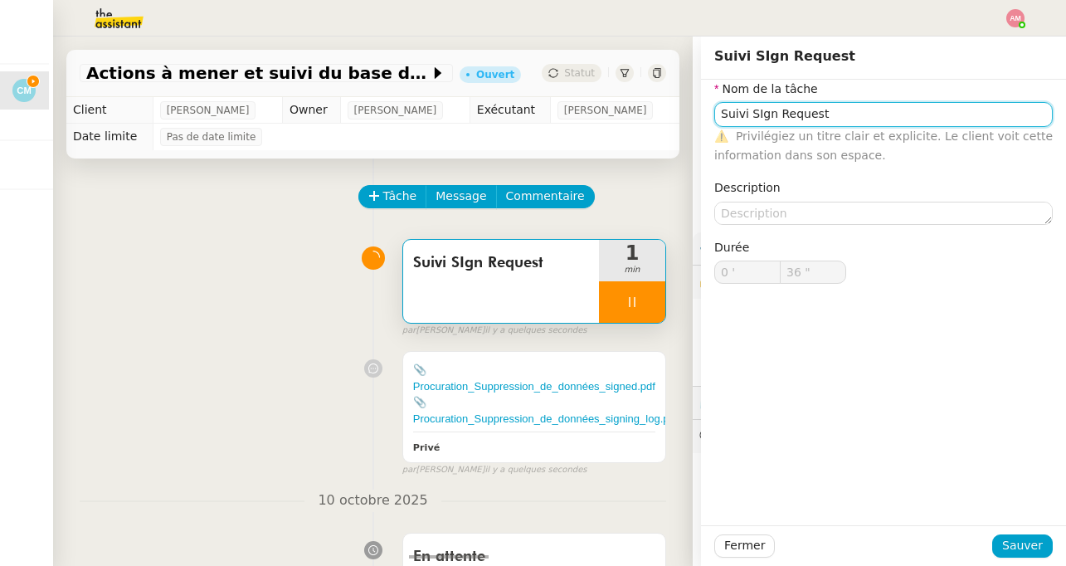
type input "Suivi Sgn Request"
type input "37 ""
type input "Suivi Sign Request"
type input "38 ""
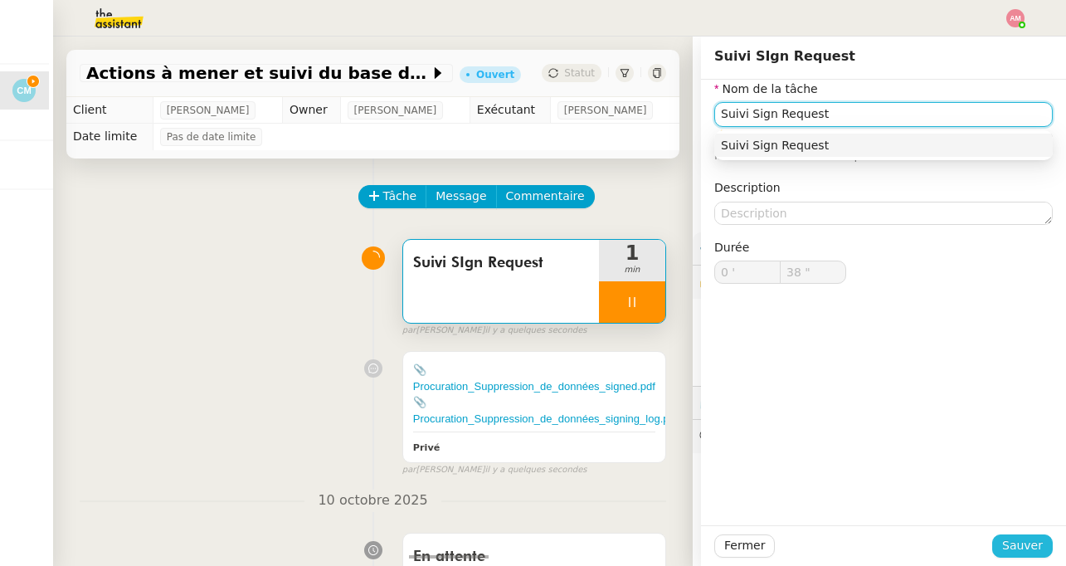
type input "Suivi Sign Request"
click at [1012, 549] on span "Sauver" at bounding box center [1022, 545] width 41 height 19
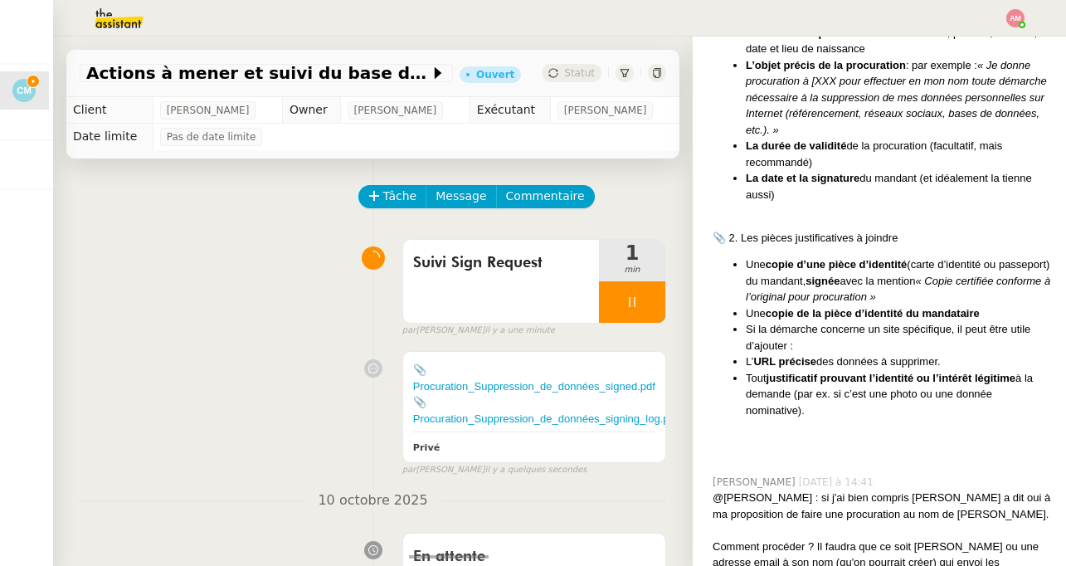
scroll to position [1799, 0]
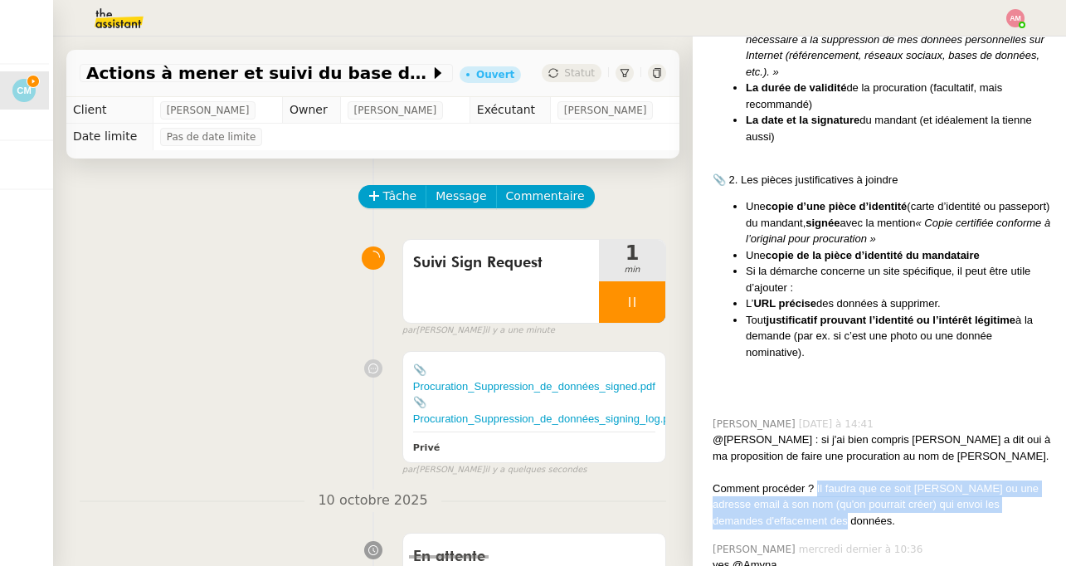
drag, startPoint x: 816, startPoint y: 417, endPoint x: 826, endPoint y: 452, distance: 36.2
click at [826, 480] on div "Comment procéder ? Il faudra que ce soit [PERSON_NAME] ou une adresse email à s…" at bounding box center [883, 504] width 340 height 49
copy div "Il faudra que ce soit [PERSON_NAME] ou une adresse email à son nom (qu'on pourr…"
click at [519, 197] on span "Commentaire" at bounding box center [545, 196] width 79 height 19
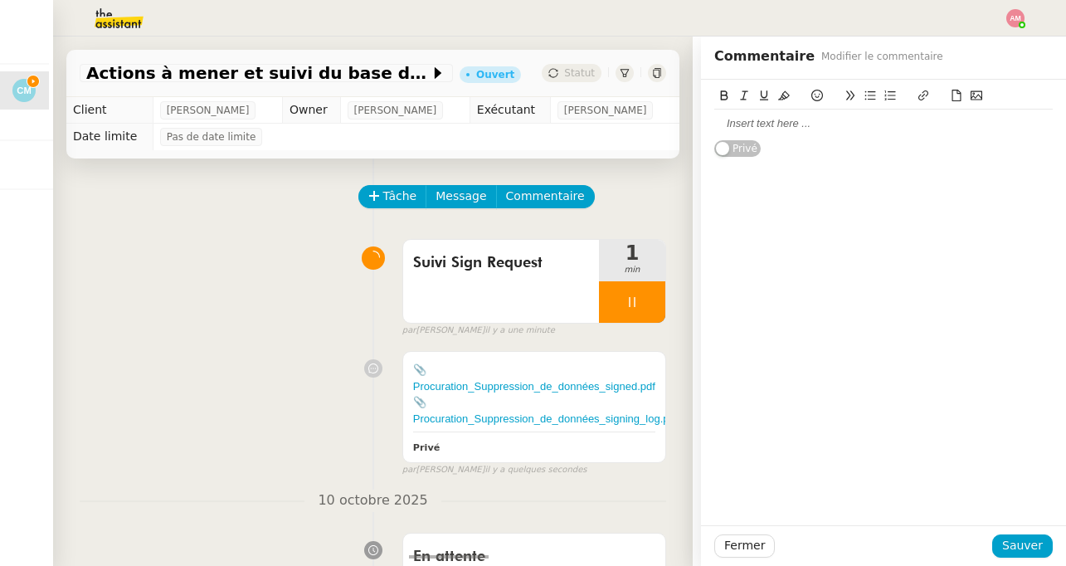
click at [910, 137] on div at bounding box center [883, 124] width 339 height 28
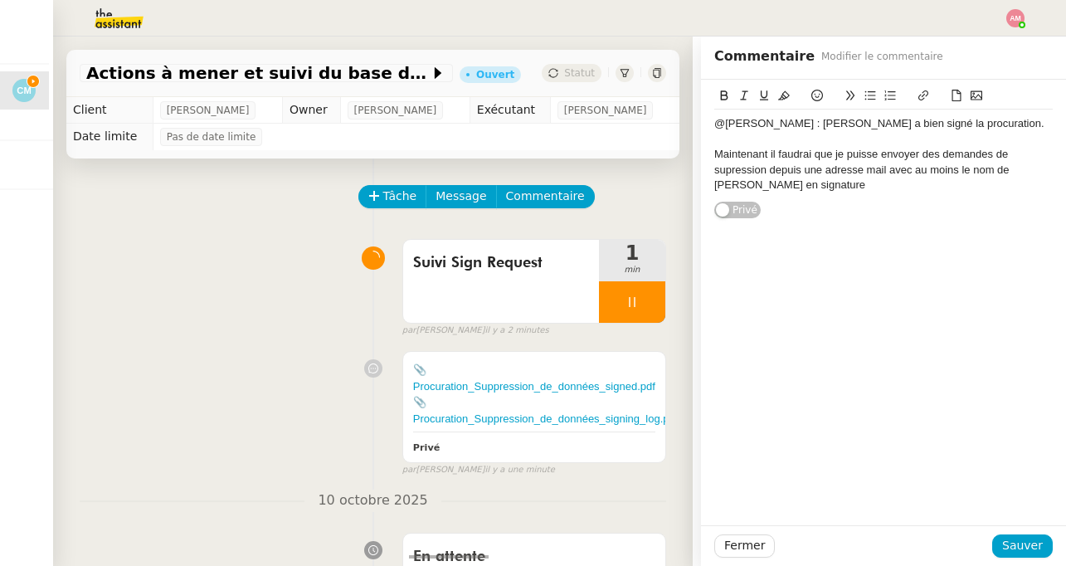
click at [756, 168] on div "Maintenant il faudrai que je puisse envoyer des demandes de supression depuis u…" at bounding box center [883, 170] width 339 height 46
click at [796, 196] on div "@[PERSON_NAME] : [PERSON_NAME] a bien signé la procuration. Maintenant il faudr…" at bounding box center [883, 155] width 339 height 90
click at [894, 171] on div "Maintenant il faudrai que je puisse envoyer des demandes de suppression depuis …" at bounding box center [883, 170] width 339 height 46
click at [919, 186] on div "Maintenant il faudrai que je puisse envoyer des demandes de suppression depuis …" at bounding box center [883, 170] width 339 height 46
click at [781, 187] on div "Maintenant il faudrai que je puisse envoyer des demandes de suppression depuis …" at bounding box center [883, 177] width 339 height 61
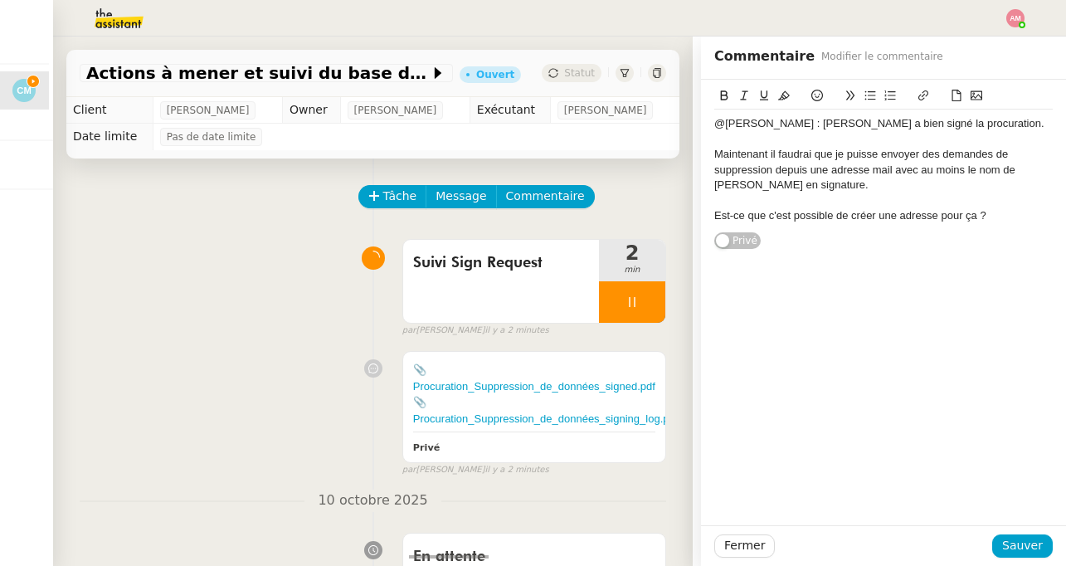
click at [893, 169] on div "Maintenant il faudrai que je puisse envoyer des demandes de suppression depuis …" at bounding box center [883, 170] width 339 height 46
drag, startPoint x: 710, startPoint y: 189, endPoint x: 786, endPoint y: 188, distance: 75.5
click at [786, 188] on div "@[PERSON_NAME] : [PERSON_NAME] a bien signé la procuration. Maintenant il faudr…" at bounding box center [883, 165] width 365 height 170
drag, startPoint x: 786, startPoint y: 188, endPoint x: 644, endPoint y: 188, distance: 141.9
click at [644, 188] on app-ticket "Actions à mener et suivi du base du rapport Ouvert Statut Client [PERSON_NAME] …" at bounding box center [559, 301] width 1013 height 529
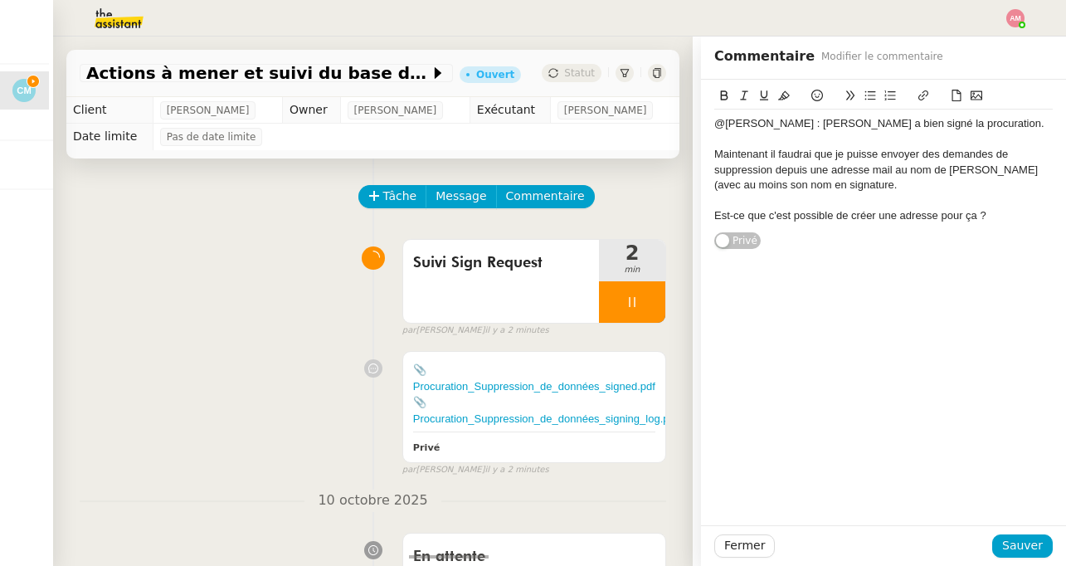
click at [822, 185] on div "Maintenant il faudrai que je puisse envoyer des demandes de suppression depuis …" at bounding box center [883, 170] width 339 height 46
click at [982, 213] on div "Est-ce que c'est possible de créer une adresse pour ça ?" at bounding box center [883, 215] width 339 height 15
drag, startPoint x: 993, startPoint y: 217, endPoint x: 1011, endPoint y: 84, distance: 134.7
click at [1011, 84] on div "@[PERSON_NAME] : [PERSON_NAME] a bien signé la procuration. Maintenant il faudr…" at bounding box center [883, 155] width 339 height 151
copy div "@[PERSON_NAME] : [PERSON_NAME] a bien signé la procuration. Maintenant il faudr…"
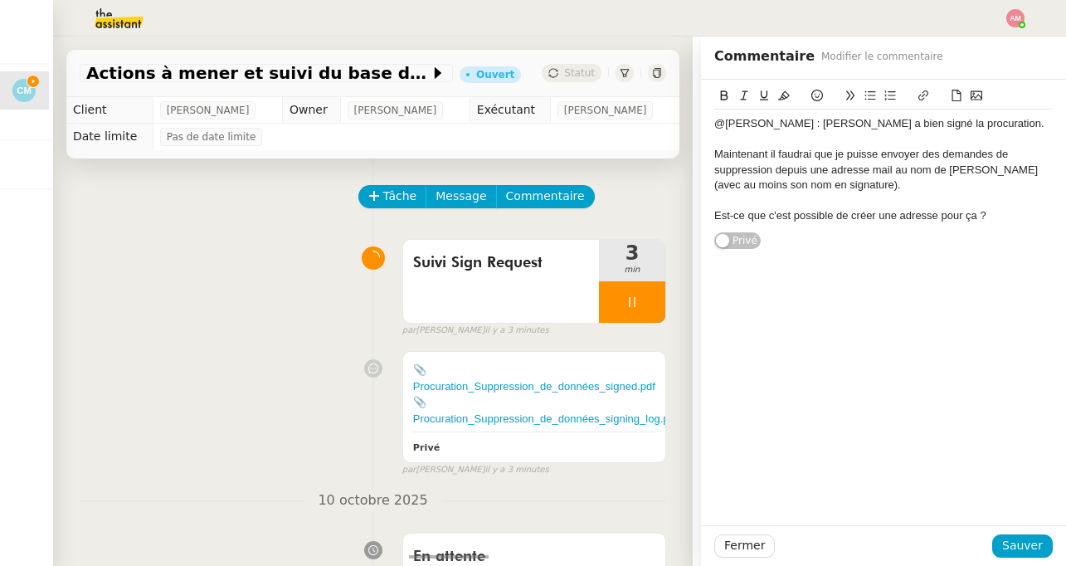
click at [952, 174] on div "Maintenant il faudrai que je puisse envoyer des demandes de suppression depuis …" at bounding box center [883, 170] width 339 height 46
click at [811, 150] on div "Maintenant il faudrai que je puisse envoyer des demandes de suppression depuis …" at bounding box center [883, 170] width 339 height 46
click at [1013, 548] on span "Sauver" at bounding box center [1022, 545] width 41 height 19
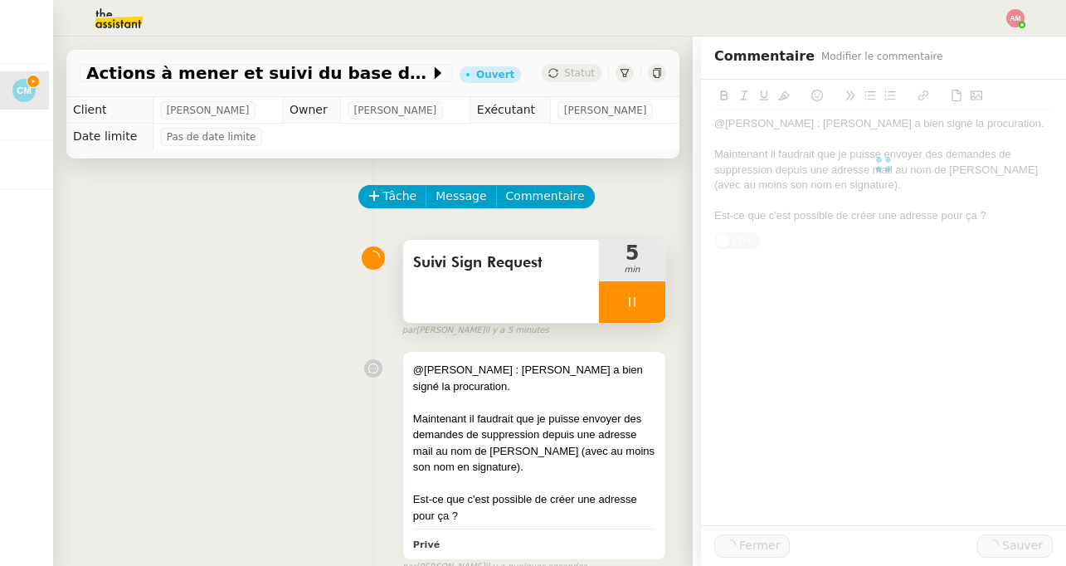
click at [632, 313] on div at bounding box center [632, 301] width 66 height 41
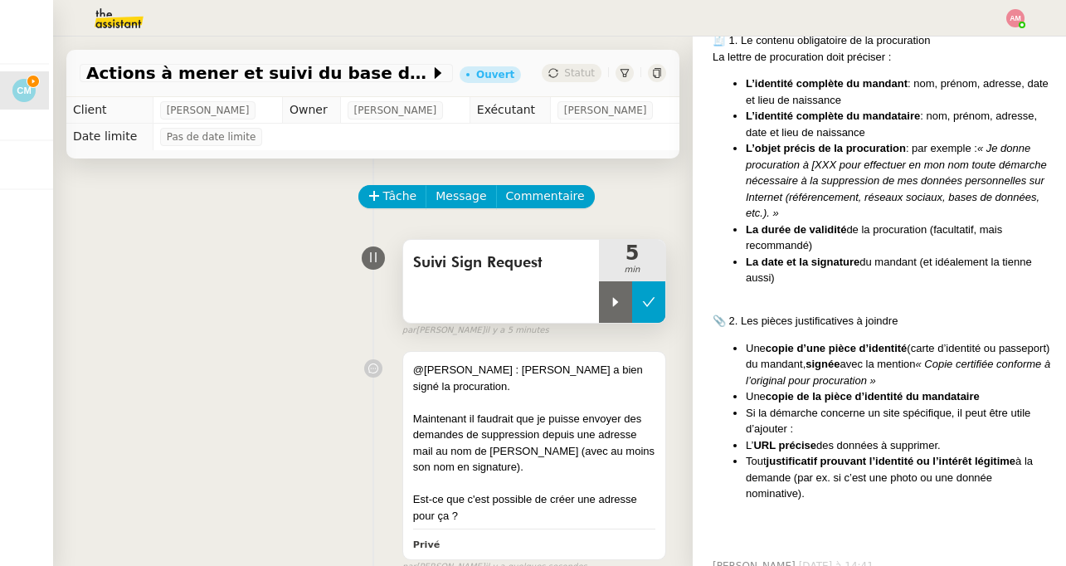
click at [649, 314] on button at bounding box center [648, 301] width 33 height 41
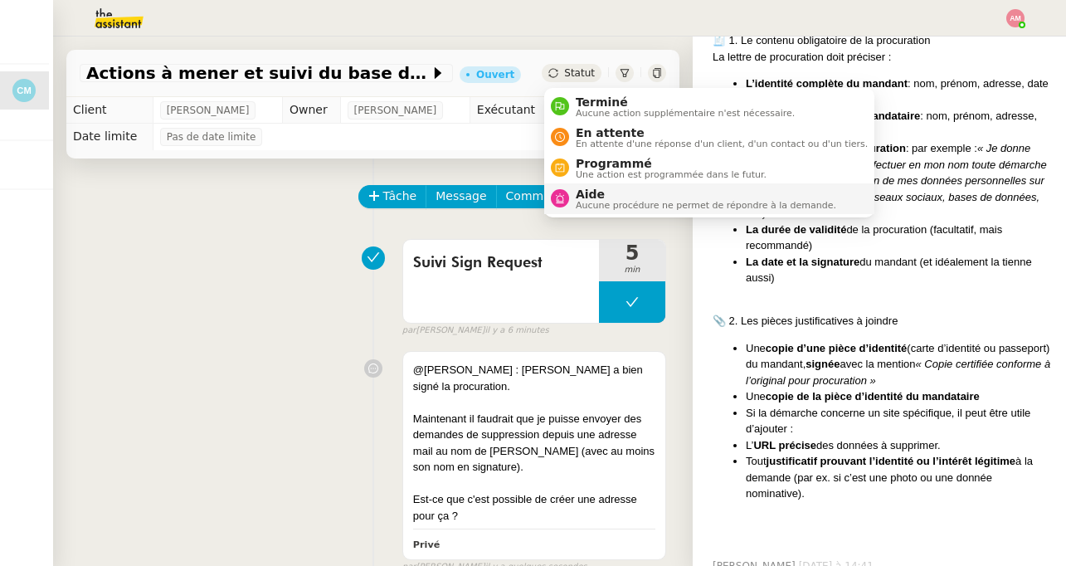
click at [598, 202] on span "Aucune procédure ne permet de répondre à la demande." at bounding box center [706, 205] width 261 height 9
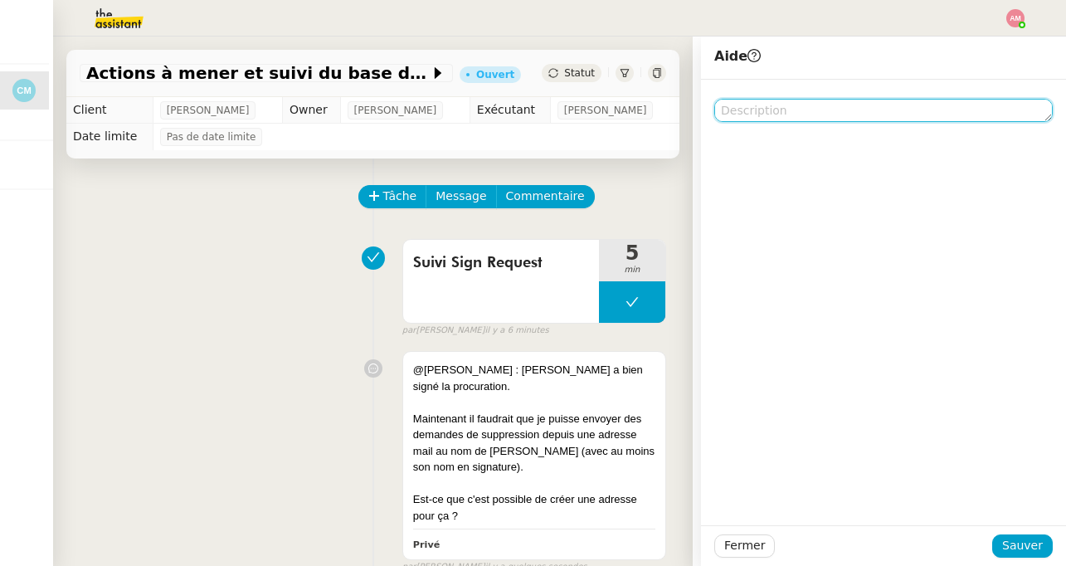
click at [785, 114] on textarea at bounding box center [883, 110] width 339 height 23
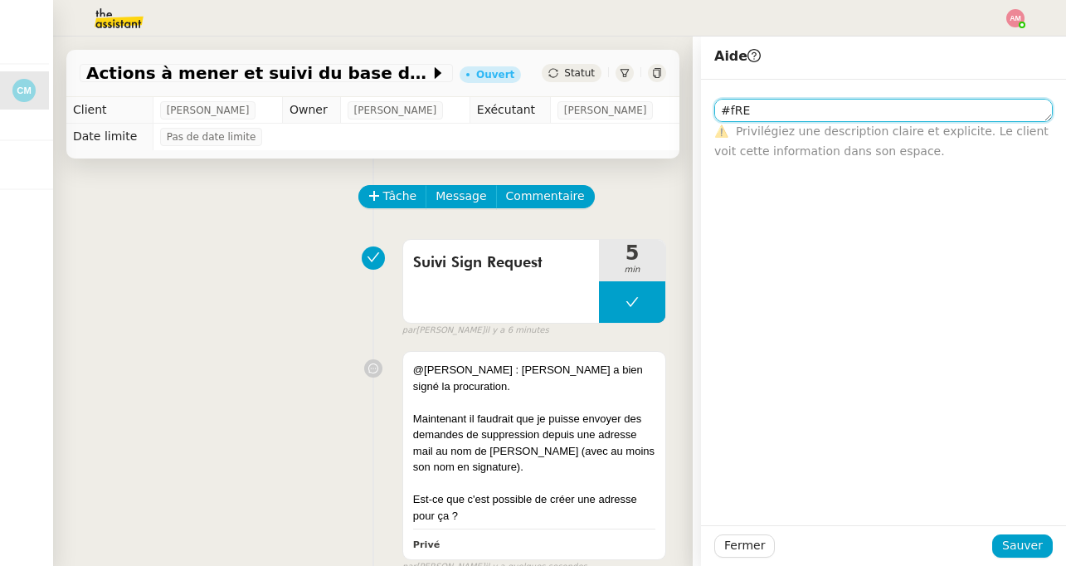
type textarea "#fRED"
type textarea "@[PERSON_NAME]"
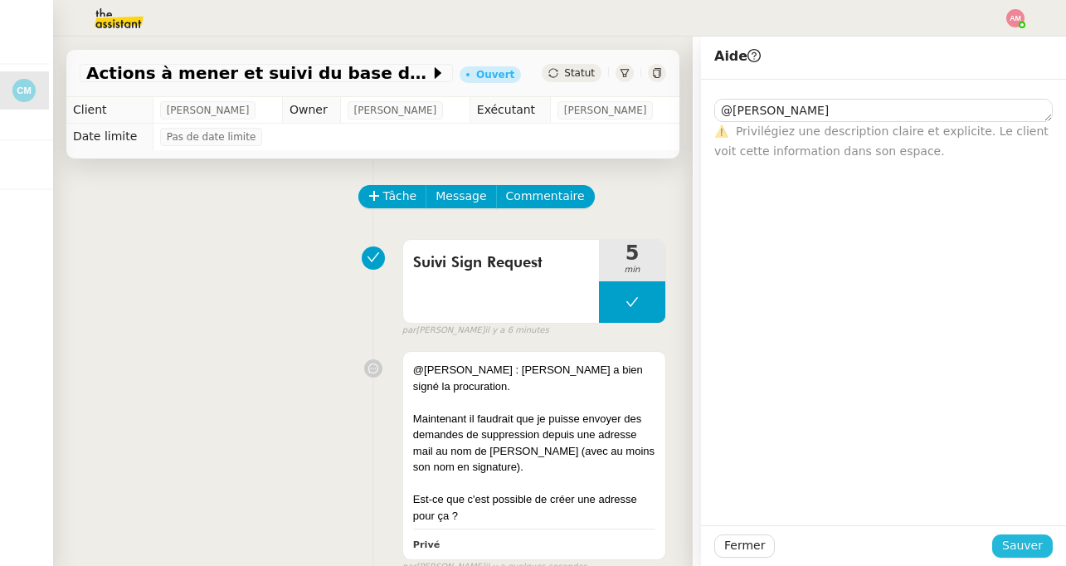
click at [1025, 542] on span "Sauver" at bounding box center [1022, 545] width 41 height 19
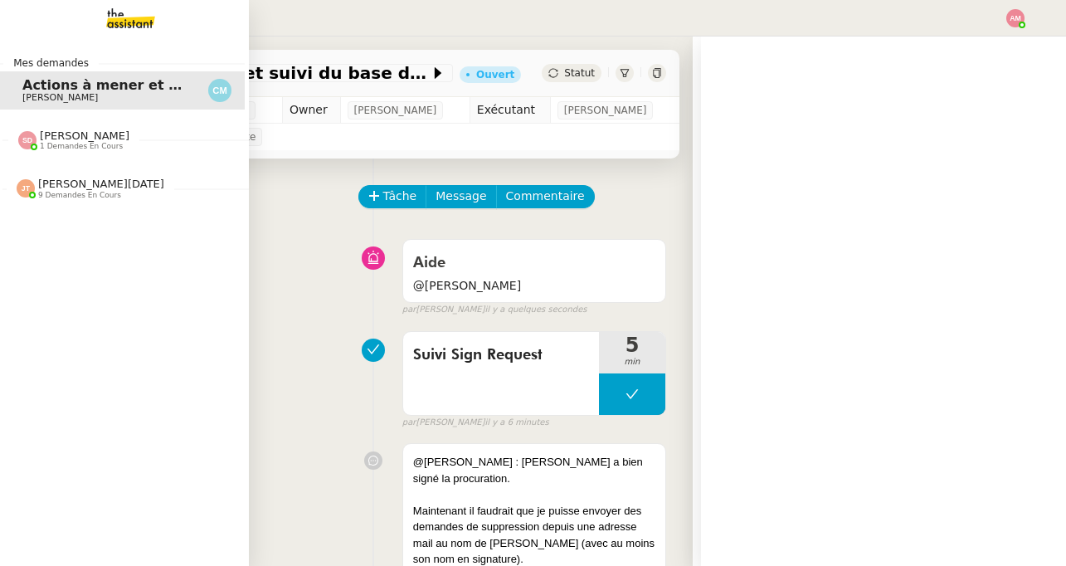
click at [43, 136] on span "[PERSON_NAME]" at bounding box center [85, 135] width 90 height 12
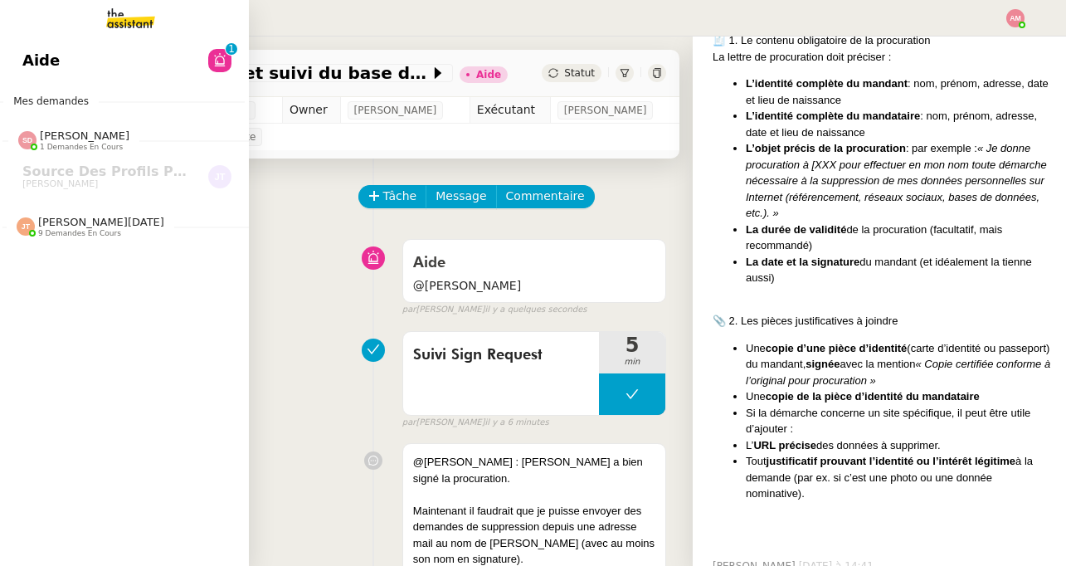
click at [67, 227] on span "[PERSON_NAME][DATE]" at bounding box center [101, 222] width 126 height 12
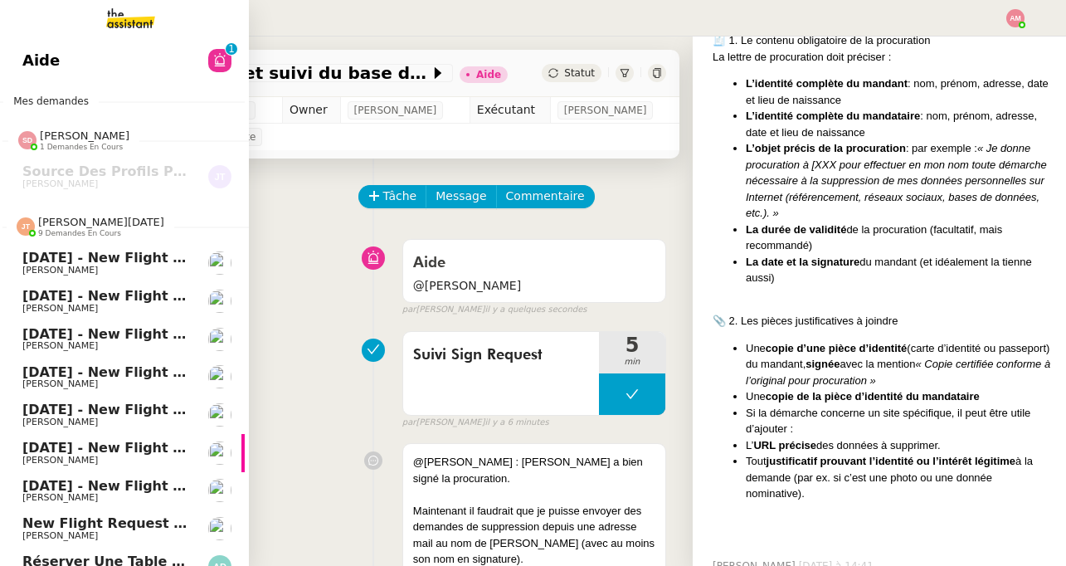
scroll to position [20, 4]
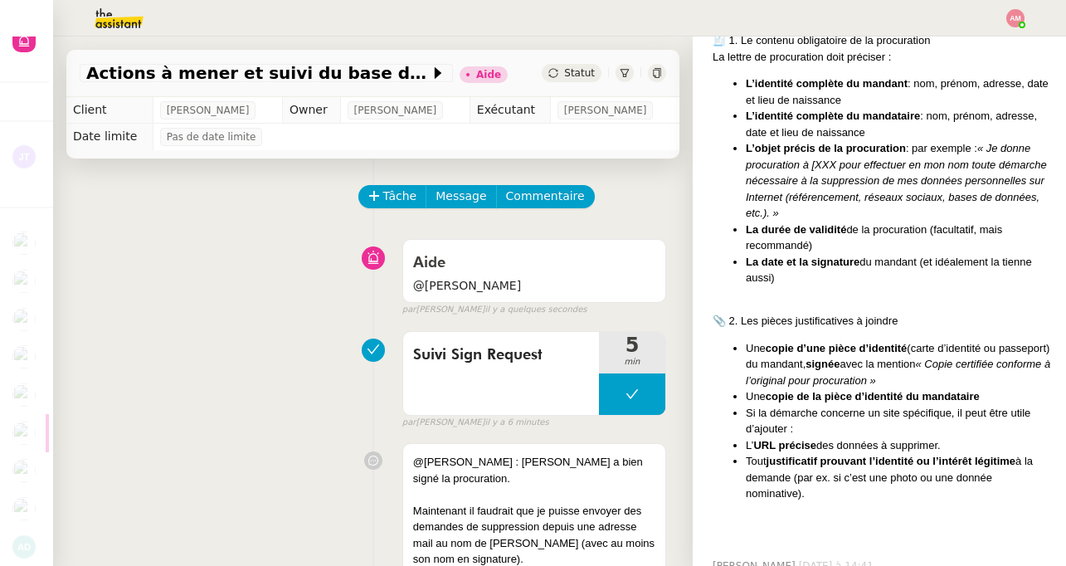
click at [85, 216] on div "Tâche Message Commentaire" at bounding box center [373, 205] width 587 height 40
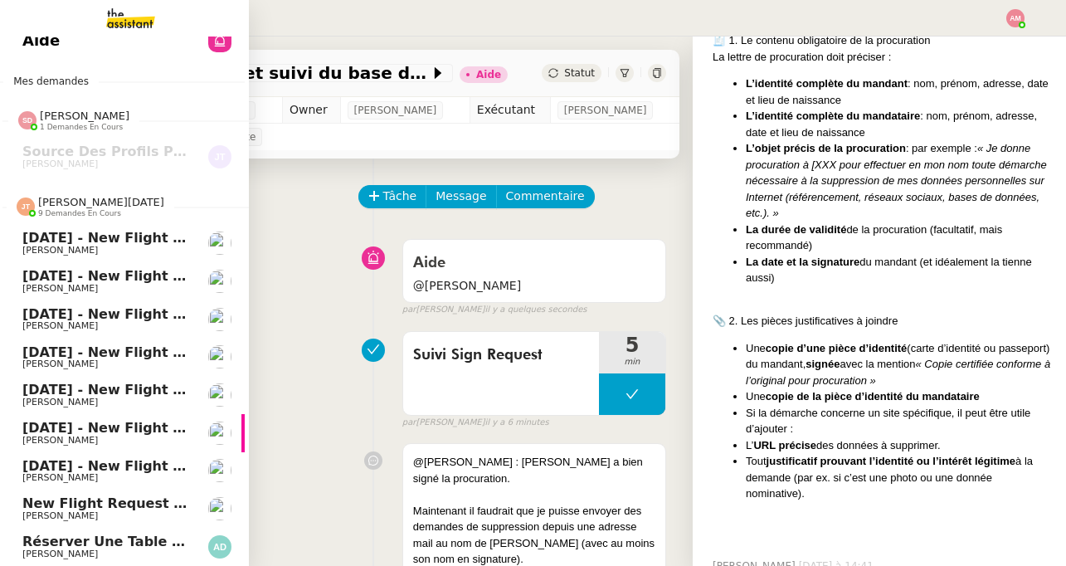
scroll to position [0, 4]
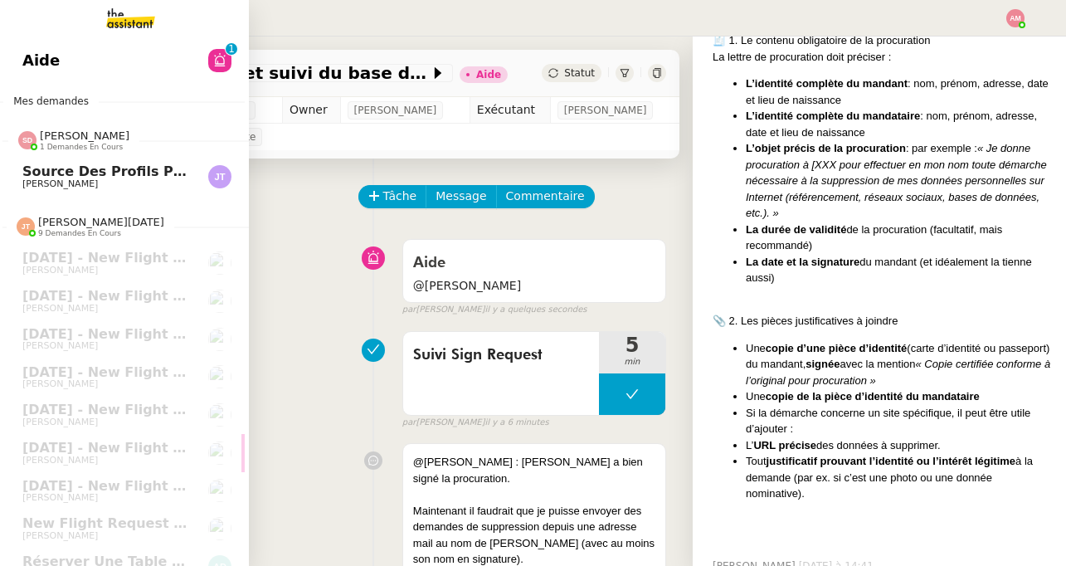
click at [96, 163] on link "Source des profils pour Account Manager [PERSON_NAME]" at bounding box center [120, 177] width 249 height 38
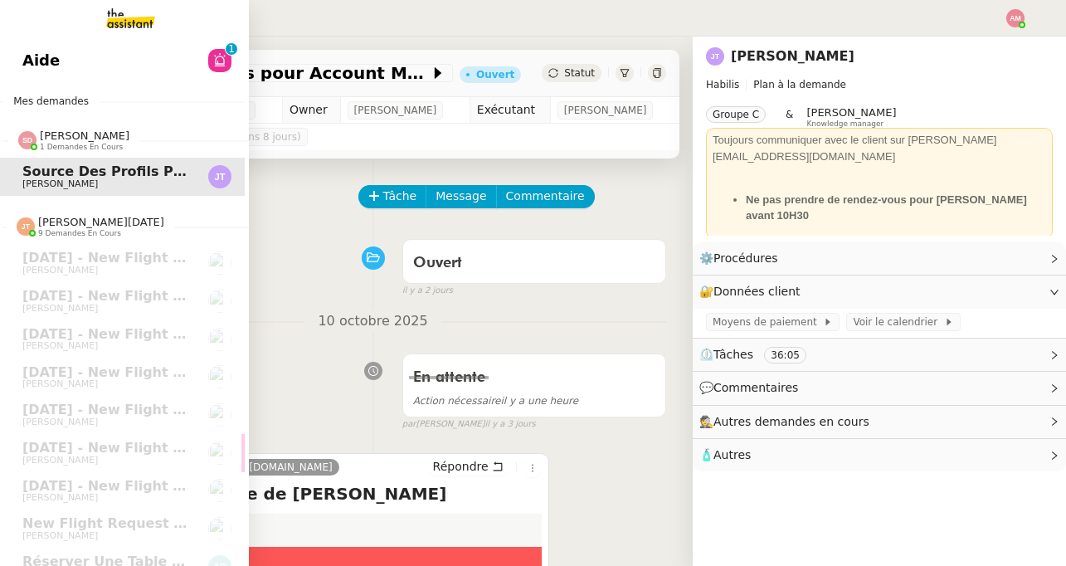
click at [150, 62] on link "Aide 0 1 2 3 4 5 6 7 8 9" at bounding box center [120, 60] width 249 height 38
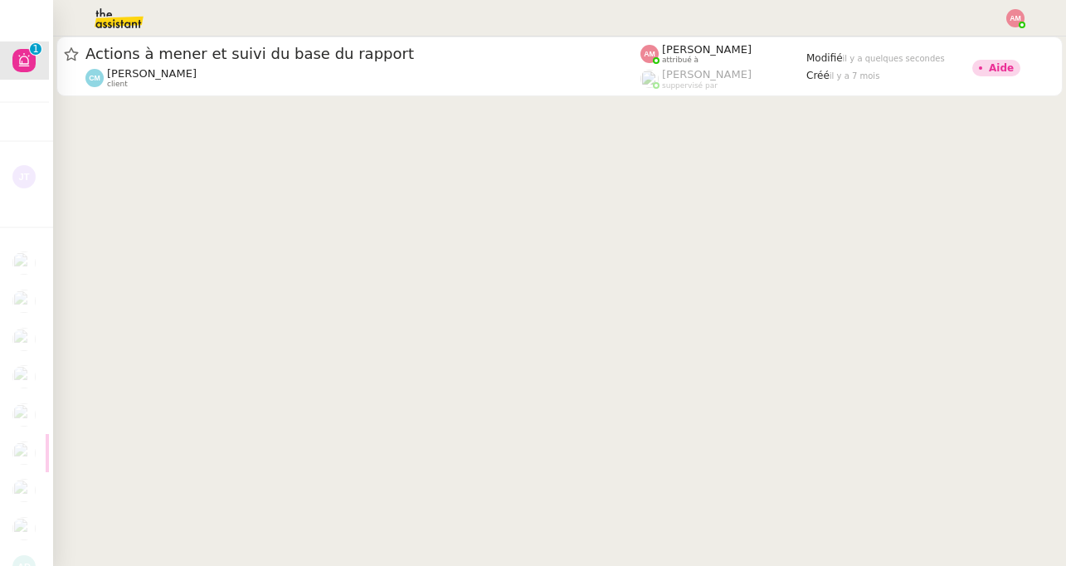
click at [306, 105] on cdk-virtual-scroll-viewport "Actions à mener et suivi du base du rapport [PERSON_NAME] client [PERSON_NAME] …" at bounding box center [559, 301] width 1013 height 529
click at [293, 97] on div at bounding box center [559, 68] width 1013 height 63
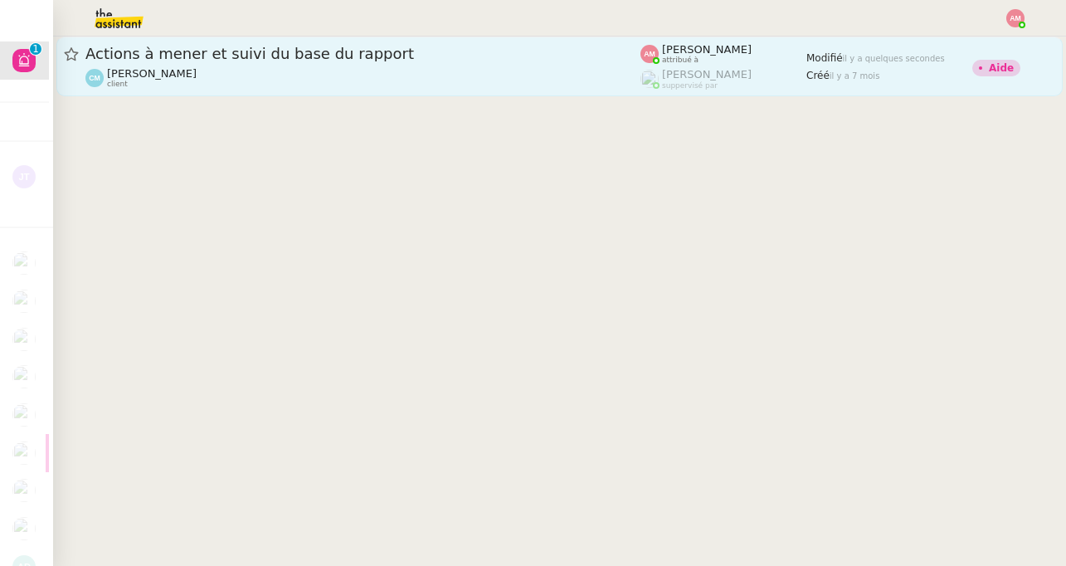
click at [285, 86] on div "[PERSON_NAME] client" at bounding box center [362, 78] width 555 height 22
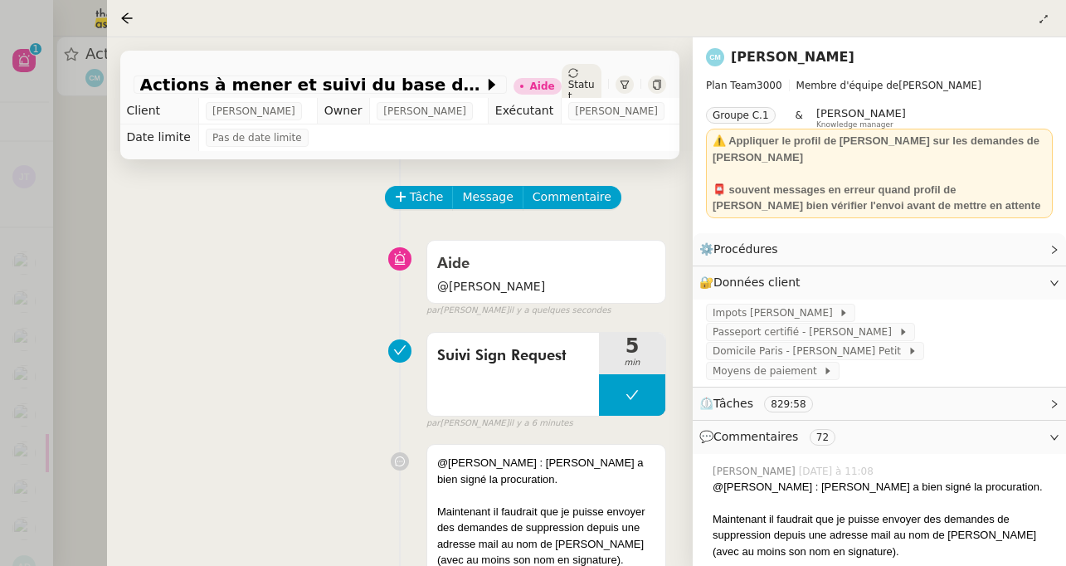
click at [32, 198] on div at bounding box center [533, 283] width 1066 height 566
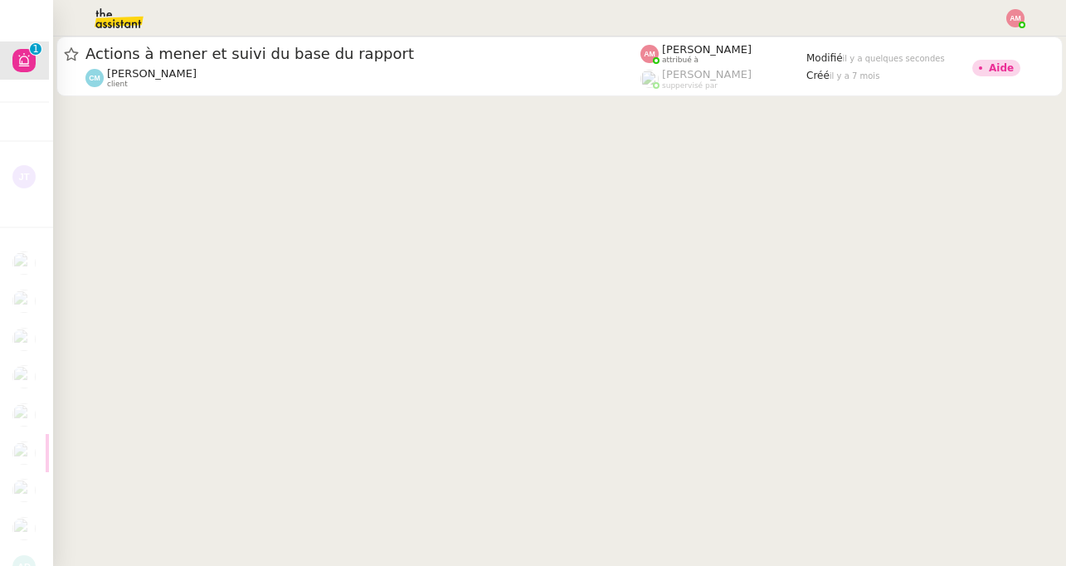
click at [1028, 27] on nz-header at bounding box center [533, 18] width 1066 height 37
click at [1014, 23] on img at bounding box center [1015, 18] width 18 height 18
click at [995, 47] on li "Suivi" at bounding box center [971, 47] width 108 height 23
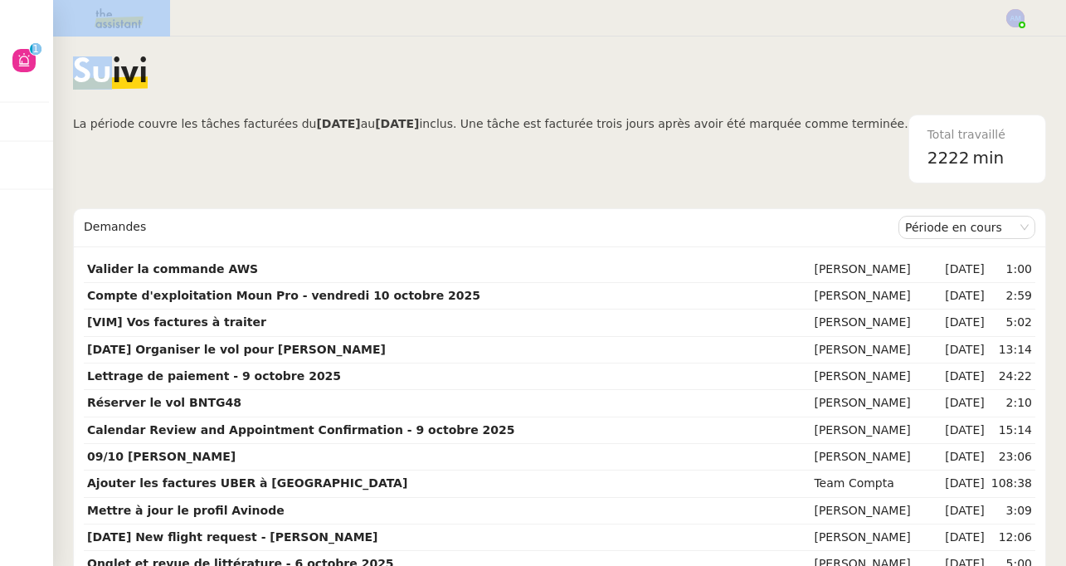
drag, startPoint x: 115, startPoint y: 67, endPoint x: 116, endPoint y: -128, distance: 195.0
click at [116, 0] on html "Aide 0 1 2 3 4 5 6 7 8 9 Mes demandes [PERSON_NAME] 1 demandes en cours Source …" at bounding box center [533, 283] width 1066 height 566
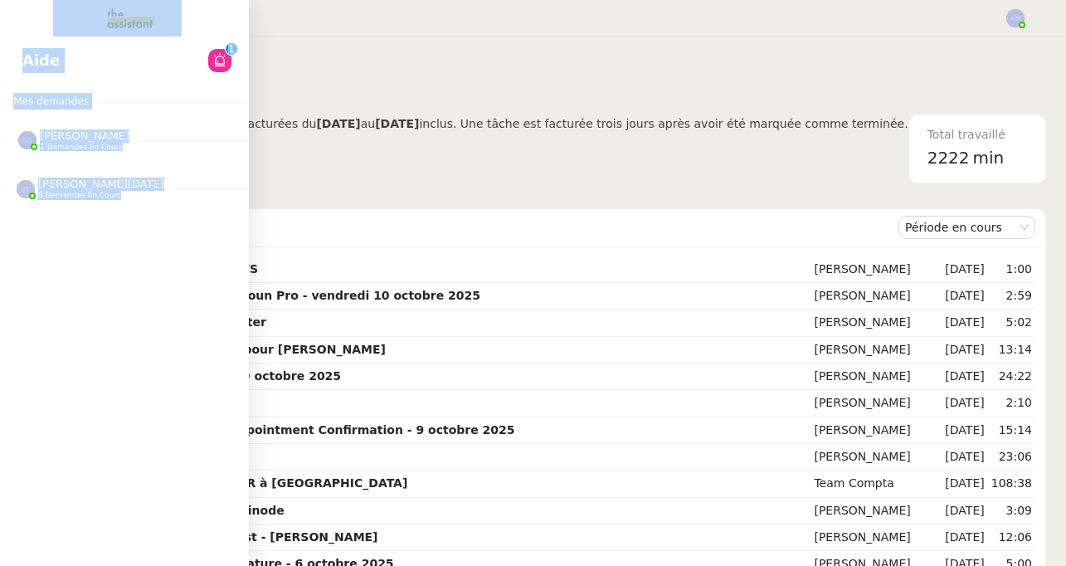
click at [12, 59] on link "Aide 0 1 2 3 4 5 6 7 8 9" at bounding box center [120, 60] width 249 height 38
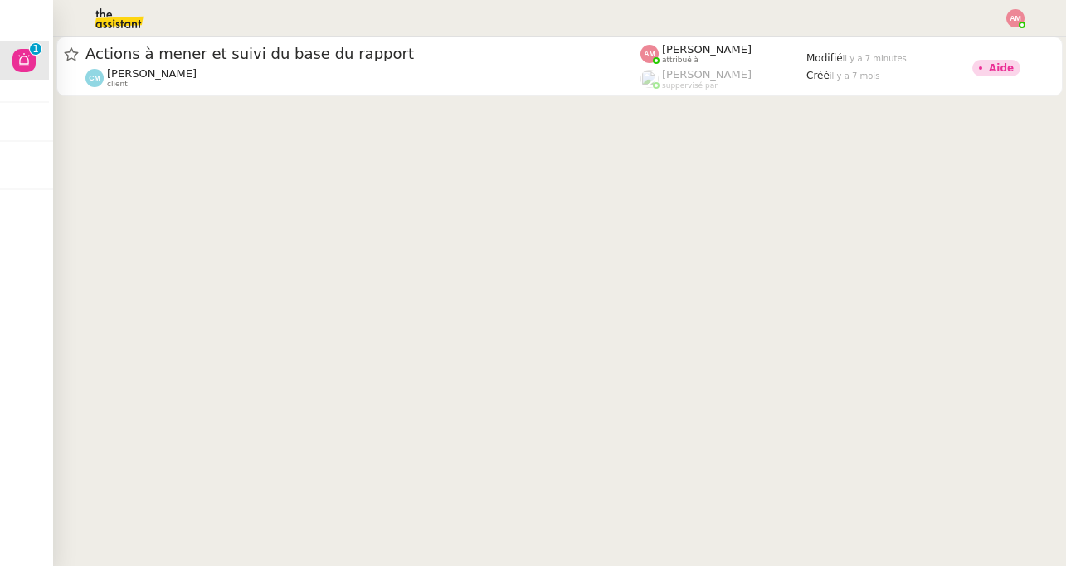
click at [382, 99] on div at bounding box center [559, 68] width 1013 height 63
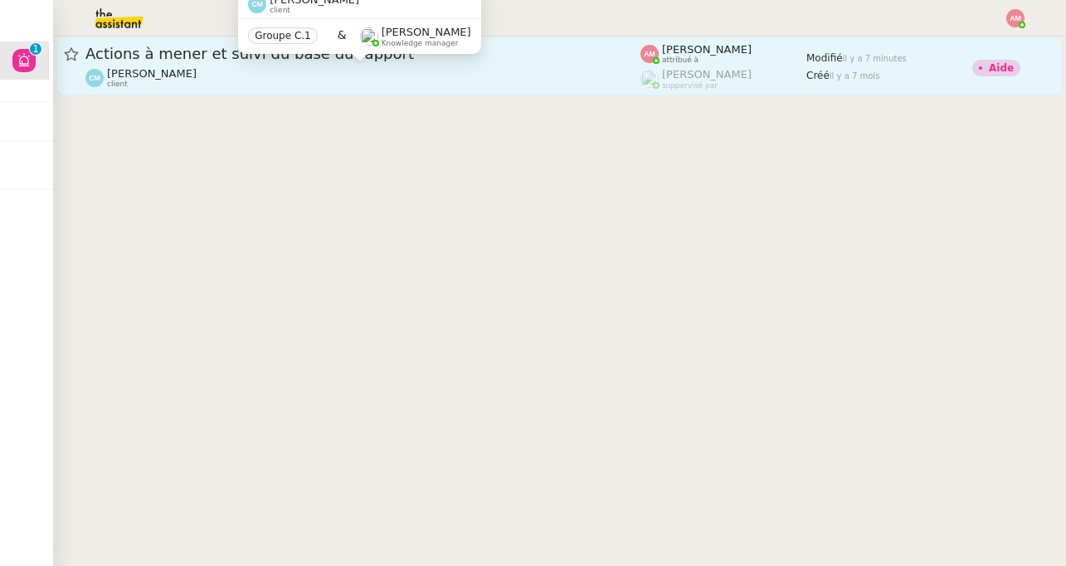
click at [344, 80] on div "[PERSON_NAME] client" at bounding box center [362, 78] width 555 height 22
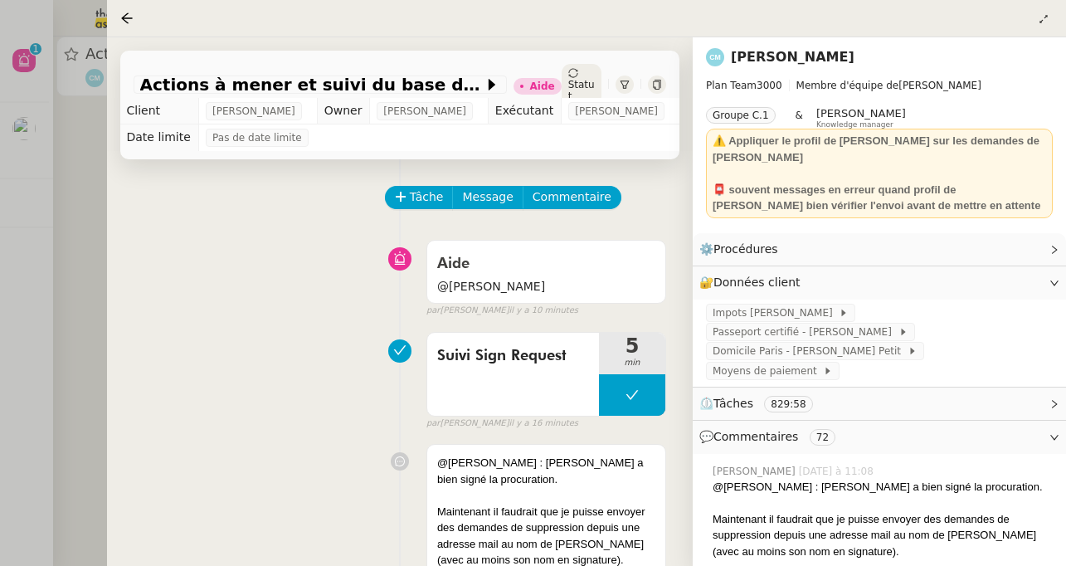
click at [94, 149] on div at bounding box center [533, 283] width 1066 height 566
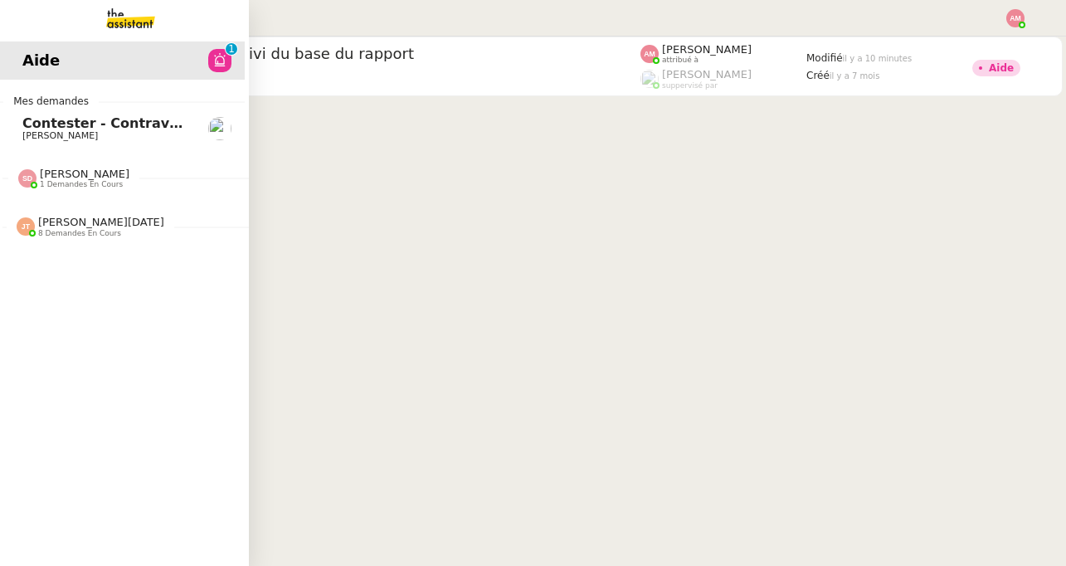
click at [26, 137] on link "Contester - Contravention [PERSON_NAME]" at bounding box center [120, 129] width 249 height 38
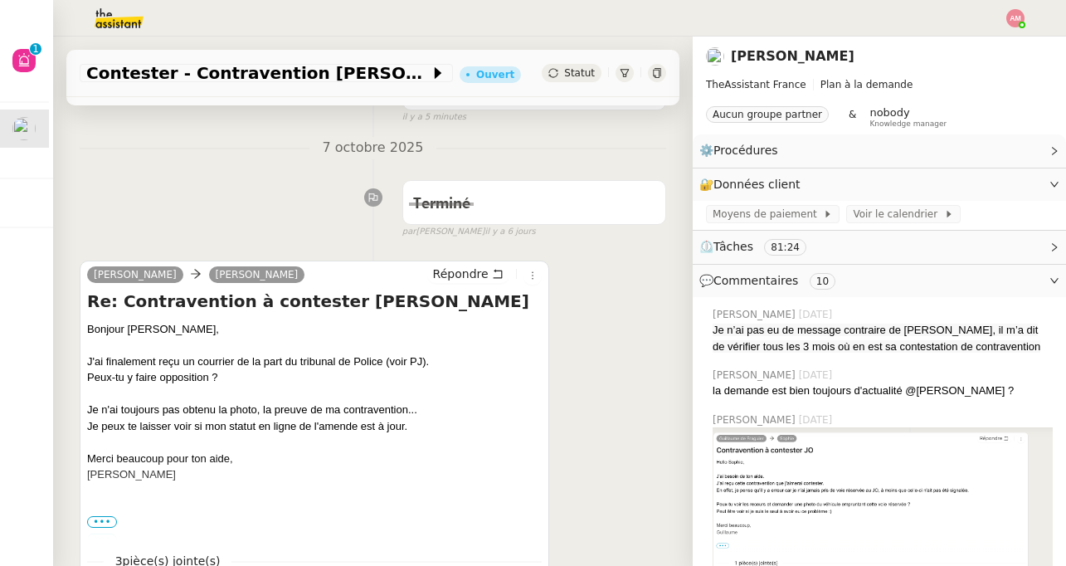
scroll to position [449, 0]
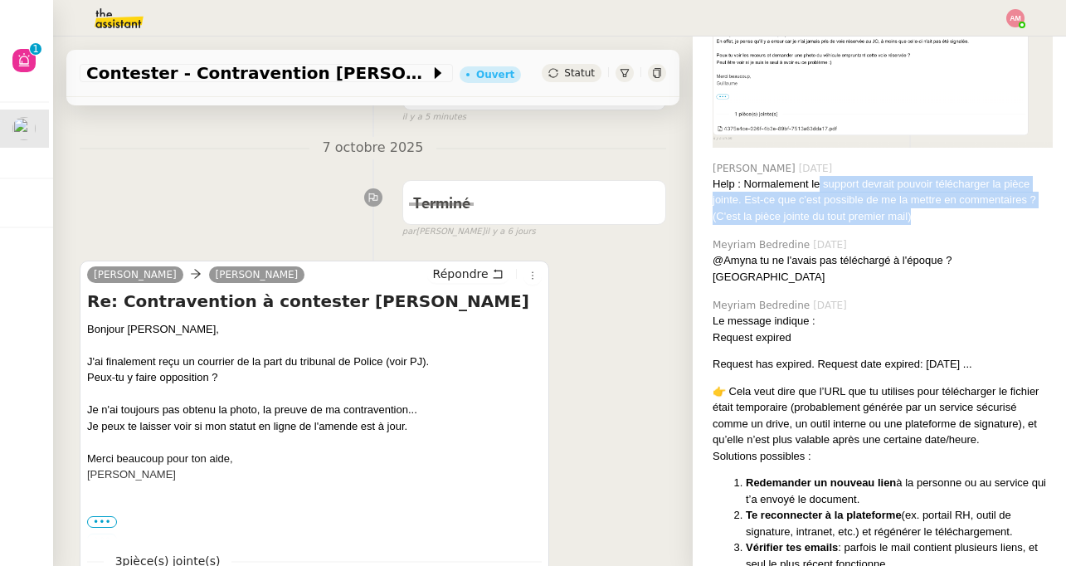
copy div "support devrait pouvoir télécharger la pièce jointe. Est-ce que c'est possible …"
drag, startPoint x: 917, startPoint y: 218, endPoint x: 820, endPoint y: 184, distance: 102.9
click at [820, 184] on div "Help : Normalement le support devrait pouvoir télécharger la pièce jointe. Est-…" at bounding box center [883, 200] width 340 height 49
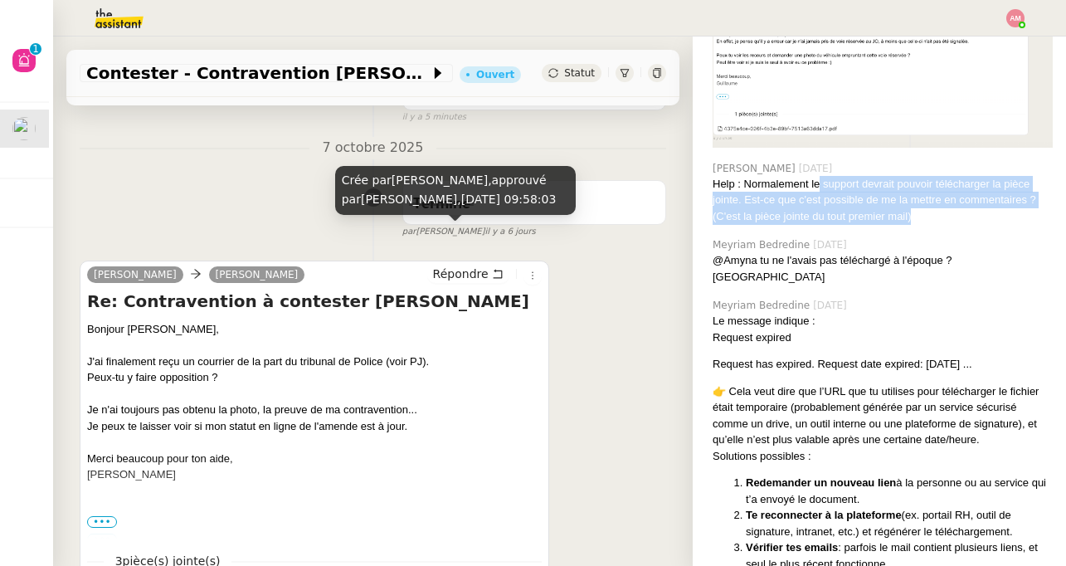
scroll to position [0, 0]
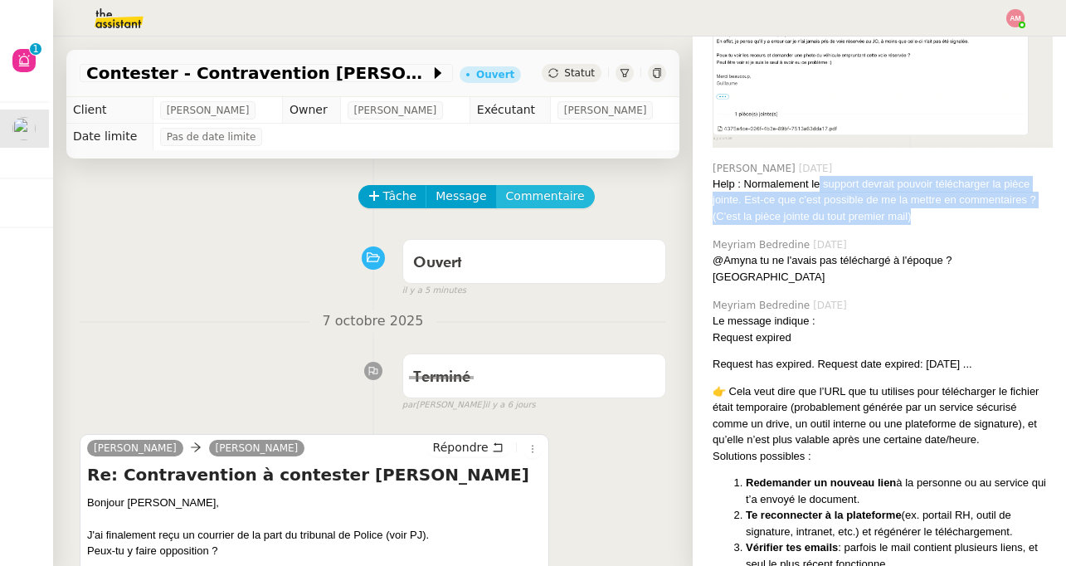
click at [559, 194] on span "Commentaire" at bounding box center [545, 196] width 79 height 19
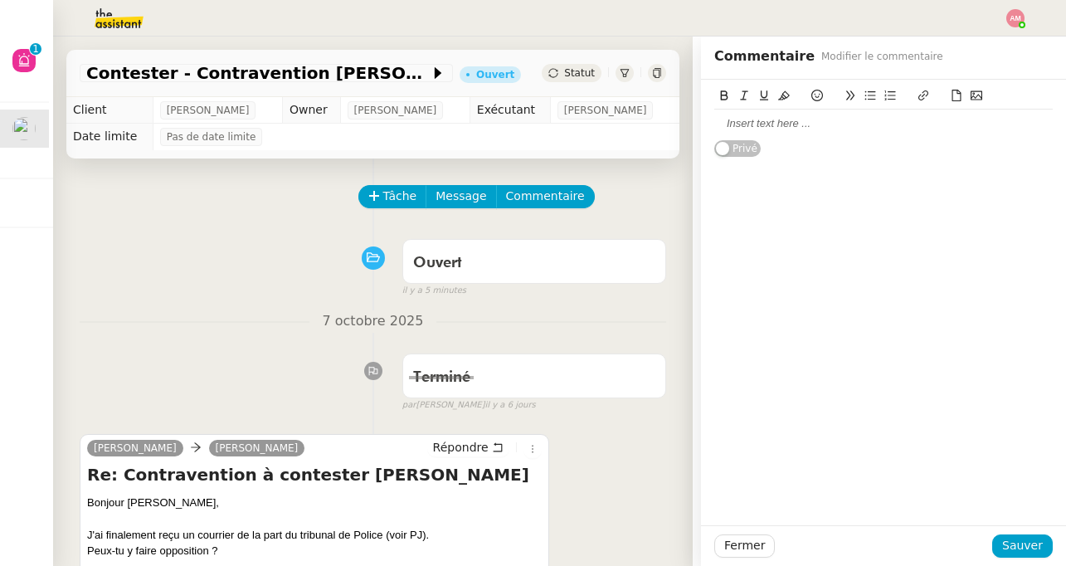
click at [863, 129] on div at bounding box center [883, 123] width 339 height 15
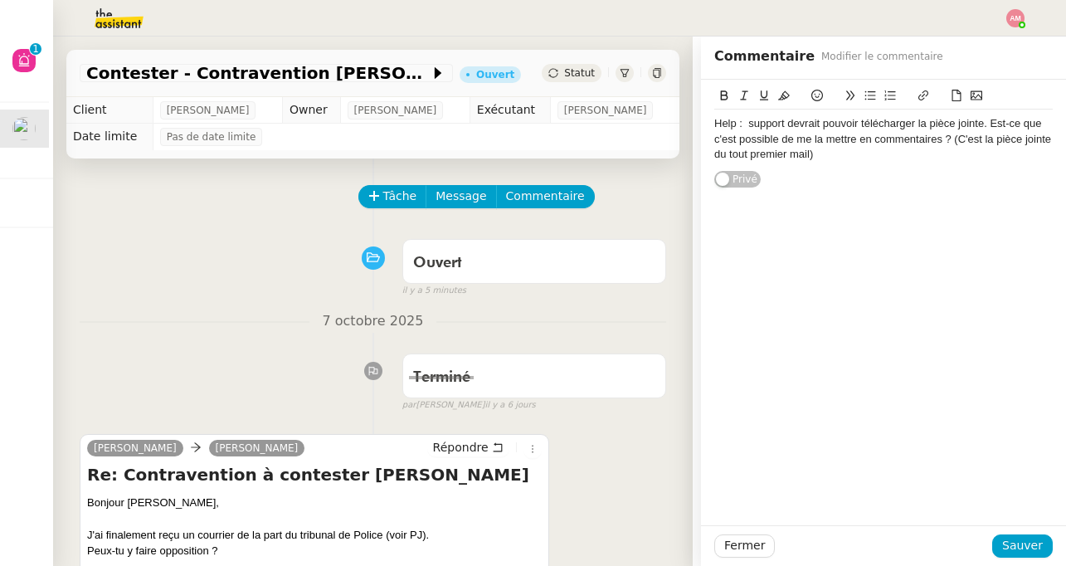
click at [745, 126] on div "Help : support devrait pouvoir télécharger la pièce jointe. Est-ce que c'est po…" at bounding box center [883, 139] width 339 height 46
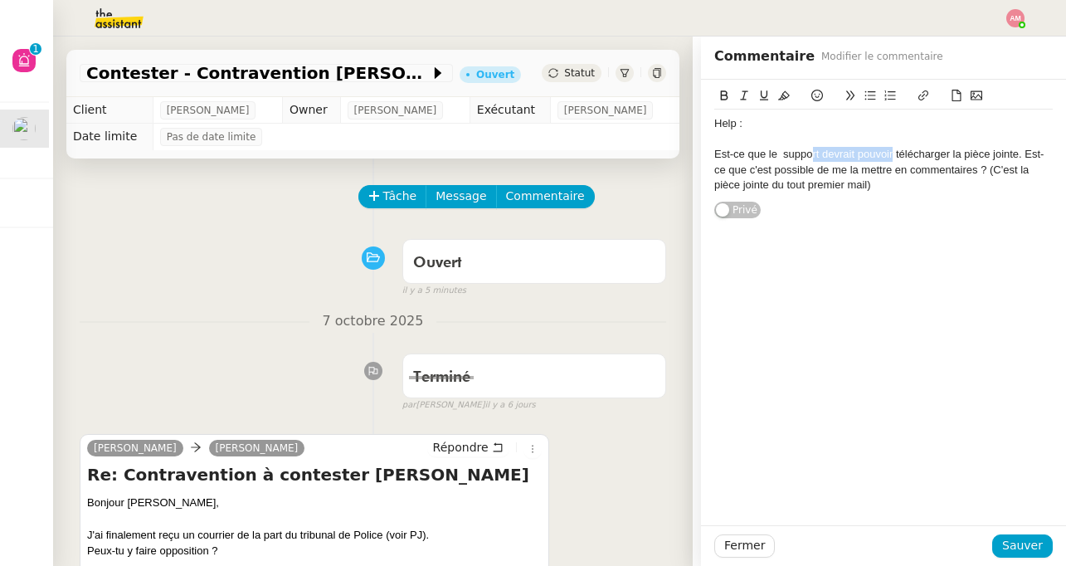
drag, startPoint x: 811, startPoint y: 153, endPoint x: 892, endPoint y: 156, distance: 81.3
click at [892, 156] on div "Est-ce que le support devrait pouvoir télécharger la pièce jointe. Est-ce que c…" at bounding box center [883, 170] width 339 height 46
click at [809, 157] on div "Est-ce que le suppopeut télécharger la pièce jointe. Est-ce que c'est possible …" at bounding box center [883, 170] width 339 height 46
click at [811, 157] on div "Est-ce que le suppopeut télécharger la pièce jointe. Est-ce que c'est possible …" at bounding box center [883, 170] width 339 height 46
click at [968, 145] on div at bounding box center [883, 139] width 339 height 15
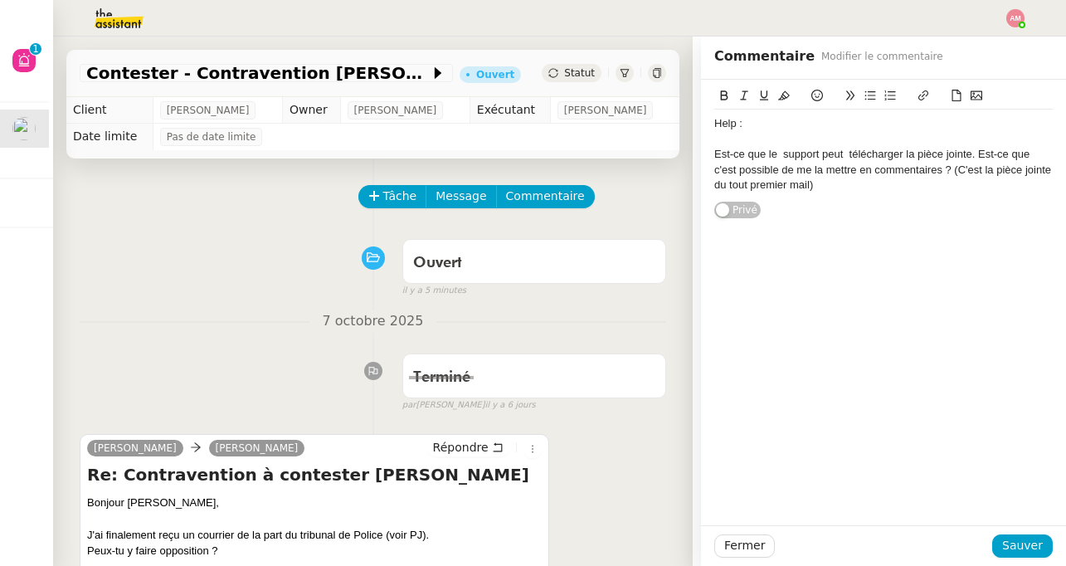
click at [970, 149] on div "Est-ce que le support peut télécharger la pièce jointe. Est-ce que c'est possib…" at bounding box center [883, 170] width 339 height 46
click at [996, 139] on div at bounding box center [883, 139] width 339 height 15
click at [994, 143] on div at bounding box center [883, 139] width 339 height 15
click at [986, 158] on div "Est-ce que le support peut télécharger la pièce jointe du tput premier mail de …" at bounding box center [883, 170] width 339 height 46
click at [996, 156] on div "Est-ce que le support peut télécharger la pièce jointe du tput premier mail de …" at bounding box center [883, 170] width 339 height 46
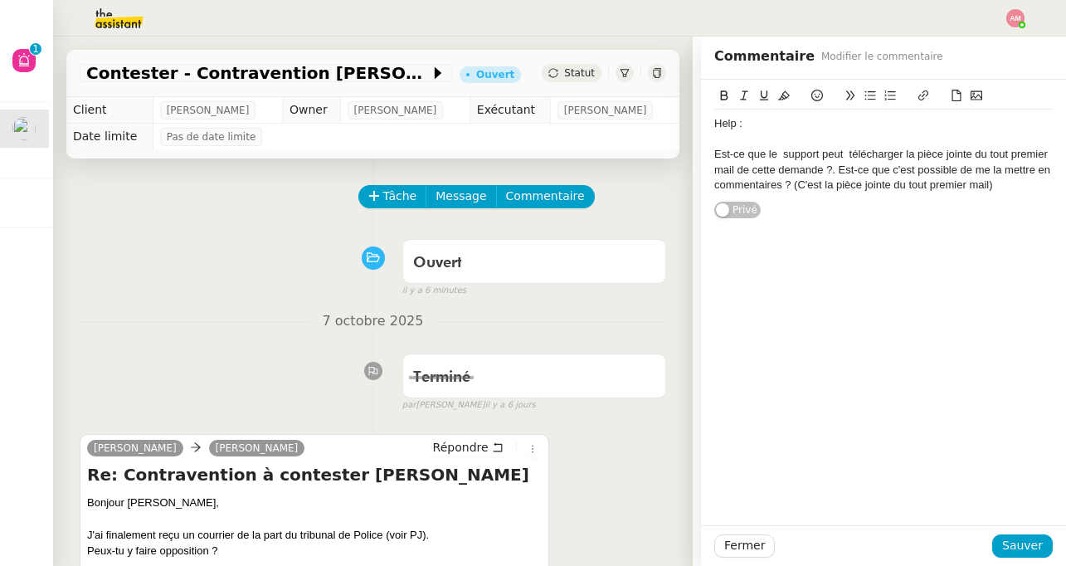
click at [844, 152] on div "Est-ce que le support peut télécharger la pièce jointe du tout premier mail de …" at bounding box center [883, 170] width 339 height 46
click at [849, 154] on div "Est-ce que le support peut télécharger la pièce jointe du tout premier mail de …" at bounding box center [883, 170] width 339 height 46
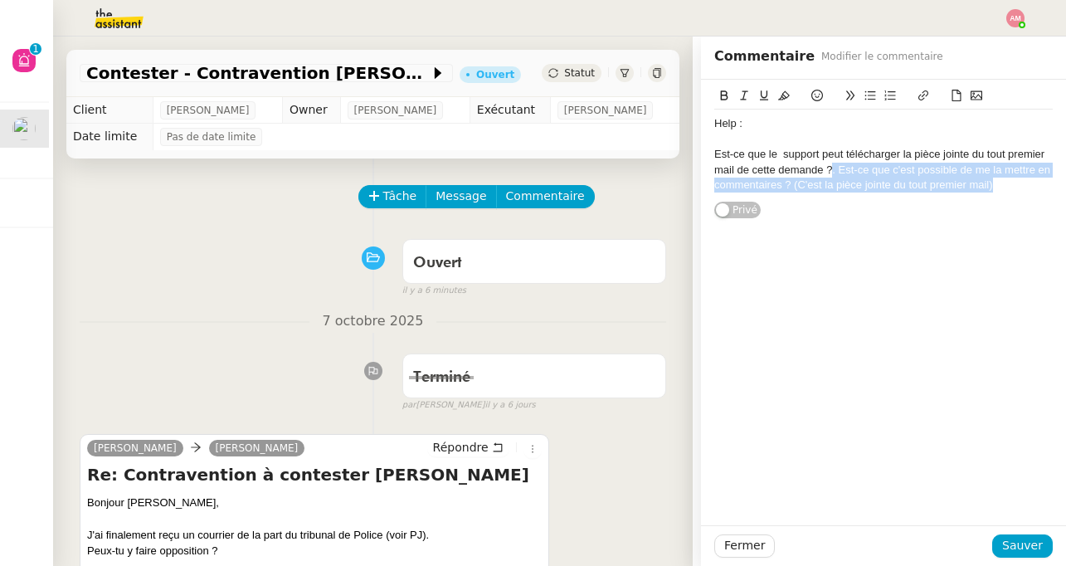
drag, startPoint x: 830, startPoint y: 165, endPoint x: 937, endPoint y: 210, distance: 116.0
click at [937, 210] on div "Help : Est-ce que le support peut télécharger la pièce jointe du tout premier m…" at bounding box center [883, 149] width 339 height 139
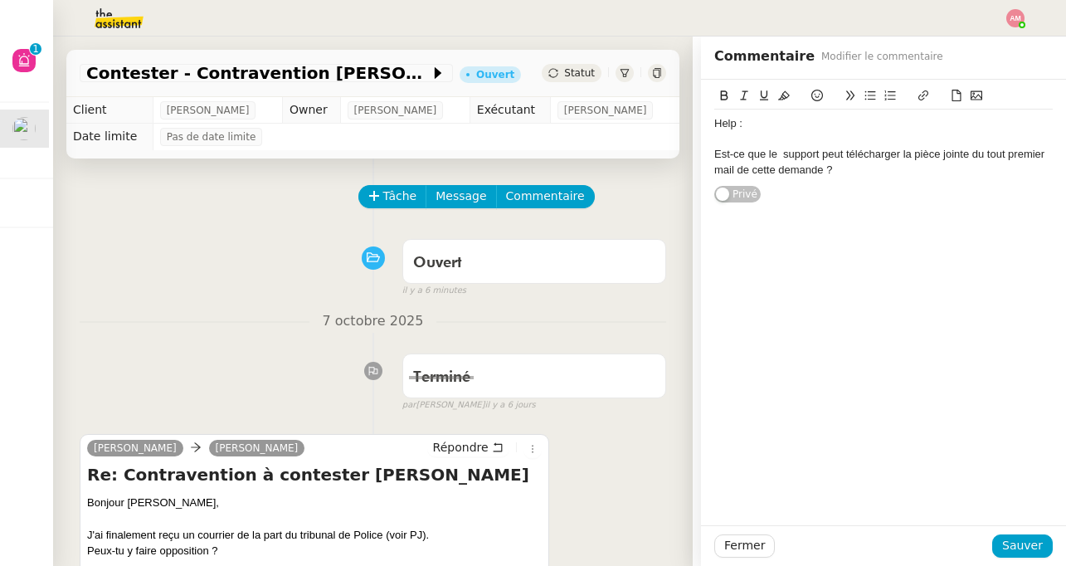
click at [1002, 559] on div "Fermer Sauver" at bounding box center [883, 545] width 365 height 41
click at [1041, 541] on span "Sauver" at bounding box center [1022, 545] width 41 height 19
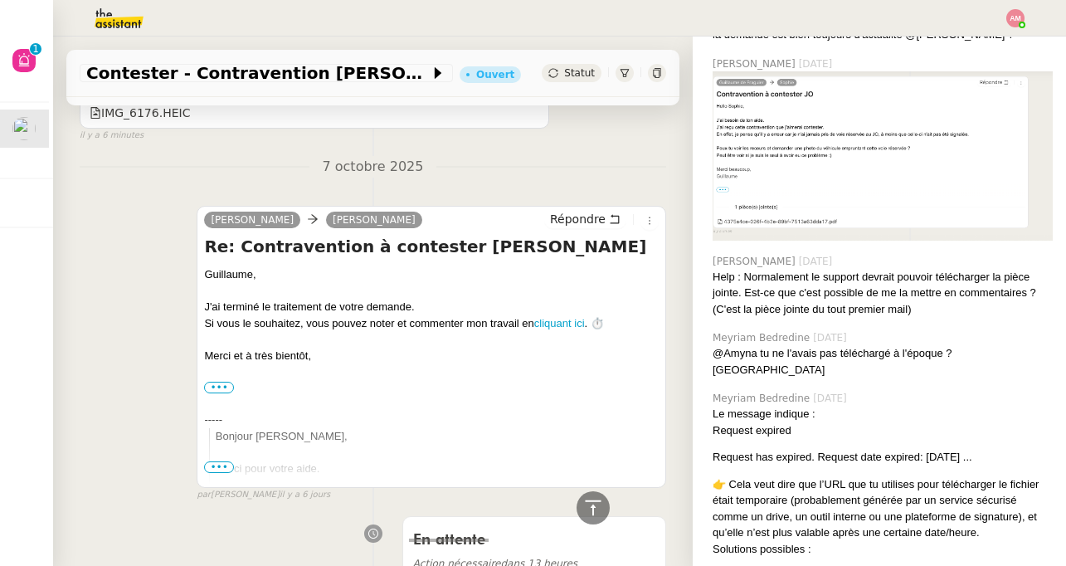
scroll to position [690, 0]
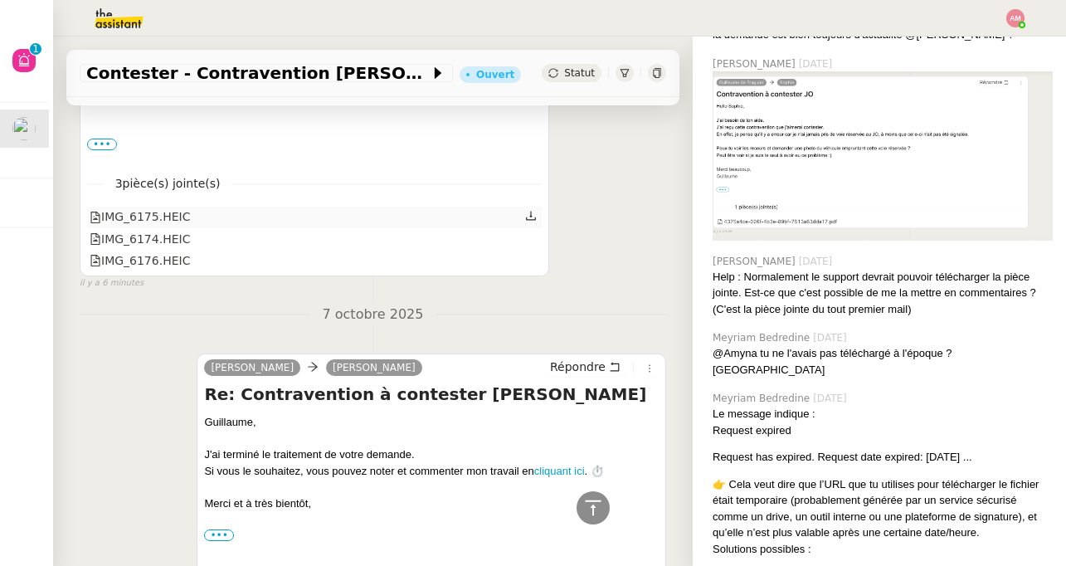
click at [530, 221] on icon at bounding box center [531, 216] width 10 height 9
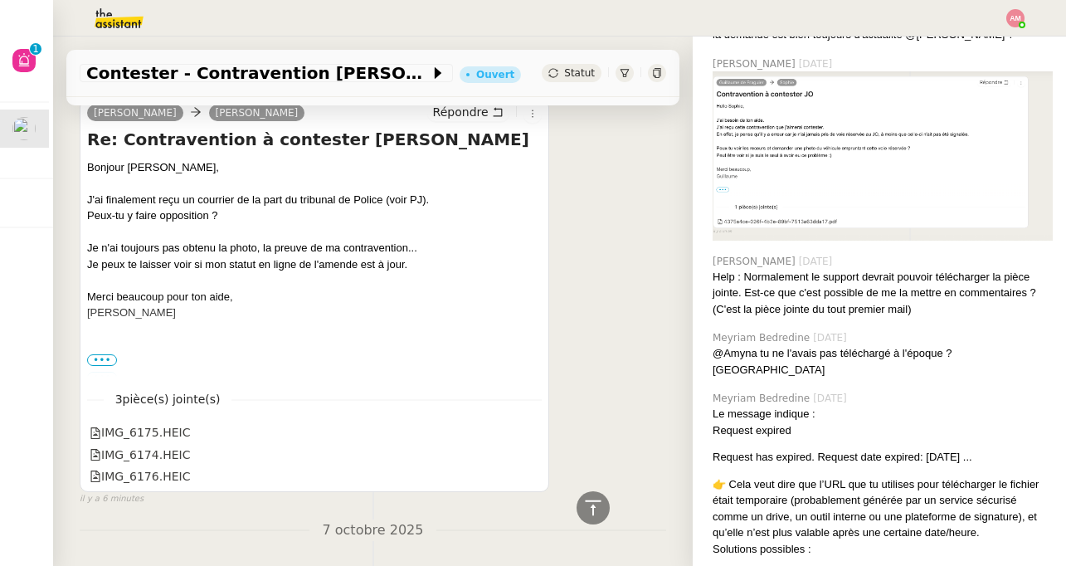
scroll to position [499, 0]
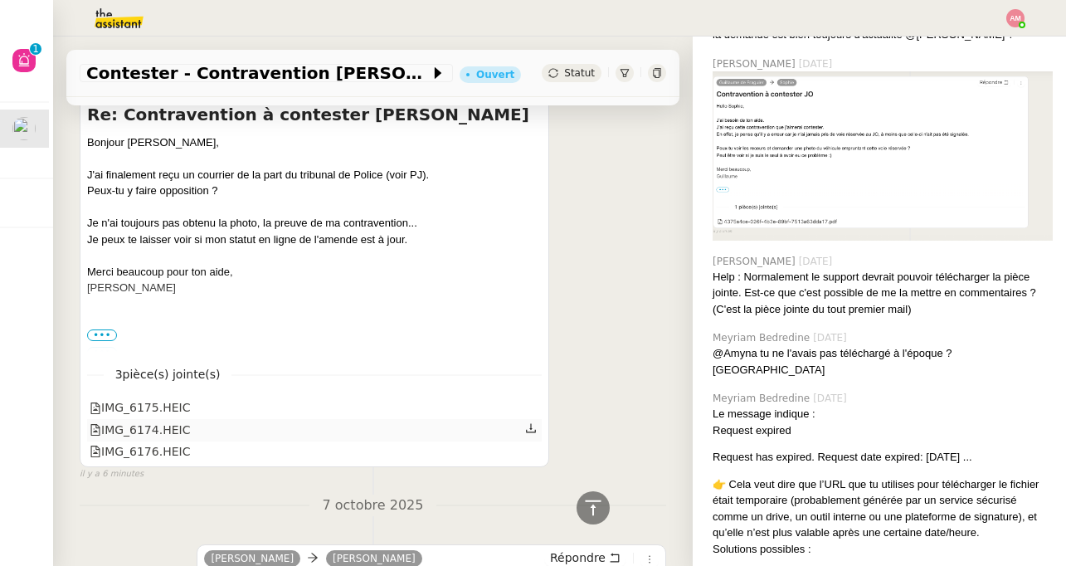
click at [527, 426] on icon at bounding box center [531, 428] width 12 height 12
click at [951, 137] on img at bounding box center [883, 155] width 340 height 169
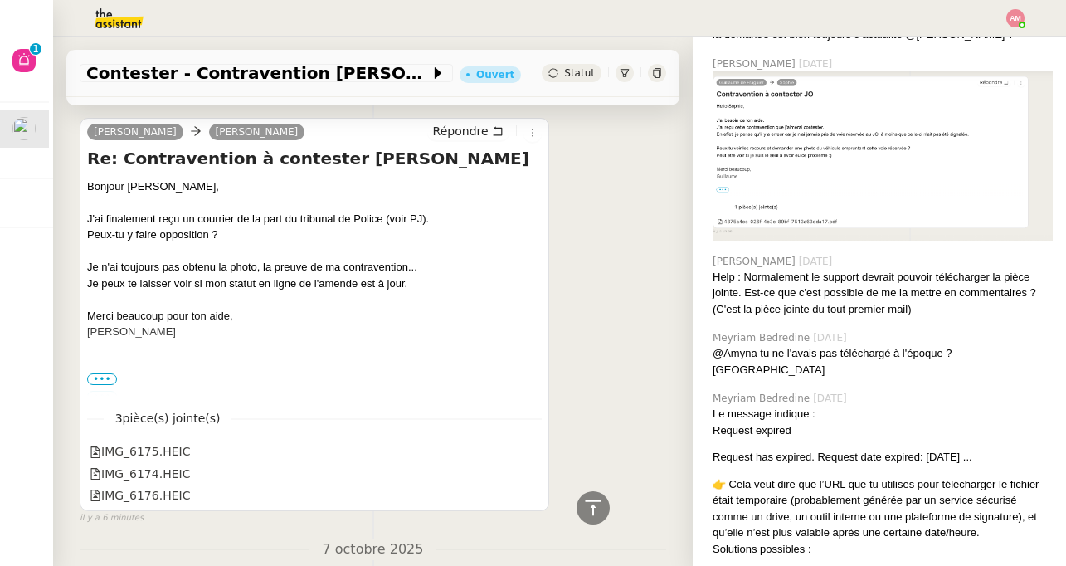
scroll to position [451, 0]
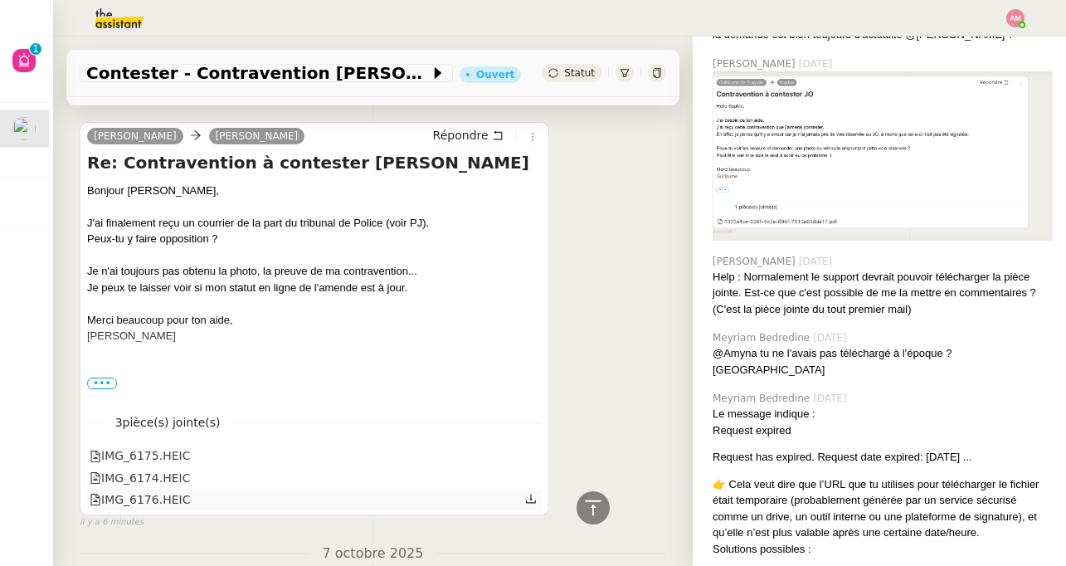
click at [533, 503] on icon at bounding box center [531, 499] width 12 height 12
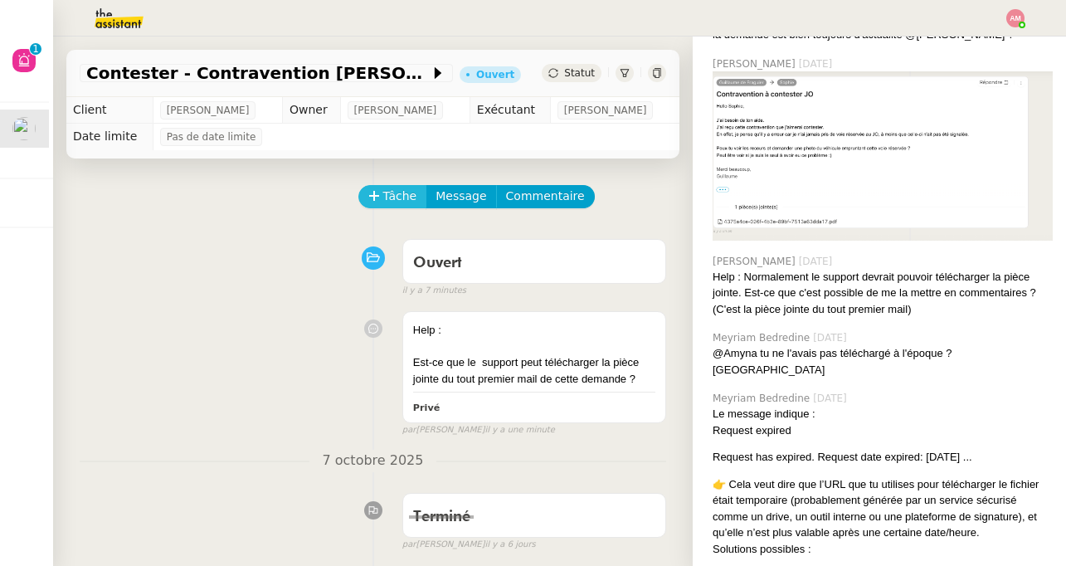
click at [379, 201] on icon at bounding box center [374, 196] width 12 height 12
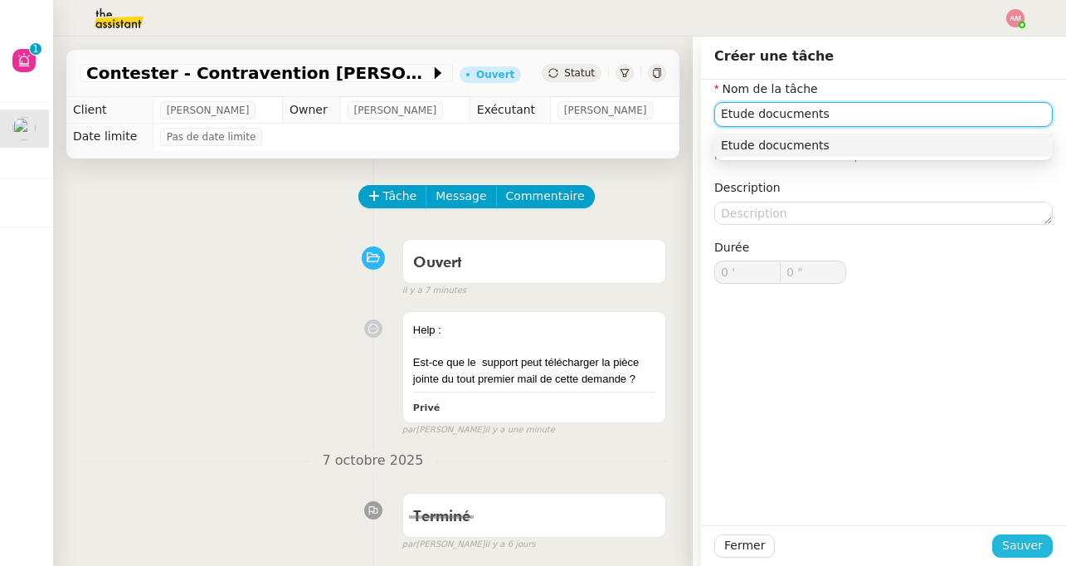
type input "Etude docucments"
click at [1012, 544] on span "Sauver" at bounding box center [1022, 545] width 41 height 19
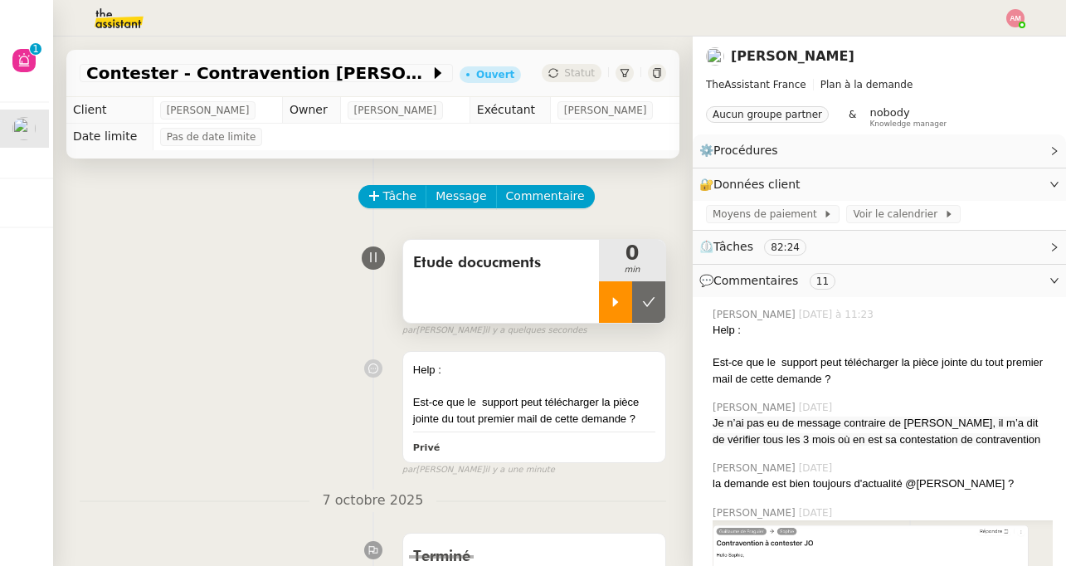
click at [615, 300] on icon at bounding box center [616, 301] width 6 height 9
click at [549, 271] on span "Etude docucments" at bounding box center [501, 263] width 176 height 25
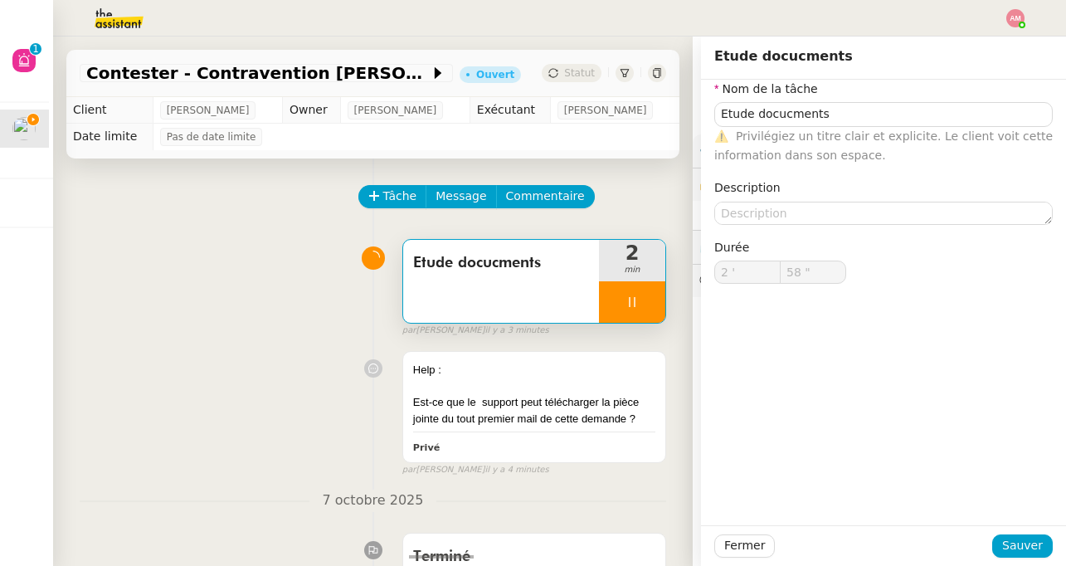
type input "59 ""
type input "3 '"
type input "4 ""
click at [625, 282] on div at bounding box center [632, 301] width 66 height 41
type input "Etude docucments"
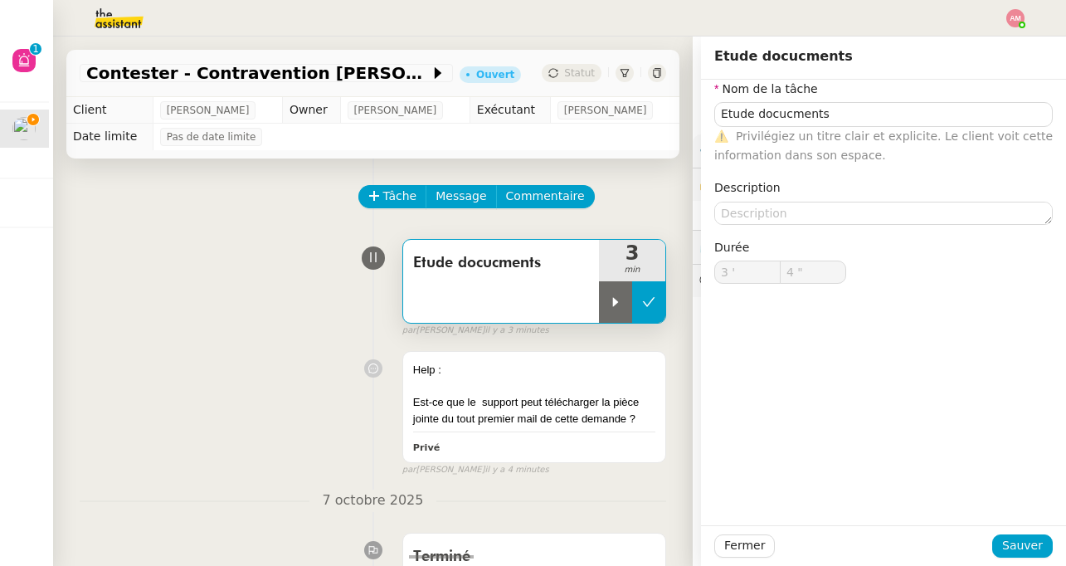
type input "3 '"
type input "4 ""
click at [642, 295] on button at bounding box center [648, 301] width 33 height 41
type input "Etude docucments"
type input "3 '"
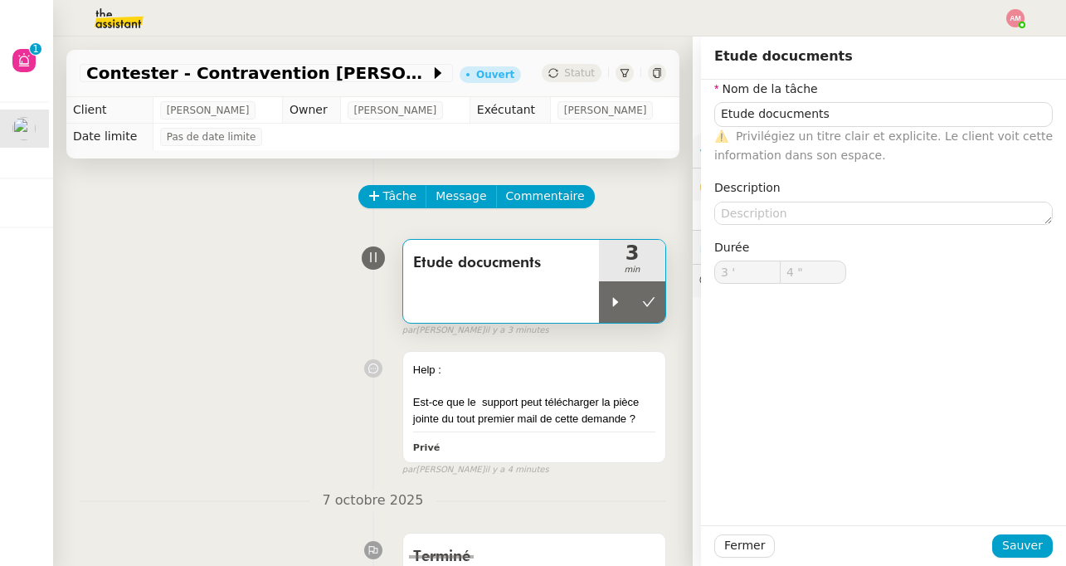
type input "4 ""
type input "Etude docucments"
type input "3 '"
type input "4 ""
type input "Etude docucments"
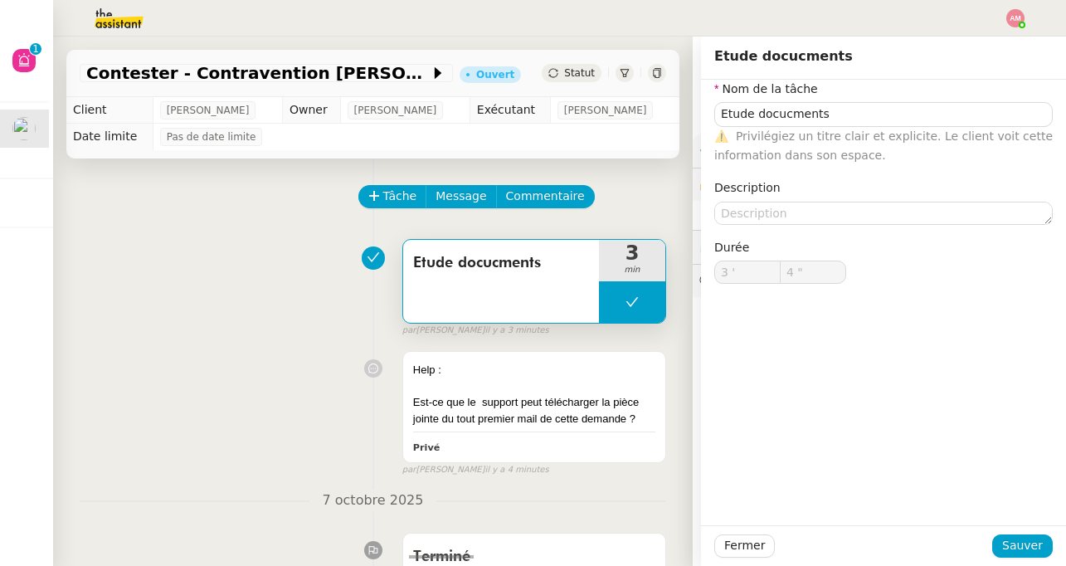
type input "3 '"
type input "4 ""
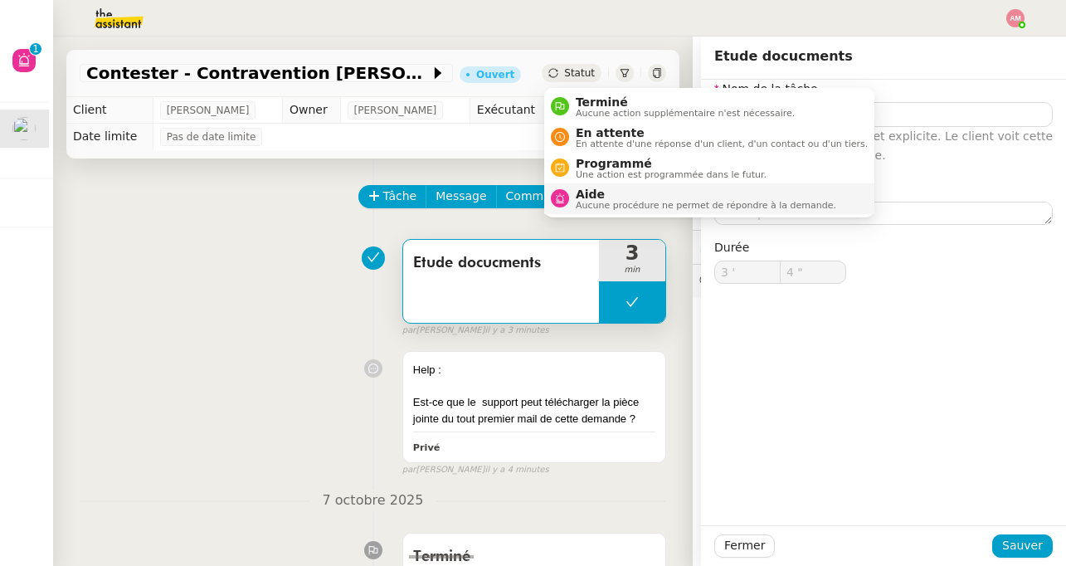
click at [613, 201] on span "Aucune procédure ne permet de répondre à la demande." at bounding box center [706, 205] width 261 height 9
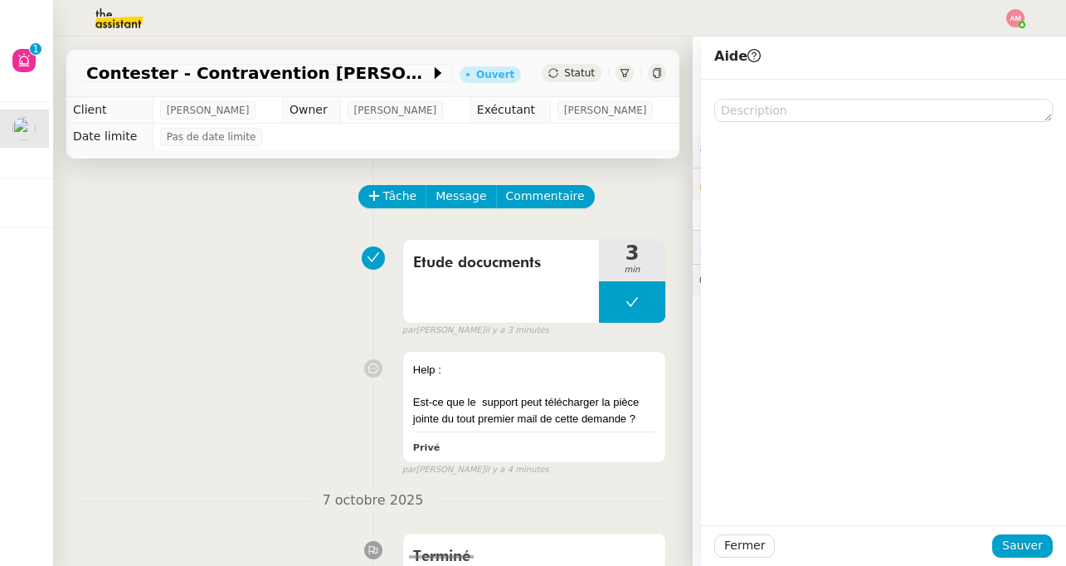
click at [1052, 552] on div "Fermer Sauver" at bounding box center [883, 545] width 339 height 23
click at [1045, 551] on button "Sauver" at bounding box center [1022, 545] width 61 height 23
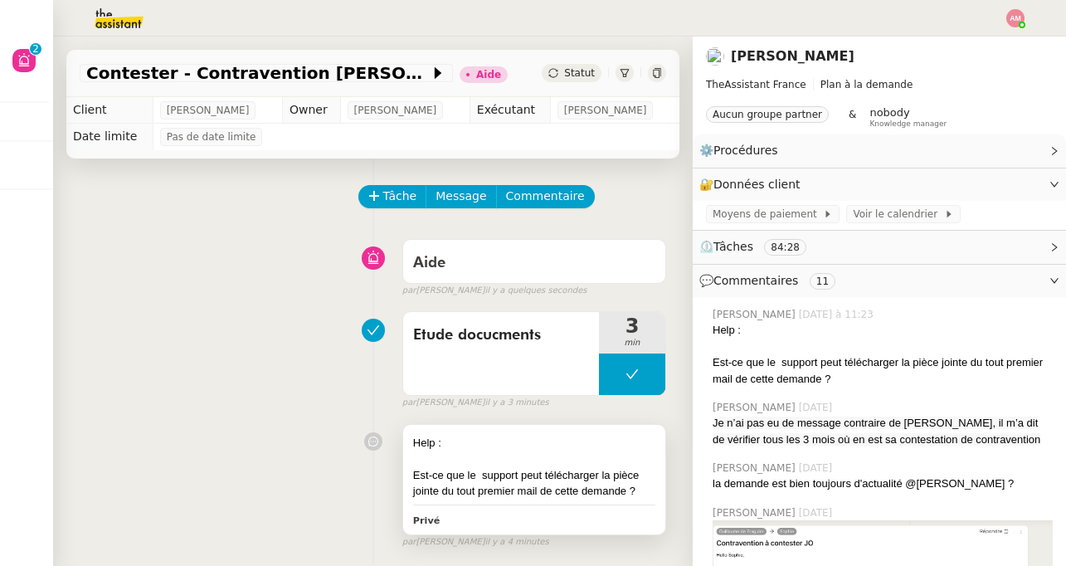
click at [631, 475] on div "Est-ce que le support peut télécharger la pièce jointe du tout premier mail de …" at bounding box center [534, 483] width 242 height 32
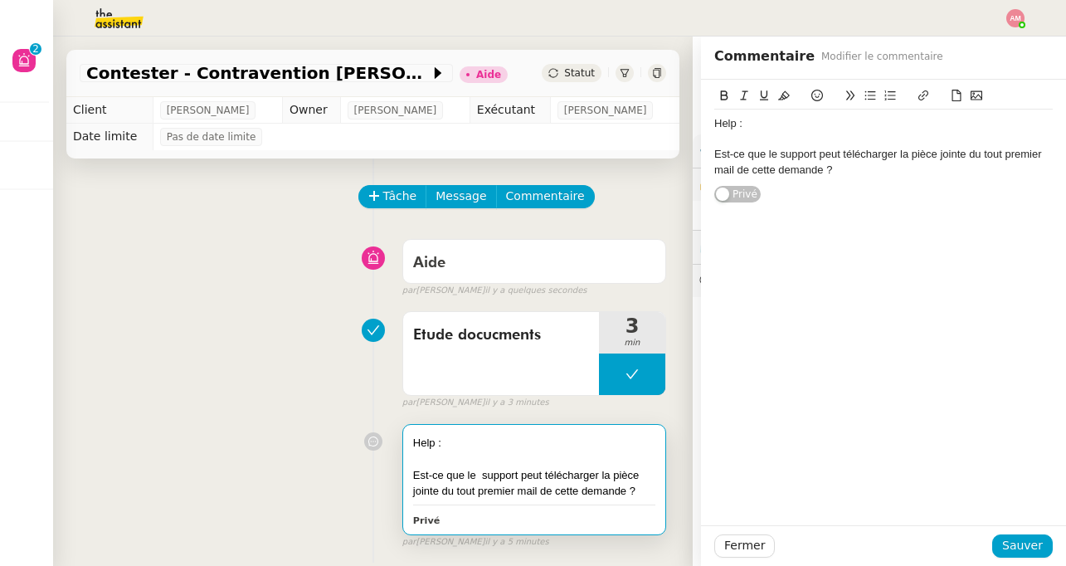
click at [777, 159] on div "Est-ce que le support peut télécharger la pièce jointe du tout premier mail de …" at bounding box center [883, 162] width 339 height 31
click at [1035, 563] on div "Fermer Sauver" at bounding box center [883, 545] width 365 height 41
click at [1029, 553] on span "Sauver" at bounding box center [1022, 545] width 41 height 19
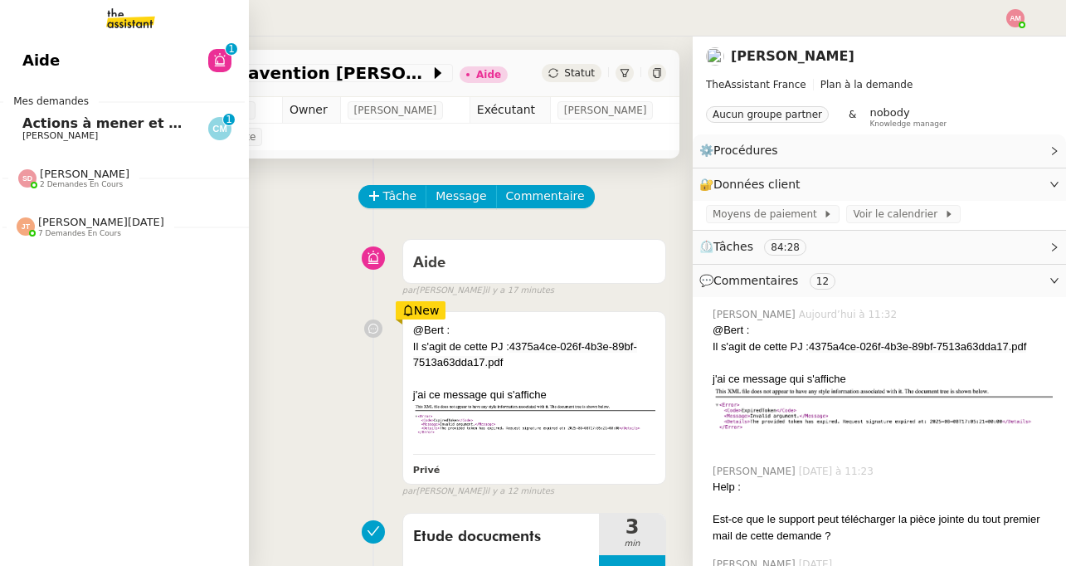
click at [43, 117] on span "Actions à mener et suivi du base du rapport" at bounding box center [186, 123] width 329 height 16
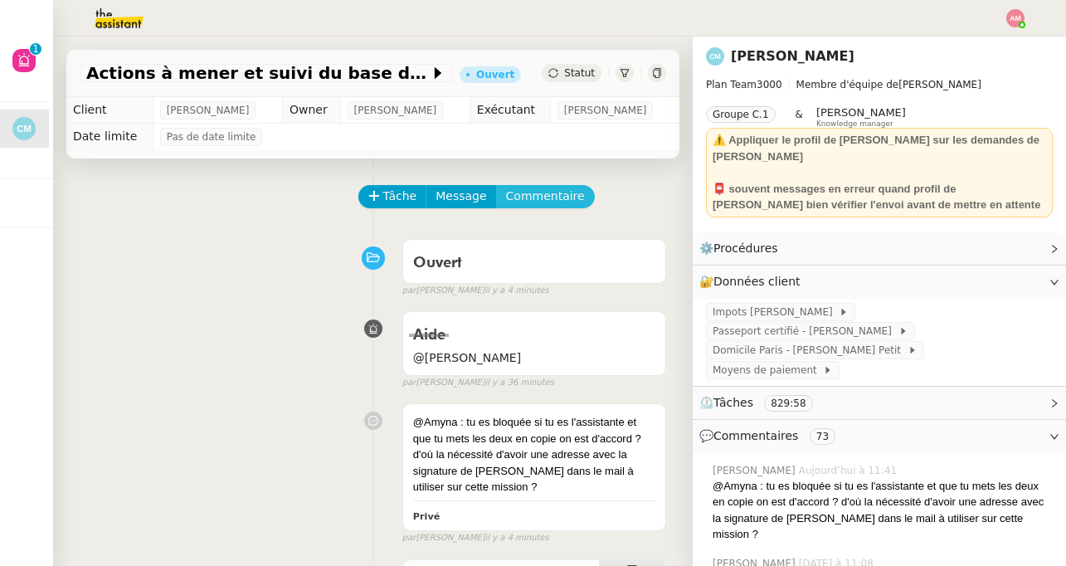
click at [538, 202] on span "Commentaire" at bounding box center [545, 196] width 79 height 19
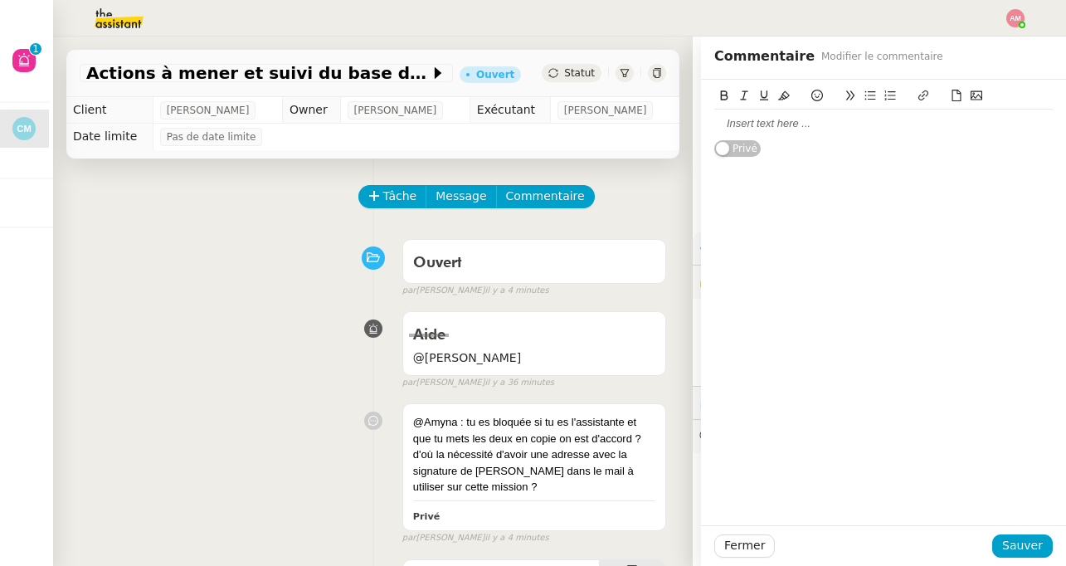
click at [836, 116] on div at bounding box center [883, 123] width 339 height 15
click at [1022, 543] on span "Sauver" at bounding box center [1022, 545] width 41 height 19
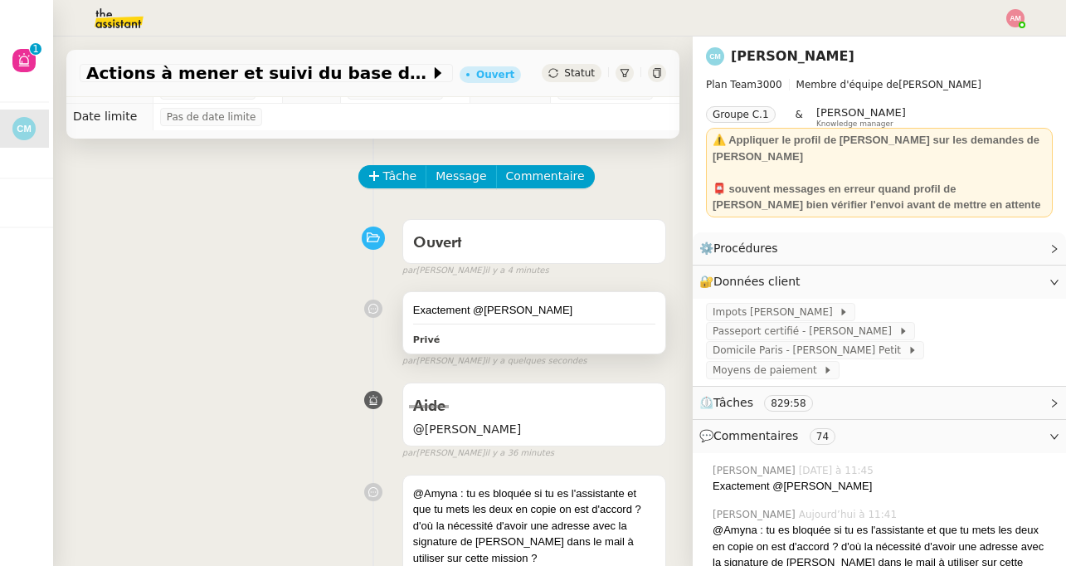
scroll to position [22, 0]
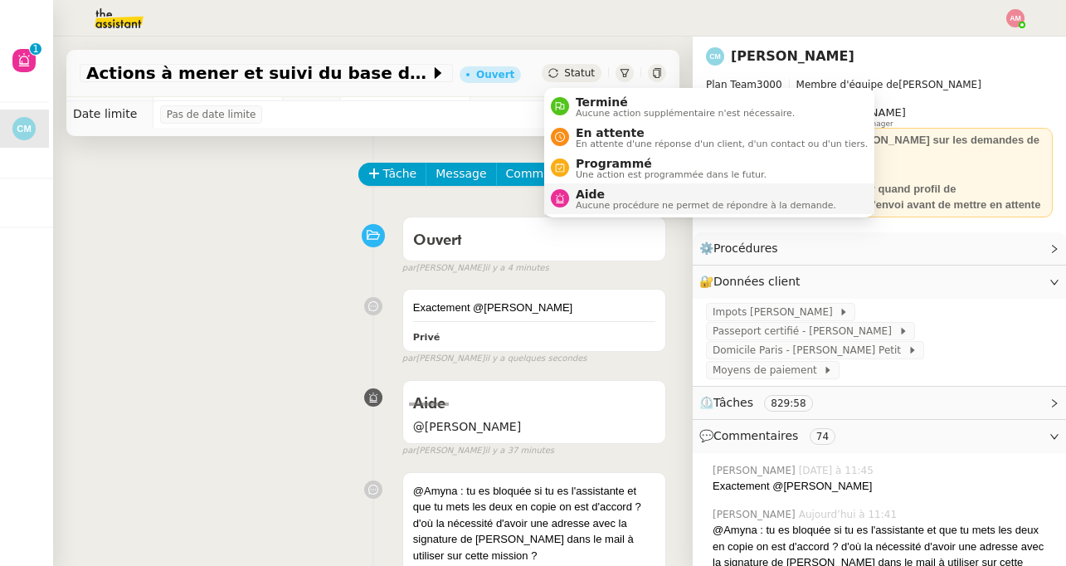
click at [623, 188] on span "Aide" at bounding box center [706, 194] width 261 height 13
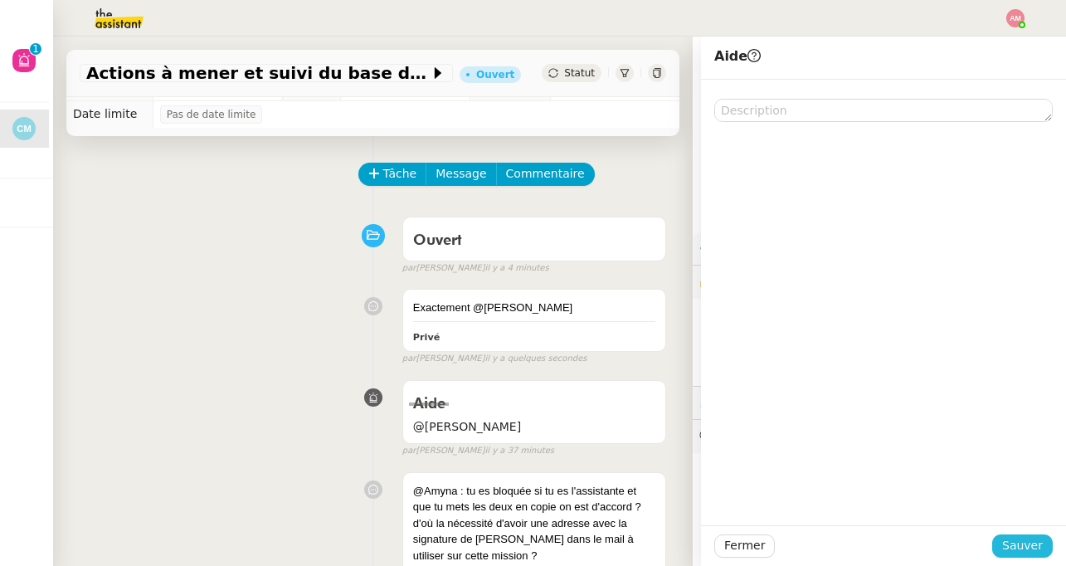
click at [1005, 545] on span "Sauver" at bounding box center [1022, 545] width 41 height 19
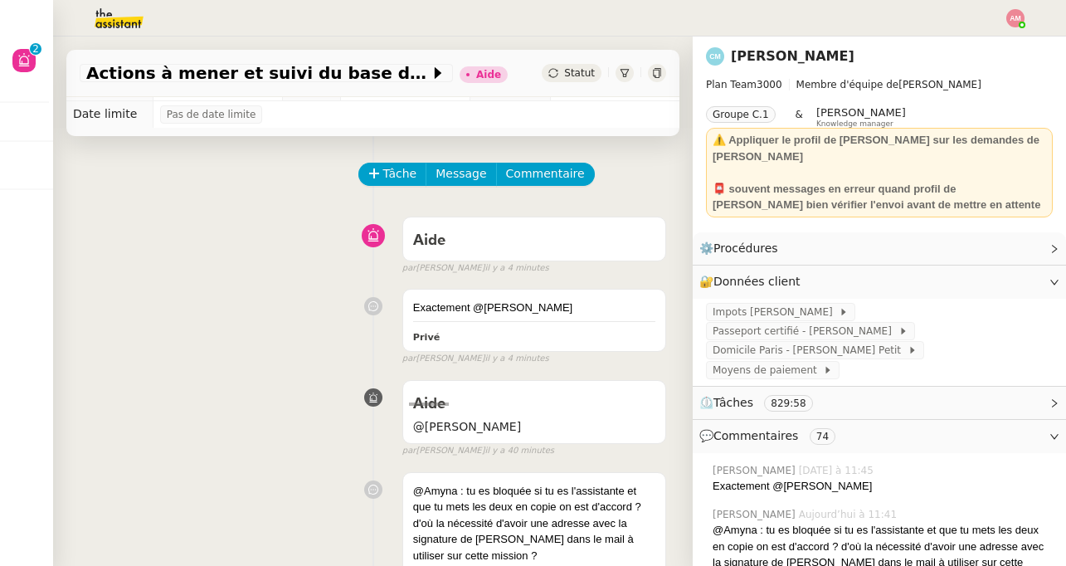
click at [89, 22] on img at bounding box center [105, 18] width 129 height 37
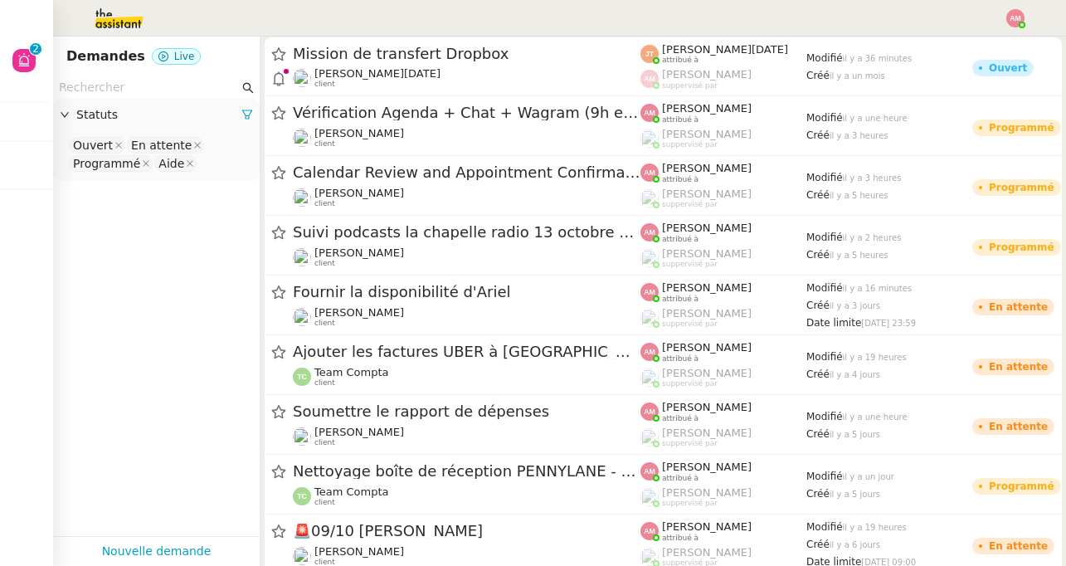
click at [134, 78] on input "text" at bounding box center [149, 87] width 180 height 19
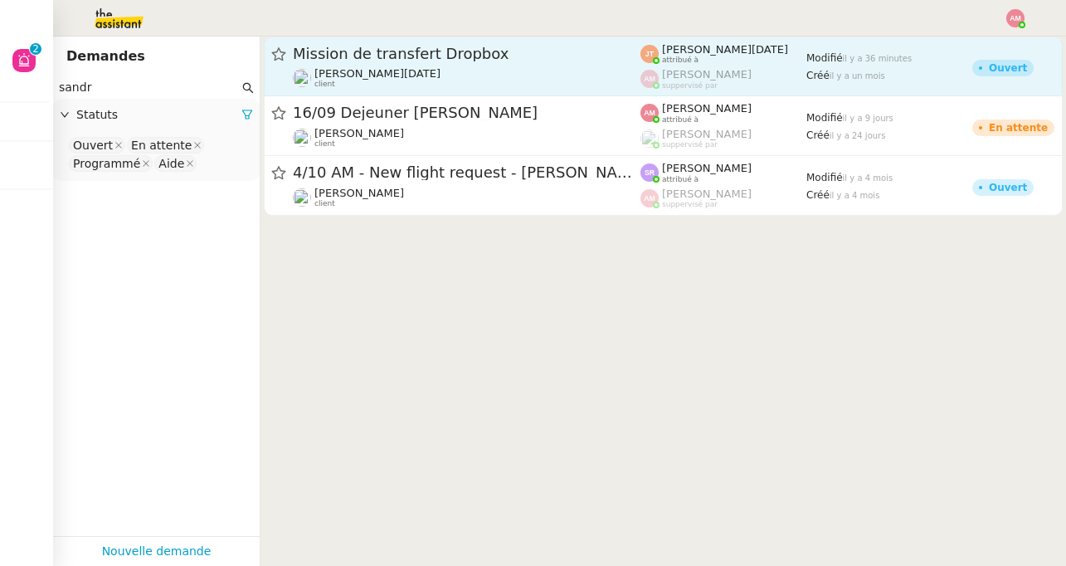
type input "sandr"
click at [373, 76] on span "[PERSON_NAME][DATE]" at bounding box center [377, 73] width 126 height 12
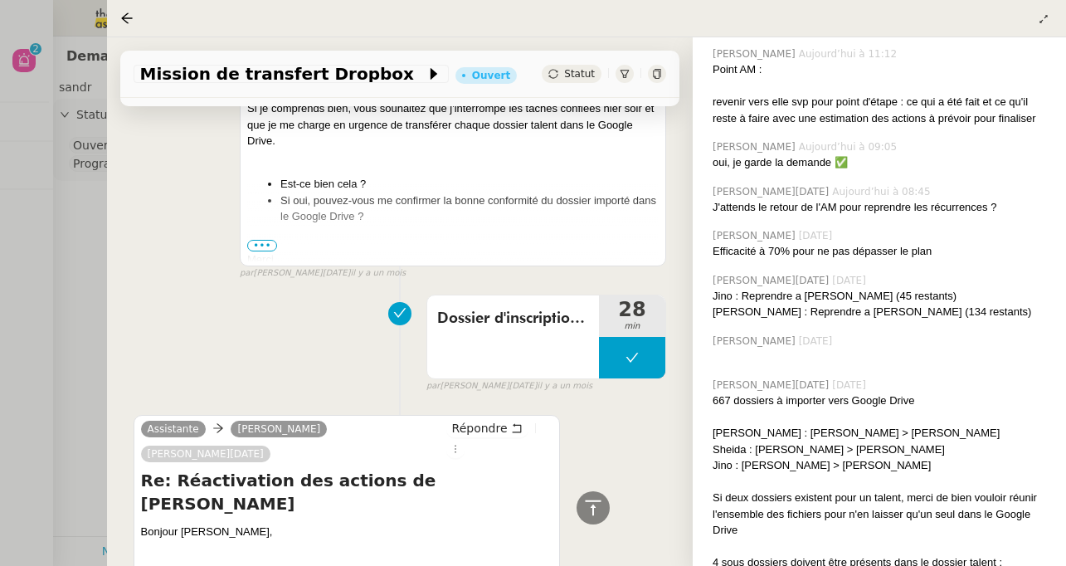
scroll to position [474, 0]
click at [60, 230] on div at bounding box center [533, 283] width 1066 height 566
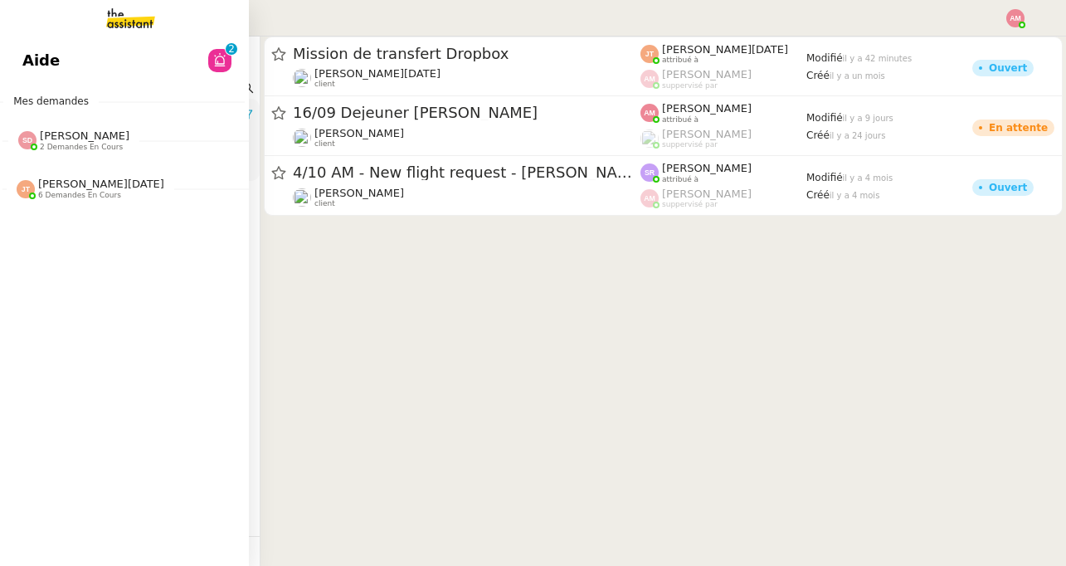
click at [19, 71] on link "Aide 0 1 2 3 4 5 6 7 8 9" at bounding box center [120, 60] width 249 height 38
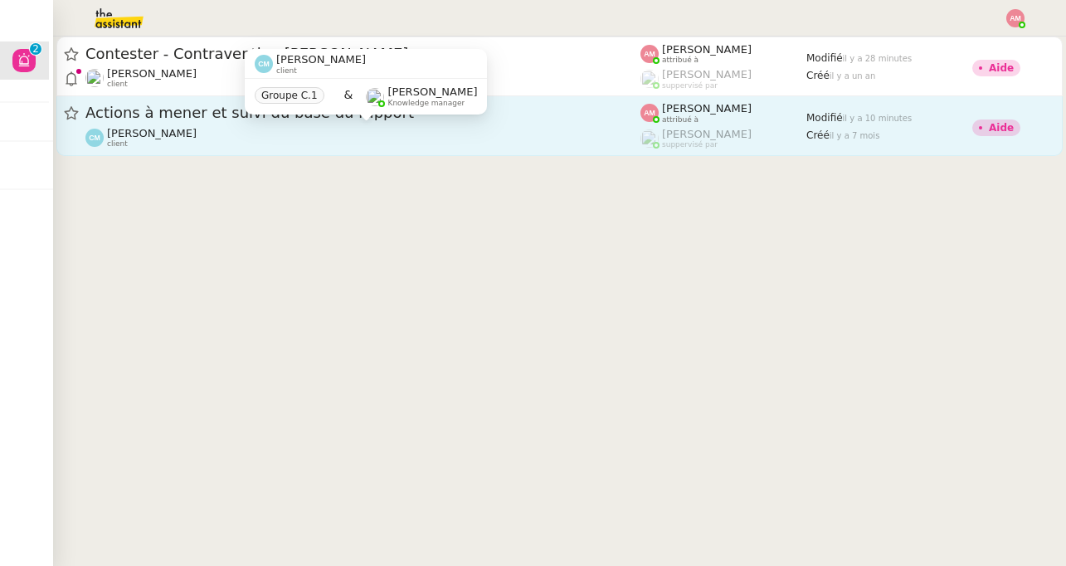
click at [217, 127] on div "[PERSON_NAME] client" at bounding box center [362, 138] width 555 height 22
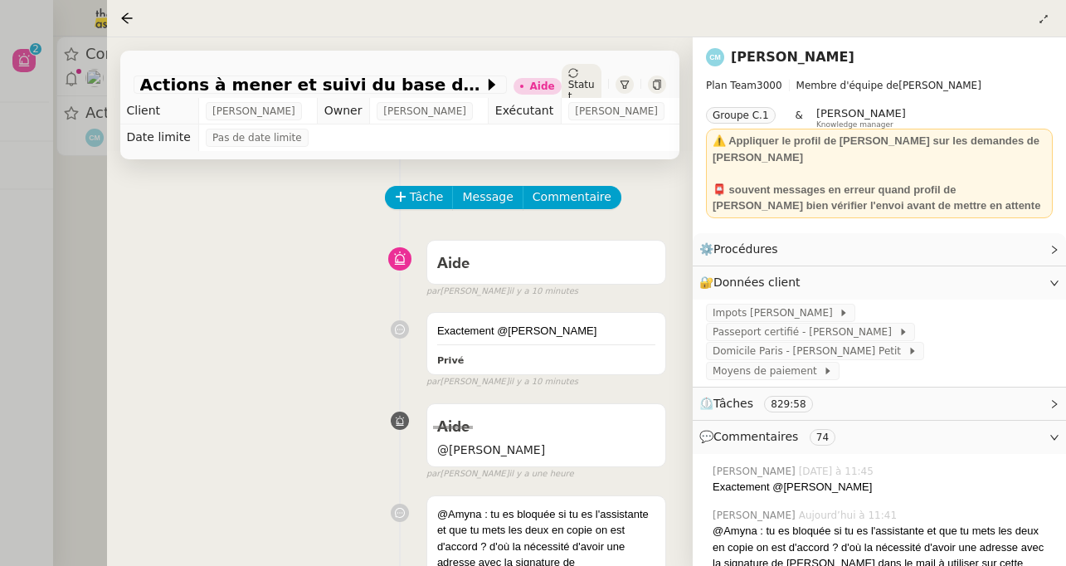
click at [12, 189] on div at bounding box center [533, 283] width 1066 height 566
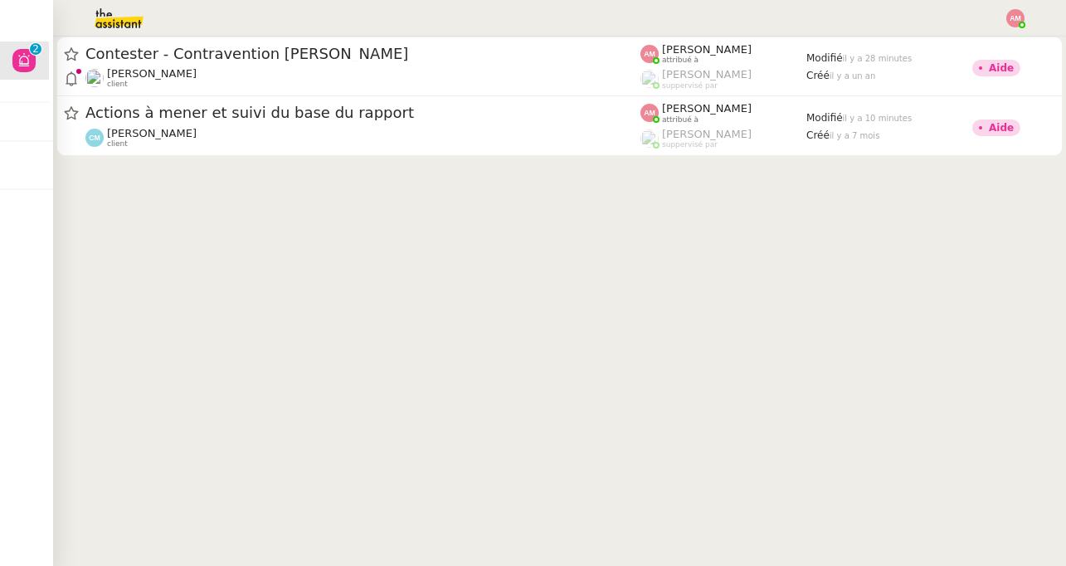
click at [277, 46] on span "Contester - Contravention [PERSON_NAME]" at bounding box center [362, 53] width 555 height 15
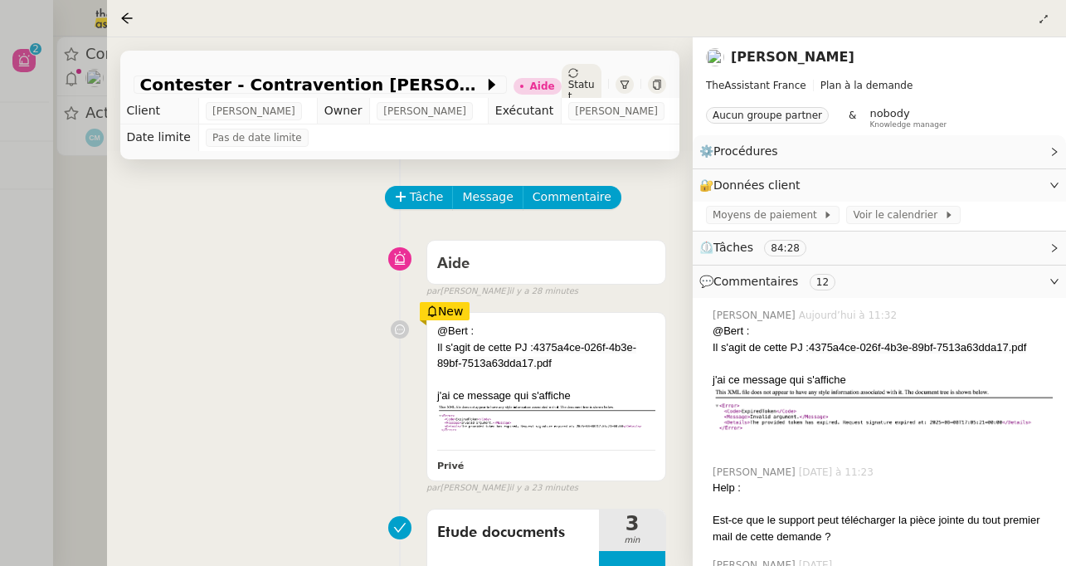
click at [24, 172] on div at bounding box center [533, 283] width 1066 height 566
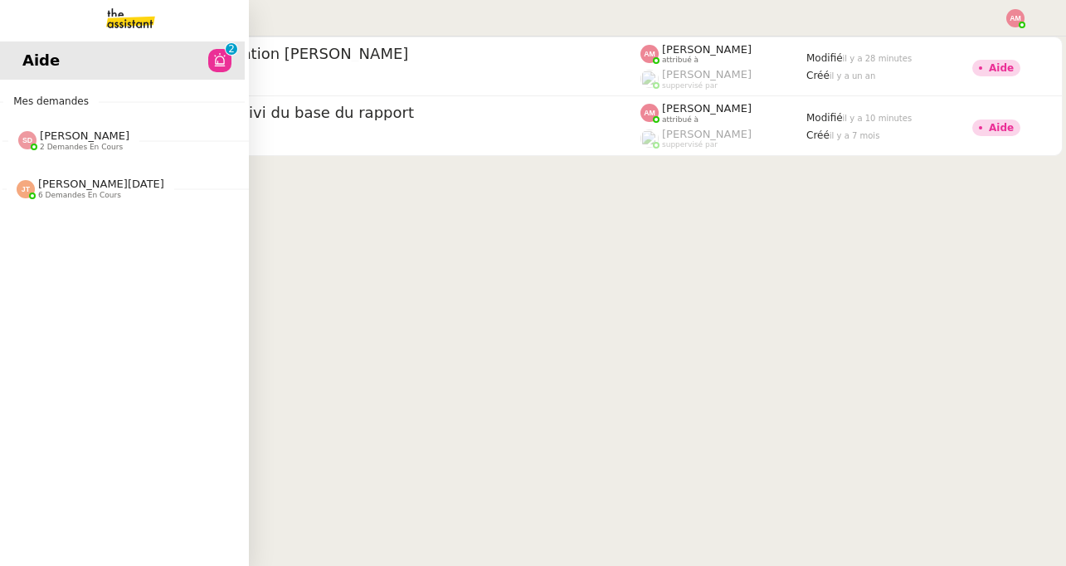
click at [31, 141] on img at bounding box center [27, 140] width 18 height 18
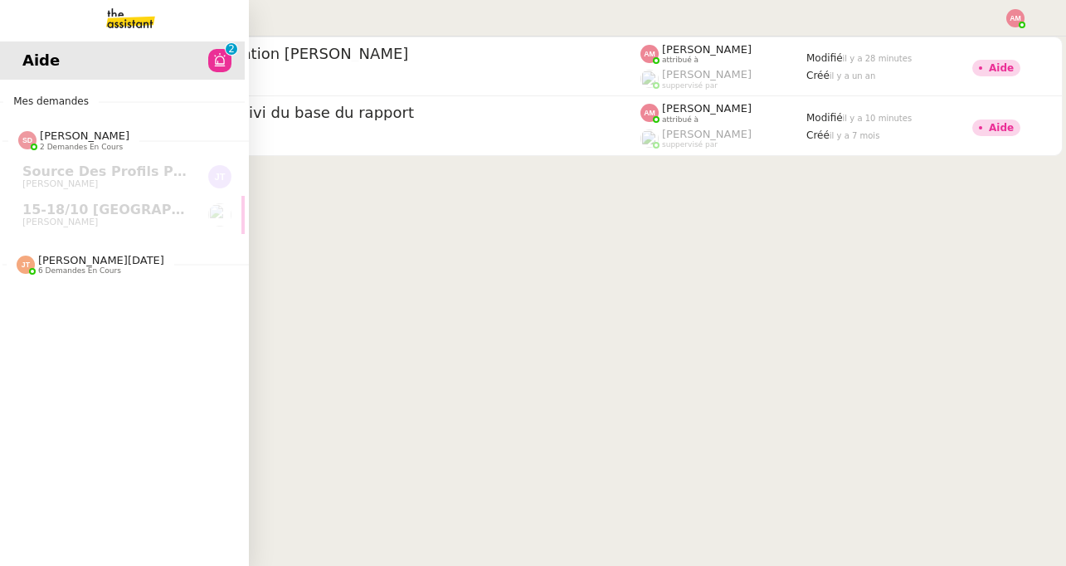
click at [65, 270] on span "6 demandes en cours" at bounding box center [79, 270] width 83 height 9
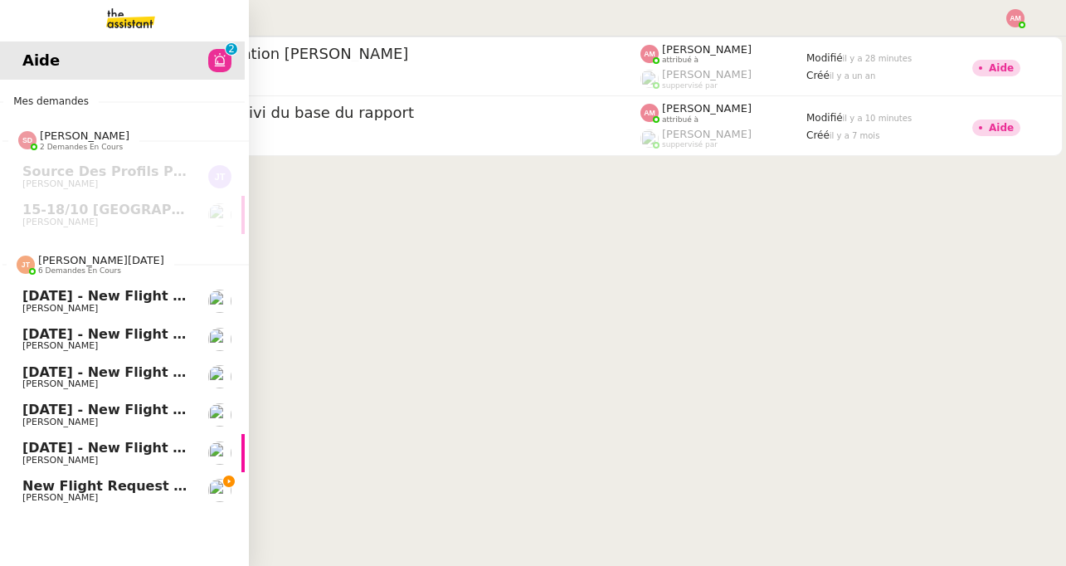
click at [119, 502] on span "[PERSON_NAME]" at bounding box center [106, 498] width 168 height 10
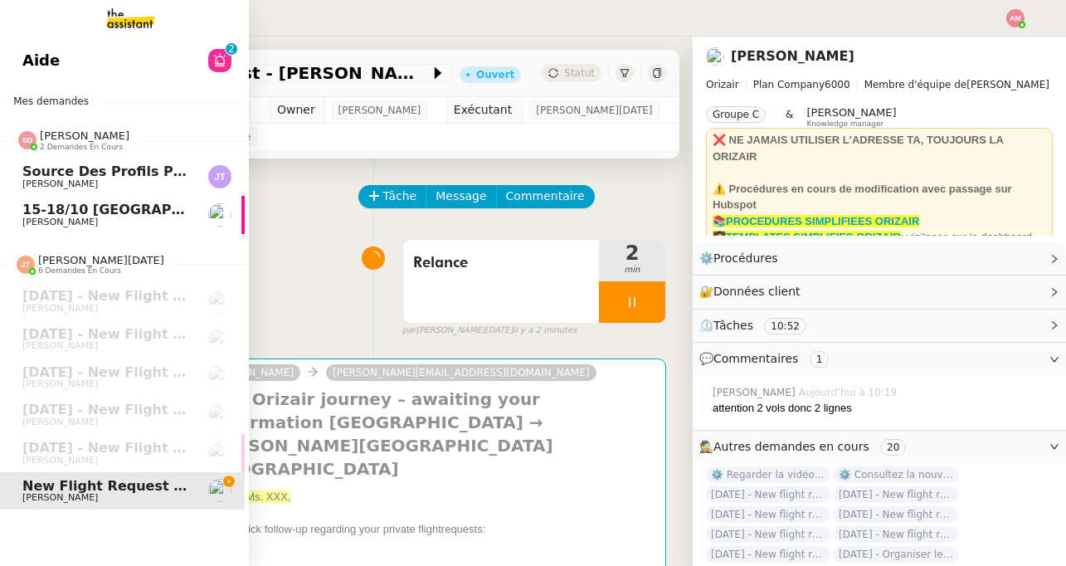
click at [56, 153] on div "[PERSON_NAME] 2 demandes en cours" at bounding box center [120, 134] width 249 height 48
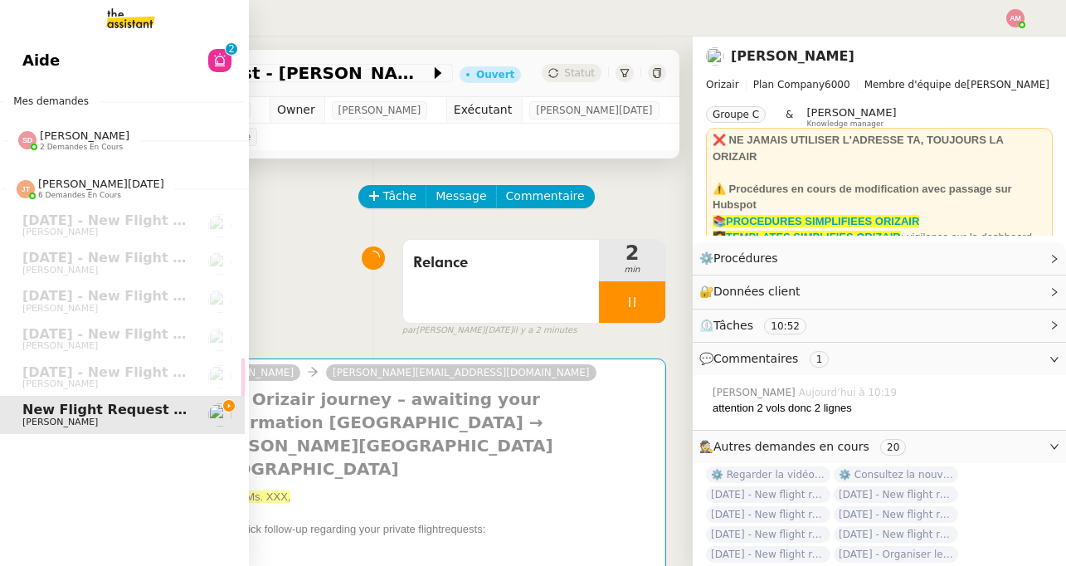
click at [151, 63] on link "Aide 0 1 2 3 4 5 6 7 8 9" at bounding box center [120, 60] width 249 height 38
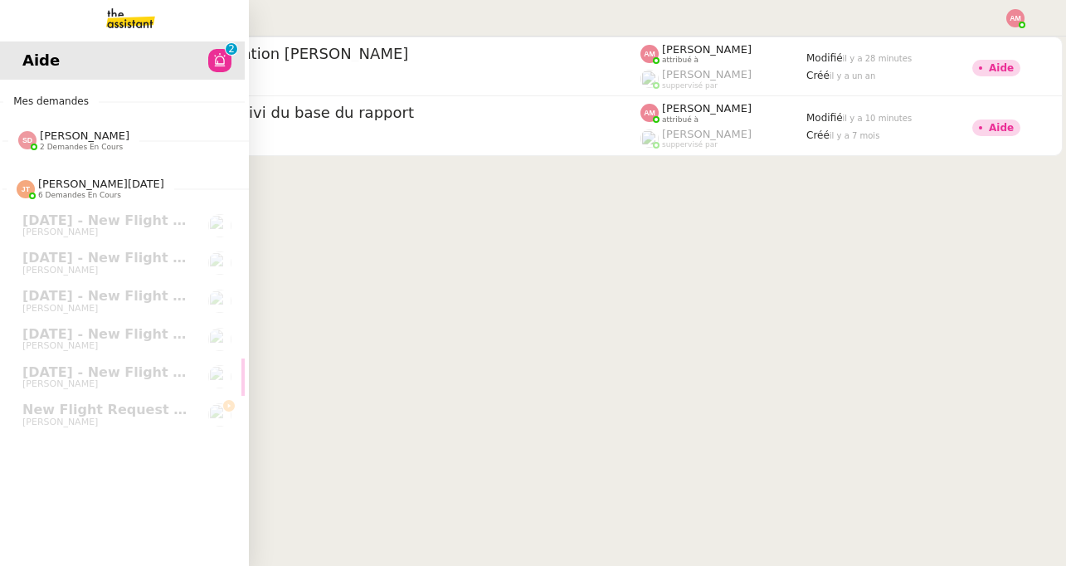
click at [113, 138] on span "[PERSON_NAME]" at bounding box center [85, 135] width 90 height 12
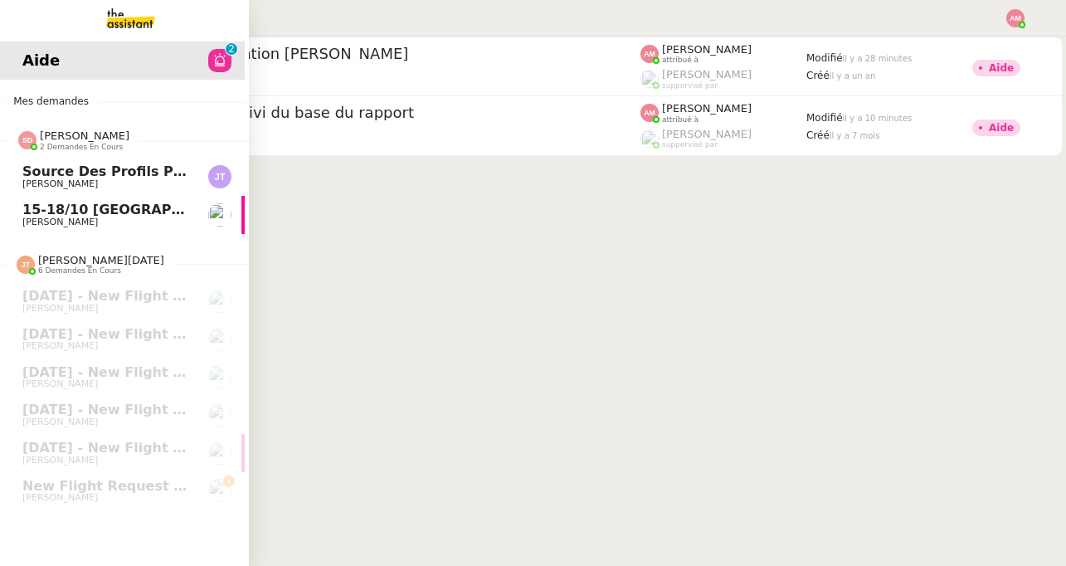
click at [110, 166] on span "Source des profils pour Account Manager" at bounding box center [177, 171] width 311 height 16
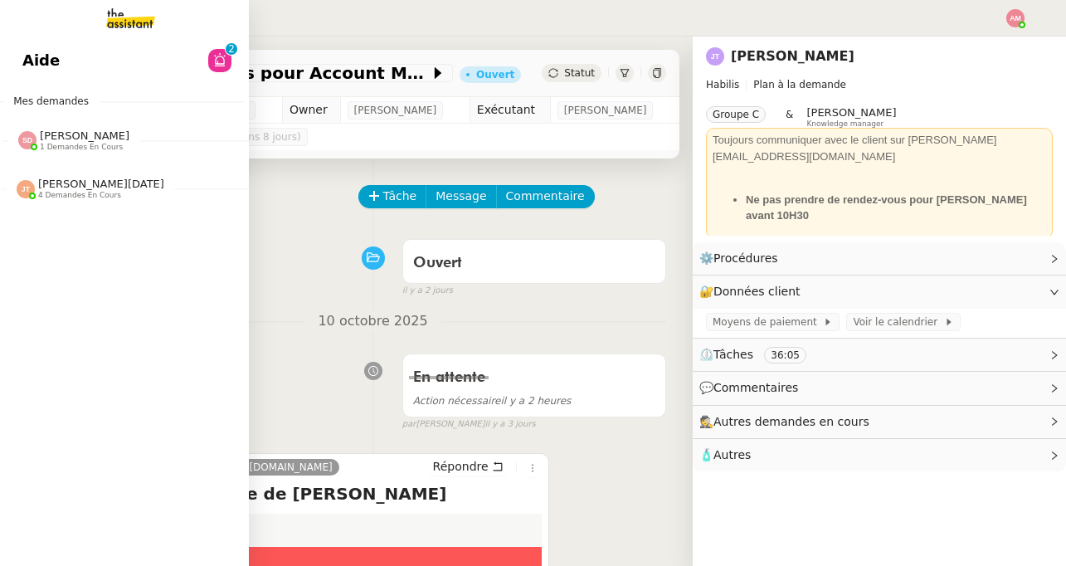
click at [52, 204] on div "[PERSON_NAME][DATE] 4 demandes en cours" at bounding box center [120, 182] width 249 height 48
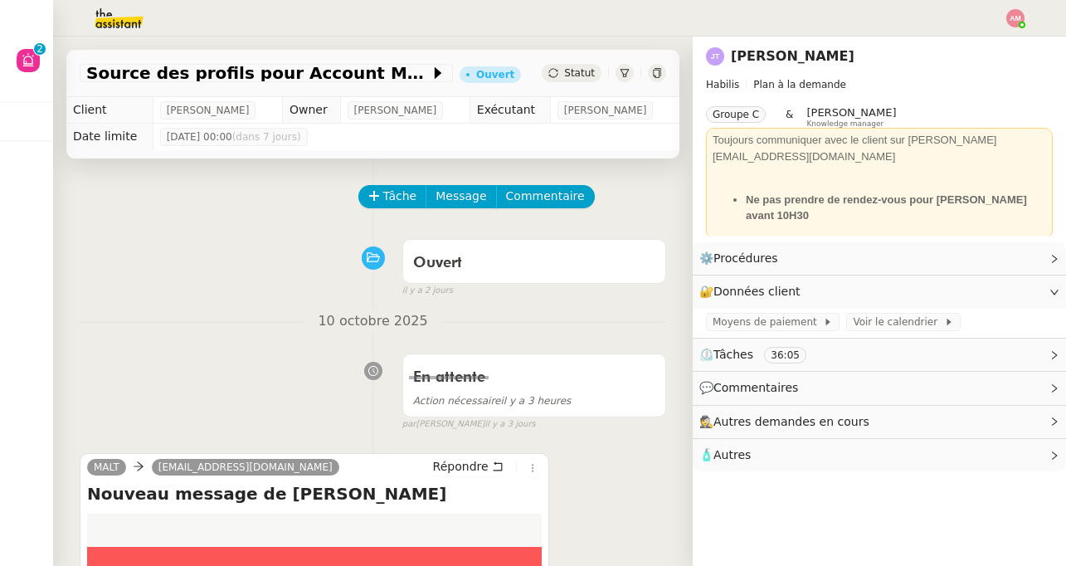
scroll to position [0, 4]
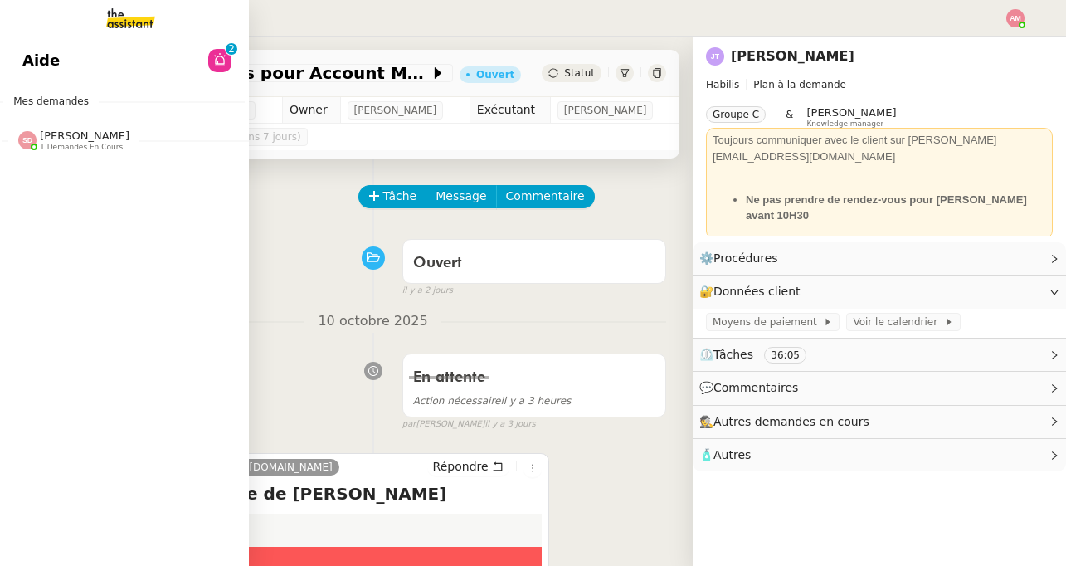
click at [33, 124] on span "[PERSON_NAME] 1 demandes en cours" at bounding box center [126, 133] width 249 height 35
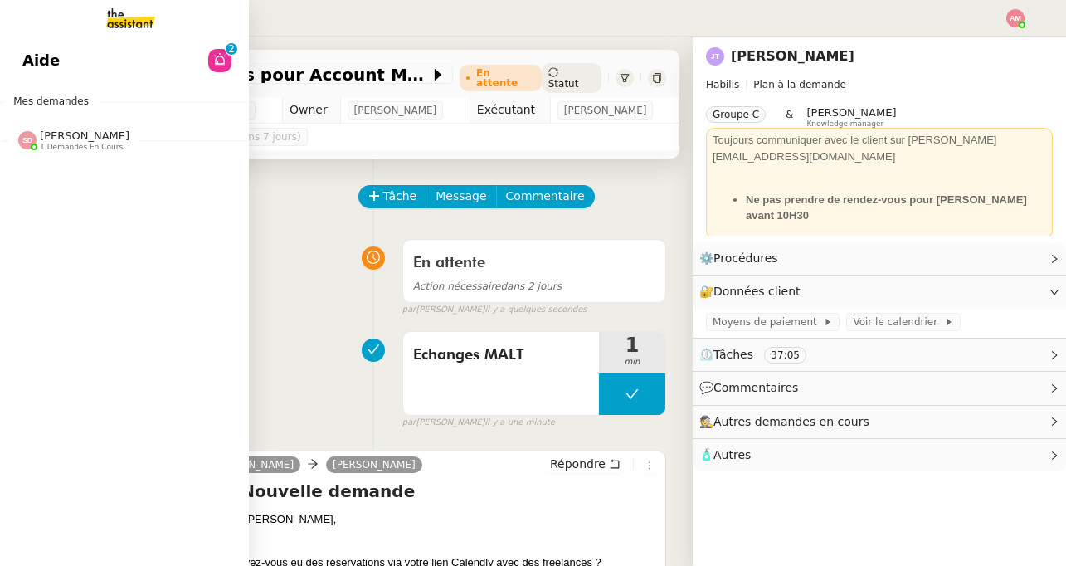
scroll to position [0, 0]
